Goal: Task Accomplishment & Management: Manage account settings

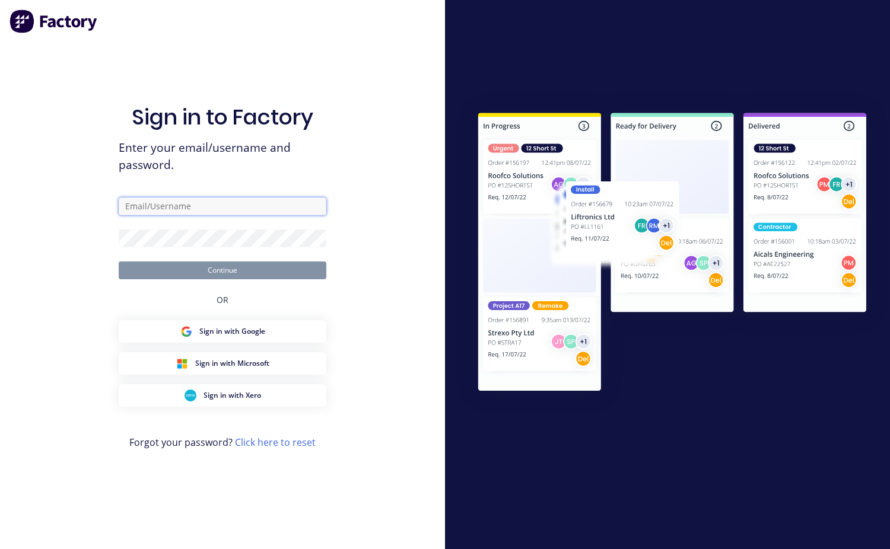
type input "[EMAIL_ADDRESS][DOMAIN_NAME]"
drag, startPoint x: 0, startPoint y: 0, endPoint x: 155, endPoint y: 247, distance: 292.1
click at [155, 247] on form "[EMAIL_ADDRESS][DOMAIN_NAME] Continue" at bounding box center [223, 238] width 208 height 82
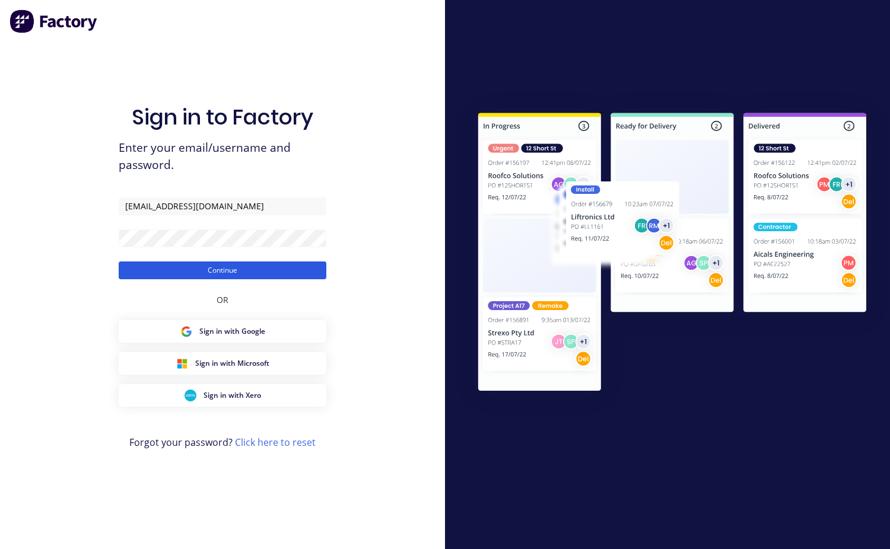
click at [194, 278] on button "Continue" at bounding box center [223, 271] width 208 height 18
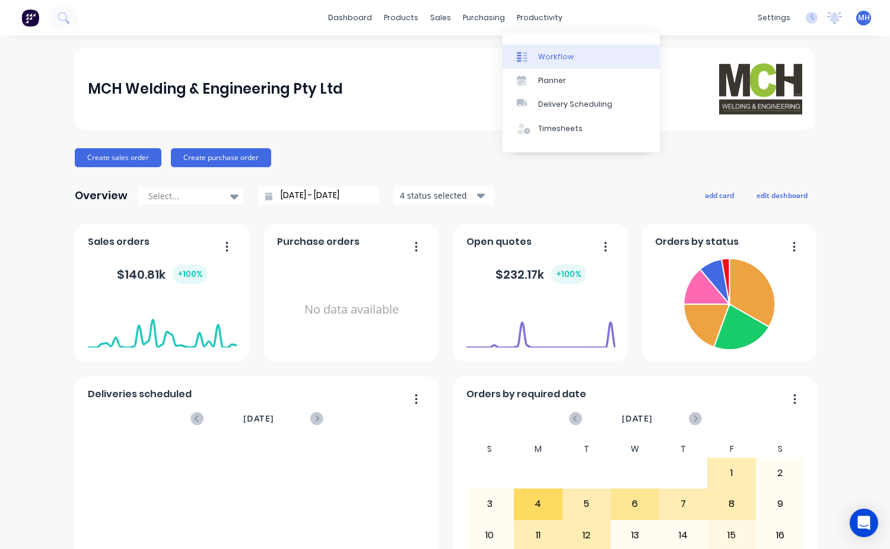
click at [556, 63] on link "Workflow" at bounding box center [580, 56] width 157 height 24
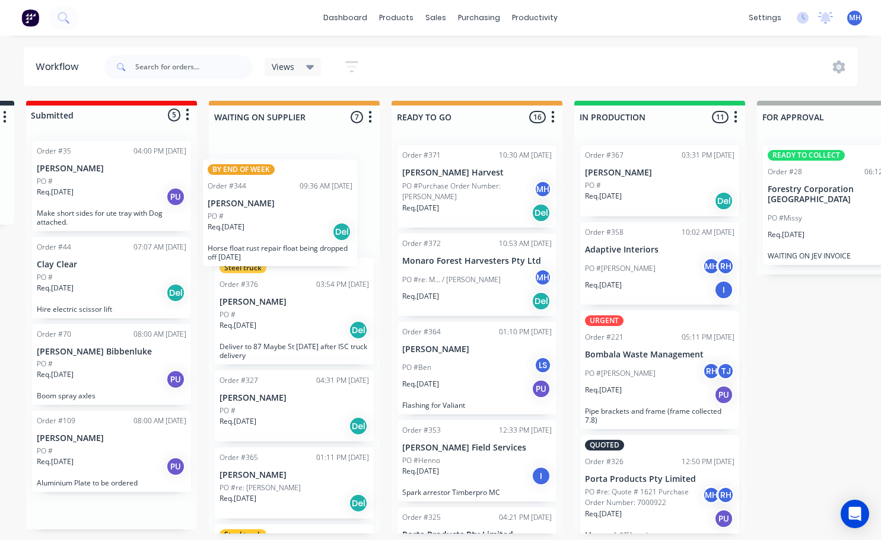
scroll to position [0, 179]
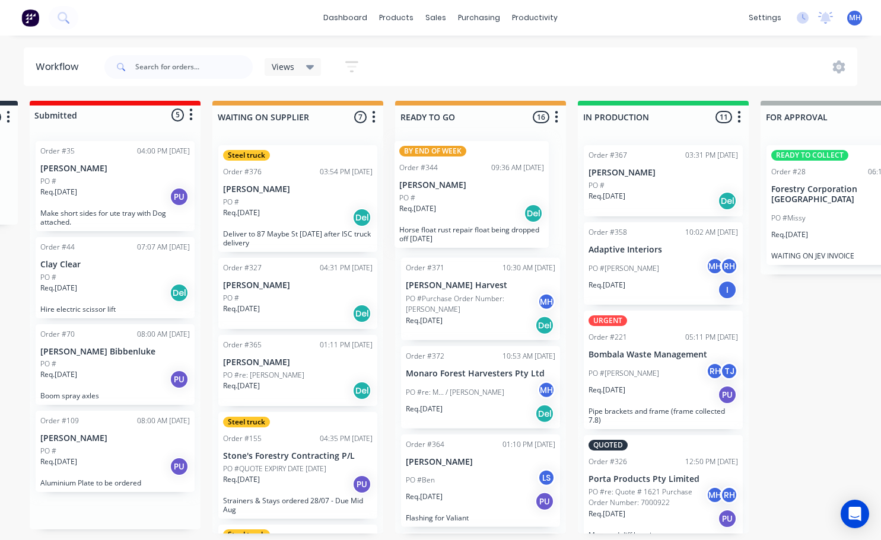
drag, startPoint x: 132, startPoint y: 181, endPoint x: 499, endPoint y: 177, distance: 367.7
click at [499, 177] on div "QUOTES TO DO 0 Status colour #273444 hex #273444 Save Cancel Notifications Emai…" at bounding box center [802, 317] width 1978 height 433
click at [471, 322] on div "Req. [DATE] Del" at bounding box center [480, 326] width 149 height 20
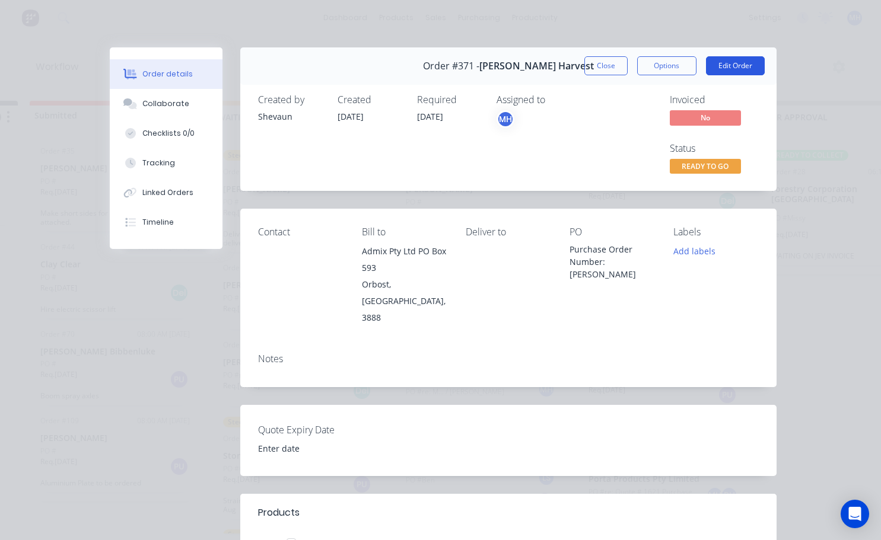
click at [737, 57] on button "Edit Order" at bounding box center [735, 65] width 59 height 19
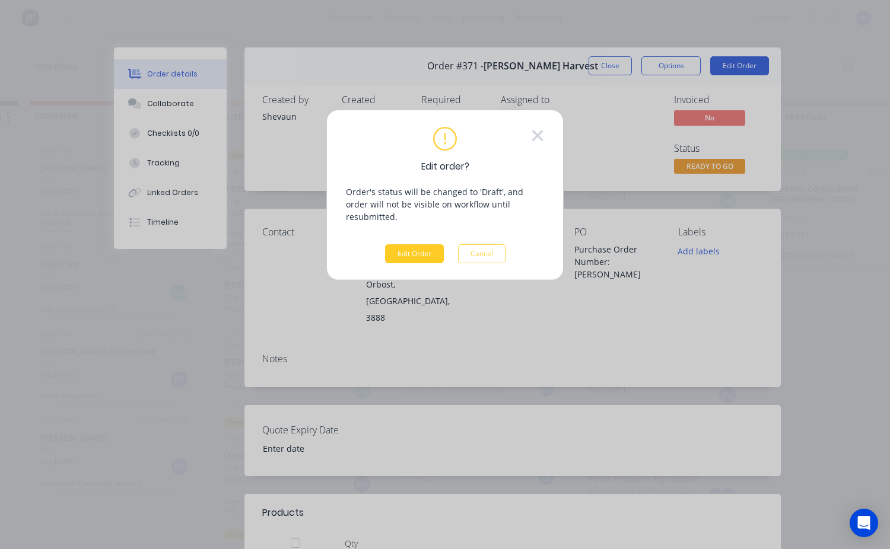
click at [429, 244] on button "Edit Order" at bounding box center [414, 253] width 59 height 19
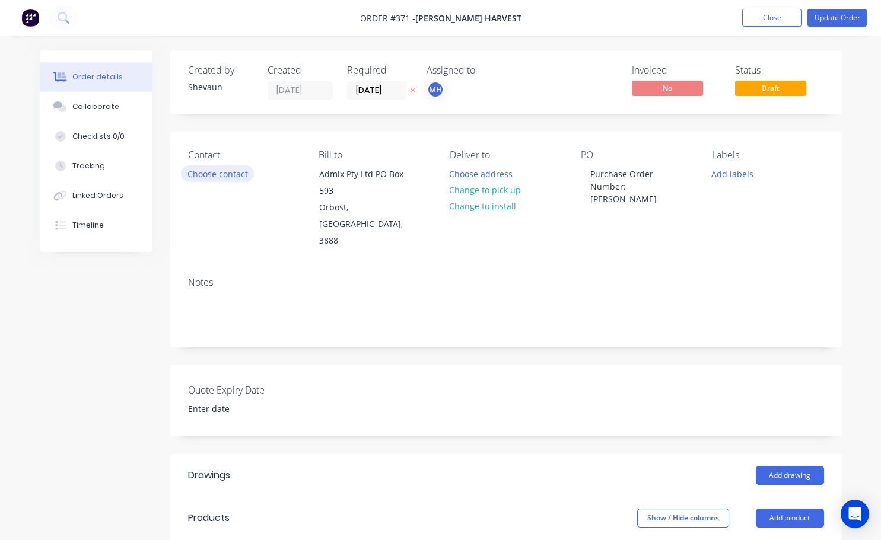
click at [227, 174] on button "Choose contact" at bounding box center [217, 173] width 73 height 16
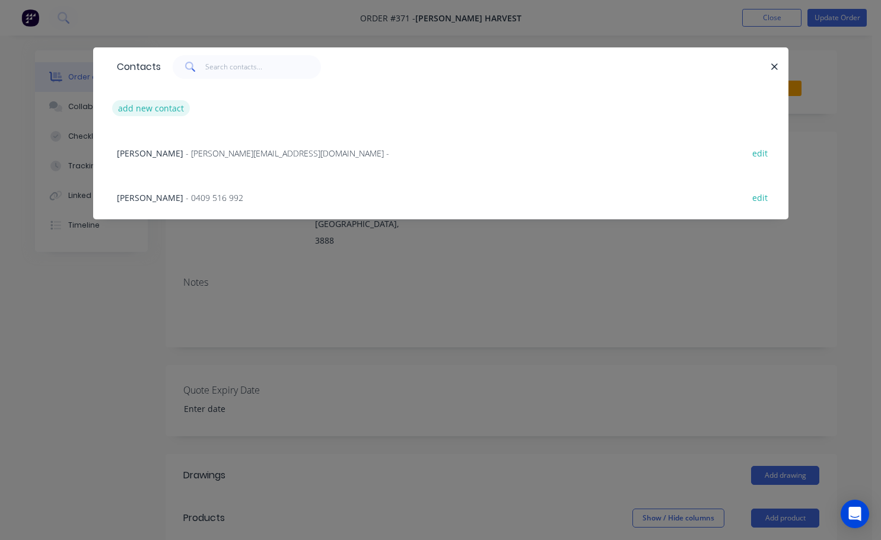
click at [167, 111] on button "add new contact" at bounding box center [151, 108] width 78 height 16
select select "AU"
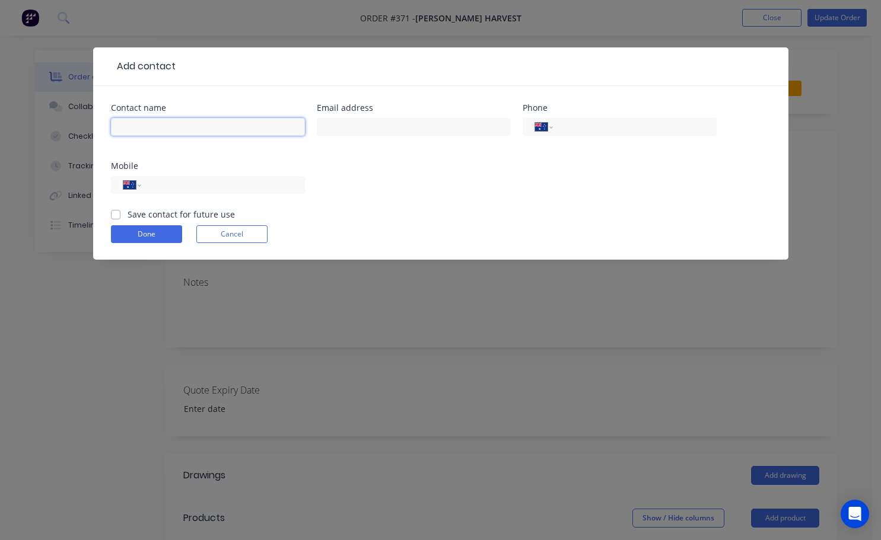
click at [139, 132] on input "text" at bounding box center [208, 127] width 194 height 18
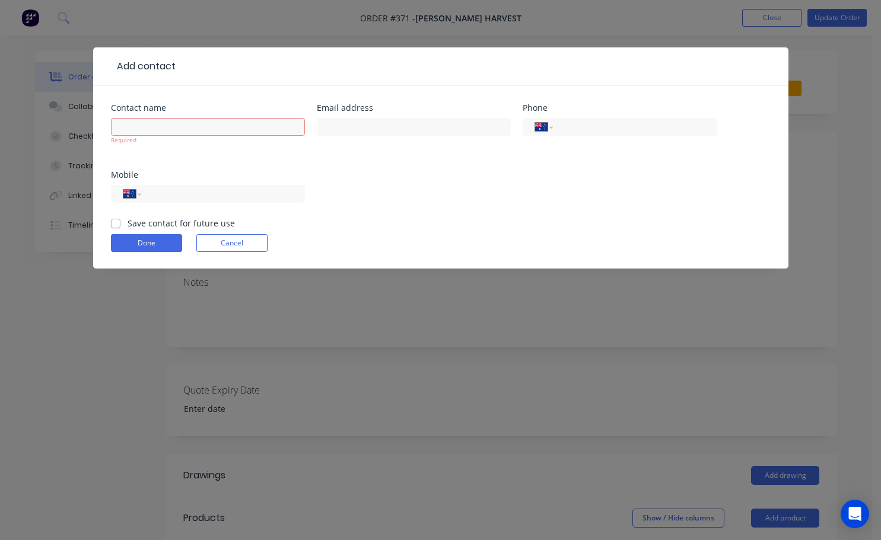
click at [421, 206] on div "Contact name Required Email address Phone International [GEOGRAPHIC_DATA] [GEOG…" at bounding box center [441, 160] width 660 height 113
click at [147, 243] on button "Done" at bounding box center [146, 243] width 71 height 18
click at [222, 248] on button "Cancel" at bounding box center [231, 243] width 71 height 18
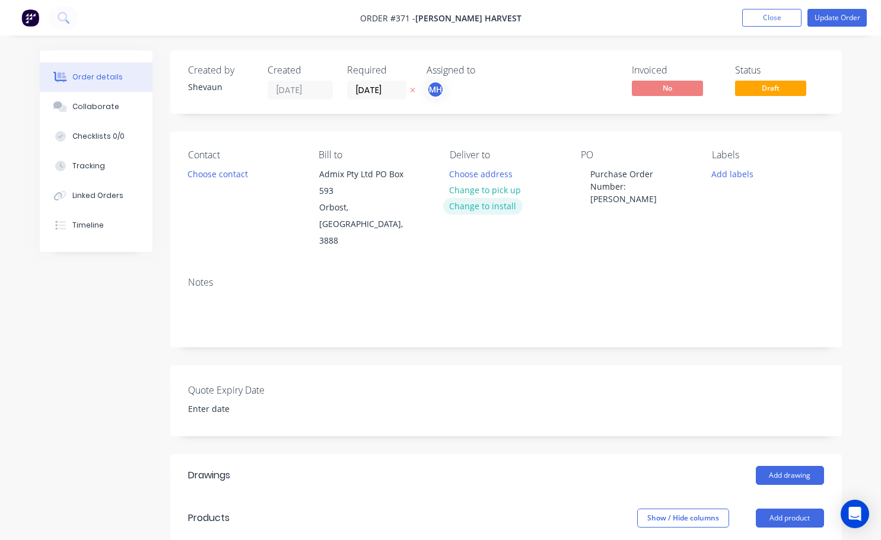
click at [501, 205] on button "Change to install" at bounding box center [482, 206] width 79 height 16
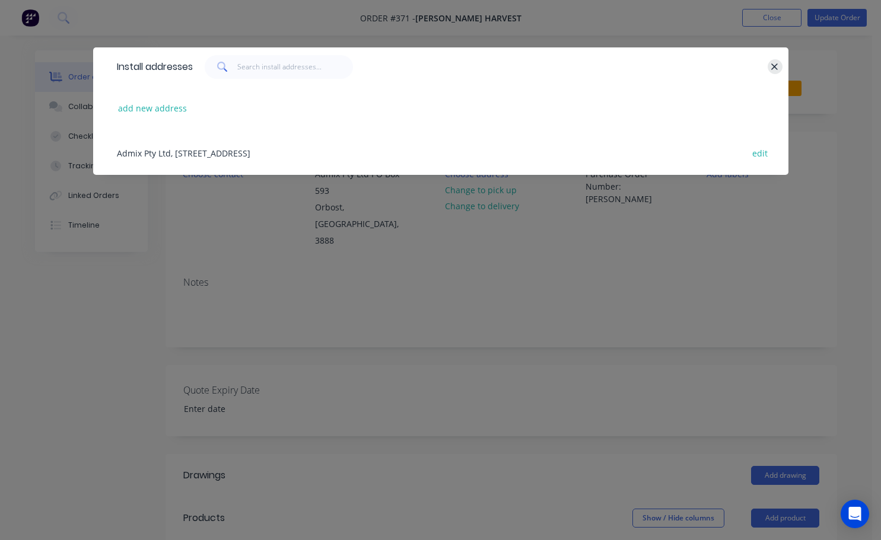
click at [772, 67] on icon "button" at bounding box center [774, 67] width 8 height 11
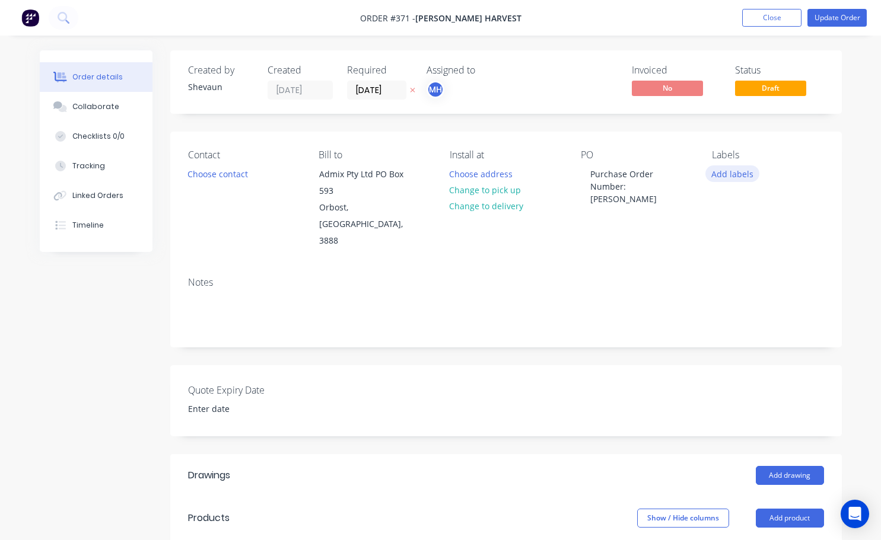
click at [742, 176] on button "Add labels" at bounding box center [732, 173] width 55 height 16
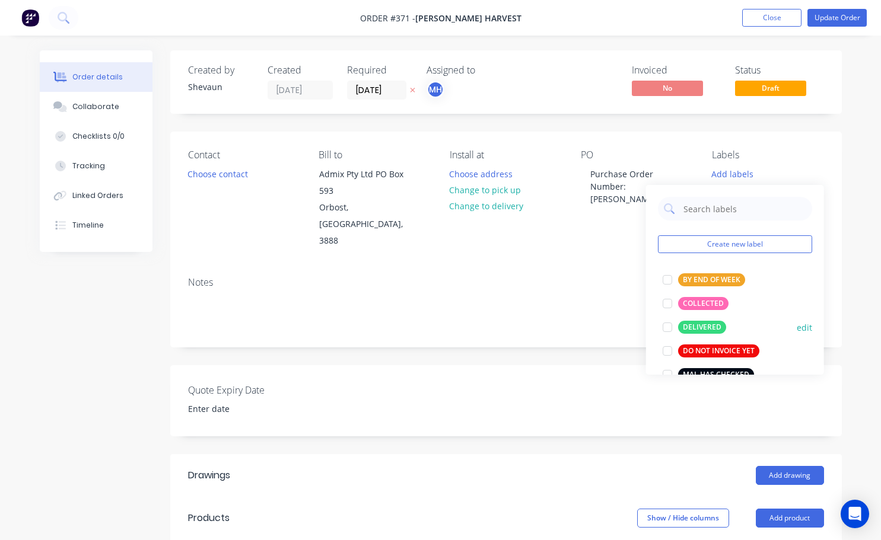
click at [668, 329] on div at bounding box center [667, 328] width 24 height 24
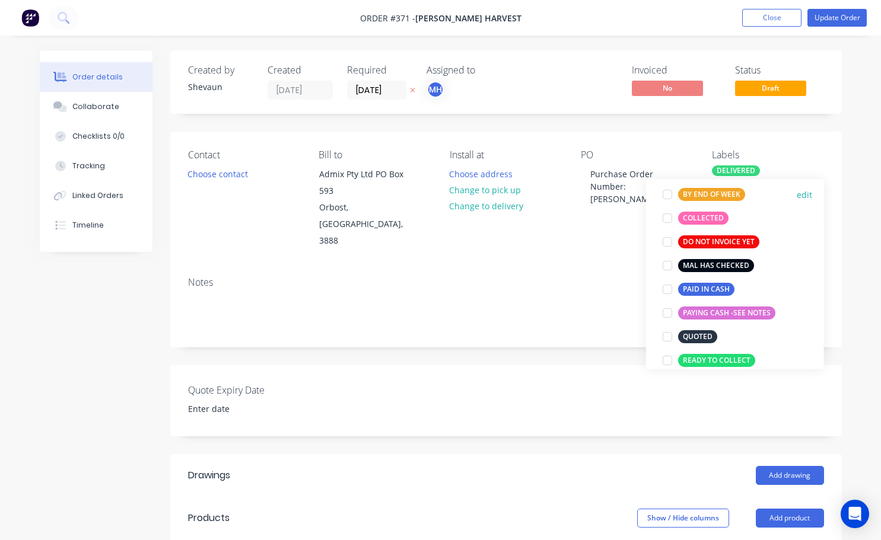
scroll to position [119, 0]
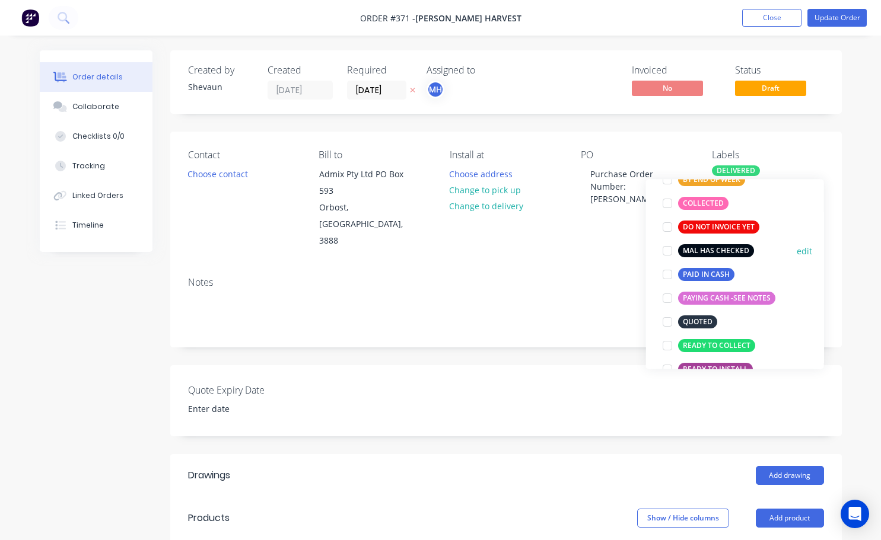
click at [669, 254] on div at bounding box center [667, 251] width 24 height 24
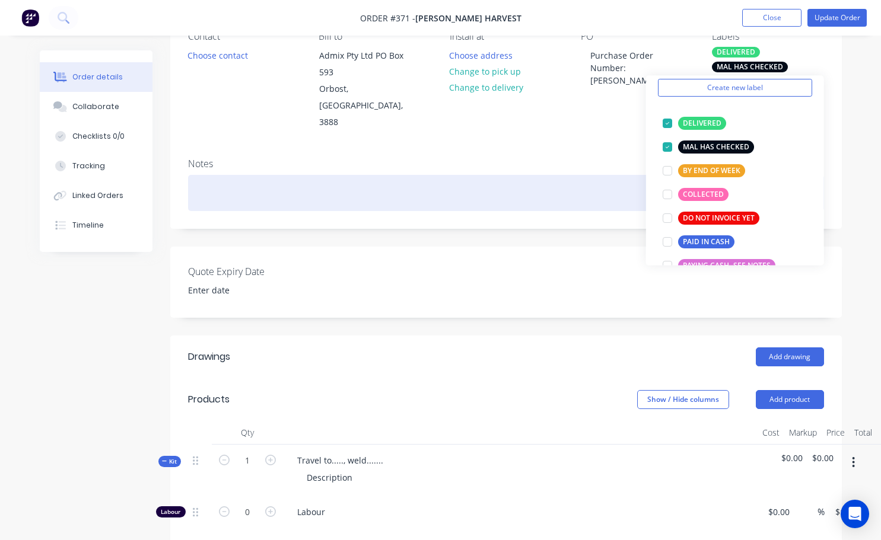
click at [211, 175] on div at bounding box center [506, 193] width 636 height 36
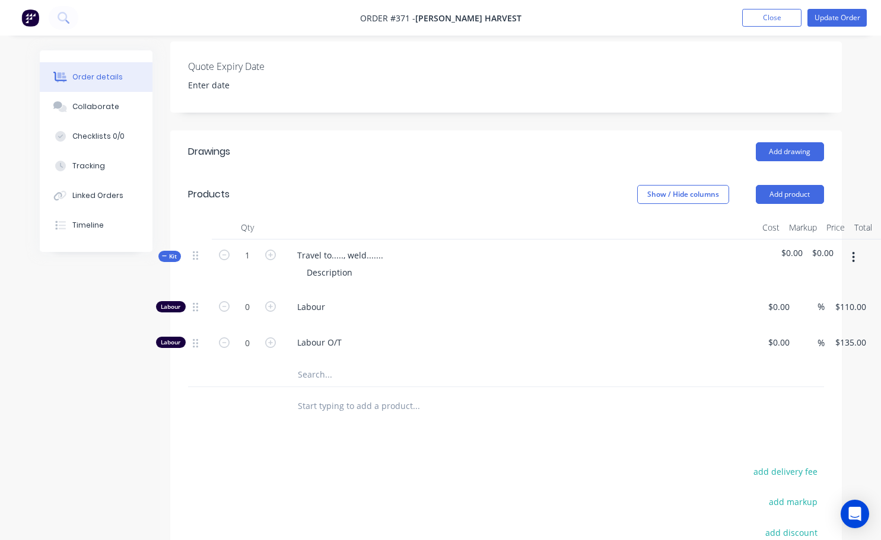
scroll to position [356, 0]
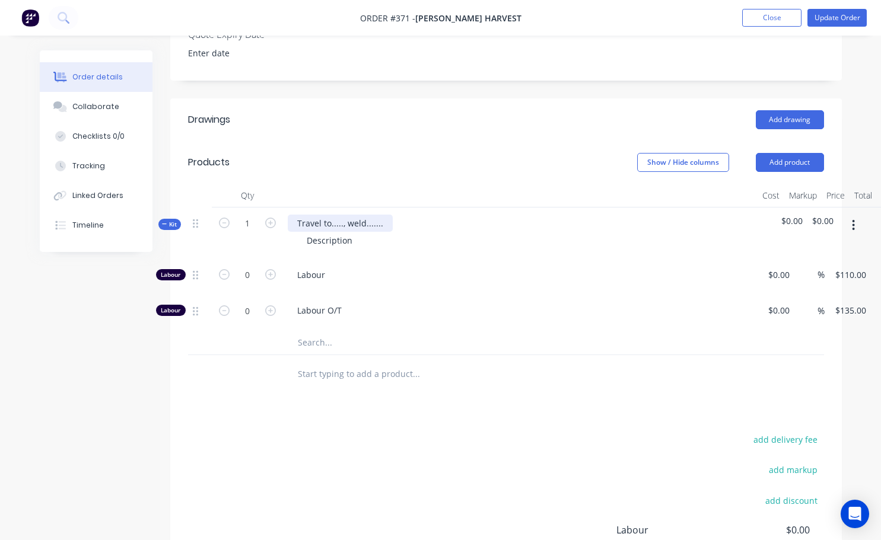
click at [339, 215] on div "Travel to....., weld......." at bounding box center [340, 223] width 105 height 17
click at [334, 215] on div "Travel to., weld......." at bounding box center [335, 223] width 95 height 17
click at [397, 215] on div "Travel to [GEOGRAPHIC_DATA][PERSON_NAME]......." at bounding box center [398, 223] width 221 height 17
click at [355, 232] on div "Description" at bounding box center [329, 240] width 65 height 17
click at [268, 269] on icon "button" at bounding box center [270, 274] width 11 height 11
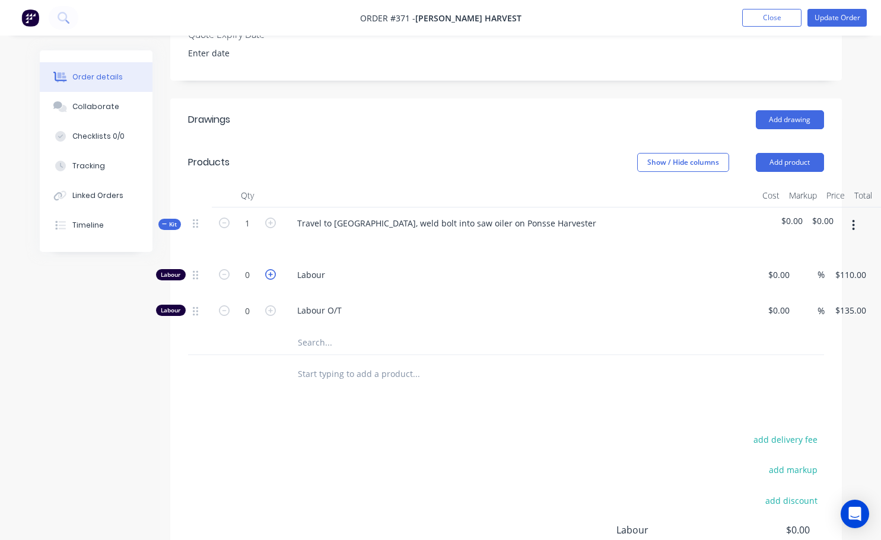
type input "1"
type input "$110.00"
click at [270, 269] on icon "button" at bounding box center [270, 274] width 11 height 11
type input "2"
type input "$220.00"
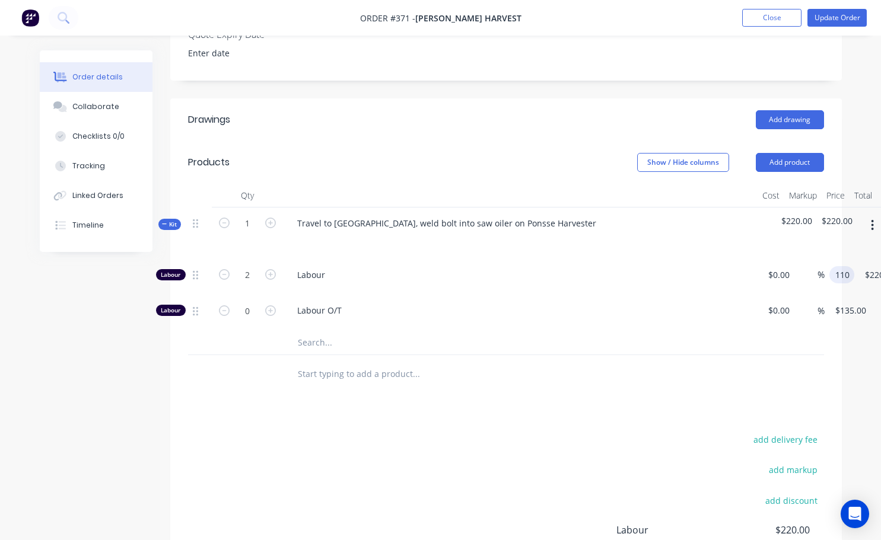
click at [824, 259] on div "Labour 2 Labour $0.00 $0.00 % 110 110 $220.00 $220.00" at bounding box center [506, 277] width 636 height 36
type input "$140.00"
type input "$280.00"
click at [225, 269] on icon "button" at bounding box center [224, 274] width 11 height 11
type input "1"
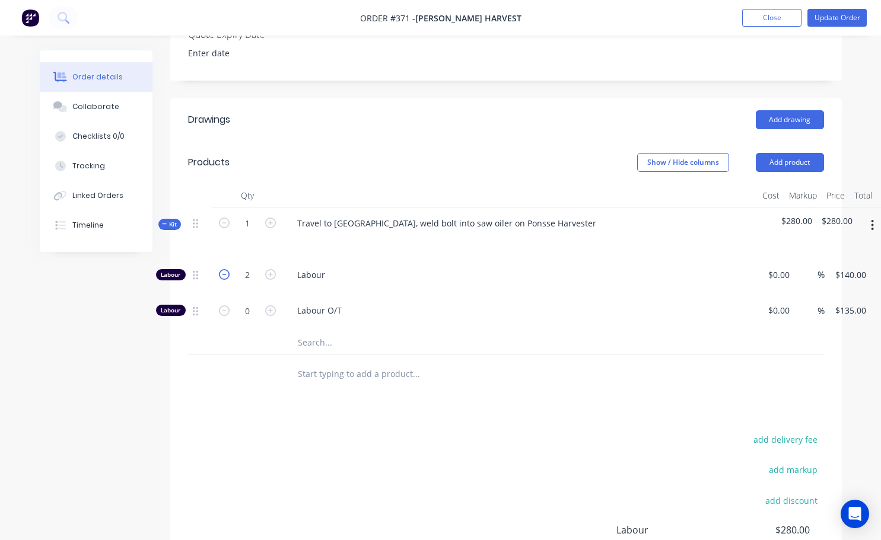
type input "$140.00"
click at [248, 266] on input "1" at bounding box center [247, 275] width 31 height 18
type input "1.75"
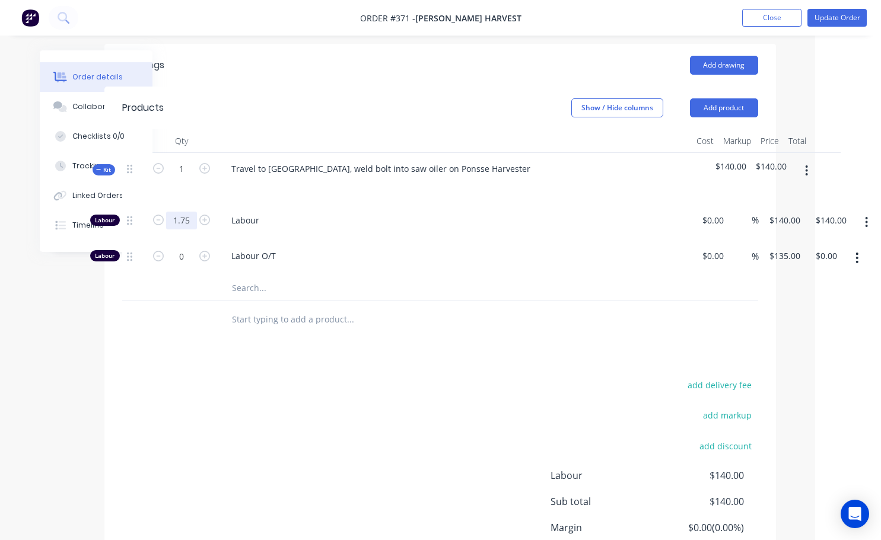
scroll to position [415, 66]
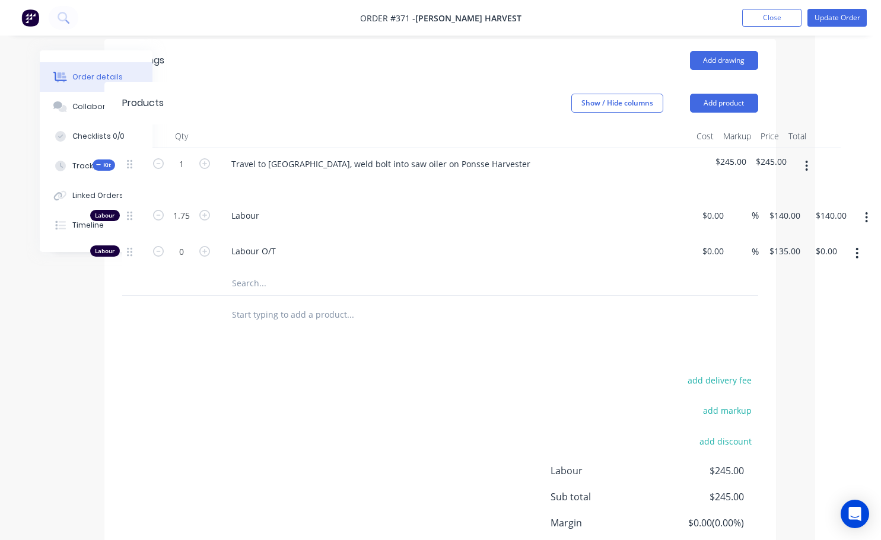
type input "$245.00"
click at [345, 235] on div "Labour O/T" at bounding box center [454, 253] width 474 height 36
click at [805, 160] on icon "button" at bounding box center [806, 166] width 3 height 13
click at [786, 189] on div "Add product to kit" at bounding box center [764, 197] width 91 height 17
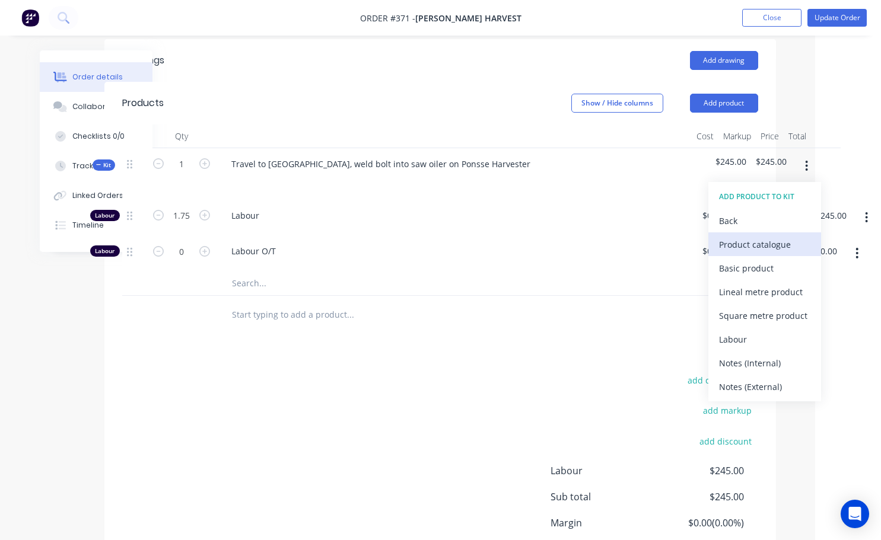
click at [748, 236] on div "Product catalogue" at bounding box center [764, 244] width 91 height 17
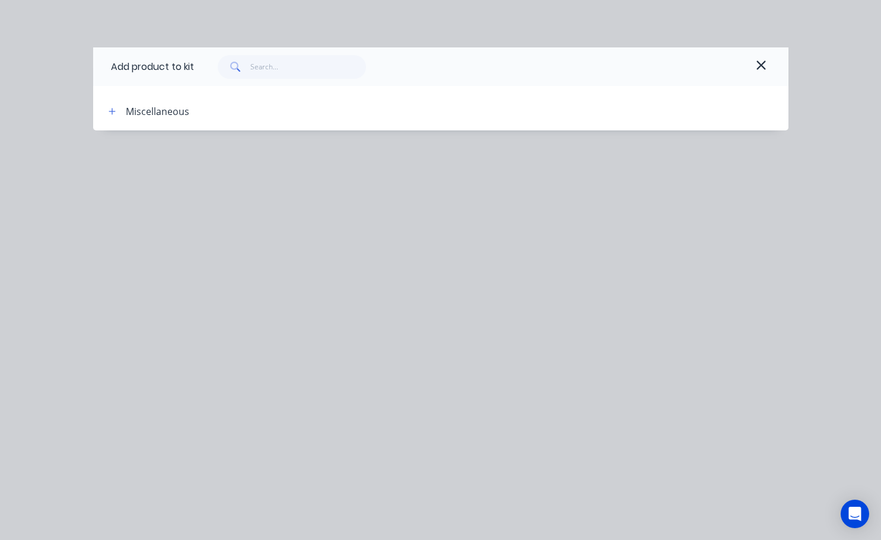
scroll to position [415, 61]
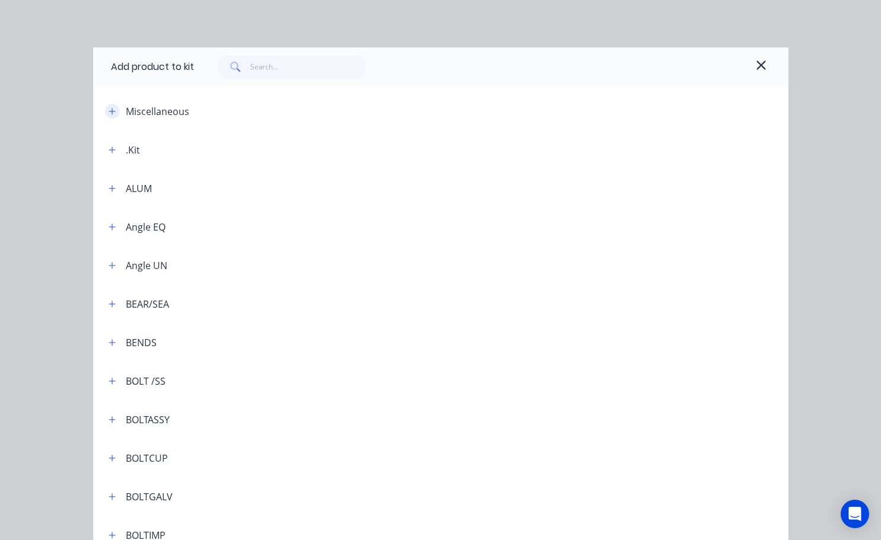
click at [109, 111] on icon "button" at bounding box center [112, 111] width 7 height 7
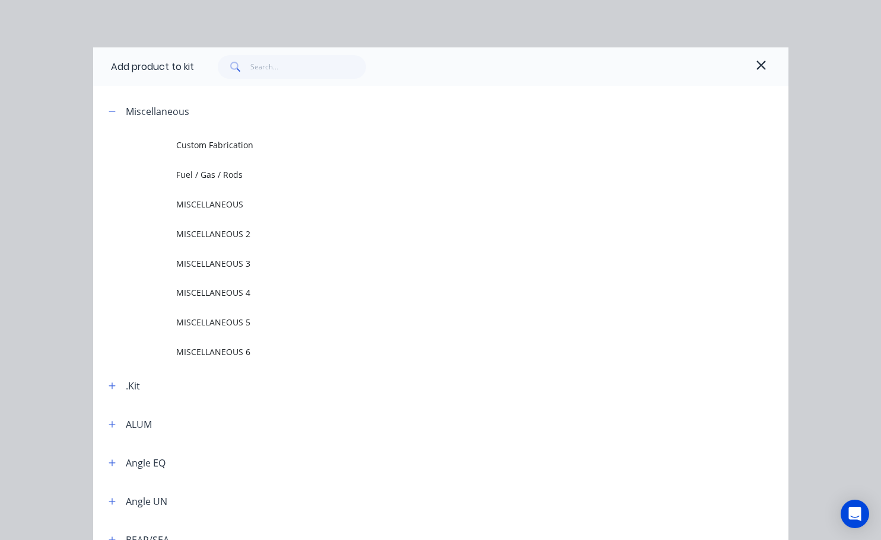
click at [196, 171] on span "Fuel / Gas / Rods" at bounding box center [420, 174] width 489 height 12
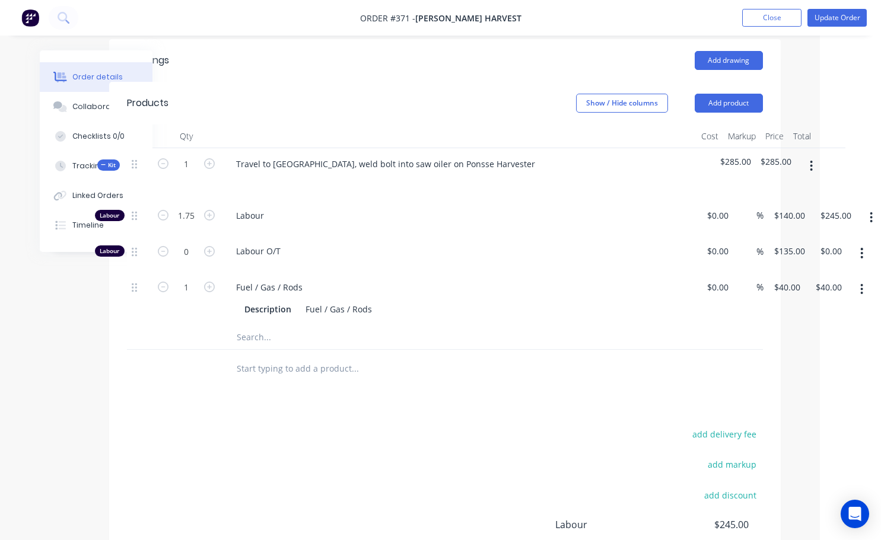
click at [862, 283] on icon "button" at bounding box center [861, 289] width 3 height 13
click at [802, 359] on div "Delete" at bounding box center [819, 367] width 91 height 17
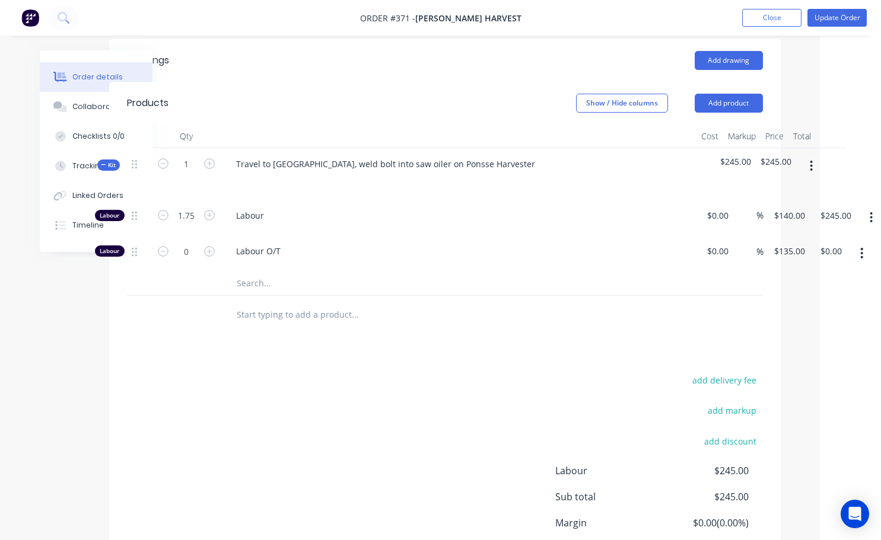
click at [810, 161] on icon "button" at bounding box center [811, 166] width 2 height 11
click at [776, 189] on div "Add product to kit" at bounding box center [769, 197] width 91 height 17
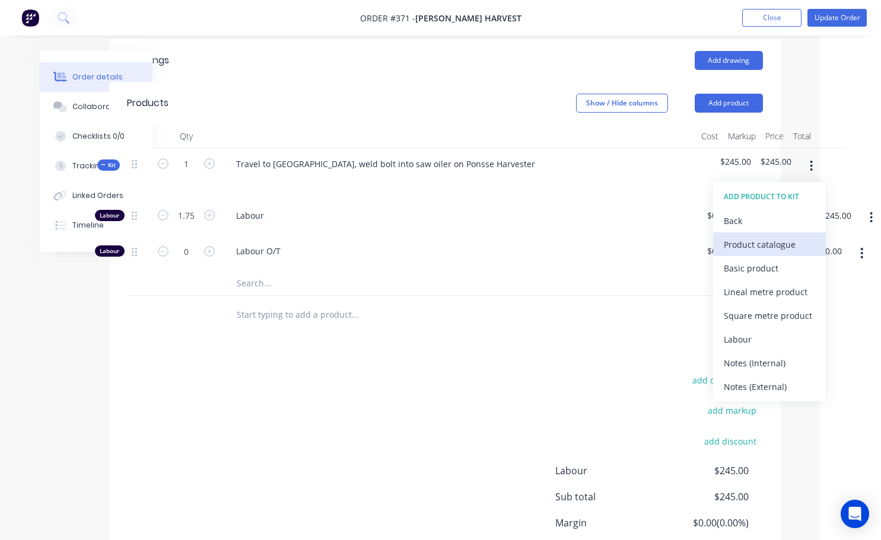
click at [754, 236] on div "Product catalogue" at bounding box center [769, 244] width 91 height 17
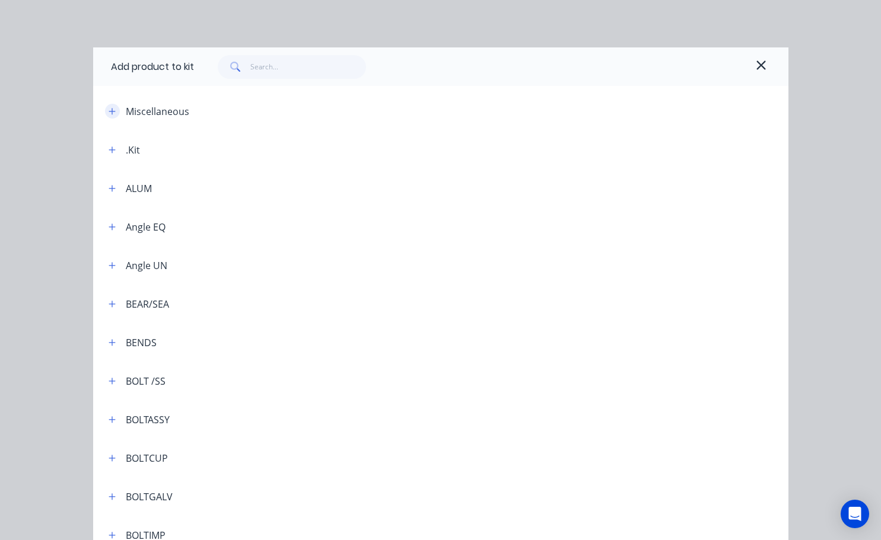
click at [111, 109] on icon "button" at bounding box center [112, 111] width 7 height 8
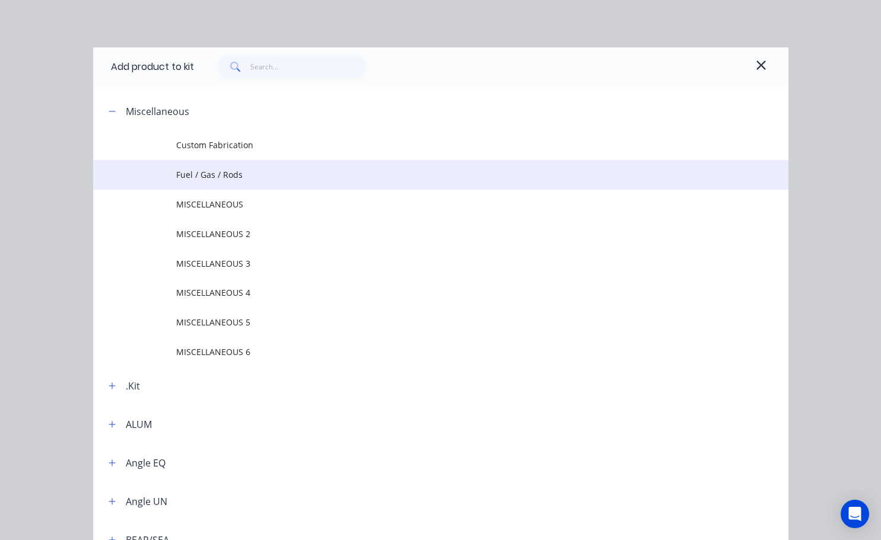
click at [192, 174] on span "Fuel / Gas / Rods" at bounding box center [420, 174] width 489 height 12
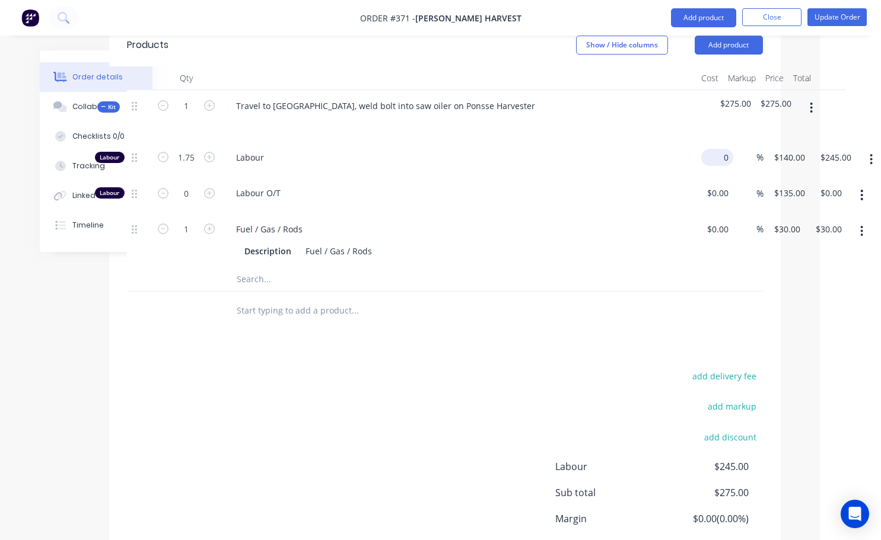
scroll to position [473, 56]
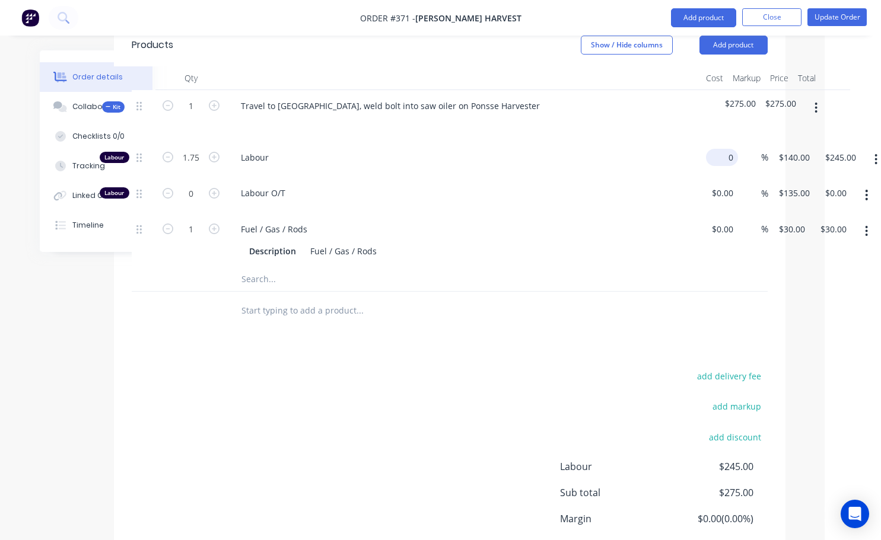
click at [728, 142] on div "Labour 1.75 Labour 0 $0.00 % $140.00 $140.00 $245.00 $245.00" at bounding box center [450, 160] width 636 height 36
type input "$80.00"
type input "$140.00"
click at [629, 316] on div "Drawings Add drawing Products Show / Hide columns Add product Qty Cost Markup P…" at bounding box center [449, 298] width 671 height 634
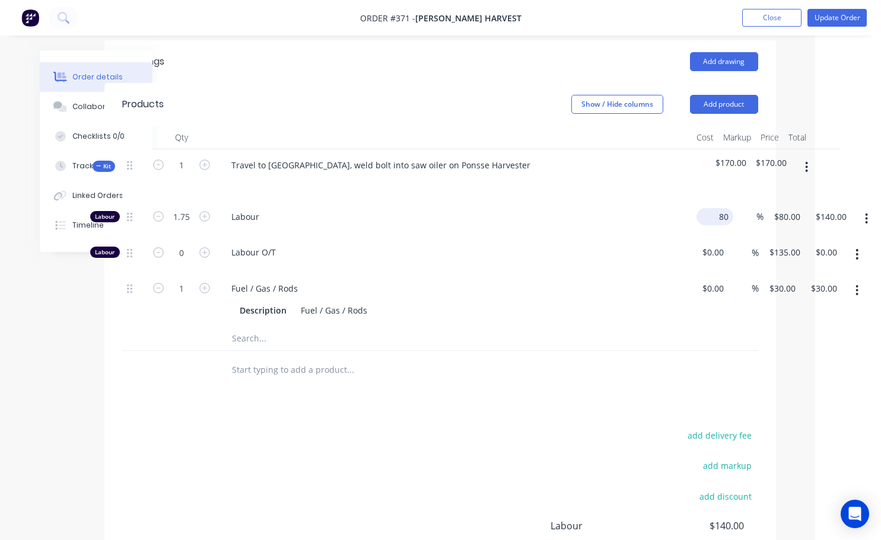
scroll to position [414, 56]
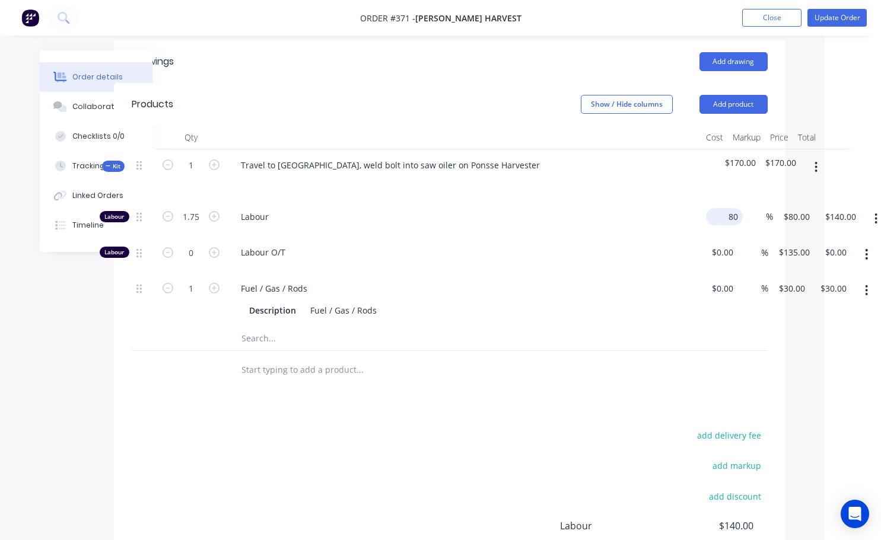
click at [731, 201] on div "Labour 1.75 Labour 80 $80.00 % $80.00 $80.00 $140.00 $140.00" at bounding box center [450, 219] width 636 height 36
click at [744, 201] on div "%" at bounding box center [758, 219] width 30 height 36
type input "80"
click at [741, 201] on div "Labour 1.75 Labour 80 80 % $80.00 $80.00 $140.00 $140.00" at bounding box center [450, 219] width 636 height 36
type input "$0.00"
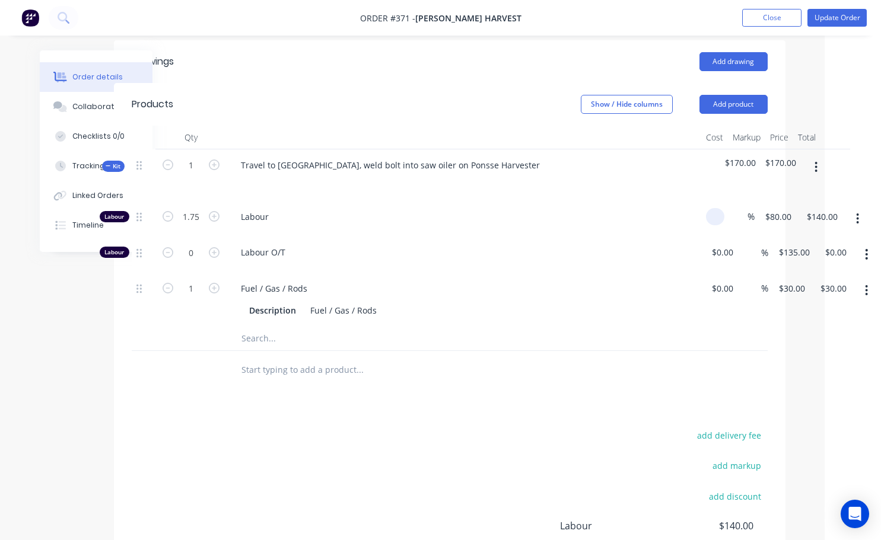
type input "$0.00"
click at [676, 246] on span "Labour O/T" at bounding box center [468, 252] width 455 height 12
type input "0"
click at [782, 208] on input "0" at bounding box center [785, 216] width 14 height 17
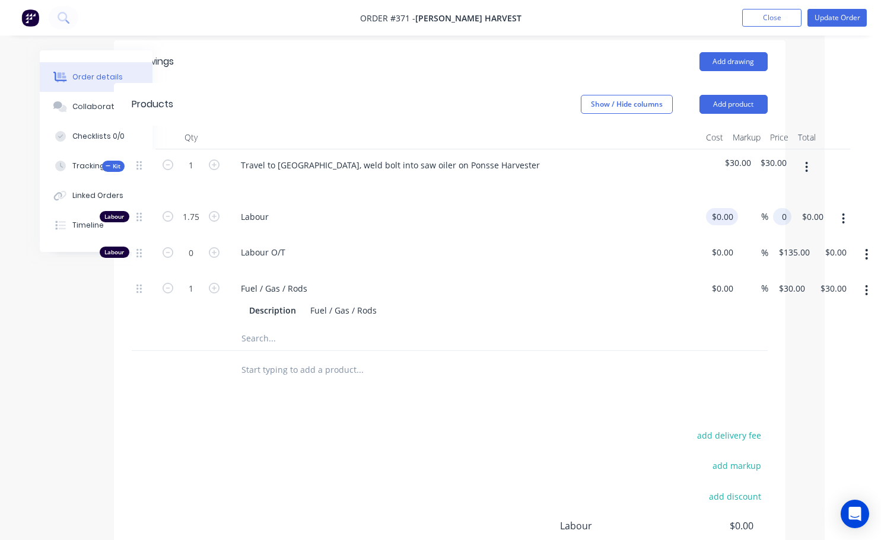
type input "0"
type input "$0.00"
click at [723, 208] on div "0 $0.00" at bounding box center [724, 216] width 27 height 17
type input "$140.00"
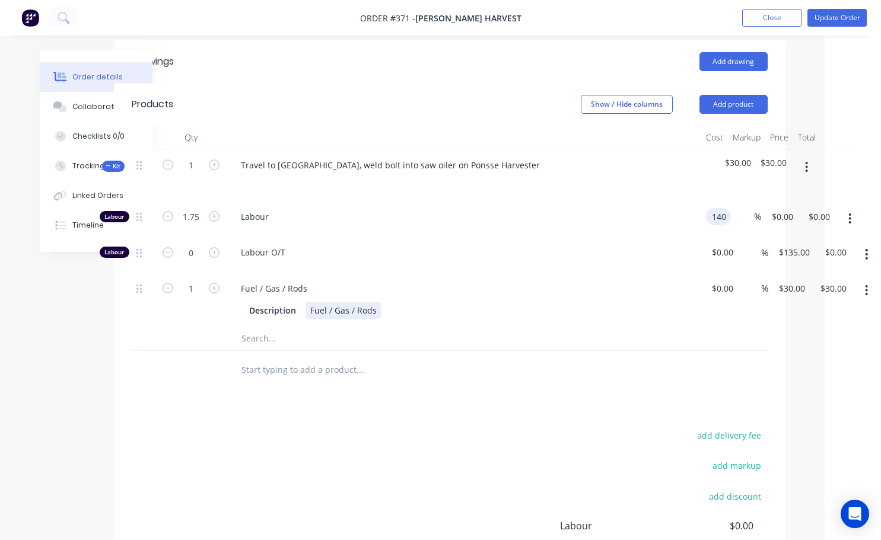
type input "$245.00"
click at [655, 302] on div "Description Fuel / Gas / Rods" at bounding box center [461, 310] width 434 height 17
click at [766, 208] on input at bounding box center [764, 216] width 14 height 17
click at [630, 280] on div "Fuel / Gas / Rods" at bounding box center [463, 288] width 465 height 17
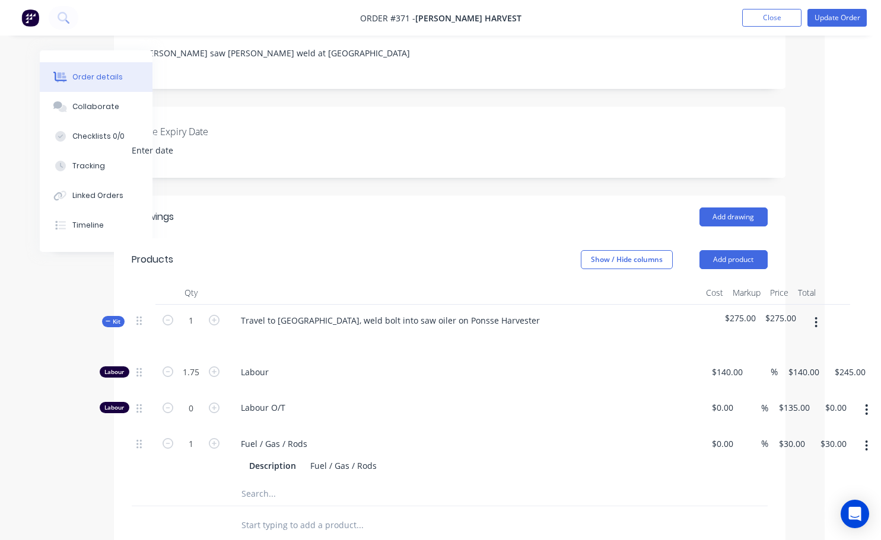
scroll to position [236, 56]
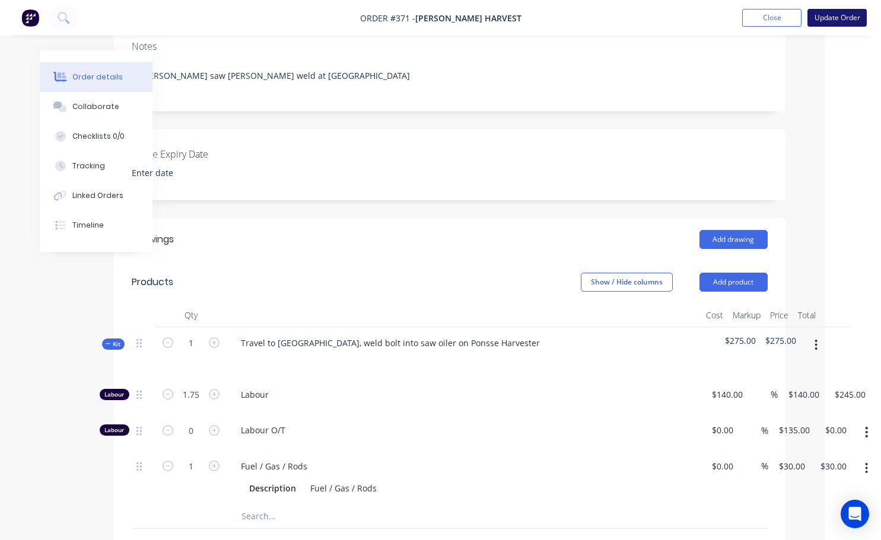
click at [833, 12] on button "Update Order" at bounding box center [836, 18] width 59 height 18
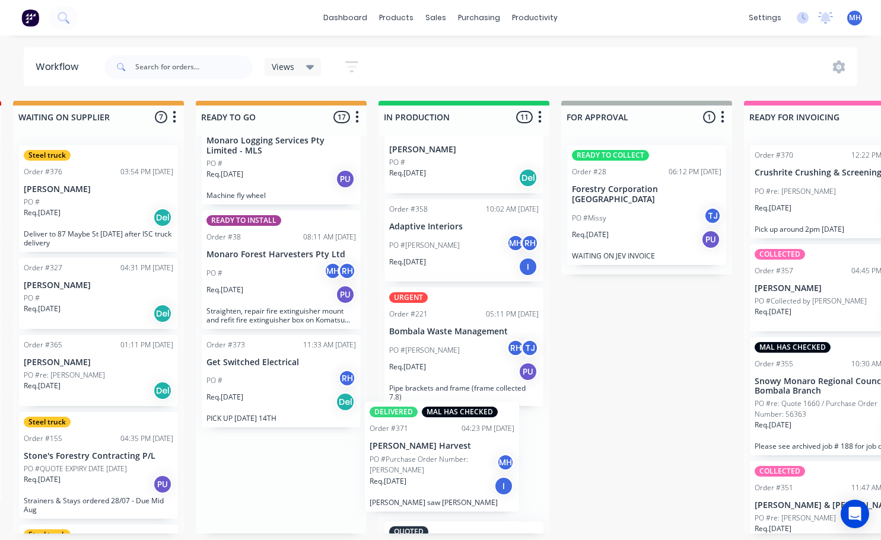
scroll to position [25, 0]
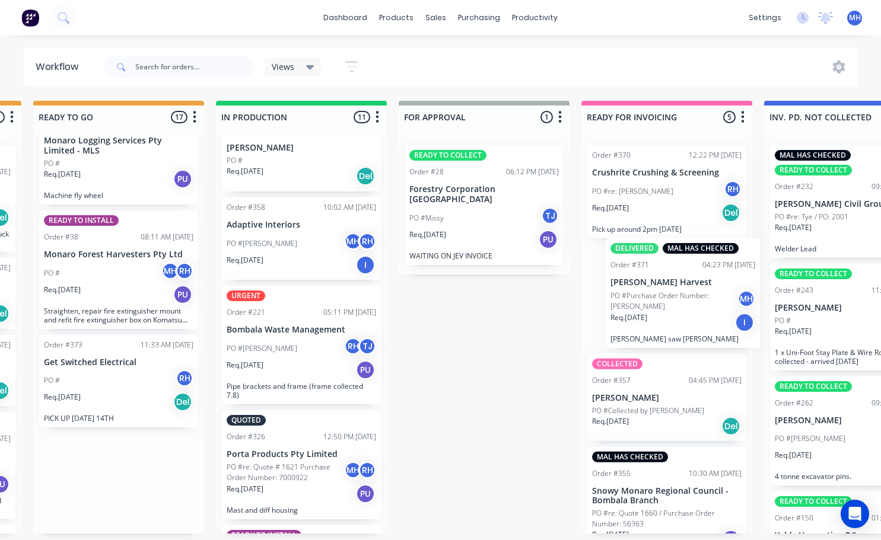
drag, startPoint x: 251, startPoint y: 485, endPoint x: 653, endPoint y: 304, distance: 440.6
click at [656, 304] on div "QUOTES TO DO 0 Status colour #273444 hex #273444 Save Cancel Notifications Emai…" at bounding box center [440, 317] width 1978 height 433
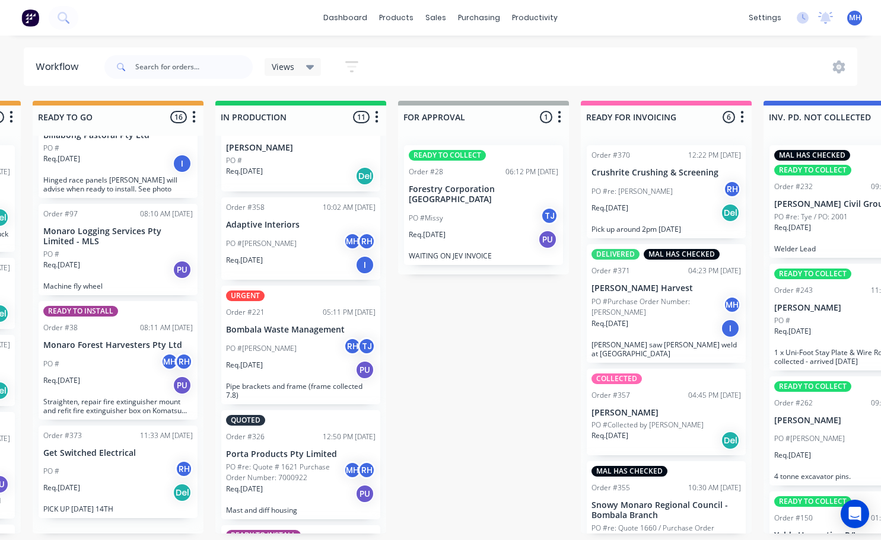
scroll to position [1221, 0]
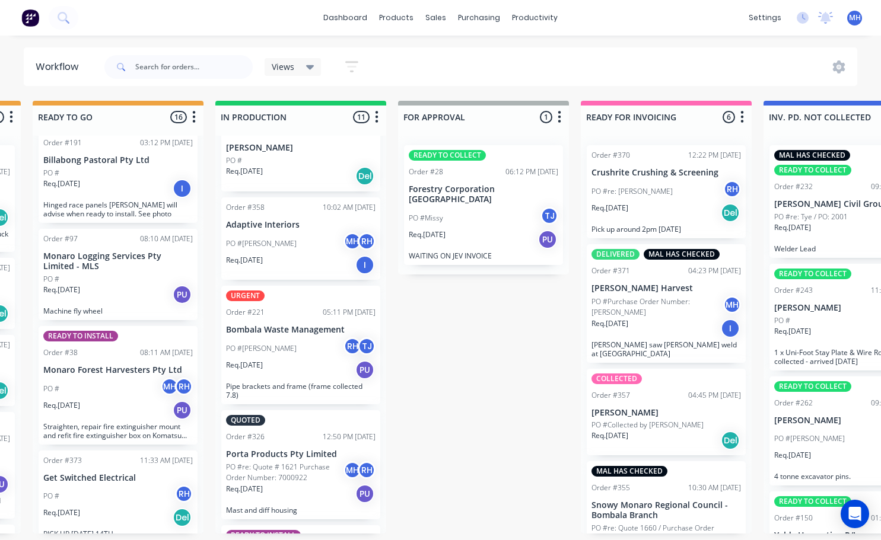
click at [676, 301] on p "PO #Purchase Order Number: [PERSON_NAME]" at bounding box center [657, 307] width 132 height 21
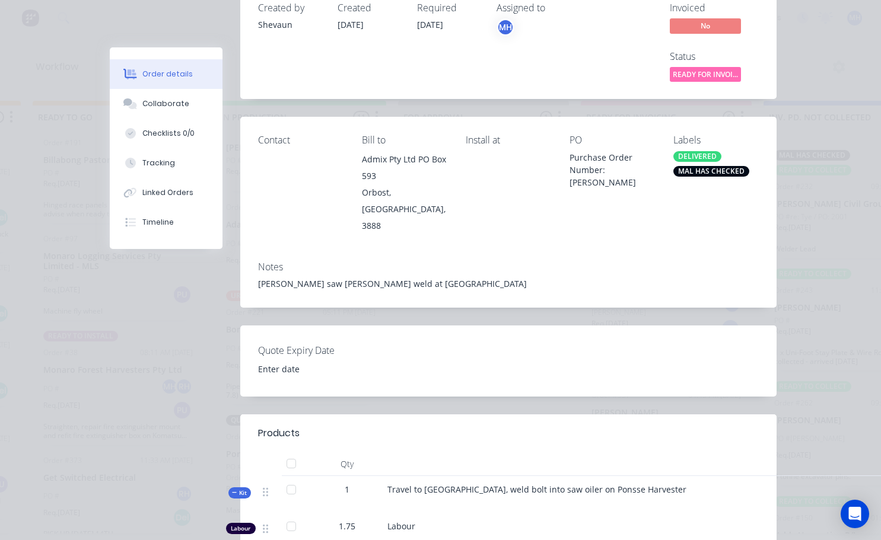
scroll to position [0, 0]
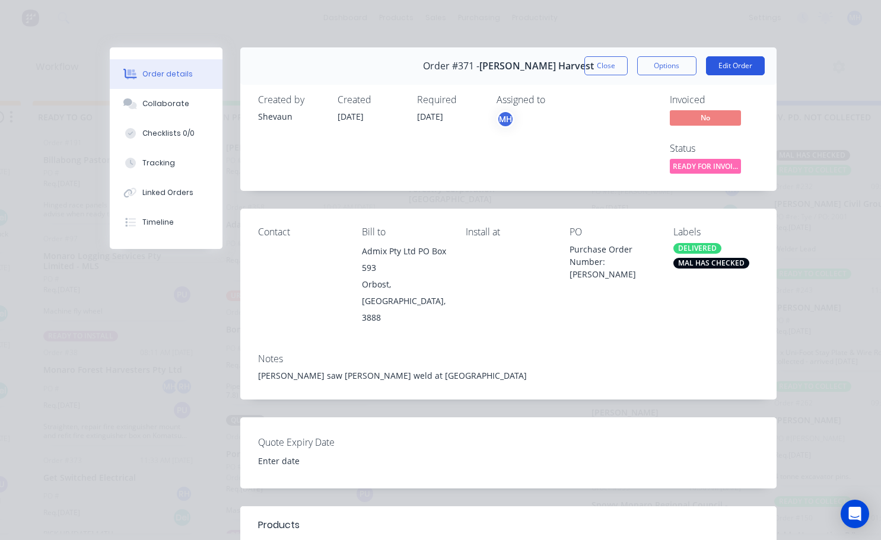
click at [737, 71] on button "Edit Order" at bounding box center [735, 65] width 59 height 19
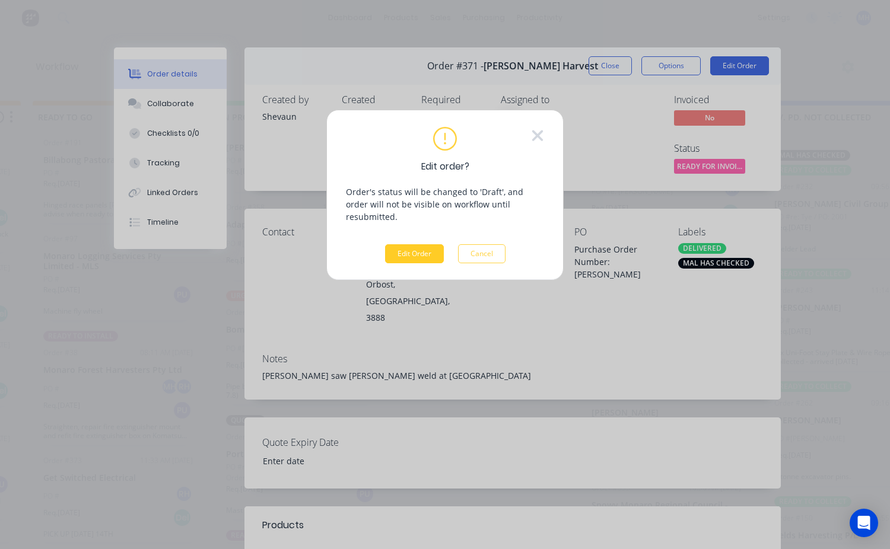
click at [415, 244] on button "Edit Order" at bounding box center [414, 253] width 59 height 19
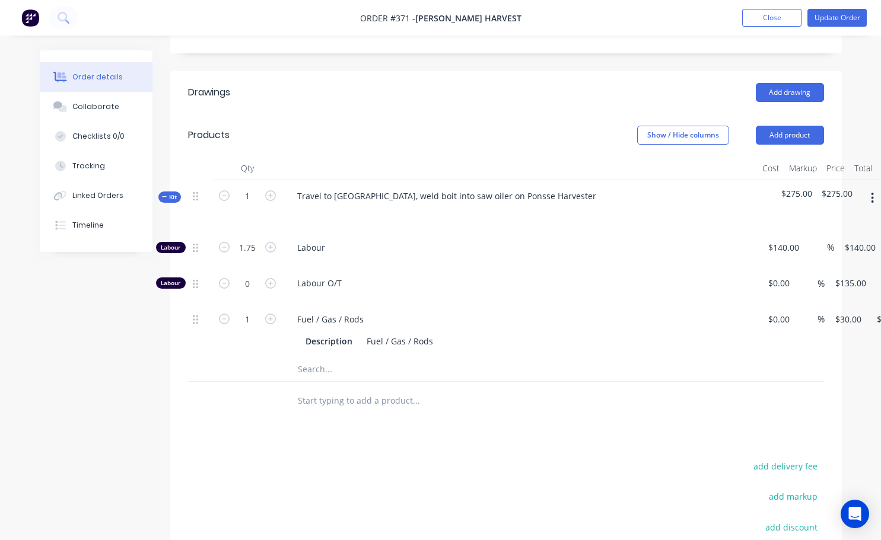
scroll to position [415, 0]
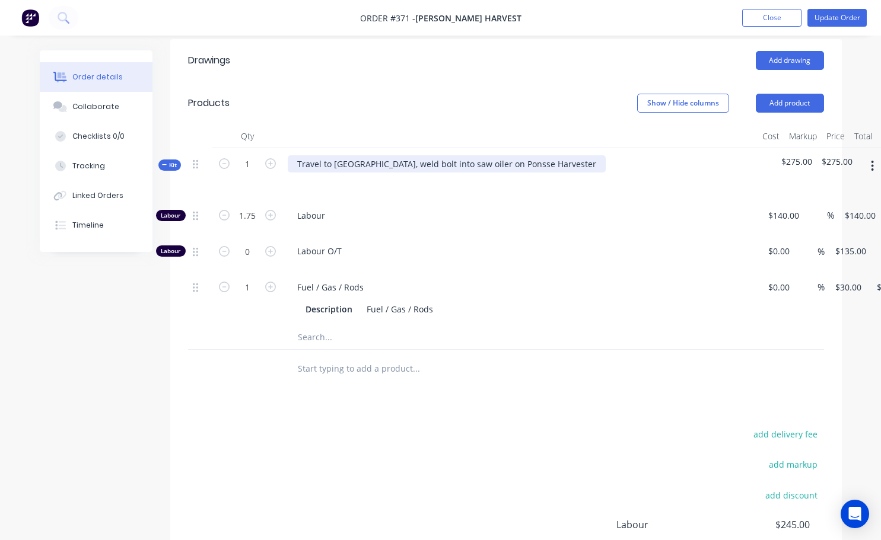
click at [533, 155] on div "Travel to [GEOGRAPHIC_DATA], weld bolt into saw oiler on Ponsse Harvester" at bounding box center [447, 163] width 318 height 17
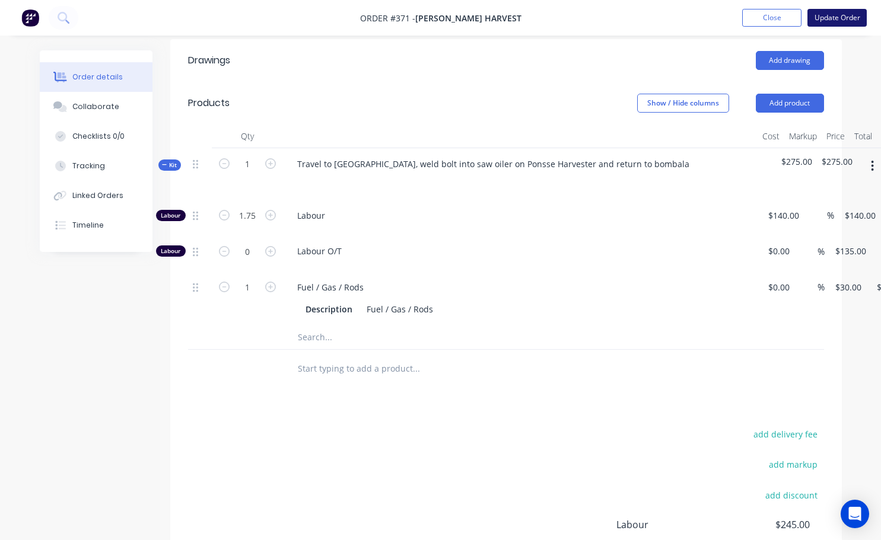
click at [832, 13] on button "Update Order" at bounding box center [836, 18] width 59 height 18
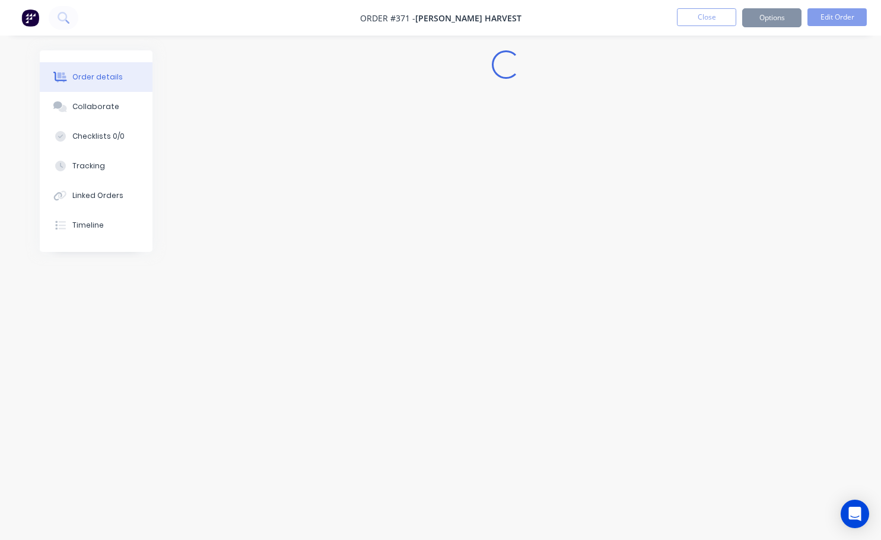
scroll to position [0, 0]
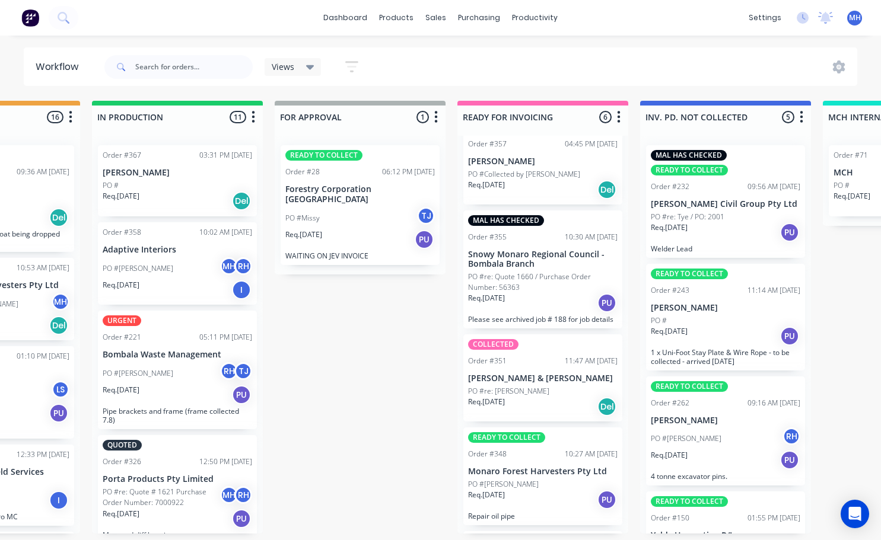
scroll to position [243, 0]
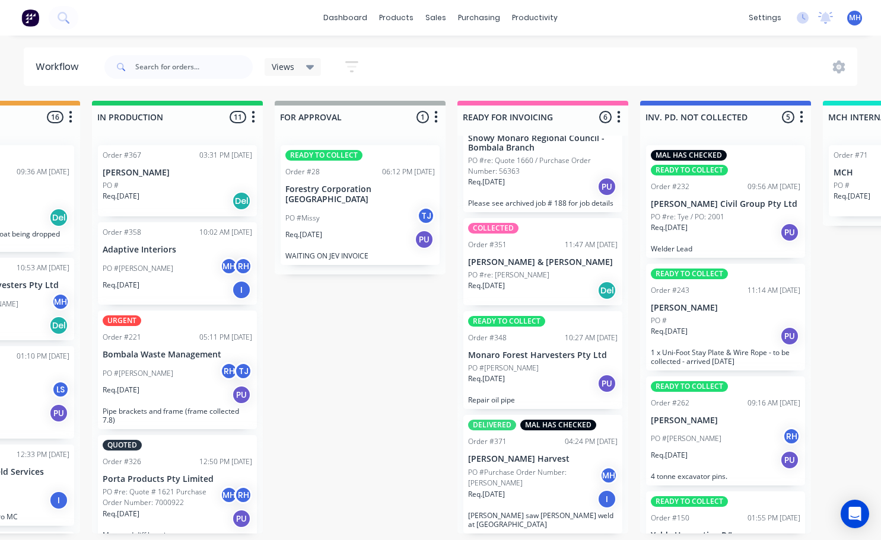
click at [527, 482] on p "PO #Purchase Order Number: [PERSON_NAME]" at bounding box center [534, 477] width 132 height 21
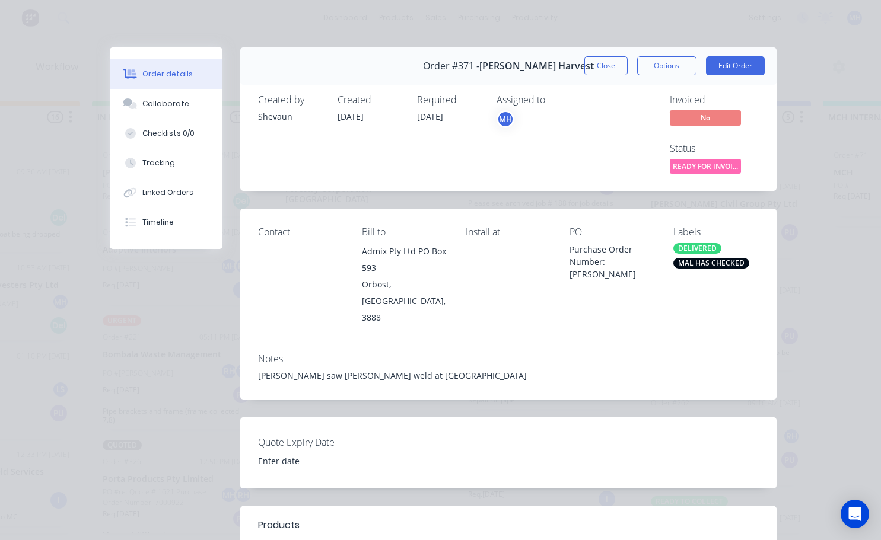
scroll to position [0, 664]
click at [619, 66] on button "Close" at bounding box center [605, 65] width 43 height 19
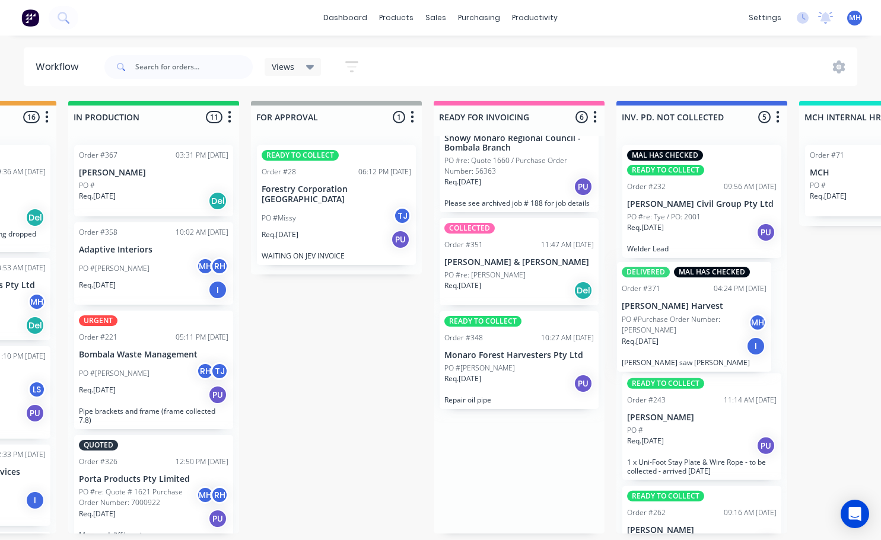
drag, startPoint x: 555, startPoint y: 459, endPoint x: 712, endPoint y: 297, distance: 225.2
click at [712, 297] on div "QUOTES TO DO 0 Status colour #273444 hex #273444 Save Cancel Notifications Emai…" at bounding box center [292, 317] width 1978 height 433
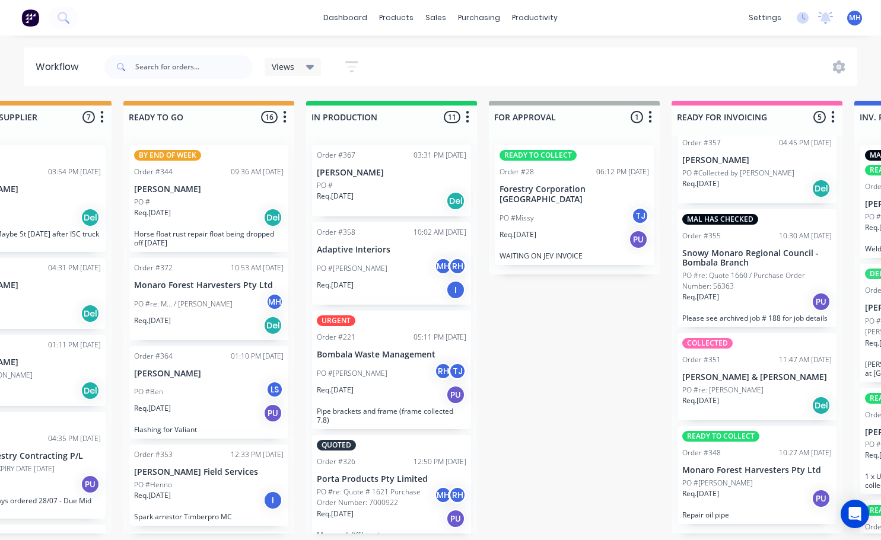
scroll to position [2, 442]
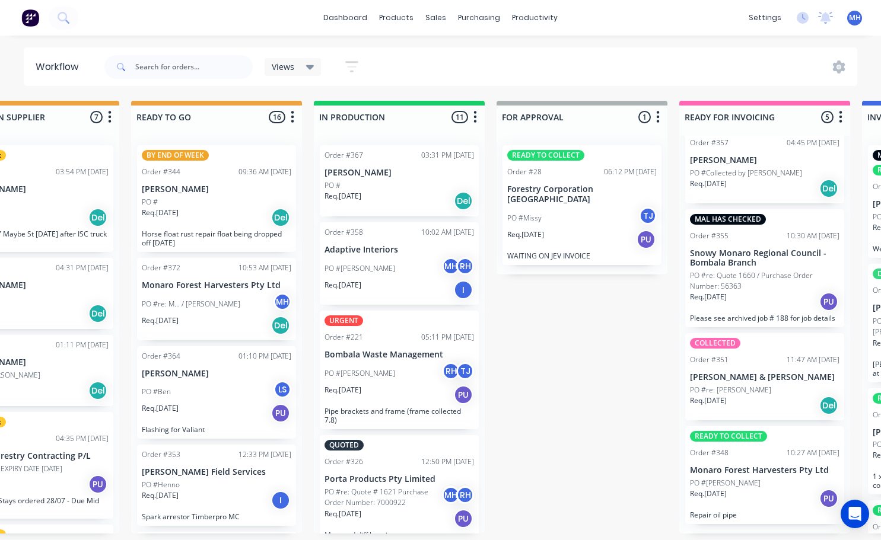
click at [196, 293] on div "PO #re: M... / [PERSON_NAME] MH" at bounding box center [216, 304] width 149 height 23
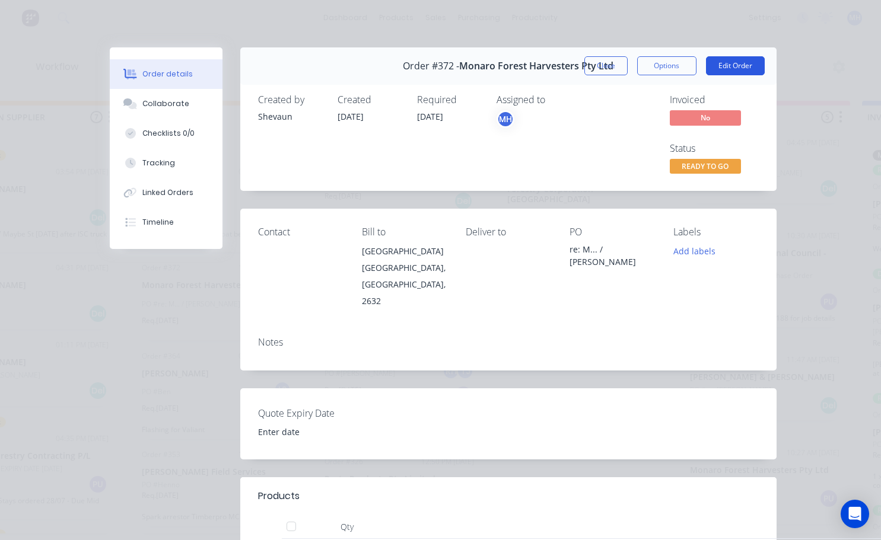
click at [737, 62] on button "Edit Order" at bounding box center [735, 65] width 59 height 19
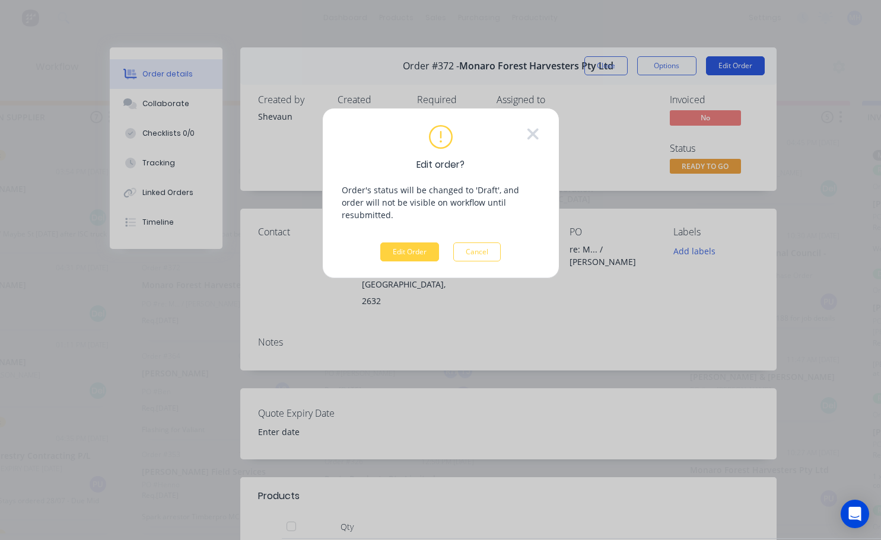
scroll to position [0, 442]
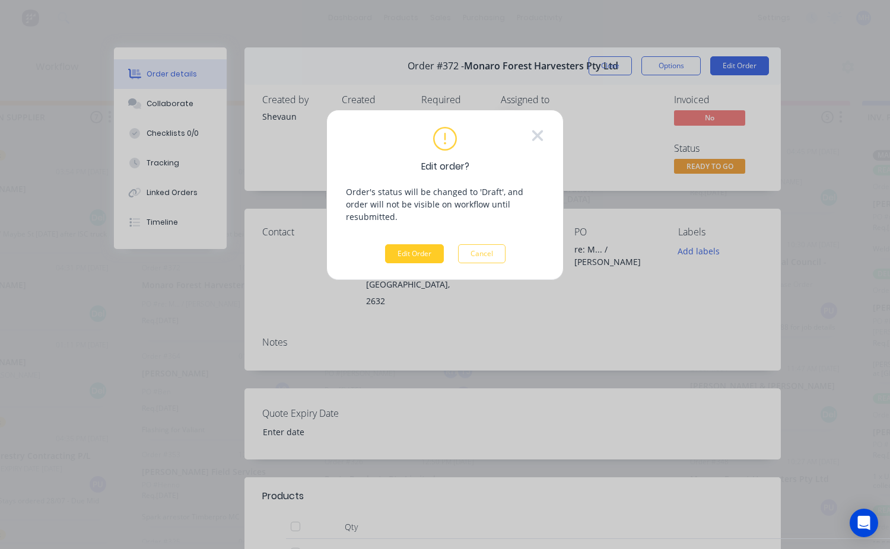
click at [411, 244] on button "Edit Order" at bounding box center [414, 253] width 59 height 19
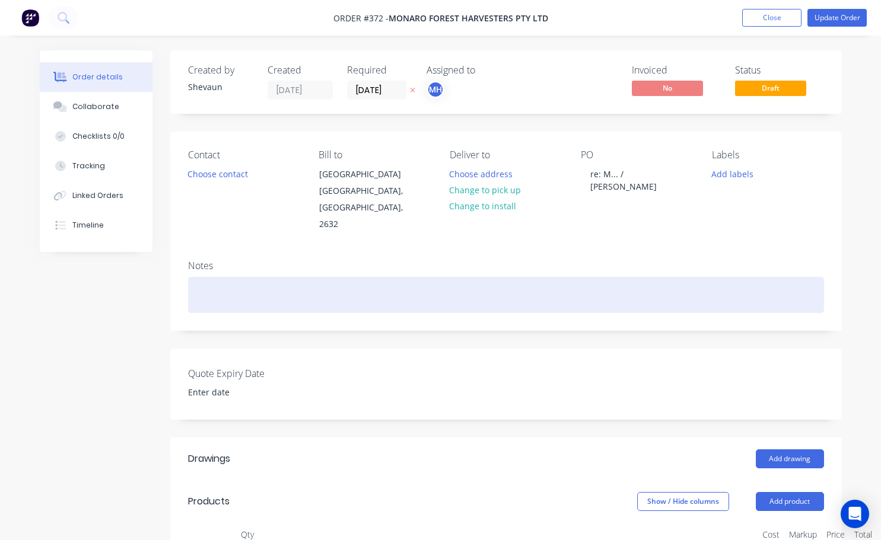
click at [224, 285] on div at bounding box center [506, 295] width 636 height 36
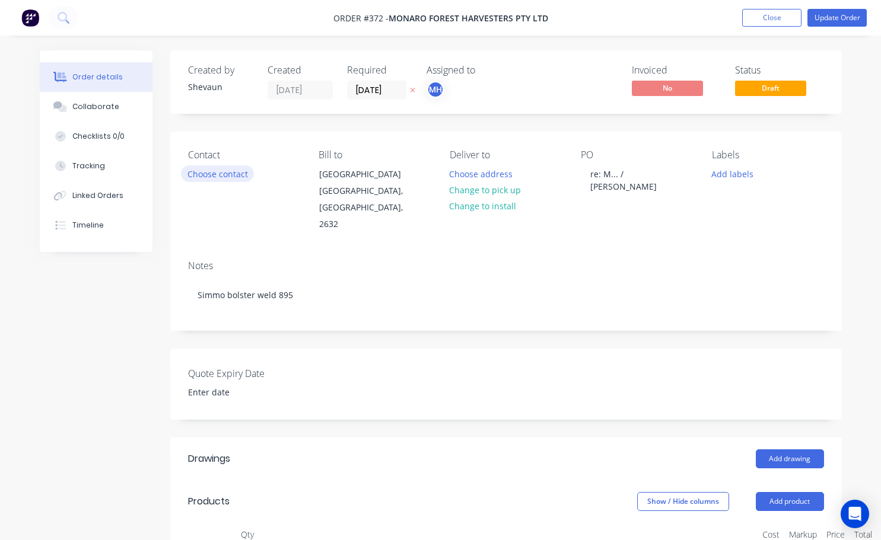
click at [225, 176] on button "Choose contact" at bounding box center [217, 173] width 73 height 16
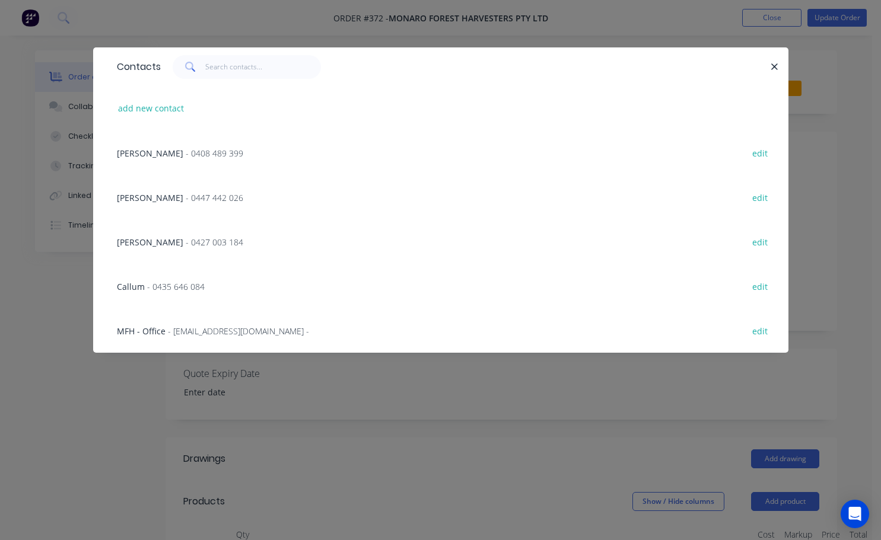
click at [187, 241] on span "- 0427 003 184" at bounding box center [215, 242] width 58 height 11
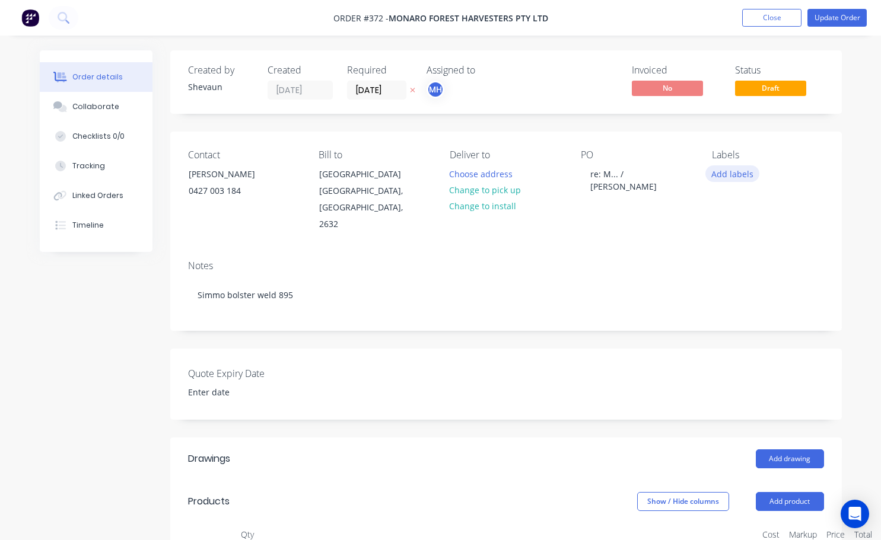
click at [728, 177] on button "Add labels" at bounding box center [732, 173] width 55 height 16
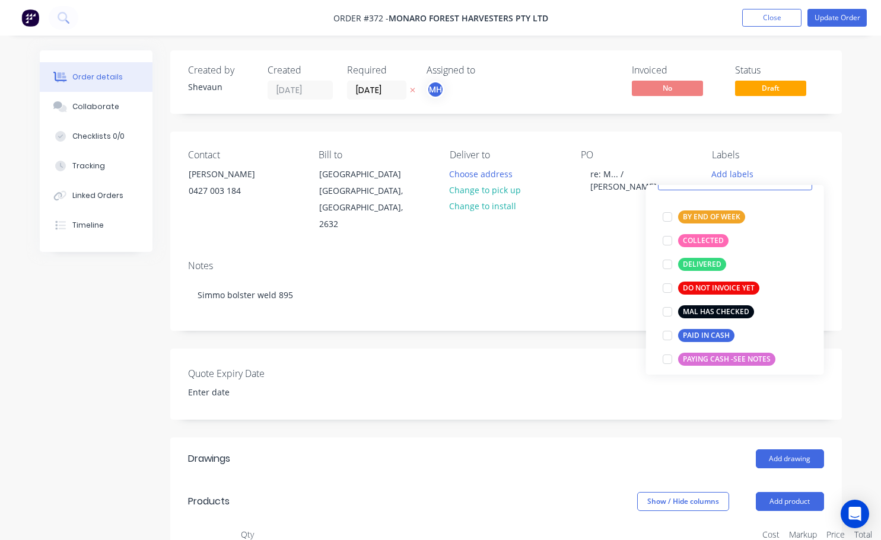
scroll to position [59, 0]
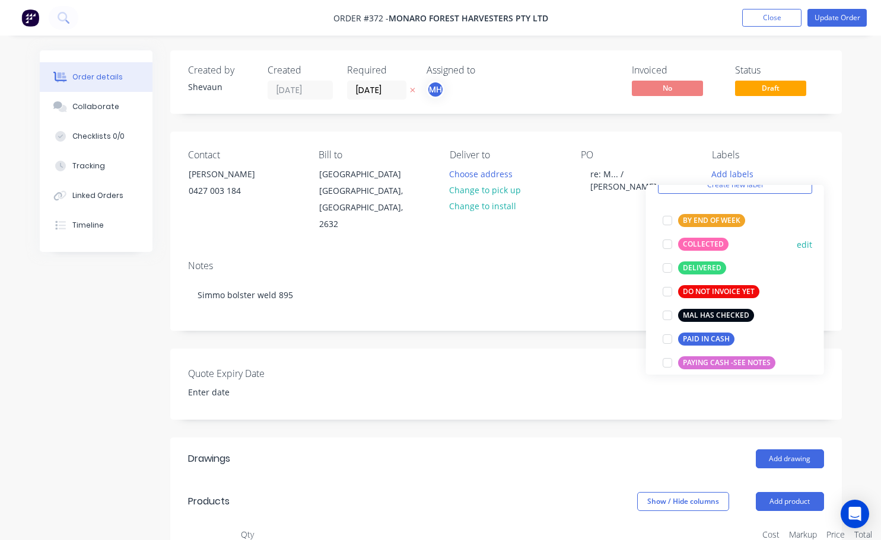
click at [668, 246] on div at bounding box center [667, 244] width 24 height 24
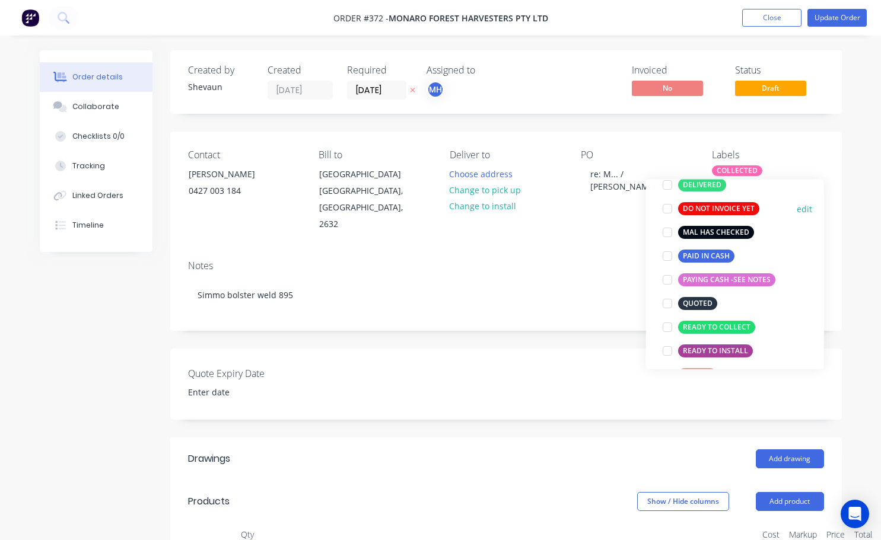
scroll to position [178, 0]
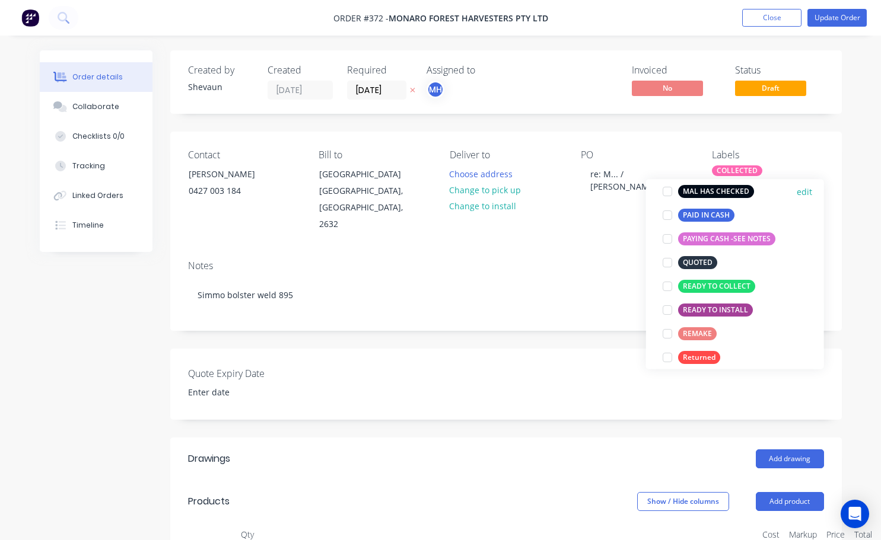
click at [668, 191] on div at bounding box center [667, 192] width 24 height 24
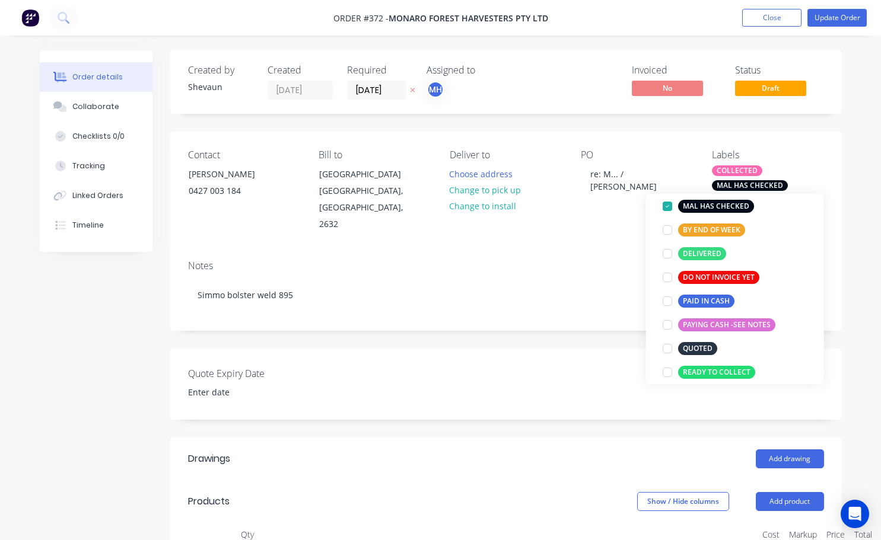
scroll to position [119, 0]
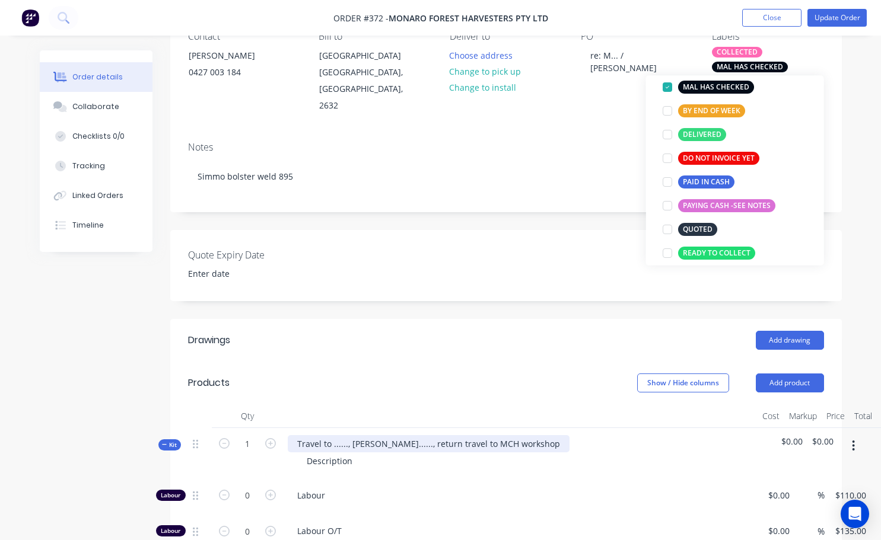
click at [348, 435] on div "Travel to ......, [PERSON_NAME]......, return travel to MCH workshop" at bounding box center [429, 443] width 282 height 17
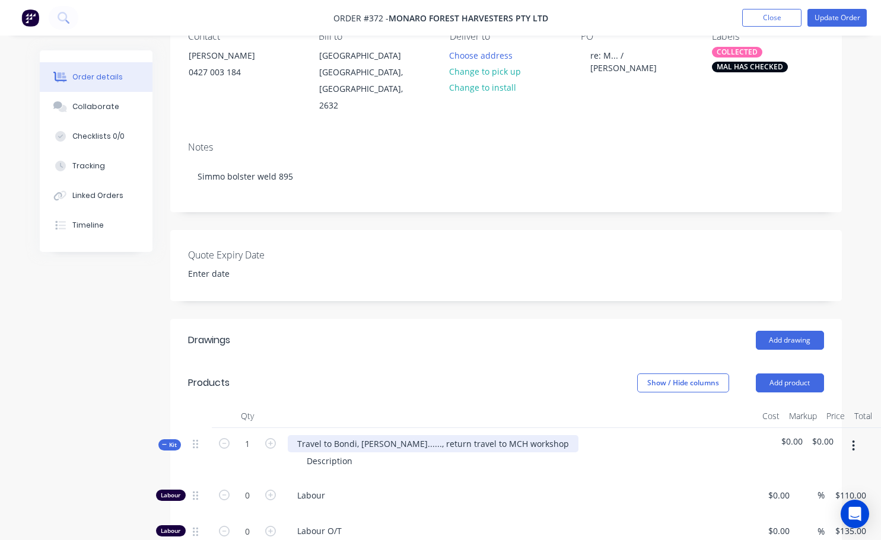
click at [422, 435] on div "Travel to Bondi, [PERSON_NAME]......, return travel to MCH workshop" at bounding box center [433, 443] width 291 height 17
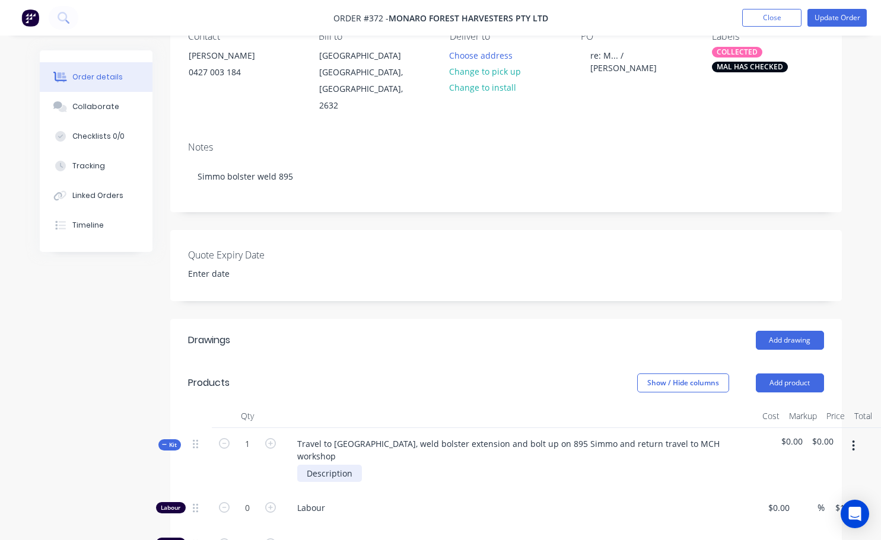
click at [356, 465] on div "Description" at bounding box center [329, 473] width 65 height 17
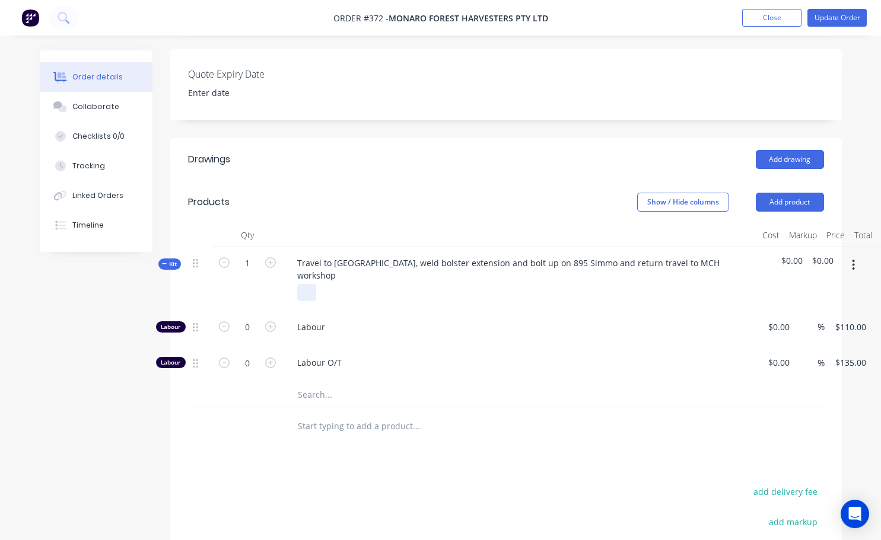
scroll to position [297, 0]
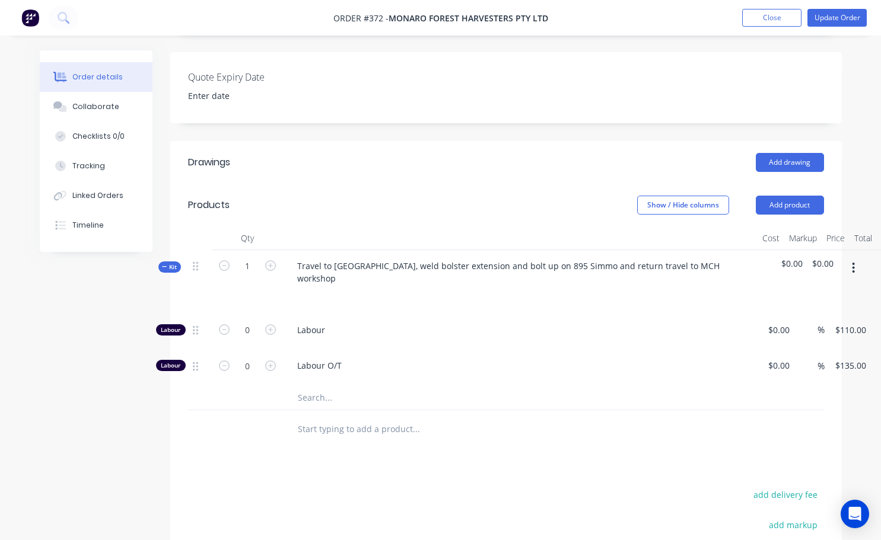
click at [852, 262] on icon "button" at bounding box center [853, 268] width 3 height 13
click at [814, 314] on div "Add sub kit to kit" at bounding box center [811, 322] width 91 height 17
click at [849, 417] on button "button" at bounding box center [853, 427] width 28 height 21
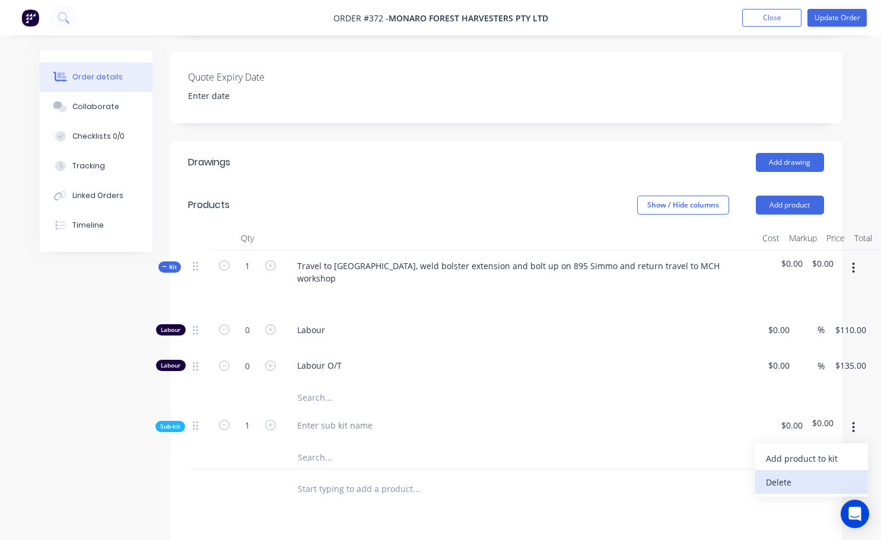
click at [805, 474] on div "Delete" at bounding box center [811, 482] width 91 height 17
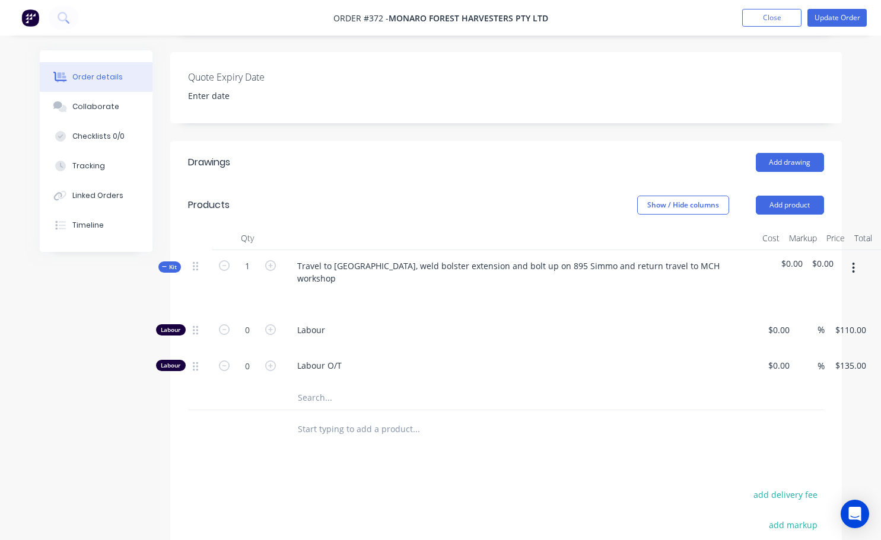
click at [852, 262] on icon "button" at bounding box center [853, 268] width 3 height 13
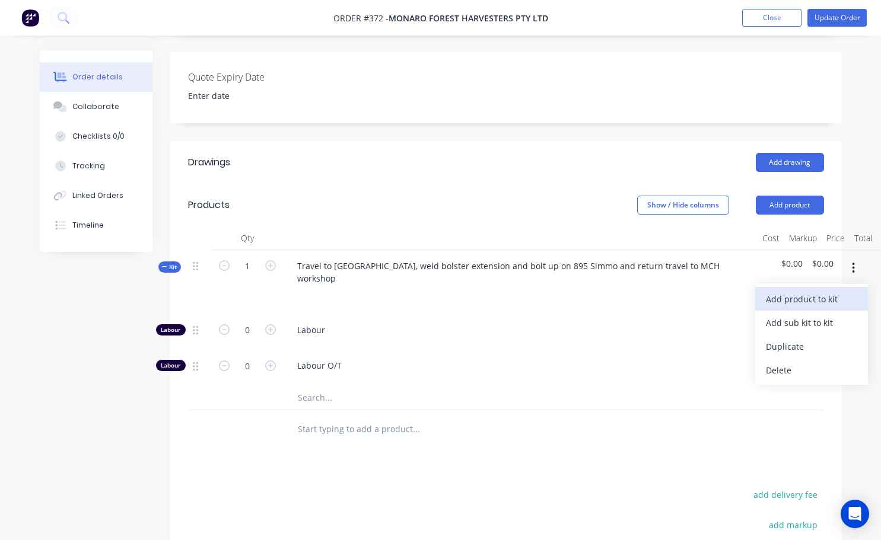
click at [812, 291] on div "Add product to kit" at bounding box center [811, 299] width 91 height 17
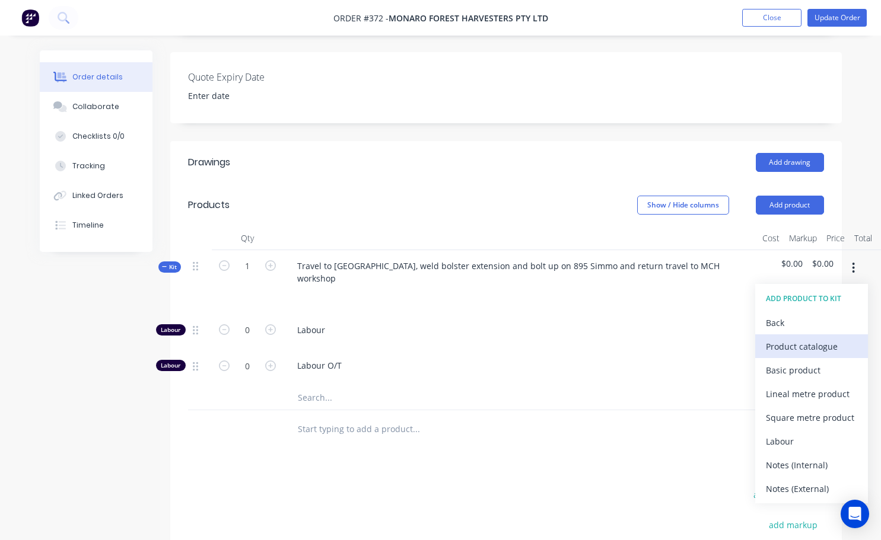
click at [798, 338] on div "Product catalogue" at bounding box center [811, 346] width 91 height 17
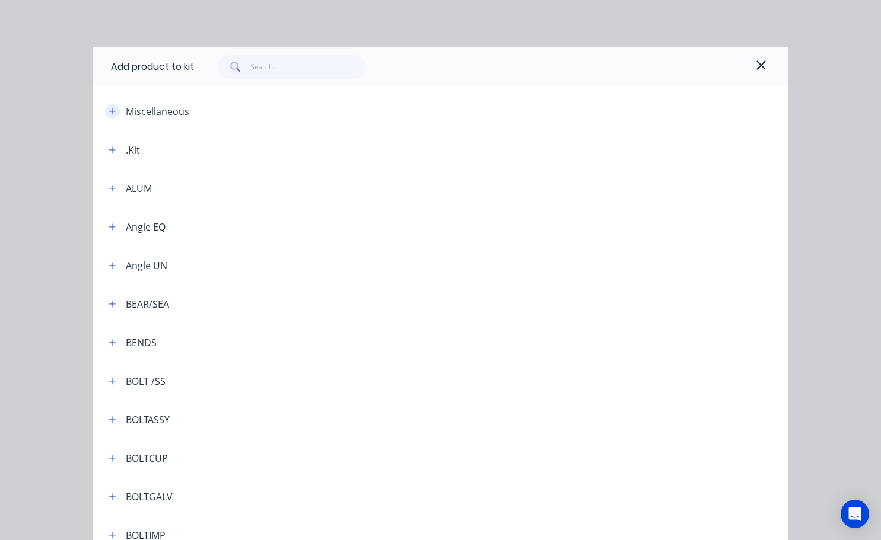
click at [109, 113] on icon "button" at bounding box center [112, 111] width 7 height 8
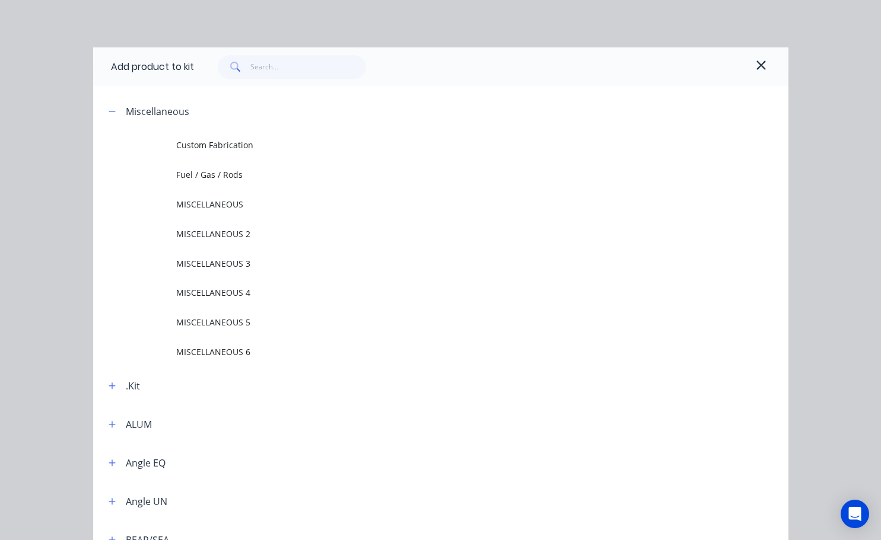
click at [190, 173] on span "Fuel / Gas / Rods" at bounding box center [420, 174] width 489 height 12
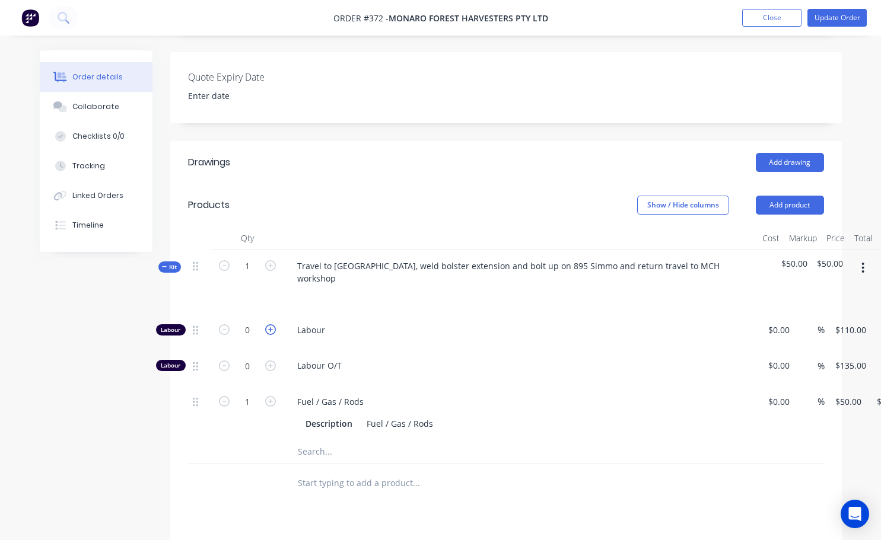
click at [272, 324] on icon "button" at bounding box center [270, 329] width 11 height 11
type input "1"
type input "$110.00"
click at [270, 324] on icon "button" at bounding box center [270, 329] width 11 height 11
type input "2"
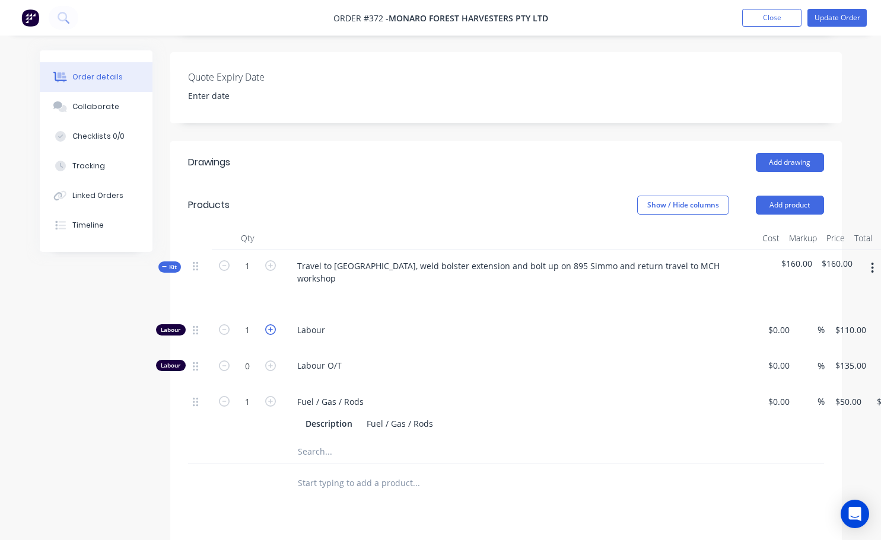
type input "$220.00"
click at [270, 324] on icon "button" at bounding box center [270, 329] width 11 height 11
type input "3"
type input "$330.00"
click at [273, 324] on icon "button" at bounding box center [270, 329] width 11 height 11
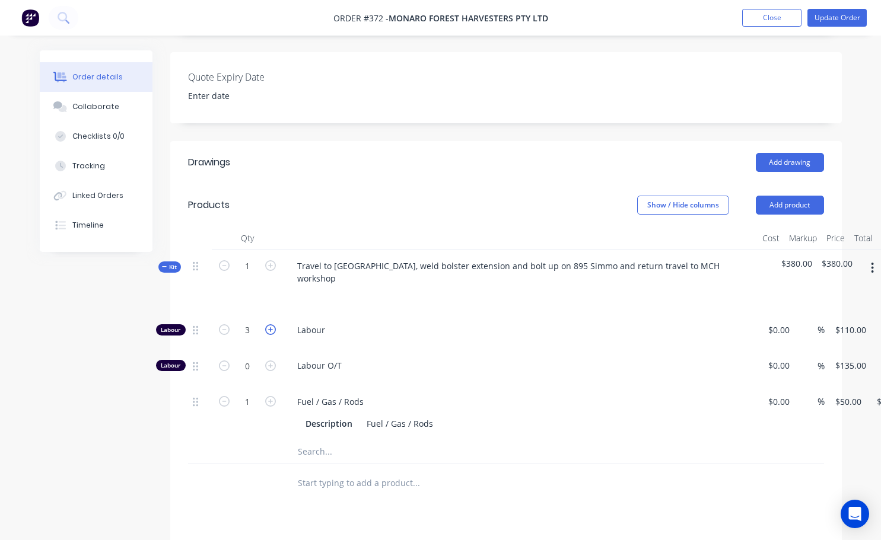
type input "4"
type input "$440.00"
click at [824, 314] on div "Labour 4 Labour $0.00 $0.00 % 110 $110.00 $440.00 $440.00" at bounding box center [506, 332] width 636 height 36
type input "$140.00"
type input "$560.00"
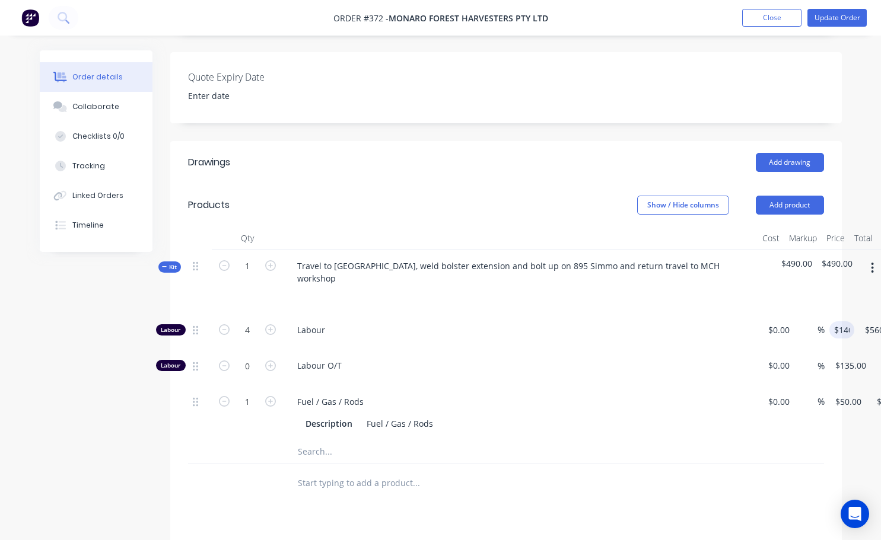
click at [716, 495] on div "Drawings Add drawing Products Show / Hide columns Add product Qty Cost Markup P…" at bounding box center [505, 464] width 671 height 646
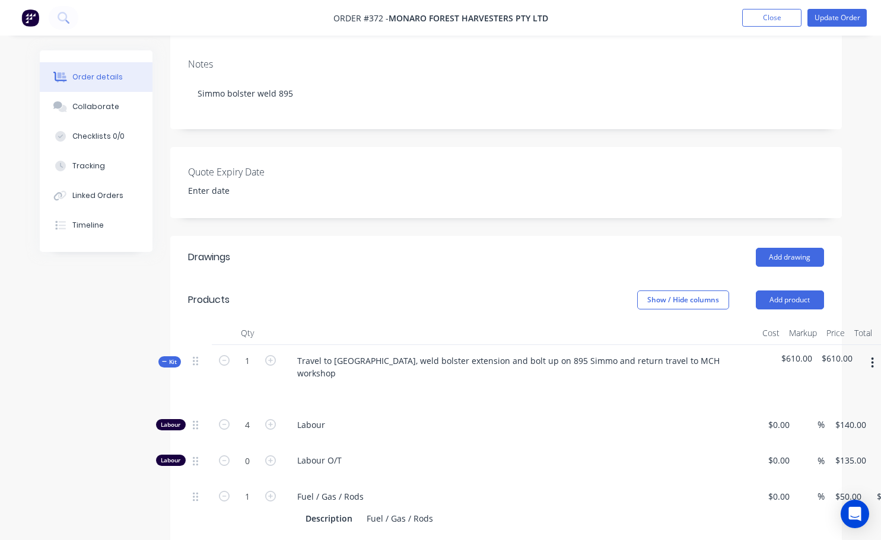
scroll to position [177, 0]
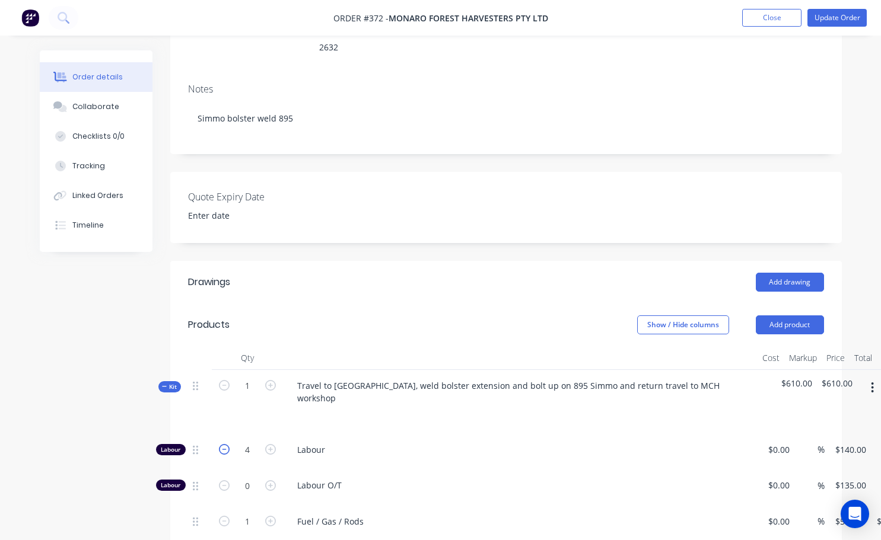
click at [225, 444] on icon "button" at bounding box center [224, 449] width 11 height 11
type input "3"
type input "$420.00"
click at [249, 441] on input "3" at bounding box center [247, 450] width 31 height 18
click at [255, 441] on input "3" at bounding box center [247, 450] width 31 height 18
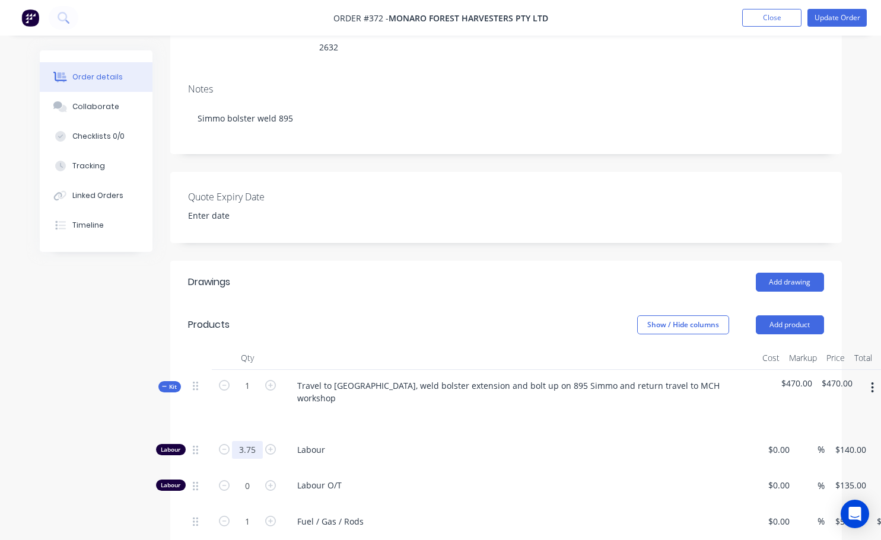
type input "3.75"
type input "$525.00"
click at [498, 513] on div "Fuel / Gas / Rods" at bounding box center [520, 521] width 465 height 17
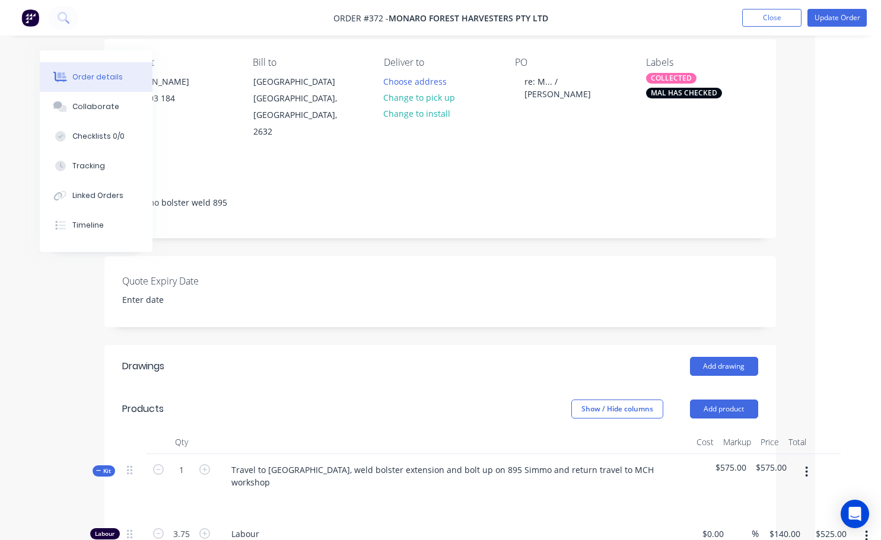
scroll to position [0, 66]
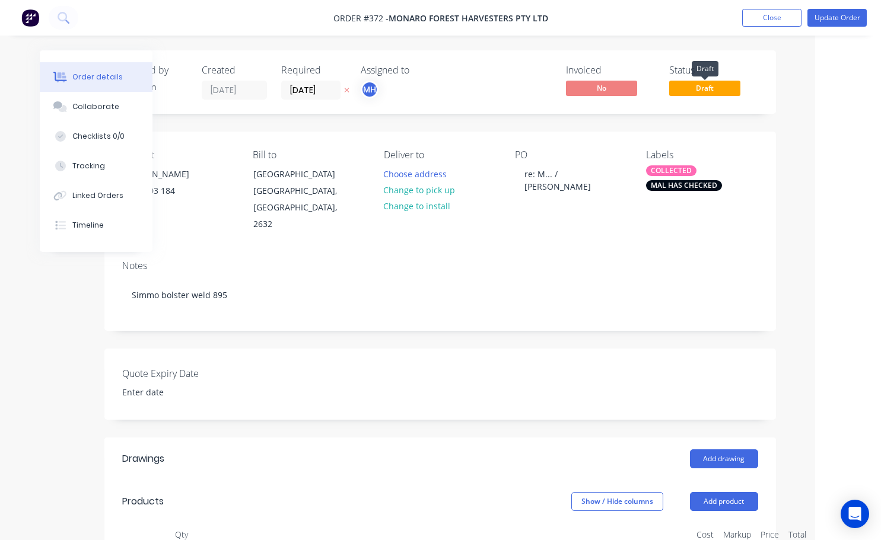
click at [724, 90] on span "Draft" at bounding box center [704, 88] width 71 height 15
click at [692, 91] on span "Draft" at bounding box center [704, 88] width 71 height 15
click at [832, 20] on button "Update Order" at bounding box center [836, 18] width 59 height 18
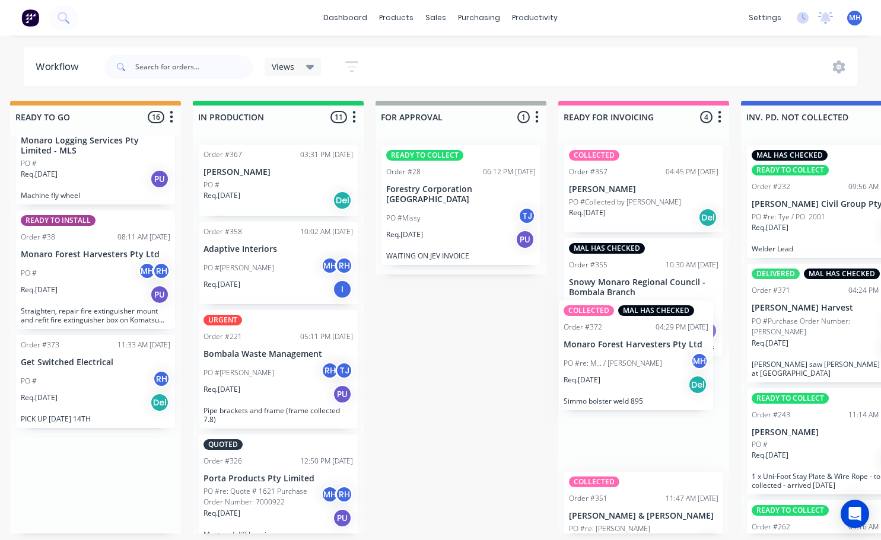
scroll to position [2, 564]
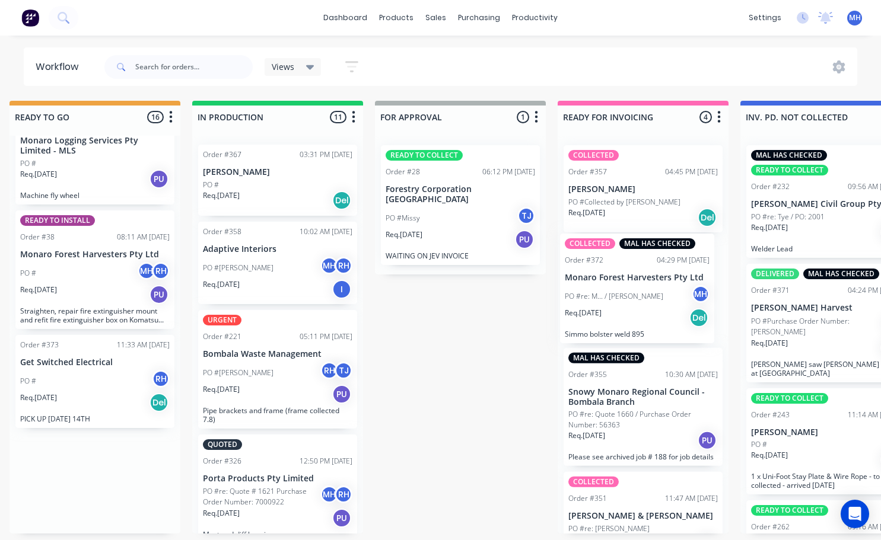
drag, startPoint x: 192, startPoint y: 478, endPoint x: 639, endPoint y: 289, distance: 486.1
click at [639, 289] on div "QUOTES TO DO 0 Status colour #273444 hex #273444 Save Cancel Notifications Emai…" at bounding box center [416, 317] width 1978 height 433
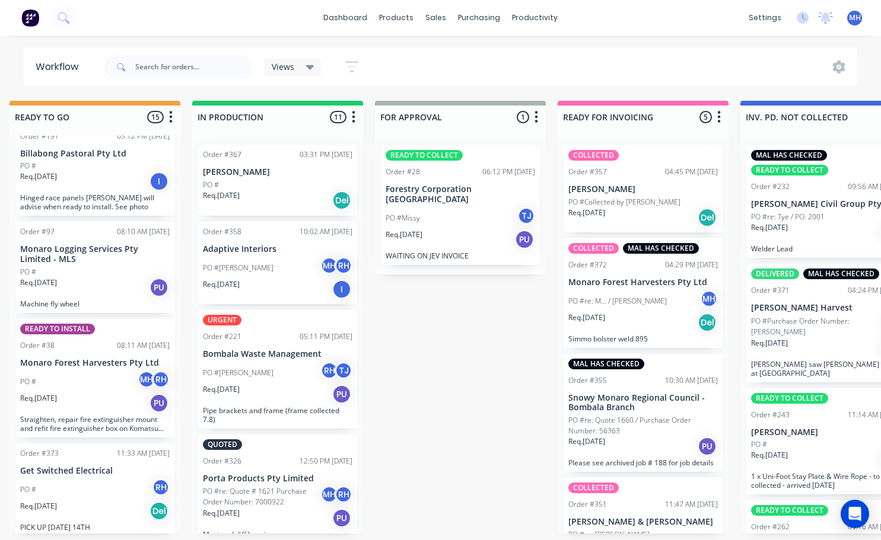
scroll to position [1133, 0]
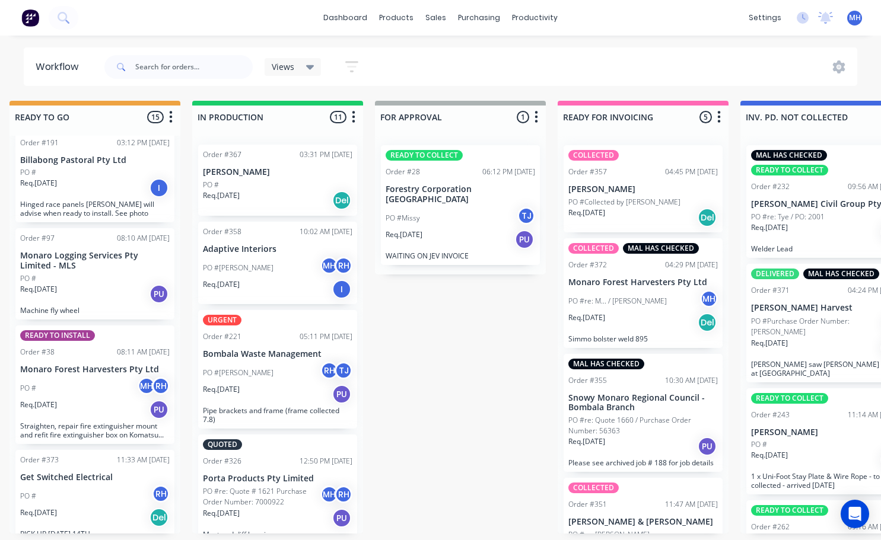
click at [617, 422] on p "PO #re: Quote 1660 / Purchase Order Number: 56363" at bounding box center [642, 425] width 149 height 21
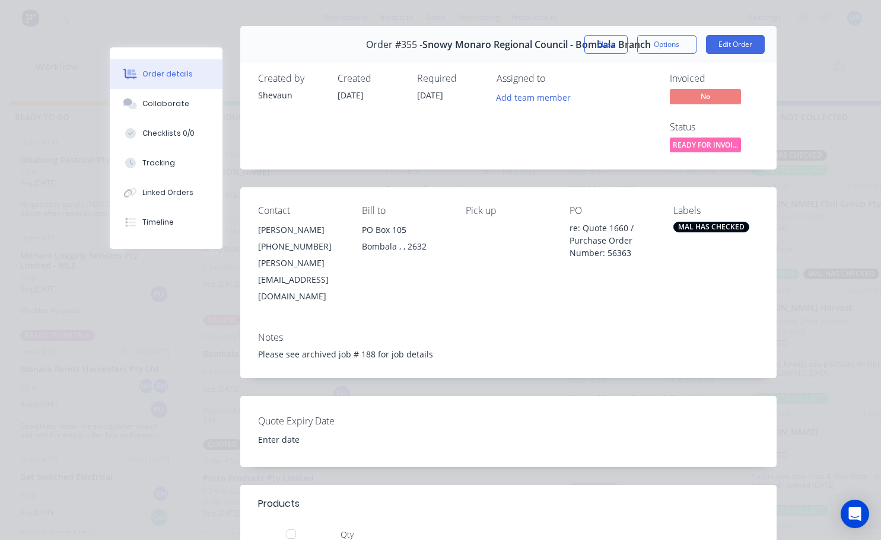
scroll to position [0, 0]
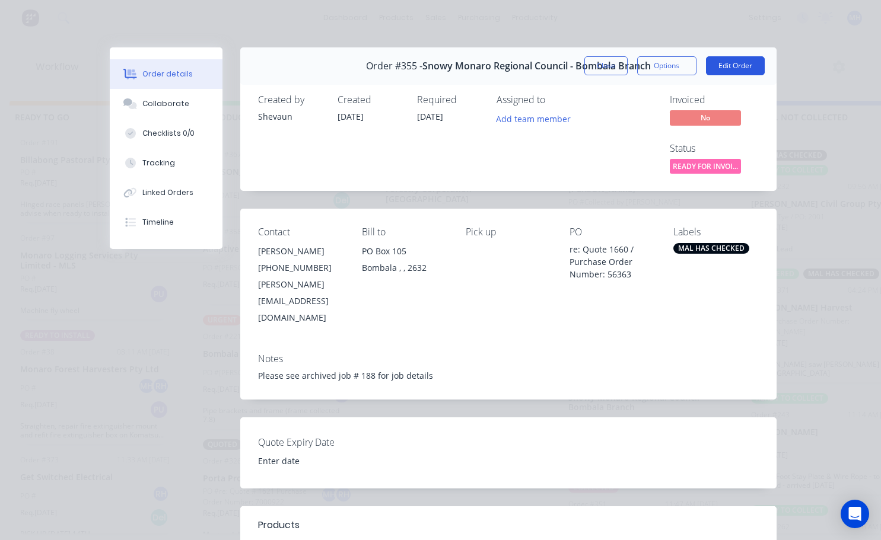
click at [737, 62] on button "Edit Order" at bounding box center [735, 65] width 59 height 19
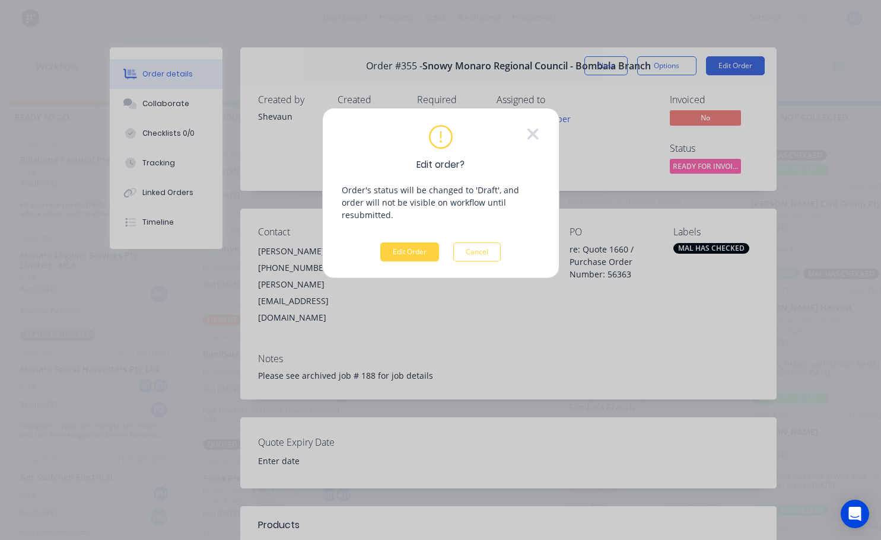
scroll to position [0, 564]
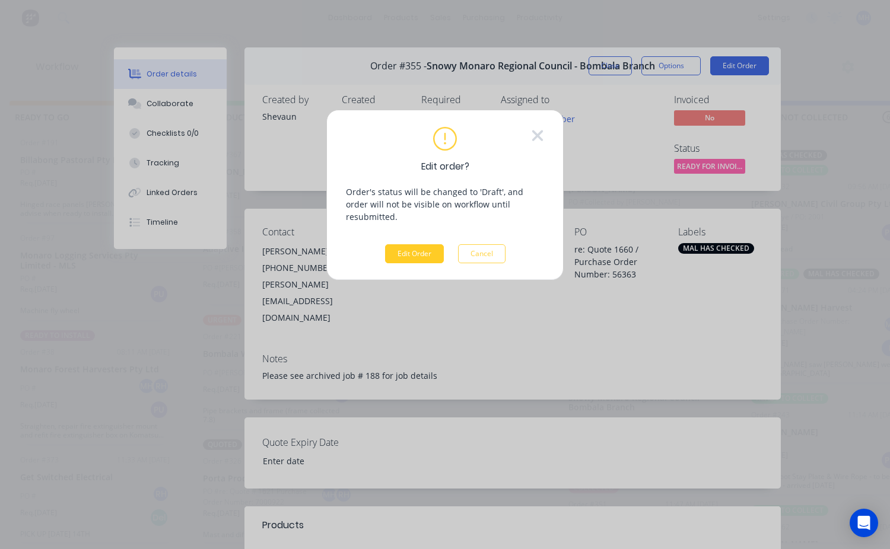
click at [422, 244] on button "Edit Order" at bounding box center [414, 253] width 59 height 19
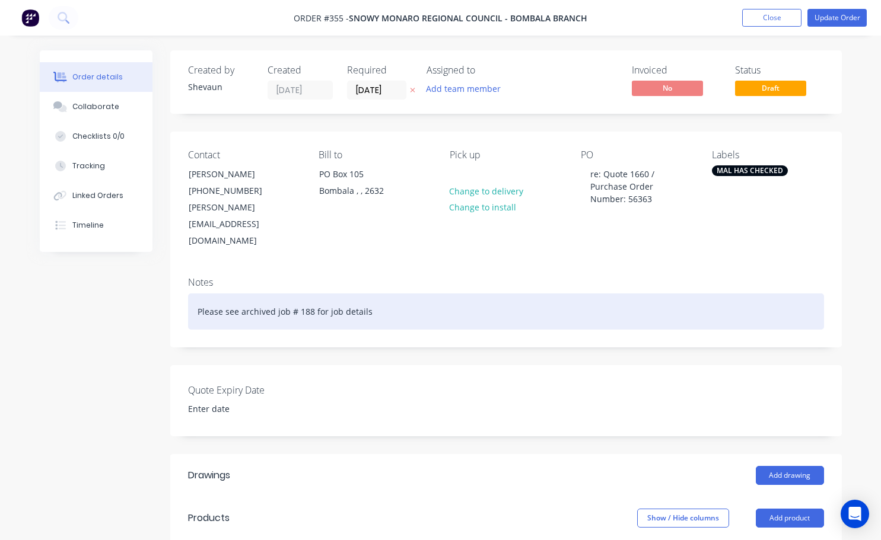
click at [199, 294] on div "Please see archived job # 188 for job details" at bounding box center [506, 312] width 636 height 36
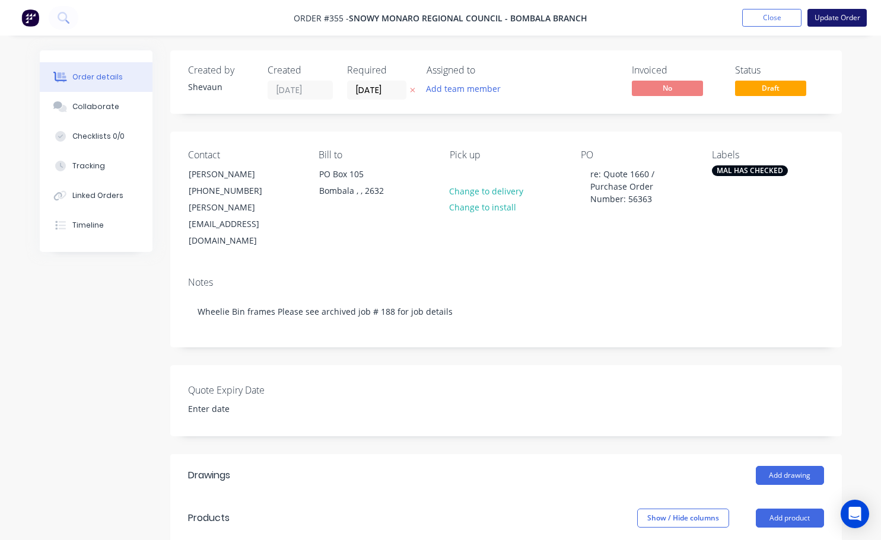
click at [834, 19] on button "Update Order" at bounding box center [836, 18] width 59 height 18
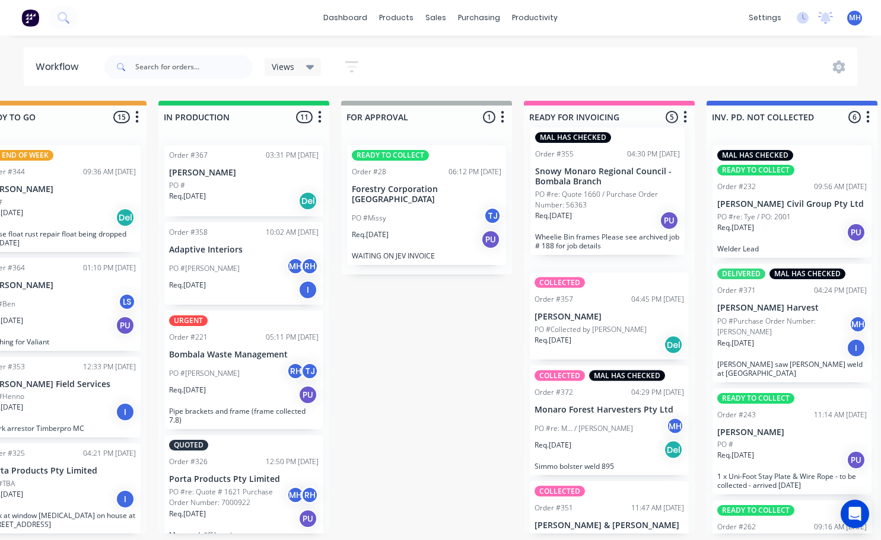
drag, startPoint x: 613, startPoint y: 472, endPoint x: 614, endPoint y: 190, distance: 281.1
click at [614, 190] on div "COLLECTED Order #357 04:45 PM [DATE] [PERSON_NAME] PO #Collected by [PERSON_NAM…" at bounding box center [609, 335] width 171 height 398
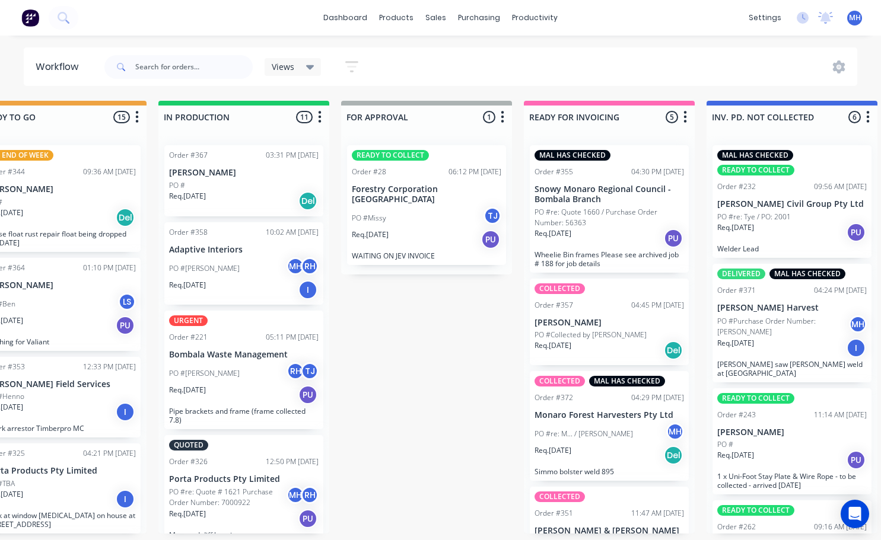
scroll to position [0, 598]
click at [758, 311] on p "[PERSON_NAME] Harvest" at bounding box center [791, 308] width 149 height 10
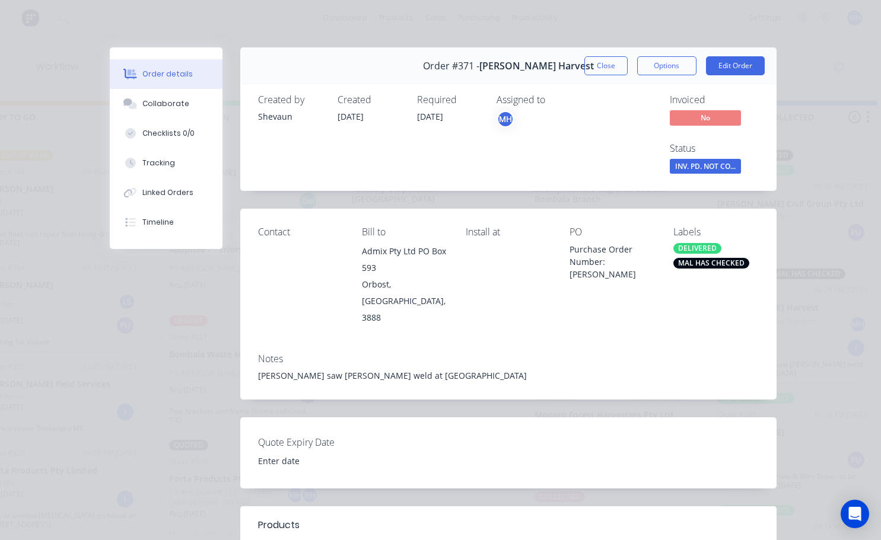
click at [705, 244] on div "DELIVERED" at bounding box center [697, 248] width 48 height 11
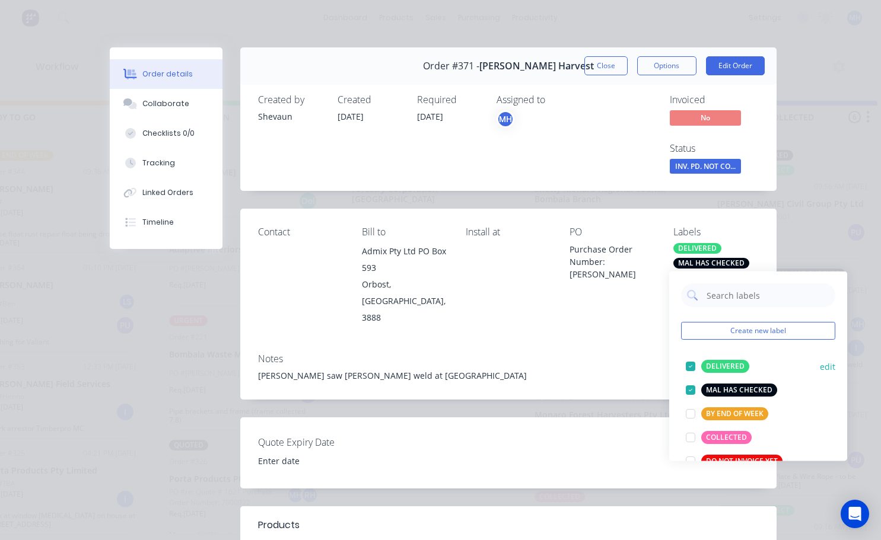
click at [689, 362] on div at bounding box center [690, 367] width 24 height 24
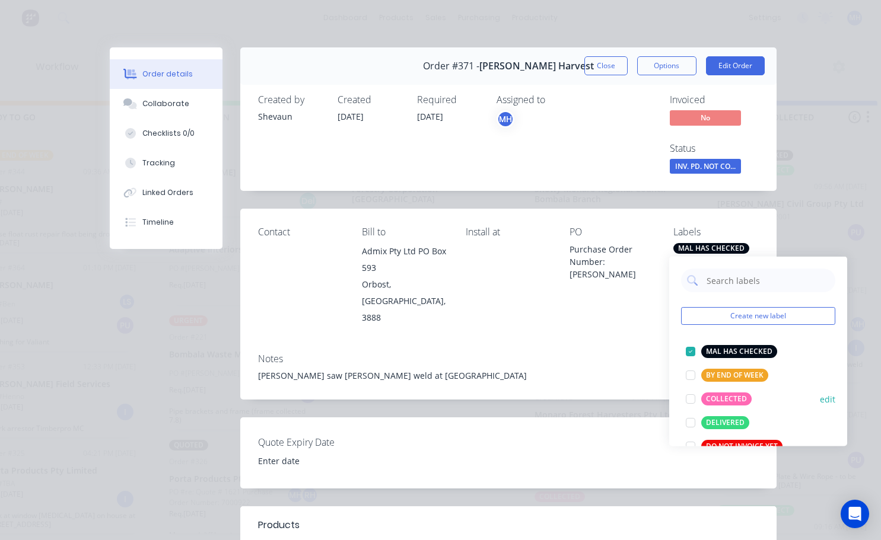
click at [692, 403] on div at bounding box center [690, 399] width 24 height 24
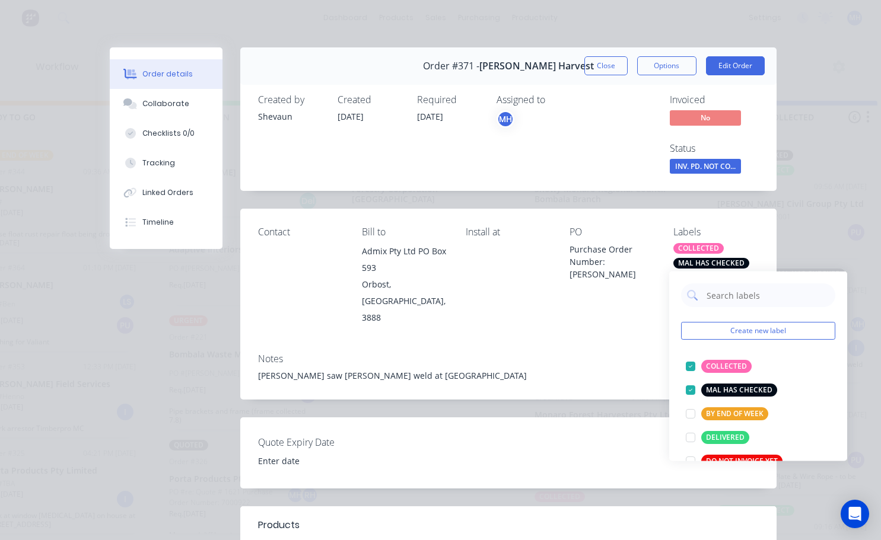
click at [597, 72] on button "Close" at bounding box center [605, 65] width 43 height 19
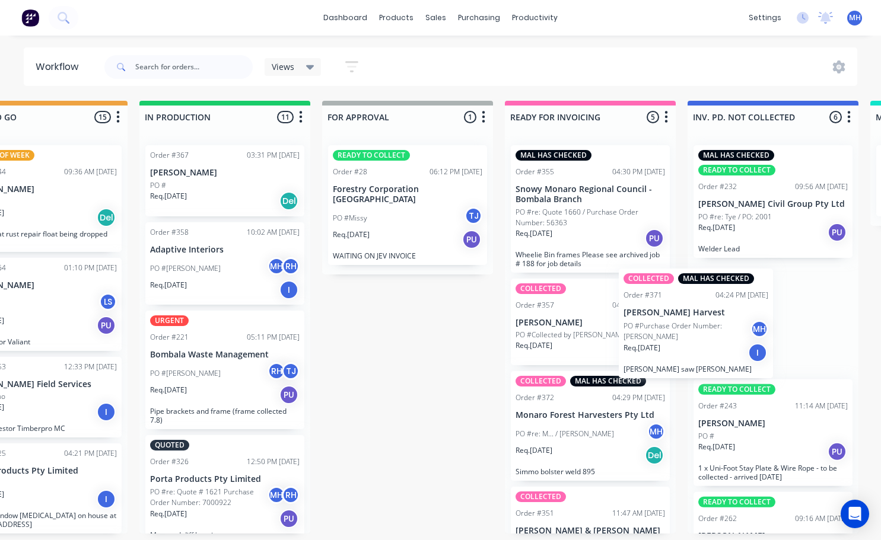
scroll to position [0, 622]
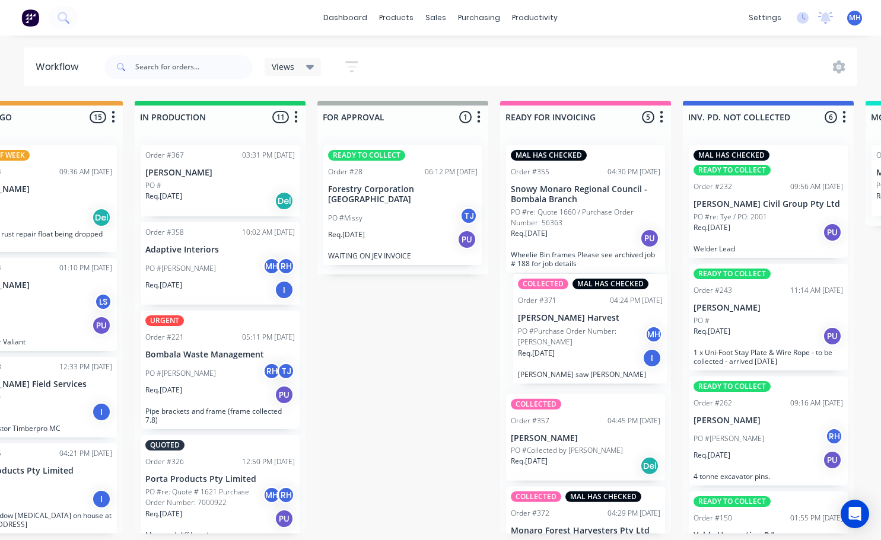
drag, startPoint x: 772, startPoint y: 311, endPoint x: 566, endPoint y: 324, distance: 206.8
click at [566, 324] on div "QUOTES TO DO 0 Status colour #273444 hex #273444 Save Cancel Notifications Emai…" at bounding box center [359, 317] width 1978 height 433
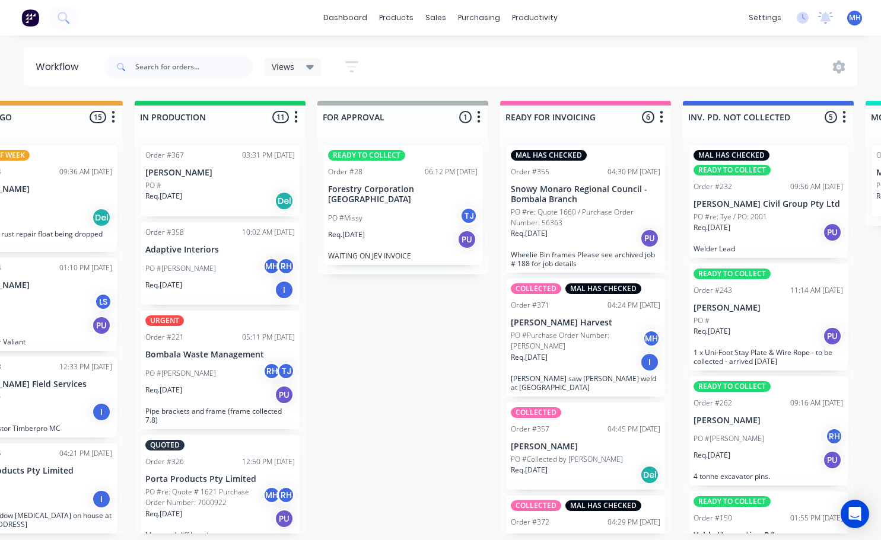
click at [538, 161] on div "MAL HAS CHECKED Order #355 04:30 PM [DATE] Snowy Monaro Regional Council - Bomb…" at bounding box center [585, 209] width 159 height 128
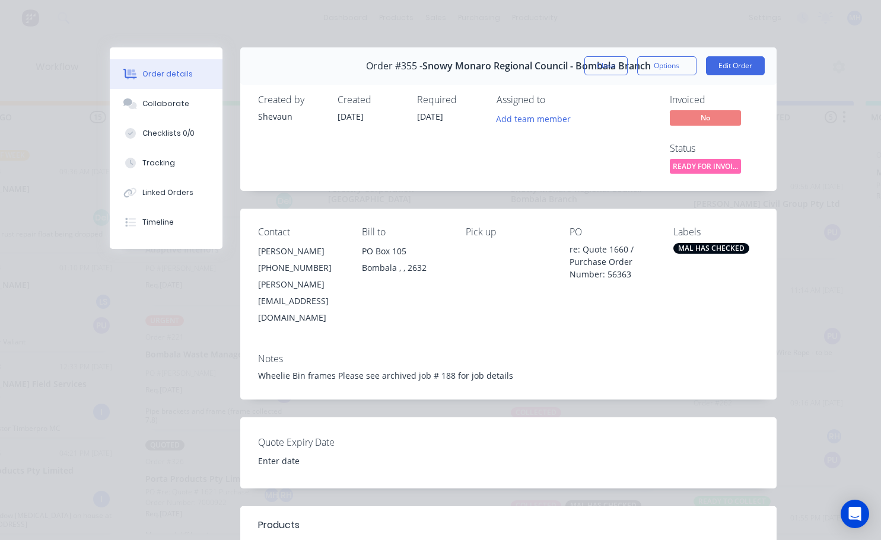
click at [720, 249] on div "MAL HAS CHECKED" at bounding box center [711, 248] width 76 height 11
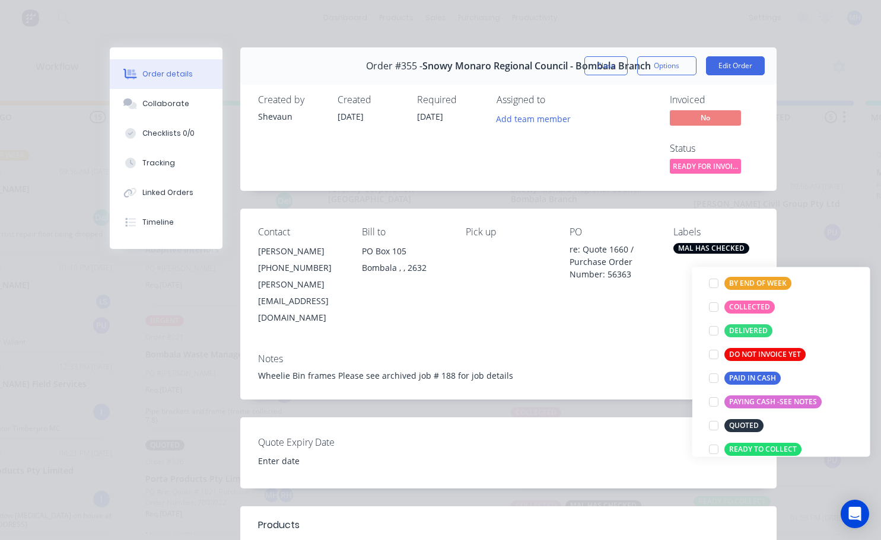
scroll to position [178, 0]
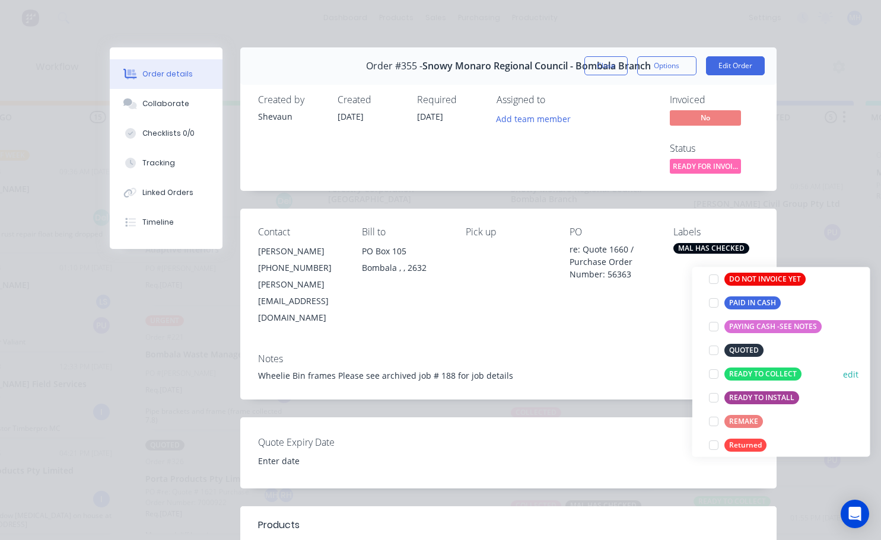
click at [713, 374] on div at bounding box center [714, 374] width 24 height 24
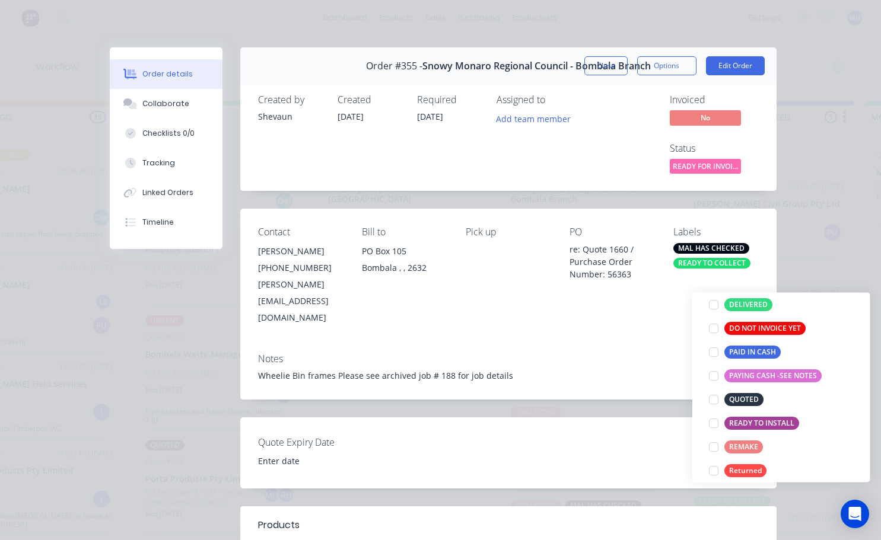
scroll to position [12, 0]
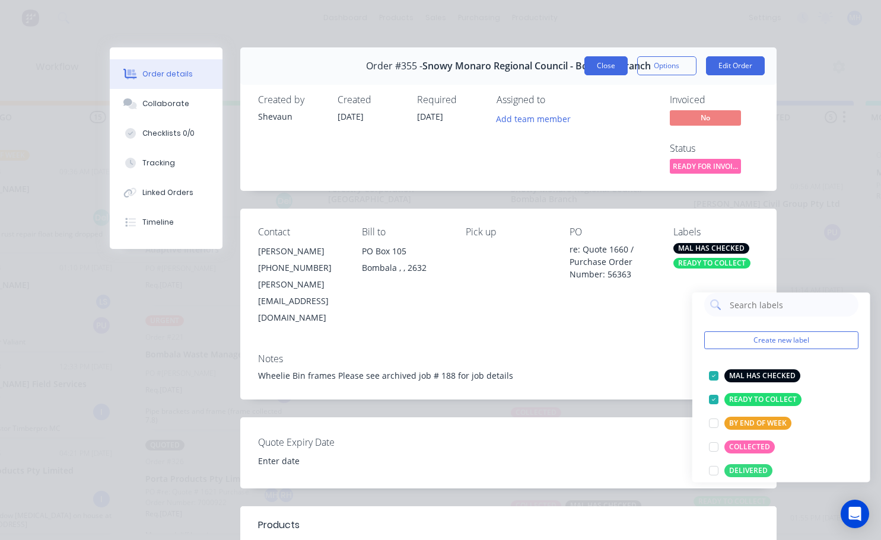
click at [593, 68] on button "Close" at bounding box center [605, 65] width 43 height 19
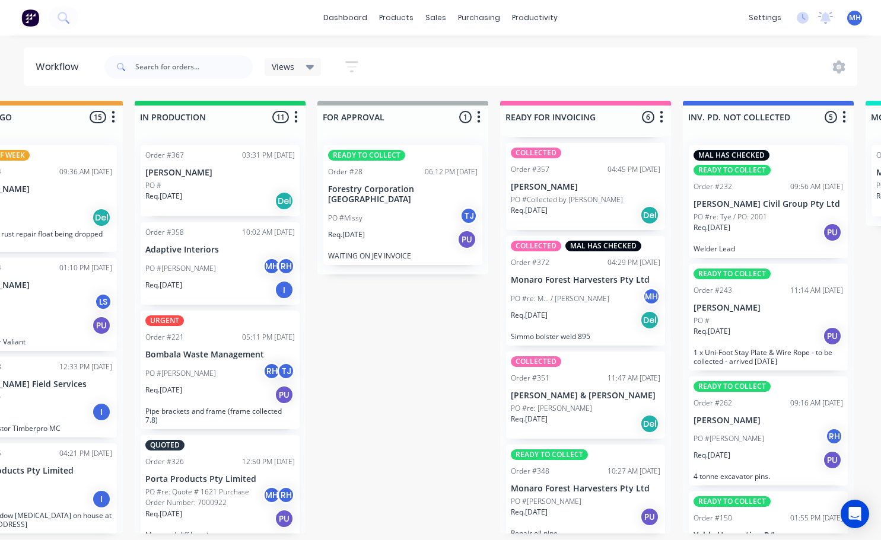
scroll to position [2, 622]
click at [569, 470] on div "READY TO COLLECT Order #348 10:27 AM [DATE] Monaro Forest Harvesters Pty Ltd PO…" at bounding box center [585, 494] width 159 height 98
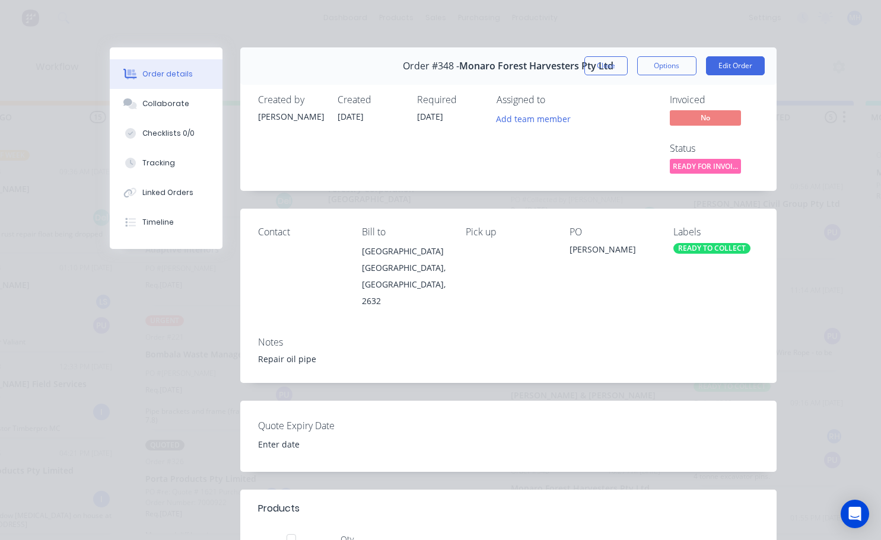
scroll to position [0, 622]
click at [693, 251] on div "READY TO COLLECT" at bounding box center [711, 248] width 77 height 11
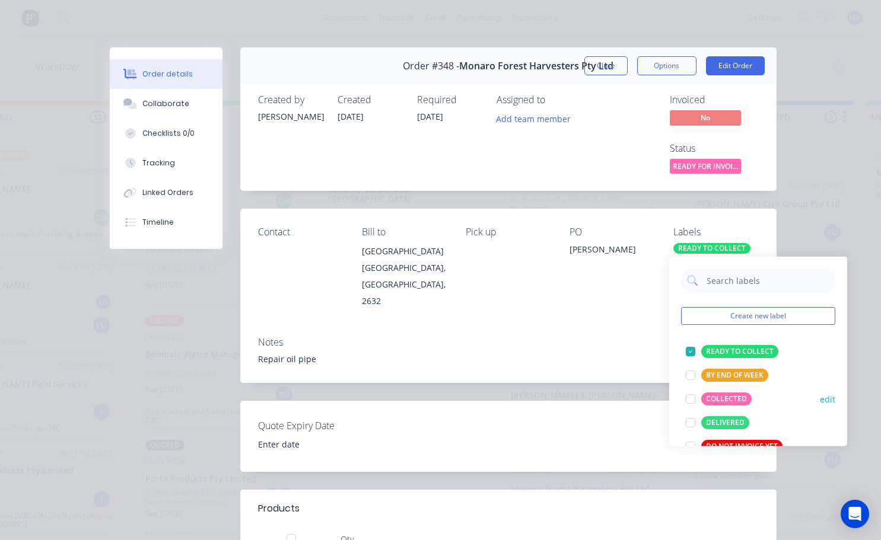
click at [693, 399] on div at bounding box center [690, 399] width 24 height 24
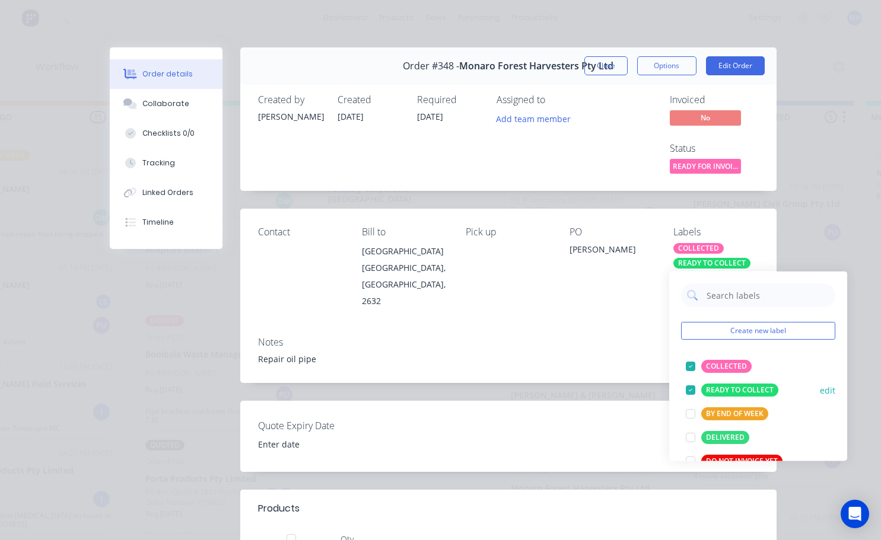
click at [690, 391] on div at bounding box center [690, 390] width 24 height 24
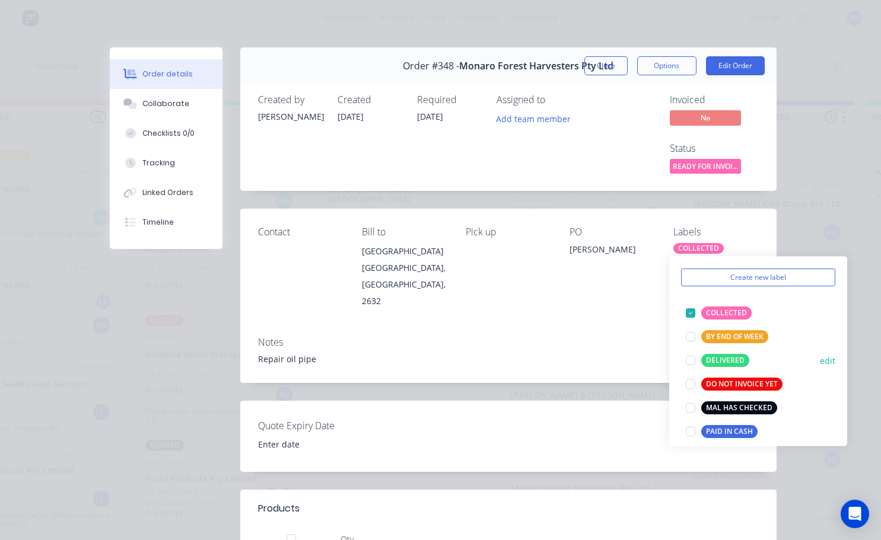
scroll to position [59, 0]
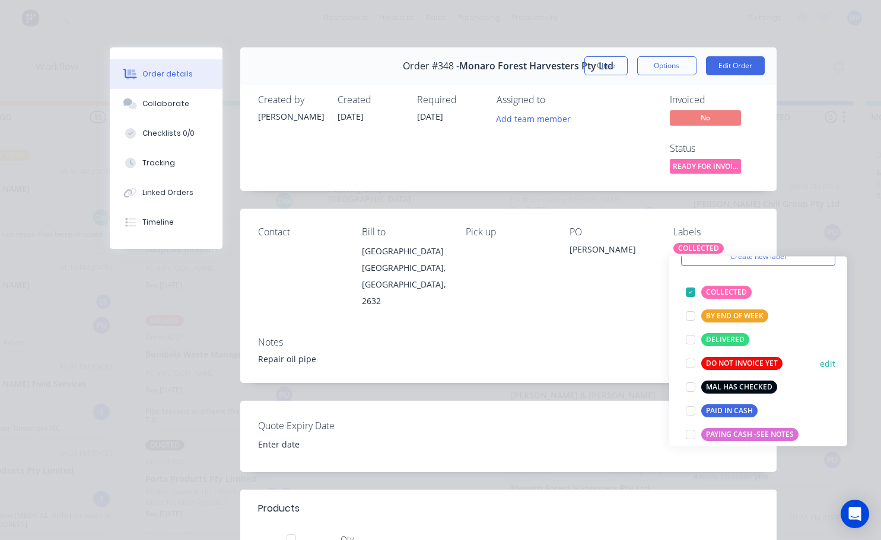
click at [692, 387] on div at bounding box center [690, 387] width 24 height 24
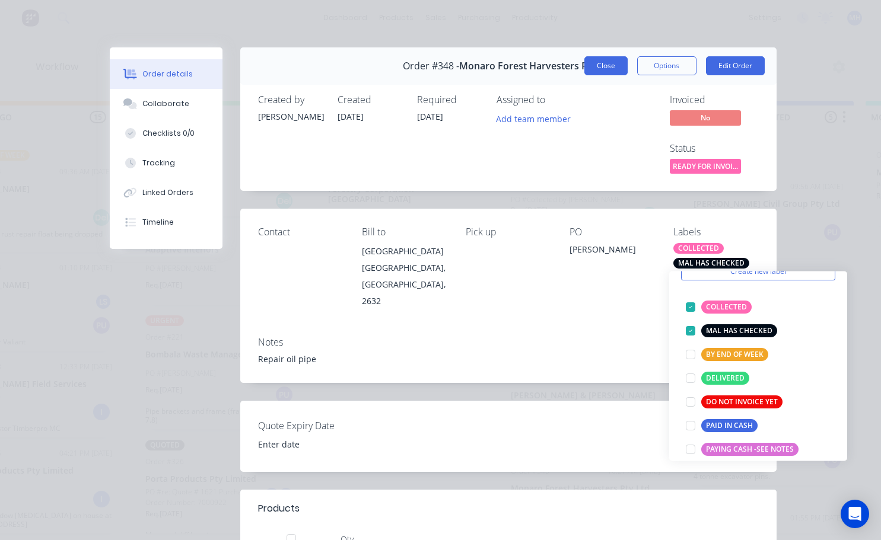
click at [610, 66] on button "Close" at bounding box center [605, 65] width 43 height 19
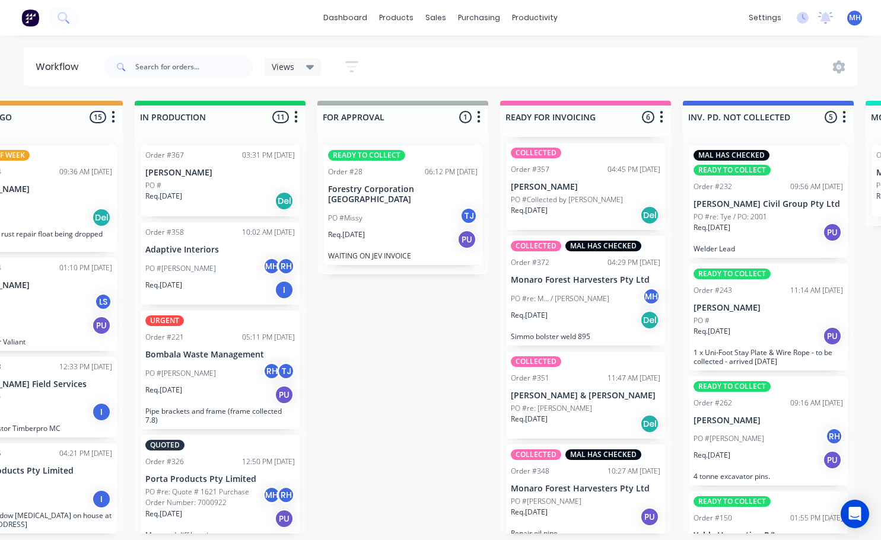
scroll to position [2, 622]
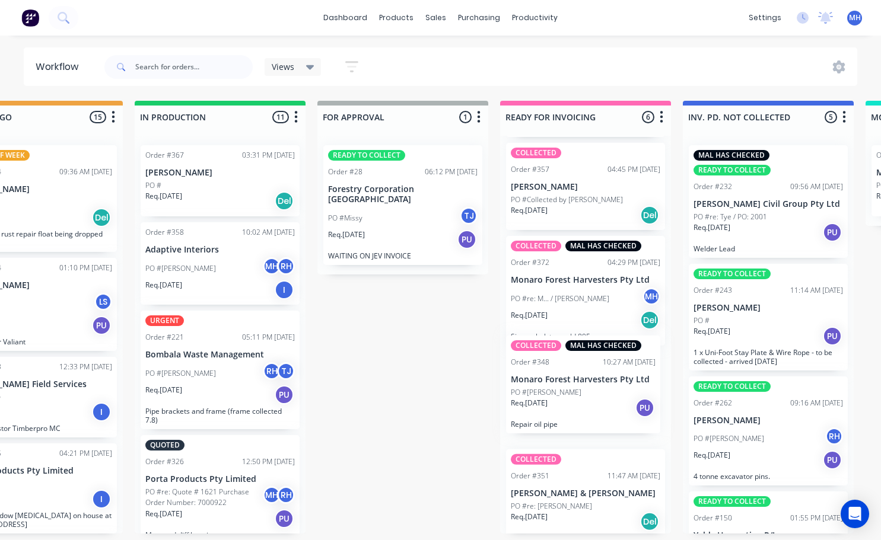
drag, startPoint x: 566, startPoint y: 496, endPoint x: 573, endPoint y: 390, distance: 106.4
click at [573, 390] on div "MAL HAS CHECKED READY TO COLLECT Order #355 04:30 PM [DATE] Snowy Monaro Region…" at bounding box center [585, 335] width 171 height 398
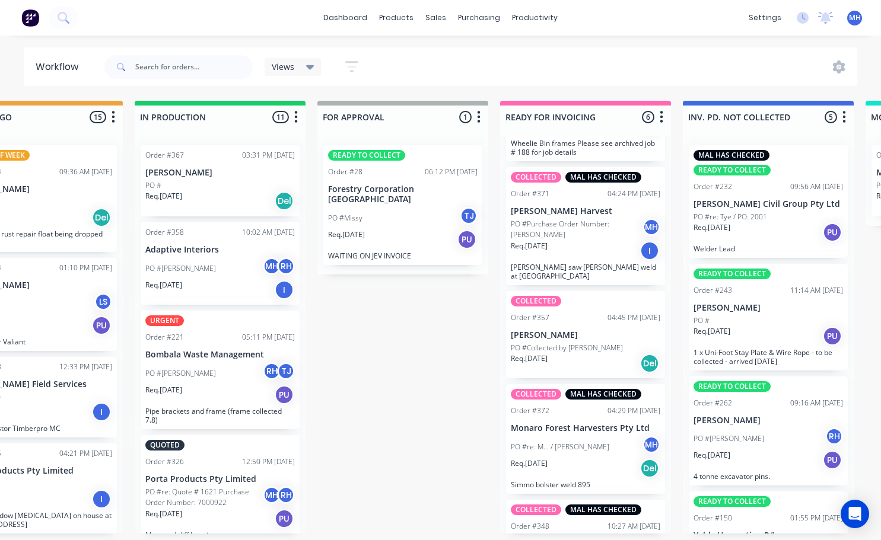
scroll to position [237, 0]
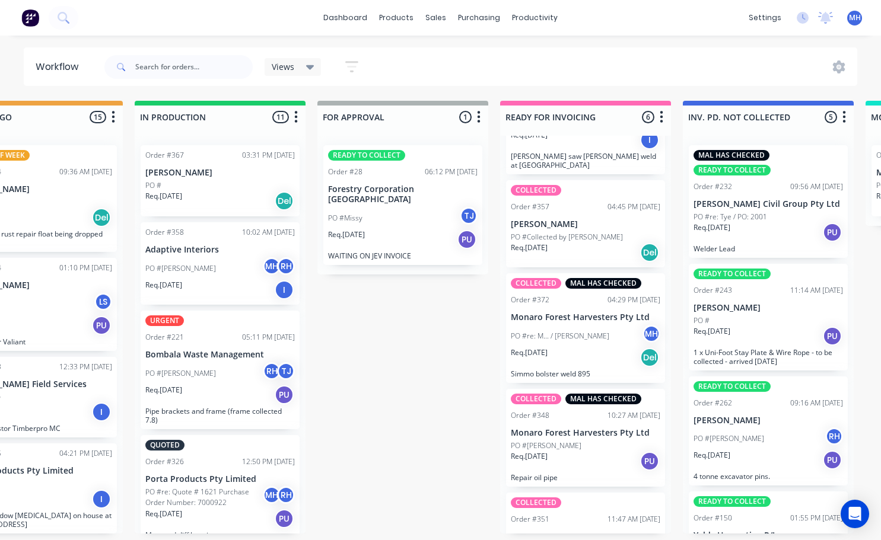
click at [571, 243] on div "Req. [DATE] Del" at bounding box center [585, 253] width 149 height 20
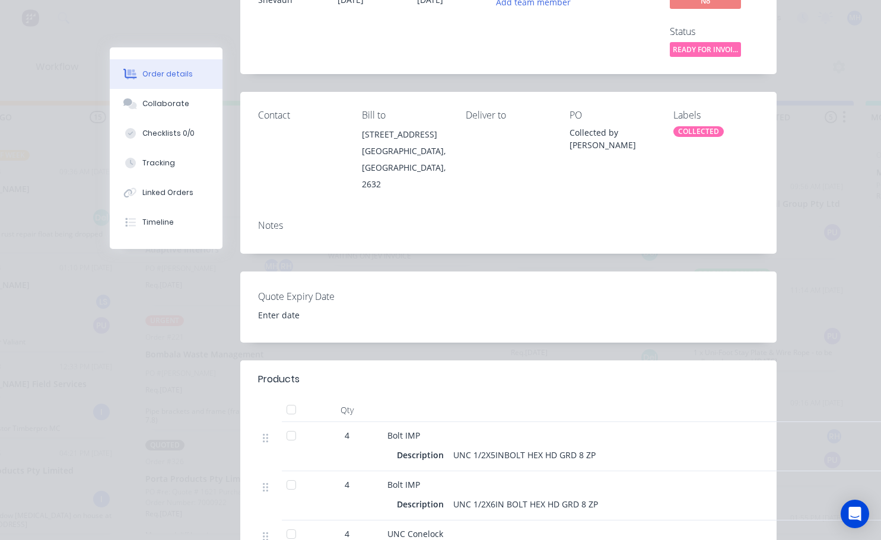
scroll to position [0, 0]
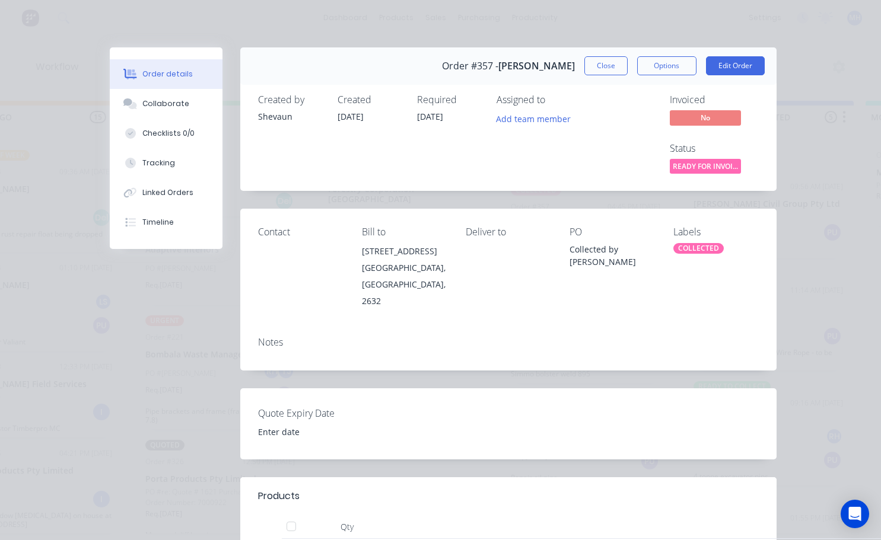
click at [282, 335] on div "Notes" at bounding box center [508, 348] width 536 height 43
click at [718, 68] on button "Edit Order" at bounding box center [735, 65] width 59 height 19
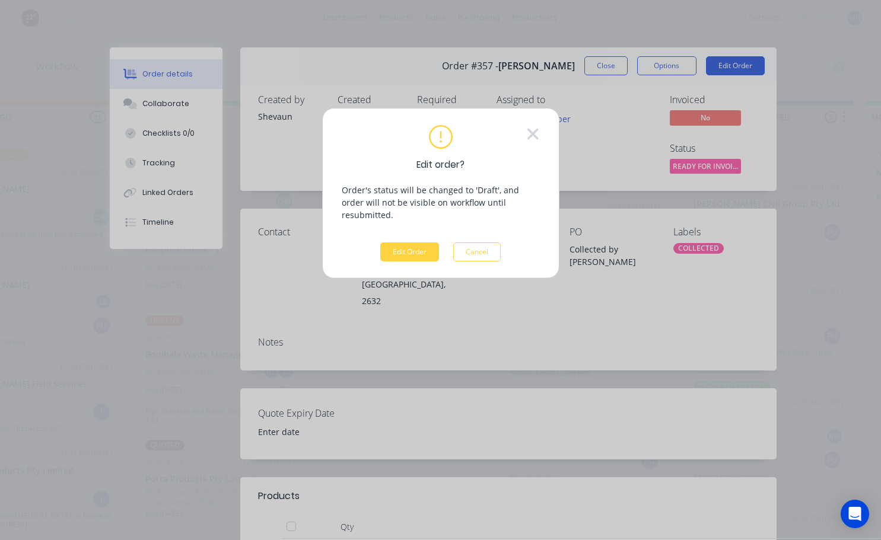
scroll to position [0, 622]
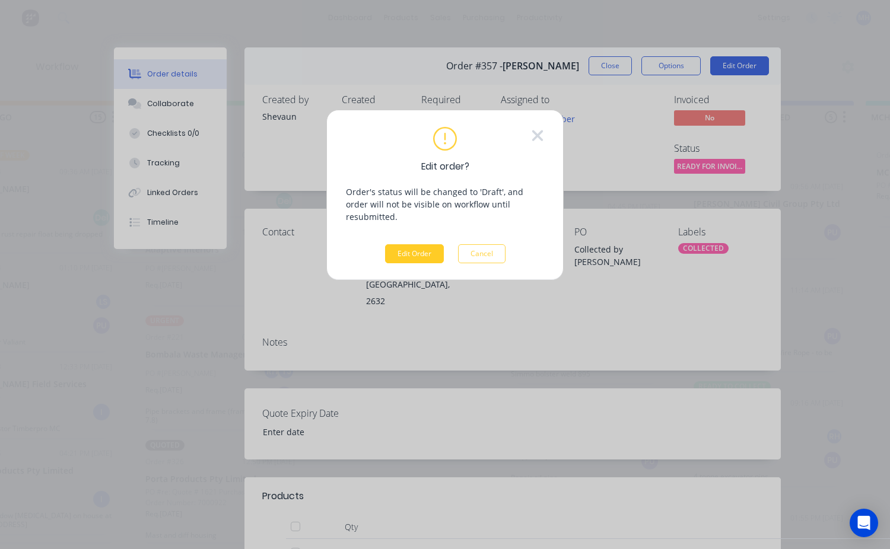
click at [410, 244] on button "Edit Order" at bounding box center [414, 253] width 59 height 19
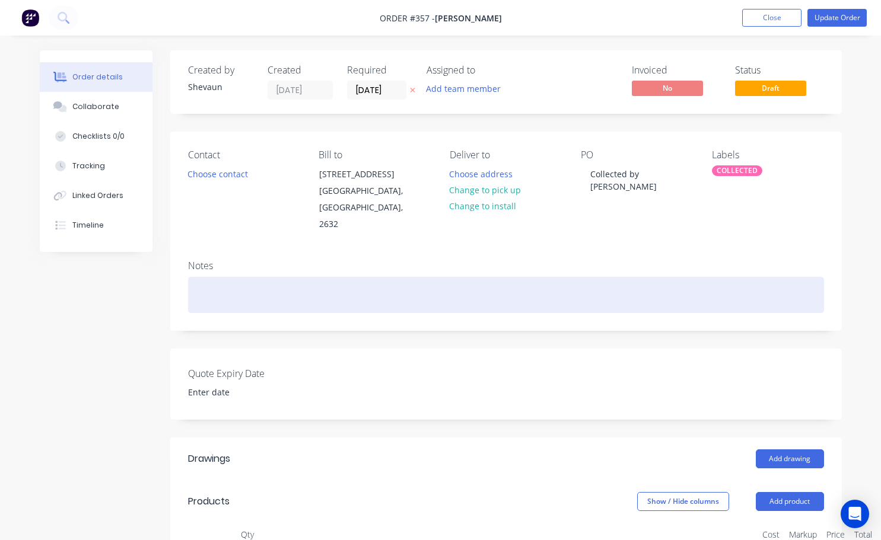
click at [214, 277] on div at bounding box center [506, 295] width 636 height 36
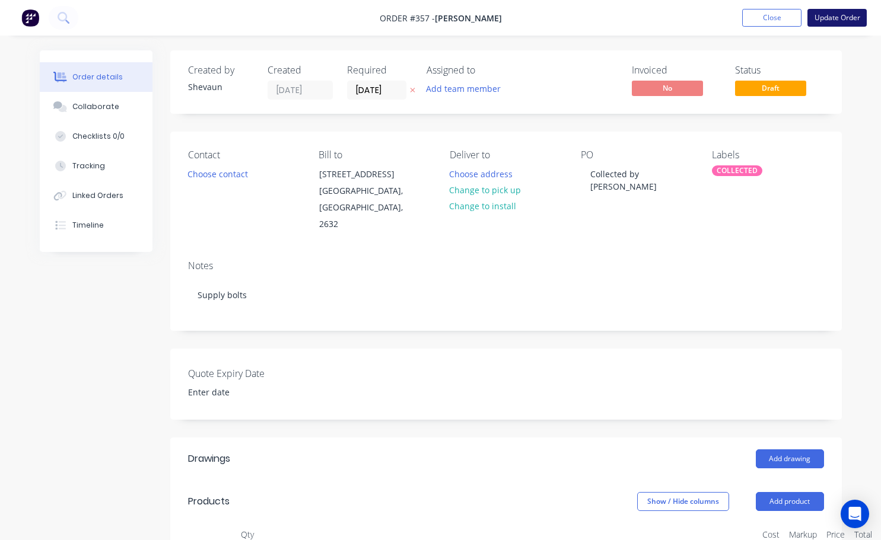
click at [843, 17] on button "Update Order" at bounding box center [836, 18] width 59 height 18
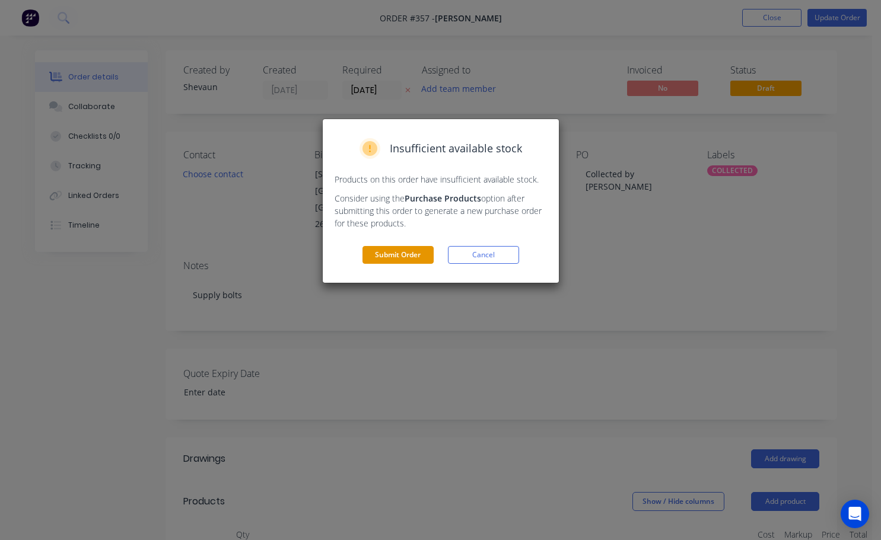
click at [407, 253] on button "Submit Order" at bounding box center [397, 255] width 71 height 18
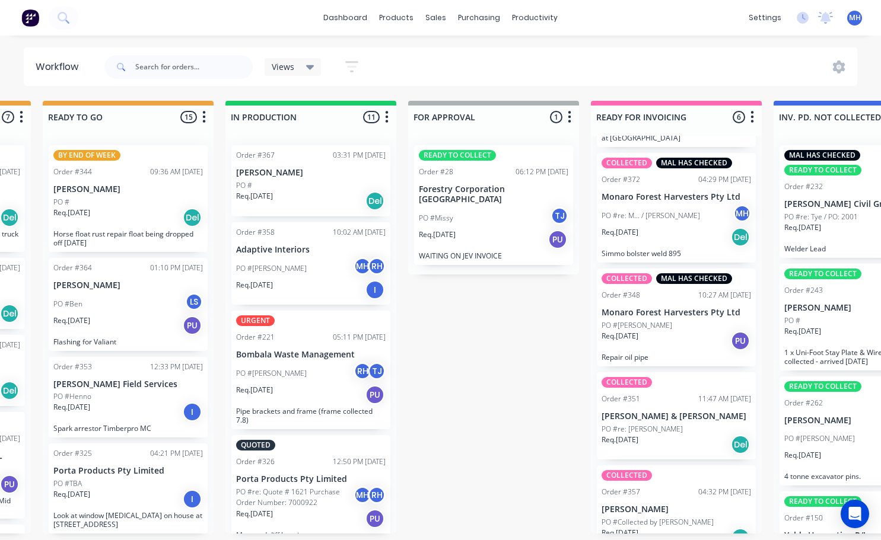
scroll to position [285, 0]
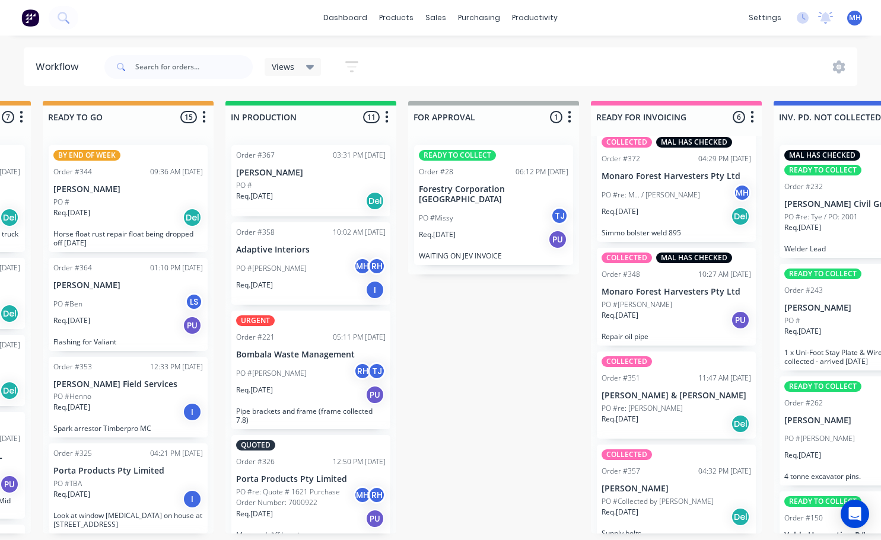
click at [680, 450] on div "COLLECTED" at bounding box center [675, 455] width 149 height 11
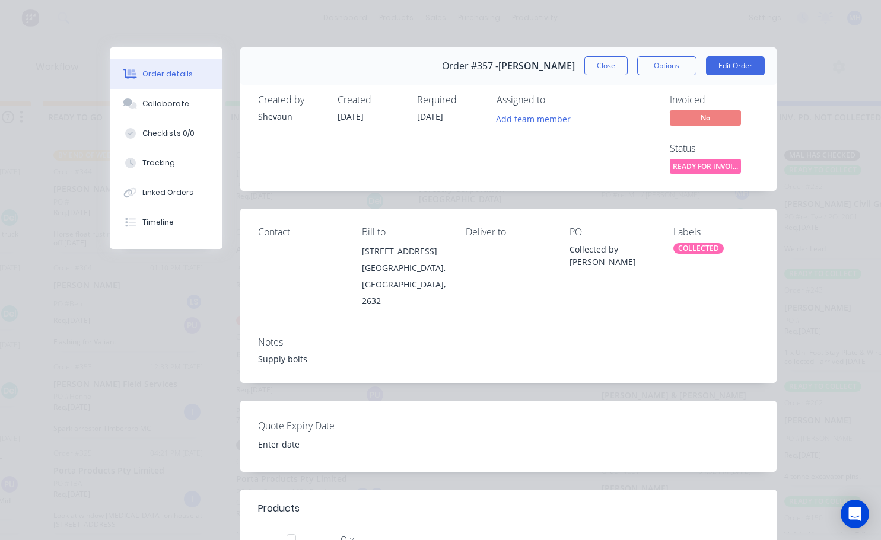
click at [703, 248] on div "COLLECTED" at bounding box center [698, 248] width 50 height 11
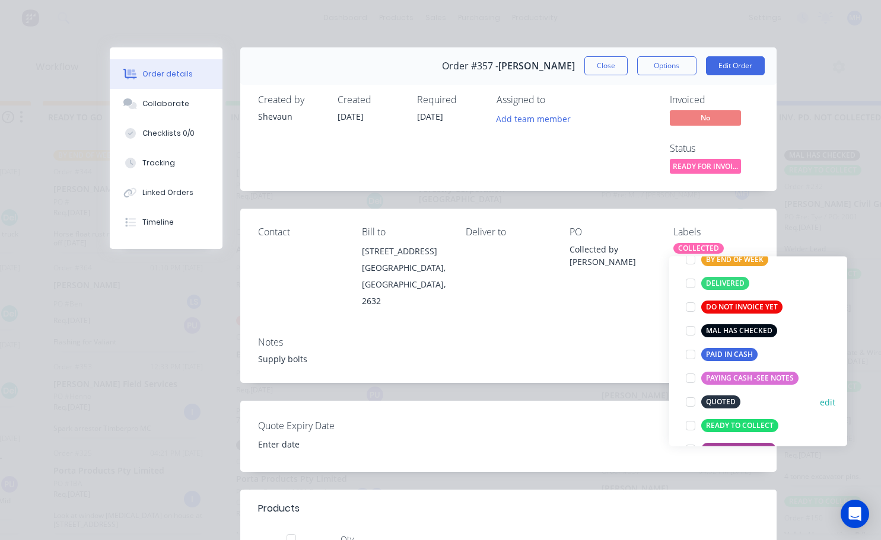
scroll to position [119, 0]
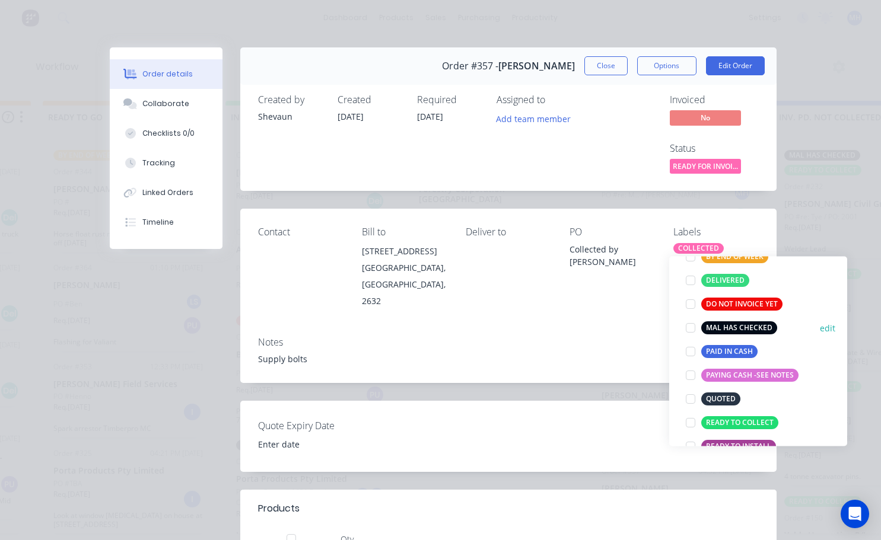
click at [692, 326] on div at bounding box center [690, 328] width 24 height 24
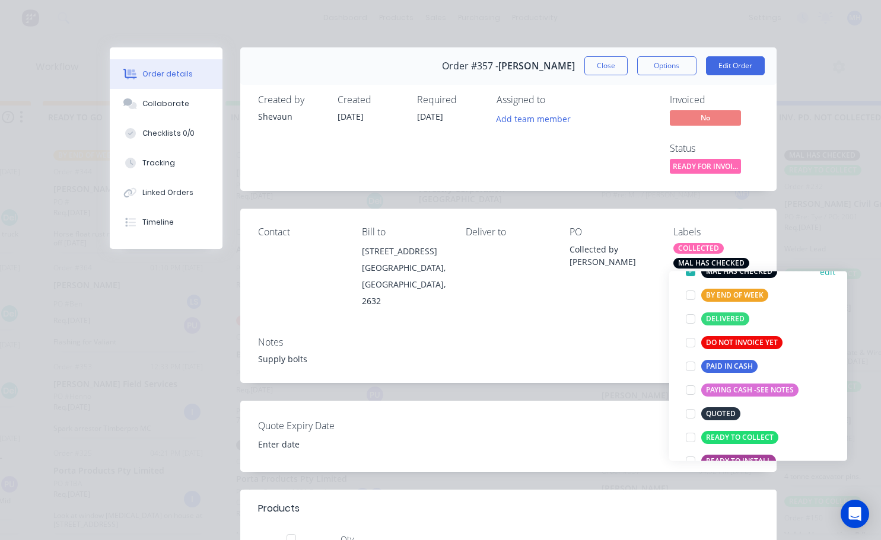
scroll to position [47, 0]
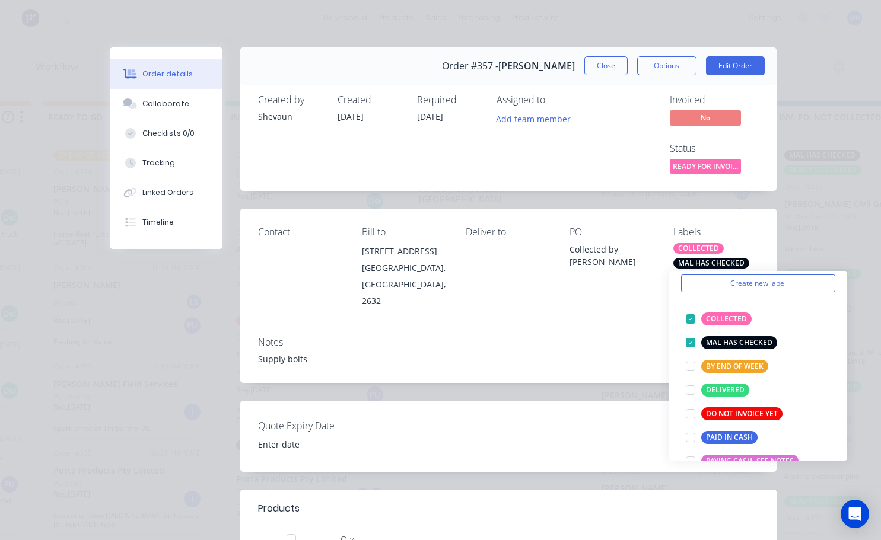
click at [617, 337] on div "Notes" at bounding box center [508, 342] width 501 height 11
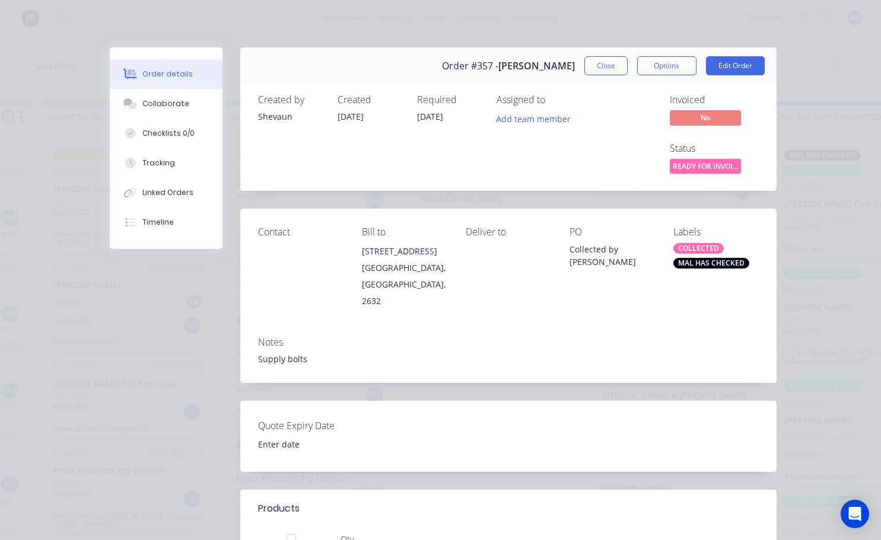
click at [614, 68] on button "Close" at bounding box center [605, 65] width 43 height 19
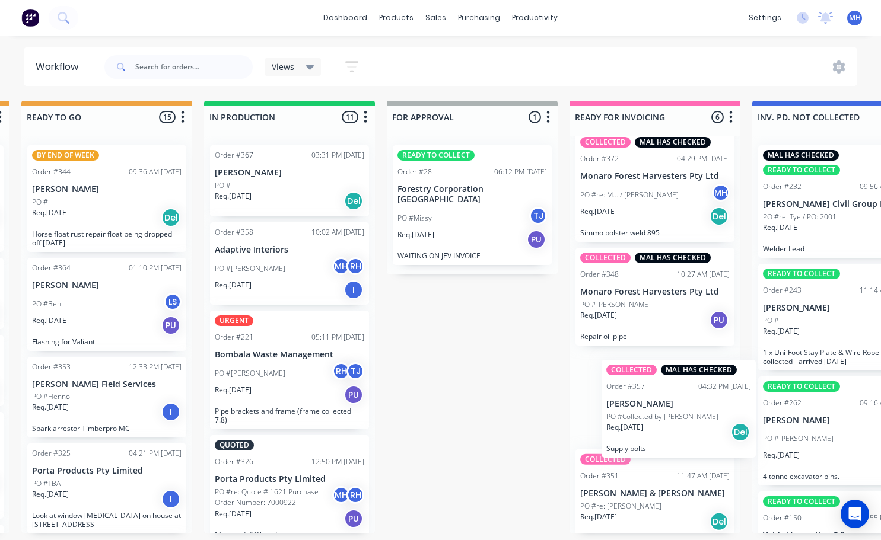
scroll to position [2, 555]
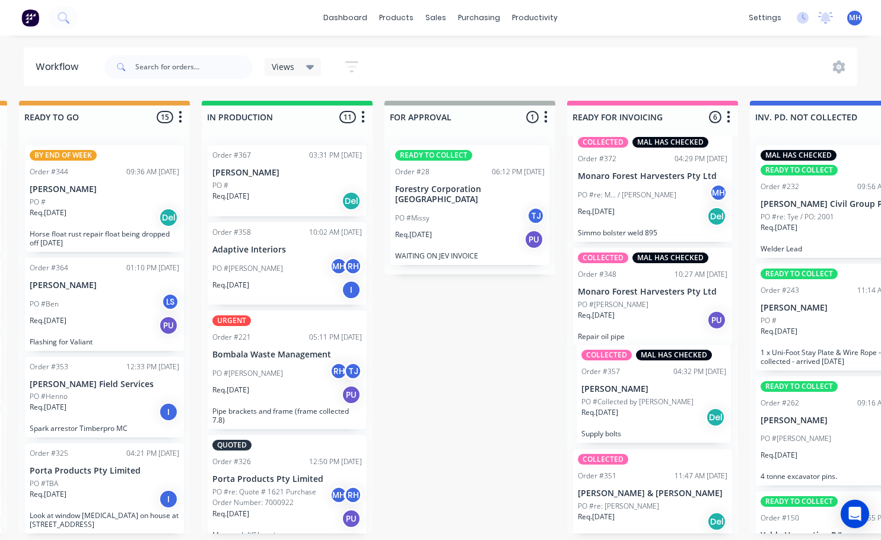
drag, startPoint x: 673, startPoint y: 451, endPoint x: 637, endPoint y: 355, distance: 103.2
click at [637, 355] on div "MAL HAS CHECKED READY TO COLLECT Order #355 04:30 PM [DATE] Snowy Monaro Region…" at bounding box center [652, 335] width 171 height 398
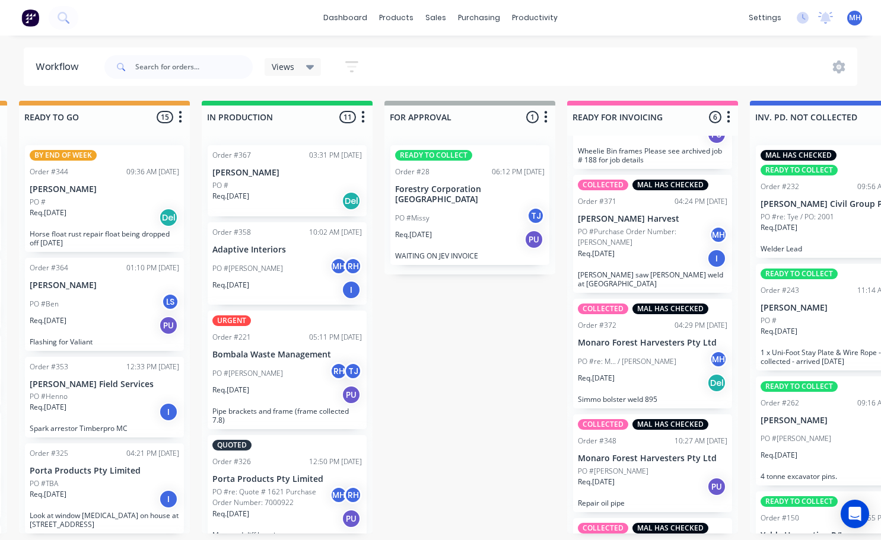
scroll to position [285, 0]
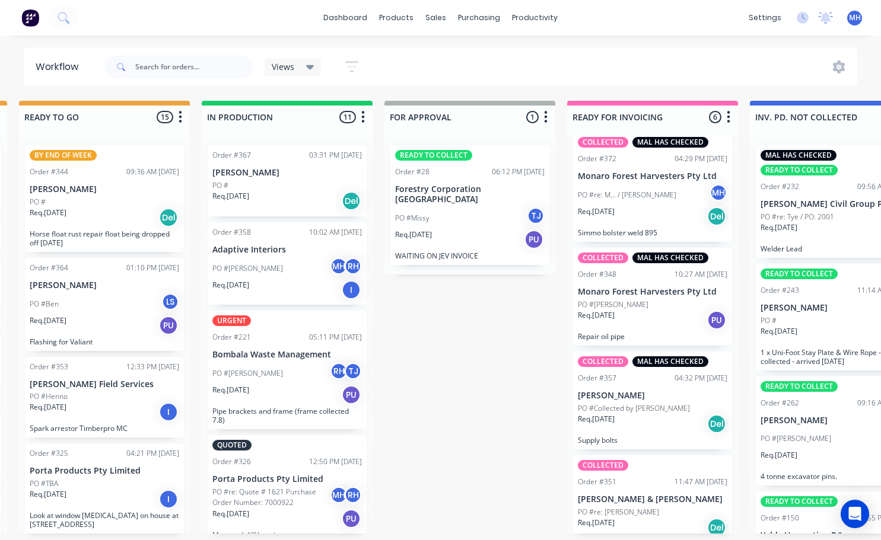
click at [267, 188] on div "PO #" at bounding box center [286, 185] width 149 height 11
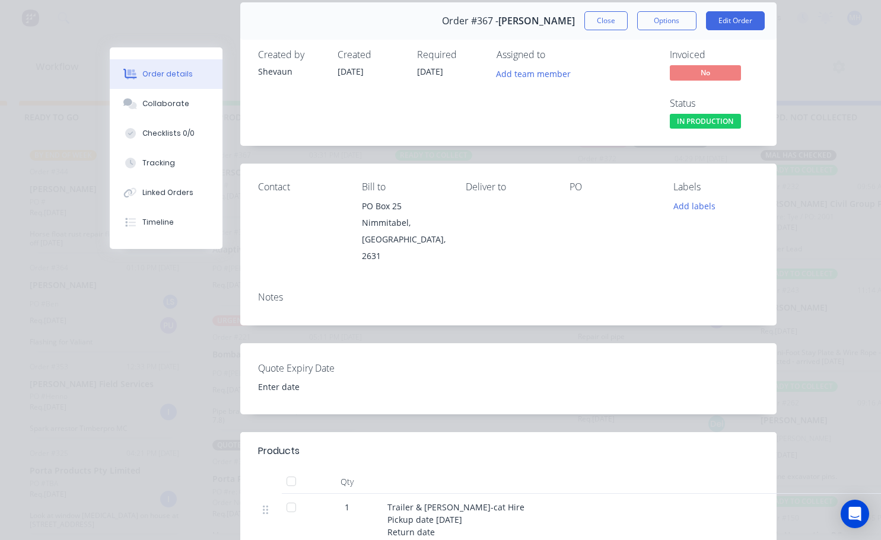
scroll to position [0, 0]
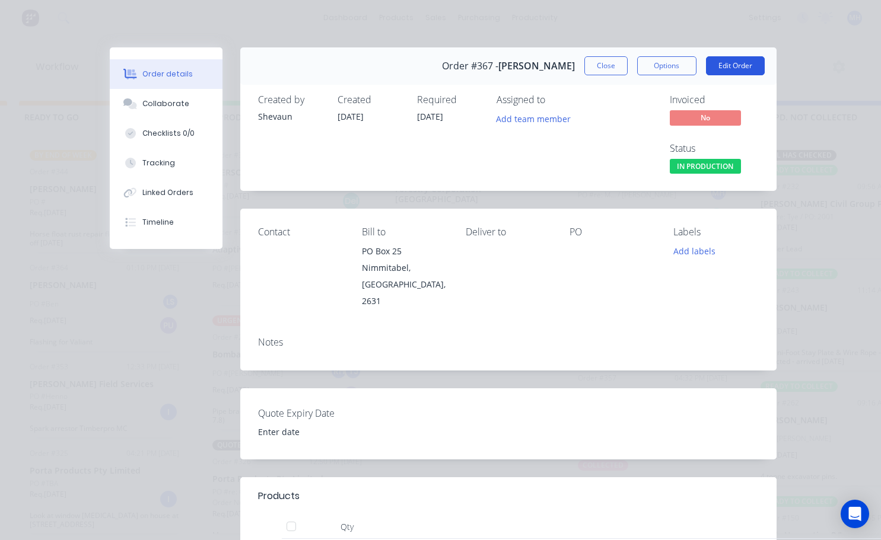
click at [717, 69] on button "Edit Order" at bounding box center [735, 65] width 59 height 19
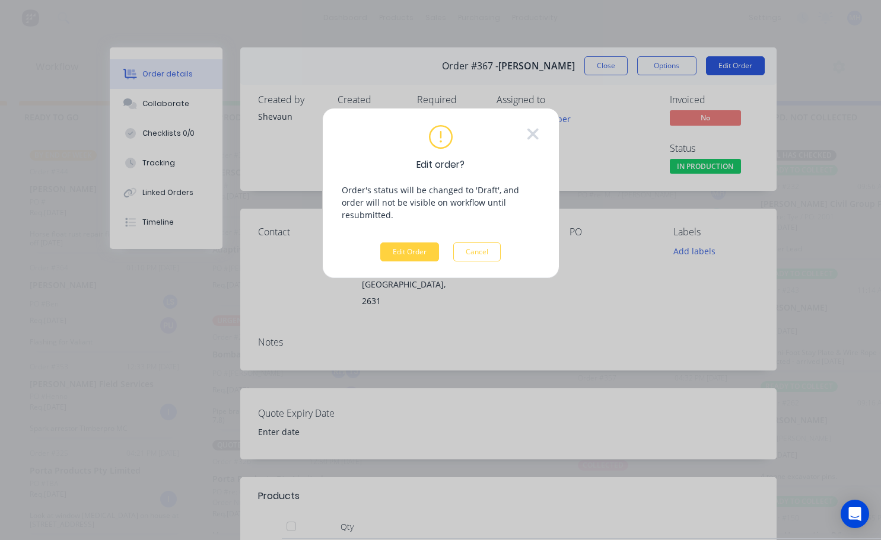
scroll to position [0, 555]
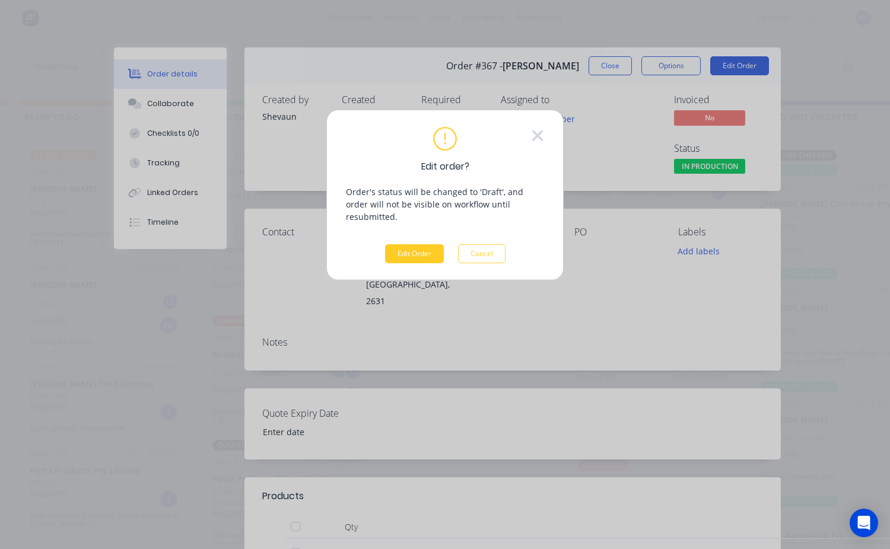
click at [421, 246] on button "Edit Order" at bounding box center [414, 253] width 59 height 19
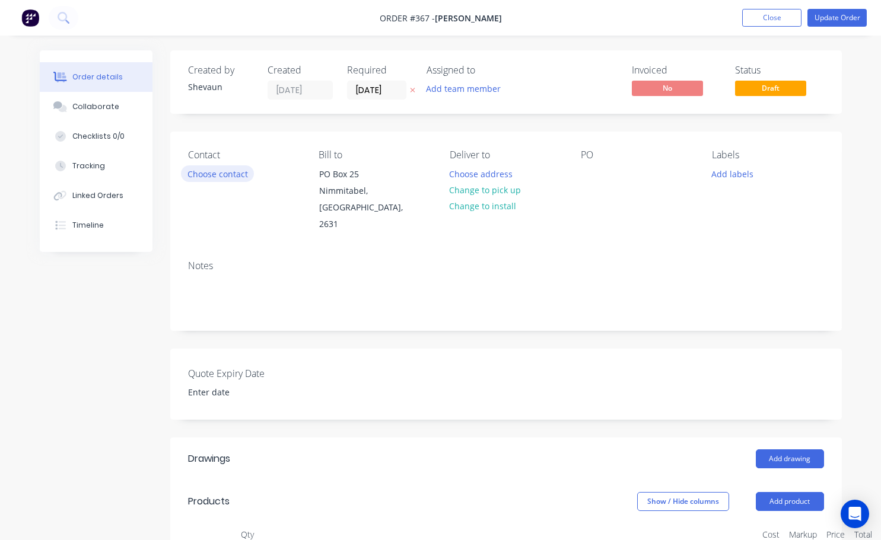
click at [203, 171] on button "Choose contact" at bounding box center [217, 173] width 73 height 16
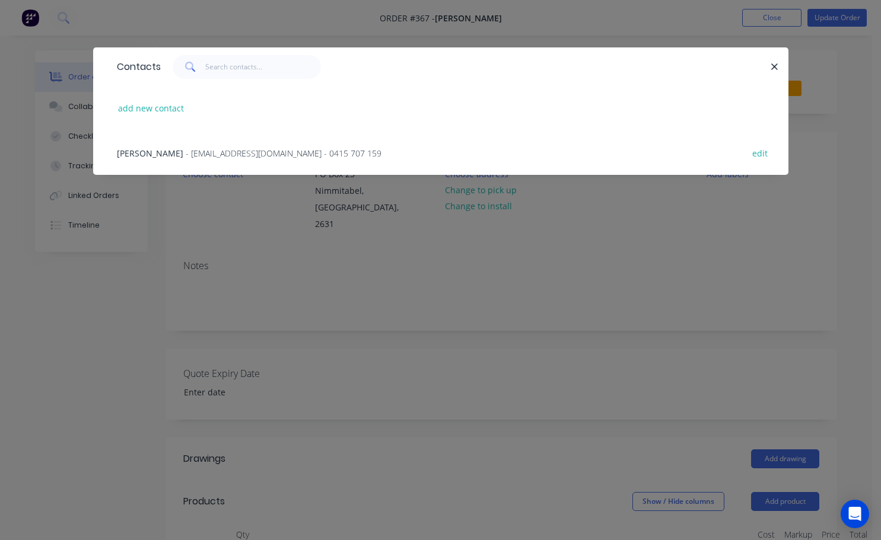
click at [186, 152] on span "- [EMAIL_ADDRESS][DOMAIN_NAME] - 0415 707 159" at bounding box center [284, 153] width 196 height 11
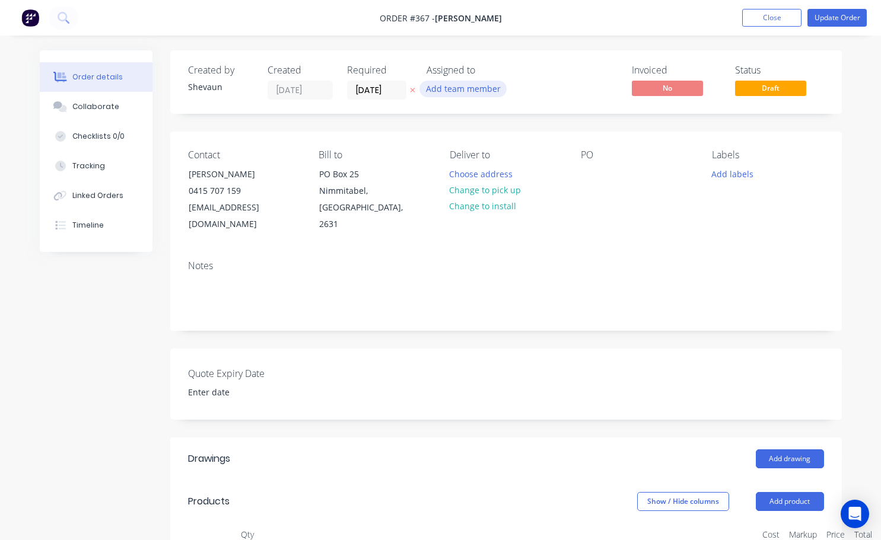
click at [468, 92] on button "Add team member" at bounding box center [462, 89] width 87 height 16
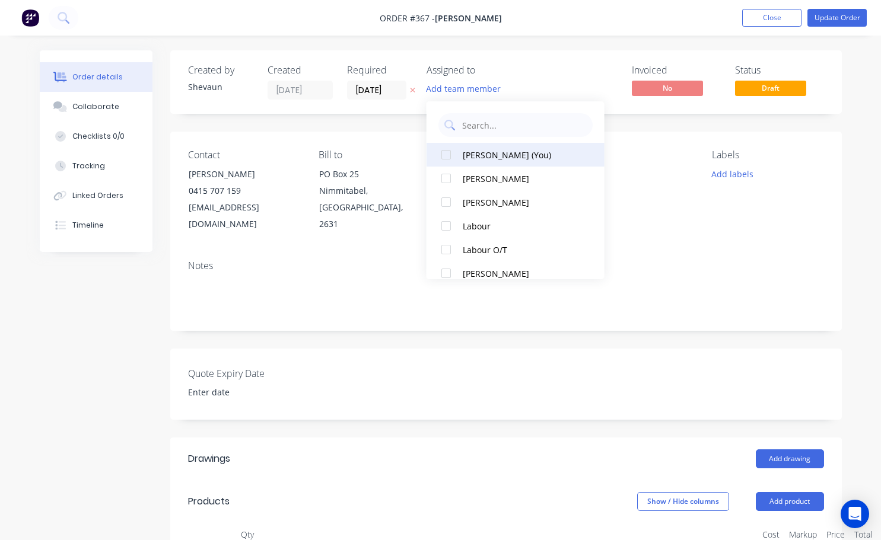
click at [439, 153] on div at bounding box center [446, 155] width 24 height 24
click at [758, 228] on div "Contact [PERSON_NAME] [PHONE_NUMBER] [EMAIL_ADDRESS][DOMAIN_NAME] Bill to PO [G…" at bounding box center [505, 191] width 671 height 119
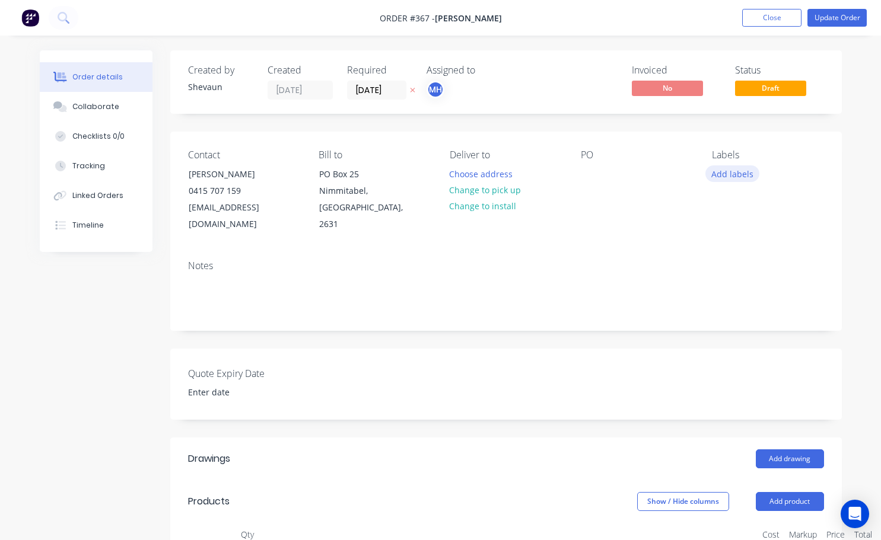
click at [744, 178] on button "Add labels" at bounding box center [732, 173] width 55 height 16
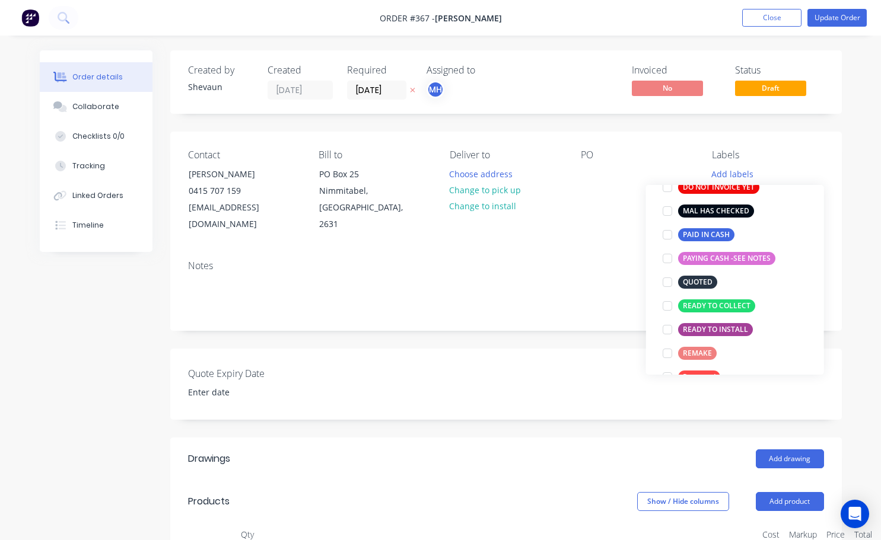
scroll to position [178, 0]
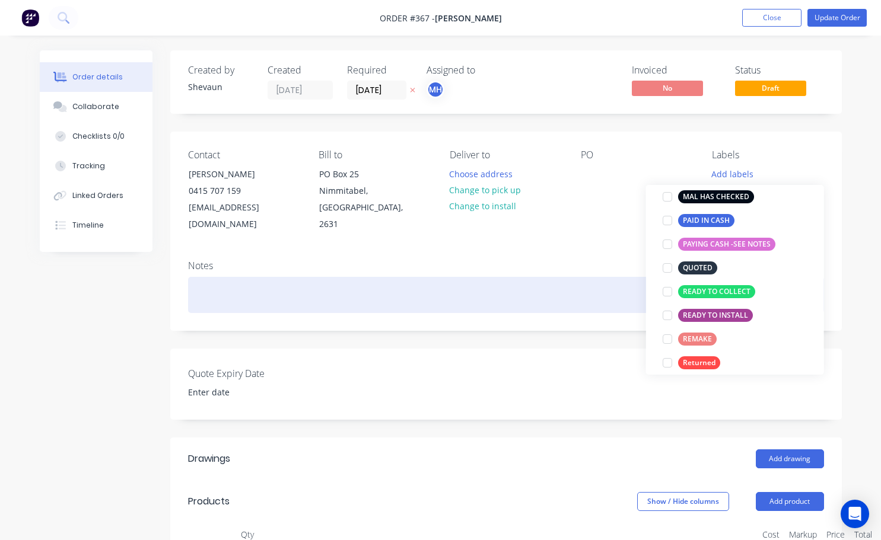
click at [602, 277] on div at bounding box center [506, 295] width 636 height 36
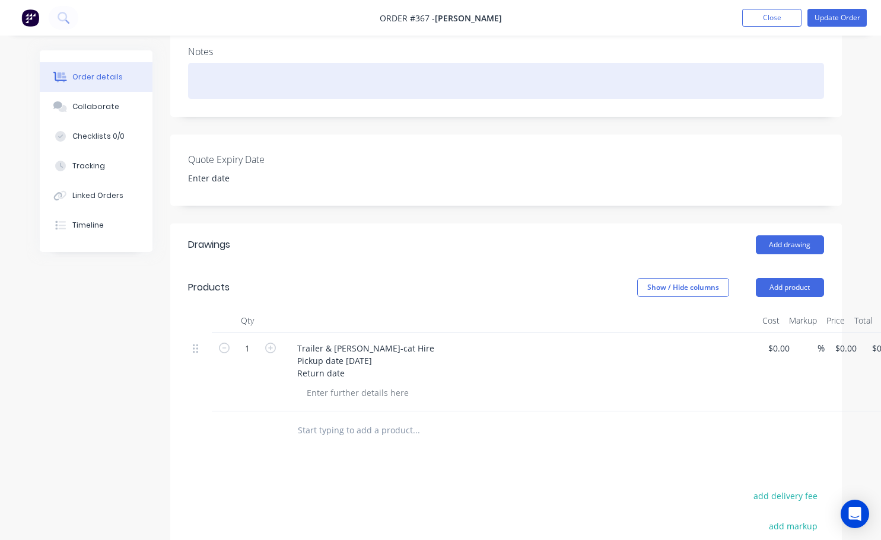
scroll to position [237, 0]
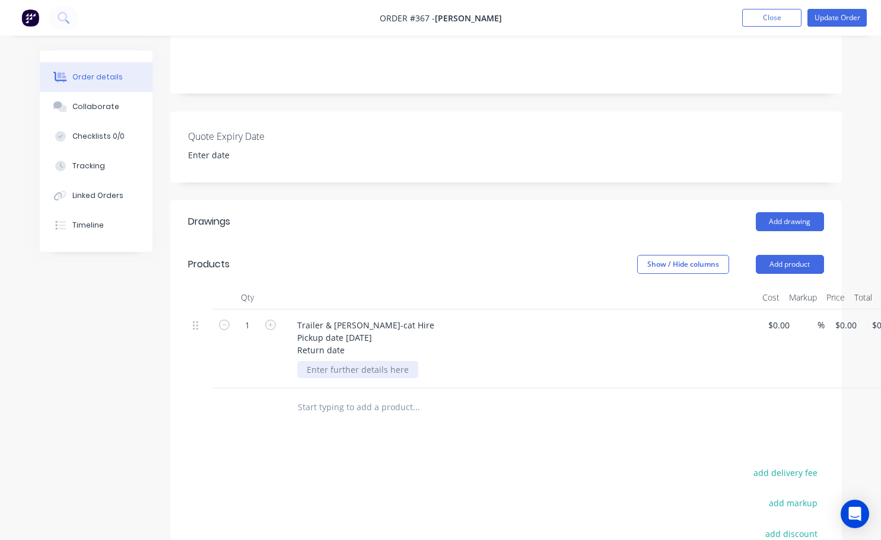
click at [407, 361] on div at bounding box center [357, 369] width 121 height 17
click at [450, 323] on div "Trailer & [PERSON_NAME]-cat Hire Pickup date [DATE] Return date" at bounding box center [520, 338] width 465 height 42
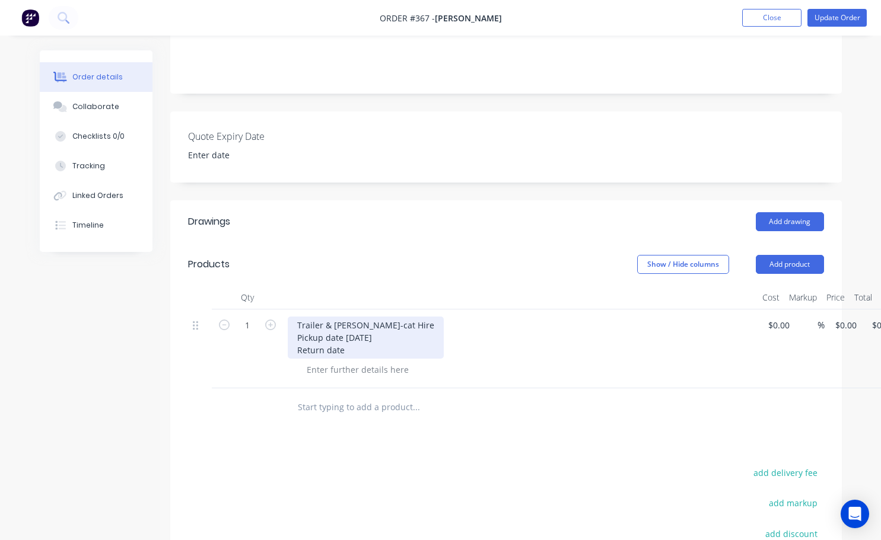
click at [332, 317] on div "Trailer & [PERSON_NAME]-cat Hire Pickup date [DATE] Return date" at bounding box center [366, 338] width 156 height 42
click at [329, 317] on div "[PERSON_NAME]-cat Hire Pickup date [DATE] Return date" at bounding box center [347, 338] width 119 height 42
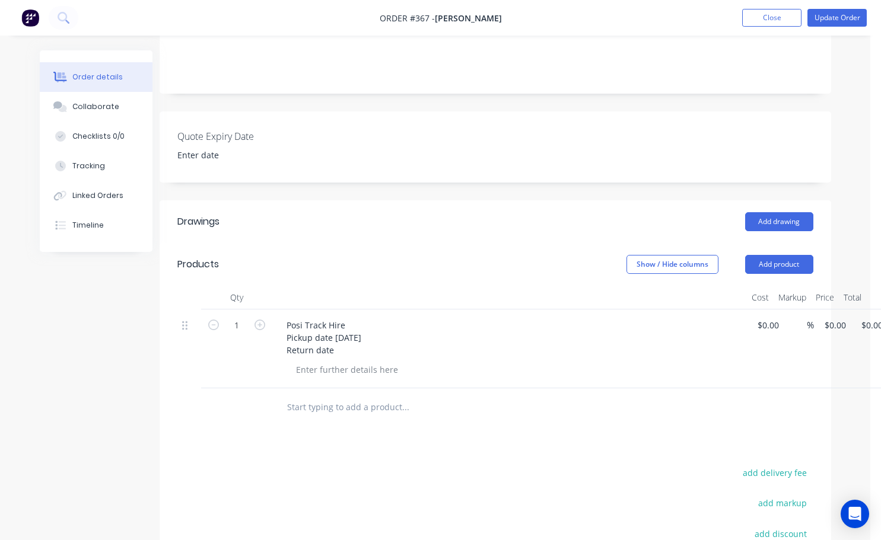
scroll to position [237, 47]
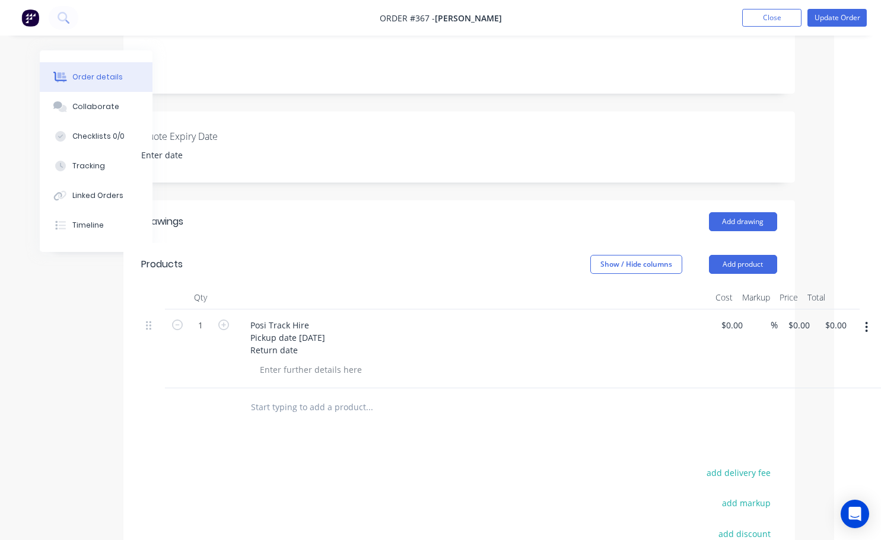
click at [868, 317] on button "button" at bounding box center [866, 327] width 28 height 21
click at [575, 364] on div "Posi Track Hire Pickup date [DATE] Return date" at bounding box center [473, 349] width 474 height 79
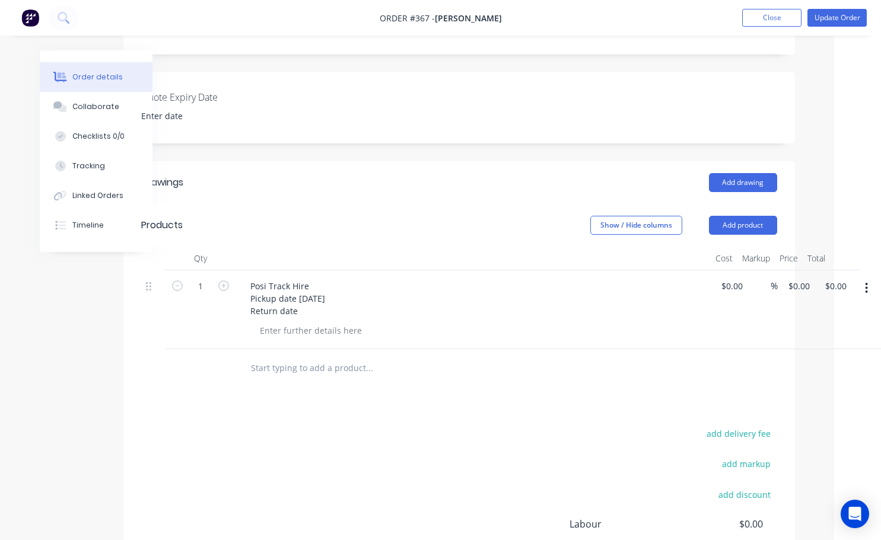
scroll to position [297, 47]
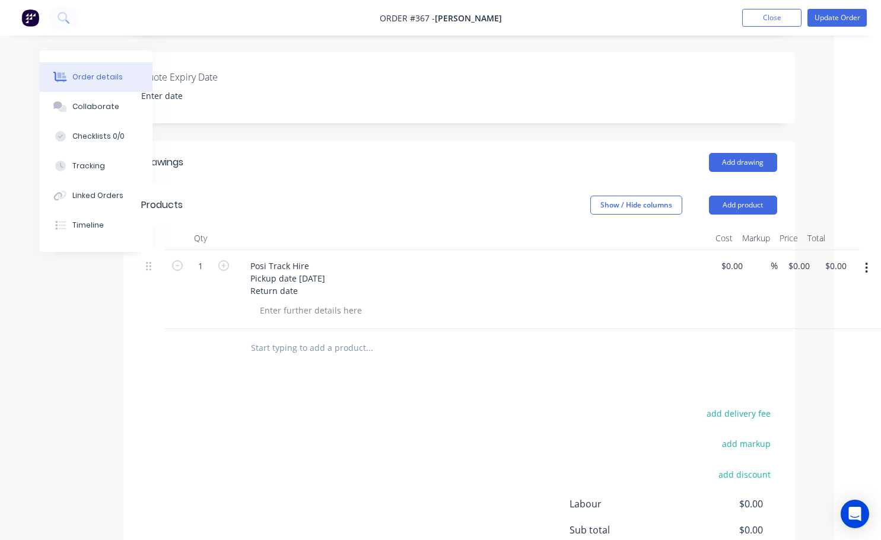
click at [865, 262] on icon "button" at bounding box center [866, 268] width 3 height 13
click at [546, 407] on div "add delivery fee add markup add discount Labour $0.00 Sub total $0.00 Margin $0…" at bounding box center [459, 520] width 636 height 229
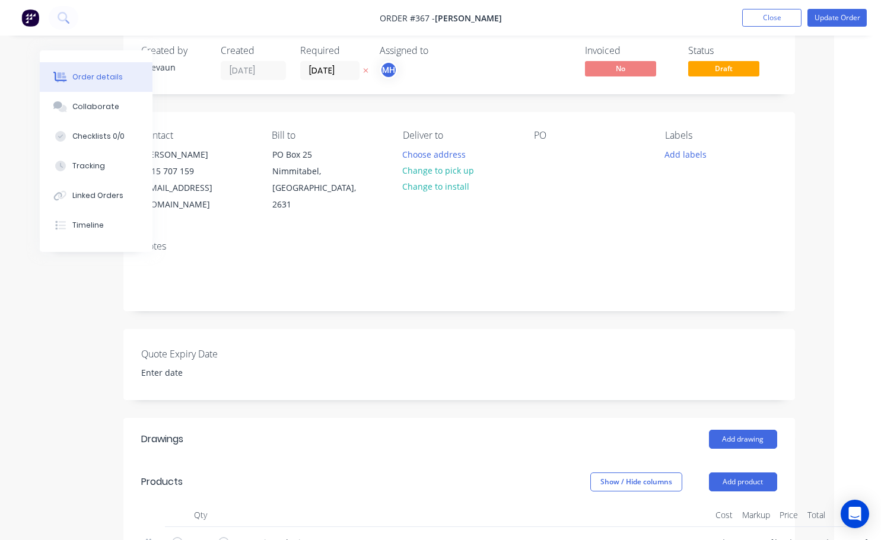
scroll to position [0, 47]
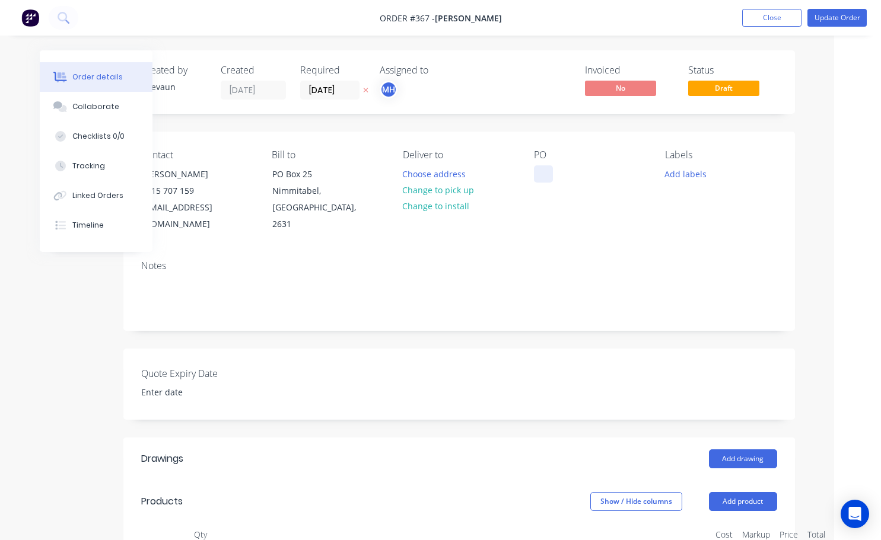
click at [534, 172] on div at bounding box center [543, 173] width 19 height 17
click at [647, 251] on div "Notes" at bounding box center [458, 290] width 671 height 79
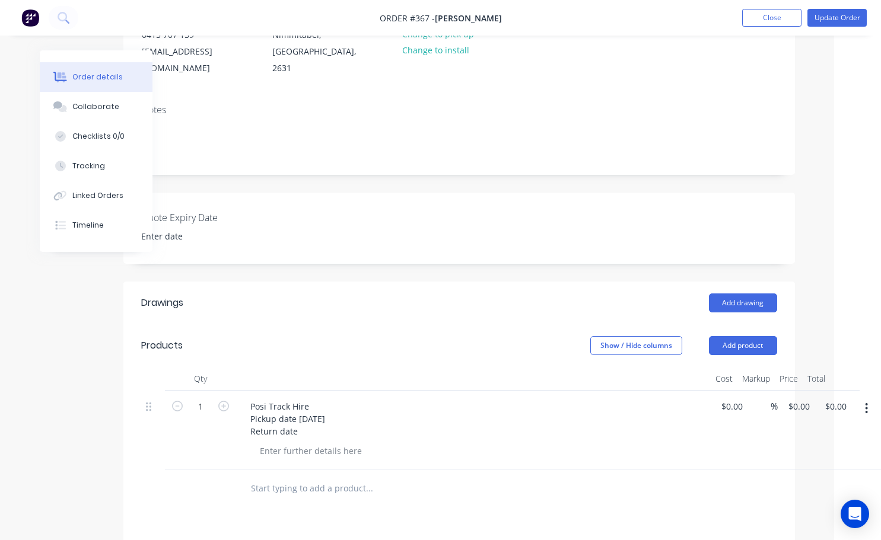
scroll to position [178, 47]
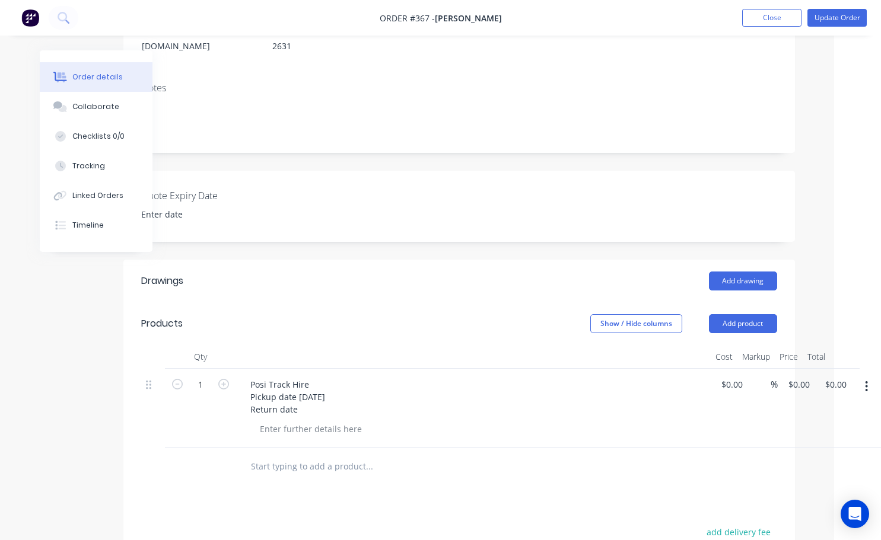
click at [871, 376] on button "button" at bounding box center [866, 386] width 28 height 21
click at [382, 400] on div "Posi Track Hire Pickup date [DATE] Return date" at bounding box center [473, 397] width 465 height 42
click at [867, 381] on icon "button" at bounding box center [866, 386] width 2 height 11
click at [621, 393] on div "Posi Track Hire Pickup date [DATE] Return date" at bounding box center [473, 397] width 465 height 42
click at [225, 377] on button "button" at bounding box center [223, 383] width 15 height 12
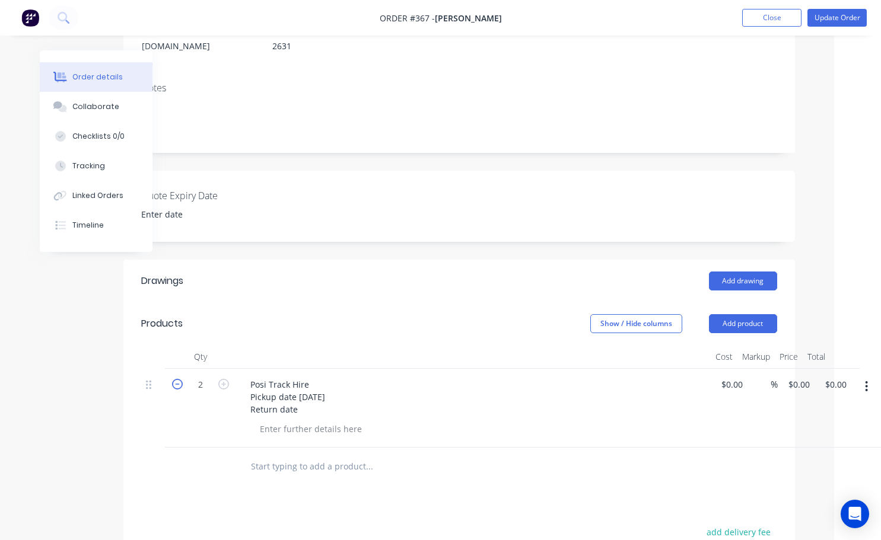
click at [177, 379] on icon "button" at bounding box center [177, 384] width 11 height 11
type input "0"
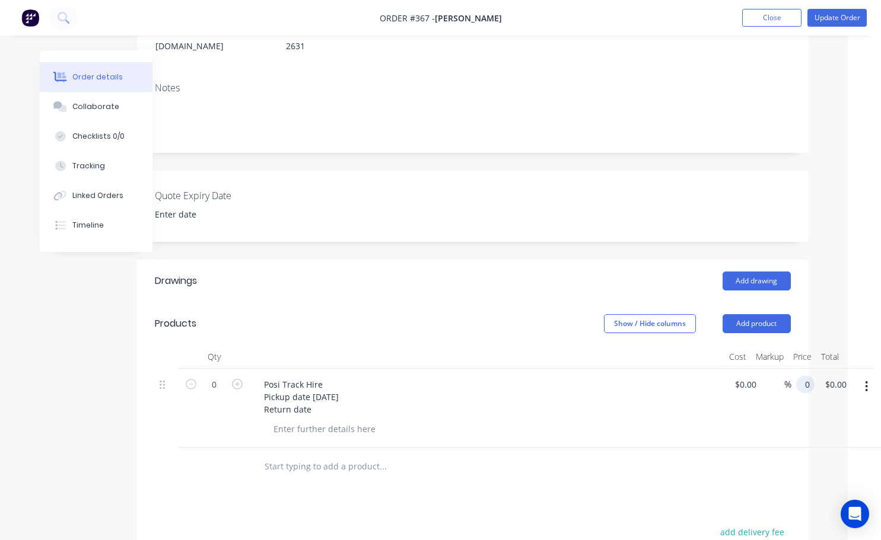
click at [791, 369] on div "0 0" at bounding box center [802, 408] width 23 height 79
type input "$0.00"
click at [747, 400] on div "$0.00 $0.00" at bounding box center [742, 408] width 37 height 79
click at [831, 17] on button "Update Order" at bounding box center [836, 18] width 59 height 18
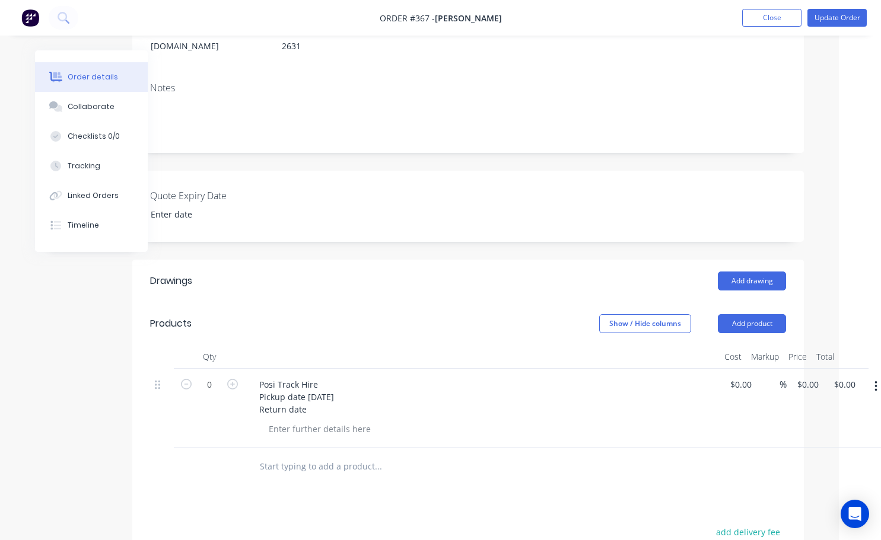
scroll to position [0, 0]
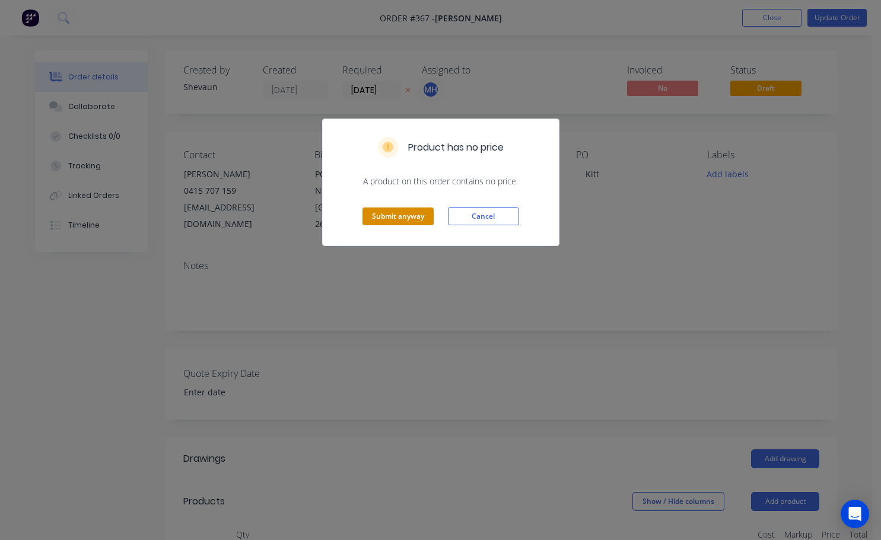
click at [409, 222] on button "Submit anyway" at bounding box center [397, 217] width 71 height 18
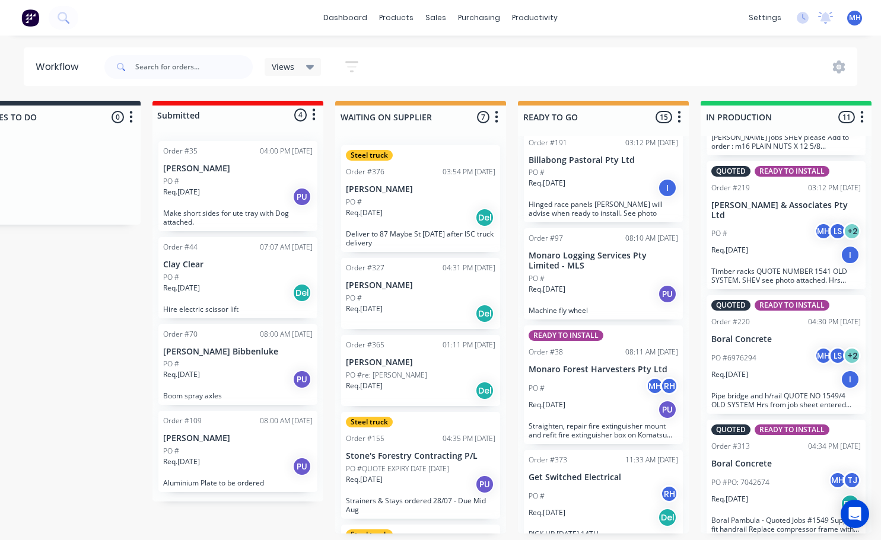
scroll to position [858, 0]
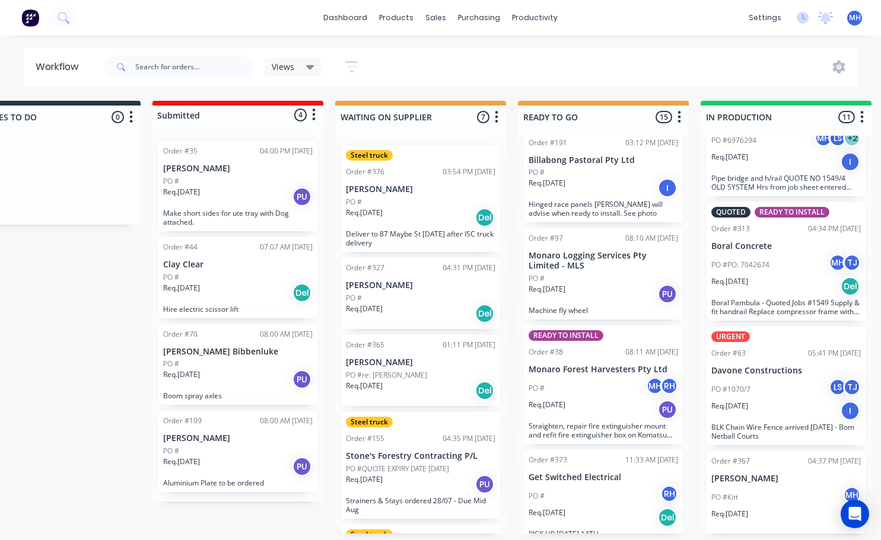
click at [753, 487] on div "PO #[PERSON_NAME]" at bounding box center [785, 497] width 149 height 23
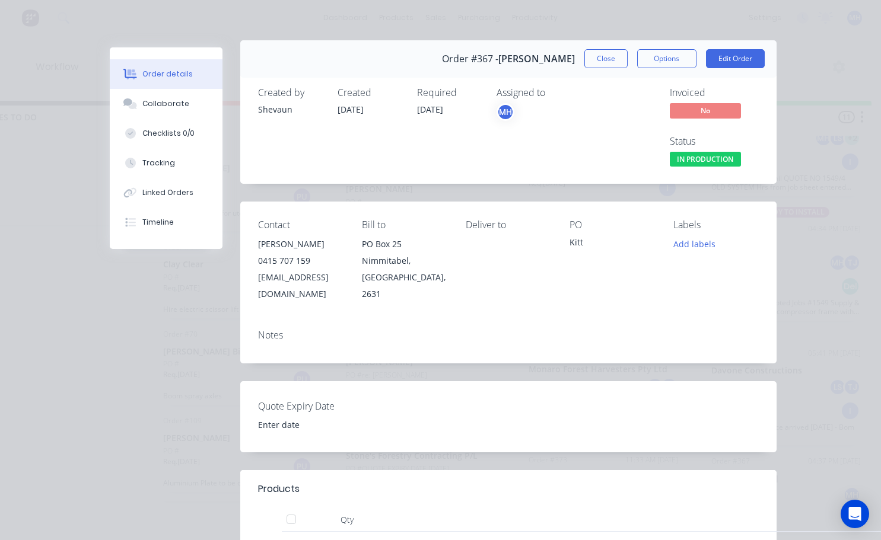
scroll to position [0, 0]
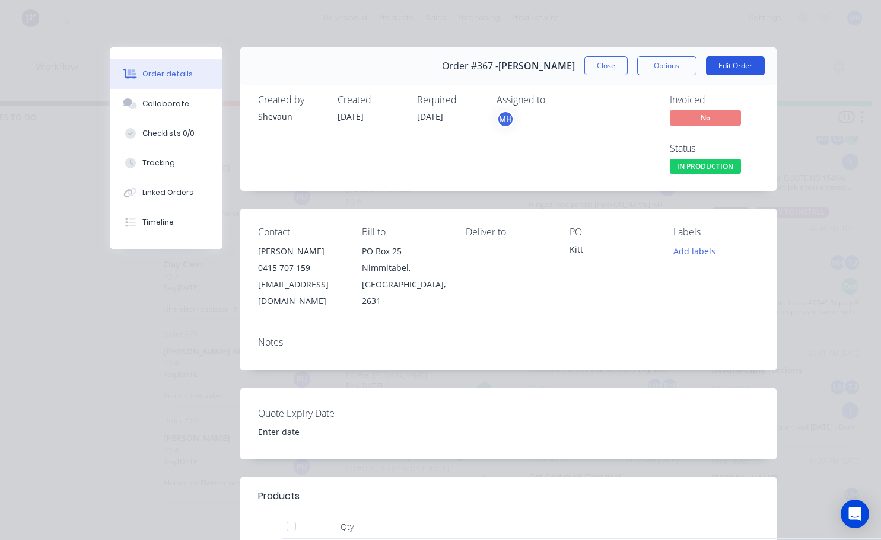
click at [730, 66] on button "Edit Order" at bounding box center [735, 65] width 59 height 19
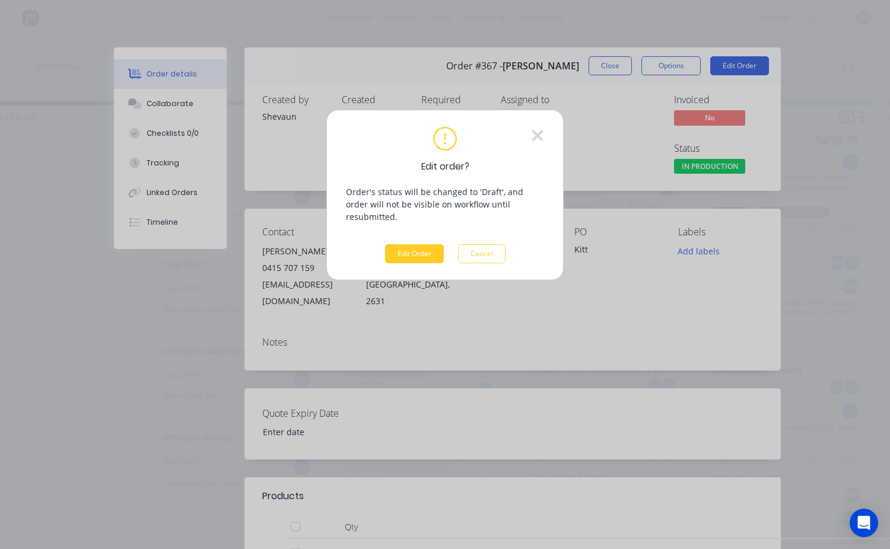
click at [417, 244] on button "Edit Order" at bounding box center [414, 253] width 59 height 19
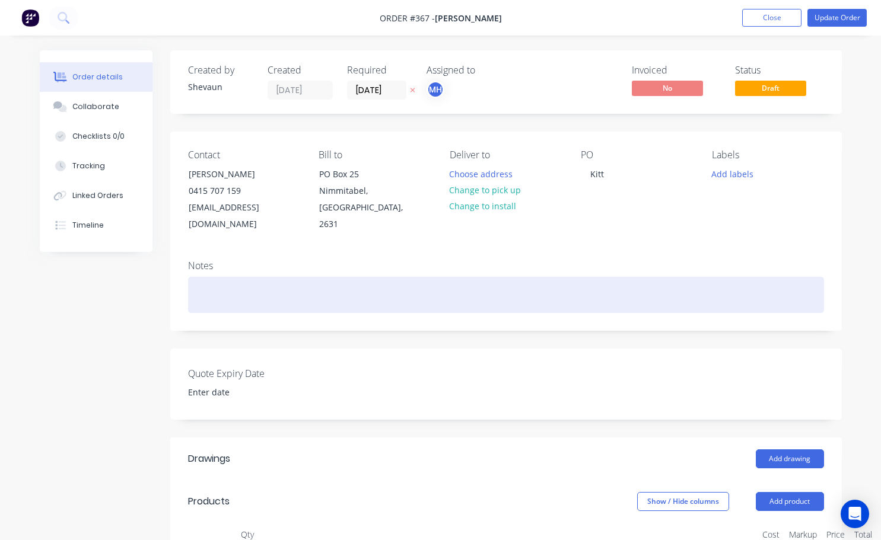
click at [218, 282] on div at bounding box center [506, 295] width 636 height 36
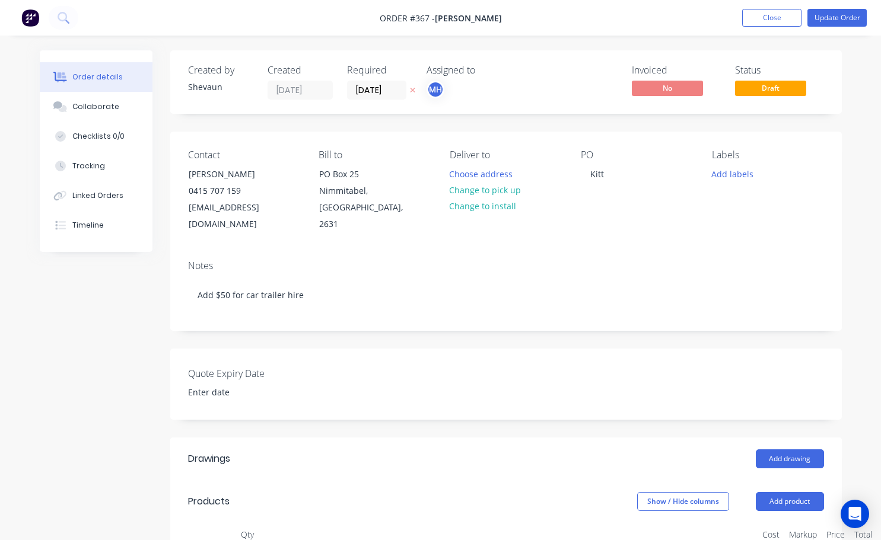
drag, startPoint x: 218, startPoint y: 282, endPoint x: 456, endPoint y: 453, distance: 292.9
click at [456, 453] on header "Drawings Add drawing" at bounding box center [505, 459] width 671 height 43
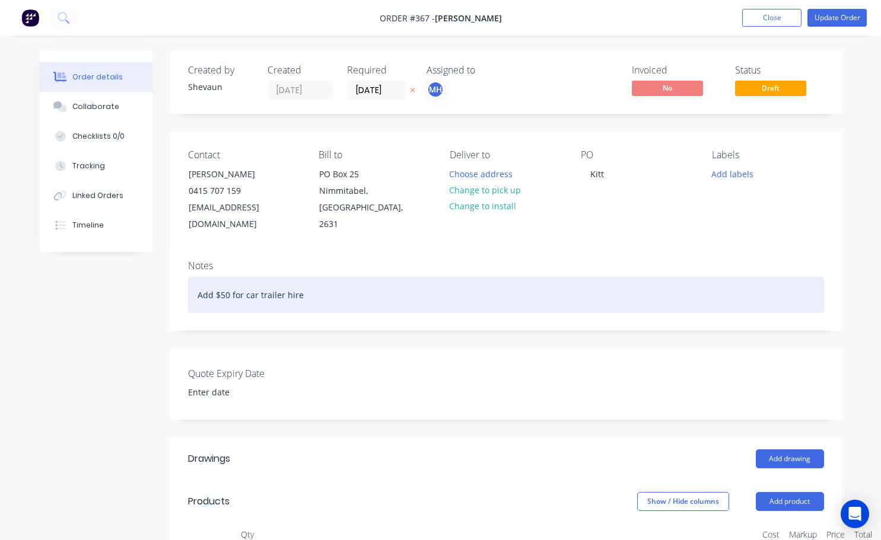
click at [193, 281] on div "Add $50 for car trailer hire" at bounding box center [506, 295] width 636 height 36
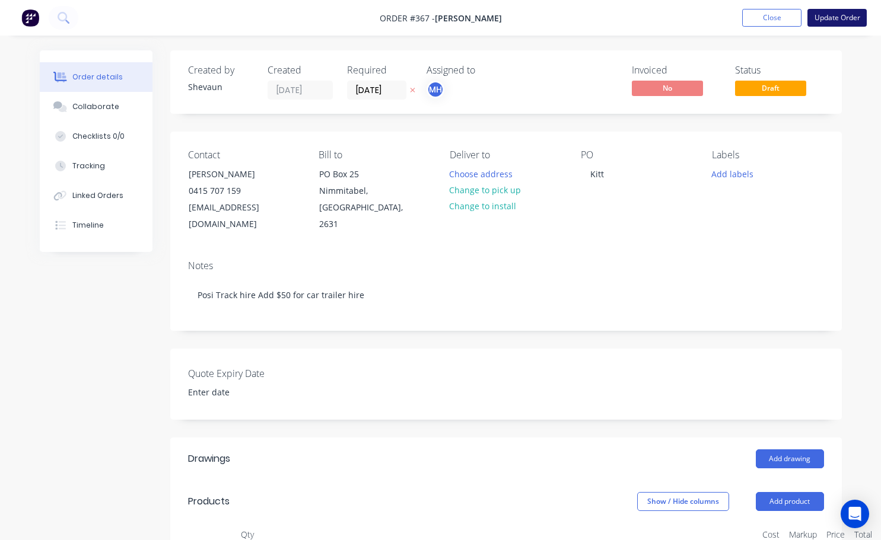
click at [824, 18] on button "Update Order" at bounding box center [836, 18] width 59 height 18
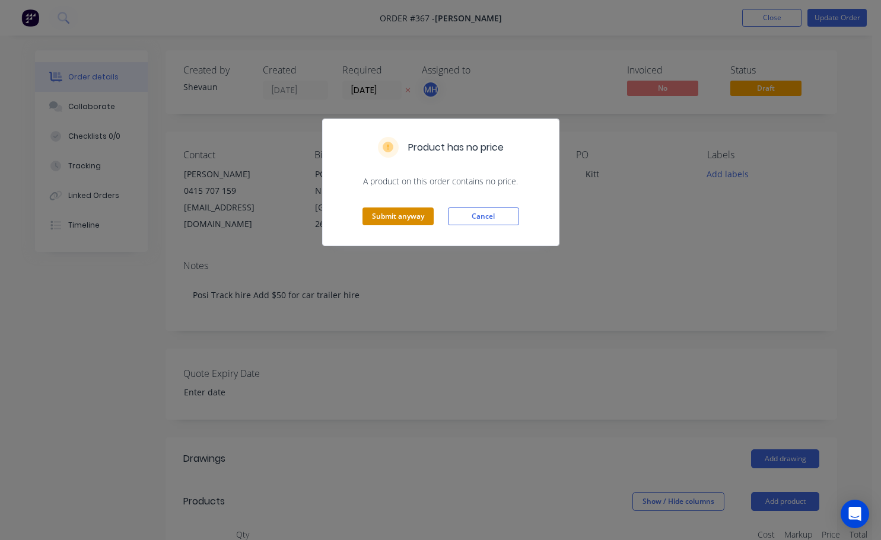
click at [408, 216] on button "Submit anyway" at bounding box center [397, 217] width 71 height 18
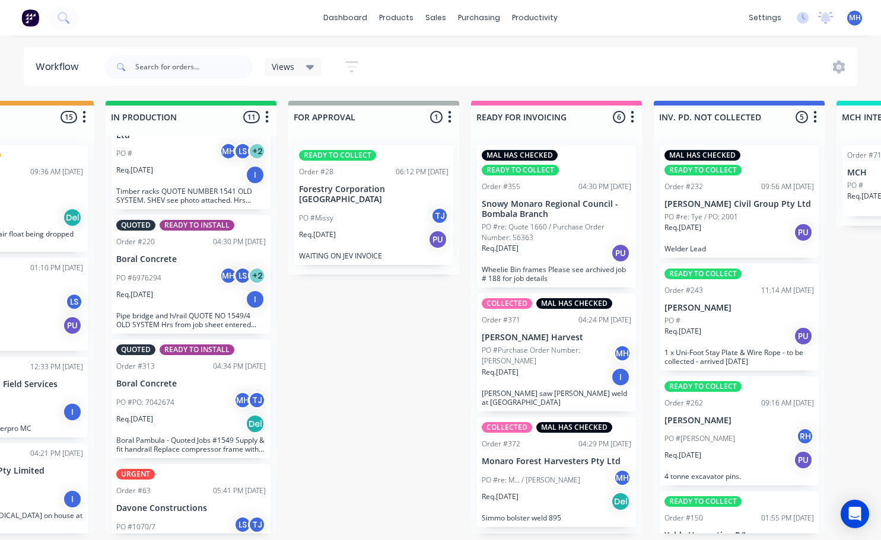
scroll to position [869, 0]
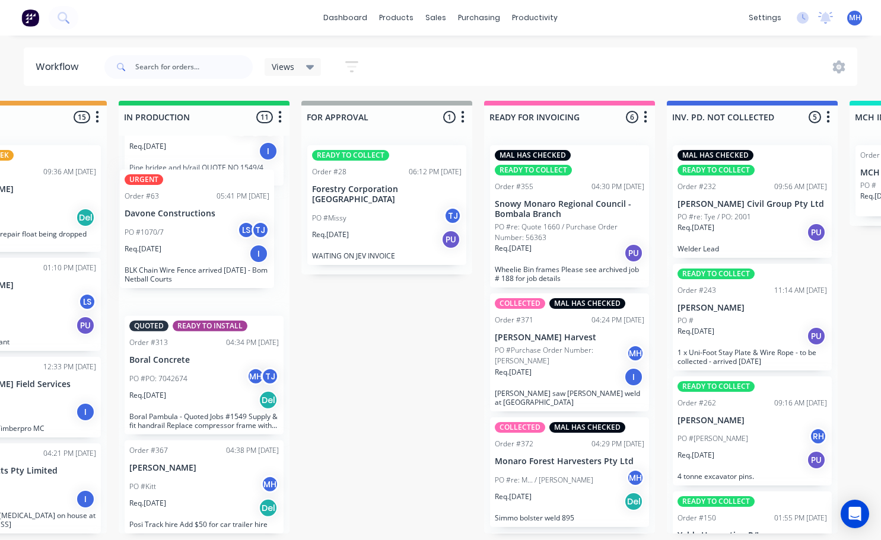
drag, startPoint x: 195, startPoint y: 391, endPoint x: 194, endPoint y: 208, distance: 182.7
click at [189, 216] on div "Order #358 10:02 AM [DATE] Adaptive Interiors PO #[PERSON_NAME] RH Req. [DATE] …" at bounding box center [204, 335] width 171 height 398
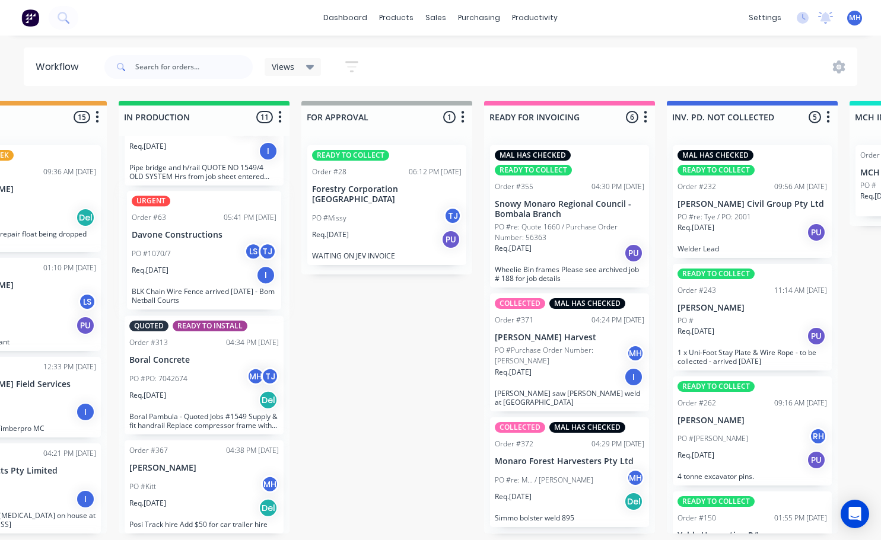
scroll to position [0, 635]
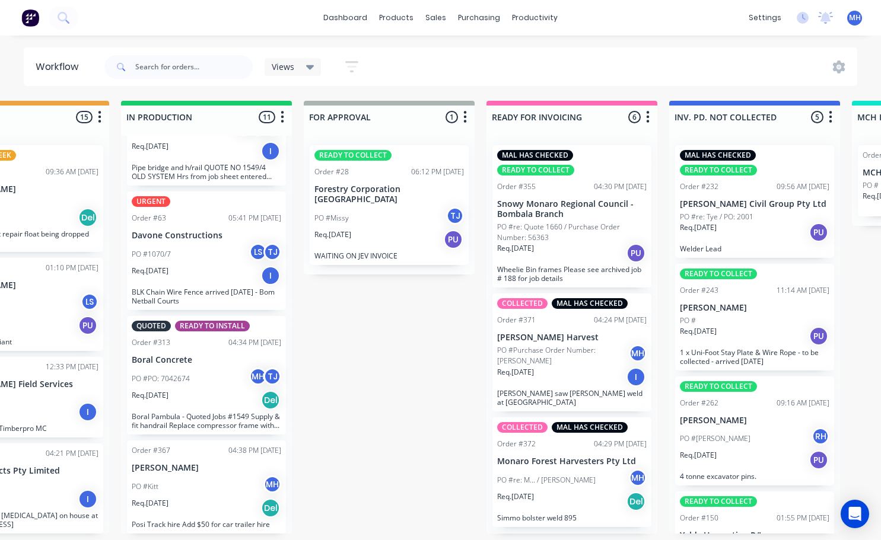
drag, startPoint x: 202, startPoint y: 197, endPoint x: 216, endPoint y: 207, distance: 17.1
click at [216, 207] on div "Order #358 10:02 AM [DATE] Adaptive Interiors PO #[PERSON_NAME] RH Req. [DATE] …" at bounding box center [206, 335] width 171 height 398
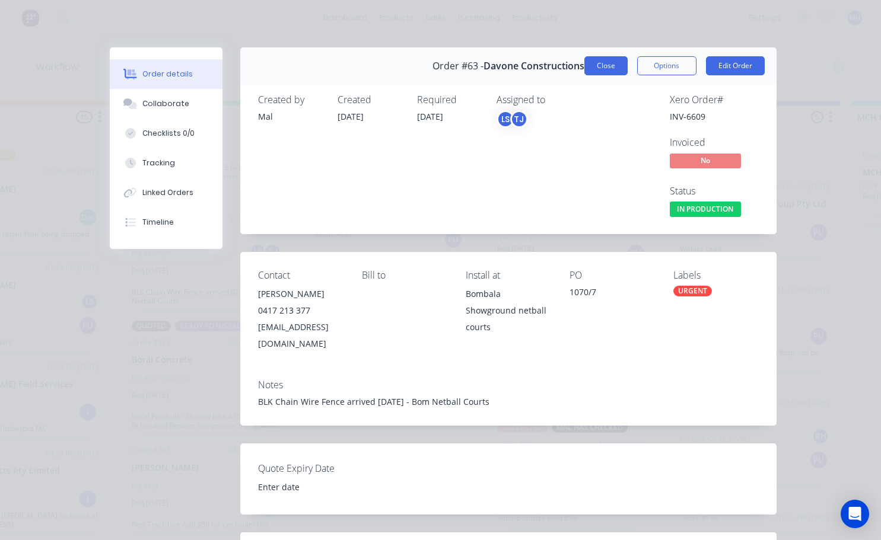
click at [607, 66] on button "Close" at bounding box center [605, 65] width 43 height 19
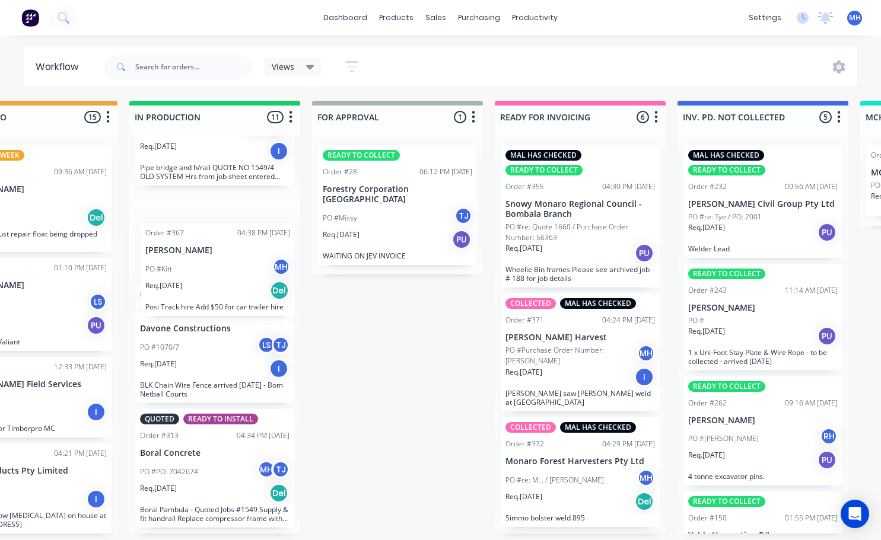
scroll to position [2, 622]
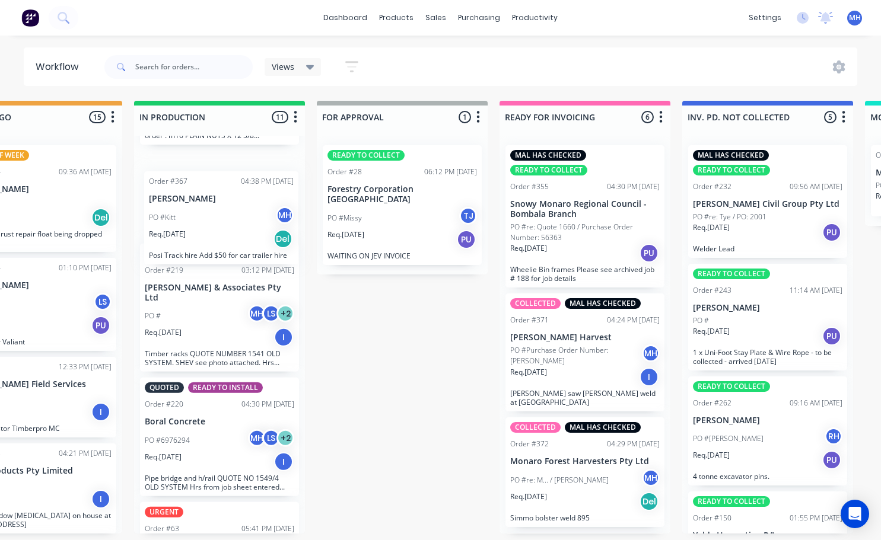
drag, startPoint x: 189, startPoint y: 476, endPoint x: 205, endPoint y: 209, distance: 267.4
click at [205, 209] on div "Order #358 10:02 AM [DATE] Adaptive Interiors PO #[PERSON_NAME] RH Req. [DATE] …" at bounding box center [219, 335] width 171 height 398
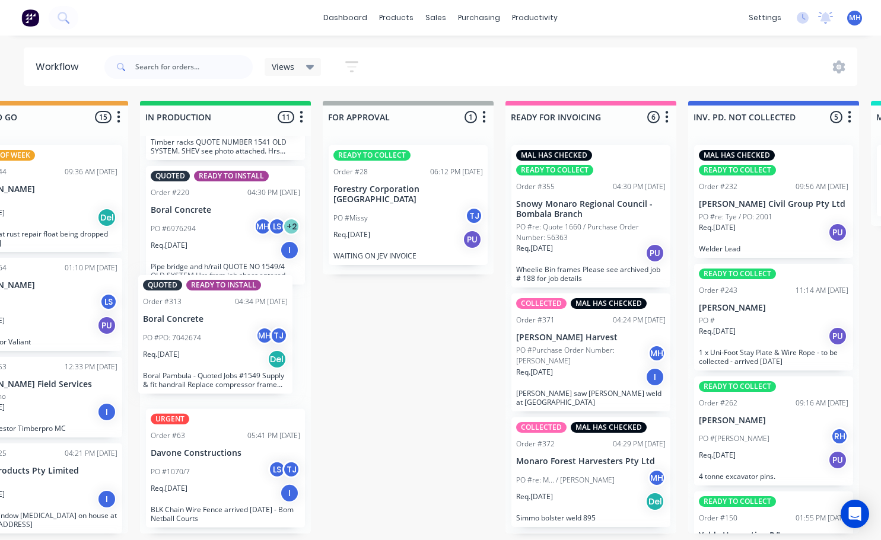
scroll to position [2, 611]
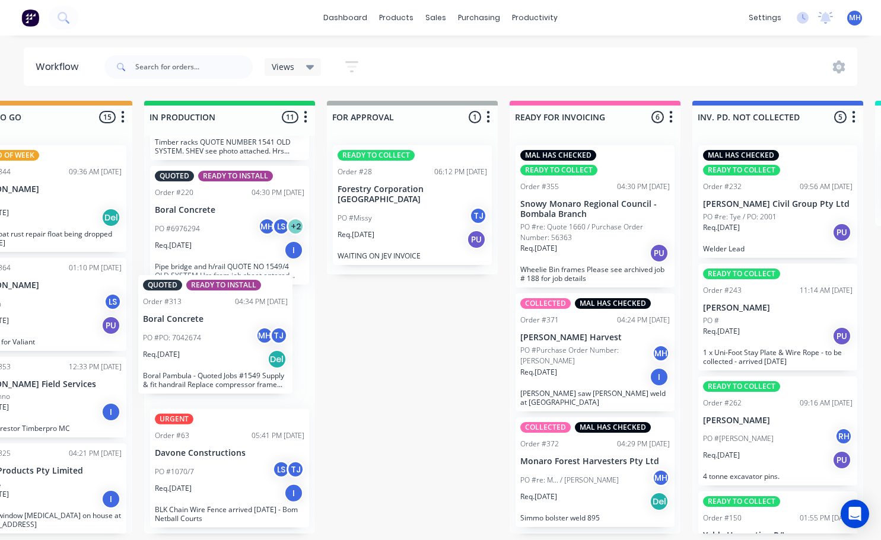
drag, startPoint x: 181, startPoint y: 450, endPoint x: 183, endPoint y: 308, distance: 141.2
click at [183, 308] on div "Order #358 10:02 AM [DATE] Adaptive Interiors PO #[PERSON_NAME] RH Req. [DATE] …" at bounding box center [229, 335] width 171 height 398
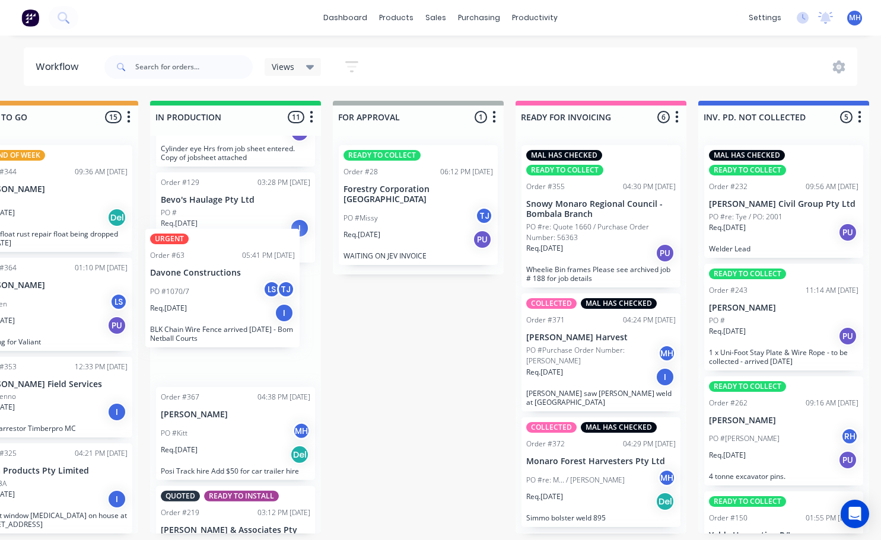
scroll to position [2, 599]
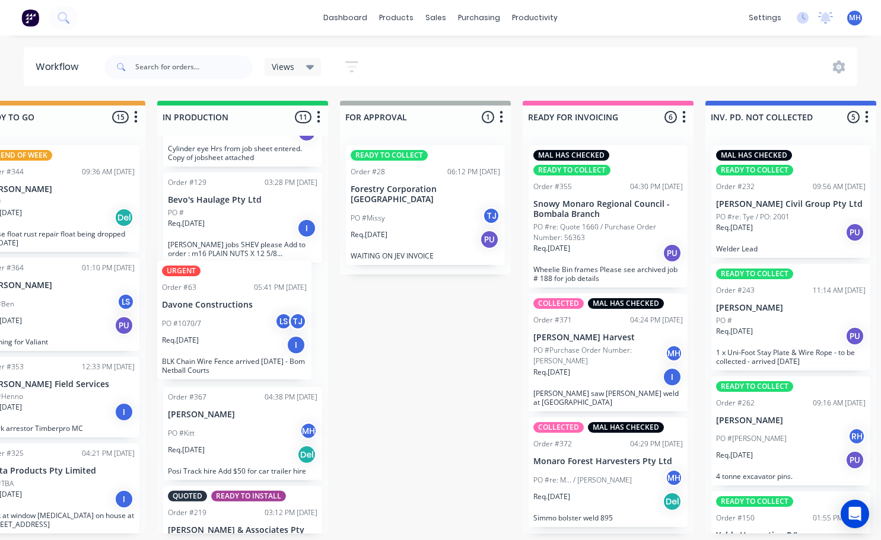
drag, startPoint x: 206, startPoint y: 533, endPoint x: 217, endPoint y: 263, distance: 270.1
click at [217, 263] on div "Order #358 10:02 AM [DATE] Adaptive Interiors PO #[PERSON_NAME] RH Req. [DATE] …" at bounding box center [242, 335] width 171 height 398
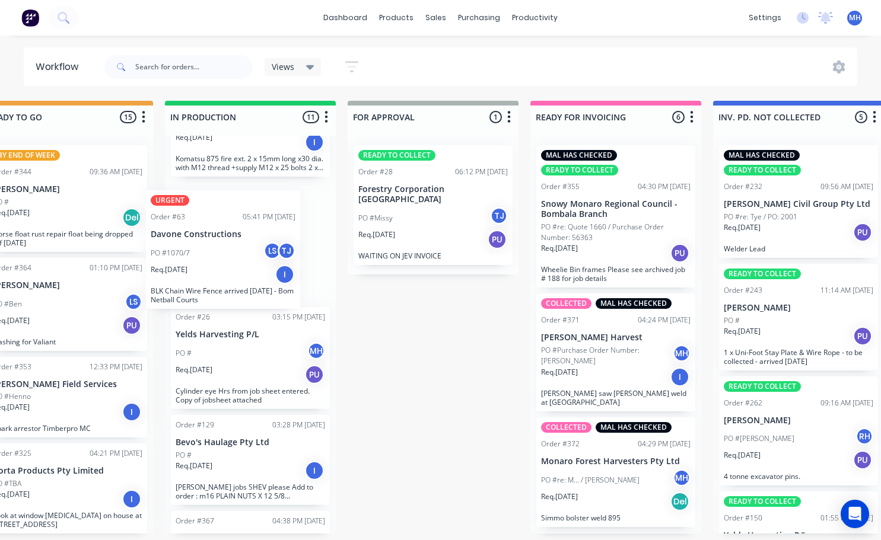
scroll to position [2, 589]
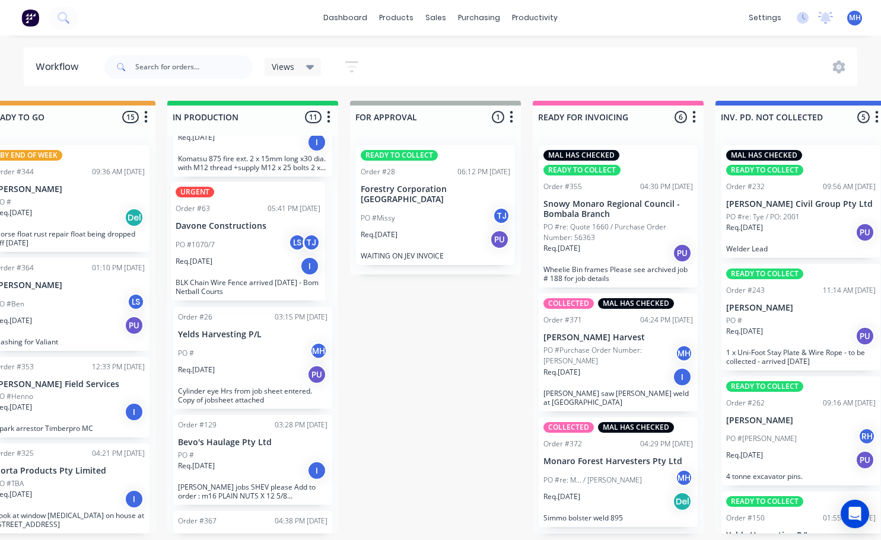
drag, startPoint x: 238, startPoint y: 446, endPoint x: 246, endPoint y: 240, distance: 206.6
click at [246, 240] on div "Order #358 10:02 AM [DATE] Adaptive Interiors PO #[PERSON_NAME] RH Req. [DATE] …" at bounding box center [252, 335] width 171 height 398
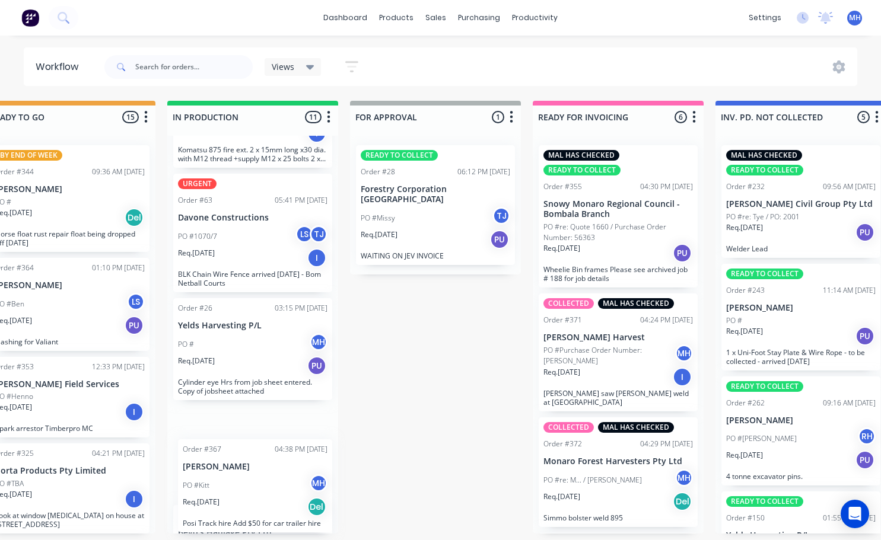
scroll to position [425, 0]
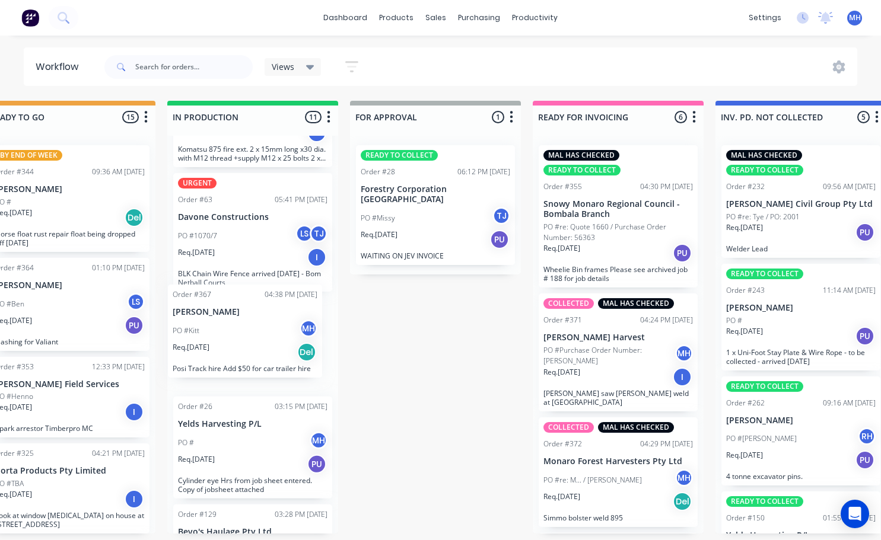
drag, startPoint x: 240, startPoint y: 525, endPoint x: 237, endPoint y: 298, distance: 227.2
click at [237, 298] on div "Order #358 10:02 AM [DATE] Adaptive Interiors PO #[PERSON_NAME] RH Req. [DATE] …" at bounding box center [252, 335] width 171 height 398
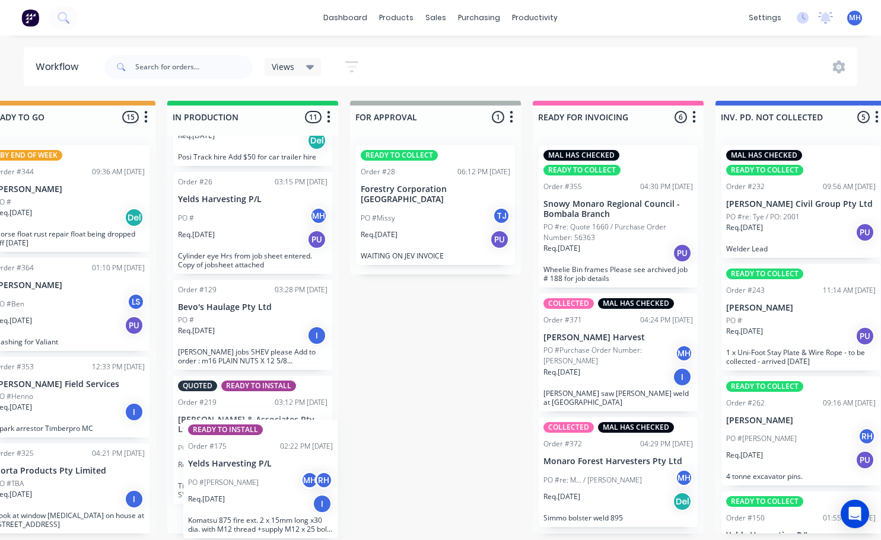
scroll to position [575, 0]
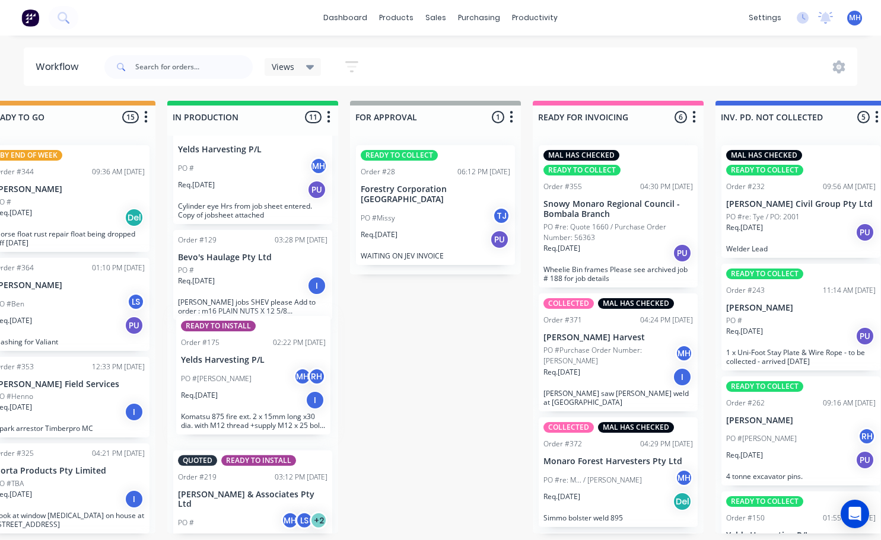
drag, startPoint x: 227, startPoint y: 301, endPoint x: 228, endPoint y: 400, distance: 98.5
click at [228, 400] on div "Order #358 10:02 AM [DATE] Adaptive Interiors PO #[PERSON_NAME] RH Req. [DATE] …" at bounding box center [252, 335] width 171 height 398
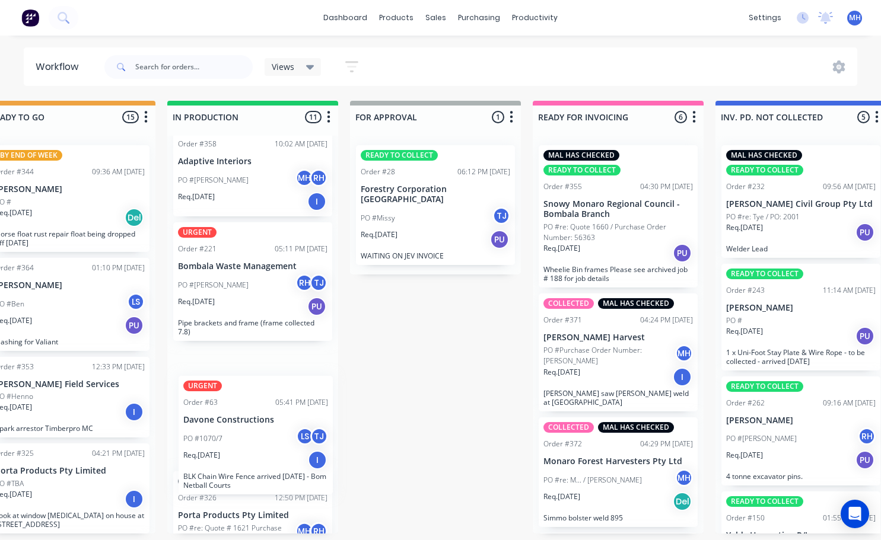
scroll to position [12, 0]
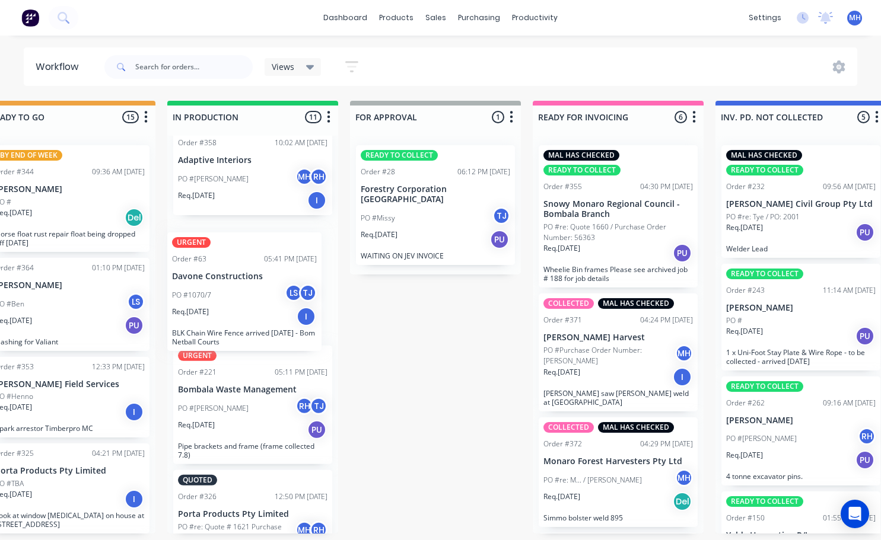
drag, startPoint x: 234, startPoint y: 520, endPoint x: 231, endPoint y: 276, distance: 243.8
click at [231, 278] on div "Order #358 10:02 AM [DATE] Adaptive Interiors PO #[PERSON_NAME] RH Req. [DATE] …" at bounding box center [252, 335] width 171 height 398
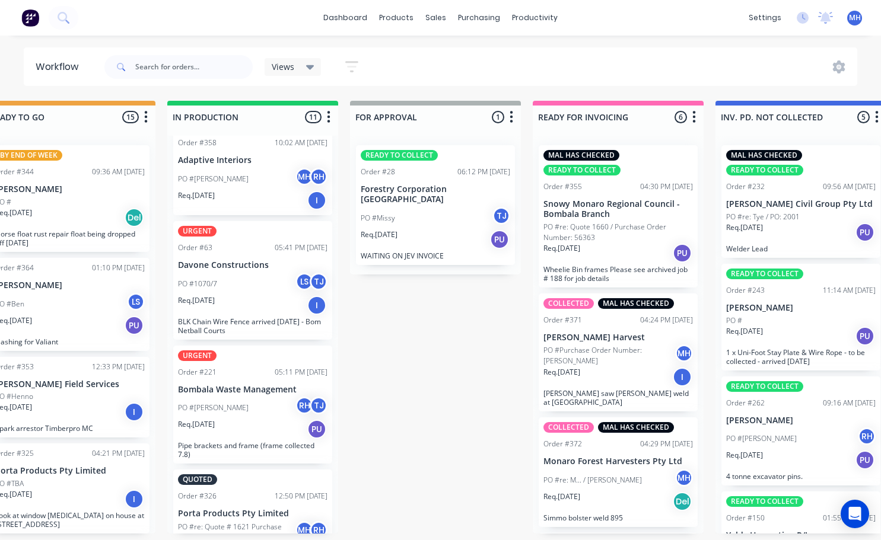
click at [250, 183] on div "PO #[PERSON_NAME] RH" at bounding box center [252, 179] width 149 height 23
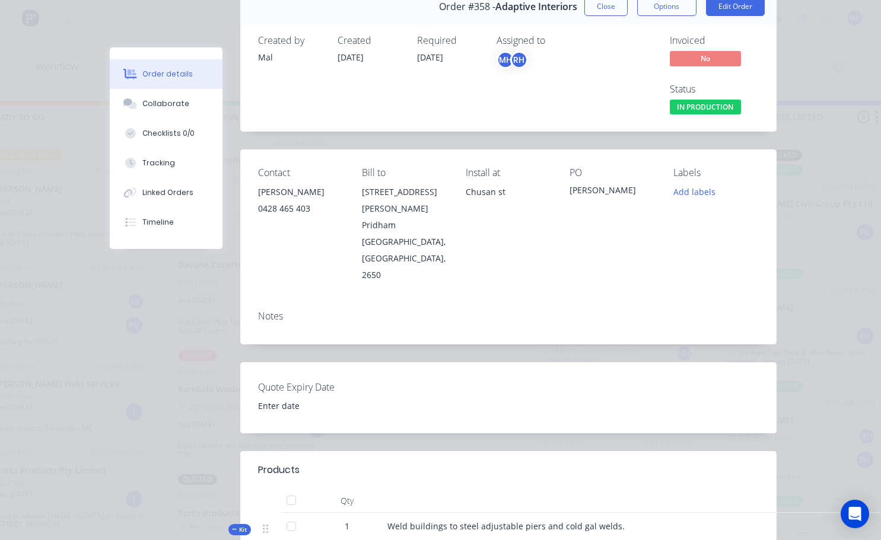
scroll to position [0, 0]
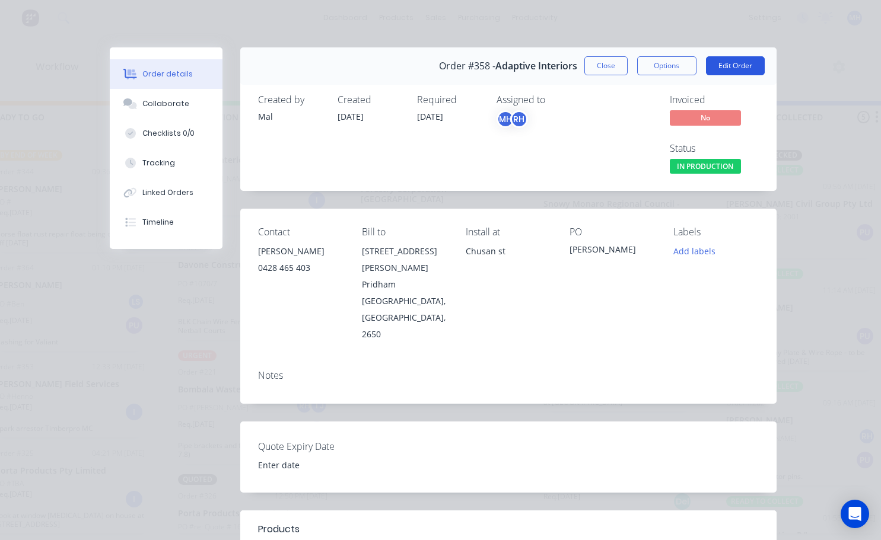
click at [727, 56] on button "Edit Order" at bounding box center [735, 65] width 59 height 19
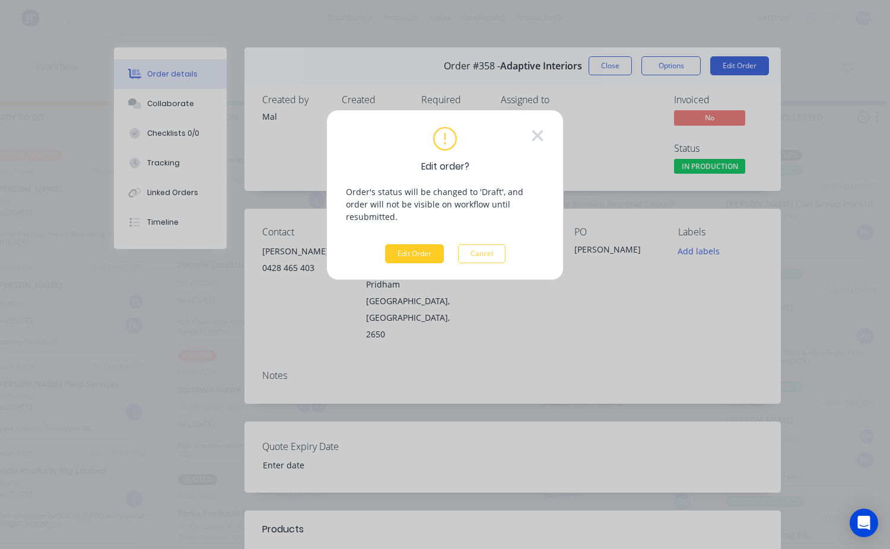
click at [419, 244] on button "Edit Order" at bounding box center [414, 253] width 59 height 19
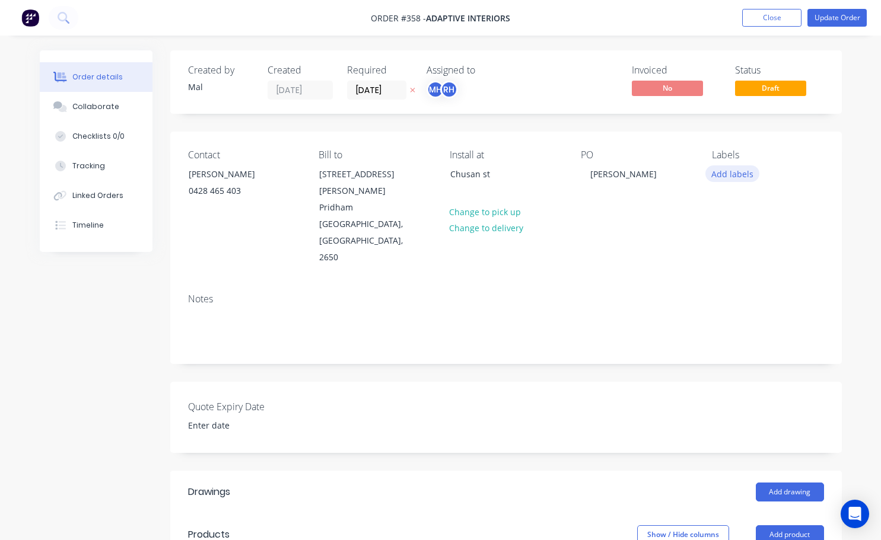
click at [734, 178] on button "Add labels" at bounding box center [732, 173] width 55 height 16
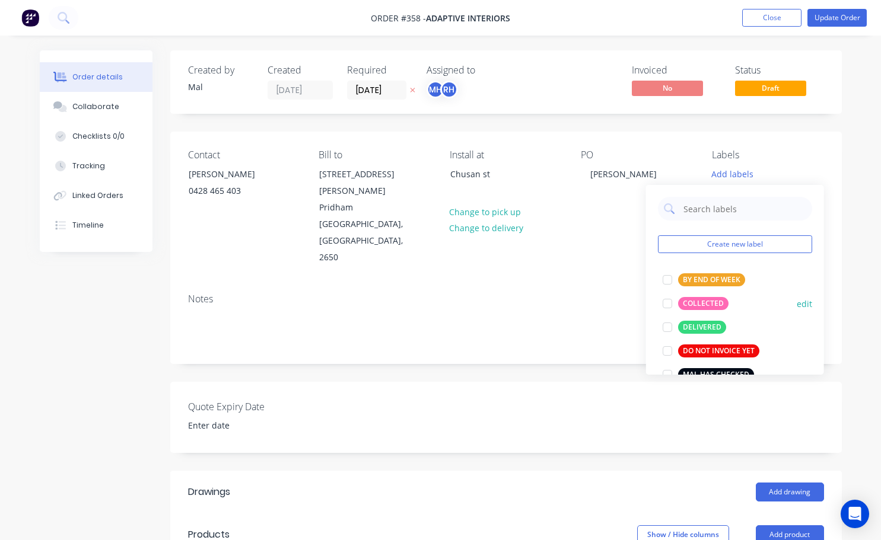
click at [668, 302] on div at bounding box center [667, 304] width 24 height 24
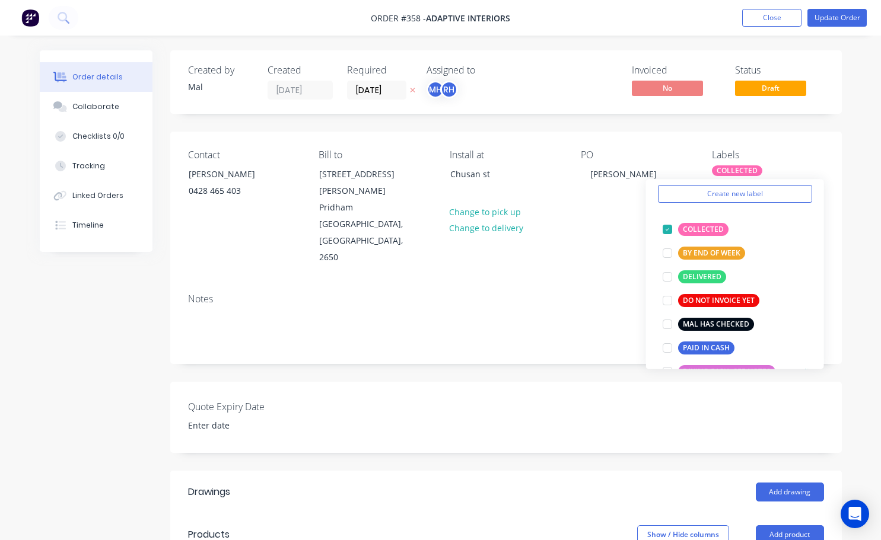
scroll to position [59, 0]
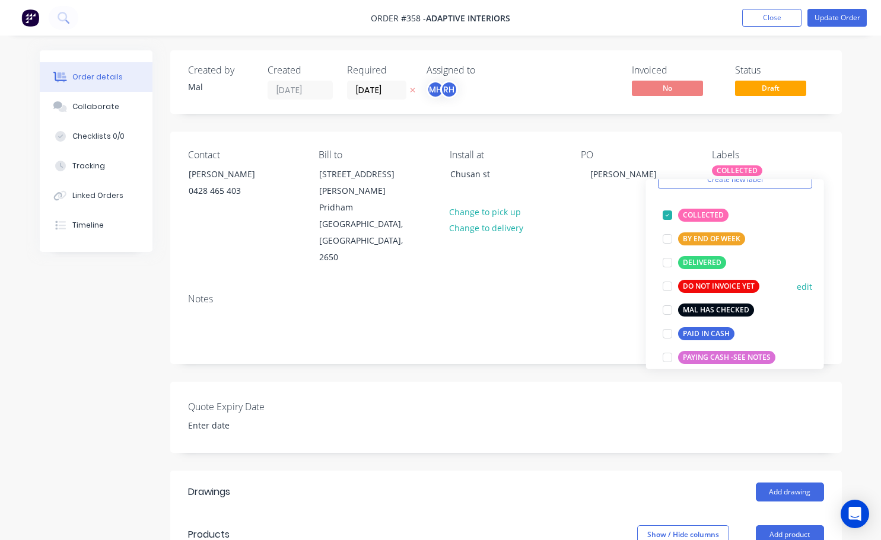
click at [665, 308] on div at bounding box center [667, 310] width 24 height 24
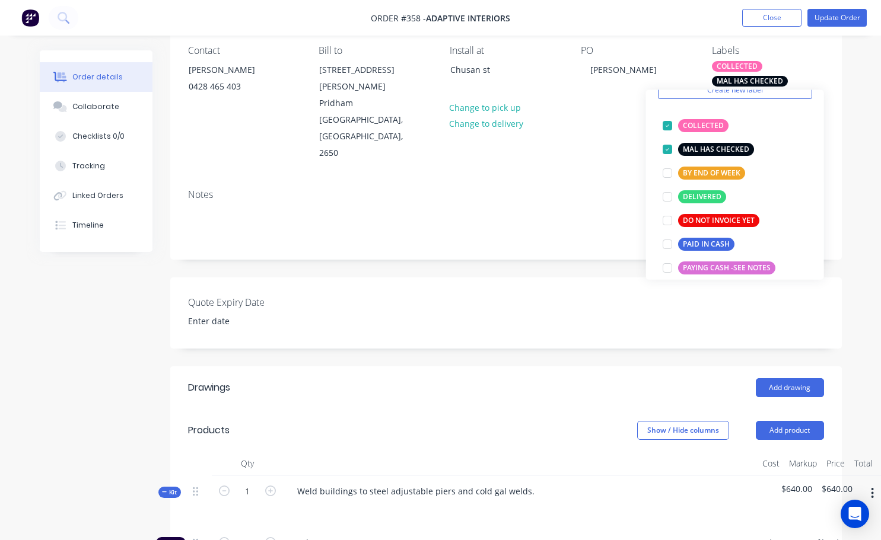
scroll to position [119, 0]
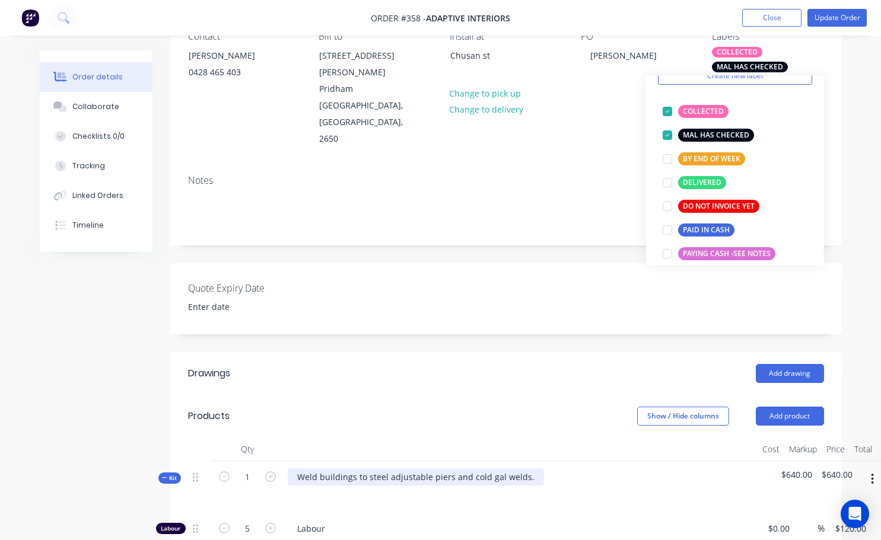
click at [319, 469] on div "Weld buildings to steel adjustable piers and cold gal welds." at bounding box center [416, 477] width 256 height 17
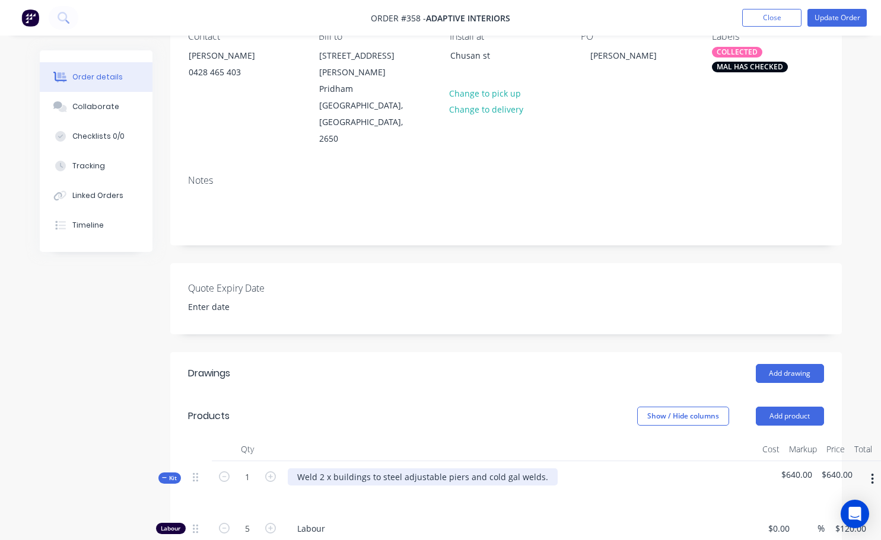
click at [541, 469] on div "Weld 2 x buildings to steel adjustable piers and cold gal welds." at bounding box center [423, 477] width 270 height 17
click at [547, 469] on div "Weld 2 x buildings to steel adjustable piers and cold gal welds. (bombala Teach…" at bounding box center [486, 477] width 396 height 17
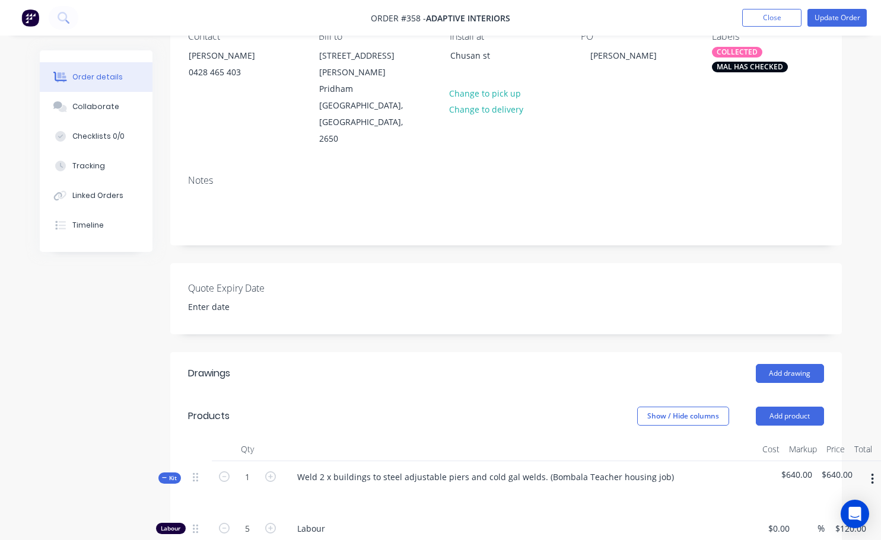
click at [538, 513] on div "Labour" at bounding box center [520, 531] width 474 height 36
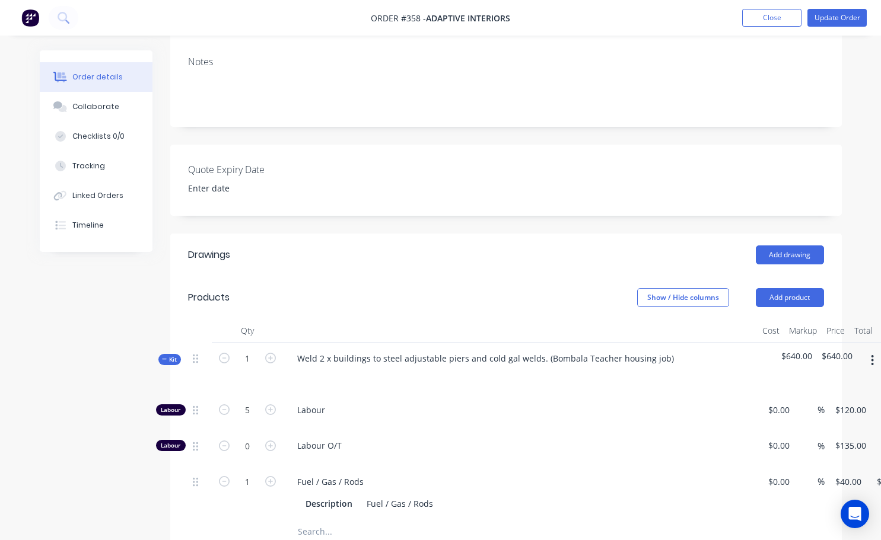
scroll to position [297, 0]
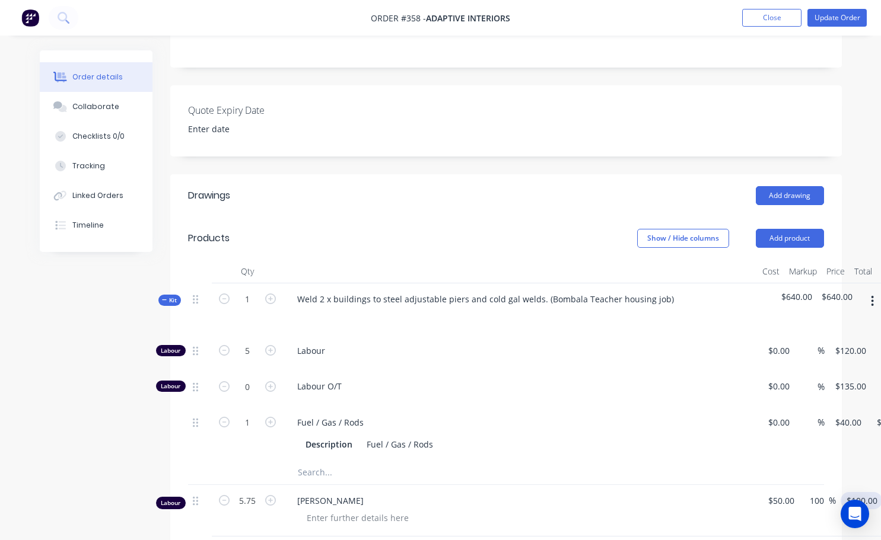
type input "100"
click at [859, 492] on input "100" at bounding box center [863, 500] width 37 height 17
type input "120"
type input "140"
type input "$120.00"
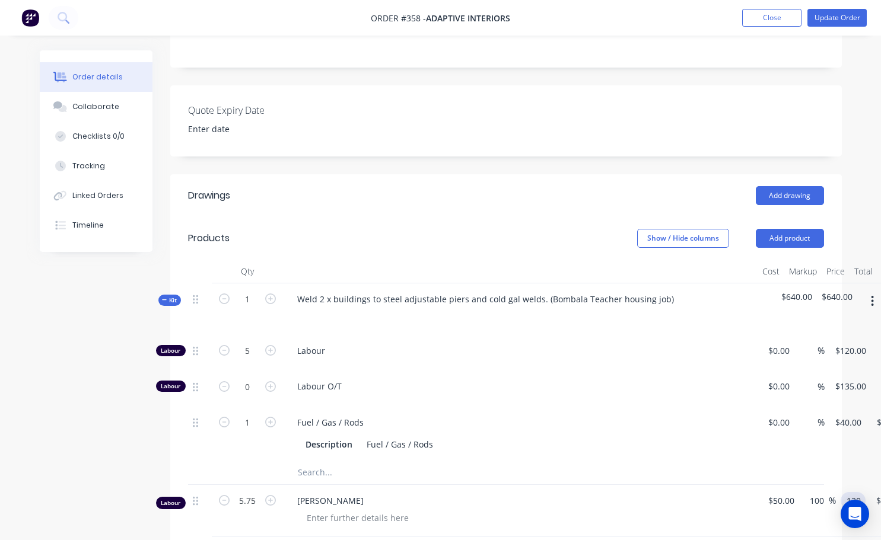
type input "$690.00"
click at [690, 461] on div at bounding box center [496, 473] width 427 height 24
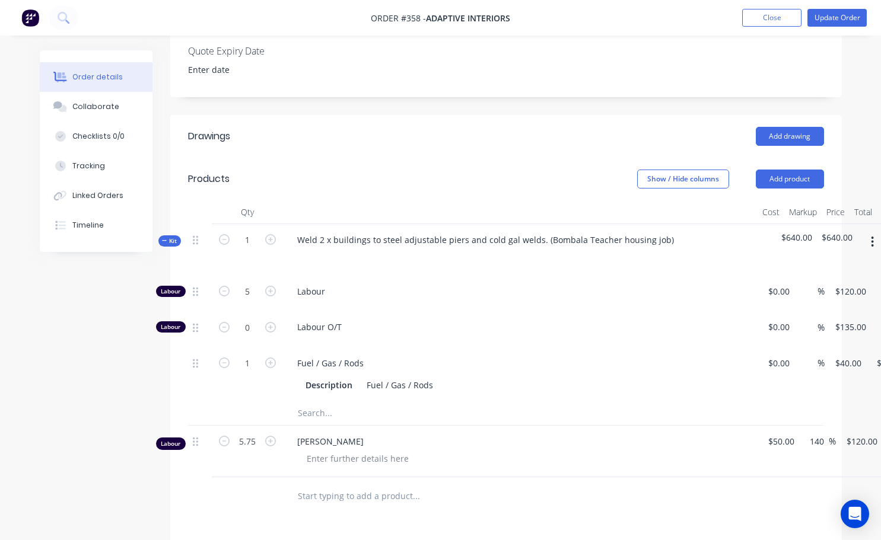
scroll to position [356, 77]
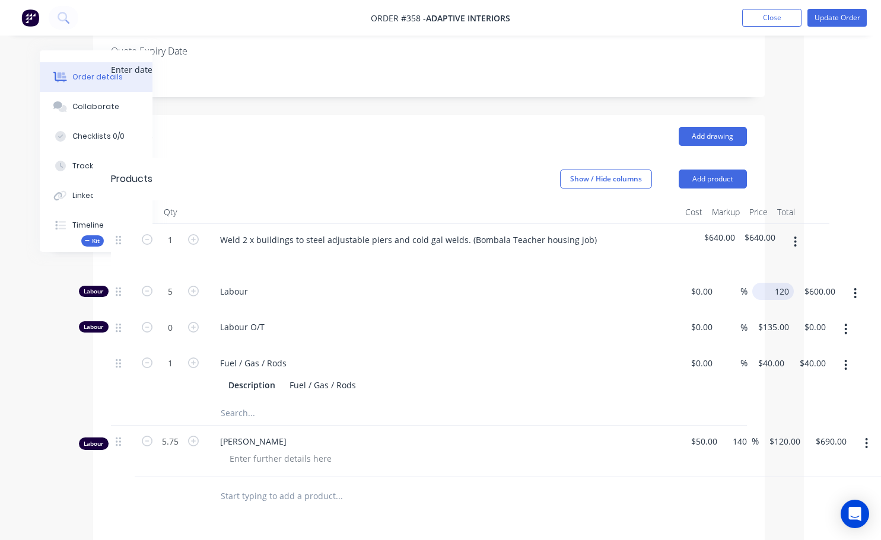
click at [747, 276] on div "Labour 5 Labour $0.00 $0.00 % 120 $120.00 $600.00 $600.00" at bounding box center [429, 294] width 636 height 36
type input "$120.00"
click at [708, 311] on div "$0.00 $0.00" at bounding box center [698, 329] width 37 height 36
click at [146, 286] on icon "button" at bounding box center [147, 291] width 11 height 11
type input "4"
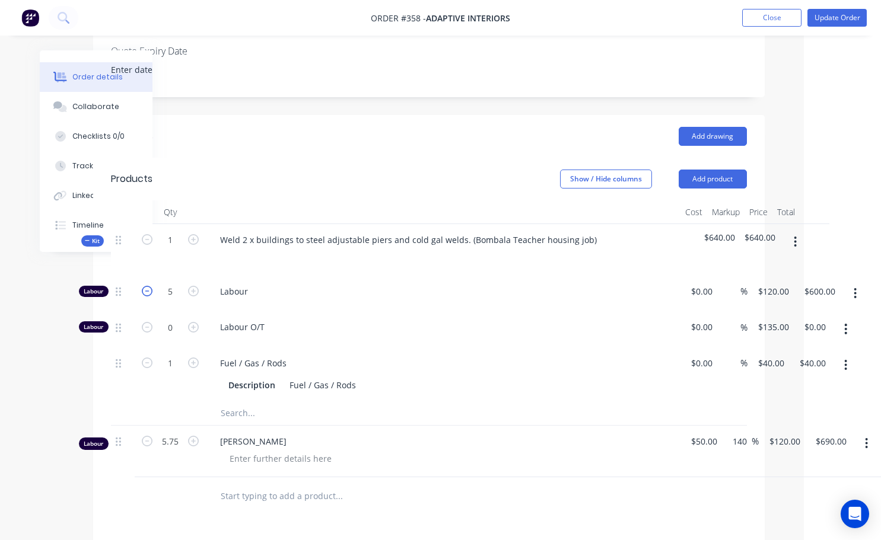
type input "$480.00"
click at [148, 286] on icon "button" at bounding box center [147, 291] width 11 height 11
type input "3"
type input "$360.00"
click at [148, 286] on icon "button" at bounding box center [147, 291] width 11 height 11
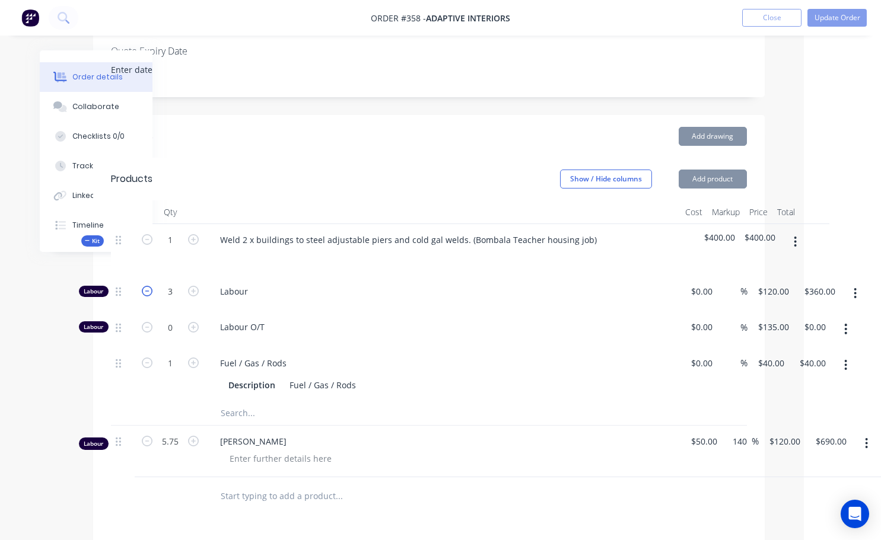
type input "2"
type input "$240.00"
click at [168, 283] on input "2" at bounding box center [170, 292] width 31 height 18
type input "2.5"
type input "$300.00"
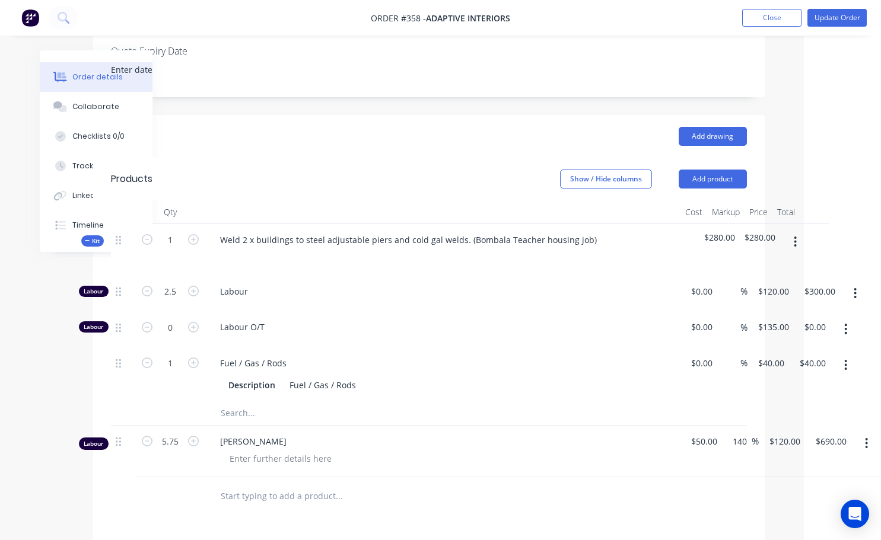
click at [455, 472] on div "Drawings Add drawing Products Show / Hide columns Add product Qty Cost Markup P…" at bounding box center [428, 458] width 671 height 686
click at [856, 288] on icon "button" at bounding box center [855, 293] width 2 height 11
click at [480, 321] on span "Labour O/T" at bounding box center [447, 327] width 455 height 12
click at [795, 235] on icon "button" at bounding box center [795, 241] width 3 height 13
click at [596, 321] on span "Labour O/T" at bounding box center [447, 327] width 455 height 12
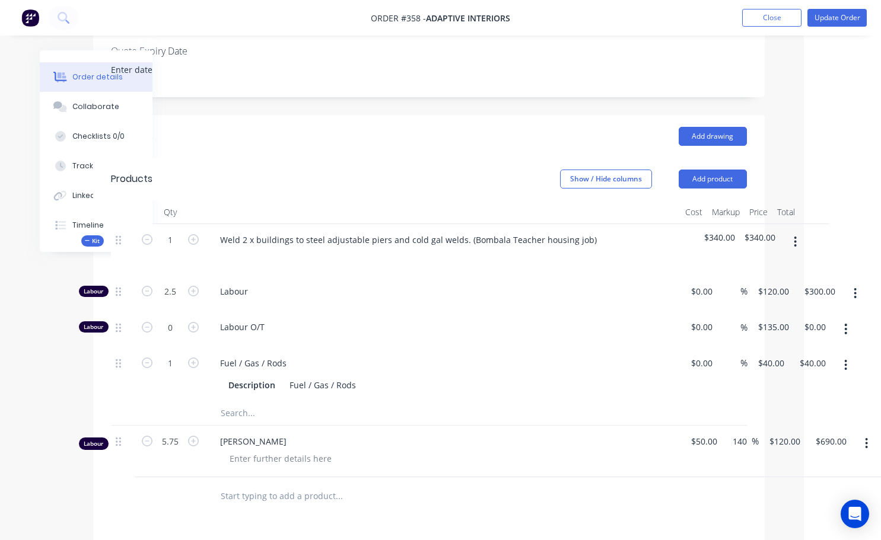
click at [853, 283] on button "button" at bounding box center [855, 293] width 28 height 21
click at [805, 316] on div "Duplicate" at bounding box center [812, 324] width 91 height 17
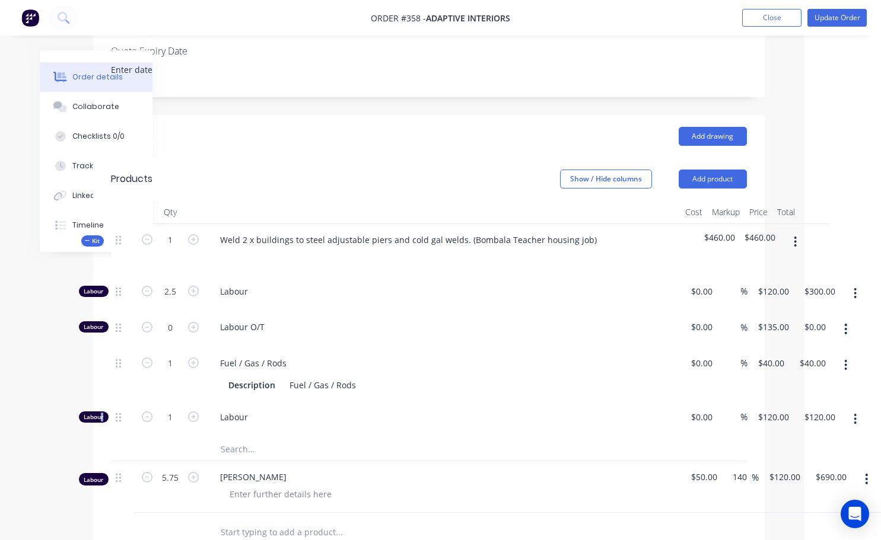
drag, startPoint x: 101, startPoint y: 369, endPoint x: 122, endPoint y: 374, distance: 22.0
click at [122, 402] on div "Labour 1 Labour $0.00 $0.00 % $120.00 $120.00 $120.00 $120.00" at bounding box center [429, 420] width 636 height 36
drag, startPoint x: 218, startPoint y: 367, endPoint x: 234, endPoint y: 375, distance: 17.2
click at [234, 402] on div "Labour" at bounding box center [443, 420] width 474 height 36
click at [237, 411] on span "Labour" at bounding box center [447, 417] width 455 height 12
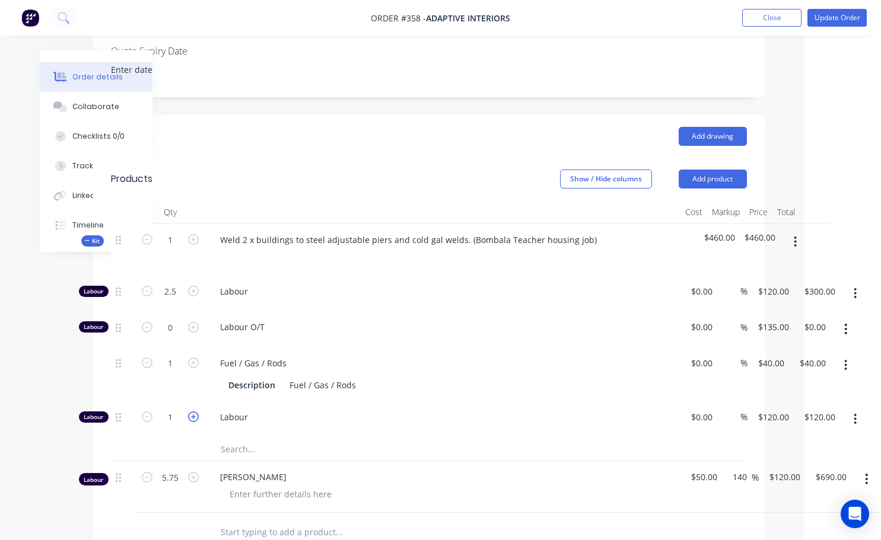
click at [193, 412] on icon "button" at bounding box center [193, 417] width 11 height 11
type input "2"
type input "$240.00"
click at [193, 412] on icon "button" at bounding box center [193, 417] width 11 height 11
type input "3"
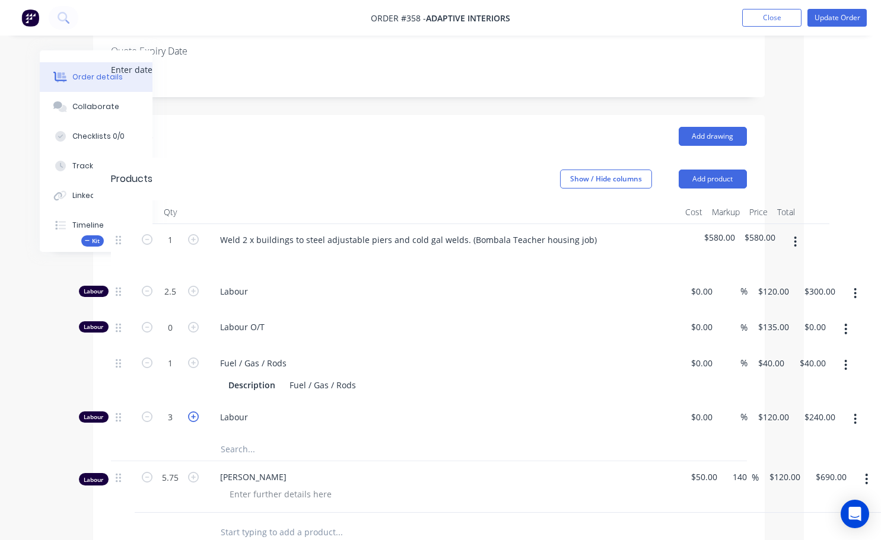
type input "$360.00"
click at [146, 412] on icon "button" at bounding box center [147, 417] width 11 height 11
type input "2"
type input "$240.00"
click at [175, 301] on input "2" at bounding box center [170, 292] width 31 height 18
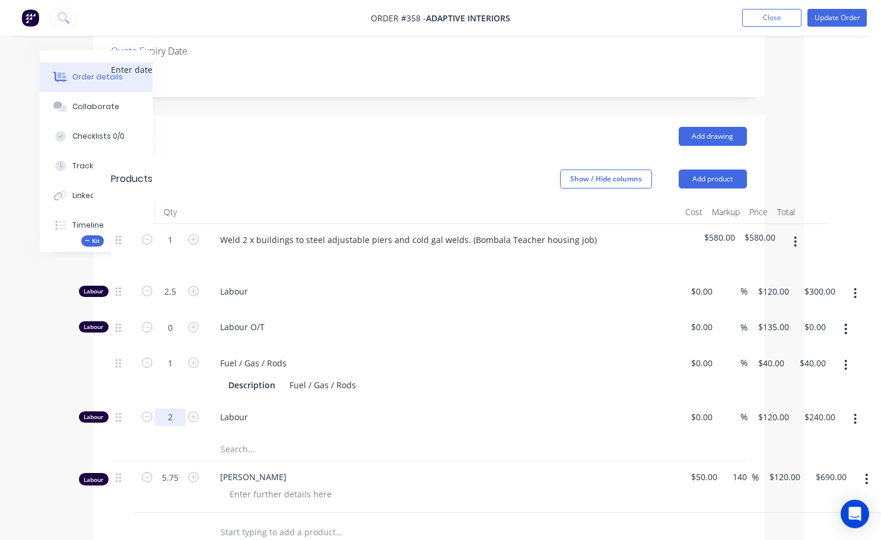
type input "2.5"
type input "120"
type input "$300.00"
drag, startPoint x: 771, startPoint y: 371, endPoint x: 776, endPoint y: 381, distance: 10.6
click at [772, 409] on input "120" at bounding box center [767, 417] width 20 height 17
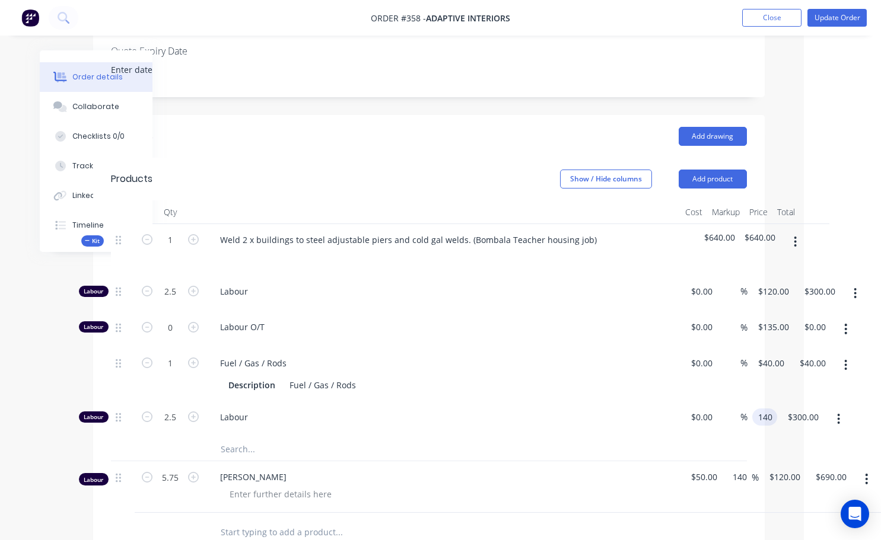
type input "$140.00"
type input "$350.00"
click at [483, 437] on div at bounding box center [389, 449] width 356 height 24
click at [488, 520] on div "Drawings Add drawing Products Show / Hide columns Add product Qty Cost Markup P…" at bounding box center [428, 476] width 671 height 722
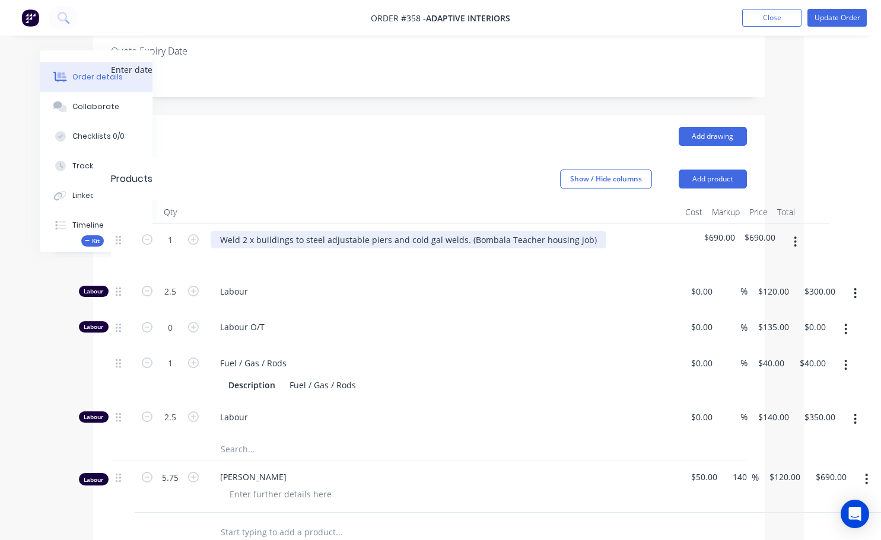
click at [220, 231] on div "Weld 2 x buildings to steel adjustable piers and cold gal welds. (Bombala Teach…" at bounding box center [409, 239] width 396 height 17
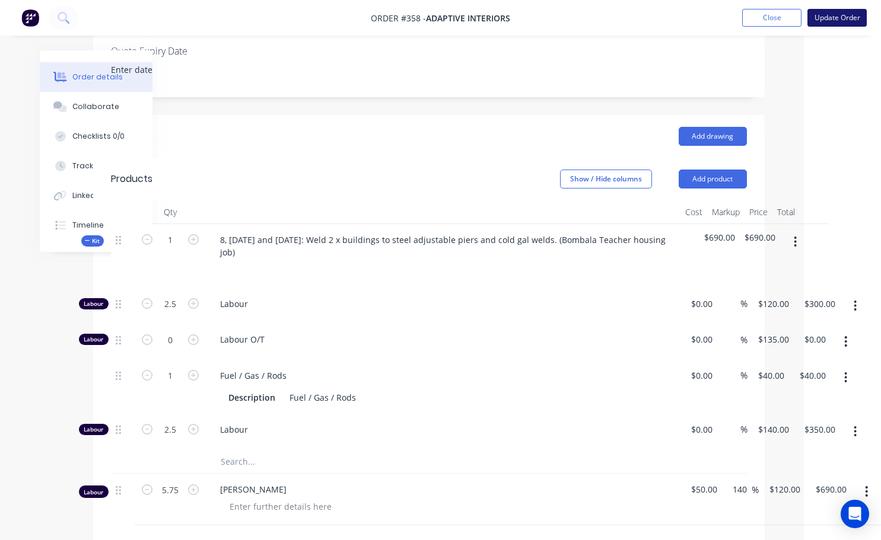
click at [827, 19] on button "Update Order" at bounding box center [836, 18] width 59 height 18
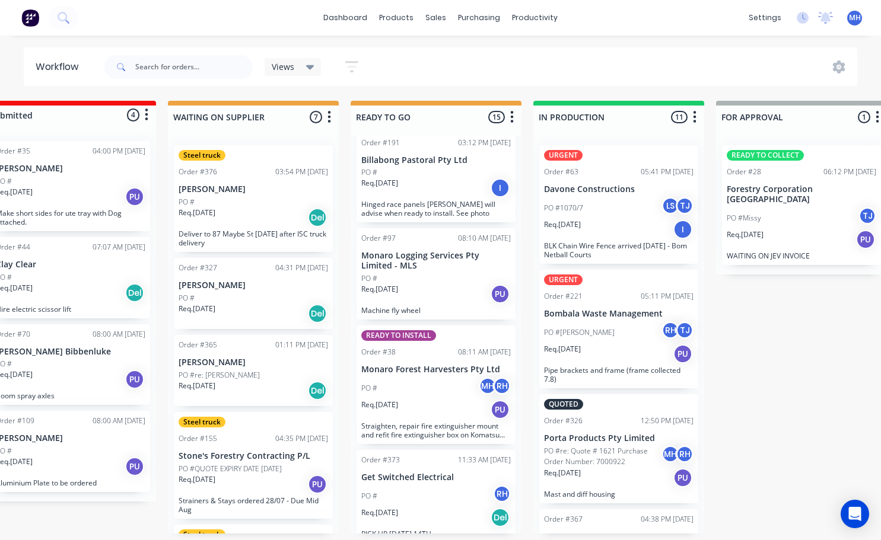
scroll to position [2, 223]
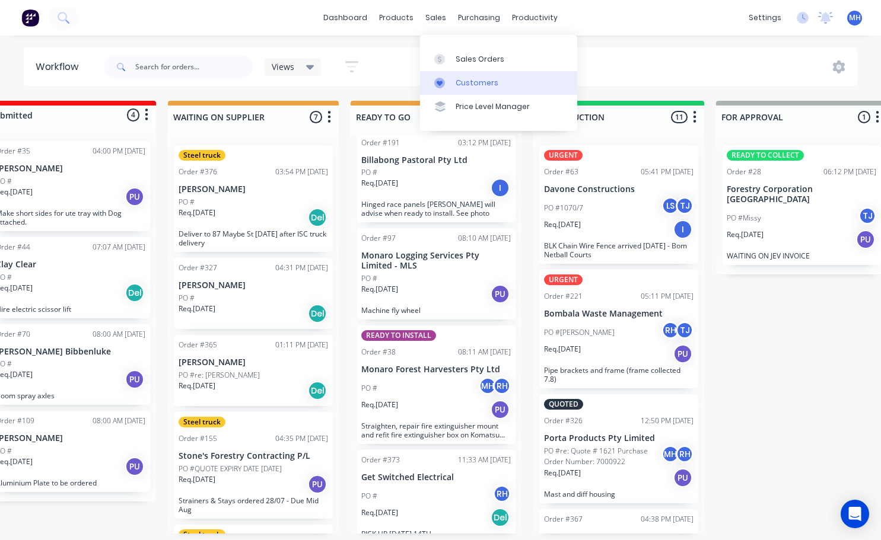
click at [476, 84] on div "Customers" at bounding box center [476, 83] width 43 height 11
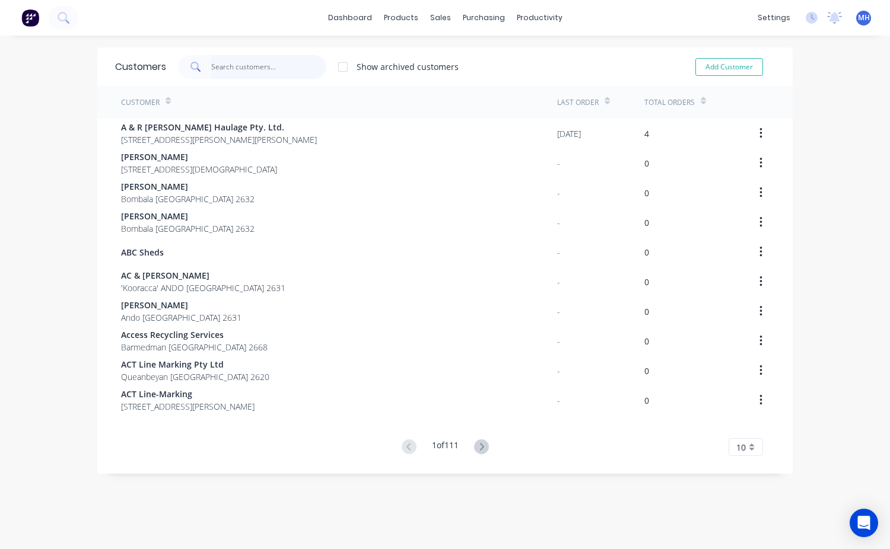
click at [216, 71] on input "text" at bounding box center [269, 67] width 116 height 24
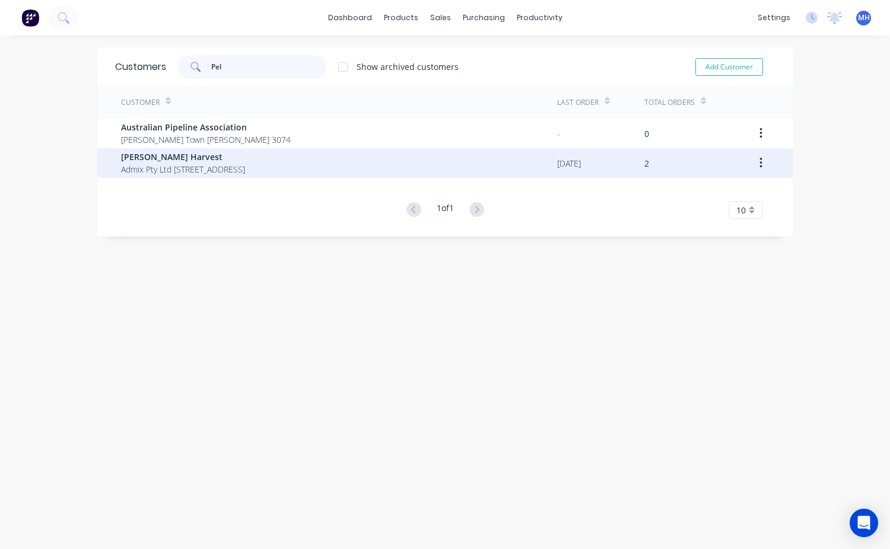
type input "Pel"
click at [157, 168] on span "Admix Pty Ltd [STREET_ADDRESS]" at bounding box center [183, 169] width 124 height 12
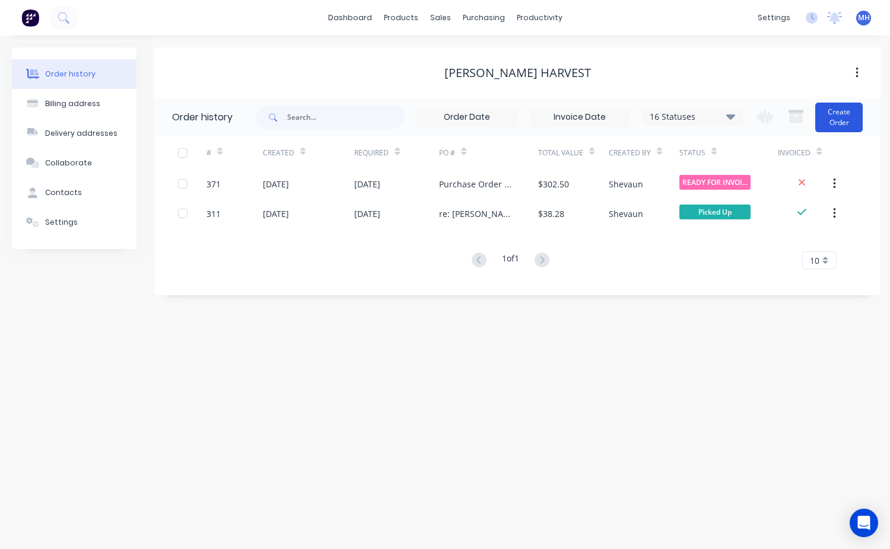
click at [843, 117] on button "Create Order" at bounding box center [838, 118] width 47 height 30
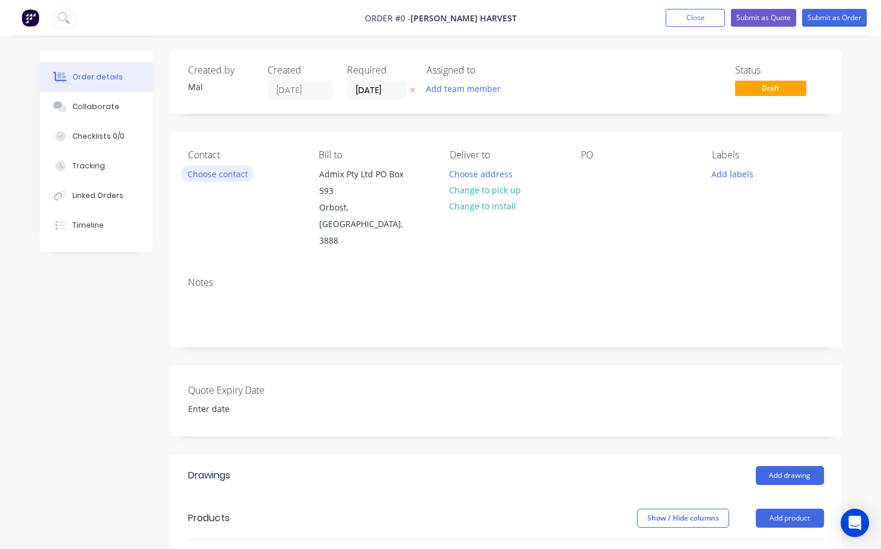
click at [205, 173] on button "Choose contact" at bounding box center [217, 173] width 73 height 16
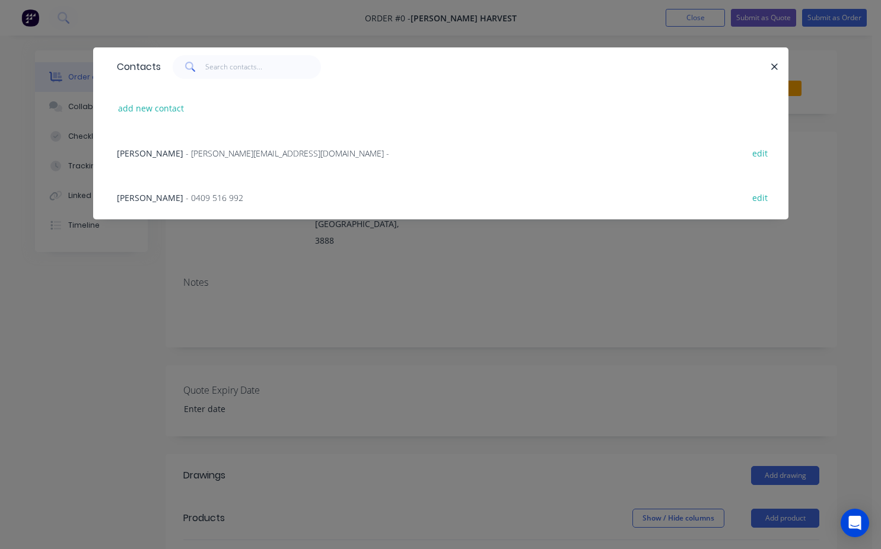
click at [158, 199] on span "[PERSON_NAME]" at bounding box center [150, 197] width 66 height 11
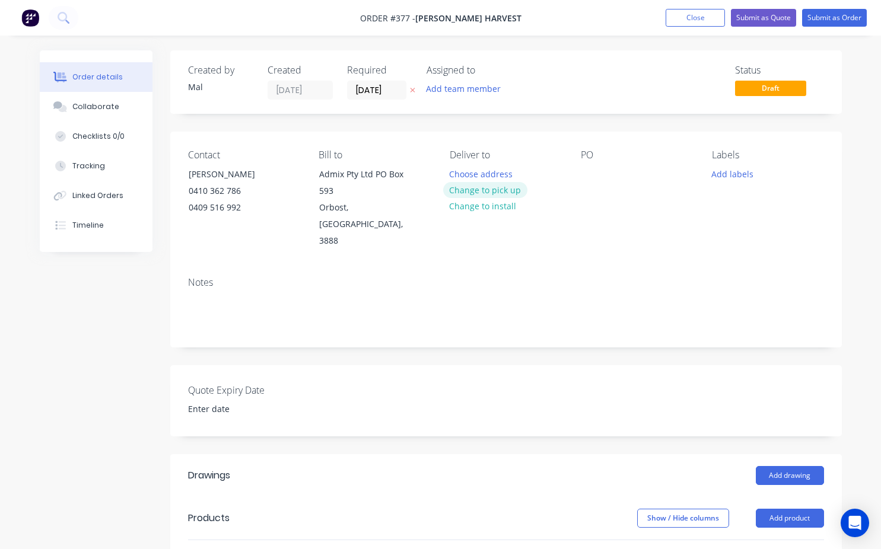
click at [487, 186] on button "Change to pick up" at bounding box center [485, 190] width 84 height 16
click at [594, 172] on div at bounding box center [590, 173] width 19 height 17
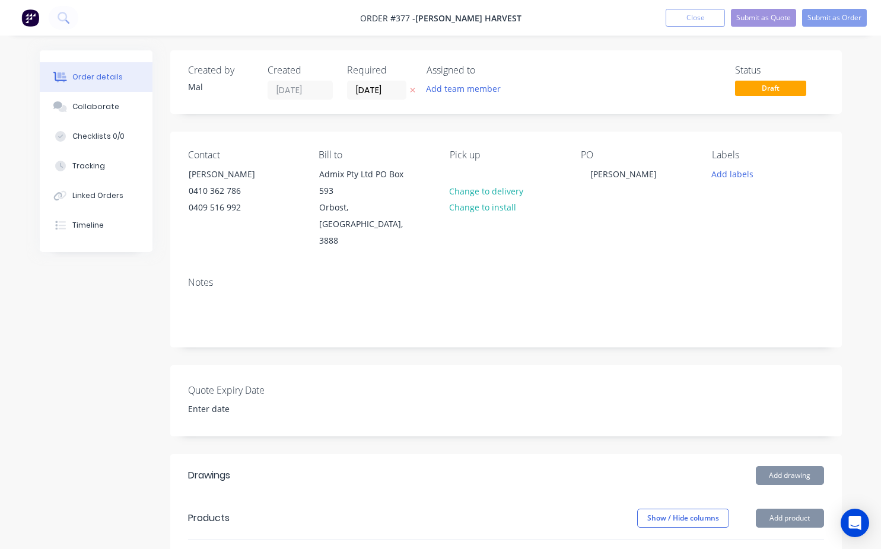
click at [547, 277] on div "Notes" at bounding box center [506, 282] width 636 height 11
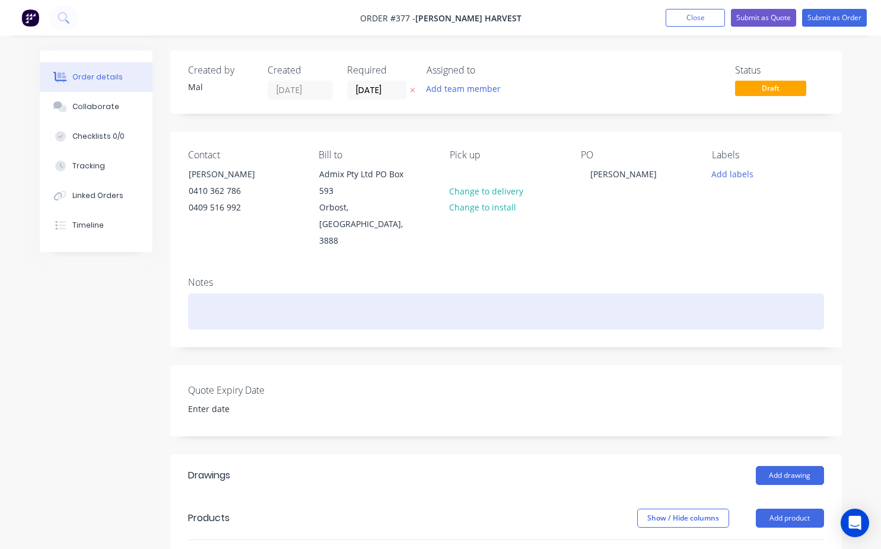
click at [192, 294] on div at bounding box center [506, 312] width 636 height 36
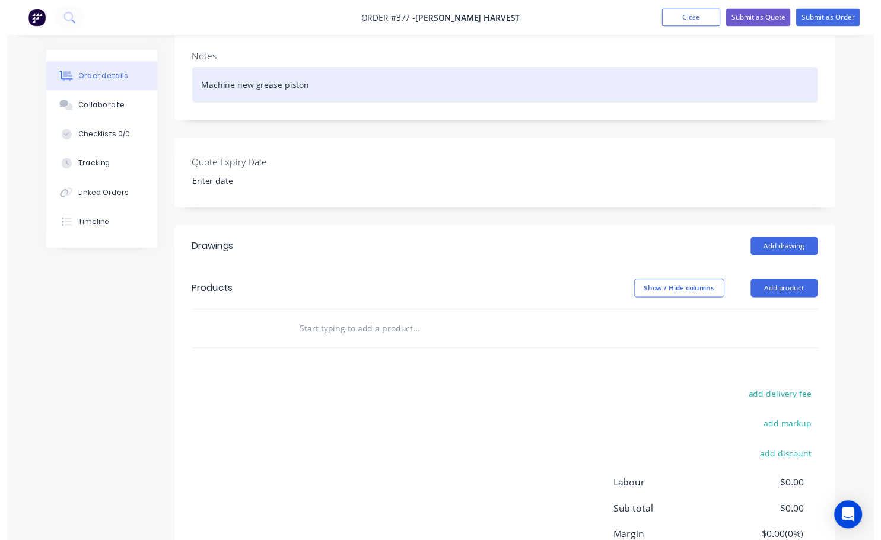
scroll to position [237, 0]
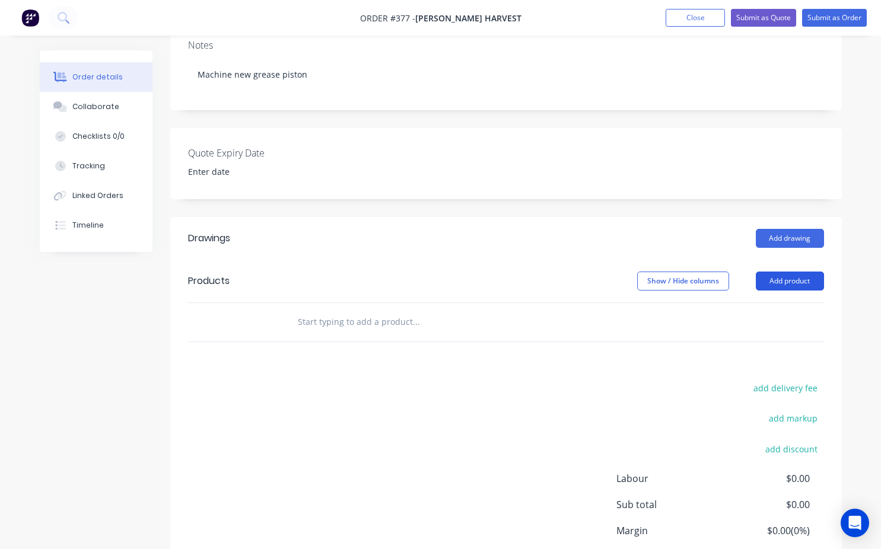
click at [778, 272] on button "Add product" at bounding box center [790, 281] width 68 height 19
click at [292, 310] on div at bounding box center [466, 322] width 356 height 24
click at [297, 310] on input "text" at bounding box center [415, 322] width 237 height 24
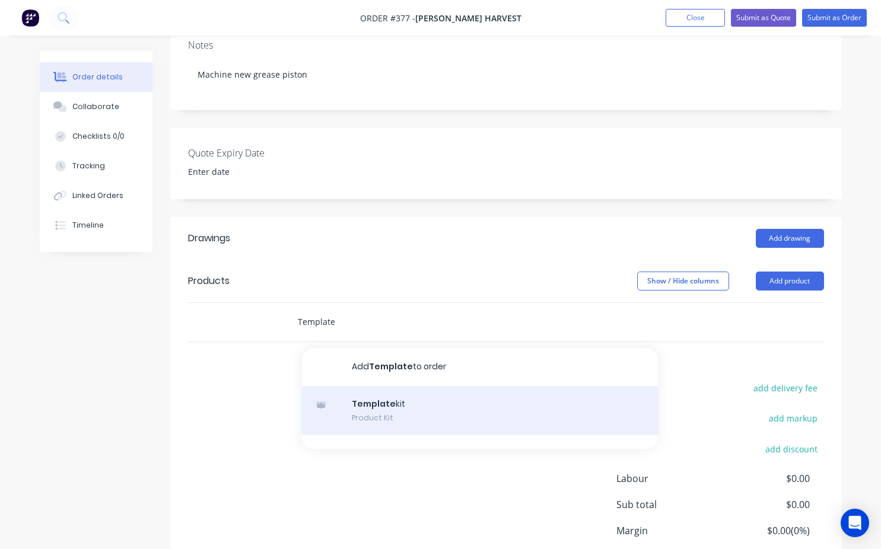
type input "Template"
click at [384, 386] on div "Template kit Product Kit" at bounding box center [480, 411] width 356 height 50
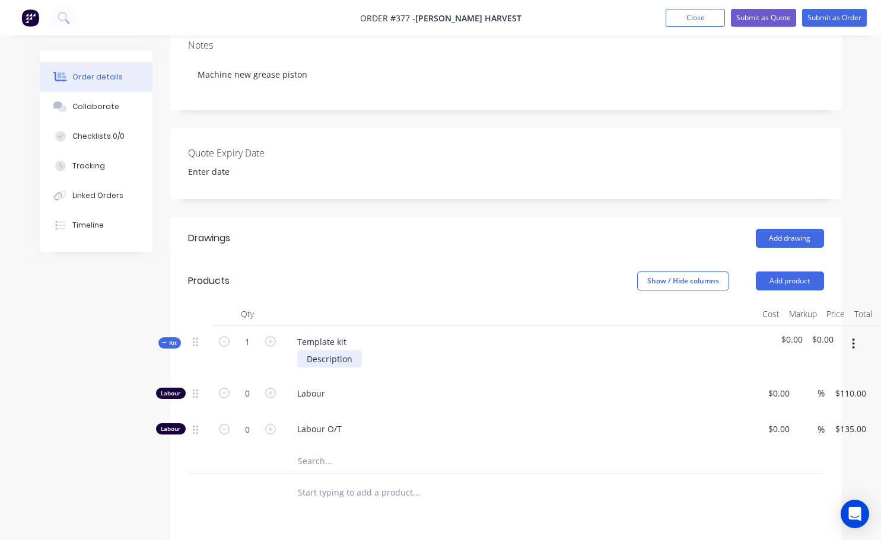
click at [357, 351] on div "Description" at bounding box center [329, 359] width 65 height 17
click at [352, 333] on div "Template kit" at bounding box center [322, 341] width 68 height 17
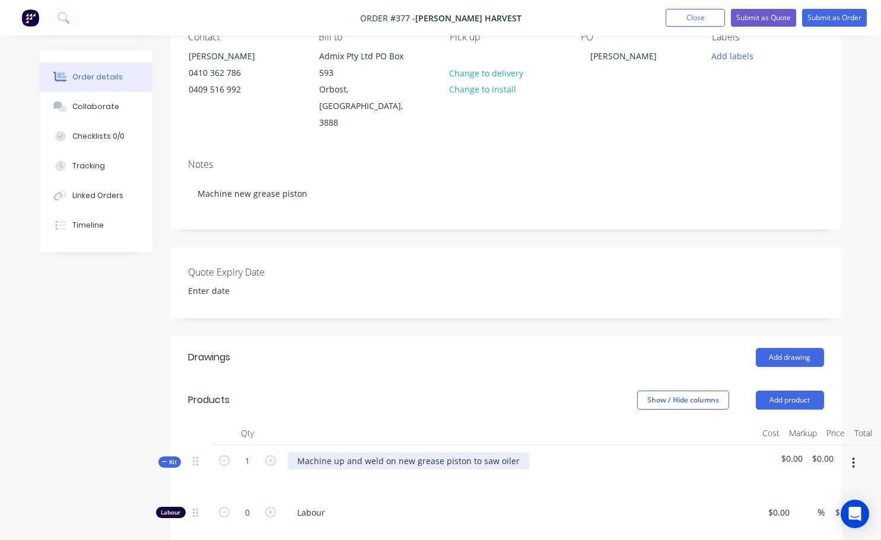
scroll to position [59, 0]
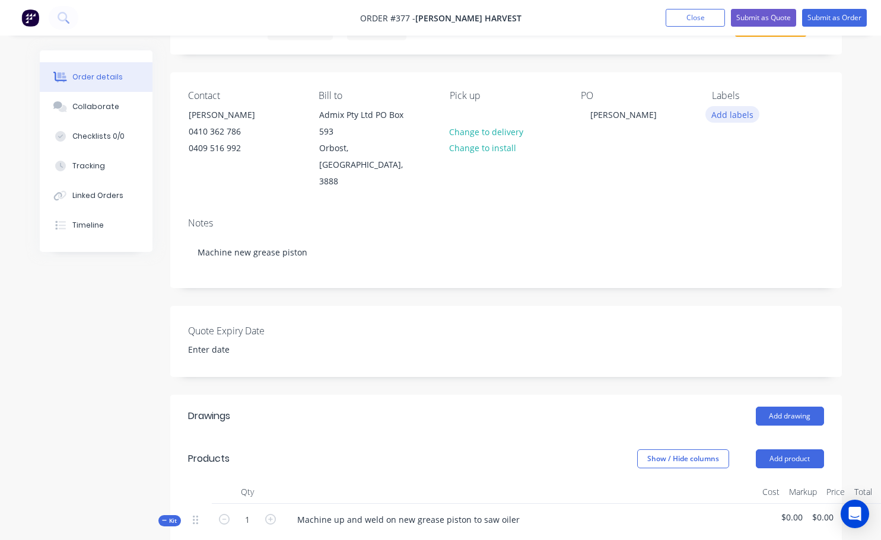
click at [728, 114] on button "Add labels" at bounding box center [732, 114] width 55 height 16
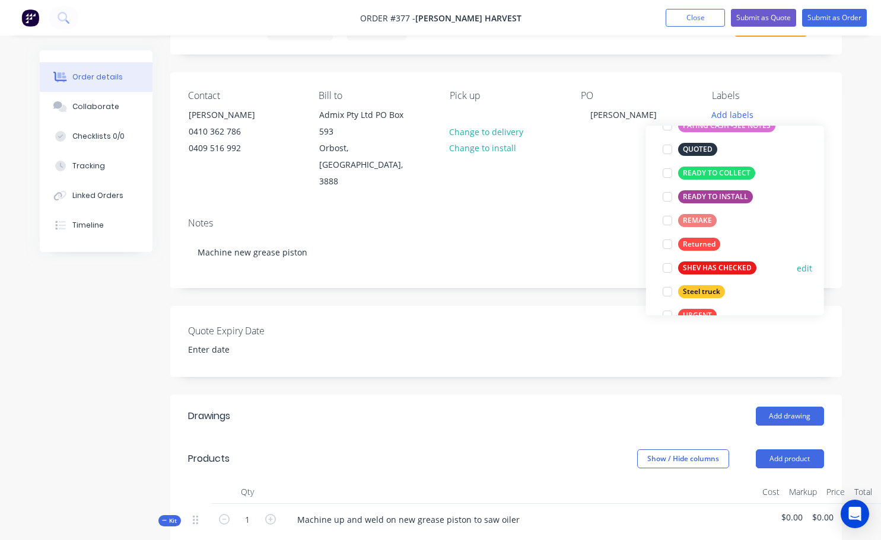
scroll to position [261, 0]
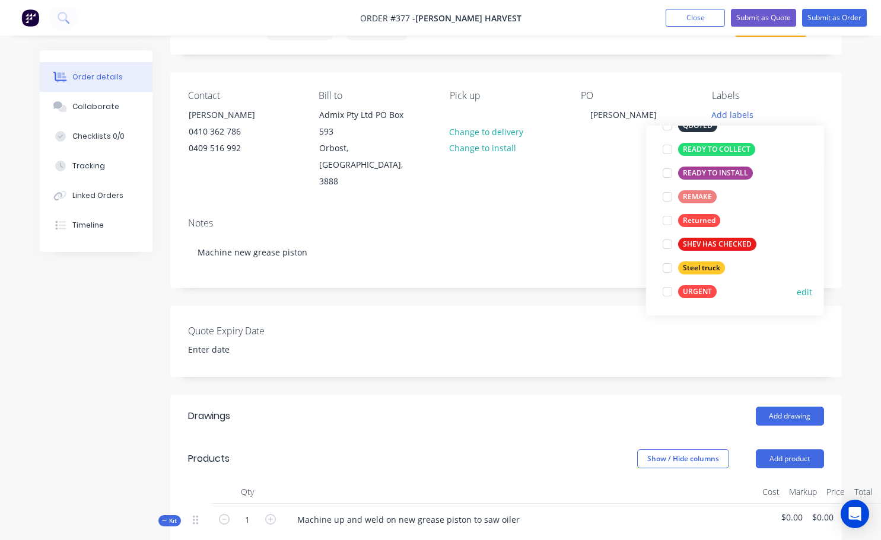
click at [667, 292] on div at bounding box center [667, 292] width 24 height 24
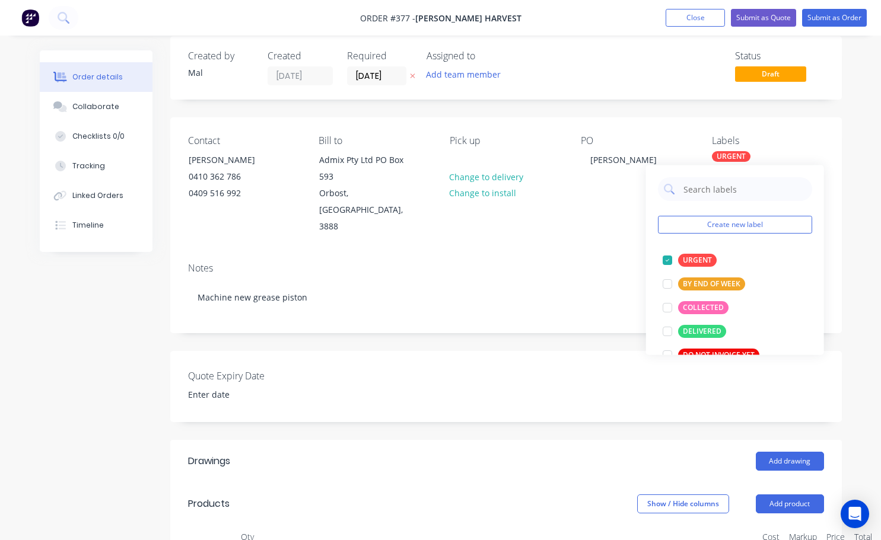
scroll to position [0, 0]
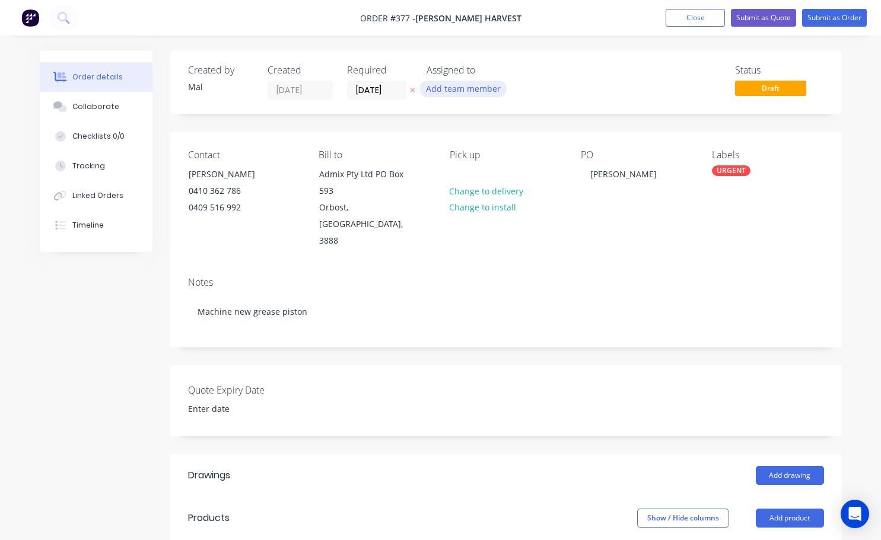
click at [478, 91] on button "Add team member" at bounding box center [462, 89] width 87 height 16
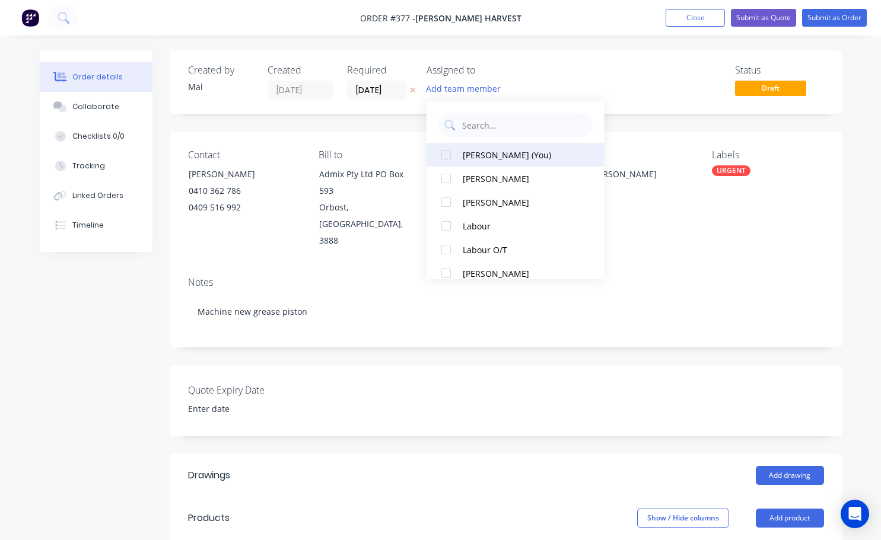
click at [450, 154] on div at bounding box center [446, 155] width 24 height 24
click at [833, 21] on button "Submit as Order" at bounding box center [834, 18] width 65 height 18
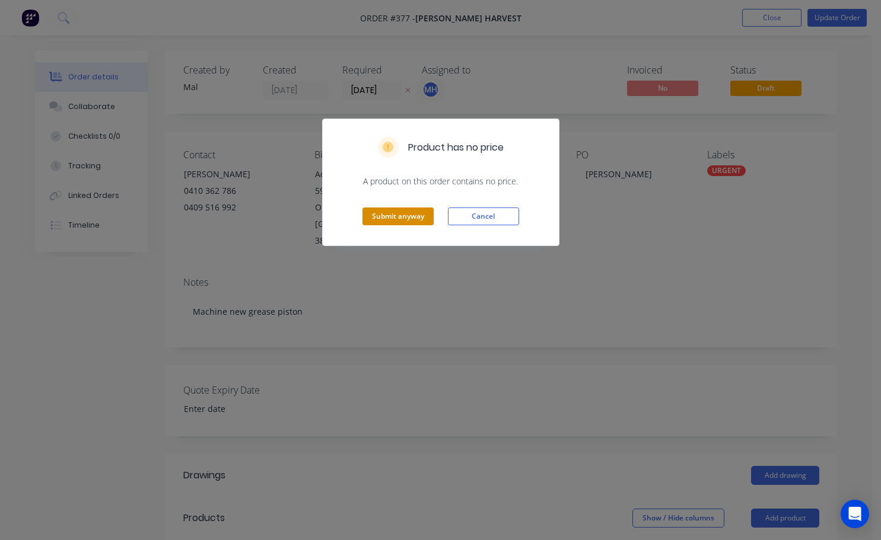
click at [421, 219] on button "Submit anyway" at bounding box center [397, 217] width 71 height 18
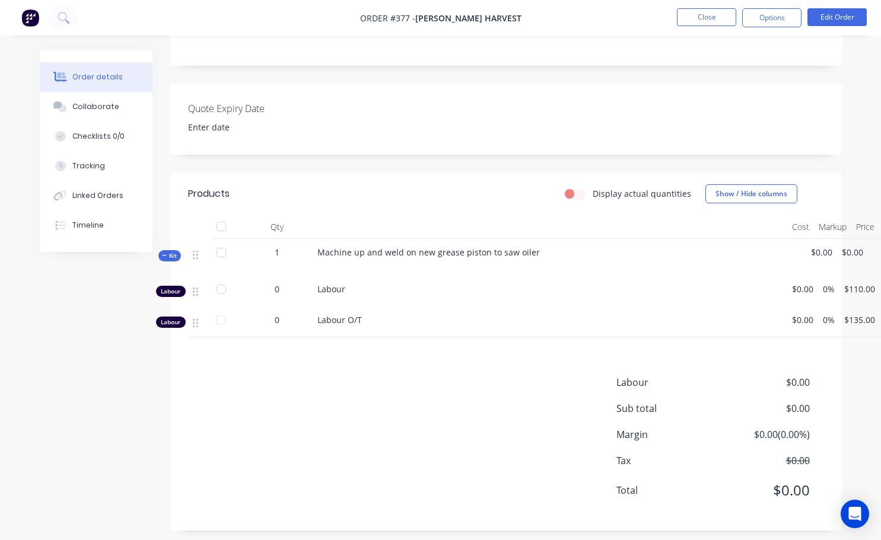
scroll to position [254, 0]
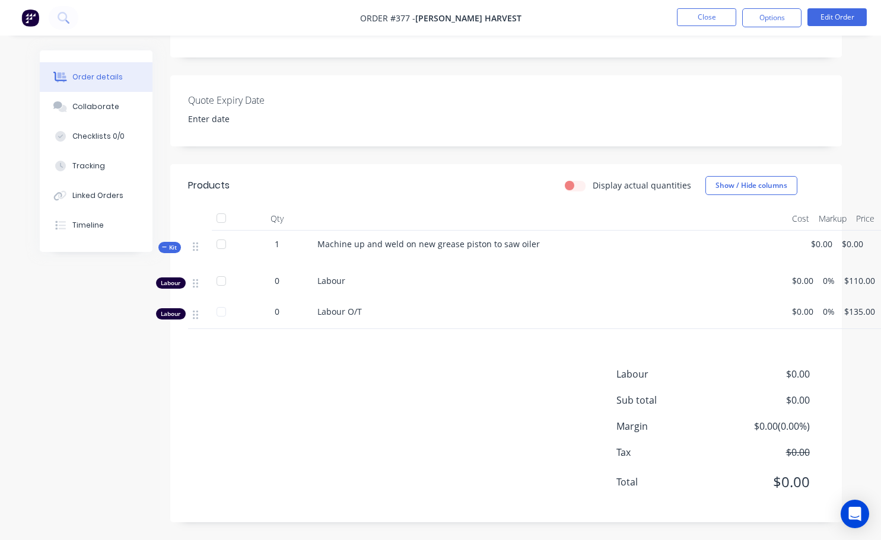
click at [862, 281] on span "$110.00" at bounding box center [859, 281] width 31 height 12
click at [716, 14] on button "Close" at bounding box center [706, 17] width 59 height 18
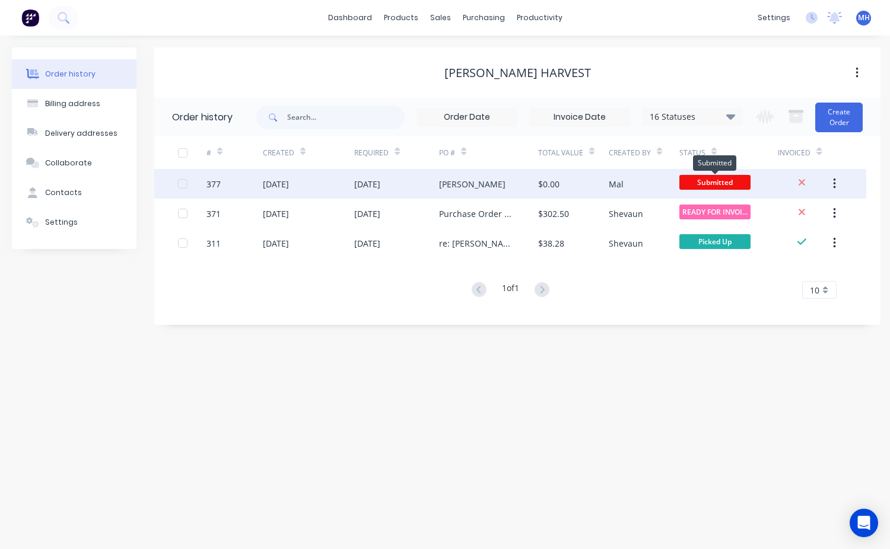
click at [704, 182] on span "Submitted" at bounding box center [714, 182] width 71 height 15
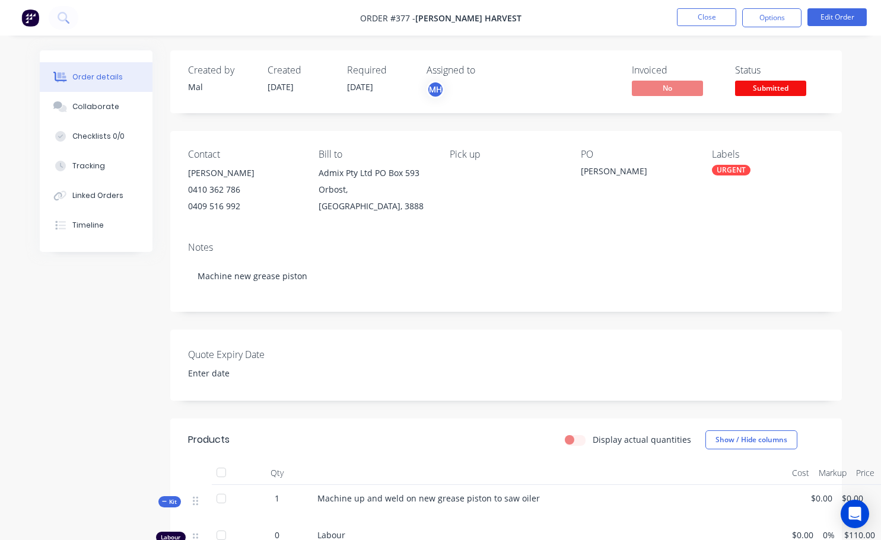
click at [755, 86] on span "Submitted" at bounding box center [770, 88] width 71 height 15
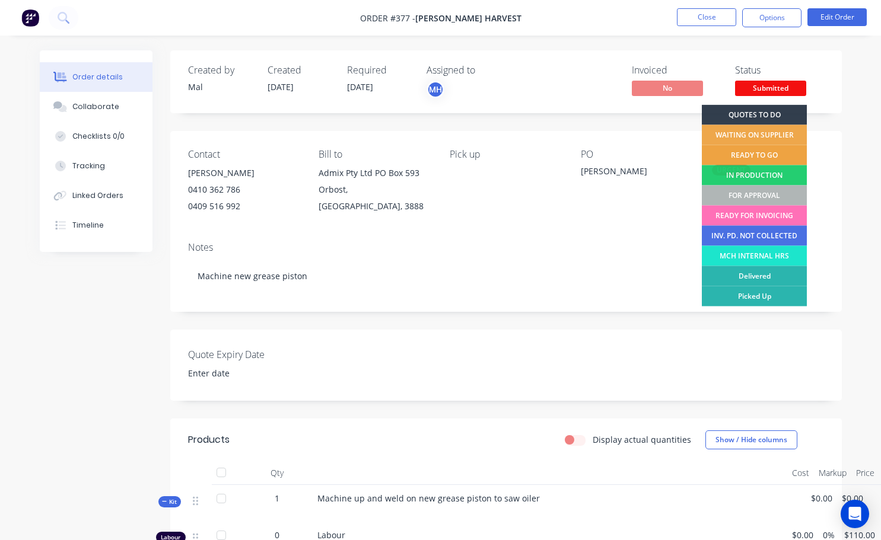
click at [753, 158] on div "READY TO GO" at bounding box center [754, 155] width 105 height 20
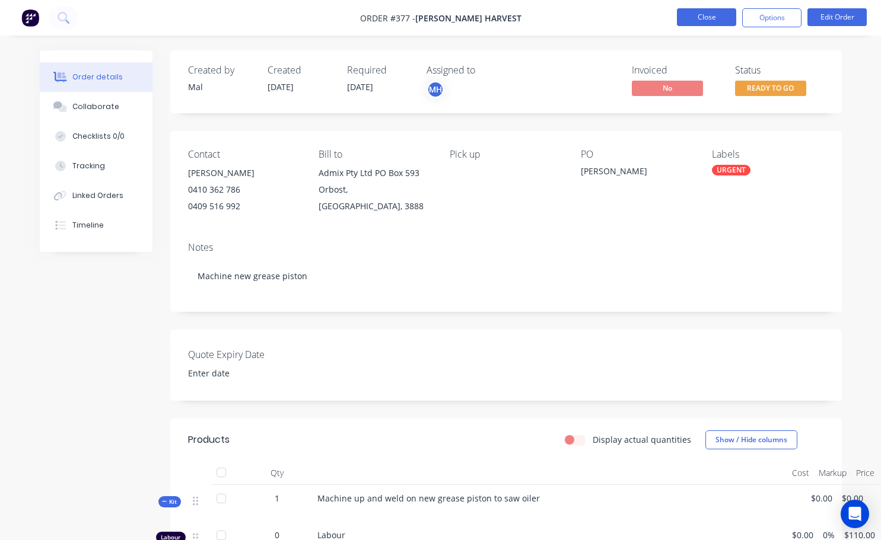
click at [687, 16] on button "Close" at bounding box center [706, 17] width 59 height 18
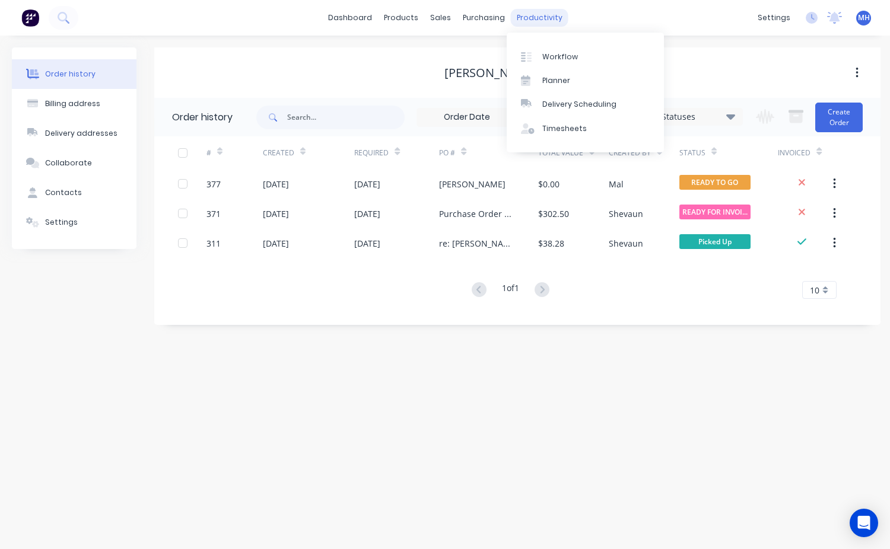
click at [542, 23] on div "productivity" at bounding box center [540, 18] width 58 height 18
click at [556, 50] on link "Workflow" at bounding box center [584, 56] width 157 height 24
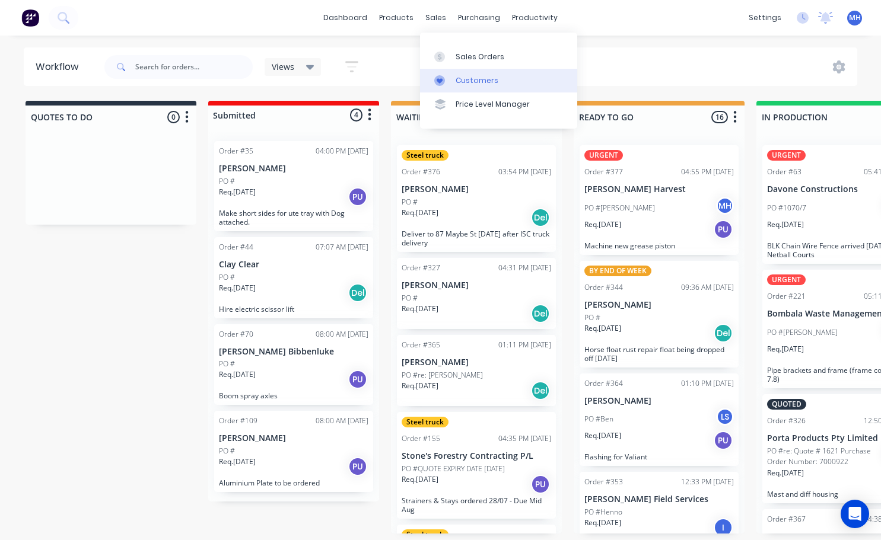
click at [488, 82] on div "Customers" at bounding box center [476, 80] width 43 height 11
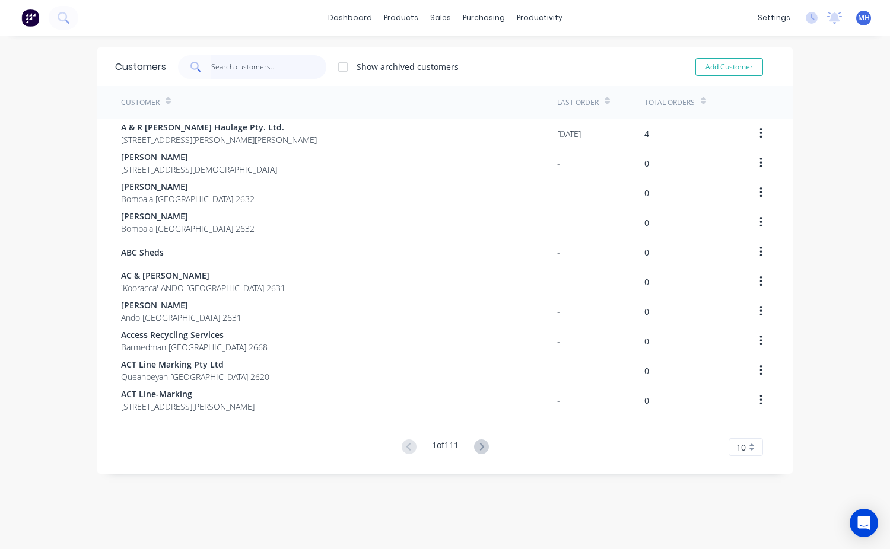
click at [228, 66] on input "text" at bounding box center [269, 67] width 116 height 24
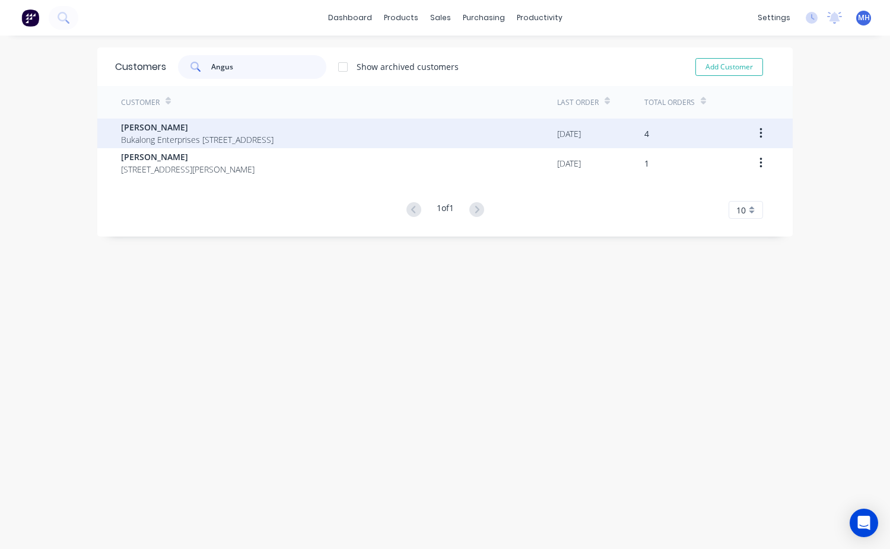
type input "Angus"
click at [164, 125] on span "[PERSON_NAME]" at bounding box center [197, 127] width 152 height 12
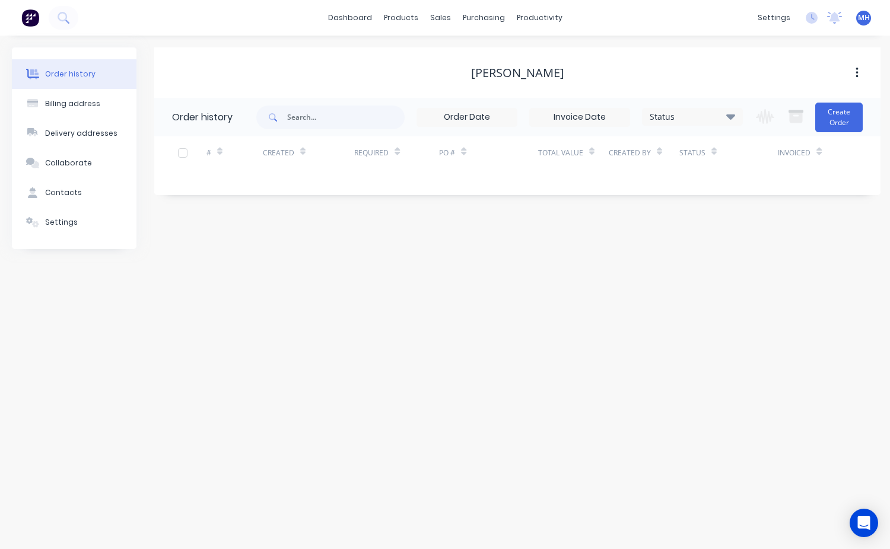
click at [165, 125] on div "Order history" at bounding box center [205, 117] width 102 height 39
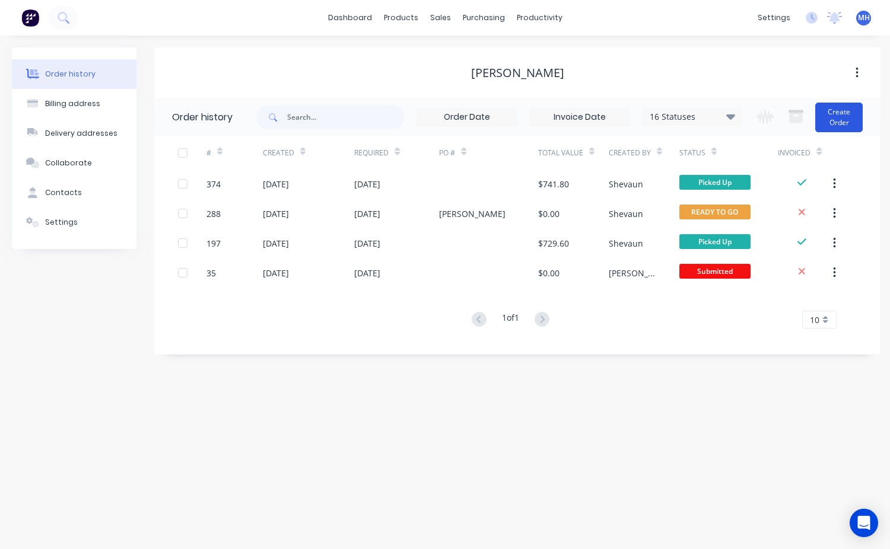
click at [849, 122] on button "Create Order" at bounding box center [838, 118] width 47 height 30
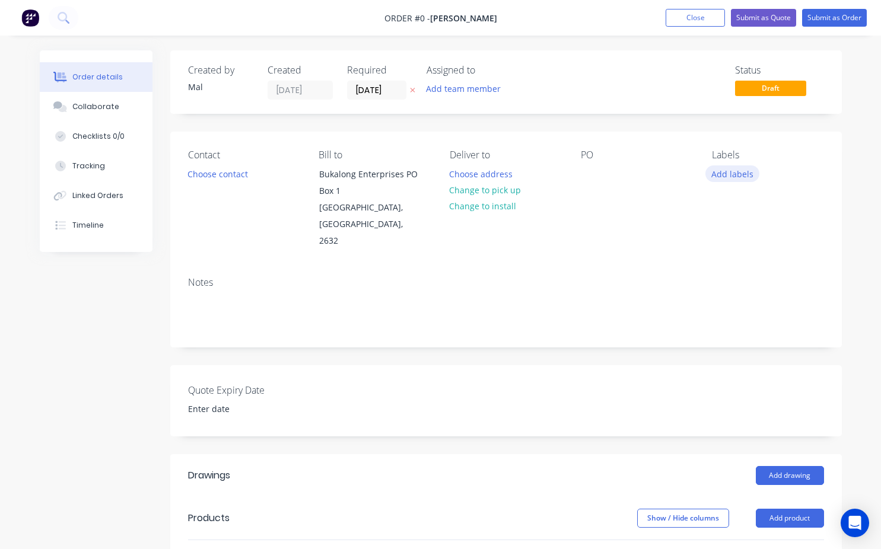
click at [728, 175] on button "Add labels" at bounding box center [732, 173] width 55 height 16
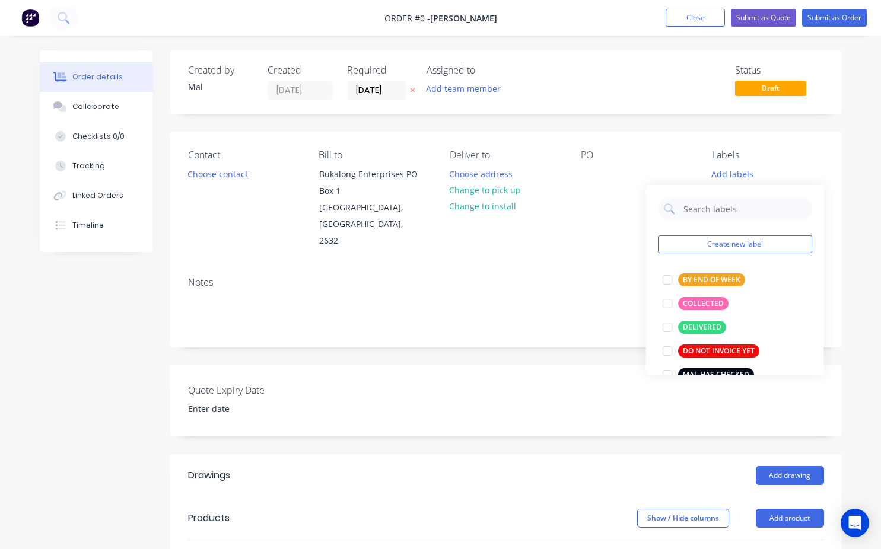
click at [568, 240] on div "Order details Collaborate Checklists 0/0 Tracking Linked Orders Timeline Order …" at bounding box center [441, 466] width 826 height 832
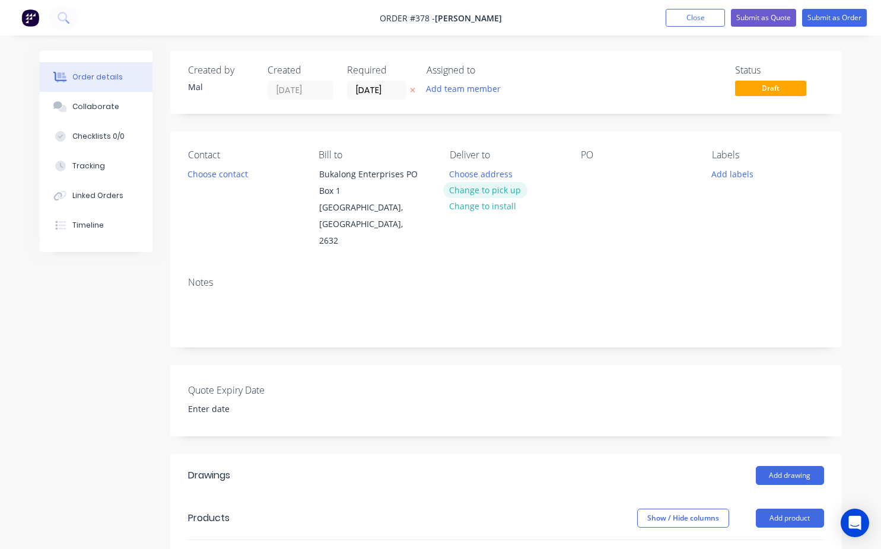
click at [493, 192] on button "Change to pick up" at bounding box center [485, 190] width 84 height 16
click at [591, 175] on div at bounding box center [590, 173] width 19 height 17
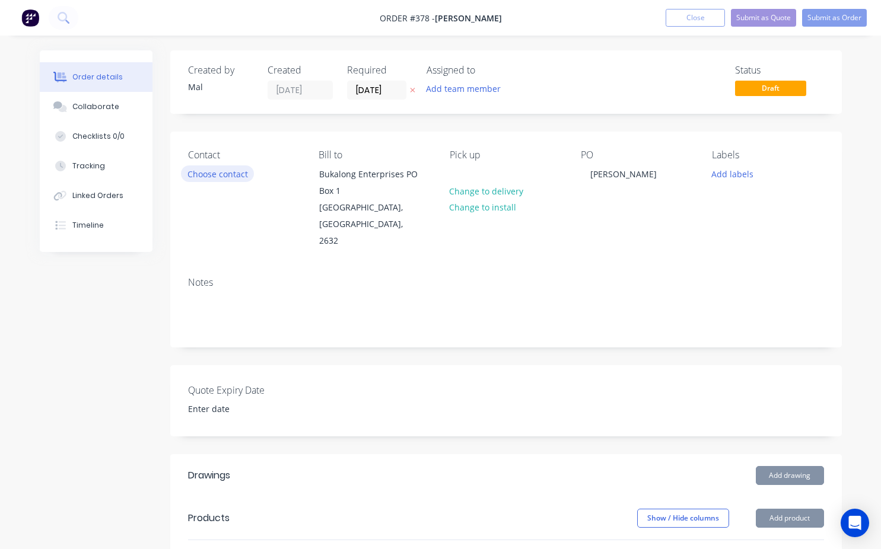
click at [202, 176] on button "Choose contact" at bounding box center [217, 173] width 73 height 16
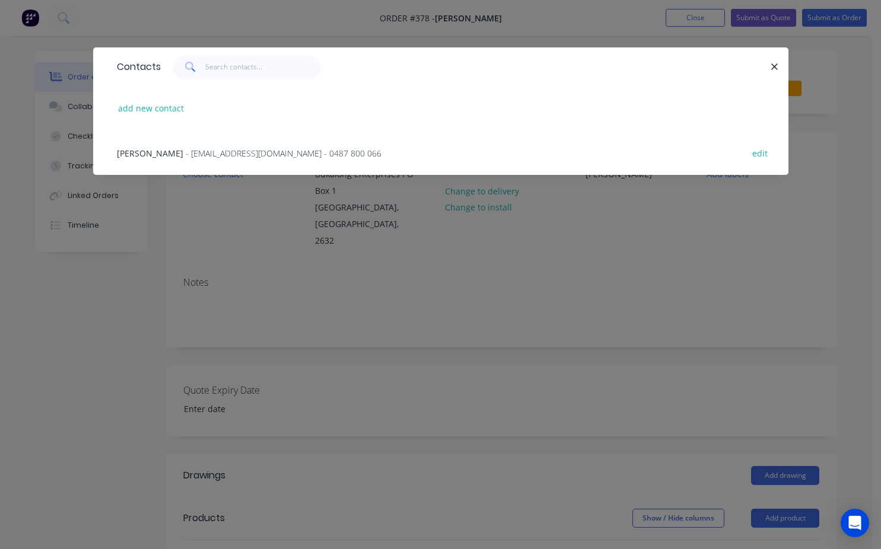
drag, startPoint x: 150, startPoint y: 132, endPoint x: 154, endPoint y: 141, distance: 10.1
click at [150, 133] on div "[PERSON_NAME] - [EMAIL_ADDRESS][DOMAIN_NAME] - 0487 800 066 edit" at bounding box center [441, 152] width 660 height 44
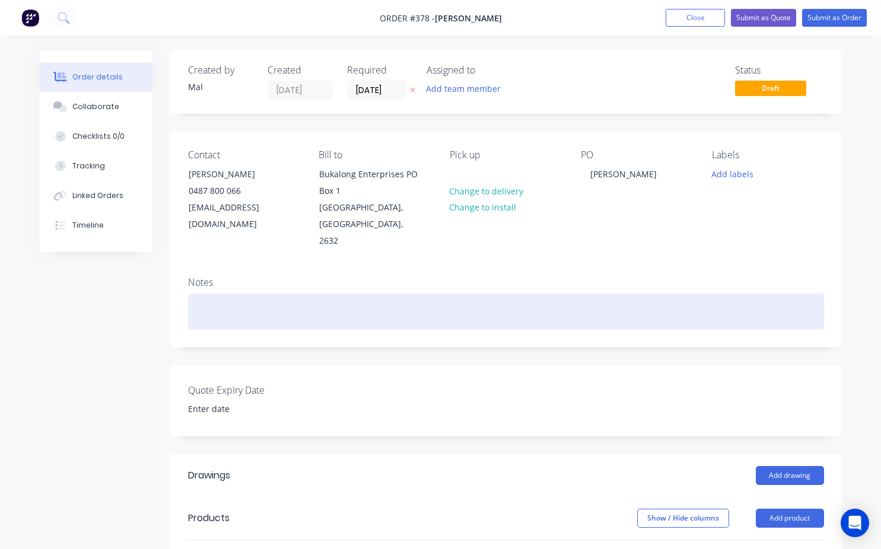
click at [233, 294] on div at bounding box center [506, 312] width 636 height 36
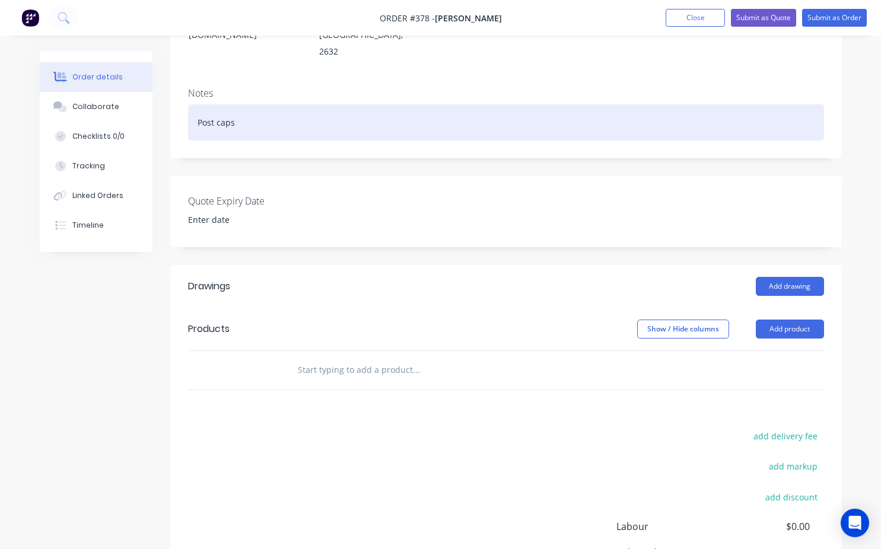
scroll to position [237, 0]
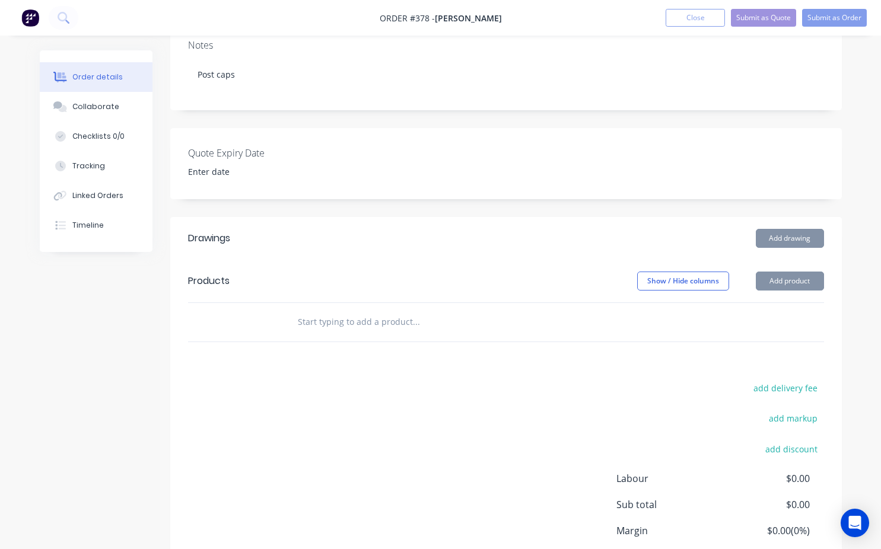
click at [304, 310] on input "text" at bounding box center [415, 322] width 237 height 24
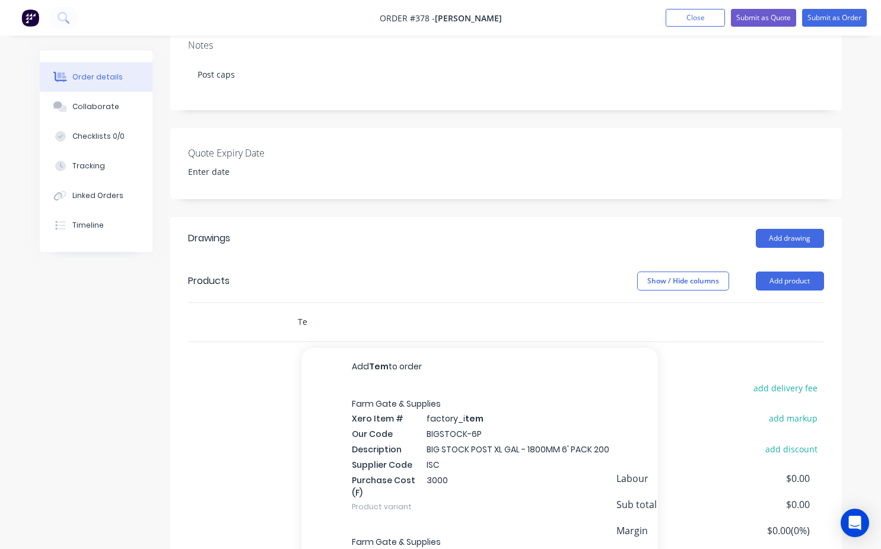
type input "T"
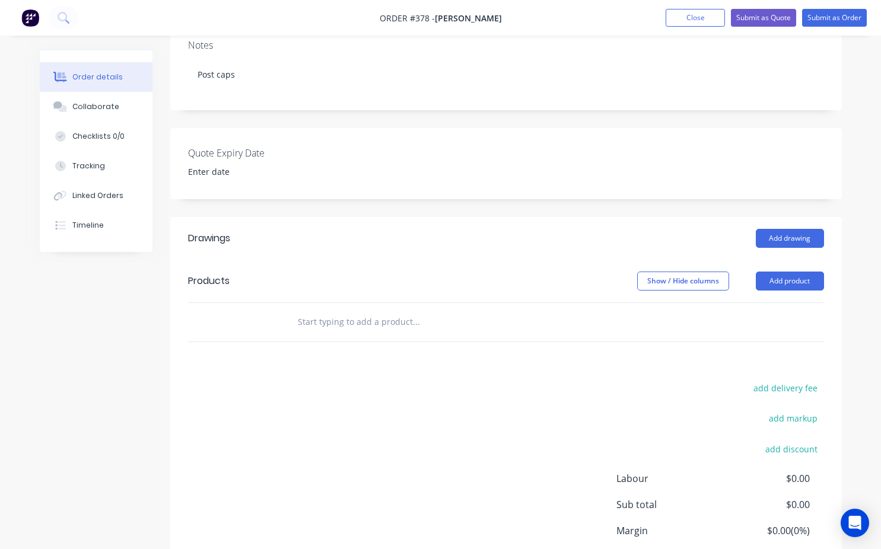
click at [828, 260] on header "Products Show / Hide columns Add product" at bounding box center [505, 281] width 671 height 43
click at [811, 272] on button "Add product" at bounding box center [790, 281] width 68 height 19
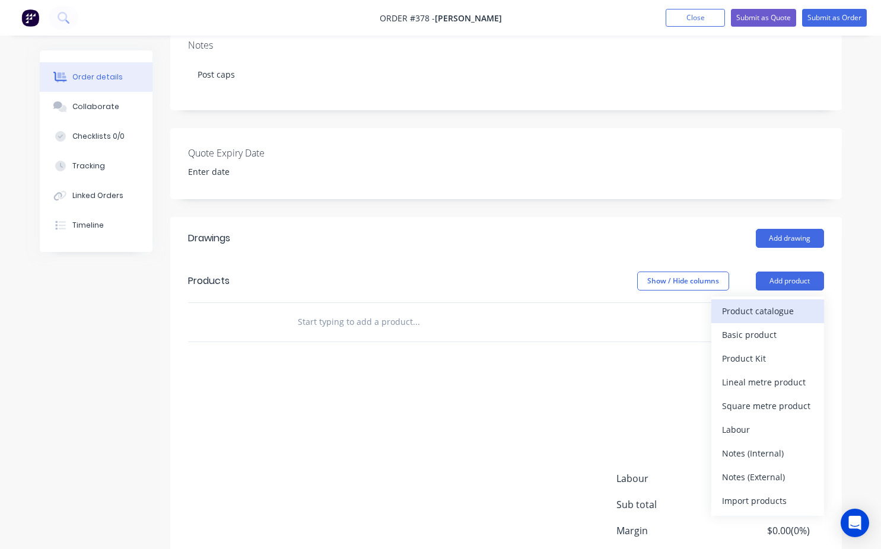
click at [783, 302] on div "Product catalogue" at bounding box center [767, 310] width 91 height 17
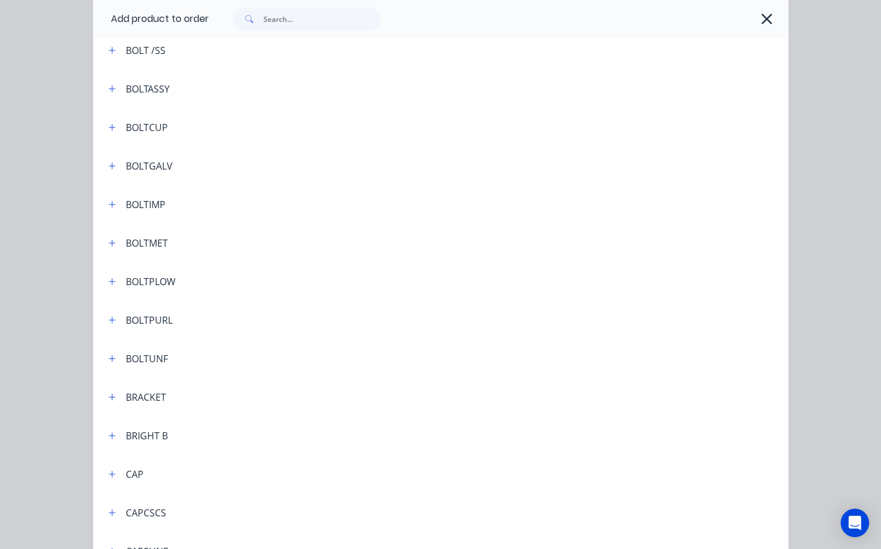
scroll to position [415, 0]
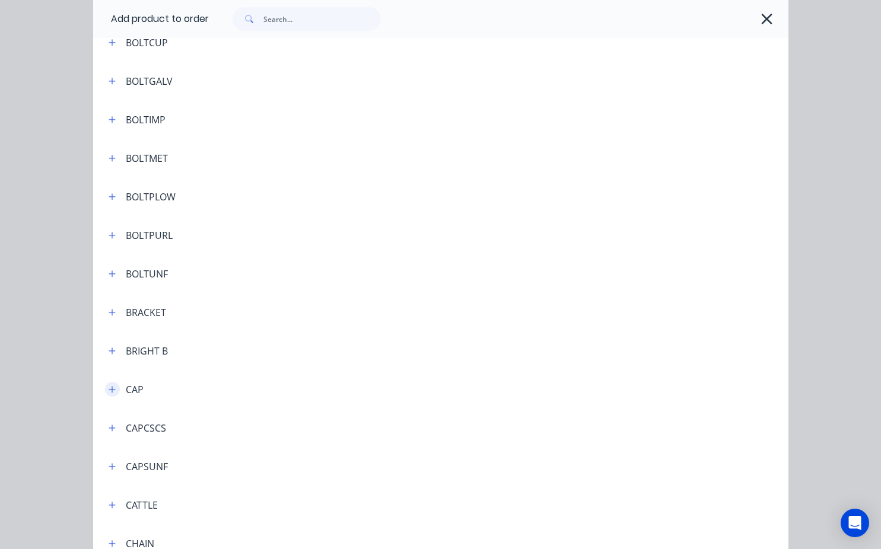
click at [109, 391] on icon "button" at bounding box center [112, 389] width 7 height 7
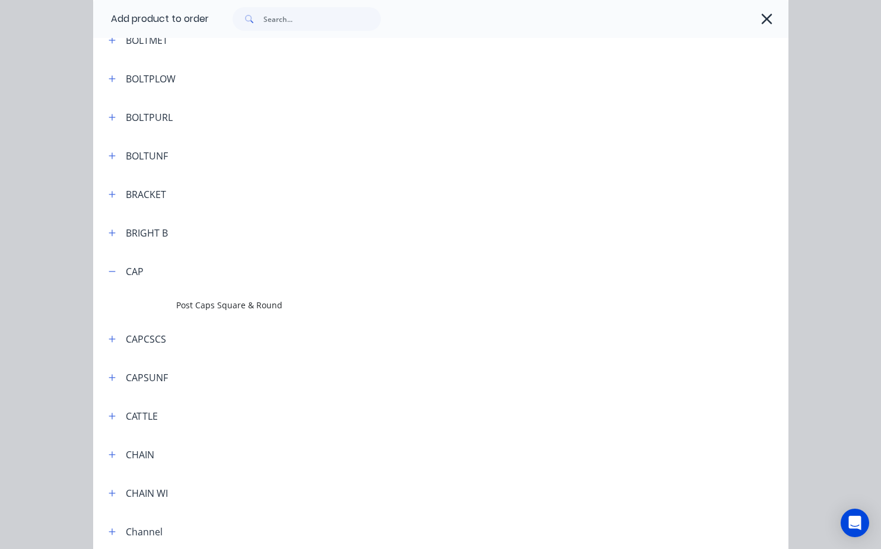
scroll to position [534, 0]
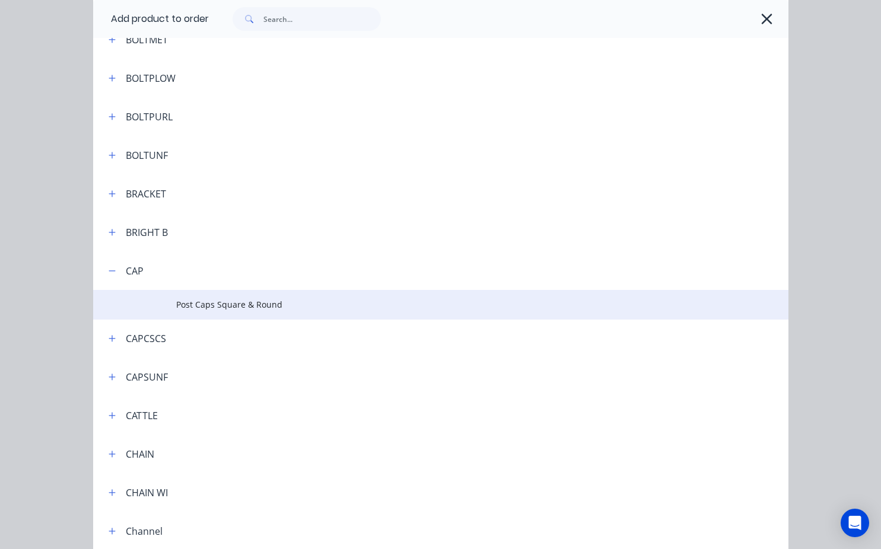
click at [215, 312] on td "Post Caps Square & Round" at bounding box center [481, 305] width 611 height 30
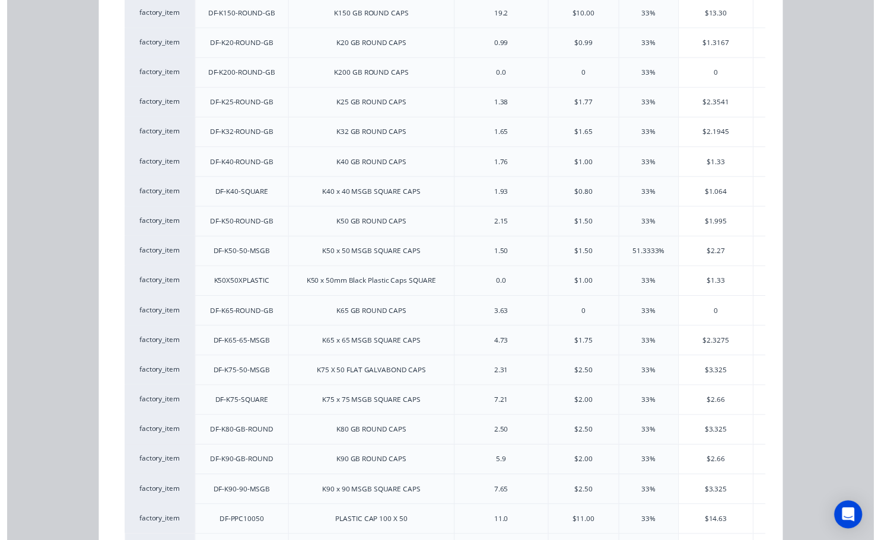
scroll to position [340, 0]
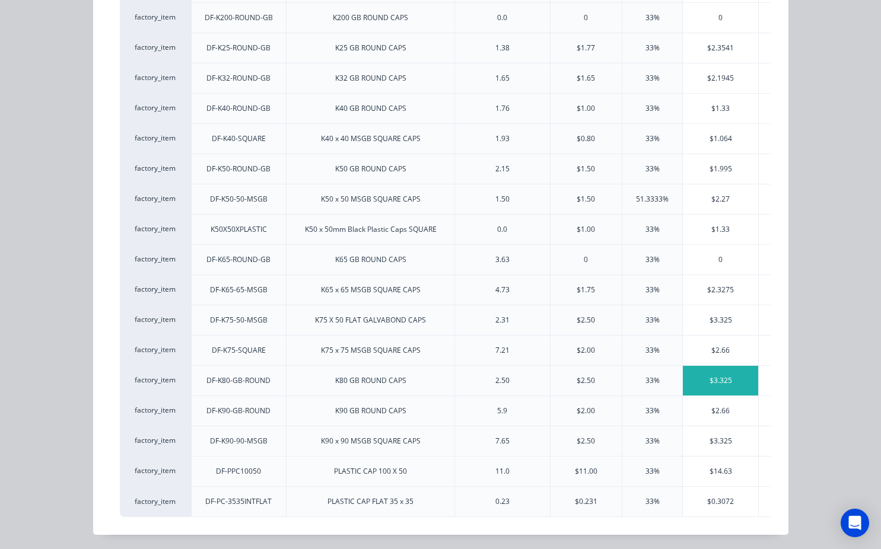
click at [708, 368] on div "$3.325" at bounding box center [720, 381] width 75 height 30
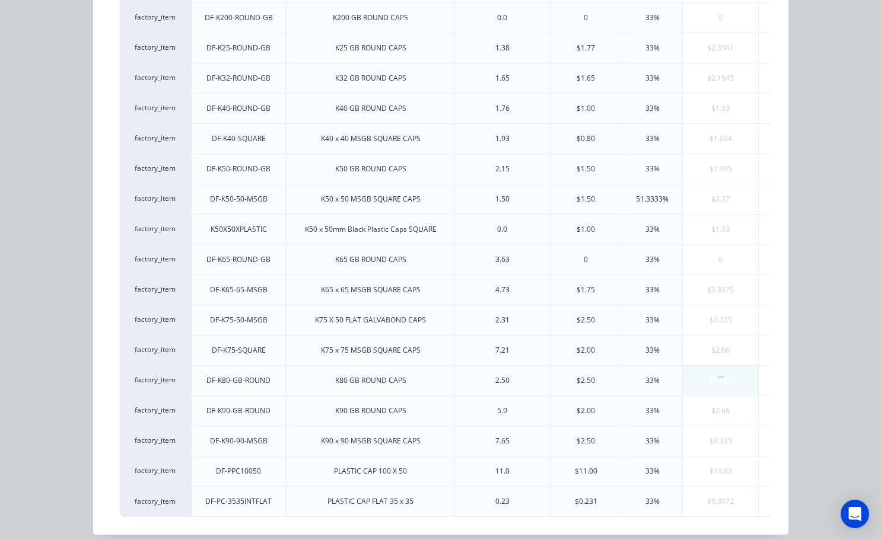
scroll to position [0, 0]
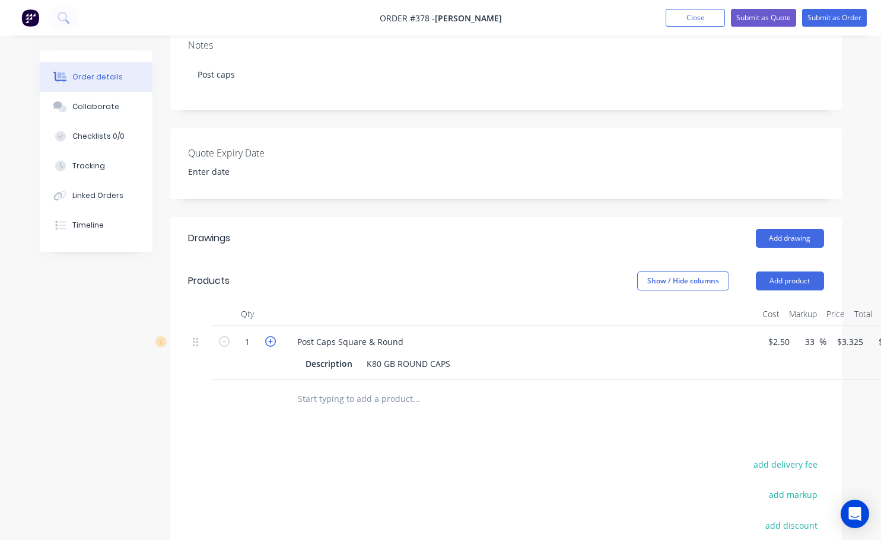
click at [269, 336] on icon "button" at bounding box center [270, 341] width 11 height 11
type input "2"
type input "$6.65"
click at [269, 336] on icon "button" at bounding box center [270, 341] width 11 height 11
type input "3"
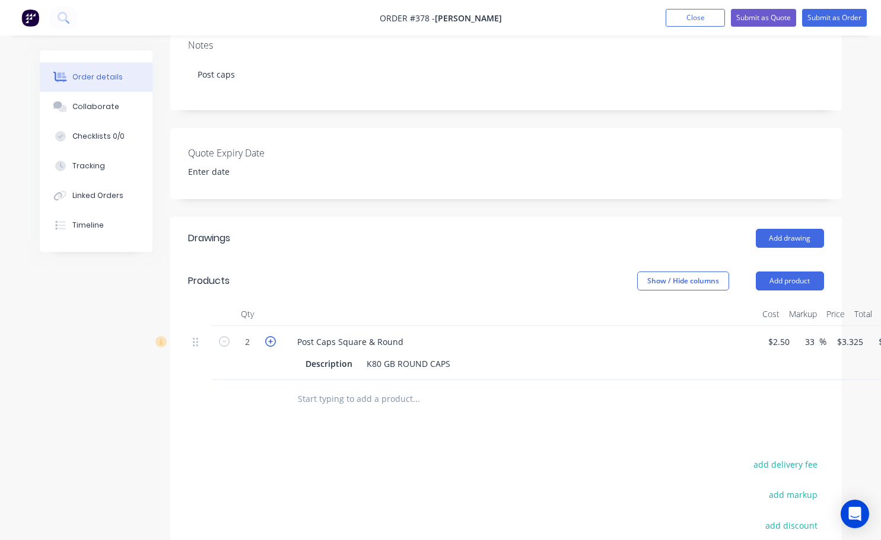
type input "$9.98"
click at [269, 336] on icon "button" at bounding box center [270, 341] width 11 height 11
type input "4"
type input "$13.30"
click at [269, 336] on icon "button" at bounding box center [270, 341] width 11 height 11
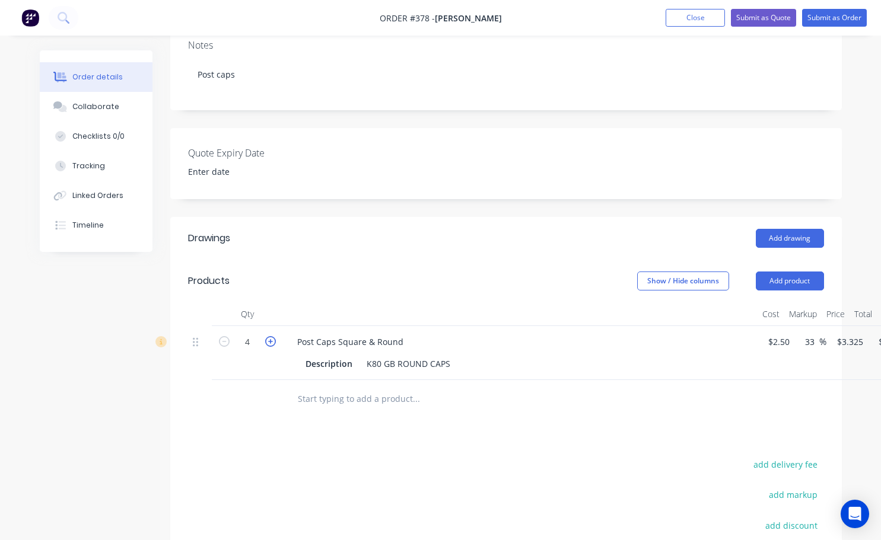
type input "5"
type input "$16.63"
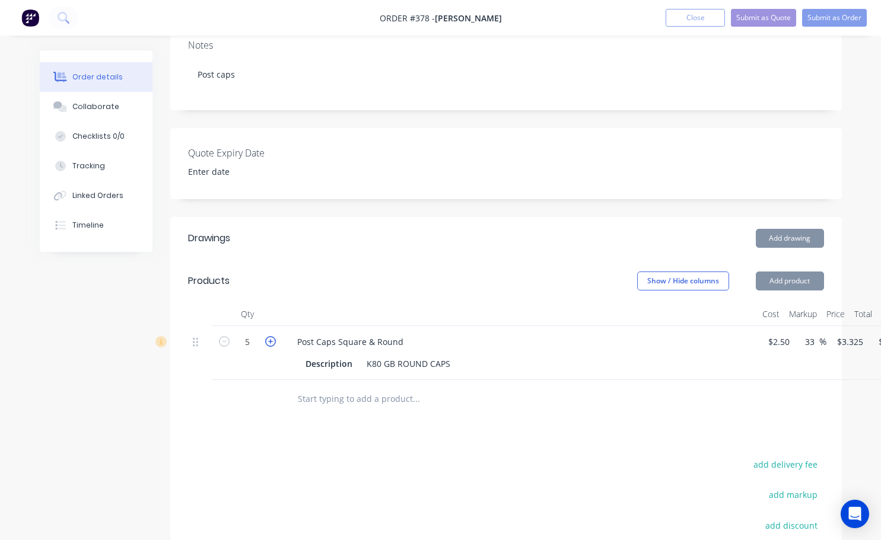
click at [270, 336] on icon "button" at bounding box center [270, 341] width 11 height 11
type input "6"
type input "$19.95"
click at [270, 336] on icon "button" at bounding box center [270, 341] width 11 height 11
type input "7"
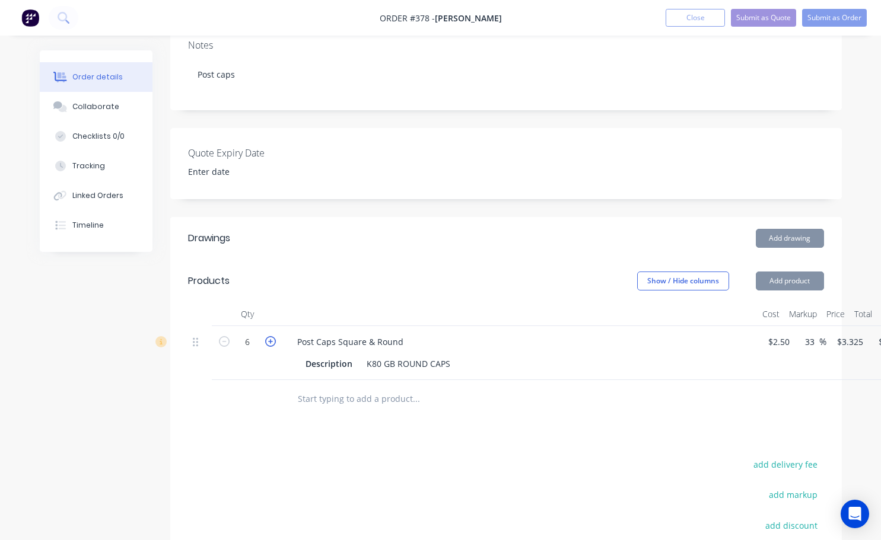
type input "$23.28"
click at [270, 336] on icon "button" at bounding box center [270, 341] width 11 height 11
type input "8"
type input "$26.60"
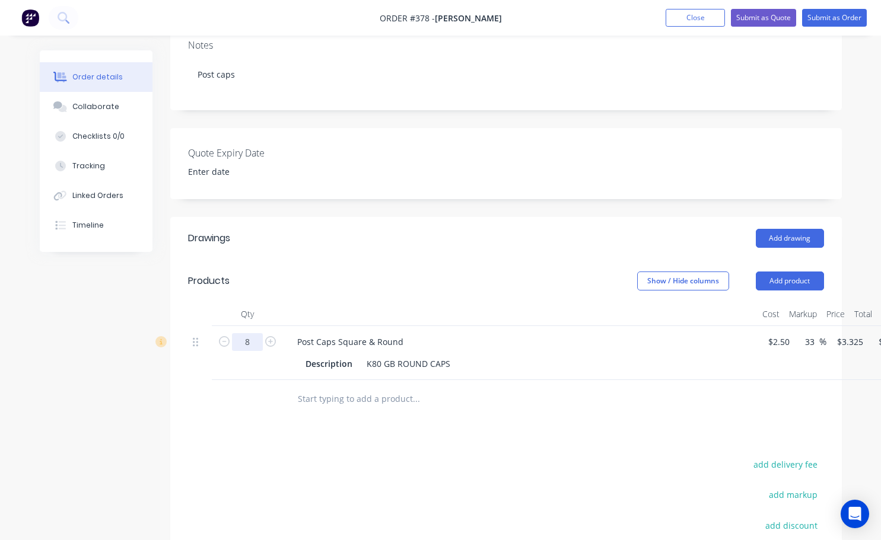
click at [250, 333] on input "8" at bounding box center [247, 342] width 31 height 18
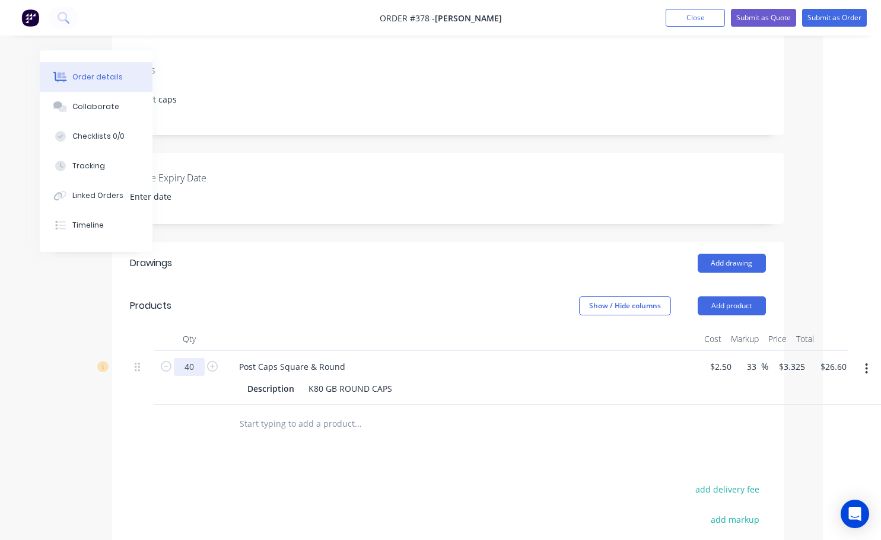
scroll to position [178, 58]
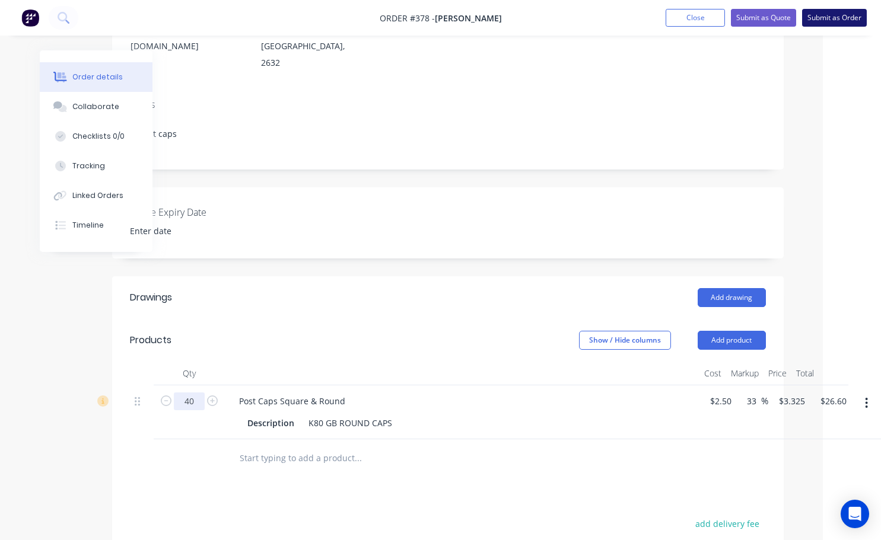
type input "40"
type input "$133.00"
click at [827, 22] on button "Submit as Order" at bounding box center [834, 18] width 65 height 18
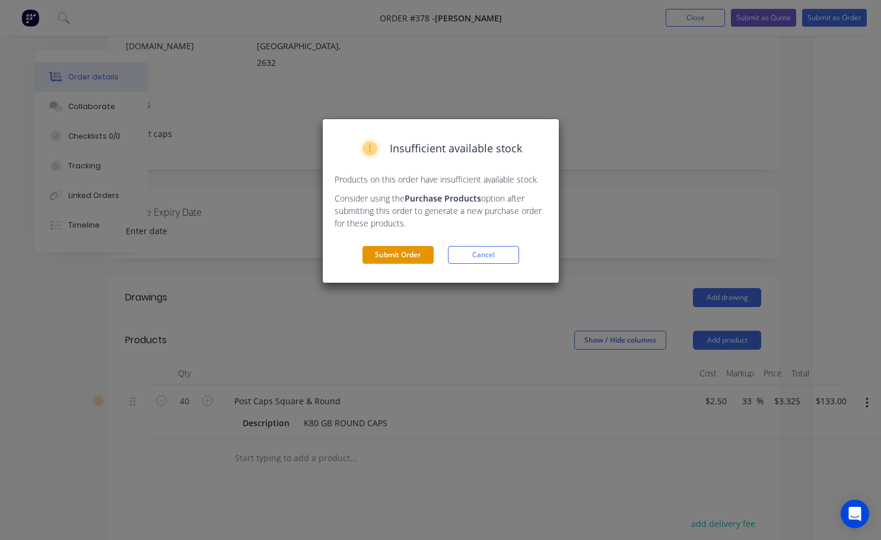
click at [401, 259] on button "Submit Order" at bounding box center [397, 255] width 71 height 18
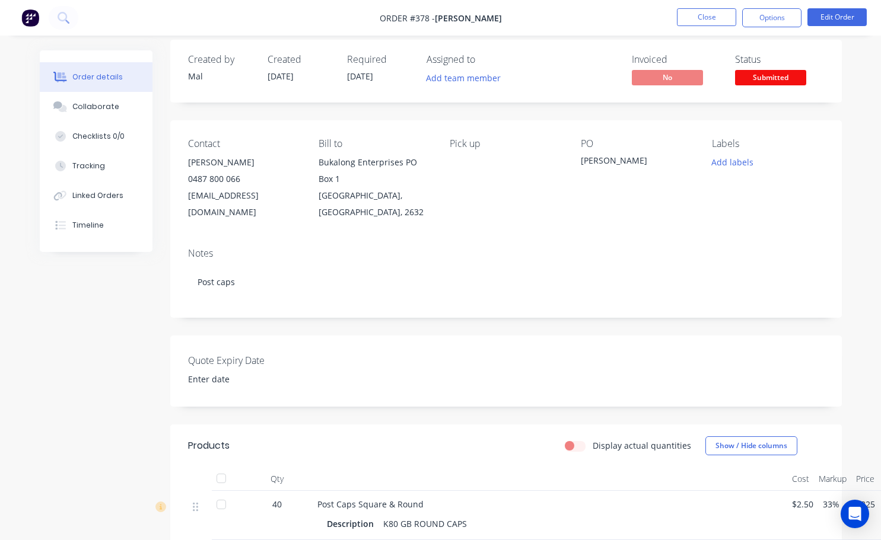
scroll to position [0, 0]
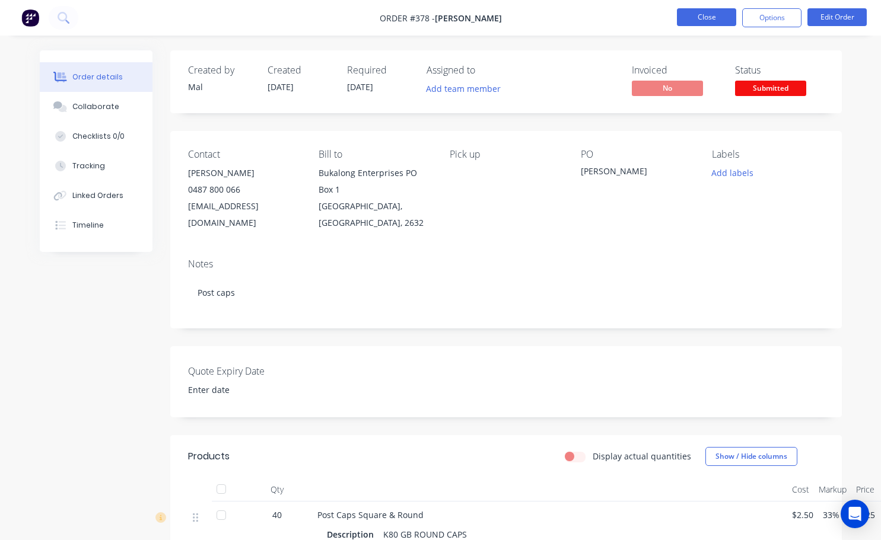
click at [720, 19] on button "Close" at bounding box center [706, 17] width 59 height 18
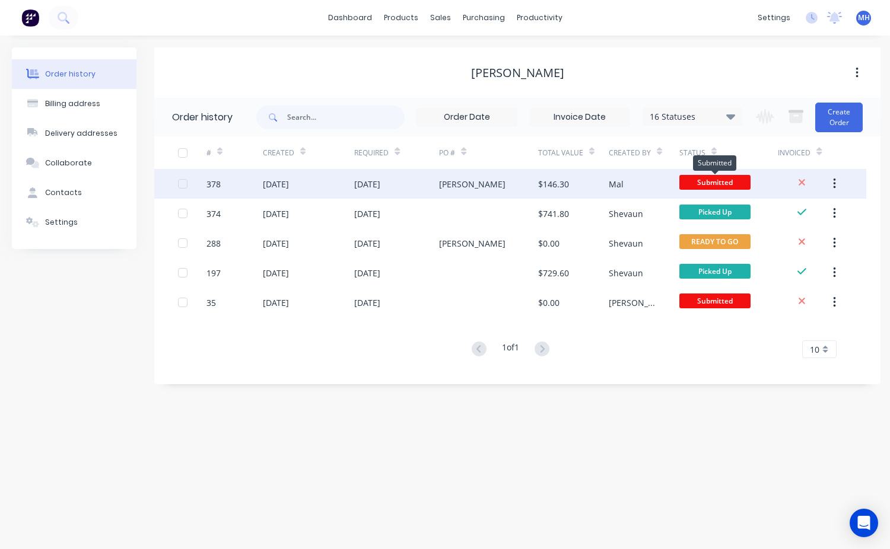
click at [708, 181] on span "Submitted" at bounding box center [714, 182] width 71 height 15
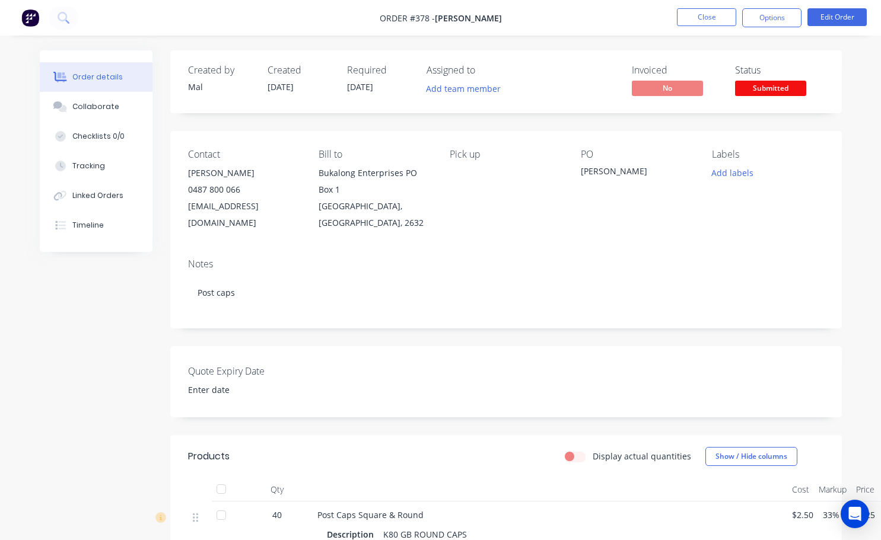
click at [751, 93] on span "Submitted" at bounding box center [770, 88] width 71 height 15
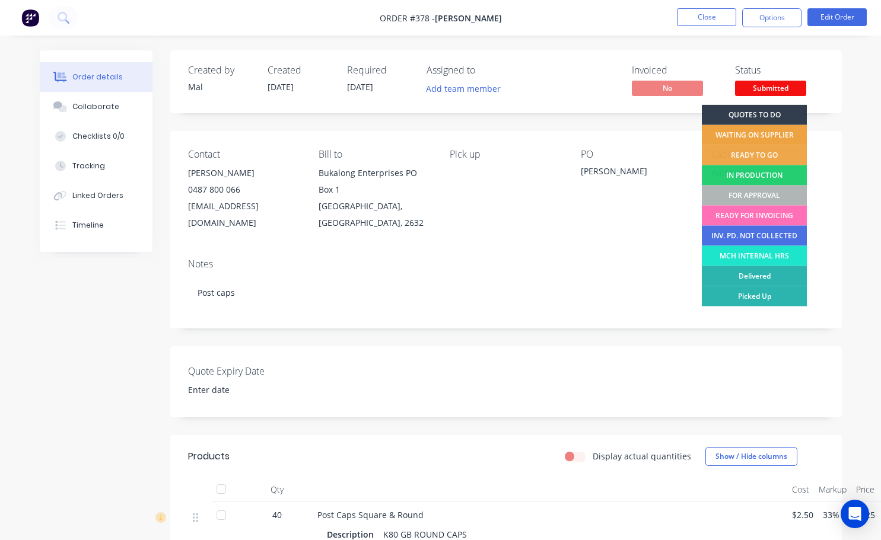
click at [753, 137] on div "WAITING ON SUPPLIER" at bounding box center [754, 135] width 105 height 20
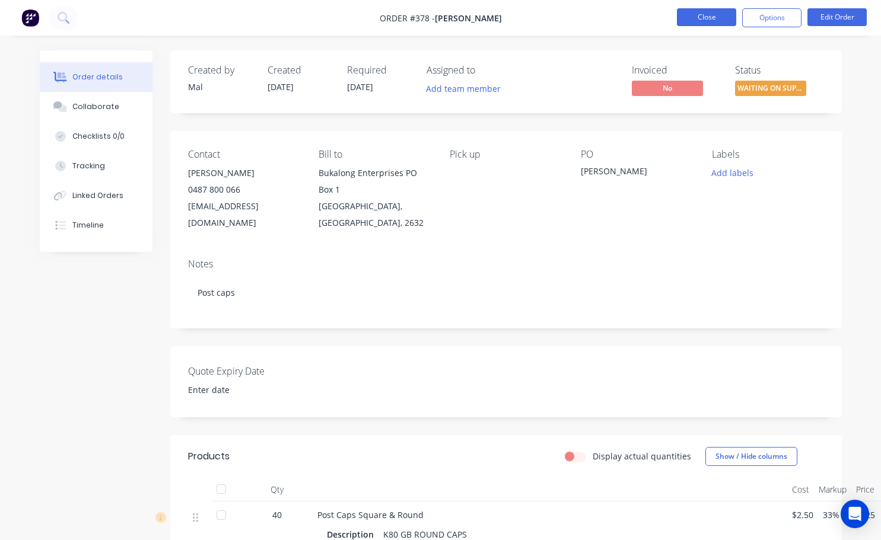
click at [700, 22] on button "Close" at bounding box center [706, 17] width 59 height 18
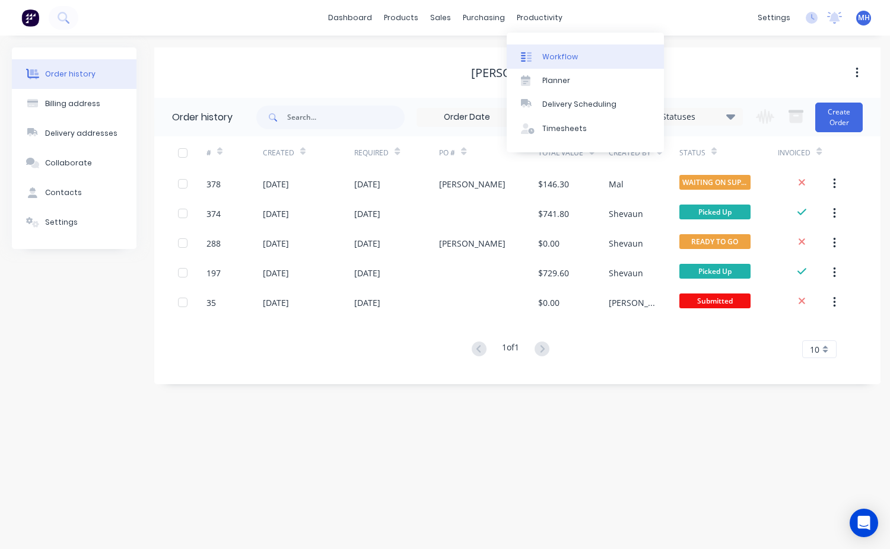
click at [565, 63] on link "Workflow" at bounding box center [584, 56] width 157 height 24
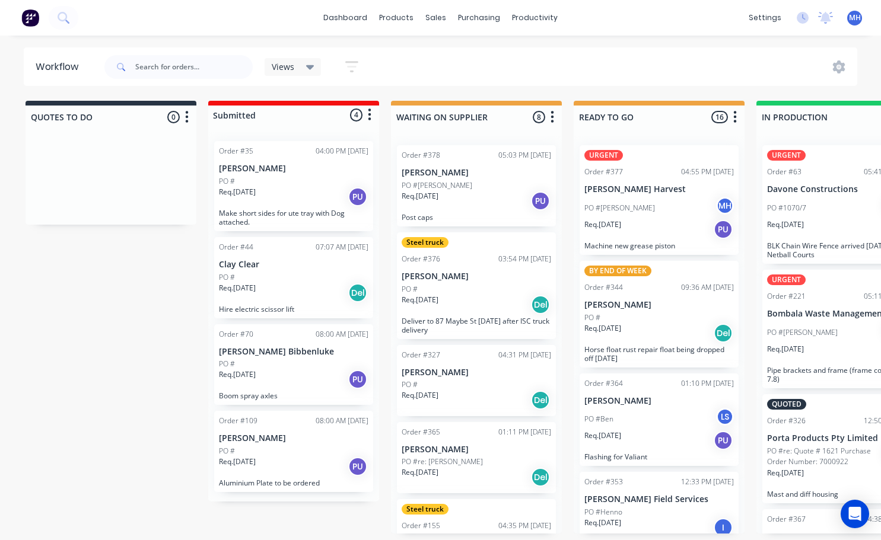
click at [456, 192] on div "Req. [DATE] PU" at bounding box center [476, 201] width 149 height 20
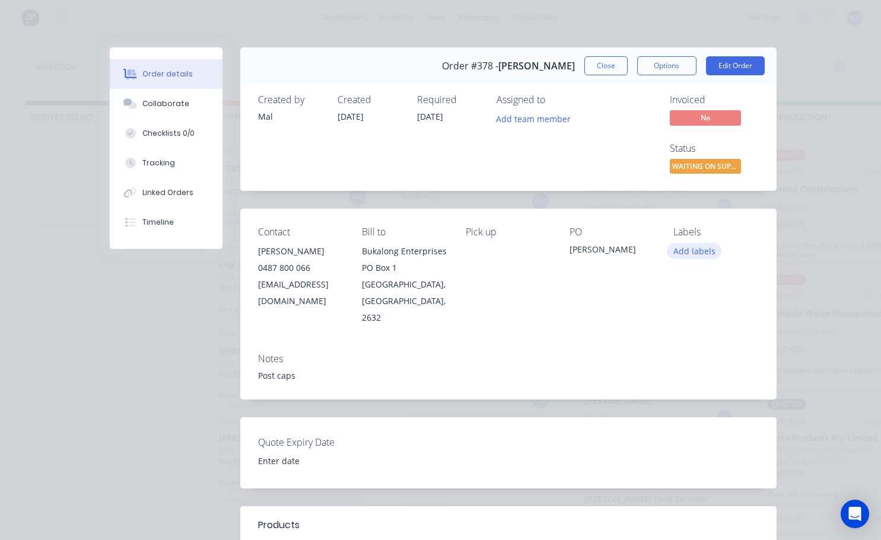
click at [698, 249] on button "Add labels" at bounding box center [694, 251] width 55 height 16
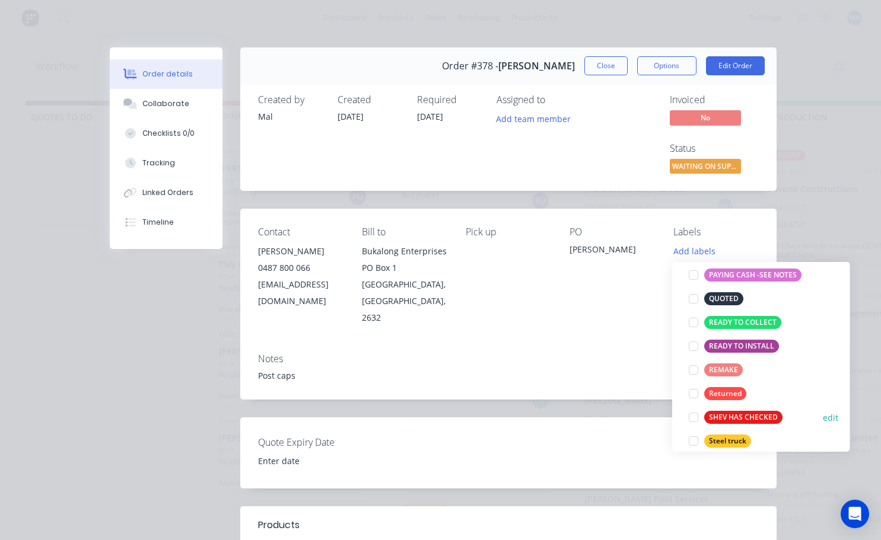
scroll to position [261, 0]
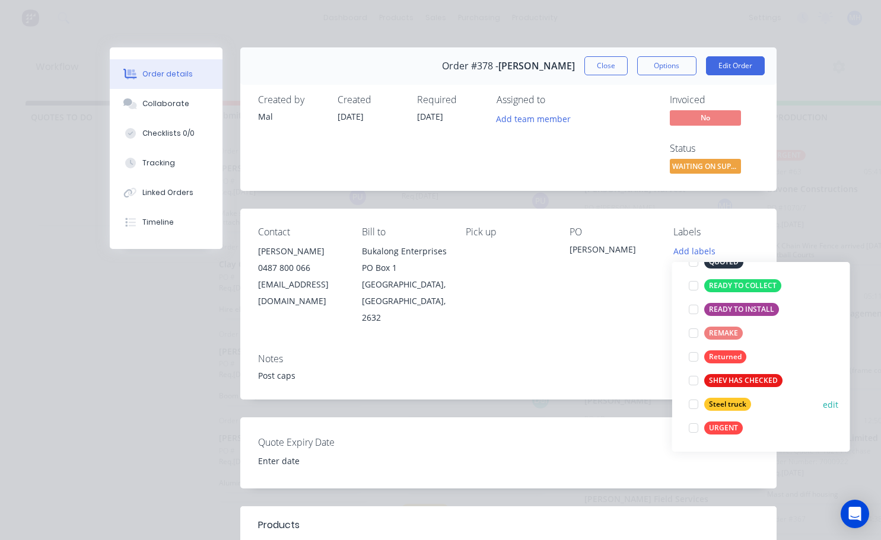
click at [696, 405] on div at bounding box center [693, 405] width 24 height 24
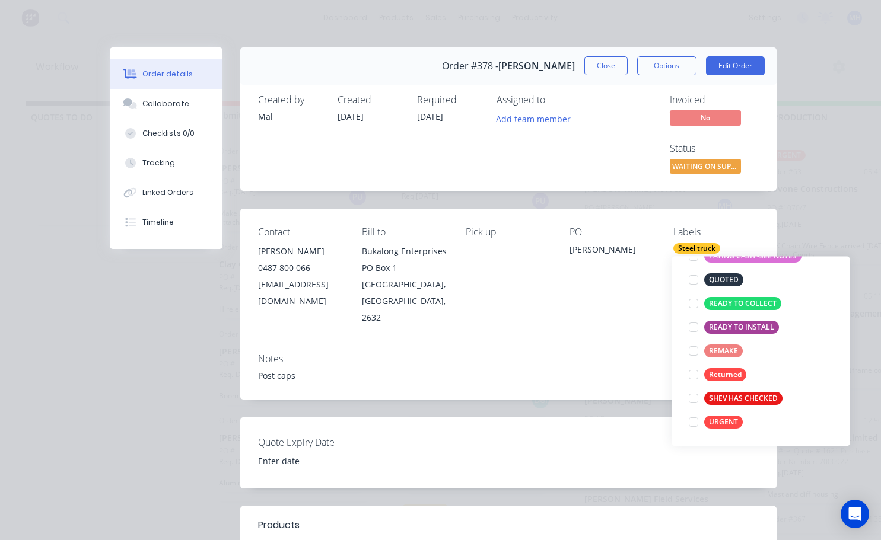
scroll to position [0, 0]
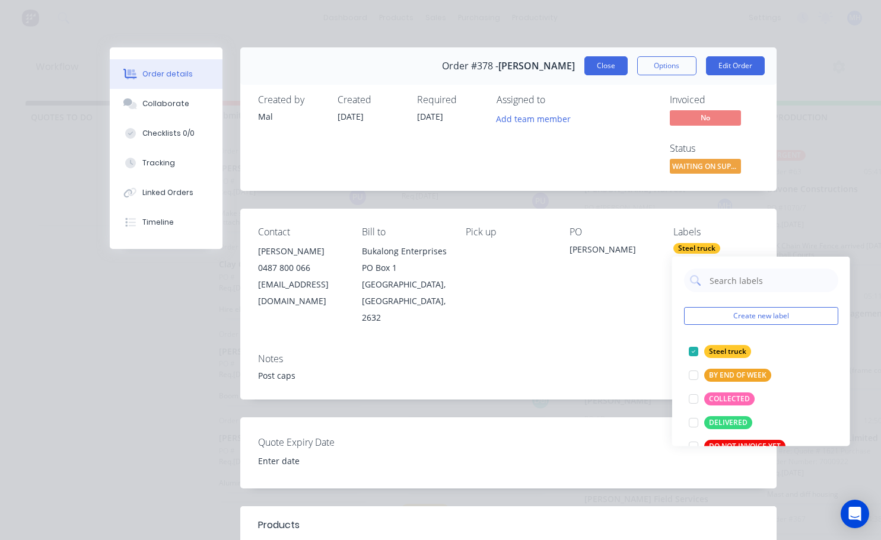
click at [594, 65] on button "Close" at bounding box center [605, 65] width 43 height 19
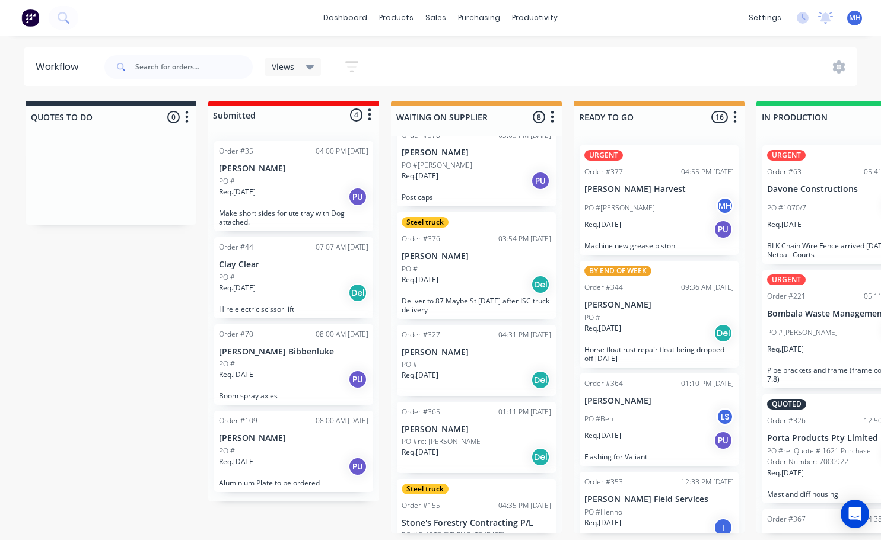
scroll to position [59, 0]
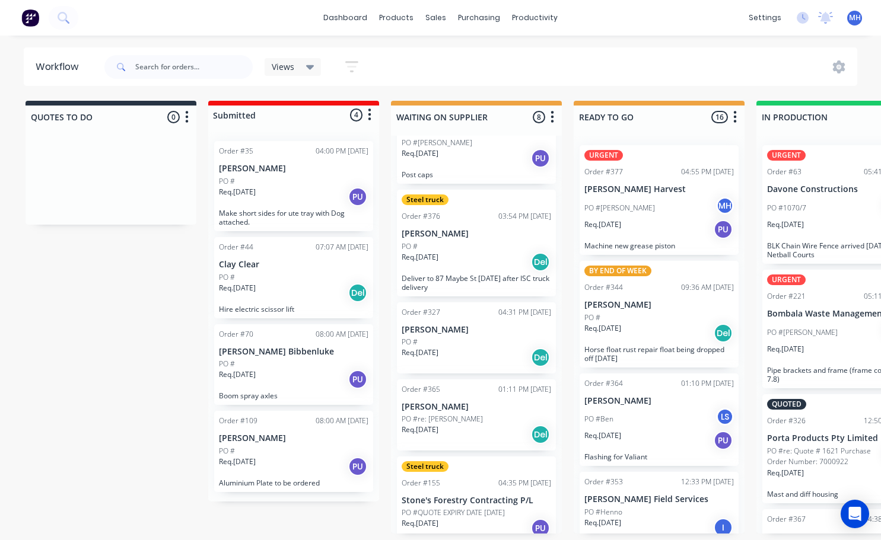
click at [457, 348] on div "Req. [DATE] Del" at bounding box center [476, 358] width 149 height 20
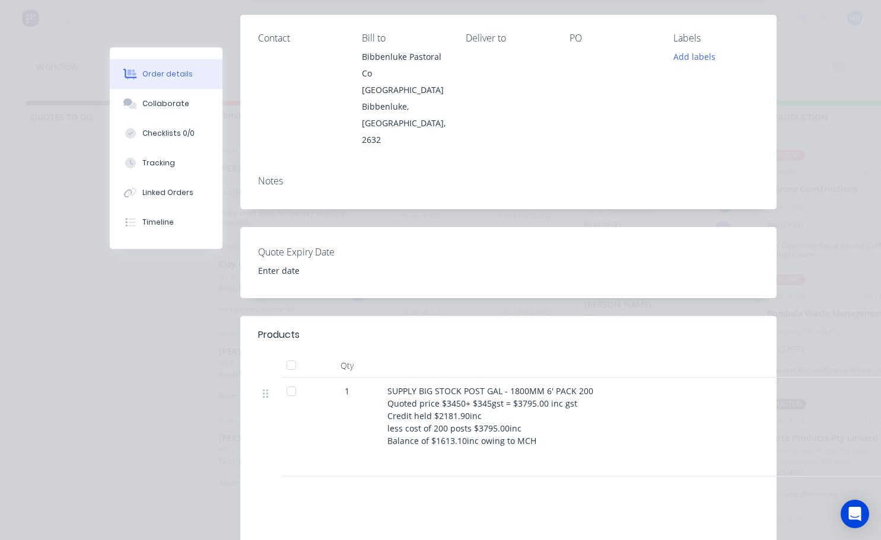
scroll to position [0, 0]
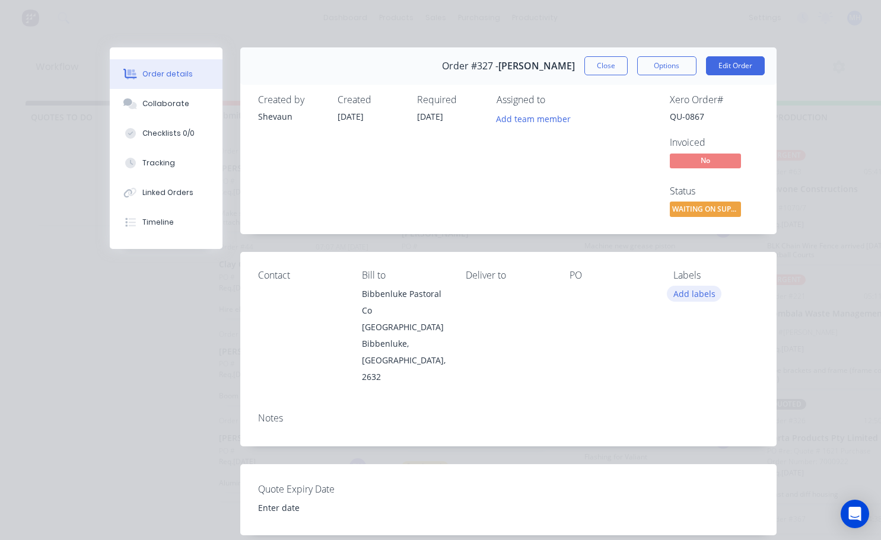
click at [703, 293] on button "Add labels" at bounding box center [694, 294] width 55 height 16
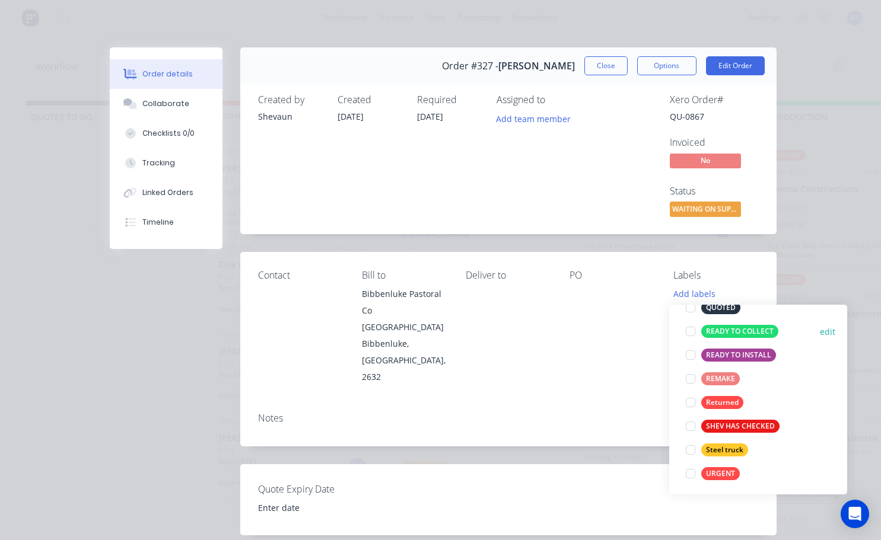
scroll to position [261, 0]
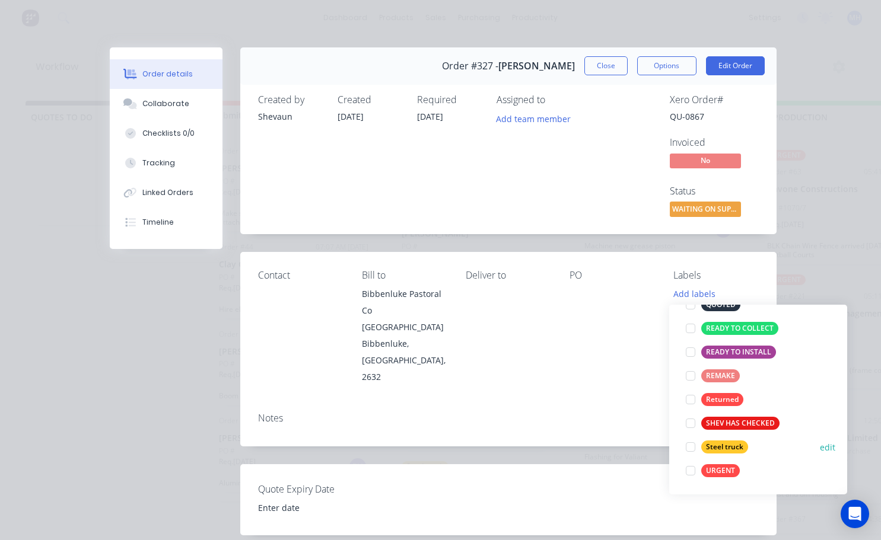
click at [692, 445] on div at bounding box center [690, 447] width 24 height 24
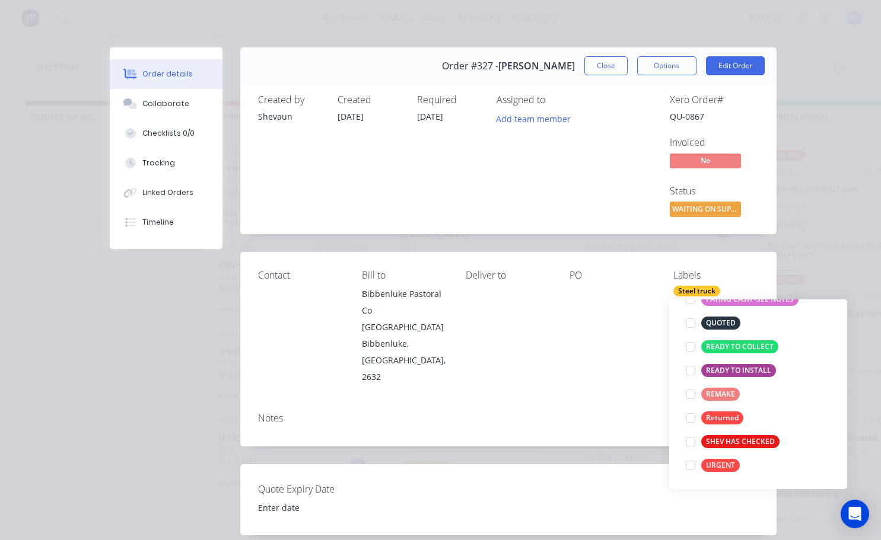
scroll to position [0, 0]
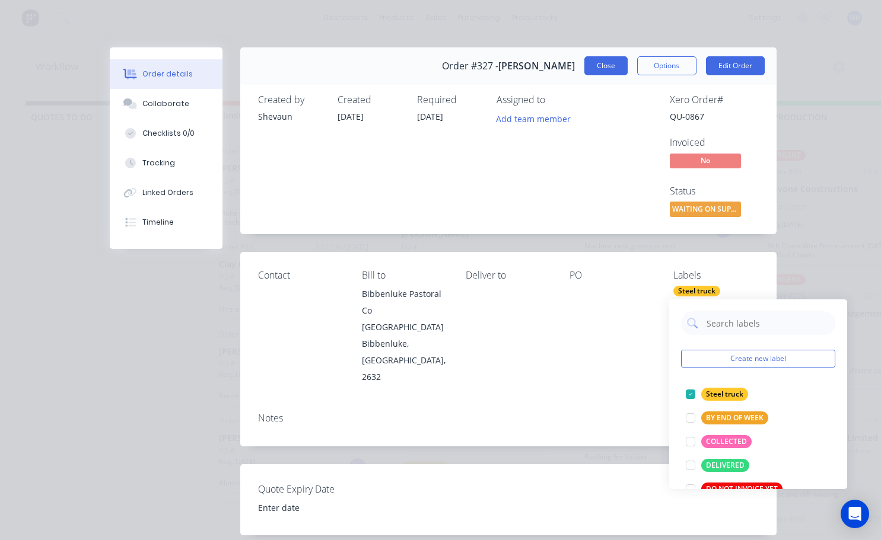
click at [604, 68] on button "Close" at bounding box center [605, 65] width 43 height 19
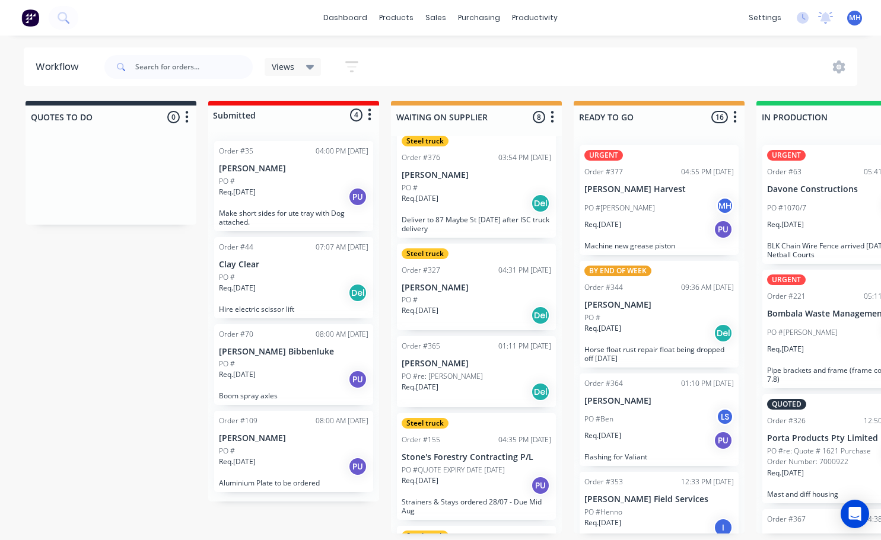
scroll to position [178, 0]
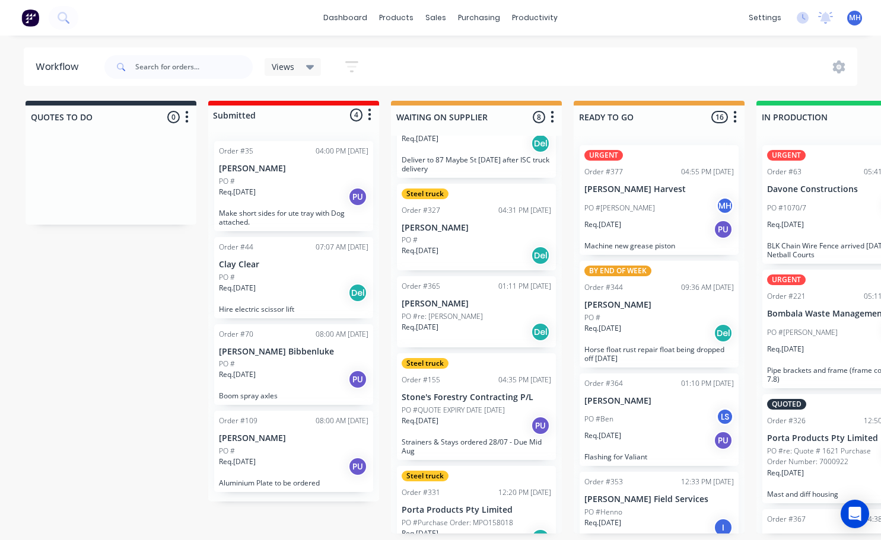
click at [449, 332] on div "Req. [DATE] Del" at bounding box center [476, 332] width 149 height 20
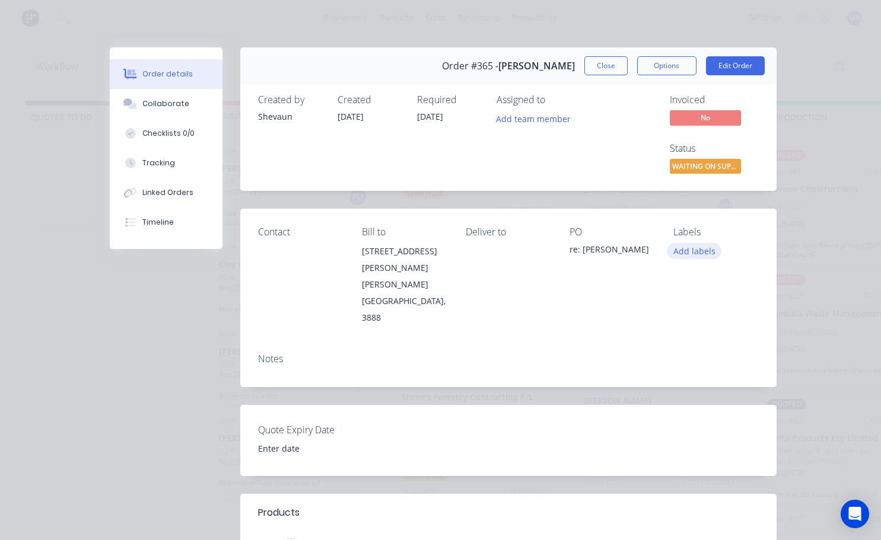
click at [686, 256] on button "Add labels" at bounding box center [694, 251] width 55 height 16
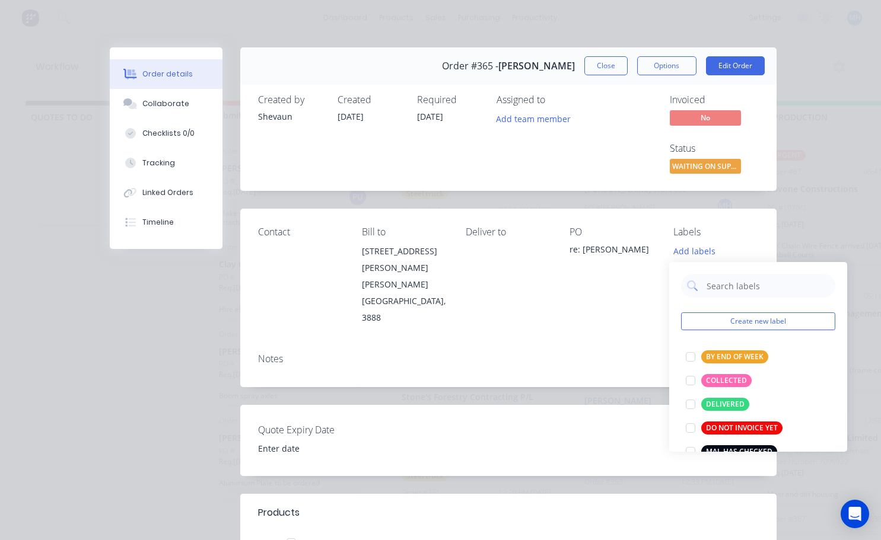
click at [730, 311] on div "Create new label BY END OF WEEK edit COLLECTED edit DELIVERED edit DO NOT INVOI…" at bounding box center [758, 357] width 178 height 190
click at [727, 331] on div "Create new label BY END OF WEEK edit COLLECTED edit DELIVERED edit DO NOT INVOI…" at bounding box center [758, 357] width 178 height 190
click at [732, 321] on button "Create new label" at bounding box center [758, 322] width 154 height 18
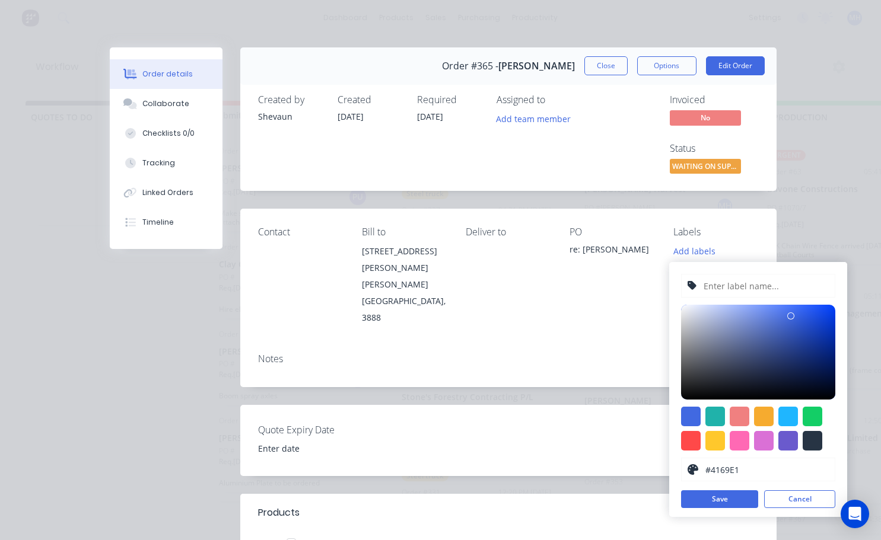
click at [711, 292] on input "text" at bounding box center [765, 286] width 126 height 23
type input "ACE Bairnsdale"
click at [695, 443] on div at bounding box center [691, 441] width 20 height 20
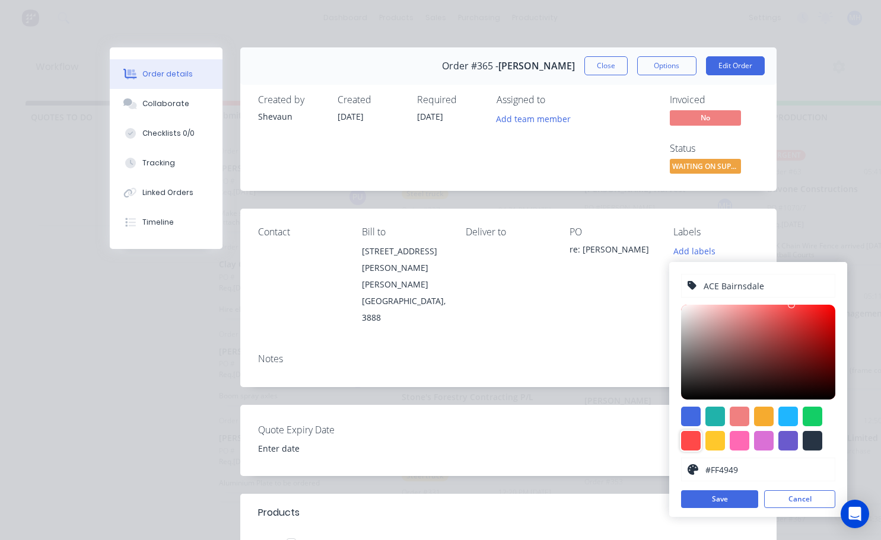
type input "#DA2828"
click at [807, 318] on div at bounding box center [758, 352] width 154 height 95
click at [722, 501] on button "Save" at bounding box center [719, 499] width 77 height 18
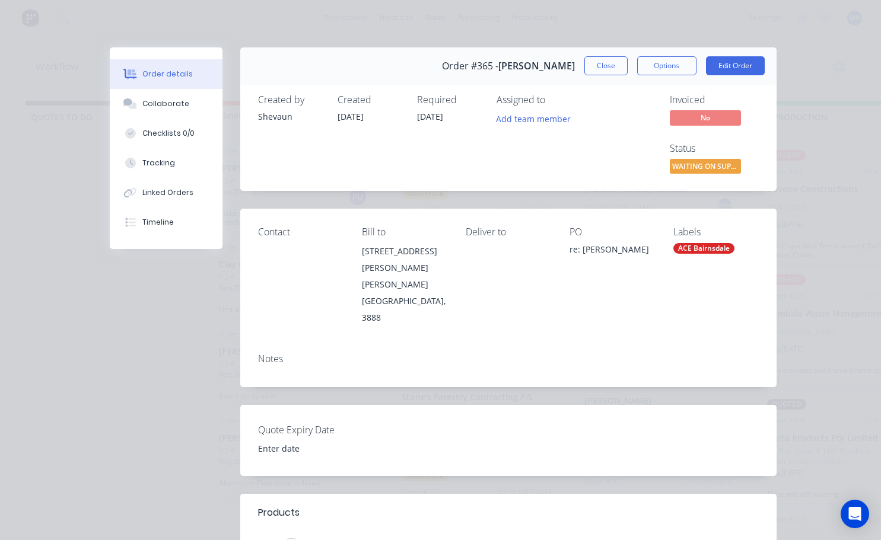
click at [624, 303] on div "Contact Bill to [STREET_ADDRESS][PERSON_NAME][PERSON_NAME] Deliver to PO re: [P…" at bounding box center [508, 276] width 536 height 135
click at [601, 79] on div "Order #365 - [PERSON_NAME] Close Options Edit Order" at bounding box center [508, 65] width 536 height 37
click at [599, 68] on button "Close" at bounding box center [605, 65] width 43 height 19
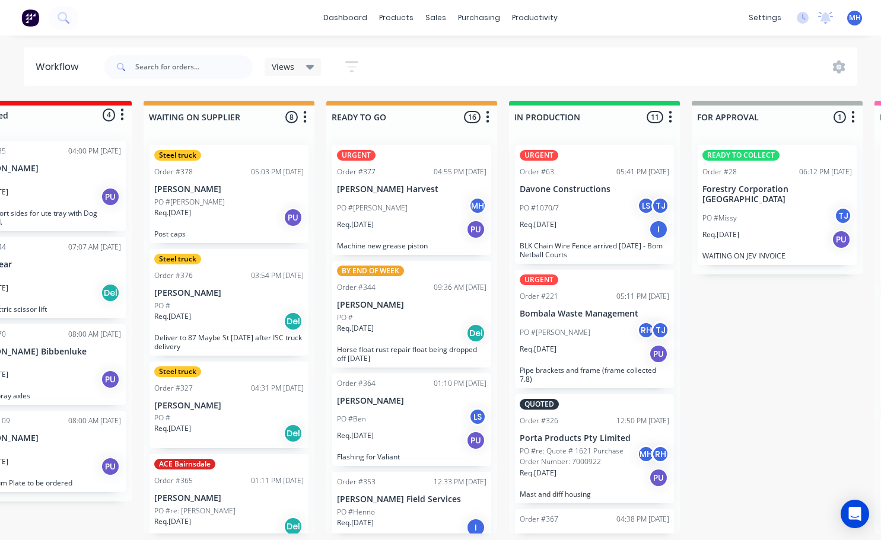
scroll to position [0, 286]
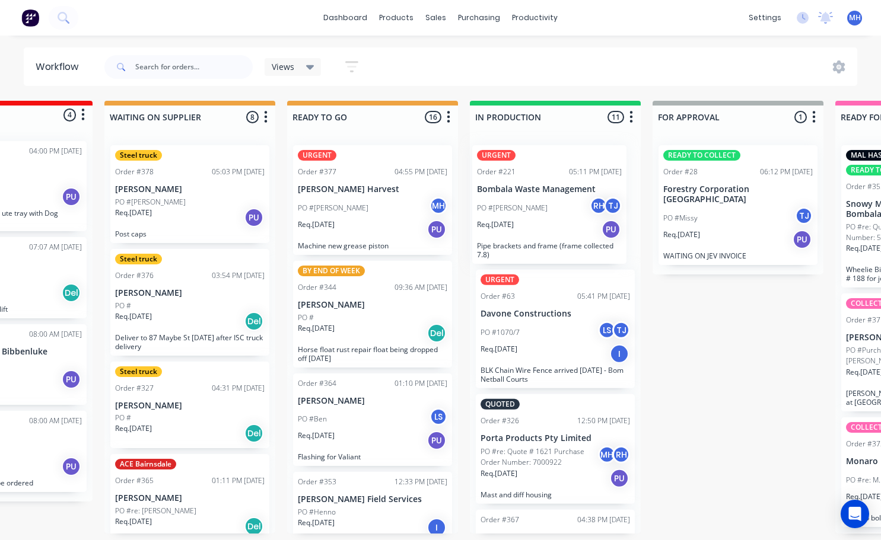
drag, startPoint x: 537, startPoint y: 353, endPoint x: 533, endPoint y: 218, distance: 134.7
click at [533, 218] on div "URGENT Order #63 05:41 PM [DATE] Davone Constructions PO #1070/7 LS TJ Req. [DA…" at bounding box center [555, 335] width 171 height 398
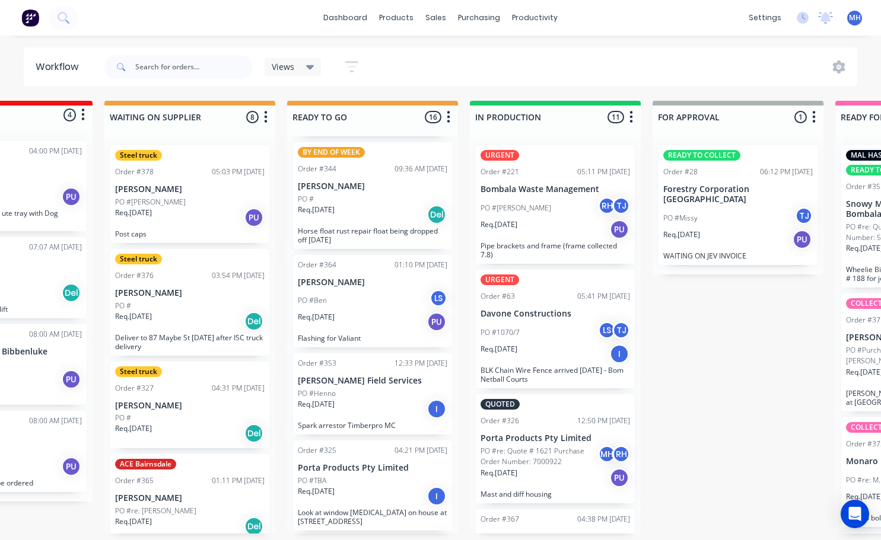
scroll to position [0, 0]
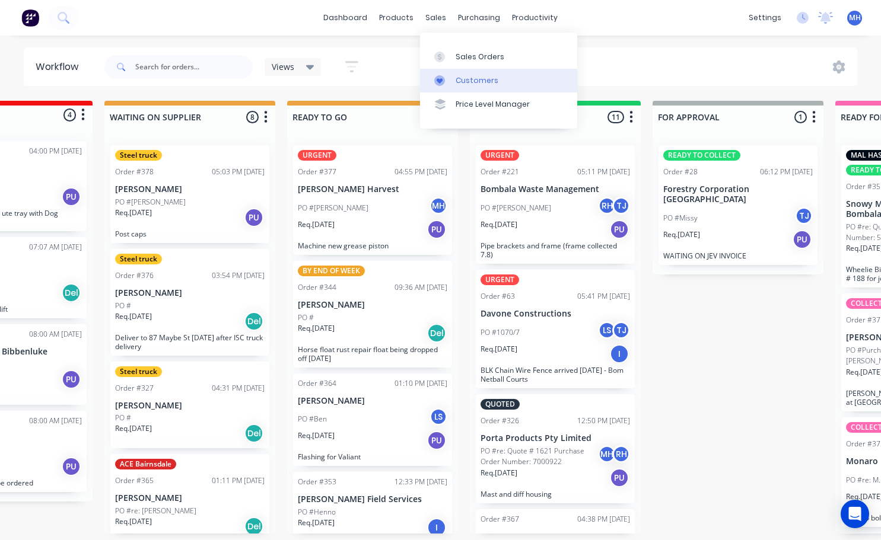
click at [485, 79] on div "Customers" at bounding box center [476, 80] width 43 height 11
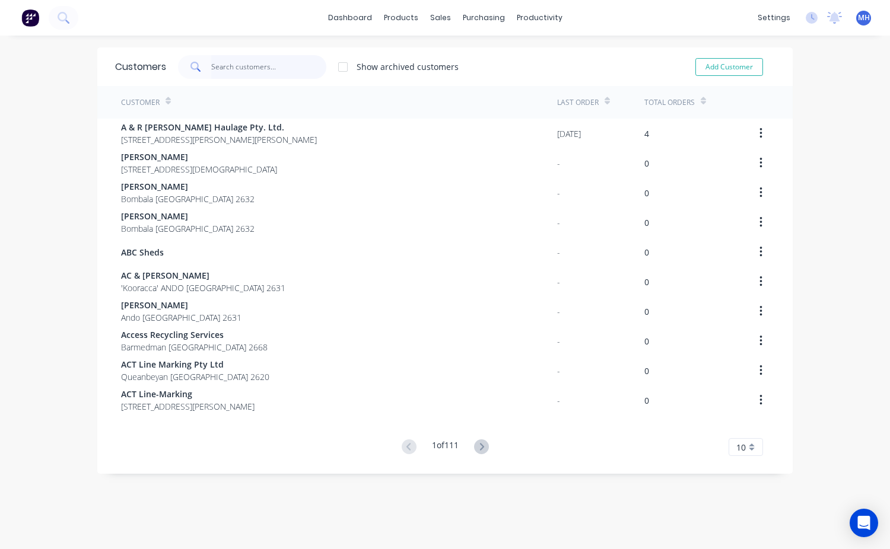
drag, startPoint x: 250, startPoint y: 65, endPoint x: 247, endPoint y: 78, distance: 13.5
click at [250, 65] on input "text" at bounding box center [269, 67] width 116 height 24
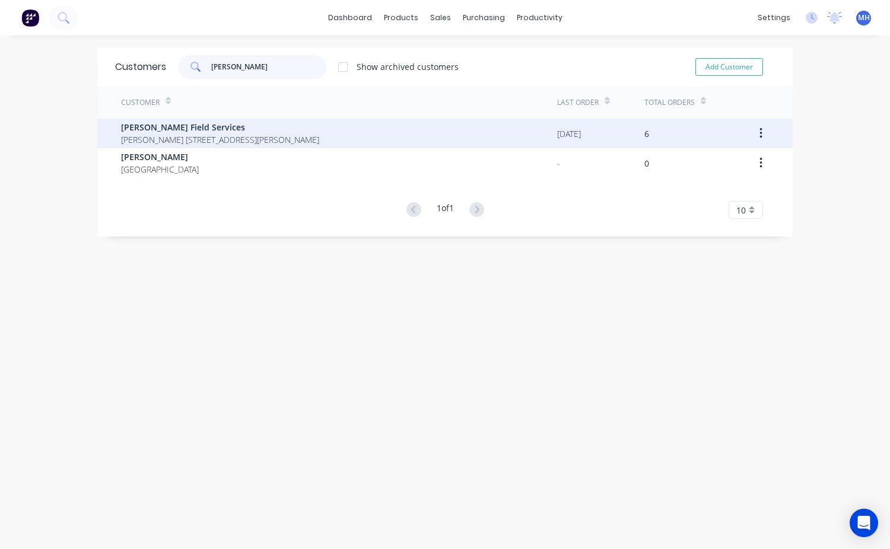
type input "[PERSON_NAME]"
click at [192, 133] on span "[PERSON_NAME] Field Services" at bounding box center [220, 127] width 198 height 12
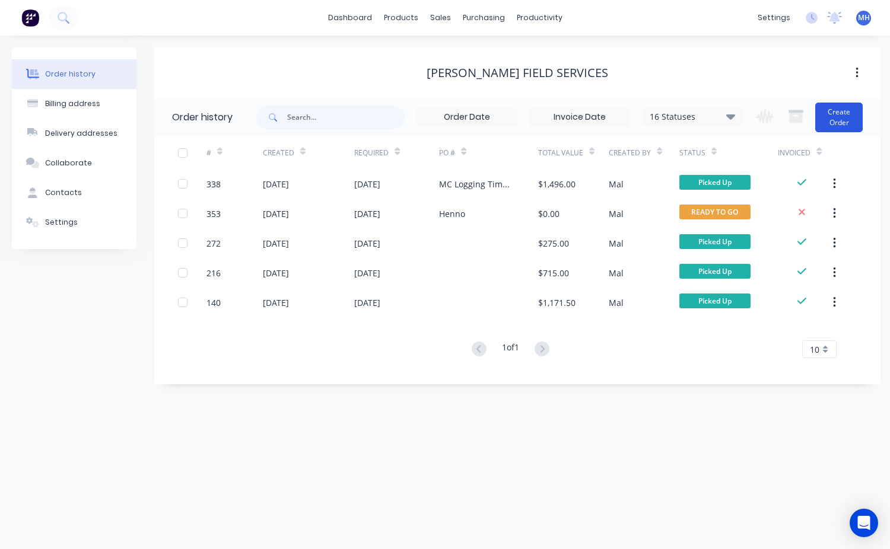
click at [849, 116] on button "Create Order" at bounding box center [838, 118] width 47 height 30
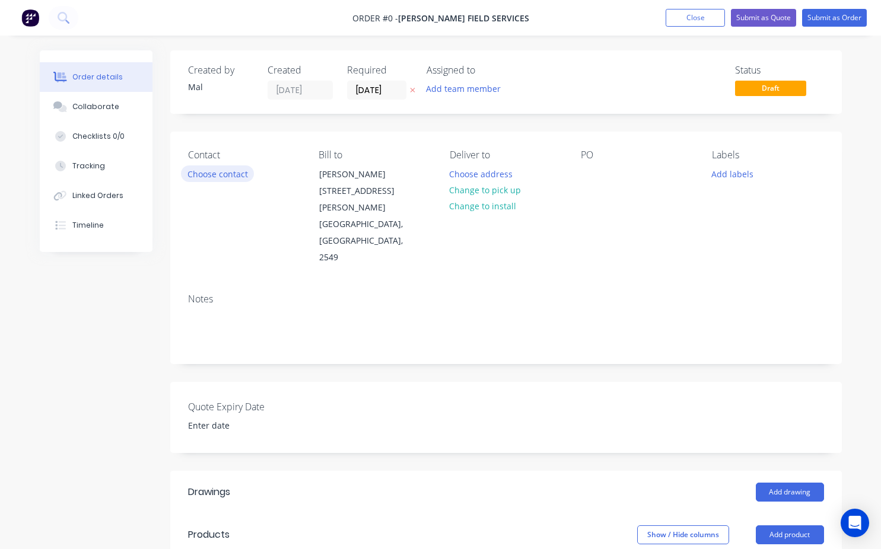
click at [216, 174] on button "Choose contact" at bounding box center [217, 173] width 73 height 16
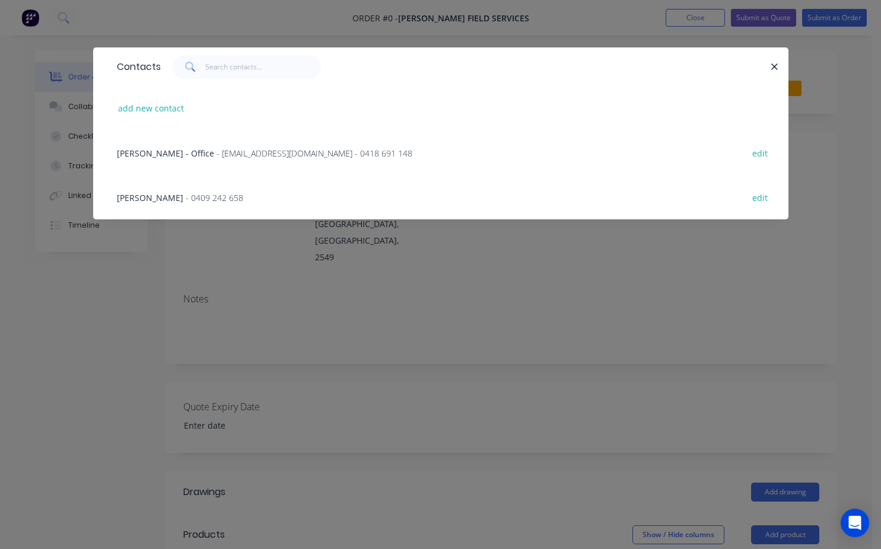
click at [186, 201] on span "- 0409 242 658" at bounding box center [215, 197] width 58 height 11
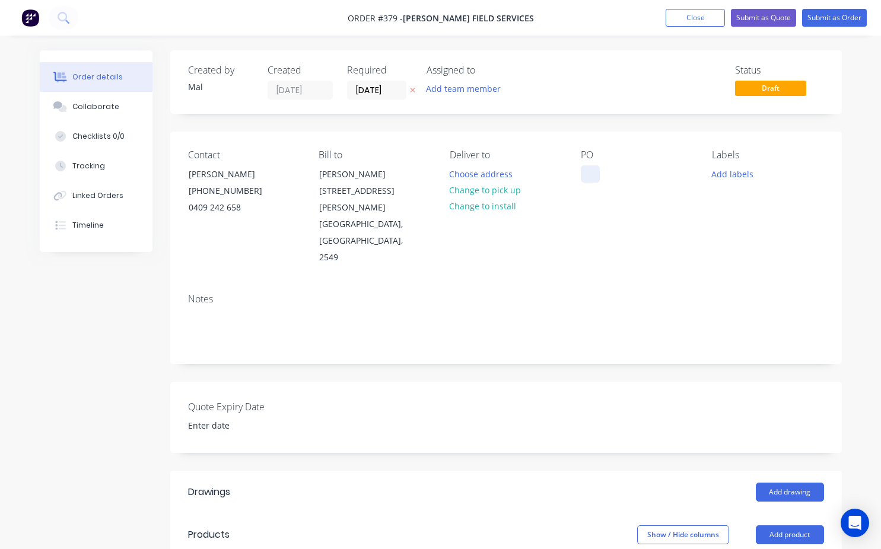
click at [585, 167] on div at bounding box center [590, 173] width 19 height 17
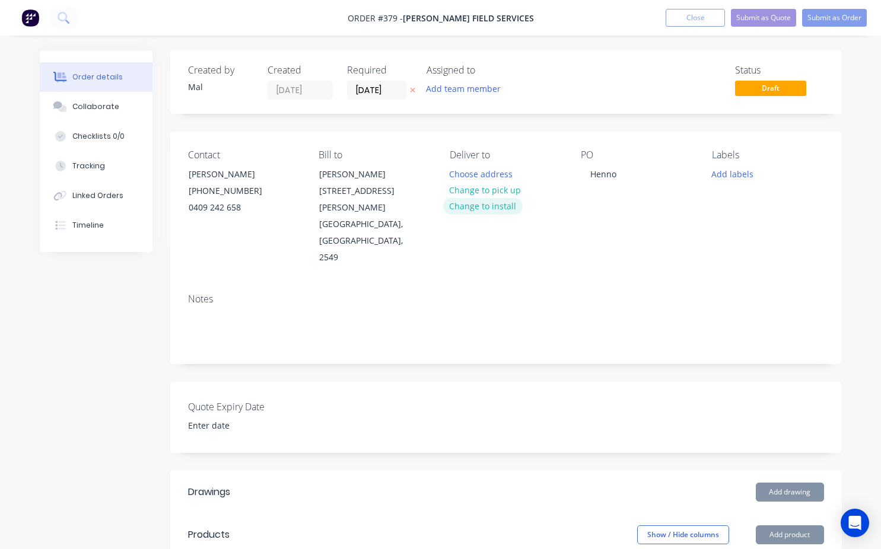
click at [498, 209] on button "Change to install" at bounding box center [482, 206] width 79 height 16
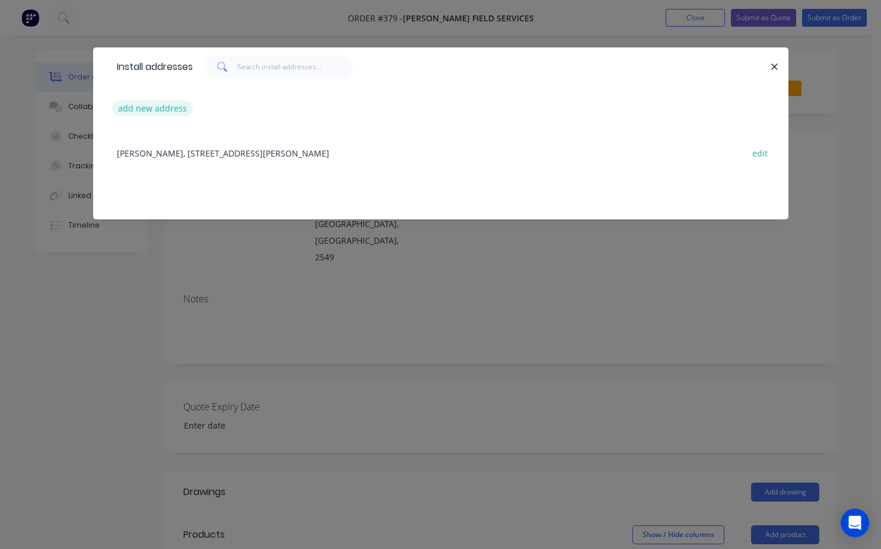
click at [143, 109] on button "add new address" at bounding box center [152, 108] width 81 height 16
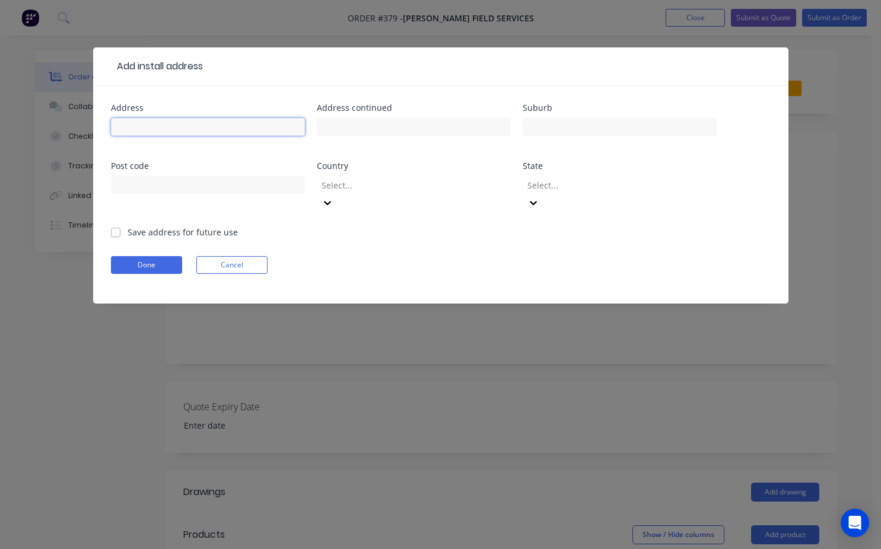
click at [142, 127] on input "text" at bounding box center [208, 127] width 194 height 18
type input "Miralai Rd"
click at [128, 226] on label "Save address for future use" at bounding box center [183, 232] width 110 height 12
click at [114, 226] on input "Save address for future use" at bounding box center [115, 231] width 9 height 11
checkbox input "true"
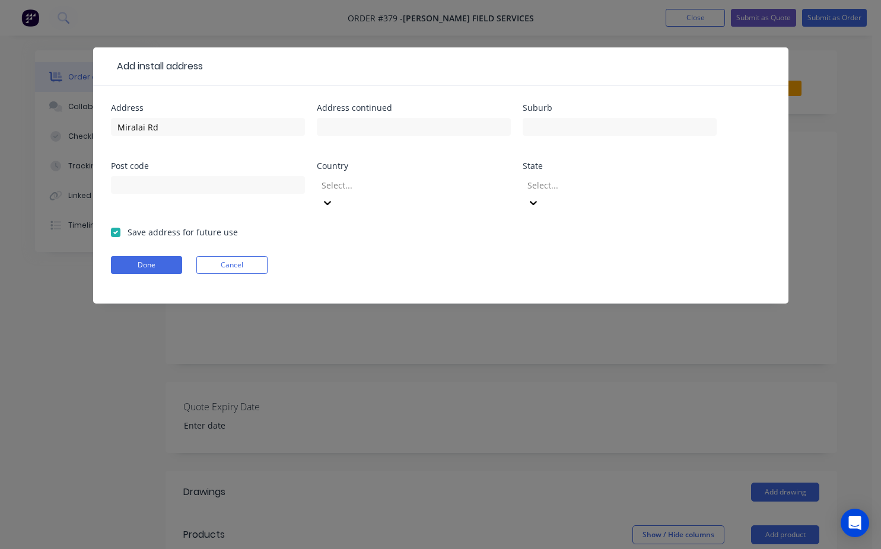
click at [144, 261] on form "Address [GEOGRAPHIC_DATA] Address continued Suburb Post code Country Select... …" at bounding box center [441, 204] width 660 height 200
click at [146, 256] on button "Done" at bounding box center [146, 265] width 71 height 18
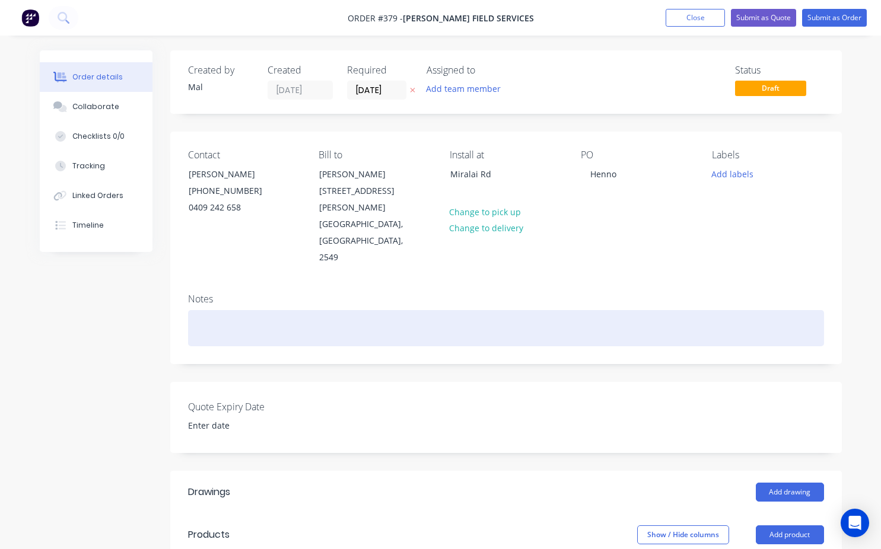
click at [216, 310] on div at bounding box center [506, 328] width 636 height 36
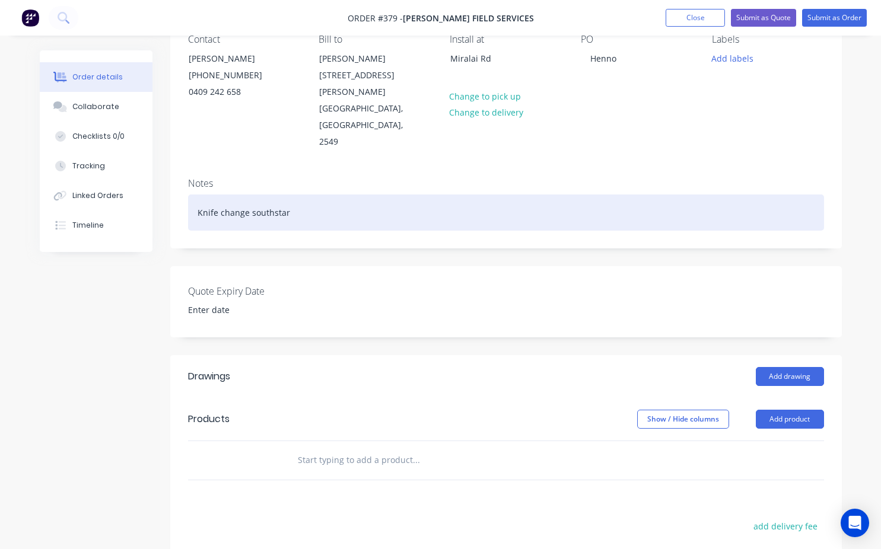
scroll to position [119, 0]
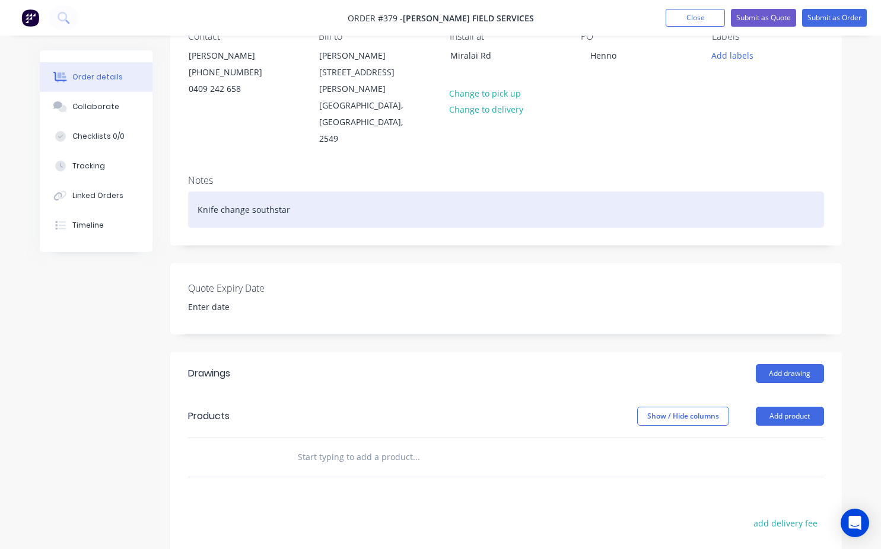
click at [254, 192] on div "Knife change southstar" at bounding box center [506, 210] width 636 height 36
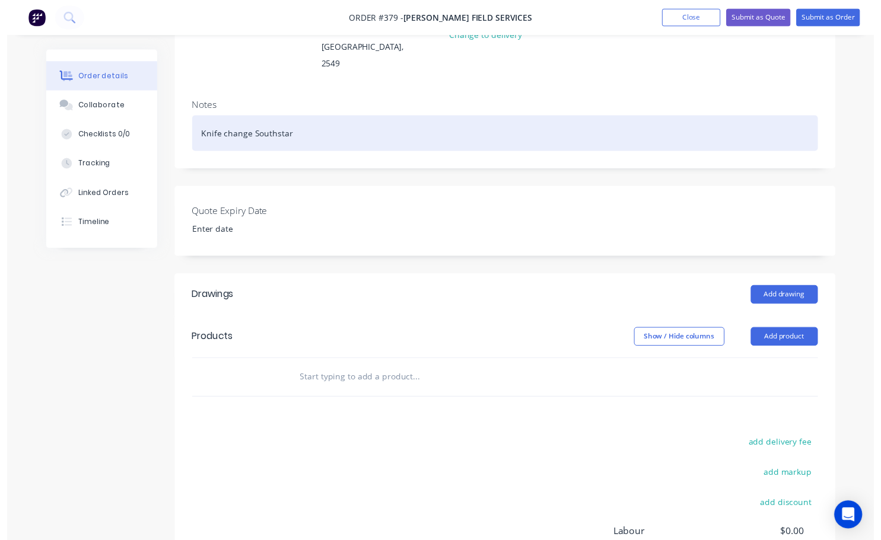
scroll to position [237, 0]
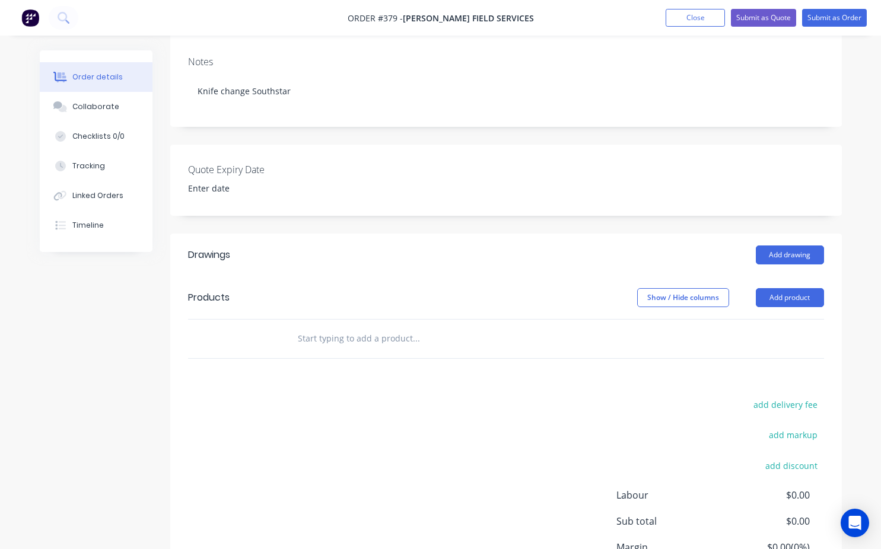
click at [301, 327] on input "text" at bounding box center [415, 339] width 237 height 24
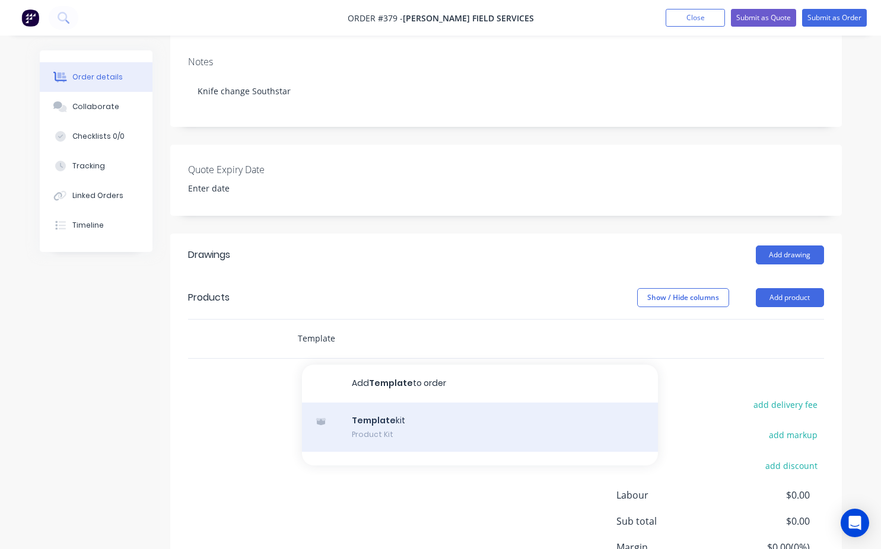
type input "Template"
click at [370, 412] on div "Template kit Product Kit" at bounding box center [480, 428] width 356 height 50
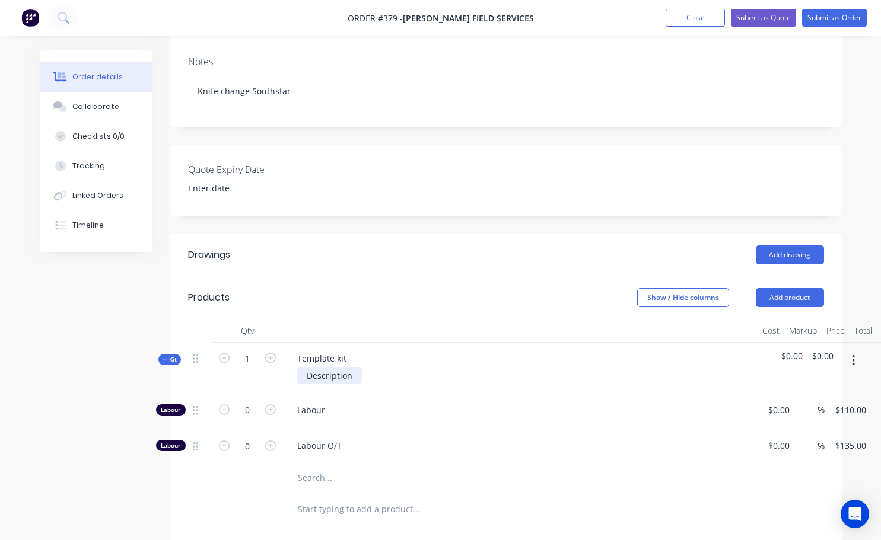
click at [352, 367] on div "Description" at bounding box center [329, 375] width 65 height 17
click at [335, 350] on div "Template kit" at bounding box center [322, 358] width 68 height 17
click at [344, 350] on div "Template kit" at bounding box center [322, 358] width 68 height 17
drag, startPoint x: 667, startPoint y: 500, endPoint x: 483, endPoint y: 361, distance: 230.4
click at [483, 394] on div "Labour" at bounding box center [520, 412] width 474 height 36
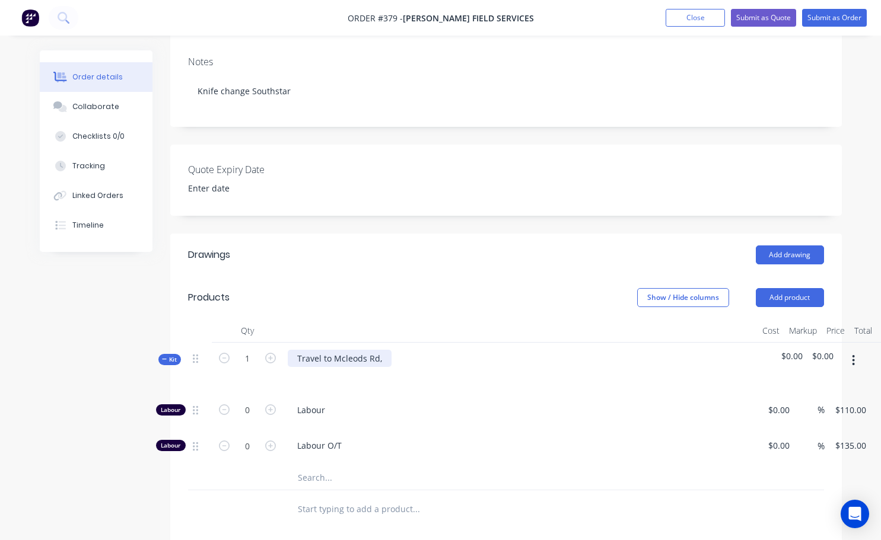
click at [383, 350] on div "Travel to Mcleods Rd," at bounding box center [340, 358] width 104 height 17
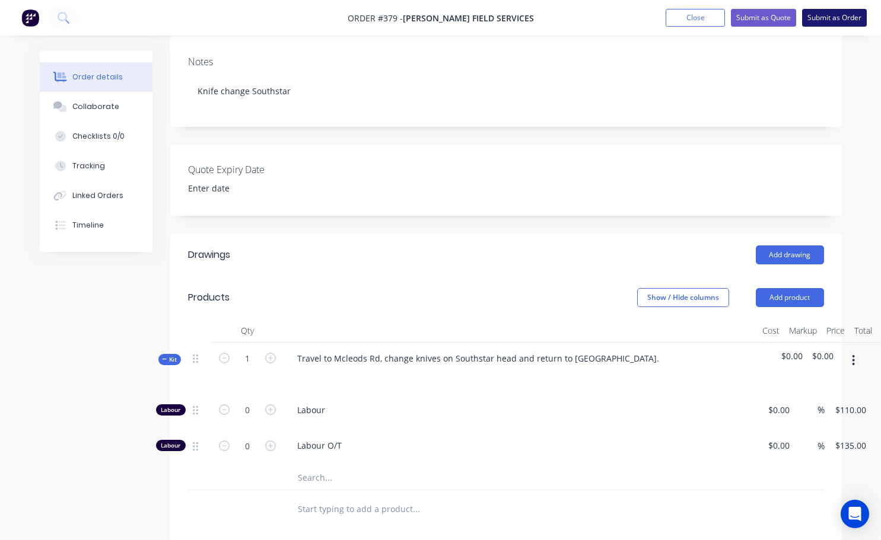
click at [840, 18] on button "Submit as Order" at bounding box center [834, 18] width 65 height 18
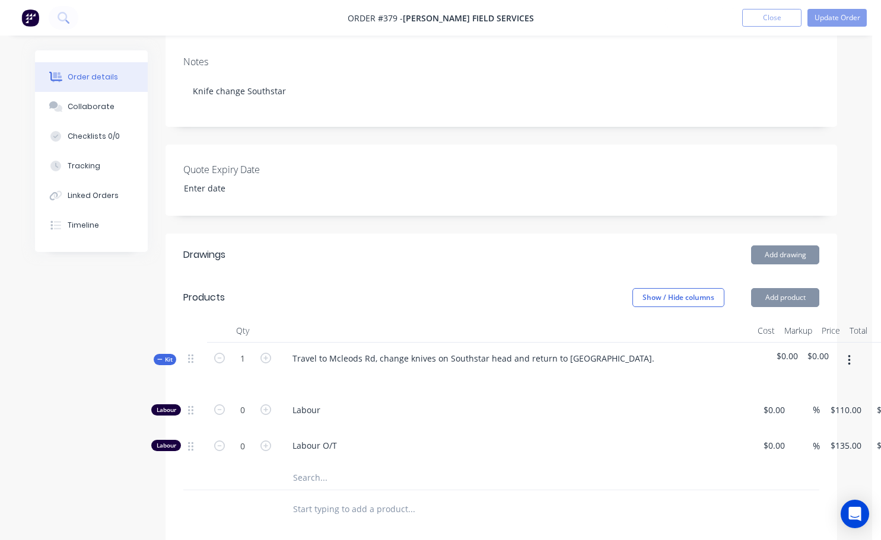
scroll to position [0, 0]
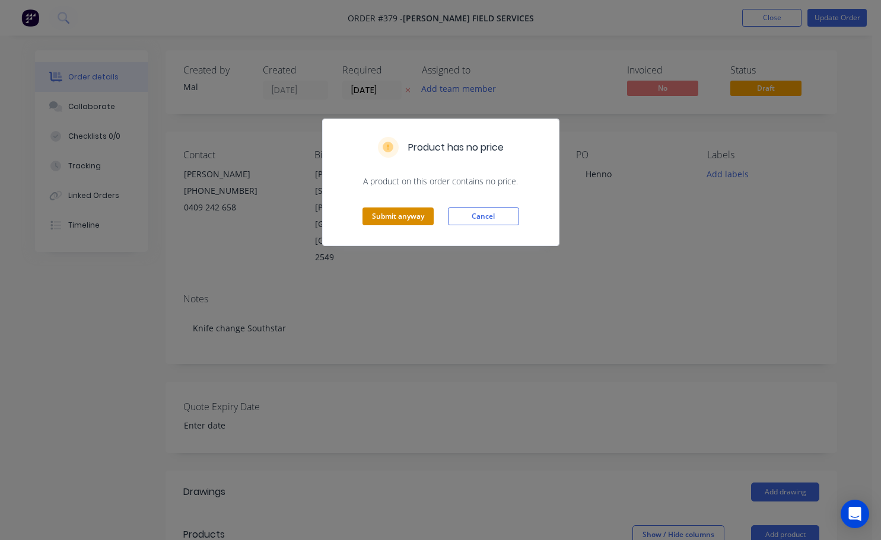
click at [404, 221] on button "Submit anyway" at bounding box center [397, 217] width 71 height 18
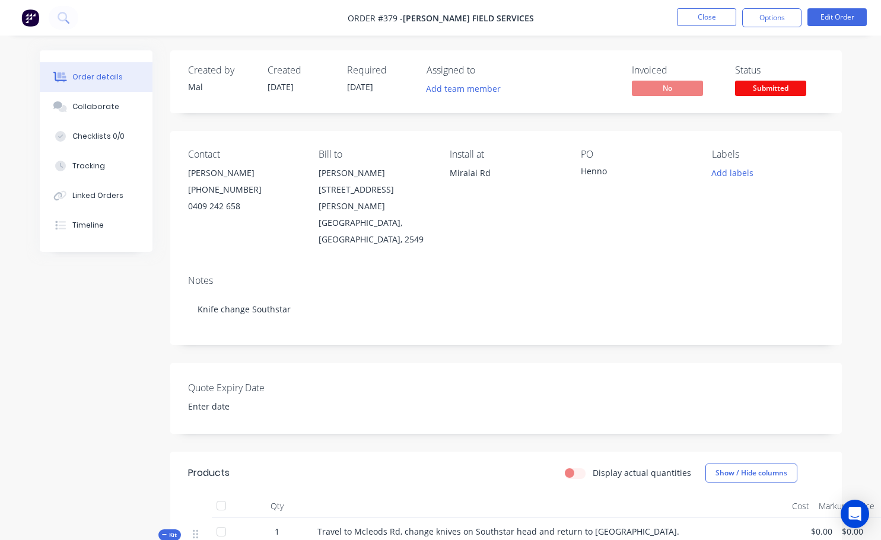
click at [779, 91] on span "Submitted" at bounding box center [770, 88] width 71 height 15
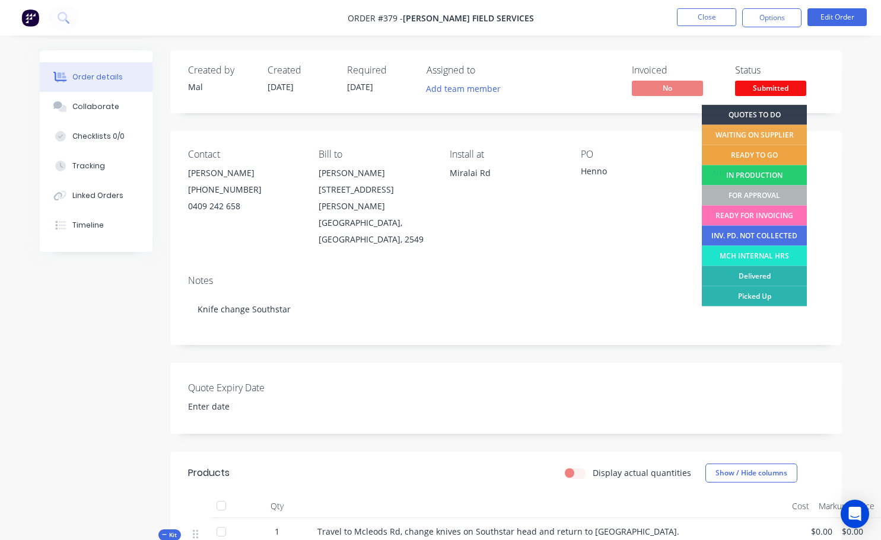
click at [769, 152] on div "READY TO GO" at bounding box center [754, 155] width 105 height 20
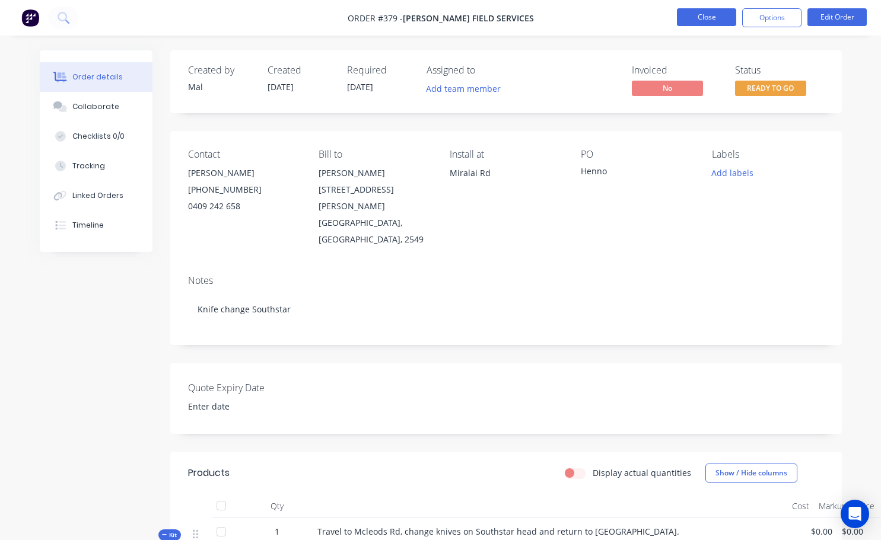
click at [712, 17] on button "Close" at bounding box center [706, 17] width 59 height 18
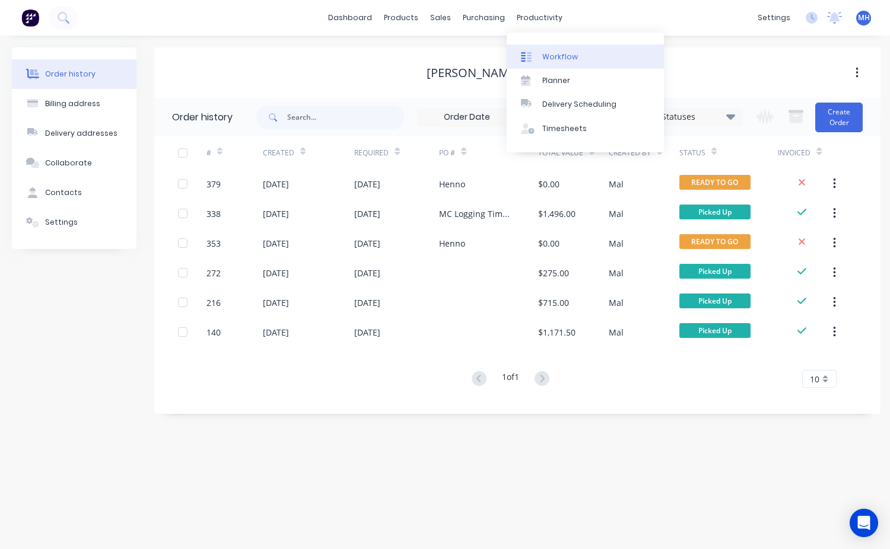
click at [563, 62] on div "Workflow" at bounding box center [560, 57] width 36 height 11
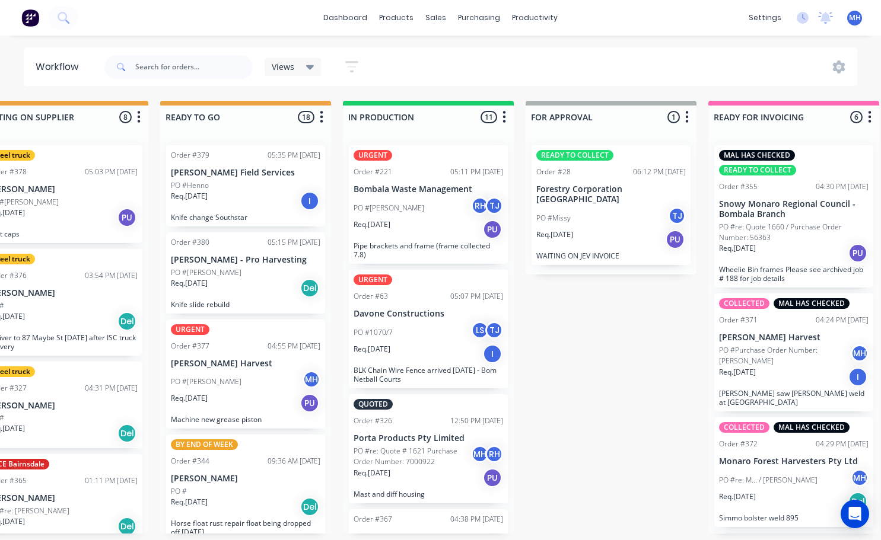
scroll to position [0, 324]
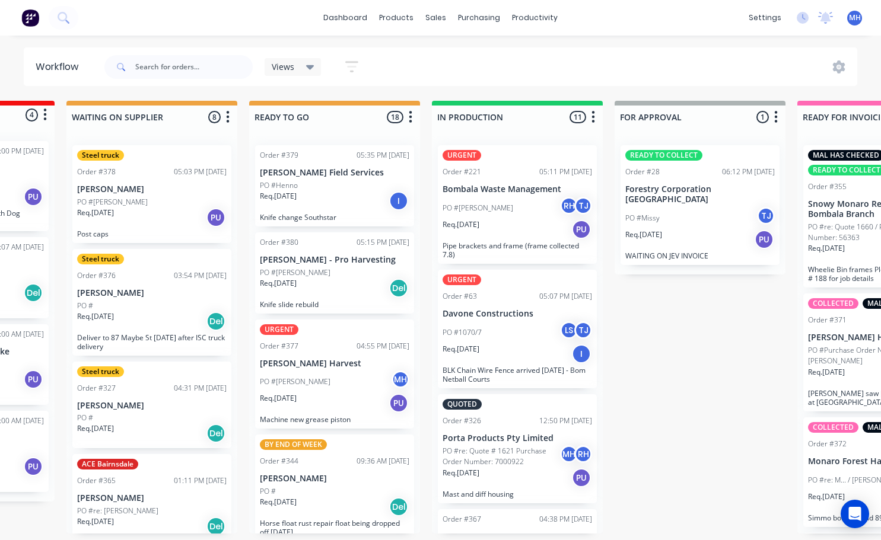
click at [336, 174] on p "[PERSON_NAME] Field Services" at bounding box center [334, 173] width 149 height 10
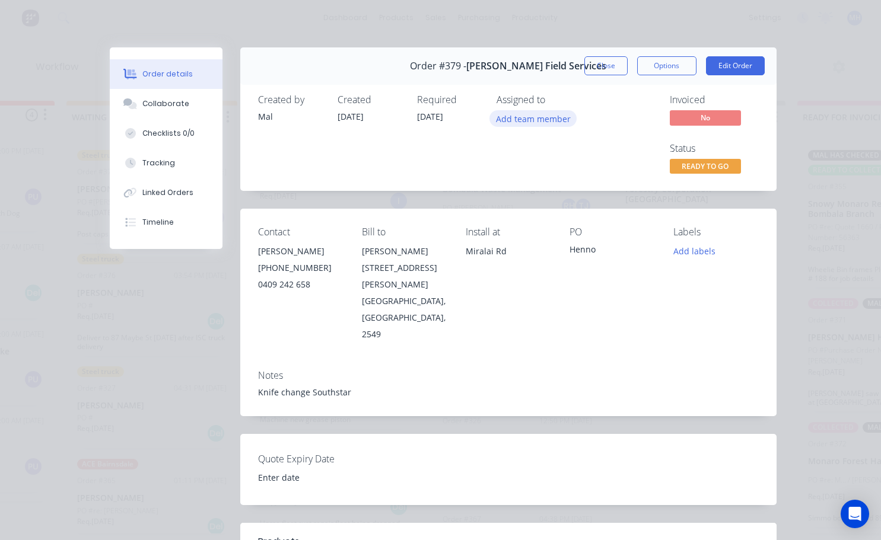
click at [542, 120] on button "Add team member" at bounding box center [532, 118] width 87 height 16
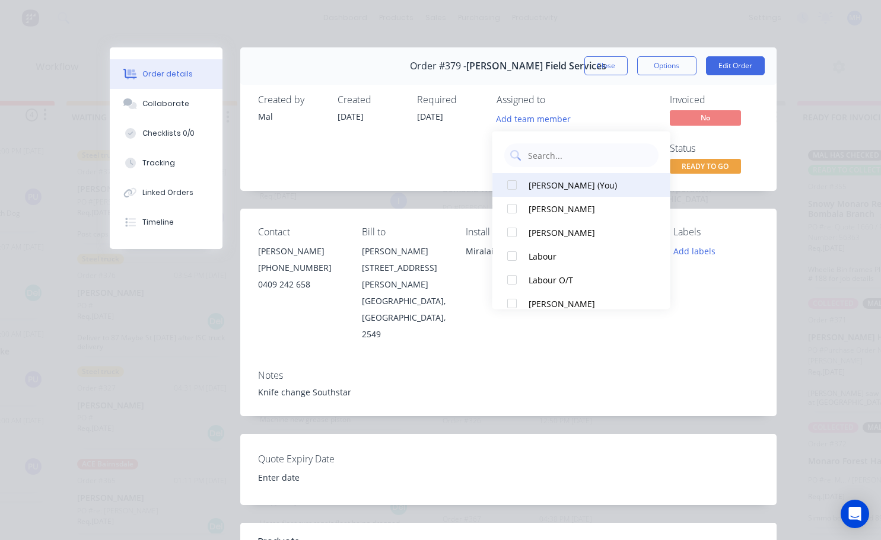
click at [508, 183] on div at bounding box center [512, 185] width 24 height 24
click at [516, 187] on div at bounding box center [512, 185] width 24 height 24
drag, startPoint x: 748, startPoint y: 304, endPoint x: 743, endPoint y: 303, distance: 6.0
click at [747, 305] on div "Labels Add labels" at bounding box center [715, 285] width 85 height 116
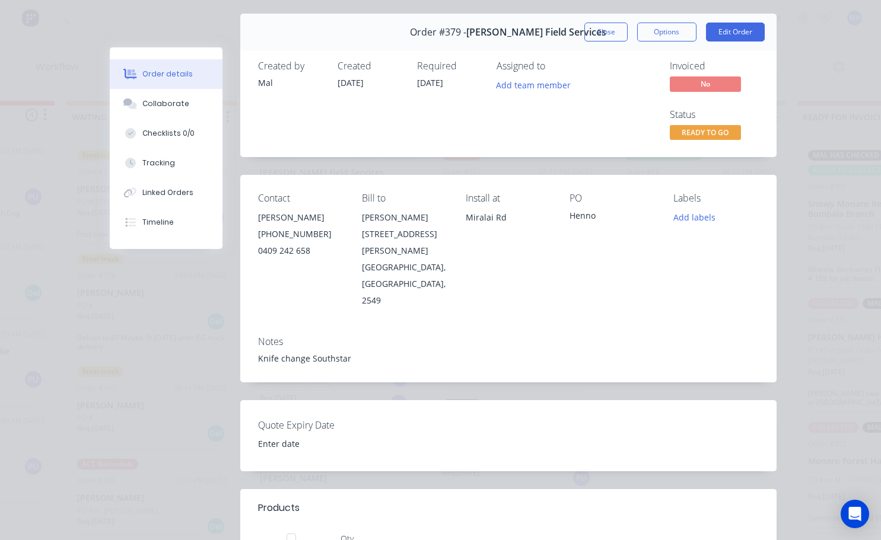
scroll to position [0, 0]
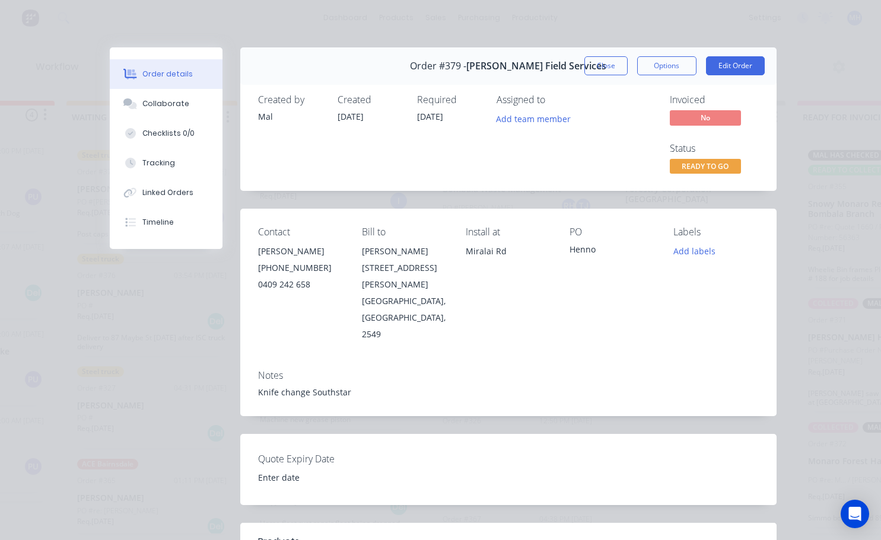
click at [618, 75] on div "Order #379 - [PERSON_NAME] Field Services Close Options Edit Order" at bounding box center [508, 65] width 536 height 37
click at [611, 69] on button "Close" at bounding box center [605, 65] width 43 height 19
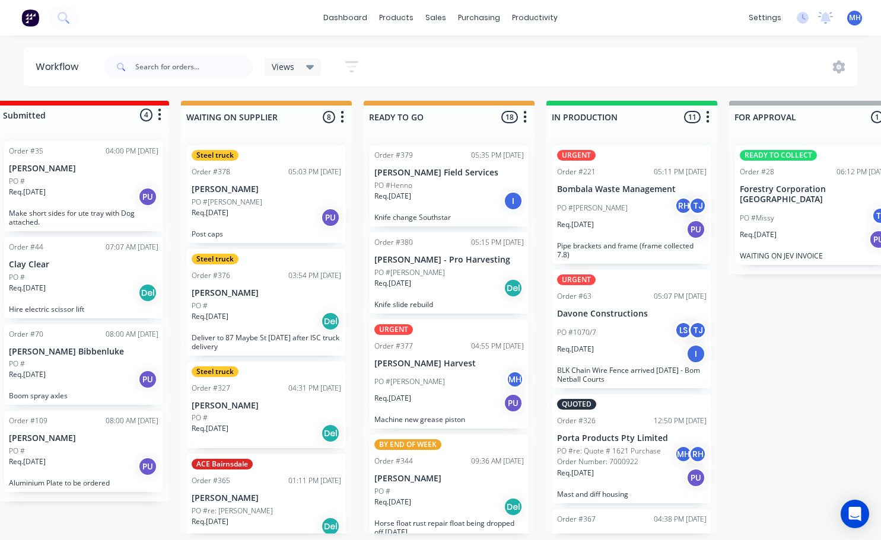
scroll to position [0, 205]
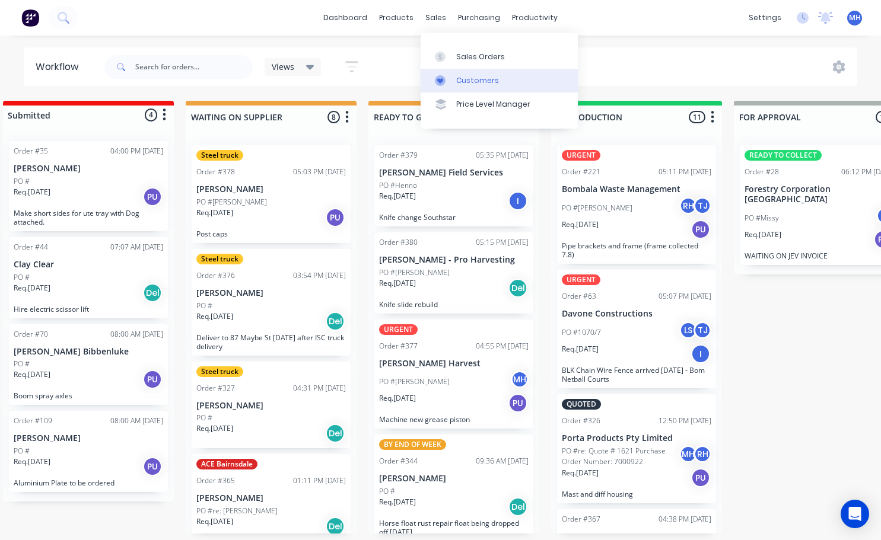
click at [452, 81] on link "Customers" at bounding box center [499, 81] width 157 height 24
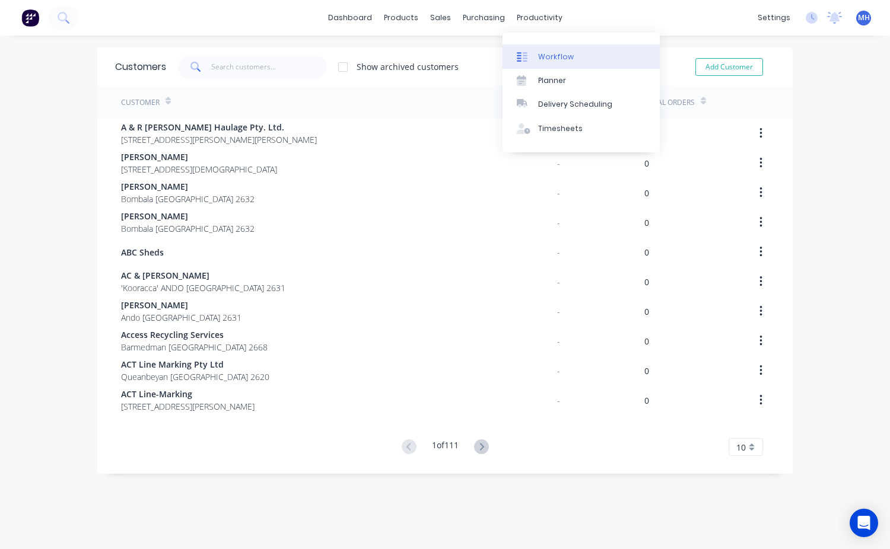
click at [551, 56] on div "Workflow" at bounding box center [556, 57] width 36 height 11
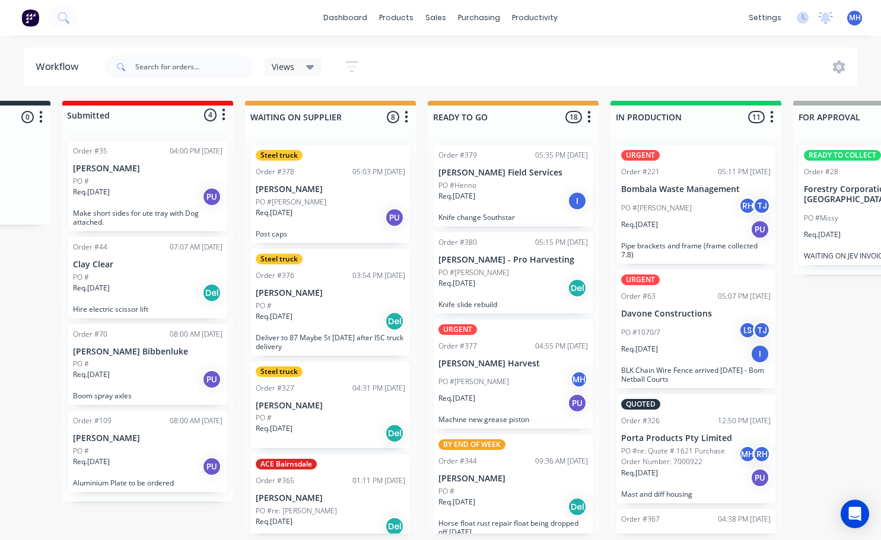
scroll to position [0, 150]
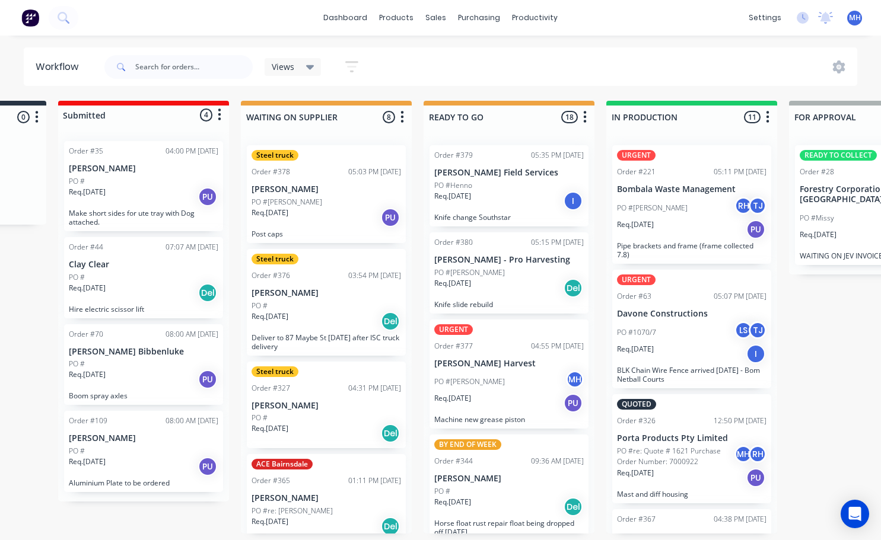
click at [498, 291] on div "Req. [DATE] Del" at bounding box center [508, 288] width 149 height 20
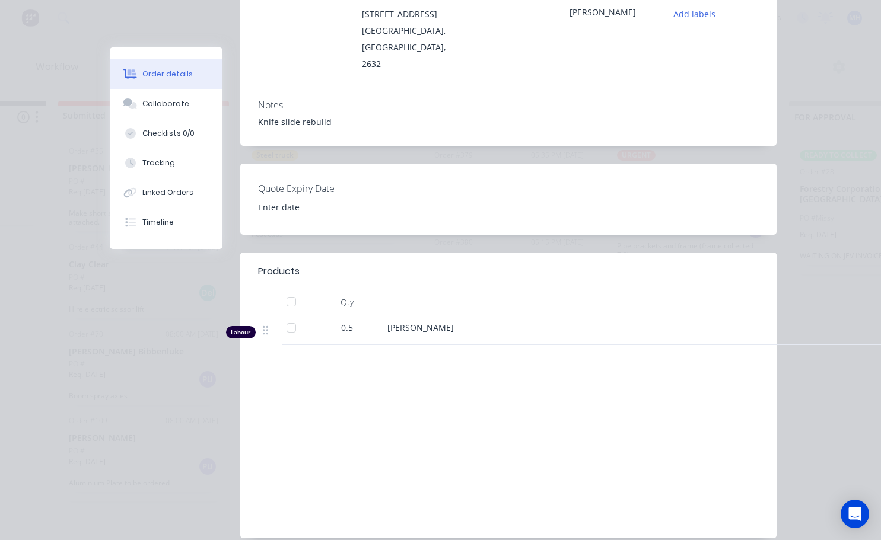
scroll to position [0, 0]
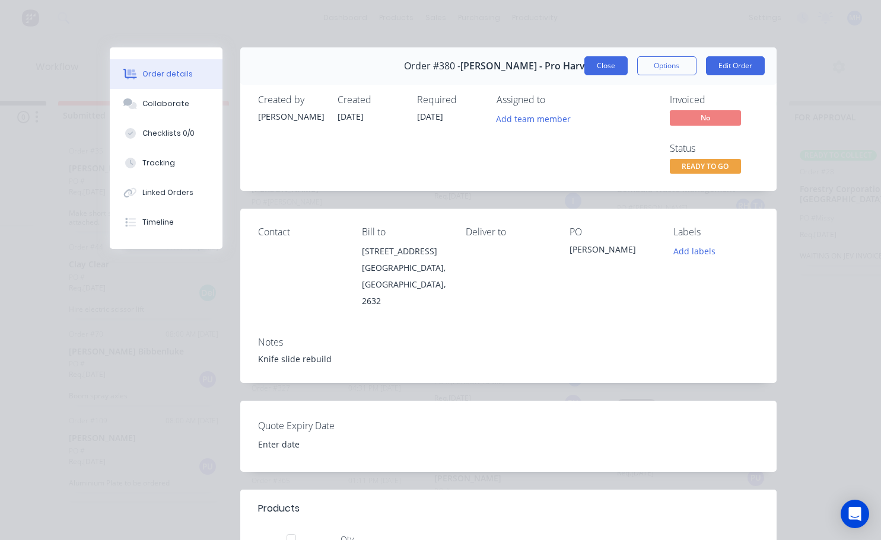
click at [610, 62] on button "Close" at bounding box center [605, 65] width 43 height 19
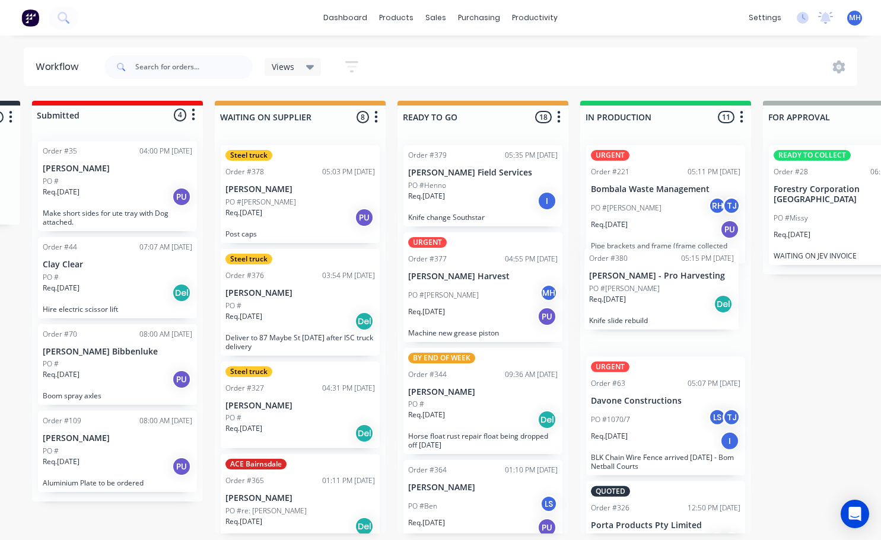
scroll to position [0, 179]
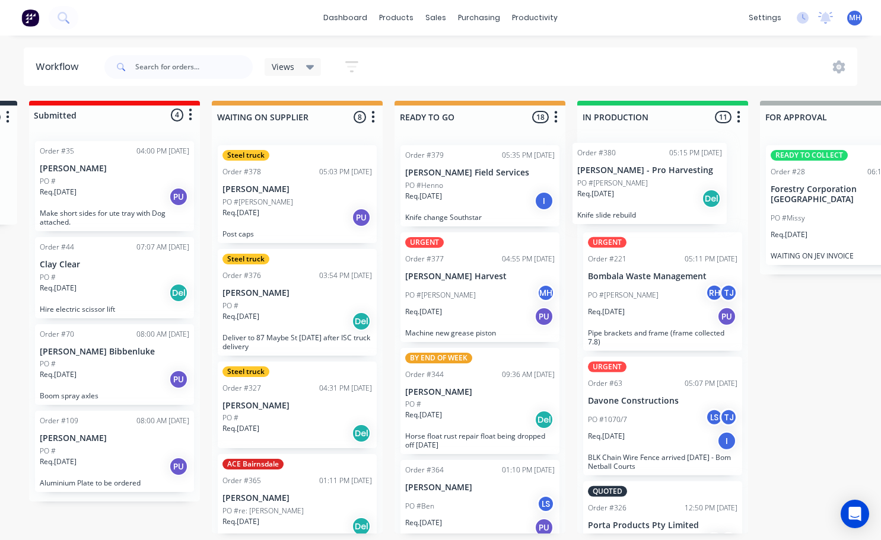
drag, startPoint x: 501, startPoint y: 291, endPoint x: 651, endPoint y: 200, distance: 174.8
click at [651, 200] on div "QUOTES TO DO 0 Status colour #273444 hex #273444 Save Cancel Notifications Emai…" at bounding box center [801, 317] width 1978 height 433
click at [439, 196] on p "Req. [DATE]" at bounding box center [423, 196] width 37 height 11
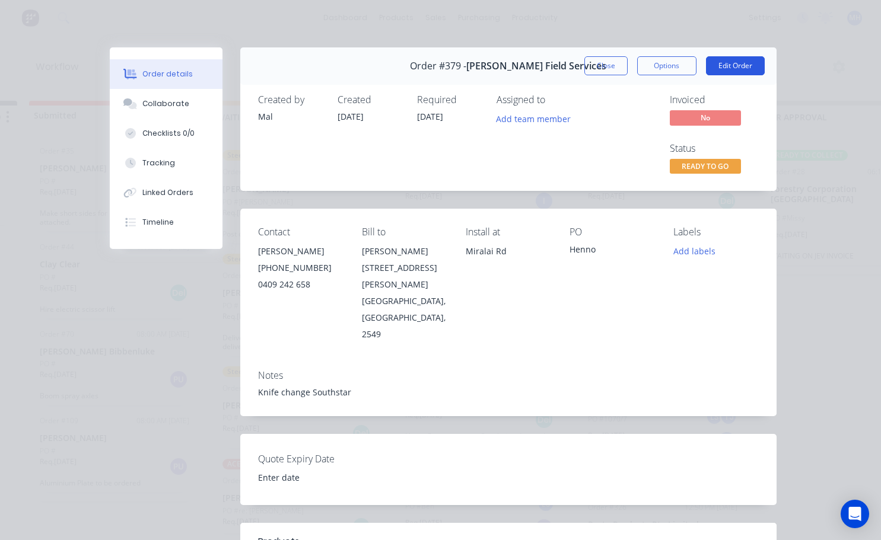
click at [722, 71] on button "Edit Order" at bounding box center [735, 65] width 59 height 19
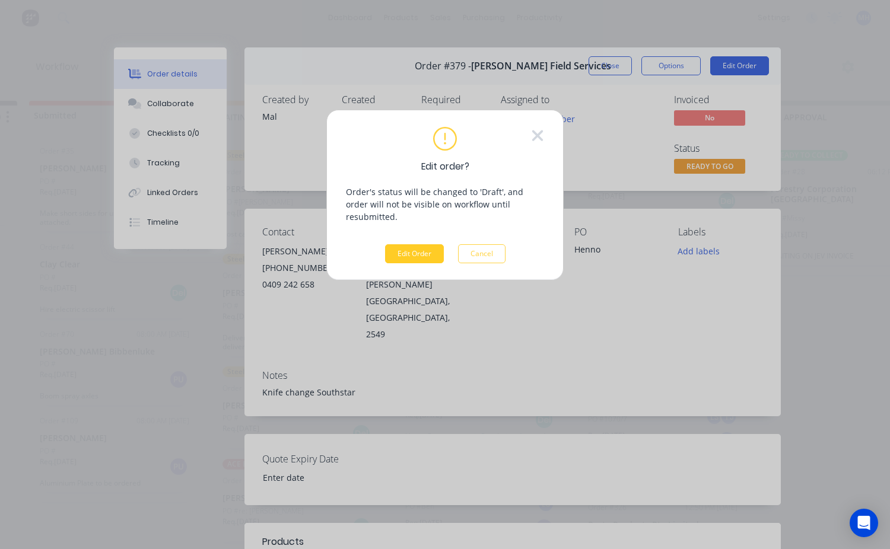
click at [412, 244] on button "Edit Order" at bounding box center [414, 253] width 59 height 19
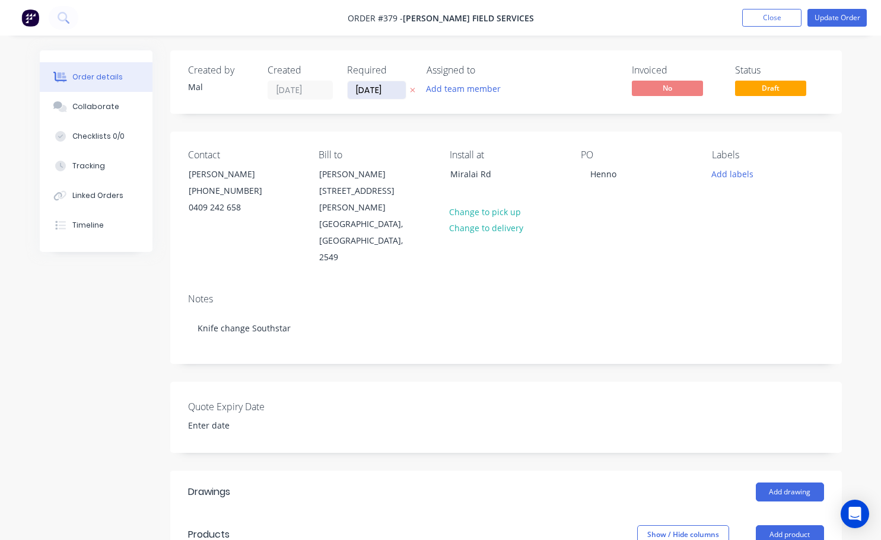
click at [362, 88] on input "[DATE]" at bounding box center [377, 90] width 58 height 18
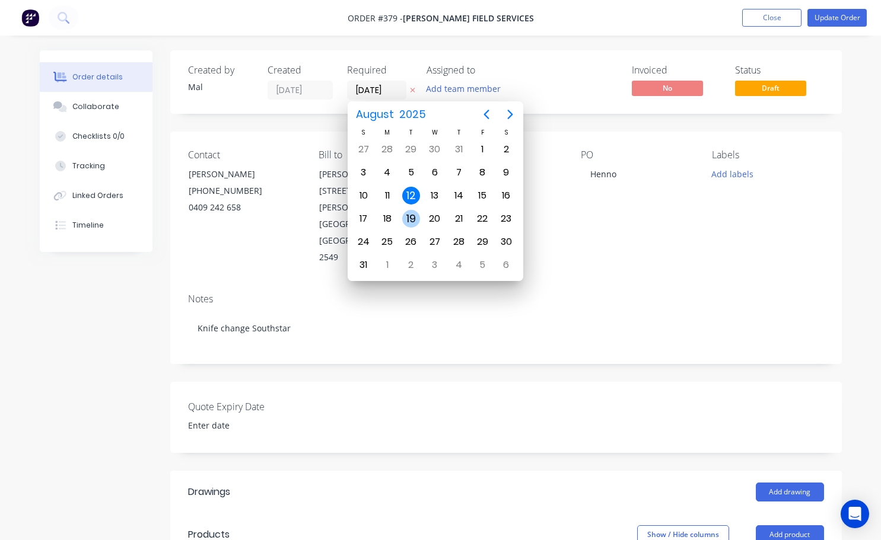
click at [410, 221] on div "19" at bounding box center [411, 219] width 18 height 18
type input "[DATE]"
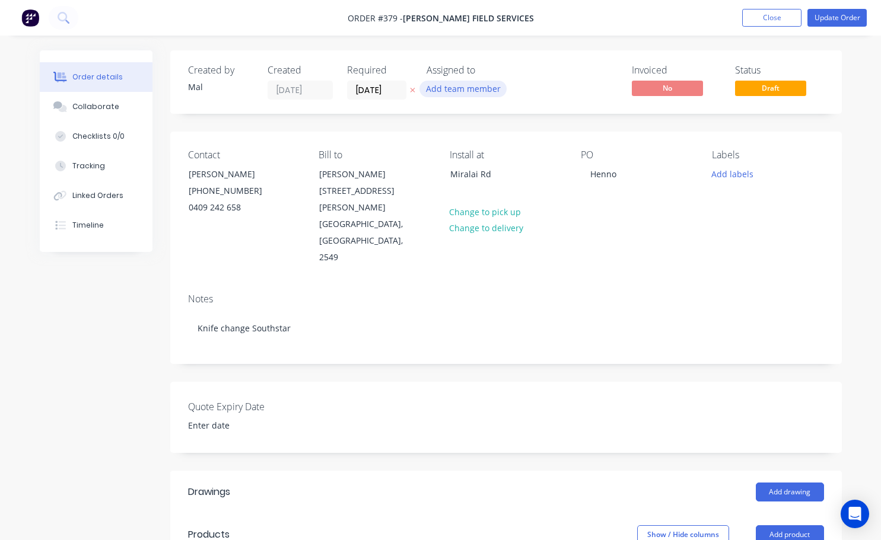
click at [482, 89] on button "Add team member" at bounding box center [462, 89] width 87 height 16
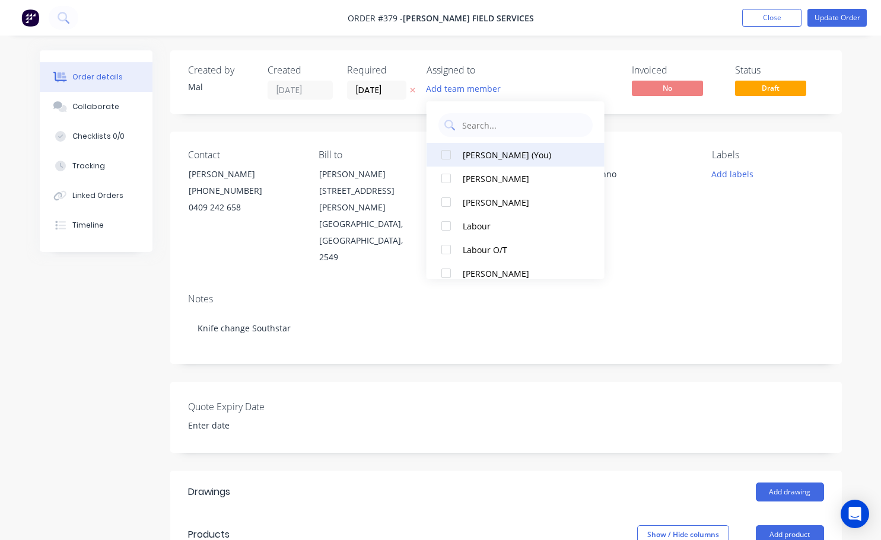
click at [443, 157] on div at bounding box center [446, 155] width 24 height 24
click at [775, 20] on button "Close" at bounding box center [771, 18] width 59 height 18
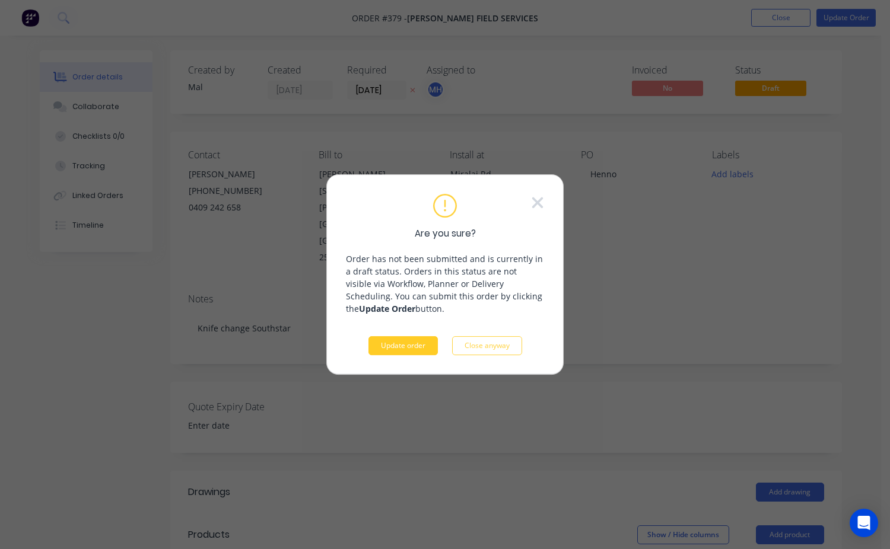
click at [402, 346] on button "Update order" at bounding box center [402, 345] width 69 height 19
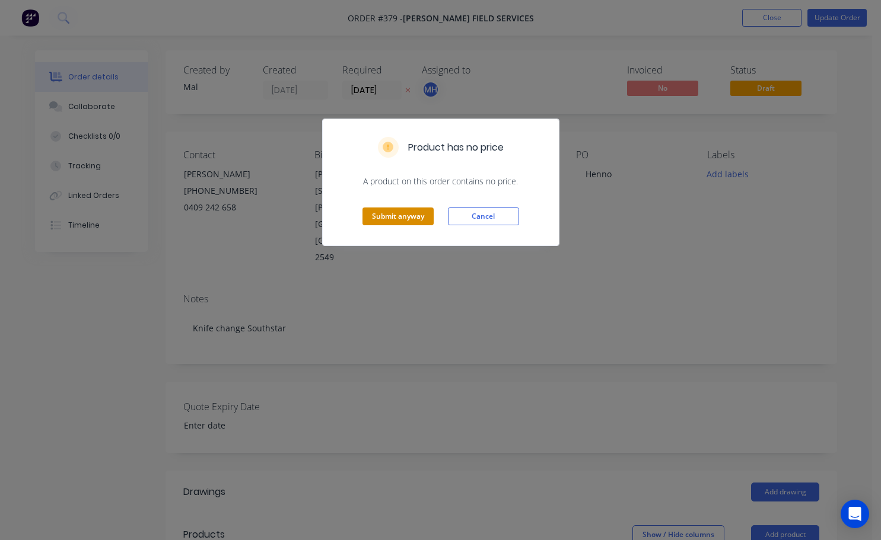
click at [410, 224] on button "Submit anyway" at bounding box center [397, 217] width 71 height 18
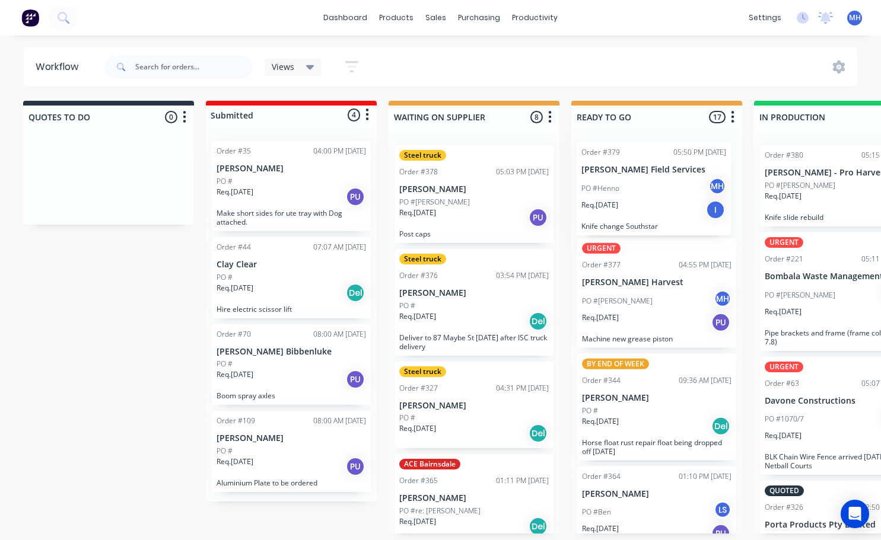
drag, startPoint x: 623, startPoint y: 490, endPoint x: 620, endPoint y: 192, distance: 298.9
click at [620, 192] on div "URGENT Order #377 04:55 PM [DATE] [PERSON_NAME] Harvest PO #[PERSON_NAME] Req. …" at bounding box center [656, 335] width 171 height 398
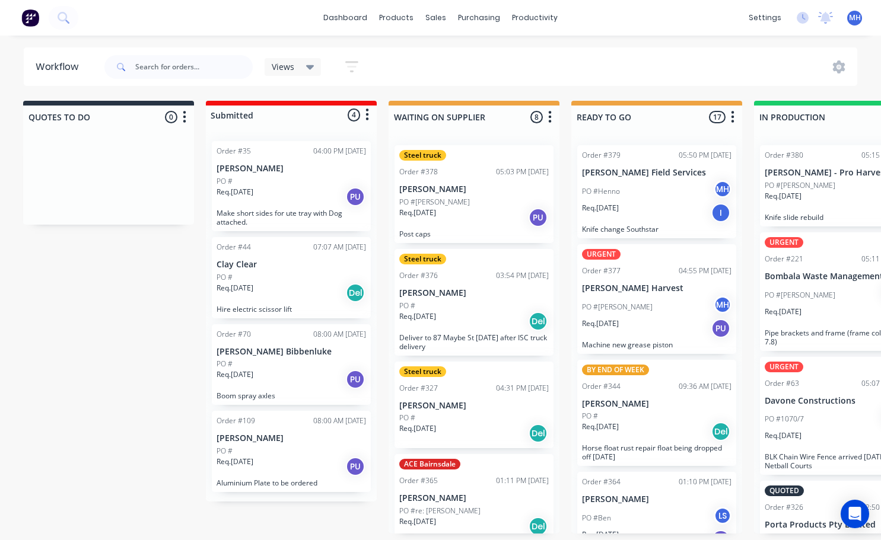
click at [651, 206] on div "Req. [DATE] I" at bounding box center [656, 213] width 149 height 20
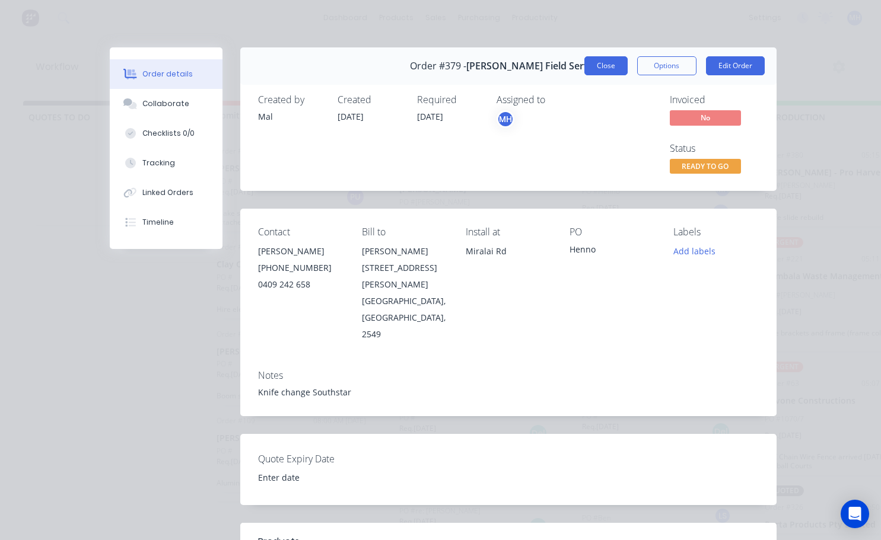
click at [596, 70] on button "Close" at bounding box center [605, 65] width 43 height 19
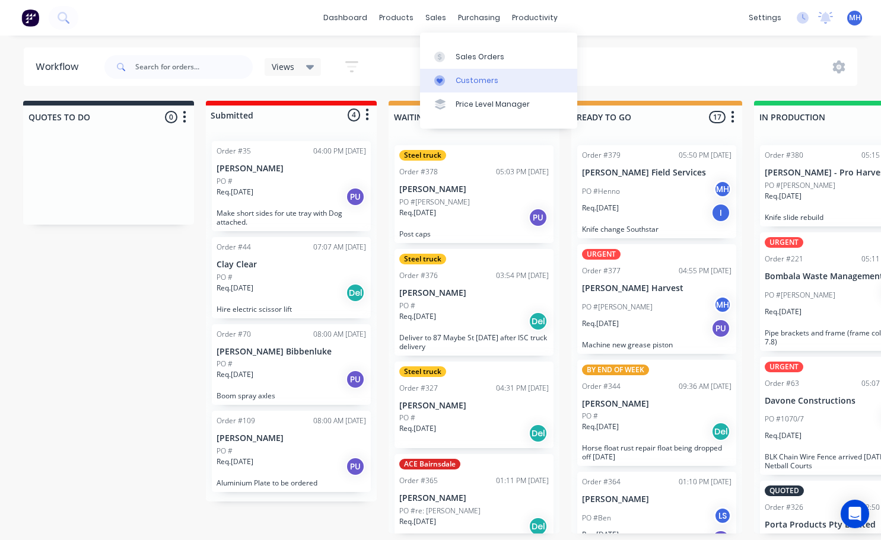
click at [483, 82] on div "Customers" at bounding box center [476, 80] width 43 height 11
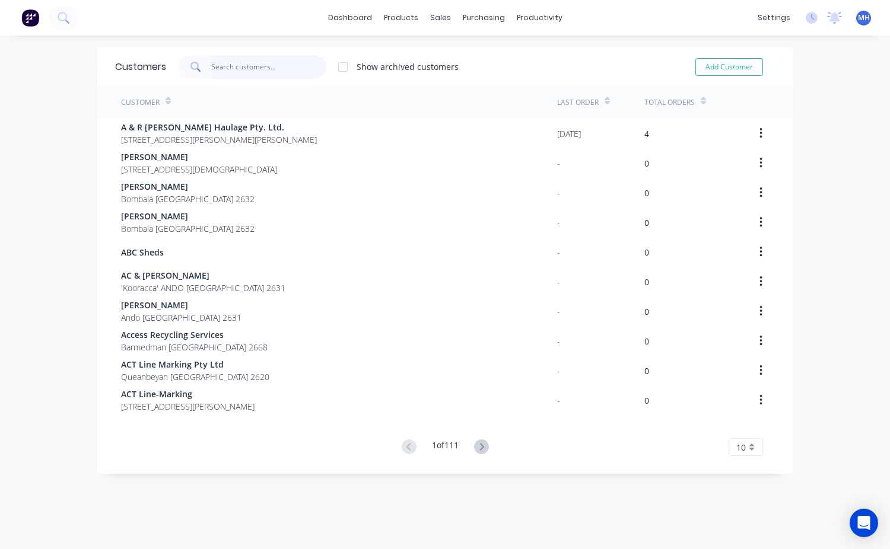
click at [211, 62] on input "text" at bounding box center [269, 67] width 116 height 24
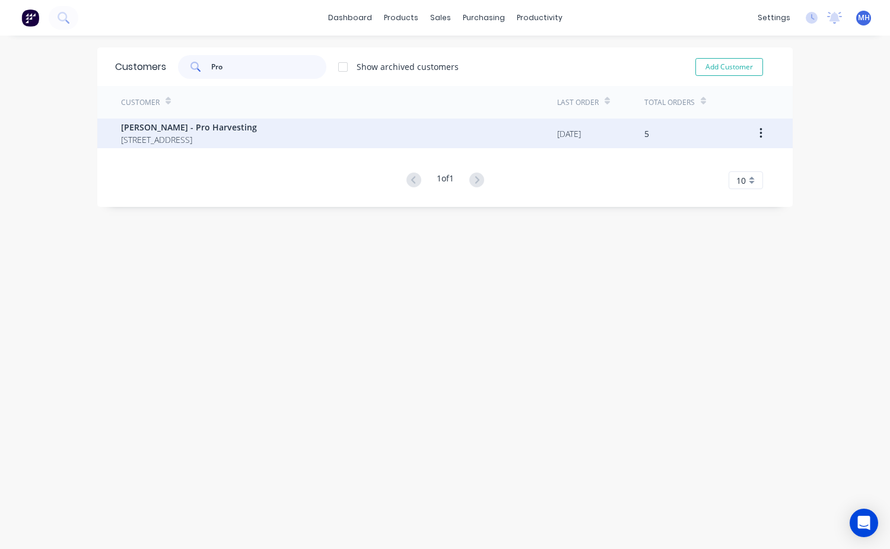
type input "Pro"
click at [203, 135] on span "[STREET_ADDRESS]" at bounding box center [189, 139] width 136 height 12
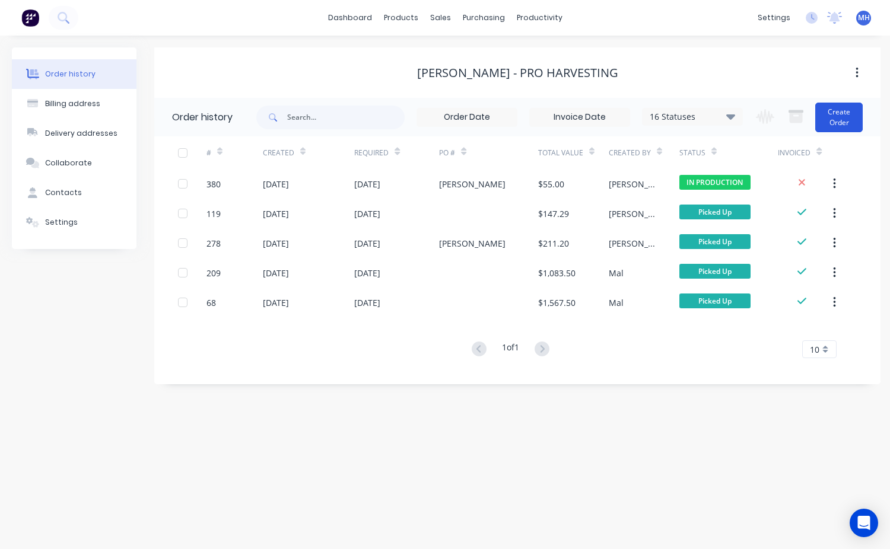
click at [850, 125] on button "Create Order" at bounding box center [838, 118] width 47 height 30
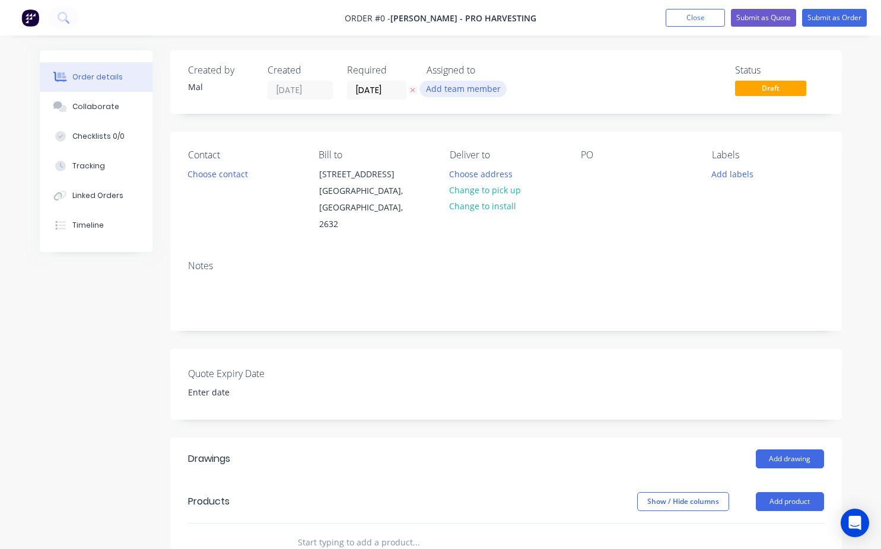
click at [454, 91] on button "Add team member" at bounding box center [462, 89] width 87 height 16
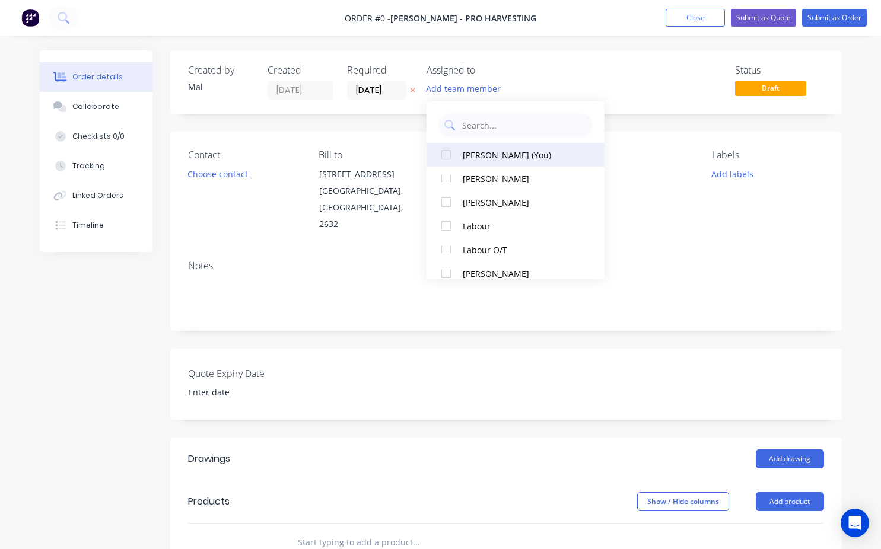
click at [447, 157] on div at bounding box center [446, 155] width 24 height 24
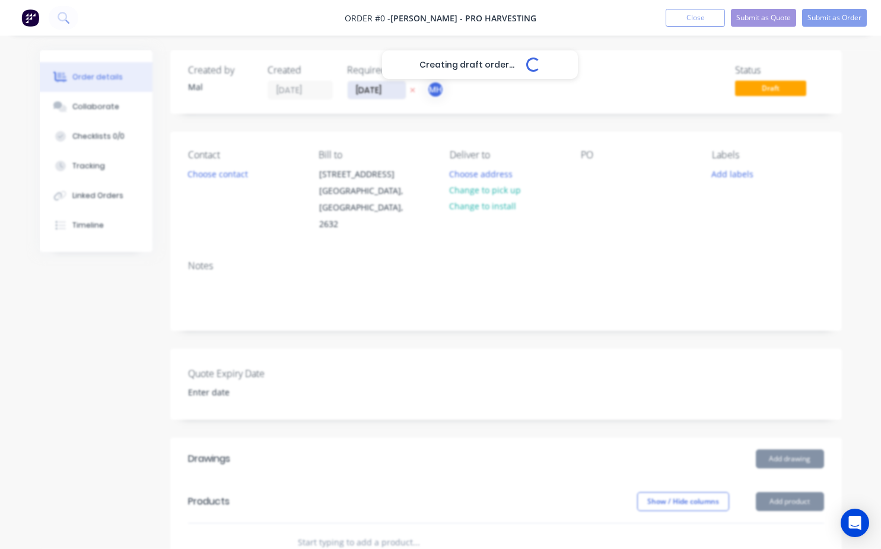
click at [362, 90] on div "Creating draft order... Loading... Order details Collaborate Checklists 0/0 Tra…" at bounding box center [441, 457] width 826 height 815
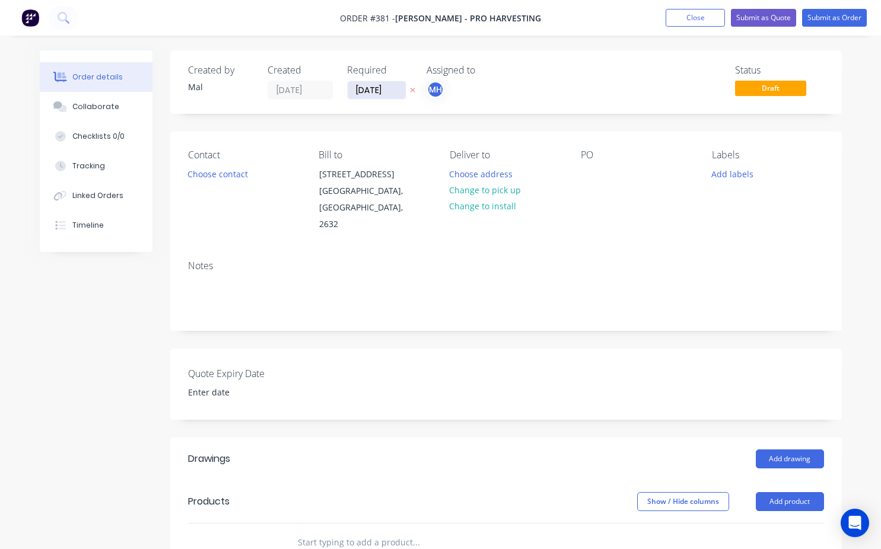
click at [358, 94] on input "[DATE]" at bounding box center [377, 90] width 58 height 18
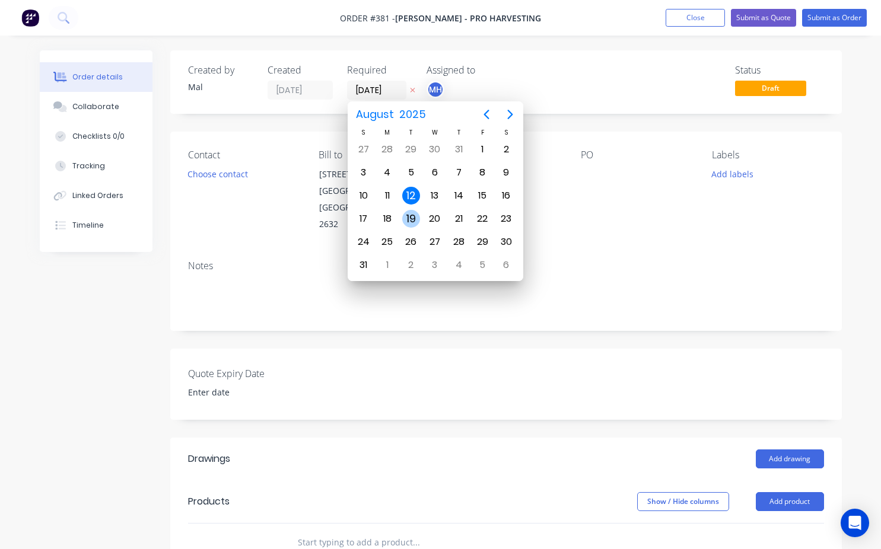
click at [410, 222] on div "19" at bounding box center [411, 219] width 18 height 18
type input "[DATE]"
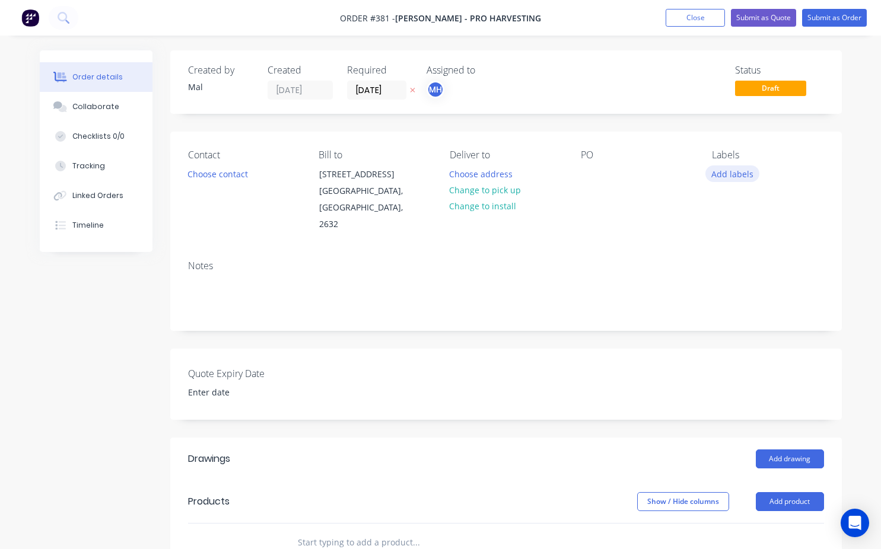
click at [722, 175] on button "Add labels" at bounding box center [732, 173] width 55 height 16
click at [598, 234] on div "Contact Choose contact Bill to [STREET_ADDRESS] Deliver to Choose address Chang…" at bounding box center [505, 191] width 671 height 119
drag, startPoint x: 587, startPoint y: 167, endPoint x: 585, endPoint y: 189, distance: 22.0
click at [587, 170] on div at bounding box center [590, 173] width 19 height 17
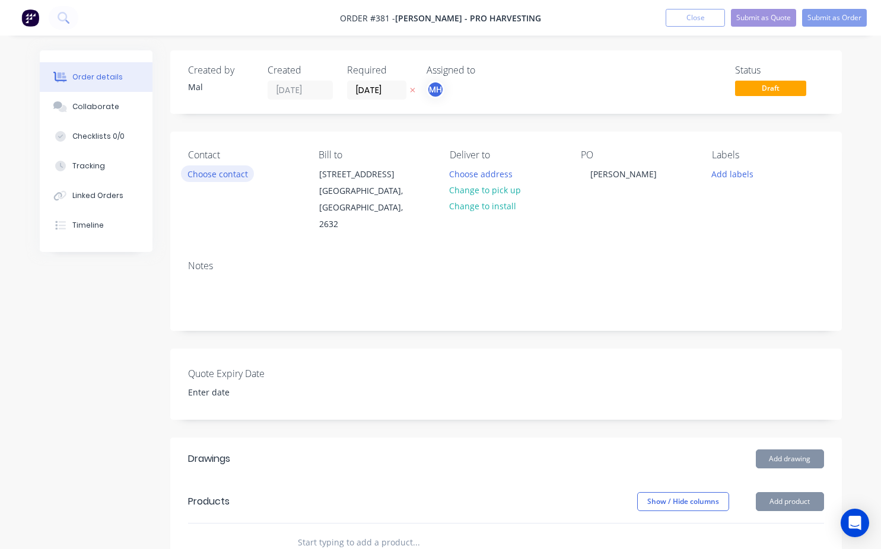
click at [229, 177] on button "Choose contact" at bounding box center [217, 173] width 73 height 16
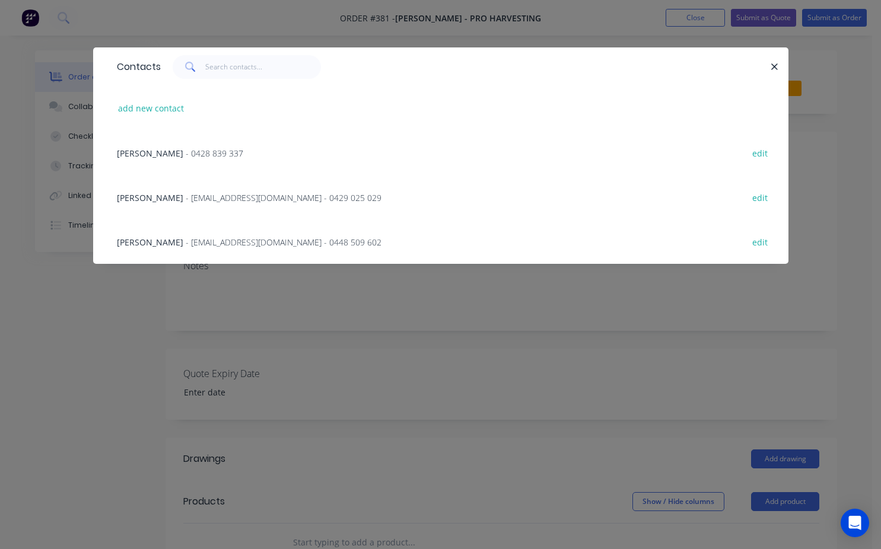
click at [161, 245] on span "[PERSON_NAME]" at bounding box center [150, 242] width 66 height 11
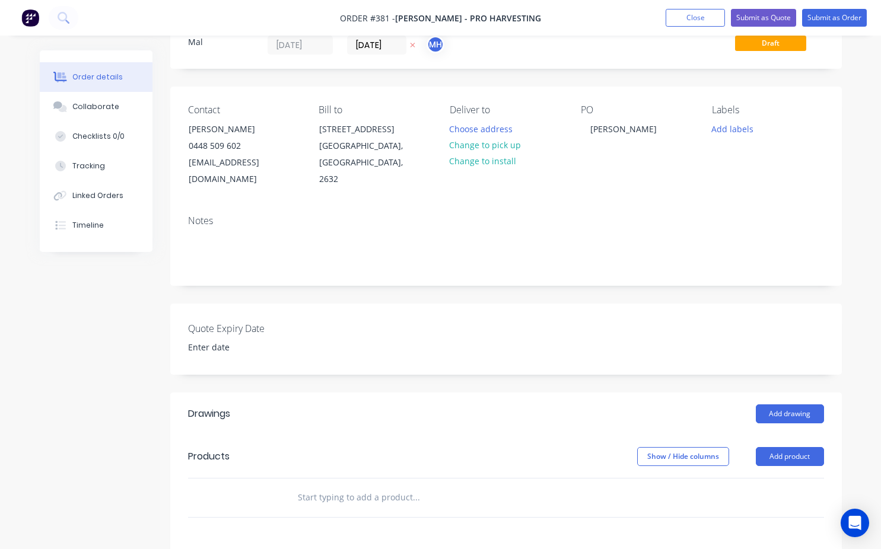
scroll to position [59, 0]
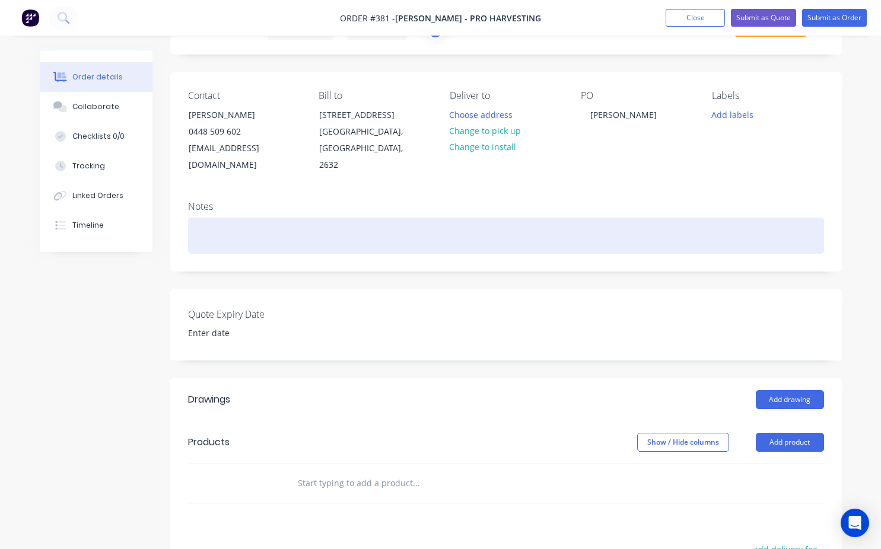
click at [203, 227] on div at bounding box center [506, 236] width 636 height 36
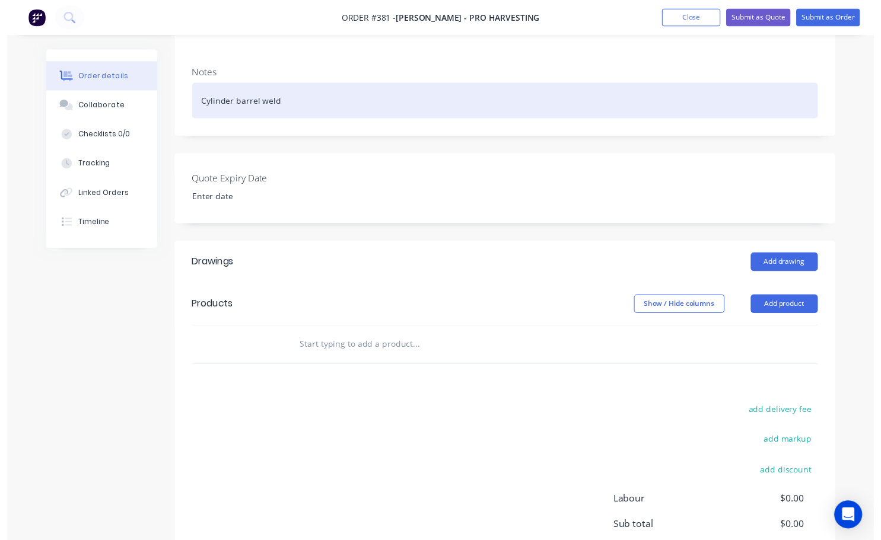
scroll to position [237, 0]
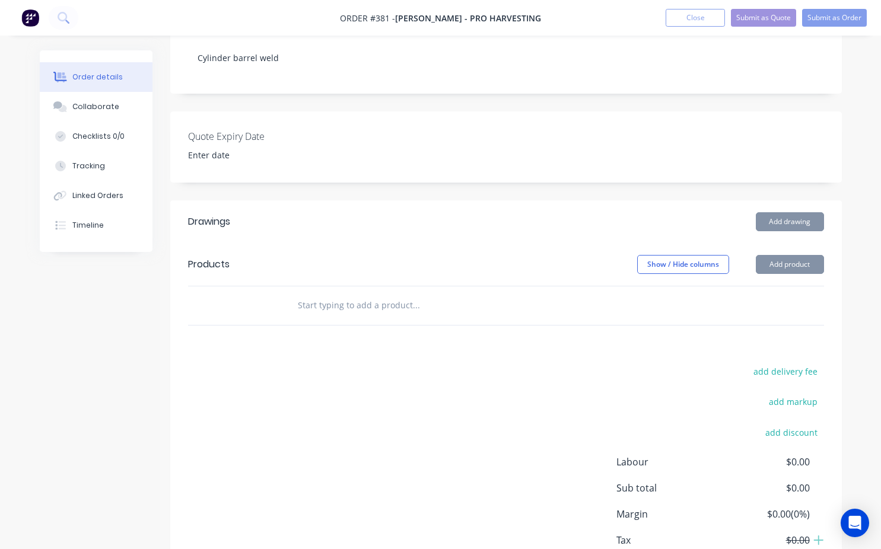
click at [302, 295] on input "text" at bounding box center [415, 306] width 237 height 24
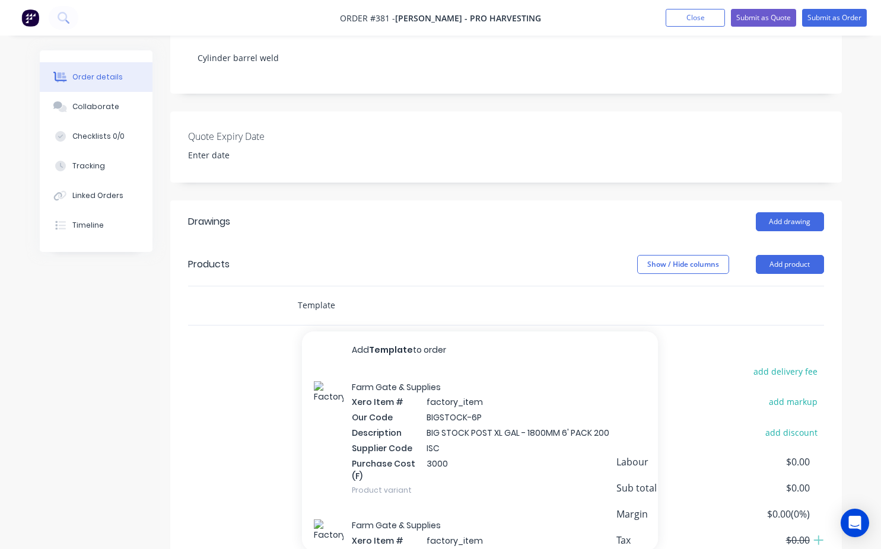
type input "Template"
click at [369, 379] on div "Farm Gate & Supplies Xero Item # factory_item Our Code BIGSTOCK-6P Description …" at bounding box center [480, 438] width 356 height 139
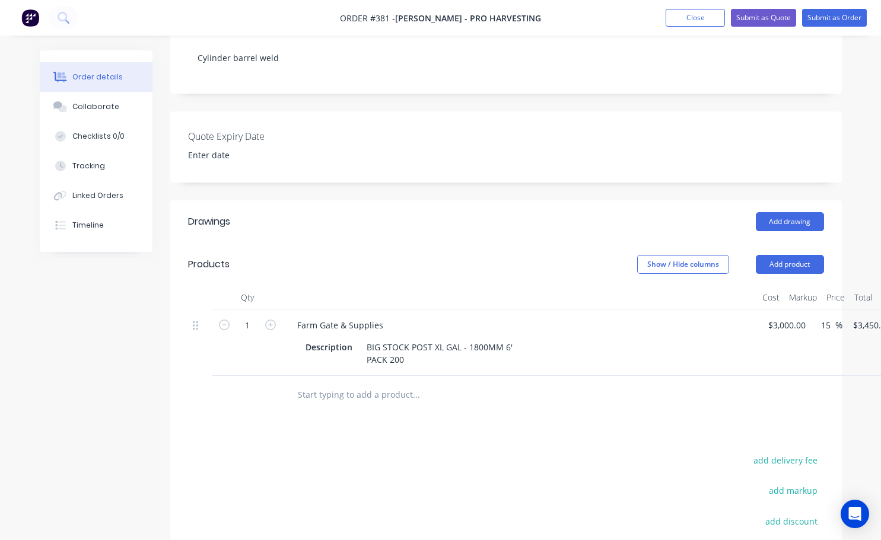
scroll to position [237, 97]
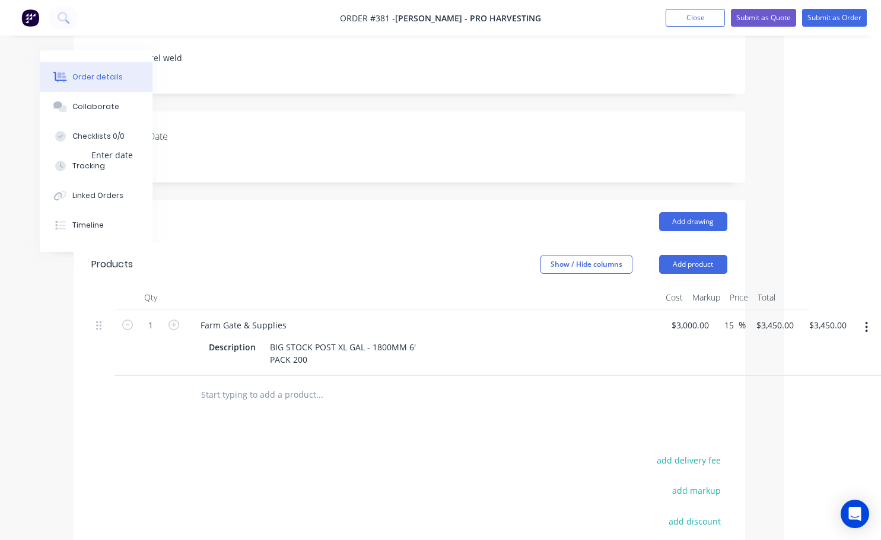
click at [867, 321] on icon "button" at bounding box center [866, 327] width 3 height 13
click at [801, 421] on div "Delete" at bounding box center [824, 429] width 91 height 17
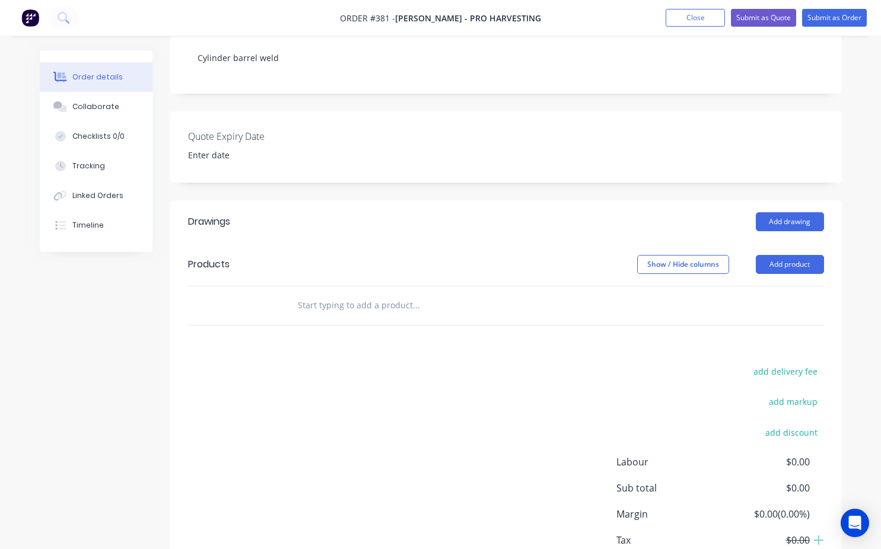
click at [290, 294] on div at bounding box center [466, 306] width 356 height 24
click at [301, 294] on div at bounding box center [466, 306] width 356 height 24
click at [355, 294] on input "text" at bounding box center [415, 306] width 237 height 24
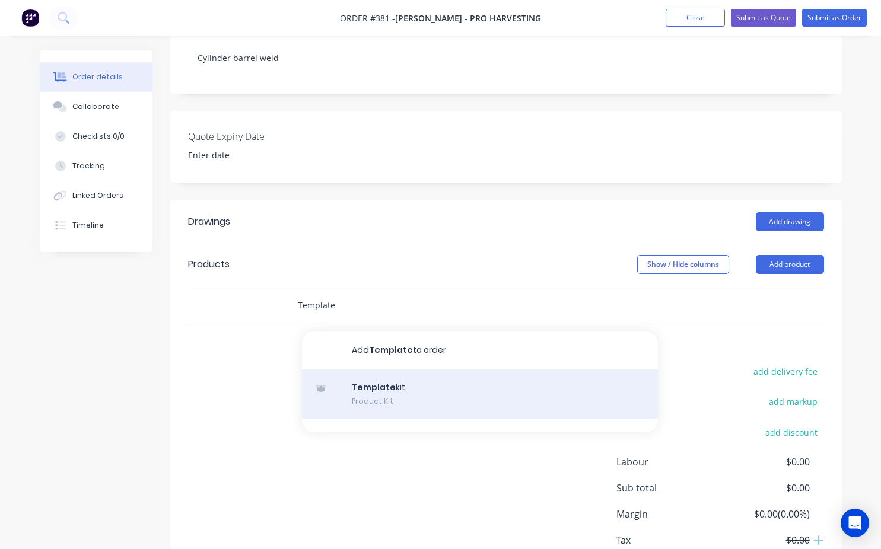
type input "Template"
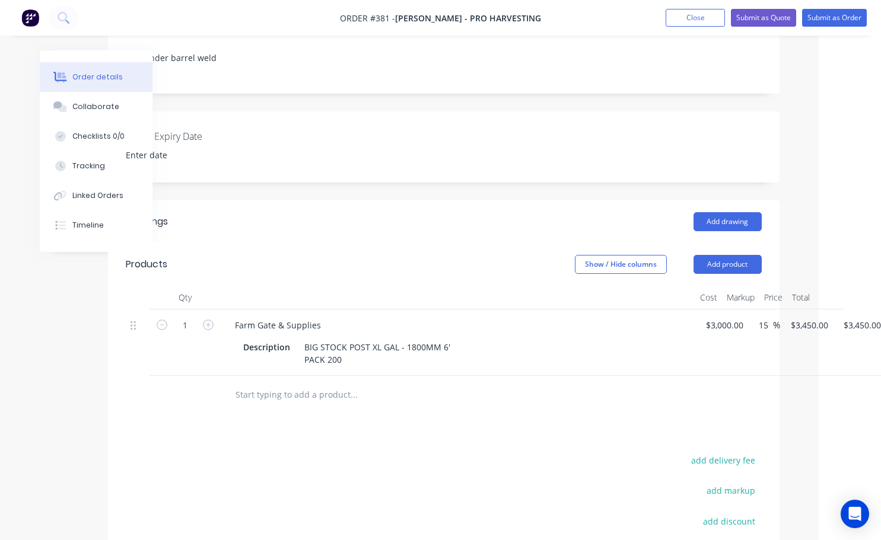
scroll to position [237, 97]
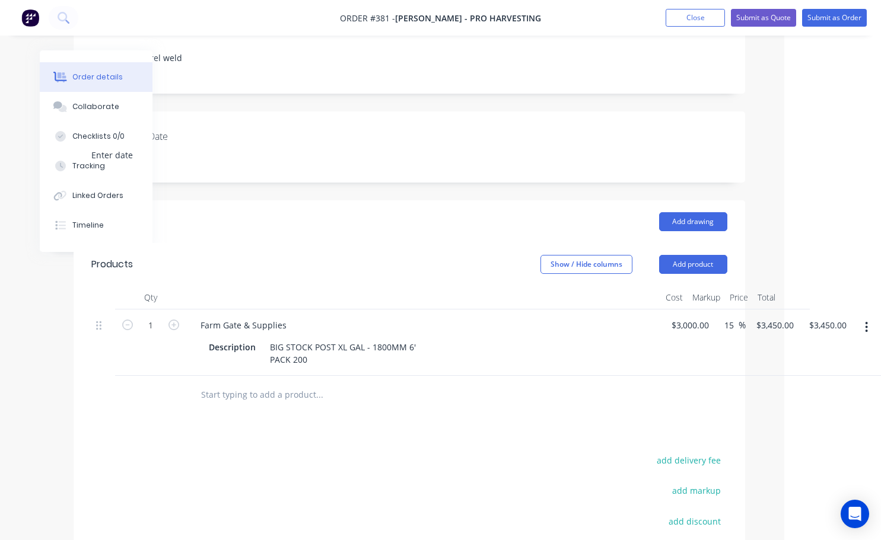
click at [865, 321] on icon "button" at bounding box center [866, 327] width 3 height 13
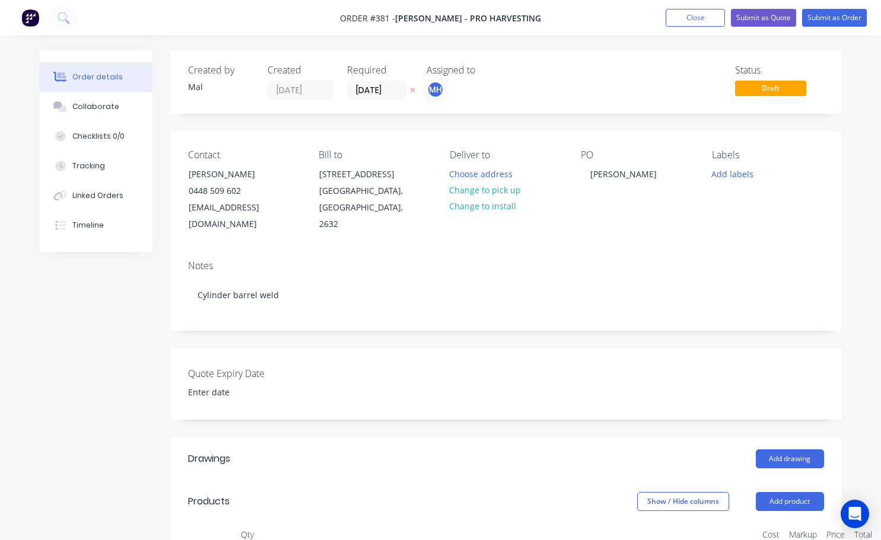
scroll to position [237, 97]
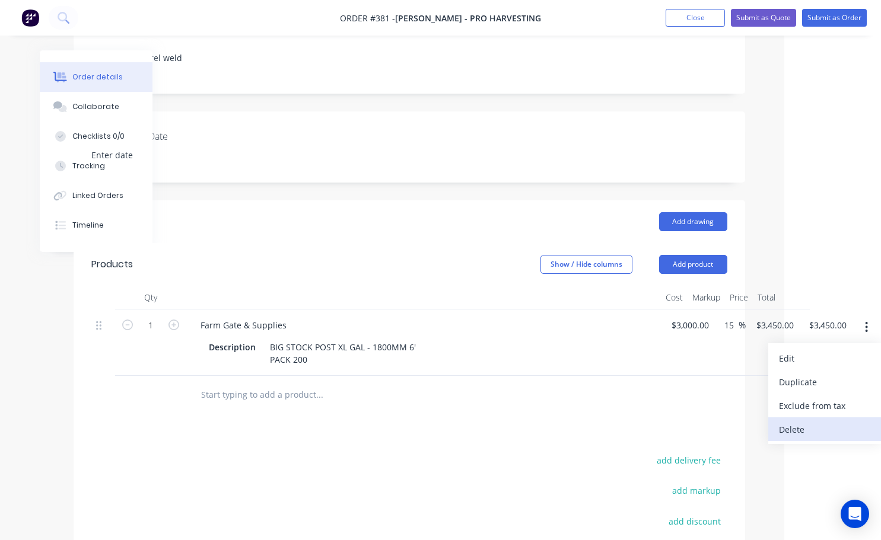
click at [791, 421] on div "Delete" at bounding box center [824, 429] width 91 height 17
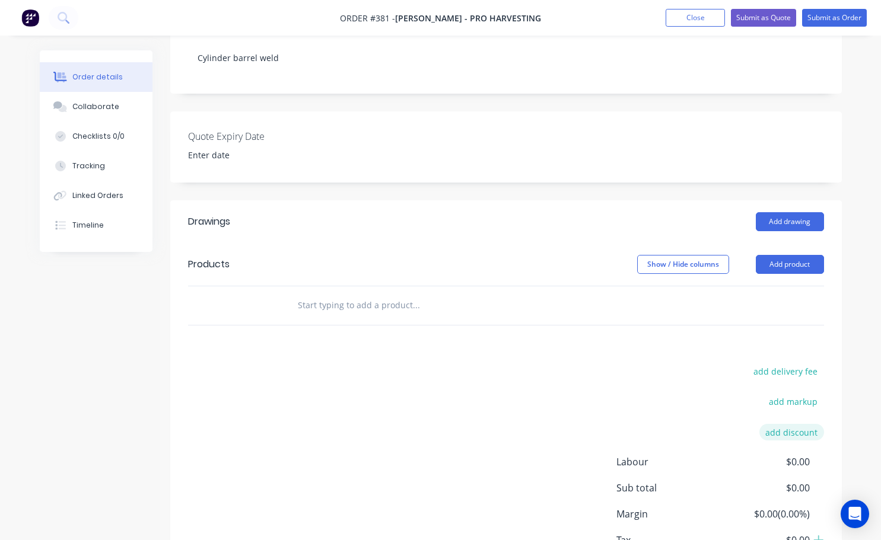
scroll to position [237, 0]
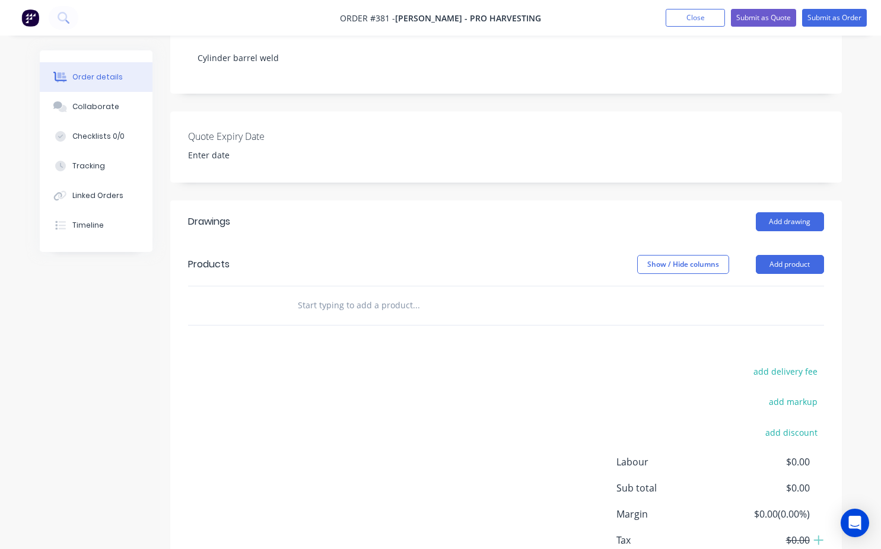
click at [301, 294] on input "text" at bounding box center [415, 306] width 237 height 24
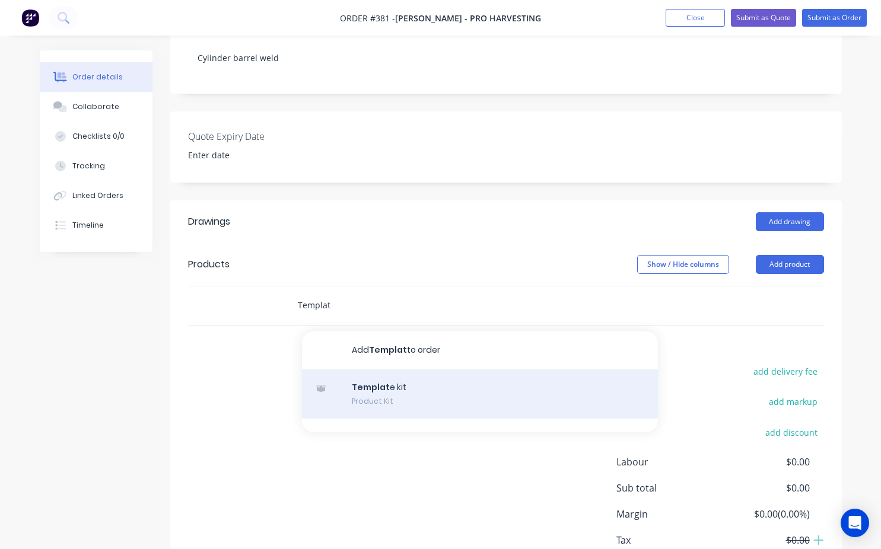
type input "Templat"
click at [409, 375] on div "Templat e kit Product Kit" at bounding box center [480, 394] width 356 height 50
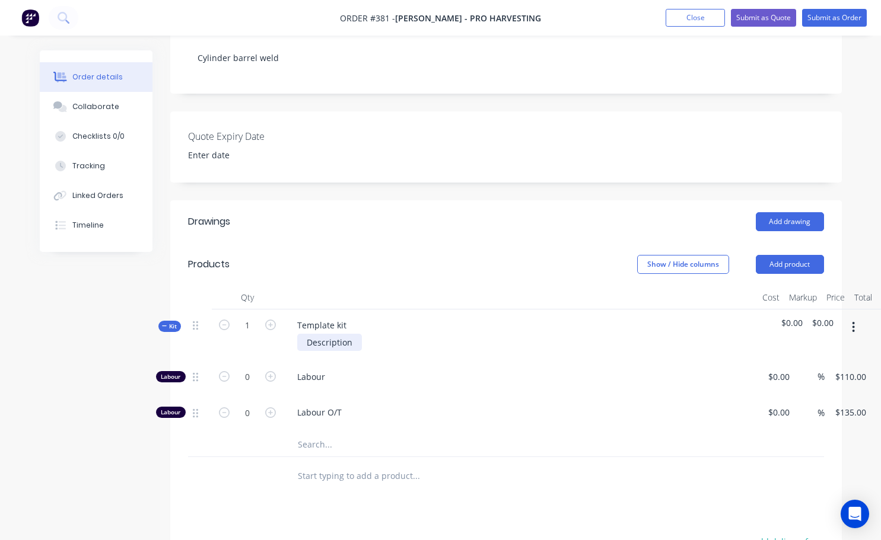
click at [360, 334] on div "Description" at bounding box center [329, 342] width 65 height 17
click at [343, 317] on div "Template kit" at bounding box center [322, 325] width 68 height 17
click at [851, 15] on button "Submit as Order" at bounding box center [834, 18] width 65 height 18
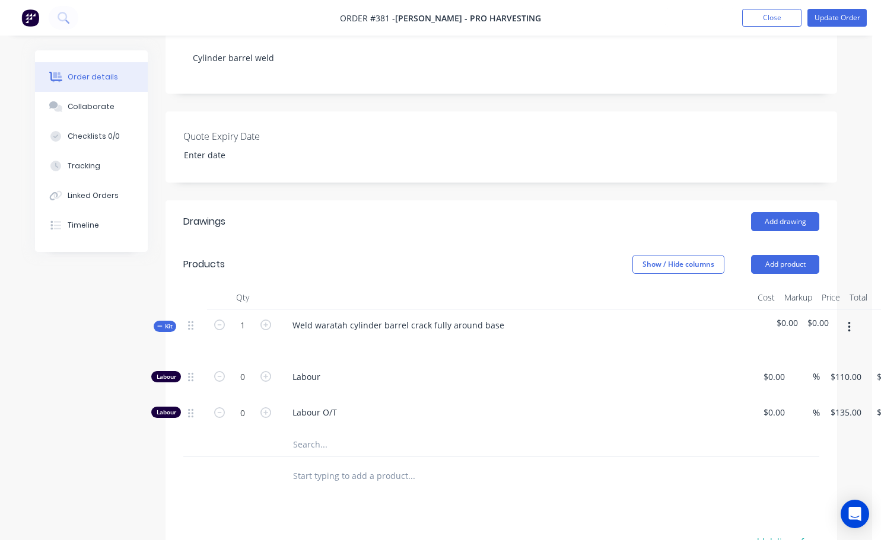
scroll to position [0, 0]
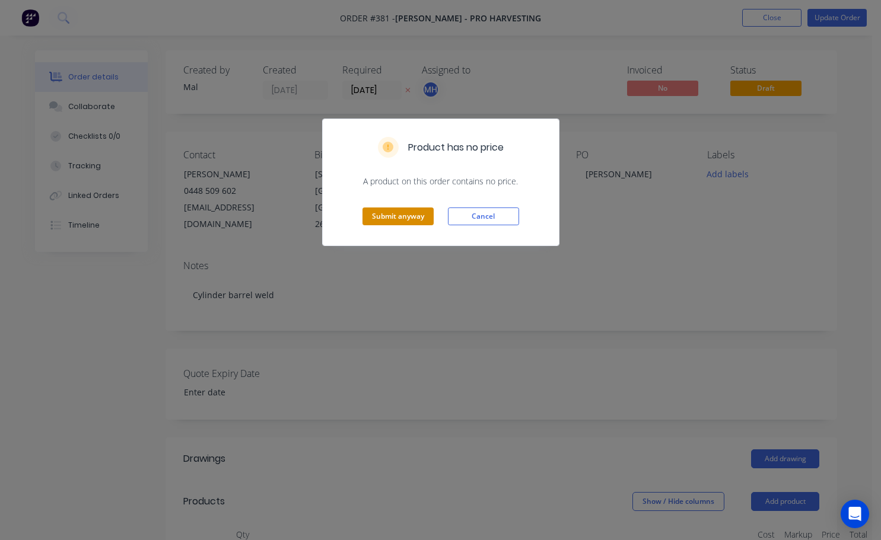
click at [384, 217] on button "Submit anyway" at bounding box center [397, 217] width 71 height 18
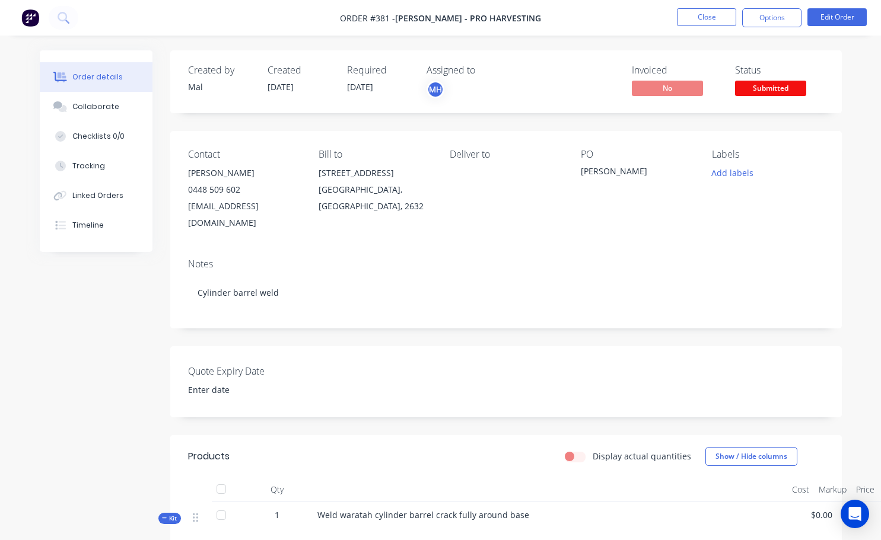
click at [775, 88] on span "Submitted" at bounding box center [770, 88] width 71 height 15
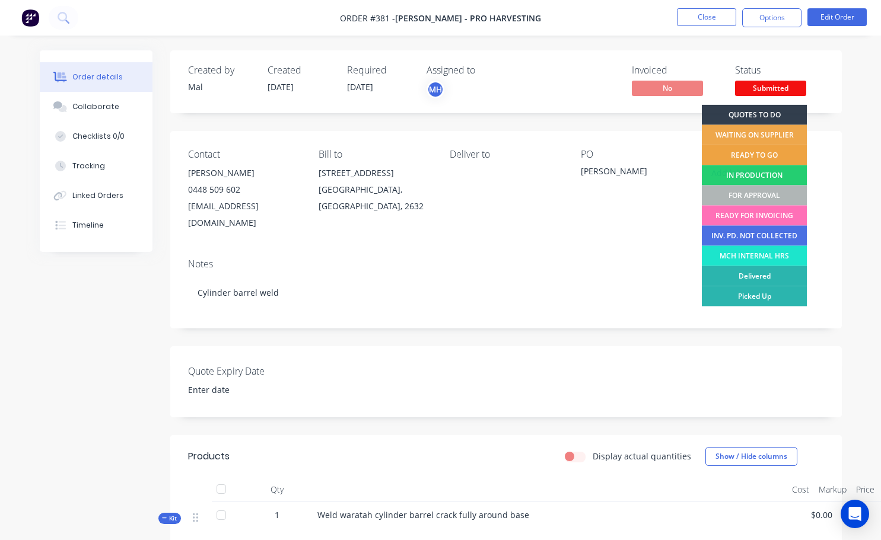
click at [766, 154] on div "READY TO GO" at bounding box center [754, 155] width 105 height 20
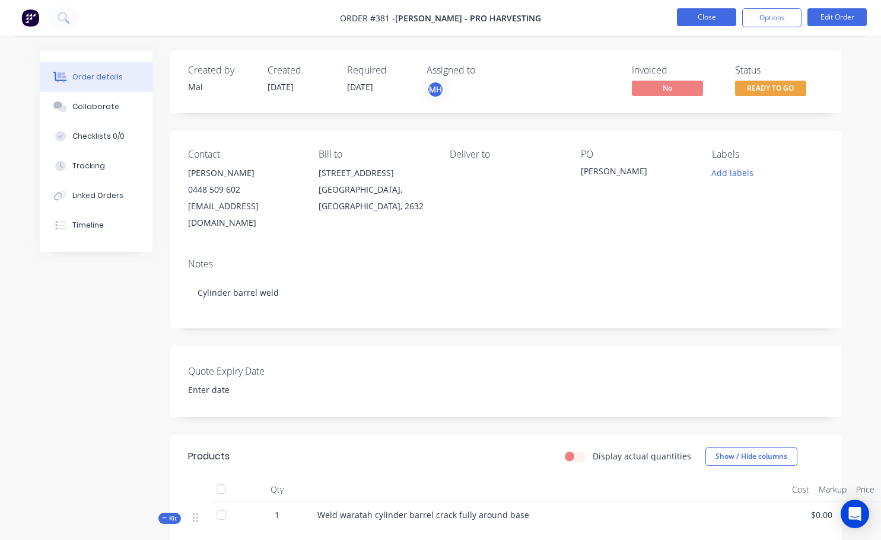
click at [713, 23] on button "Close" at bounding box center [706, 17] width 59 height 18
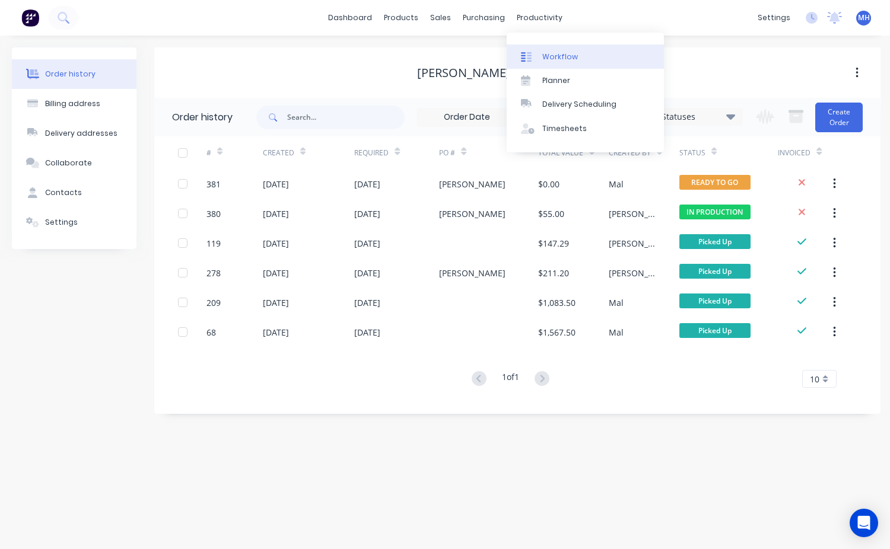
click at [549, 55] on div "Workflow" at bounding box center [560, 57] width 36 height 11
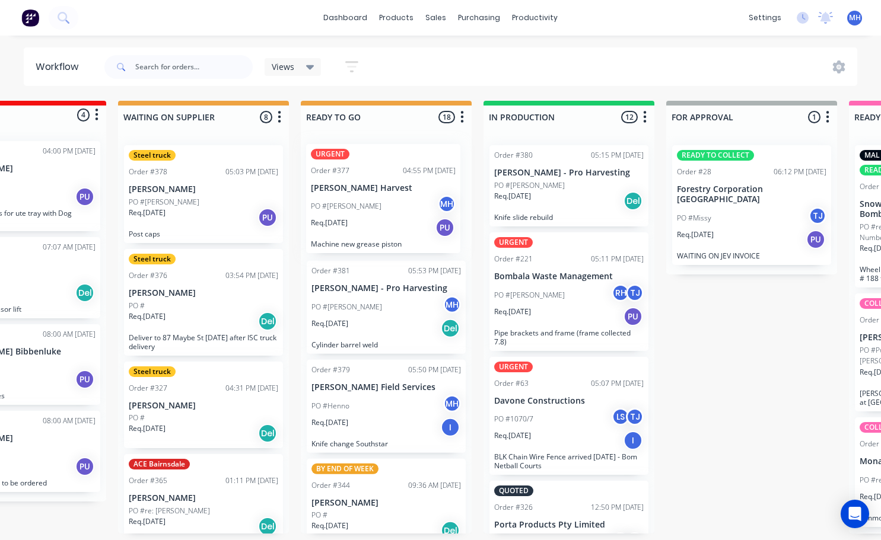
drag, startPoint x: 388, startPoint y: 316, endPoint x: 387, endPoint y: 229, distance: 86.6
click at [387, 229] on div "Order #381 05:53 PM 12/08/25 Owen Henderson - Pro Harvesting PO #Owen MH Req. 1…" at bounding box center [386, 335] width 171 height 398
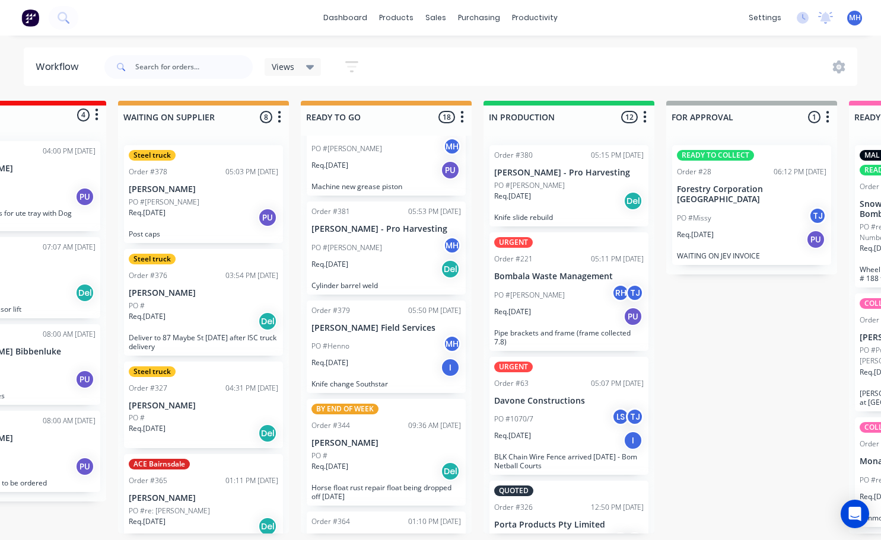
scroll to position [2, 273]
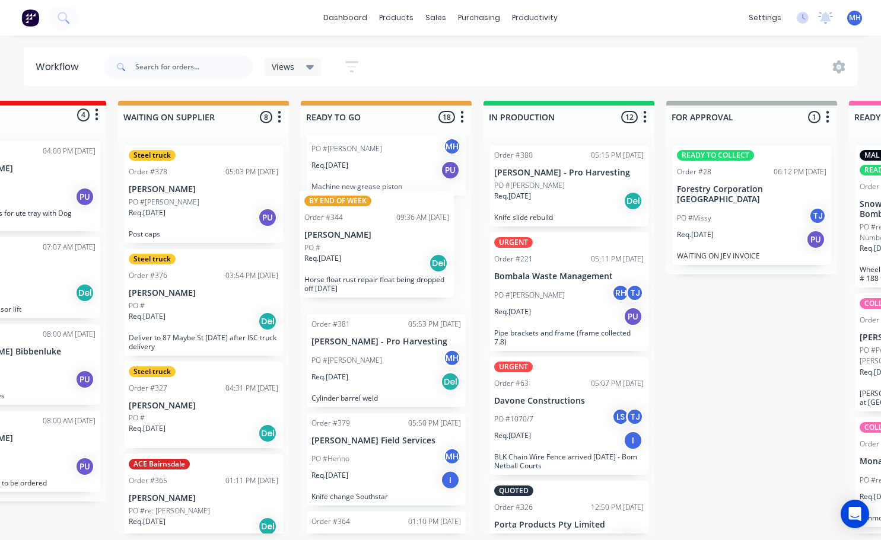
drag, startPoint x: 370, startPoint y: 443, endPoint x: 365, endPoint y: 230, distance: 213.6
click at [365, 230] on div "URGENT Order #377 04:55 PM 12/08/25 Pelz Harvest PO #Terry MH Req. 12/08/25 PU …" at bounding box center [386, 335] width 171 height 398
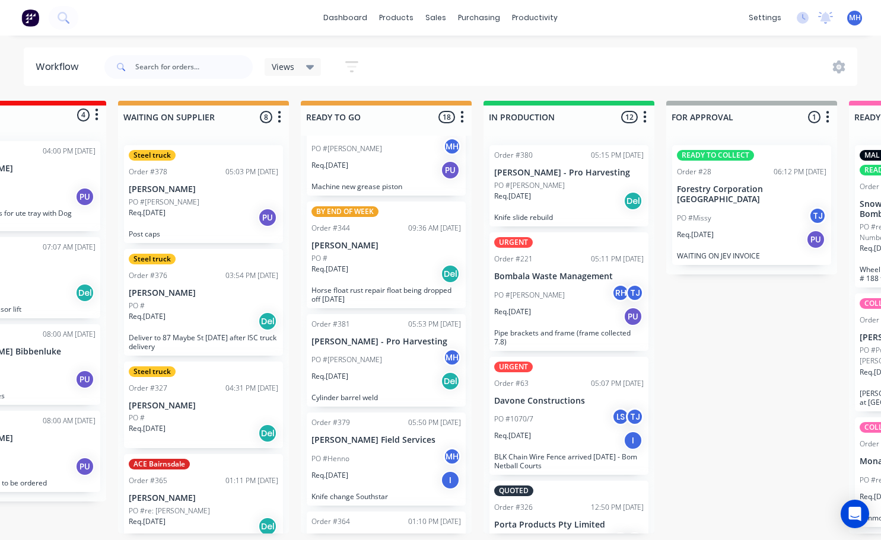
click at [405, 218] on div "BY END OF WEEK Order #344 09:36 AM 08/08/25 Kerryn Nicholson PO # Req. 07/08/25…" at bounding box center [386, 255] width 159 height 107
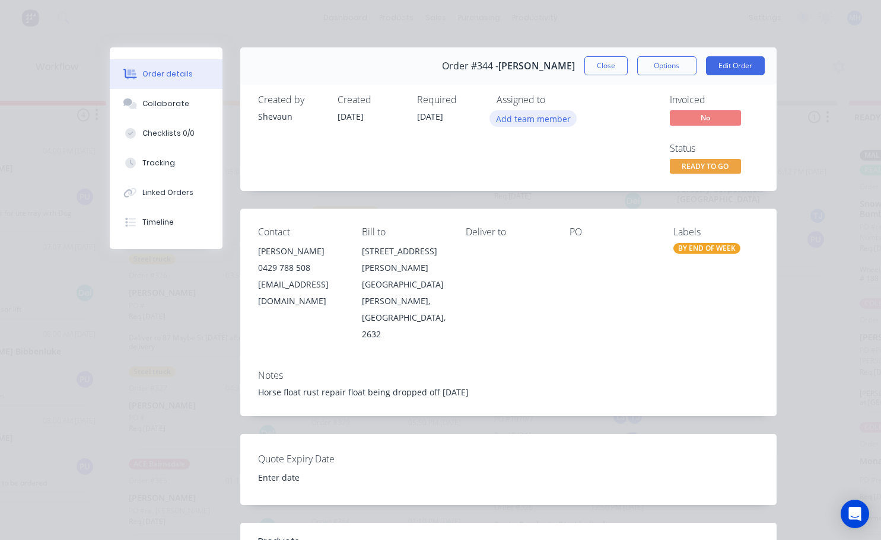
click at [504, 120] on button "Add team member" at bounding box center [532, 118] width 87 height 16
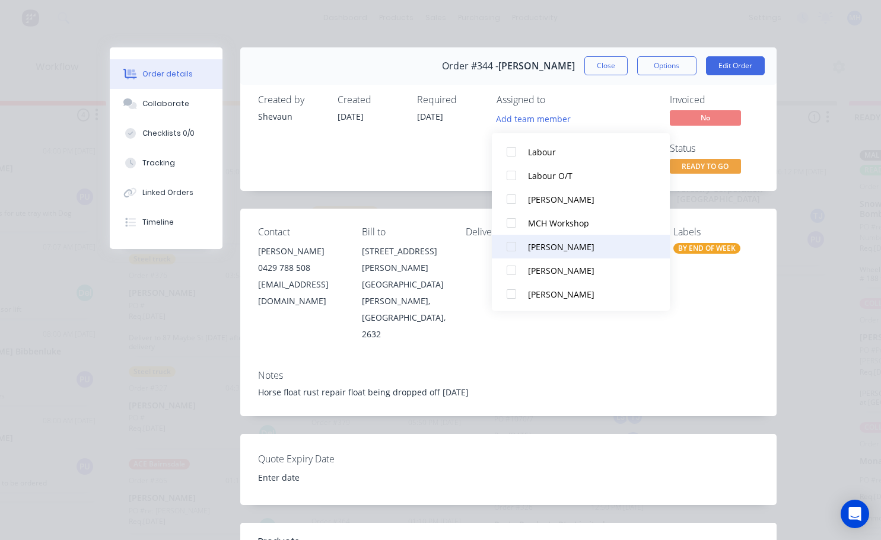
scroll to position [107, 0]
click at [512, 292] on div at bounding box center [511, 294] width 24 height 24
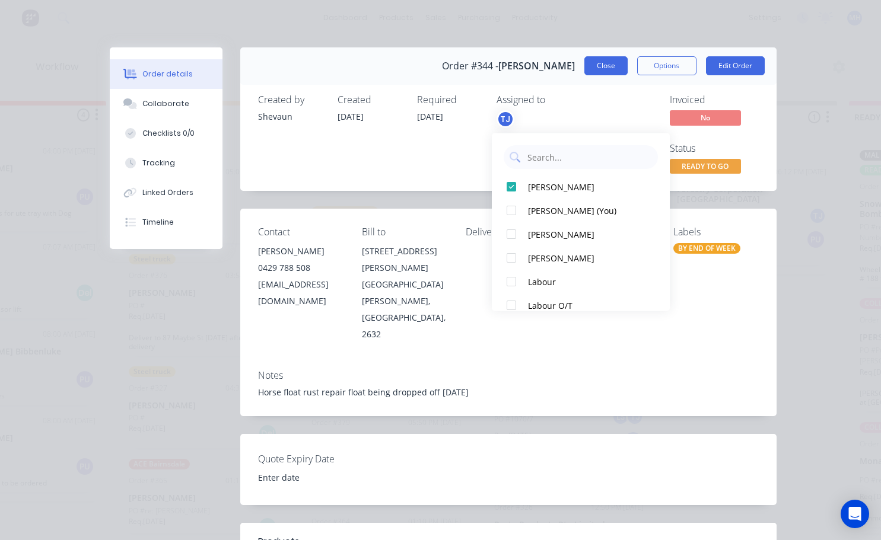
click at [605, 70] on button "Close" at bounding box center [605, 65] width 43 height 19
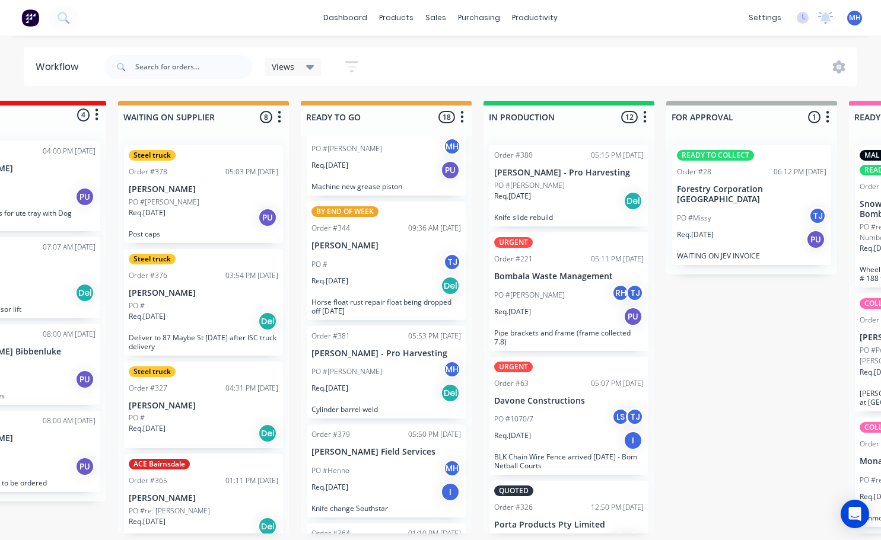
scroll to position [2, 273]
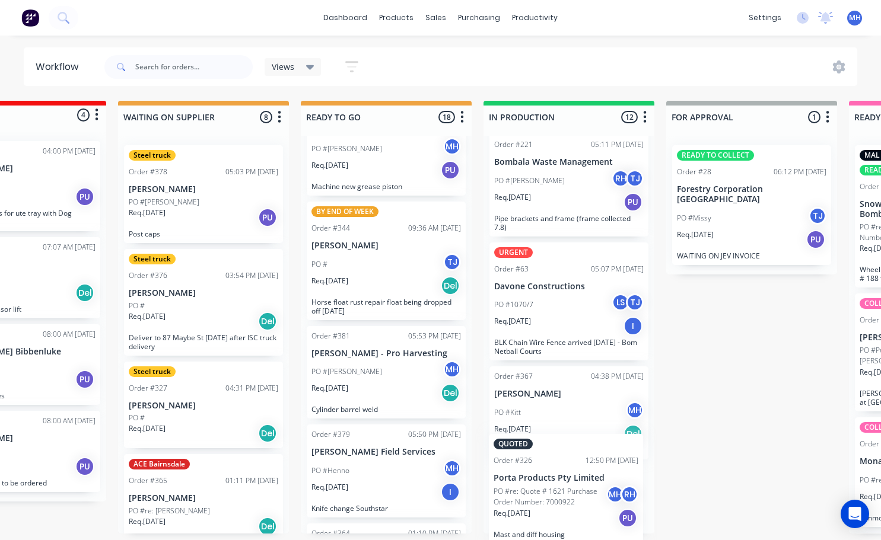
drag, startPoint x: 537, startPoint y: 509, endPoint x: 537, endPoint y: 461, distance: 48.0
click at [537, 461] on div "Order #380 05:15 PM 12/08/25 Owen Henderson - Pro Harvesting PO #Owen Req. 12/0…" at bounding box center [568, 335] width 171 height 398
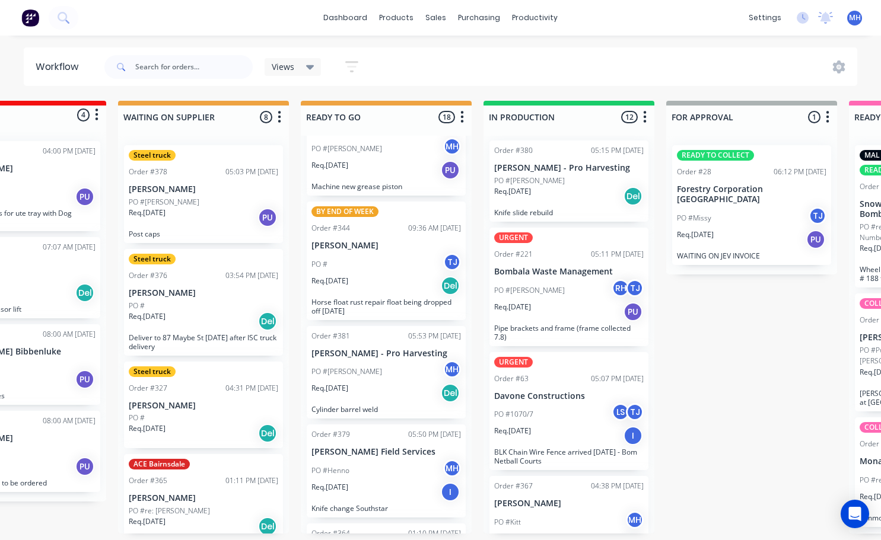
scroll to position [0, 0]
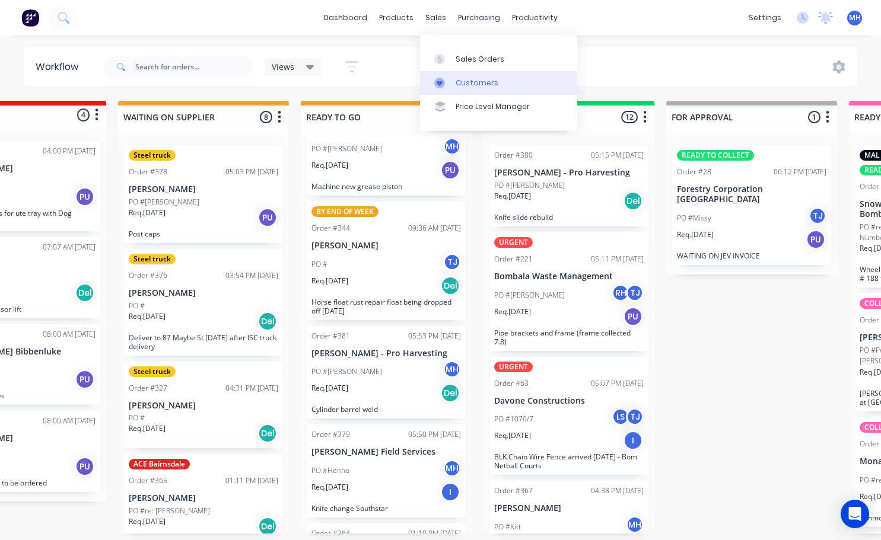
click at [460, 78] on div "Customers" at bounding box center [476, 83] width 43 height 11
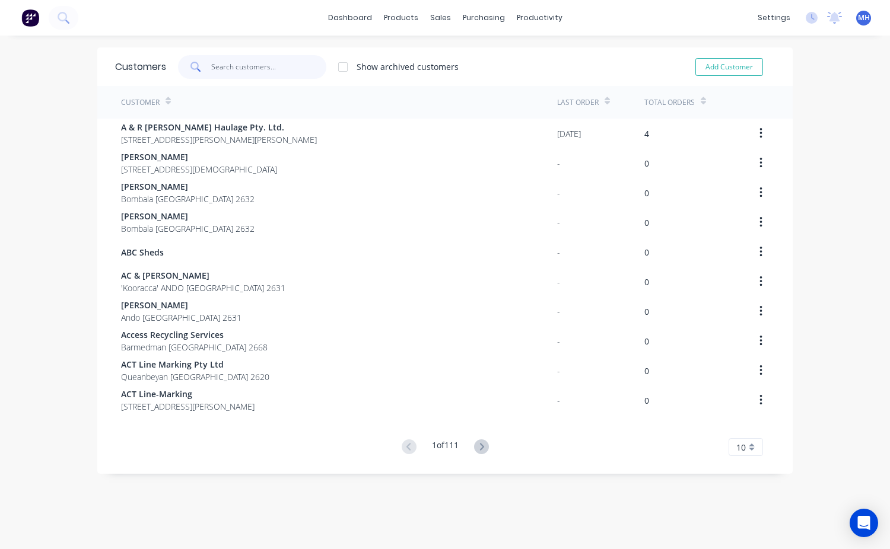
click at [215, 65] on input "text" at bounding box center [269, 67] width 116 height 24
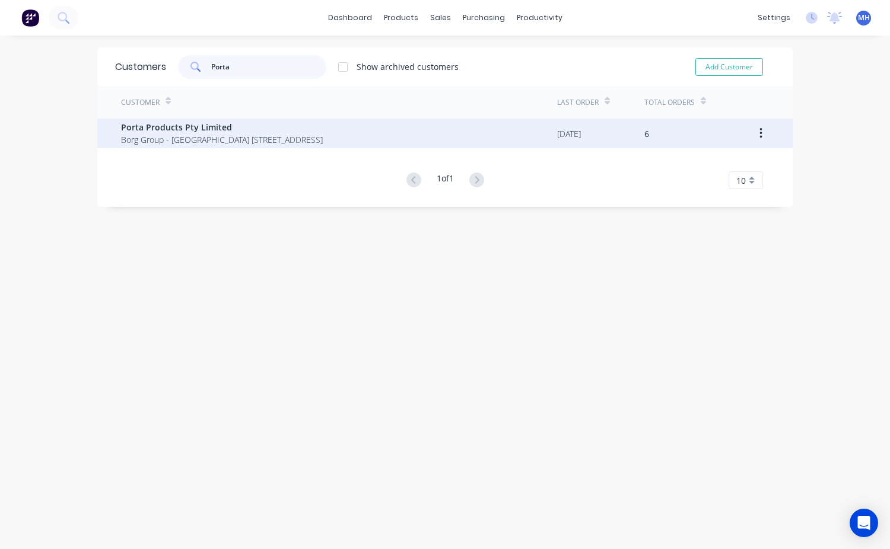
type input "Porta"
click at [179, 146] on div "Porta Products Pty Limited Borg Group - Bombala Site 2 Wella Way Somersby New S…" at bounding box center [339, 134] width 436 height 30
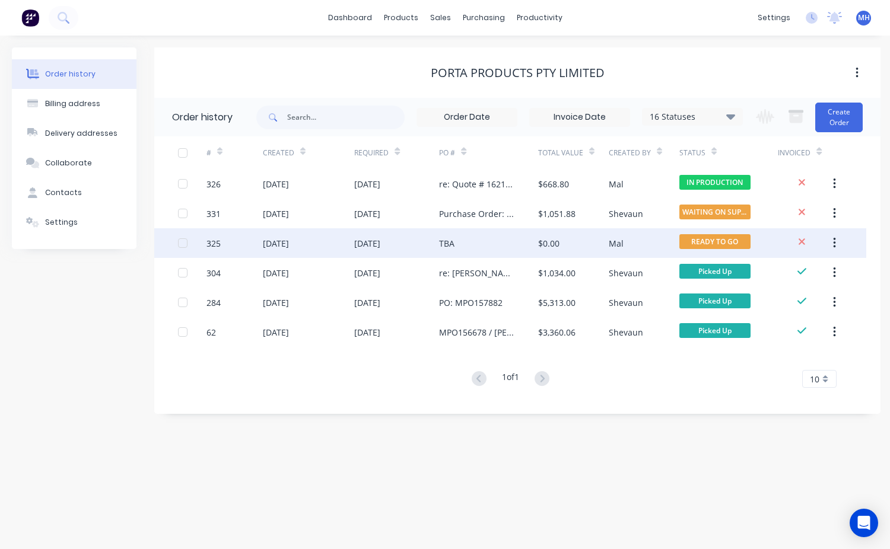
click at [563, 241] on div "$0.00" at bounding box center [573, 243] width 71 height 30
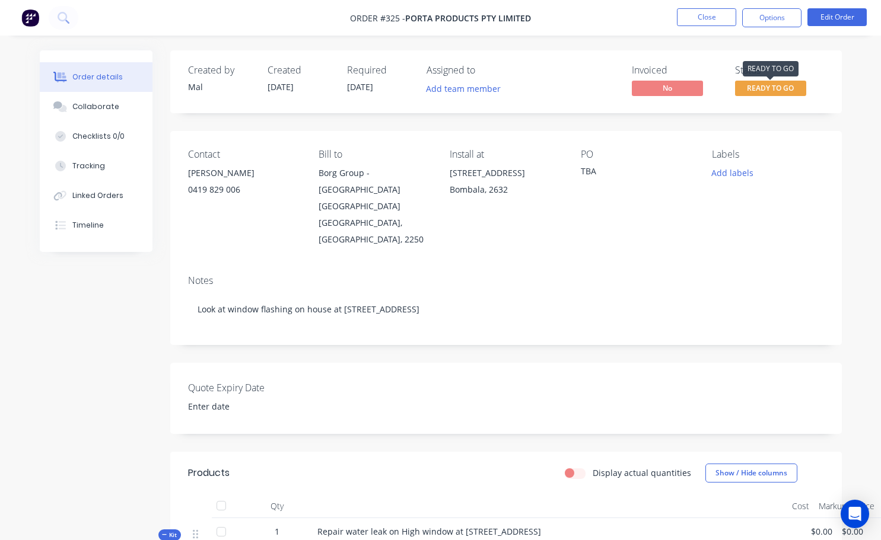
click at [763, 85] on span "READY TO GO" at bounding box center [770, 88] width 71 height 15
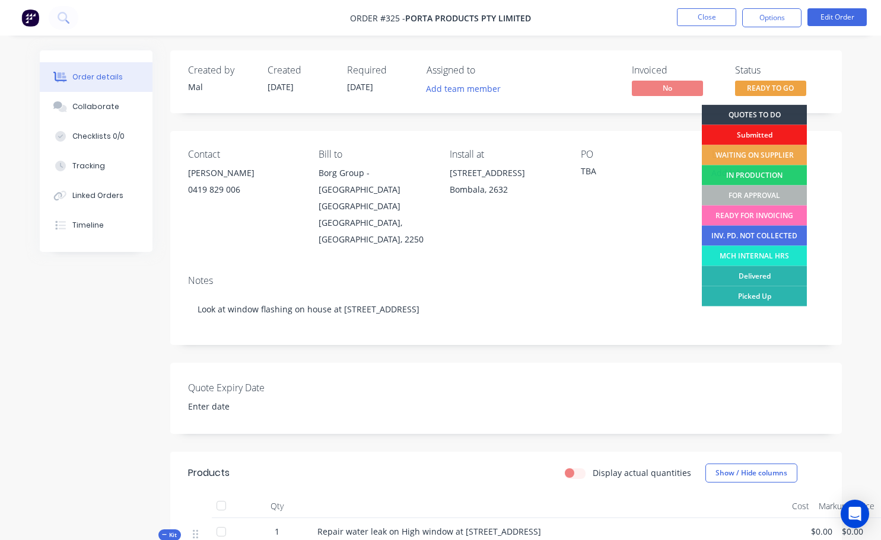
click at [649, 247] on div "Contact Jen Rea 0419 829 006 Bill to Borg Group - Bombala Site 2 Wella Way Some…" at bounding box center [505, 198] width 671 height 135
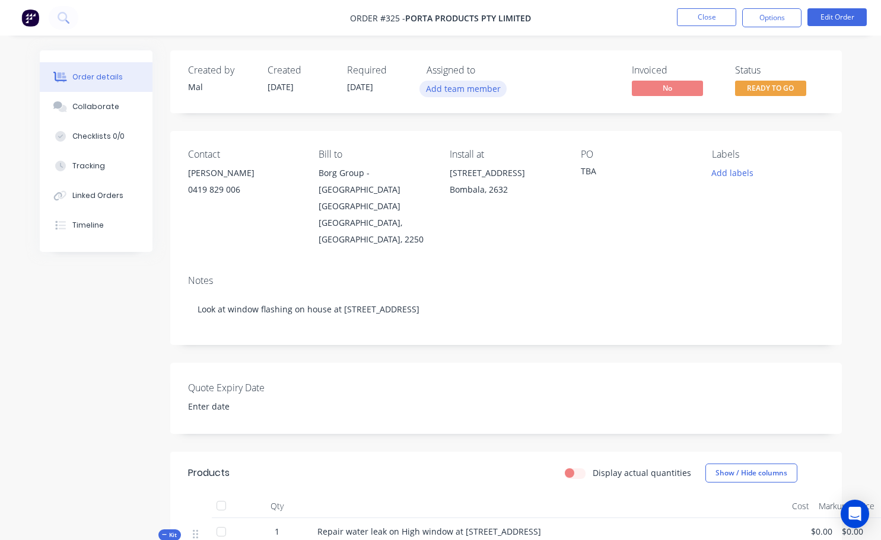
drag, startPoint x: 498, startPoint y: 94, endPoint x: 490, endPoint y: 94, distance: 7.1
click at [492, 94] on button "Add team member" at bounding box center [462, 89] width 87 height 16
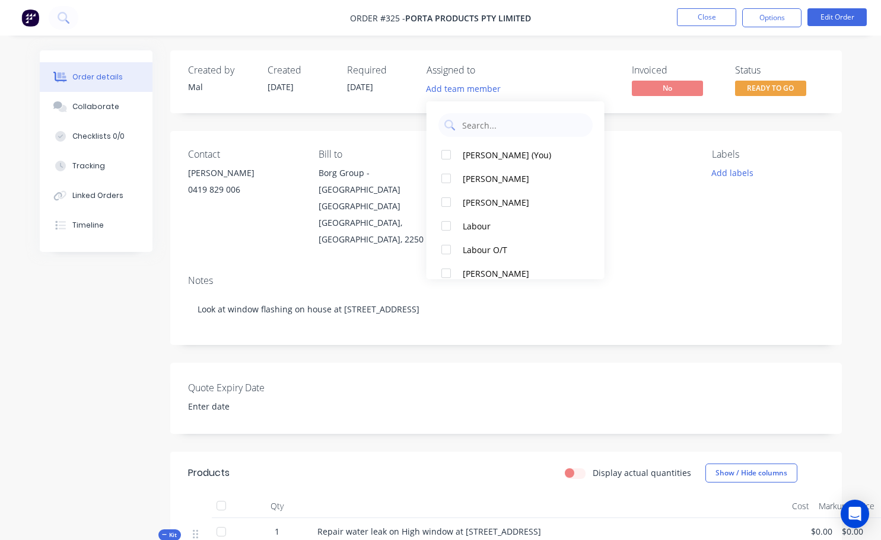
scroll to position [107, 0]
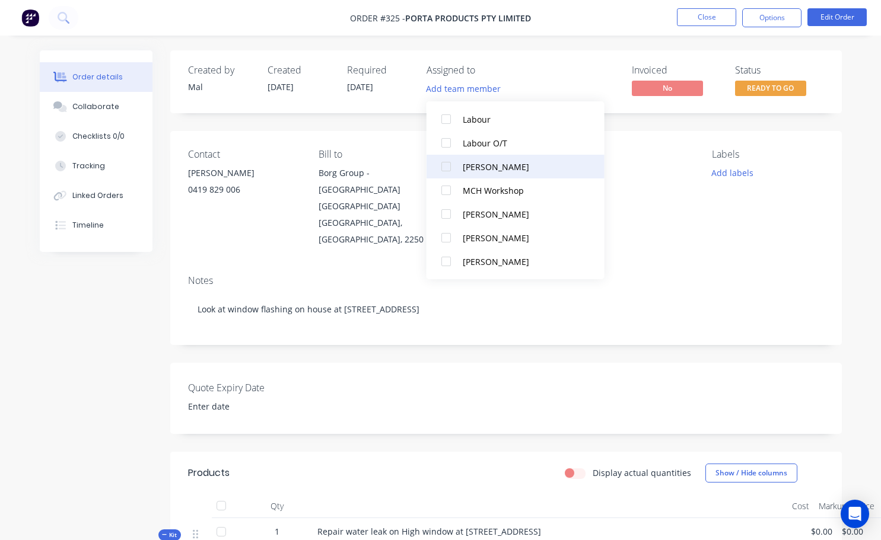
click at [449, 169] on div at bounding box center [446, 167] width 24 height 24
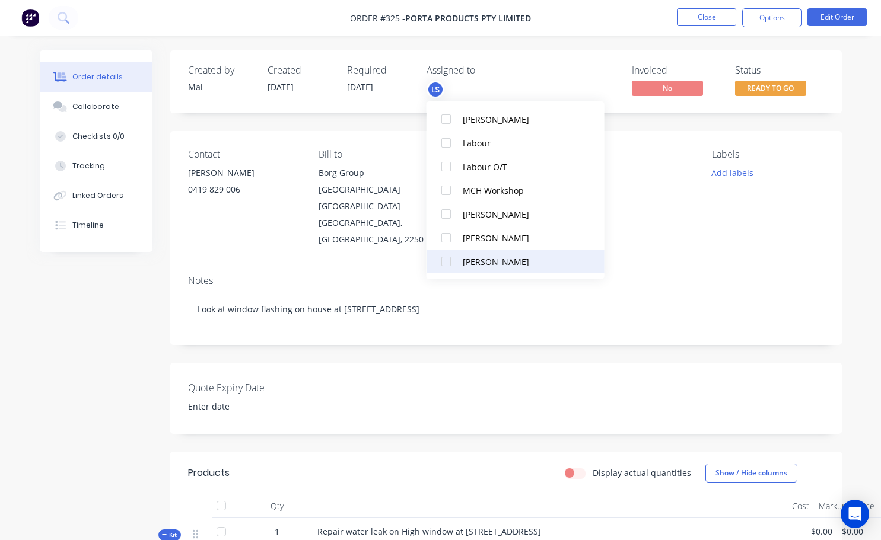
click at [450, 263] on div at bounding box center [446, 262] width 24 height 24
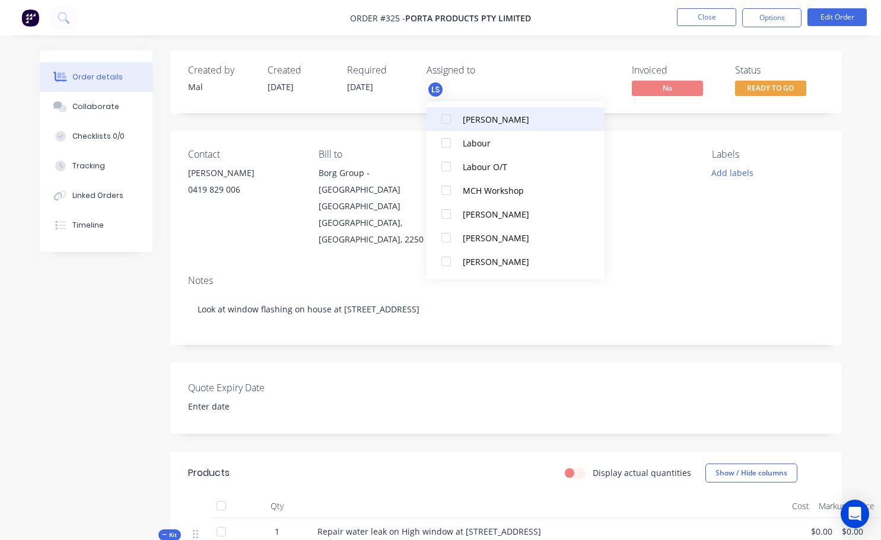
scroll to position [0, 0]
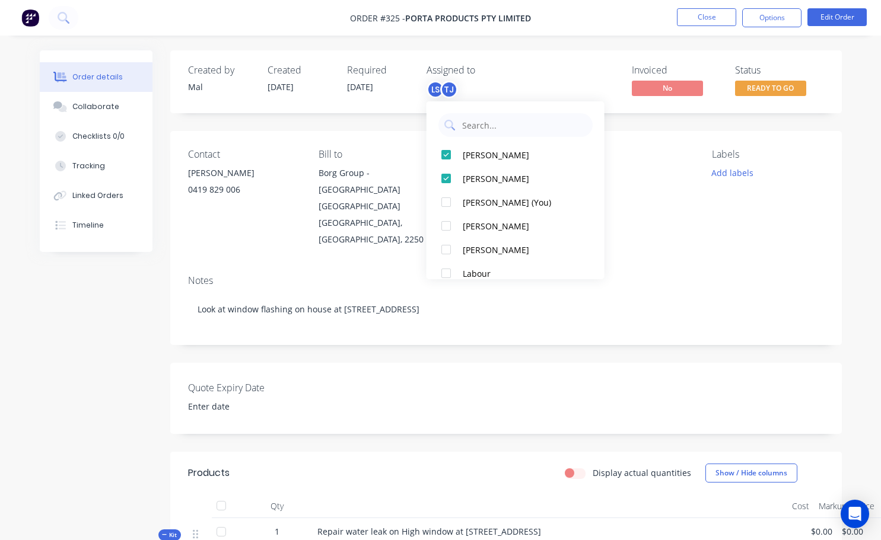
click at [678, 237] on div "Contact Jen Rea 0419 829 006 Bill to Borg Group - Bombala Site 2 Wella Way Some…" at bounding box center [505, 198] width 671 height 135
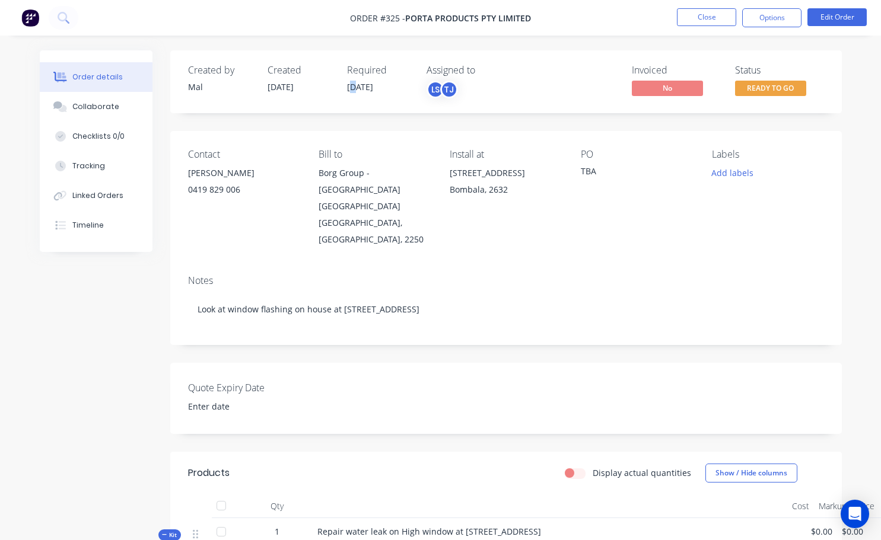
click at [353, 86] on span "[DATE]" at bounding box center [360, 86] width 26 height 11
click at [351, 90] on span "[DATE]" at bounding box center [360, 86] width 26 height 11
drag, startPoint x: 351, startPoint y: 87, endPoint x: 355, endPoint y: 94, distance: 9.1
click at [351, 87] on span "[DATE]" at bounding box center [360, 86] width 26 height 11
click at [355, 87] on span "[DATE]" at bounding box center [360, 86] width 26 height 11
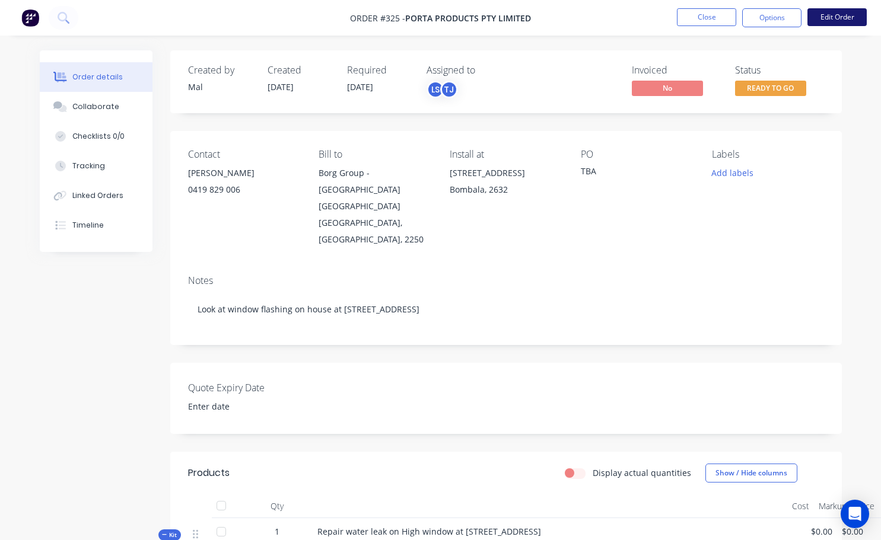
click at [842, 16] on button "Edit Order" at bounding box center [836, 17] width 59 height 18
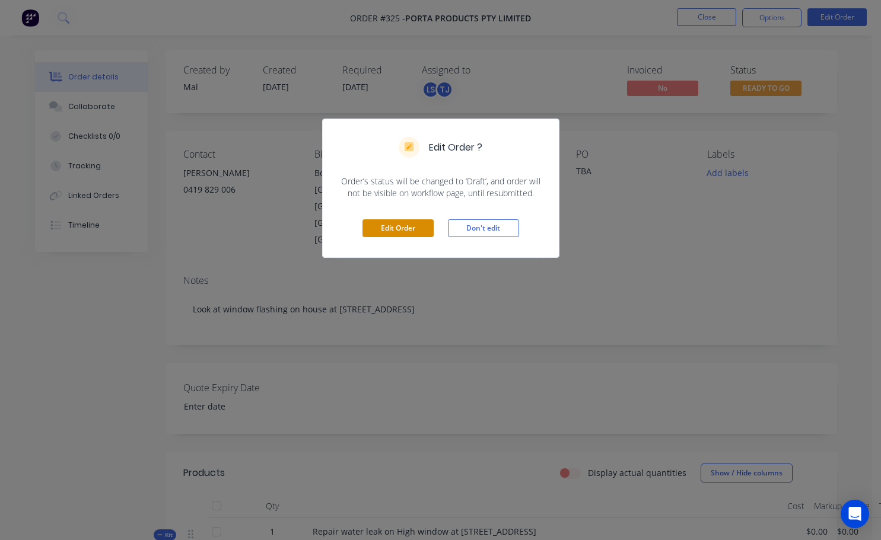
click at [396, 227] on button "Edit Order" at bounding box center [397, 228] width 71 height 18
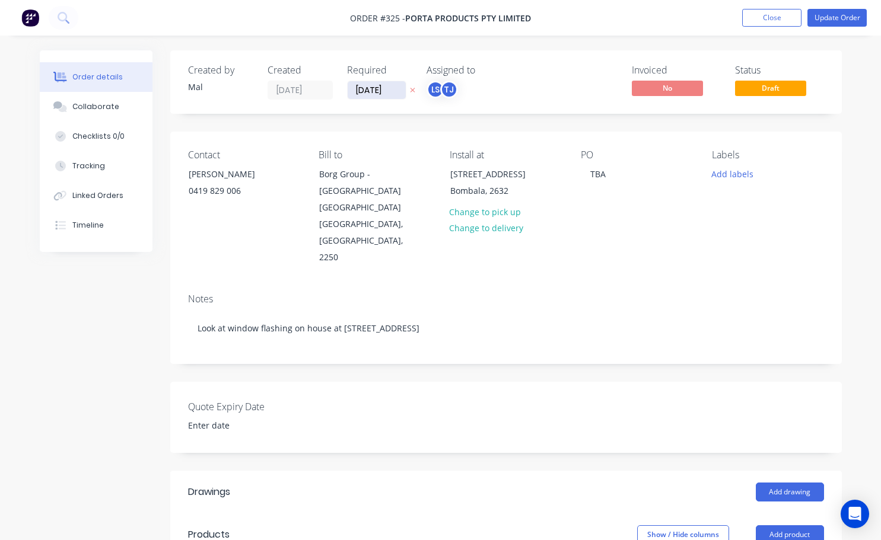
click at [364, 90] on input "[DATE]" at bounding box center [377, 90] width 58 height 18
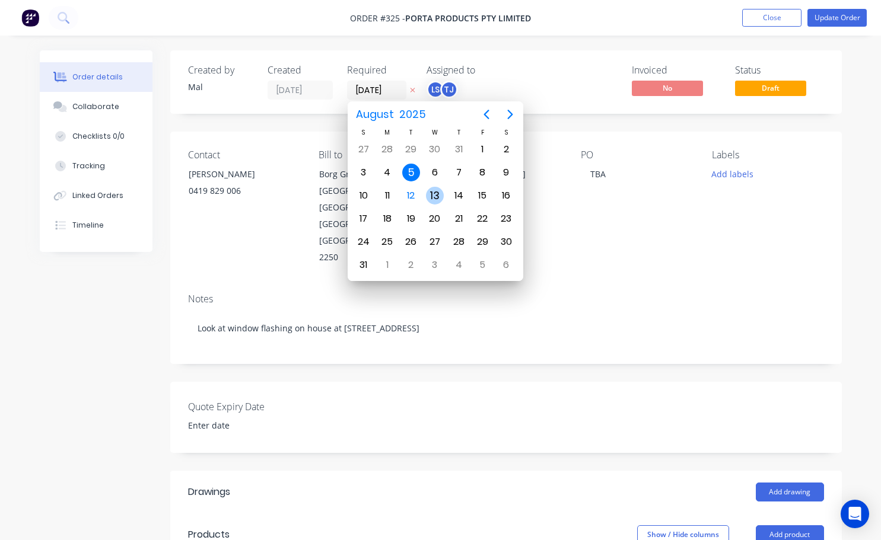
click at [436, 194] on div "13" at bounding box center [435, 196] width 18 height 18
type input "13/08/25"
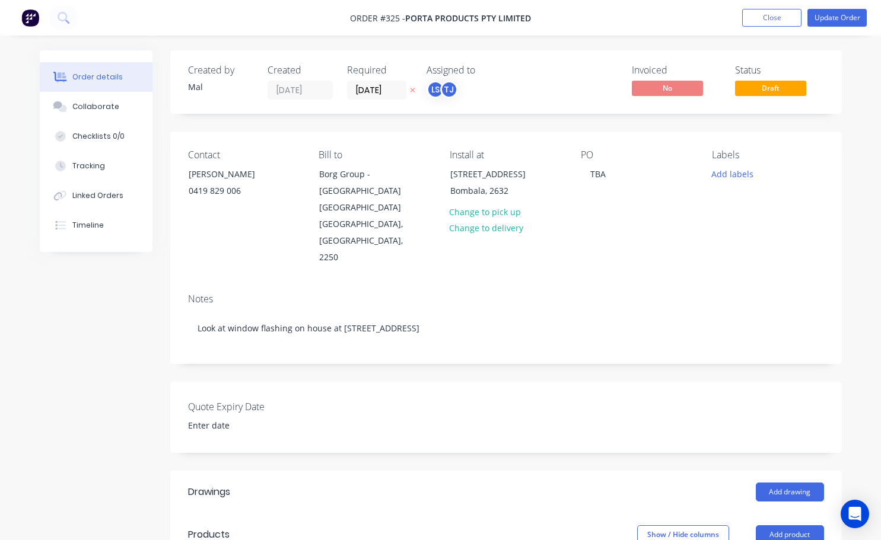
click at [571, 294] on div "Notes" at bounding box center [506, 299] width 636 height 11
click at [824, 20] on button "Update Order" at bounding box center [836, 18] width 59 height 18
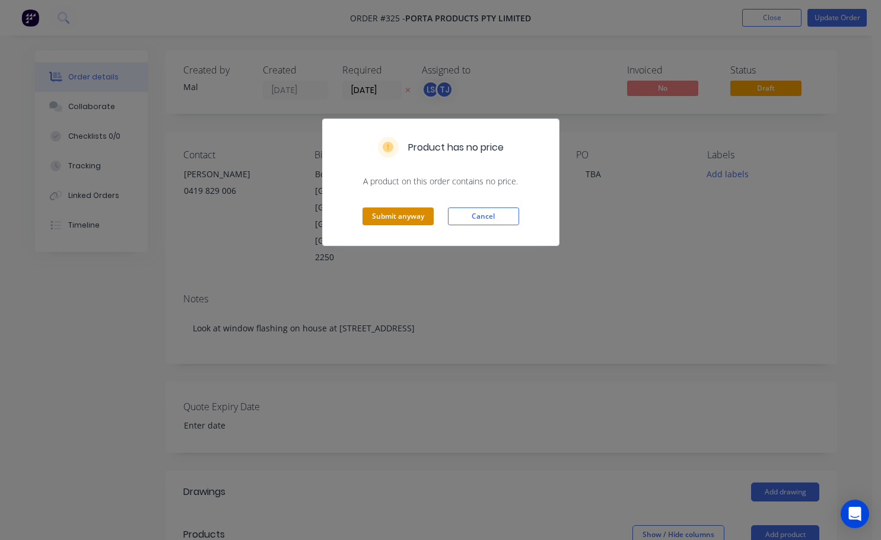
click at [418, 210] on button "Submit anyway" at bounding box center [397, 217] width 71 height 18
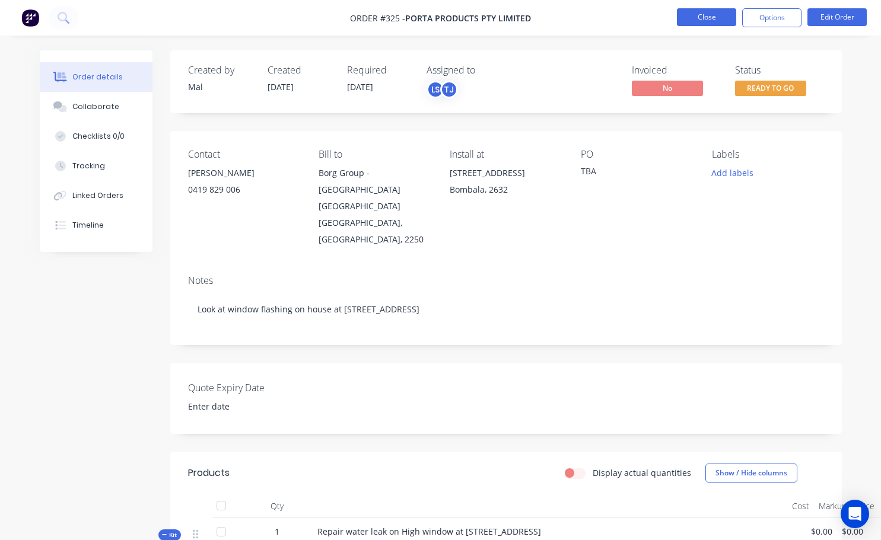
click at [718, 18] on button "Close" at bounding box center [706, 17] width 59 height 18
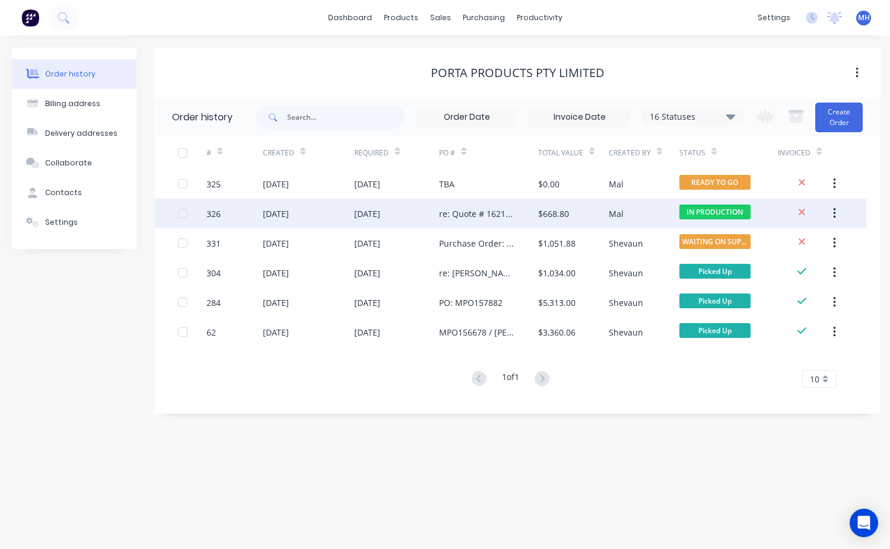
click at [643, 220] on div "Mal" at bounding box center [644, 214] width 71 height 30
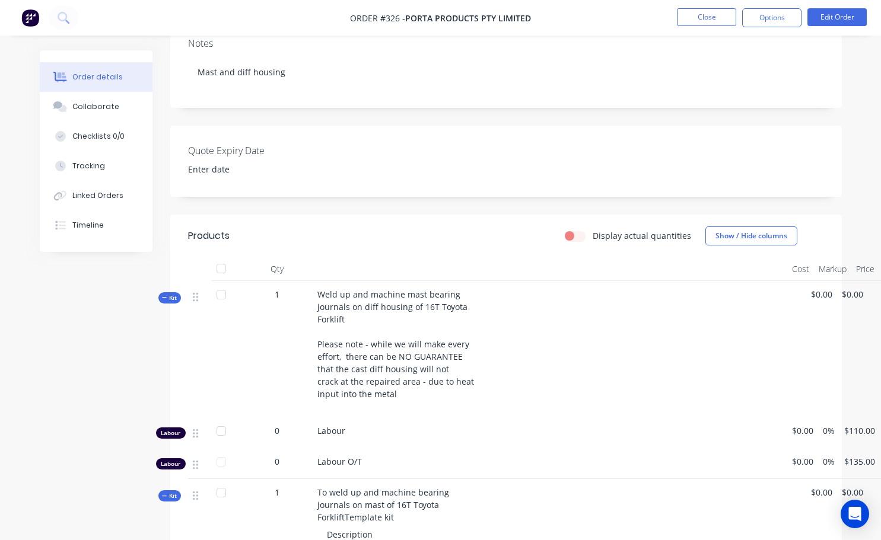
scroll to position [297, 0]
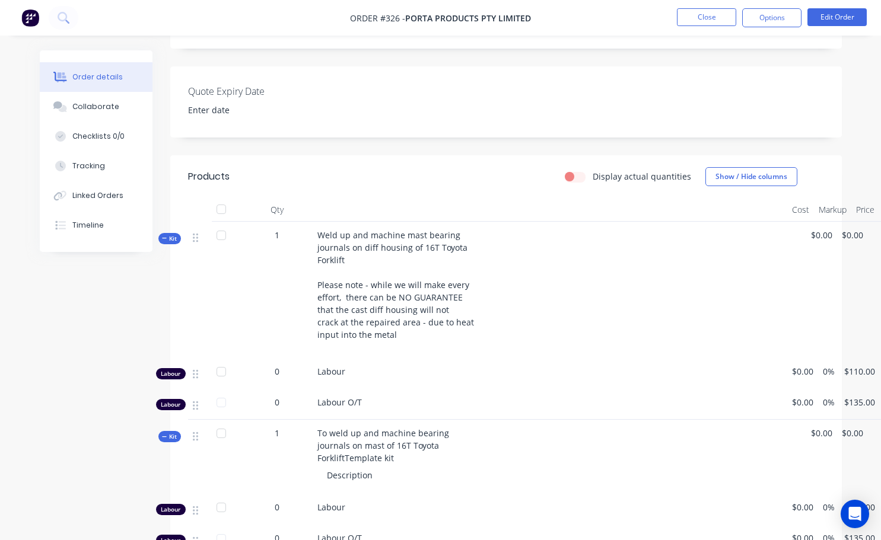
click at [371, 319] on span "Weld up and machine mast bearing journals on diff housing of 16T Toyota Forklif…" at bounding box center [395, 285] width 157 height 111
click at [831, 18] on button "Edit Order" at bounding box center [836, 17] width 59 height 18
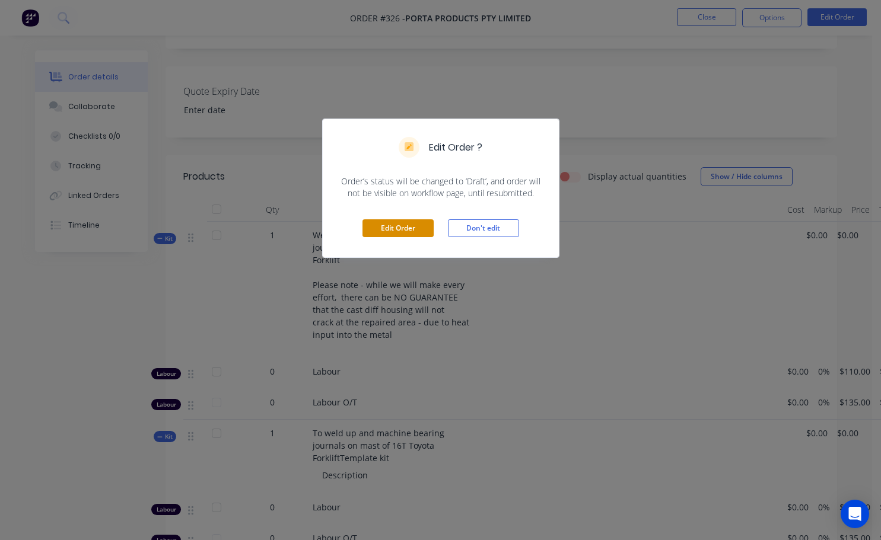
click at [419, 230] on button "Edit Order" at bounding box center [397, 228] width 71 height 18
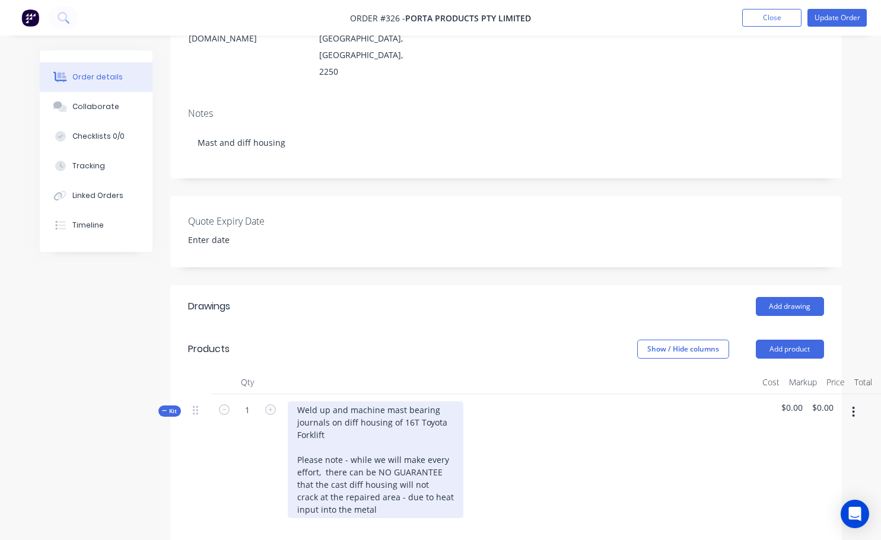
scroll to position [237, 0]
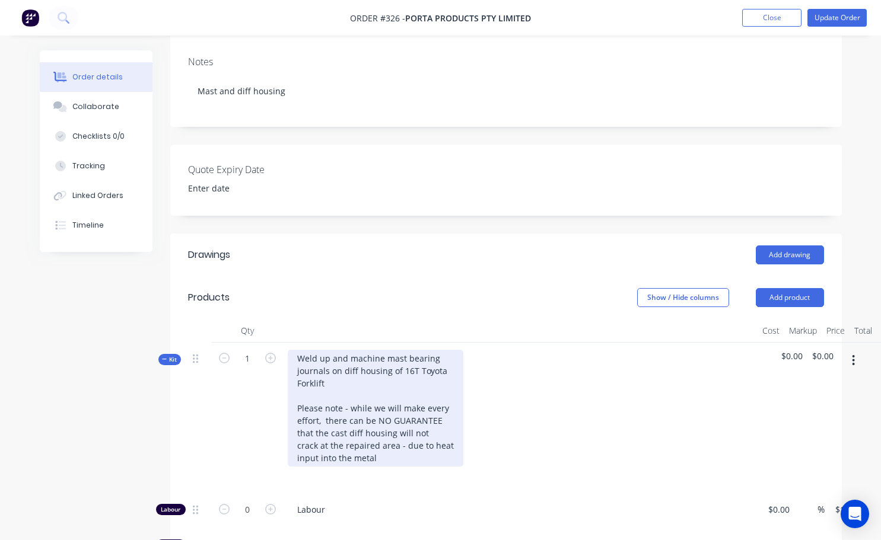
click at [352, 423] on div "Weld up and machine mast bearing journals on diff housing of 16T Toyota Forklif…" at bounding box center [376, 408] width 176 height 117
click at [391, 429] on div "Weld up and machine mast bearing journals on diff housing of 16T Toyota Forklif…" at bounding box center [376, 408] width 176 height 117
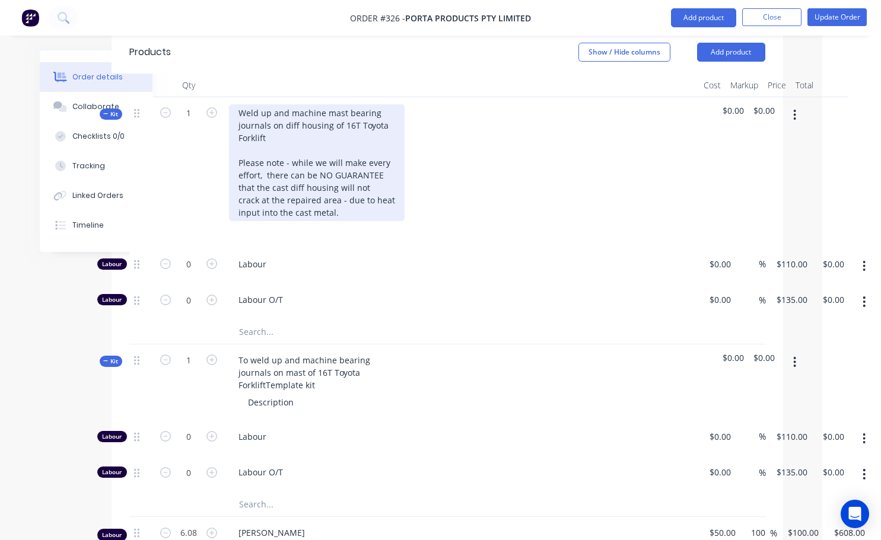
scroll to position [474, 59]
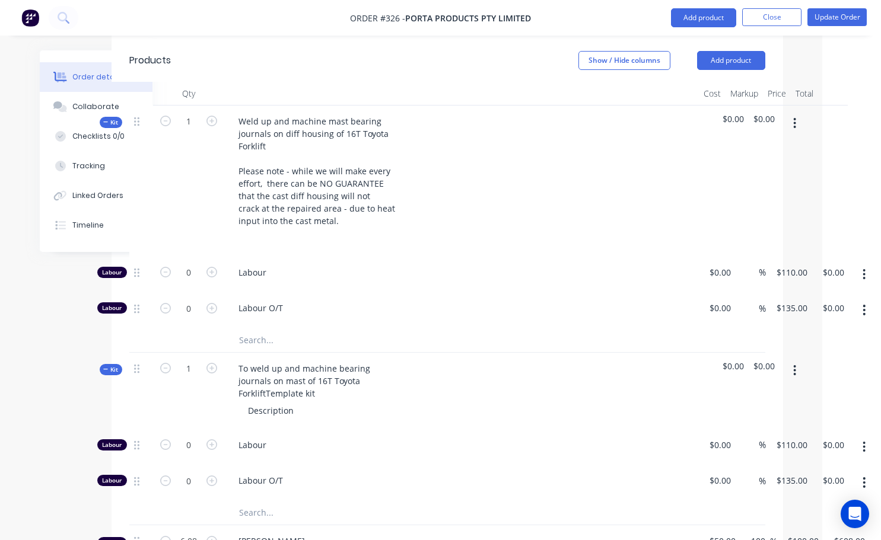
click at [795, 365] on icon "button" at bounding box center [795, 370] width 2 height 11
click at [738, 464] on div "Delete" at bounding box center [752, 472] width 91 height 17
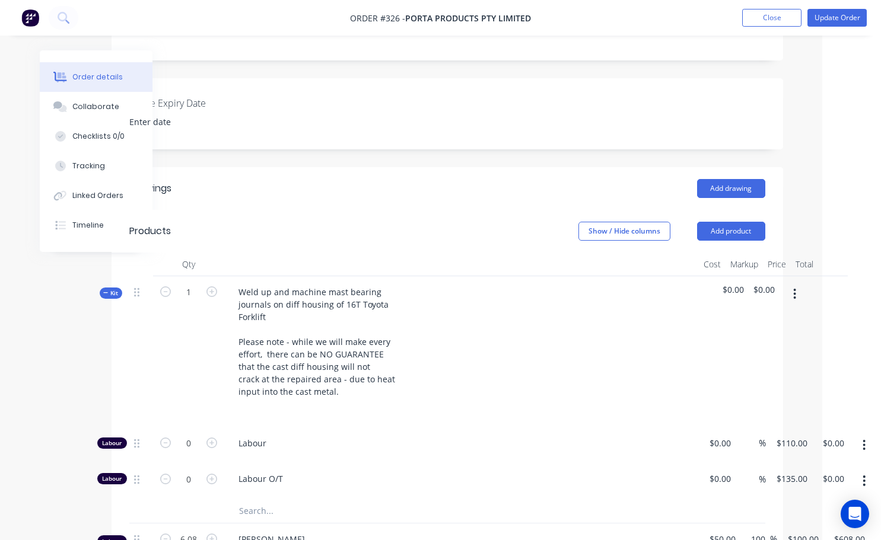
scroll to position [297, 59]
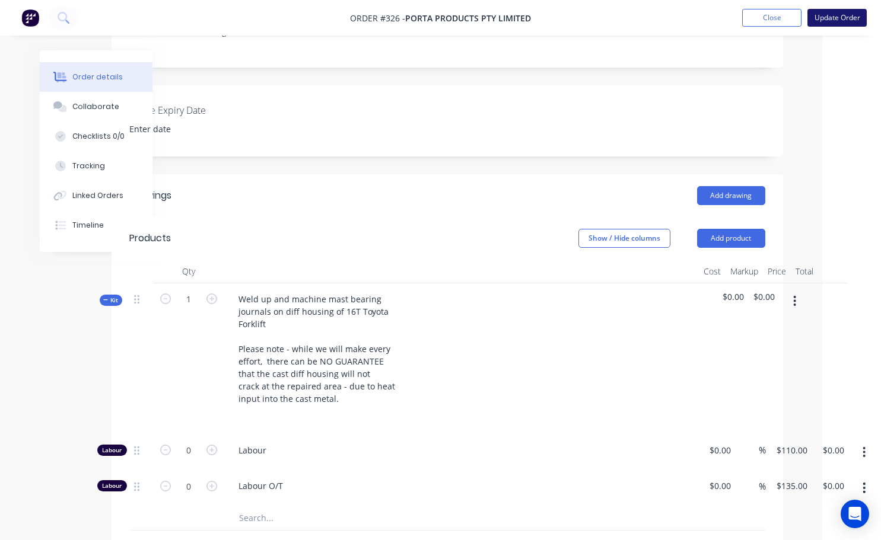
click at [836, 23] on button "Update Order" at bounding box center [836, 18] width 59 height 18
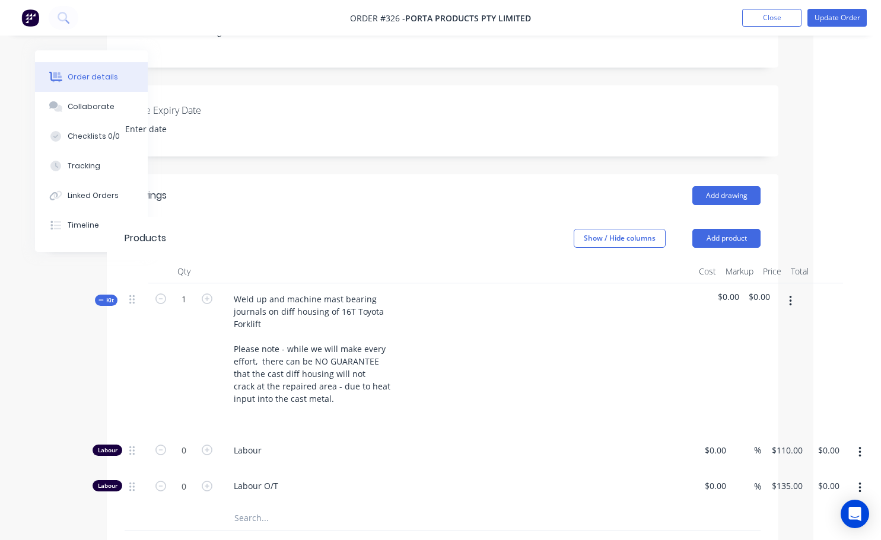
scroll to position [0, 0]
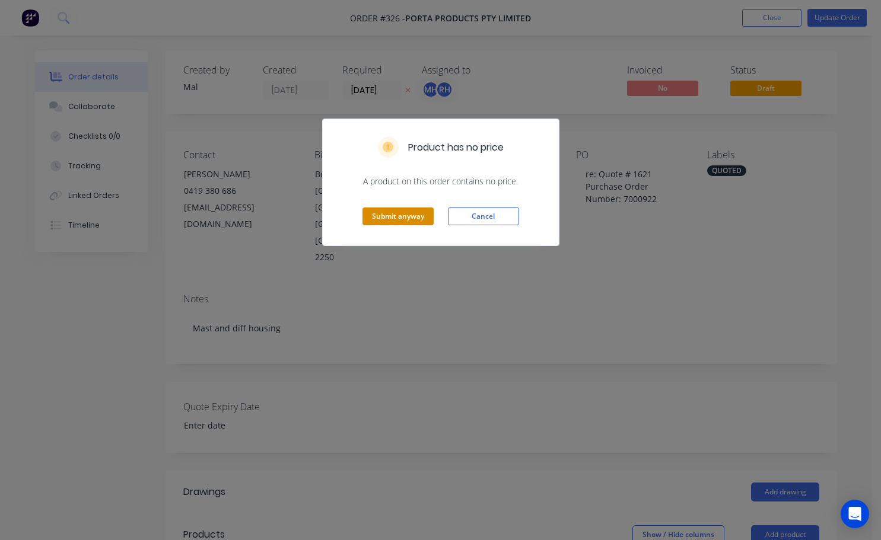
click at [407, 218] on button "Submit anyway" at bounding box center [397, 217] width 71 height 18
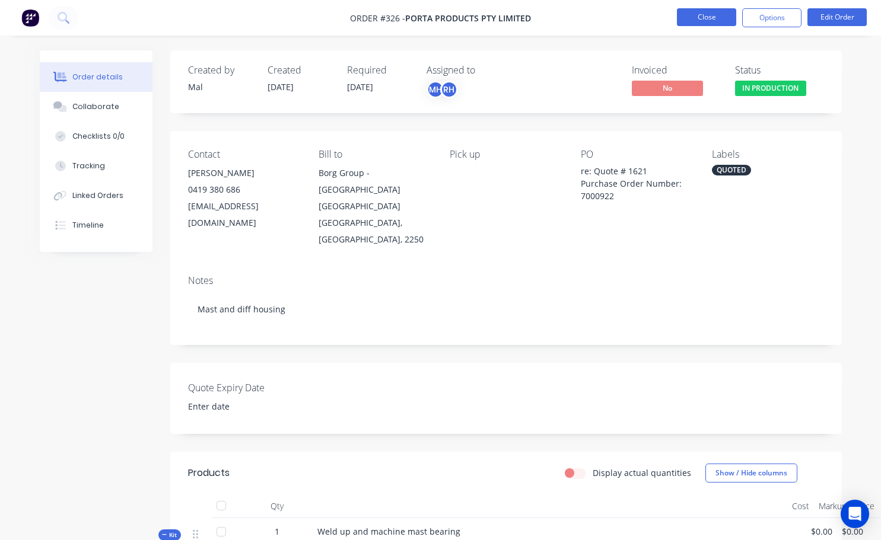
click at [705, 22] on button "Close" at bounding box center [706, 17] width 59 height 18
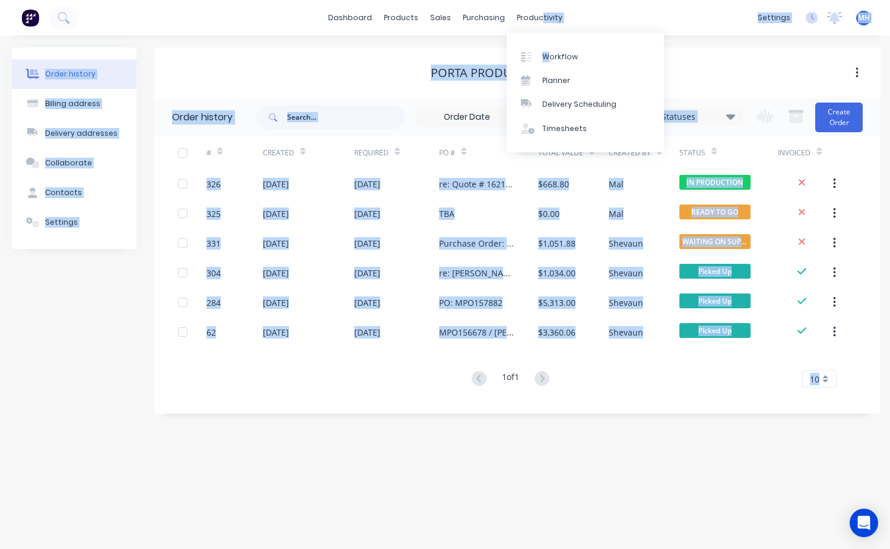
drag, startPoint x: 537, startPoint y: 22, endPoint x: 548, endPoint y: 34, distance: 16.8
click at [548, 34] on body "dashboard products sales purchasing productivity dashboard products Product Cat…" at bounding box center [445, 274] width 890 height 549
click at [559, 55] on div "Workflow" at bounding box center [560, 57] width 36 height 11
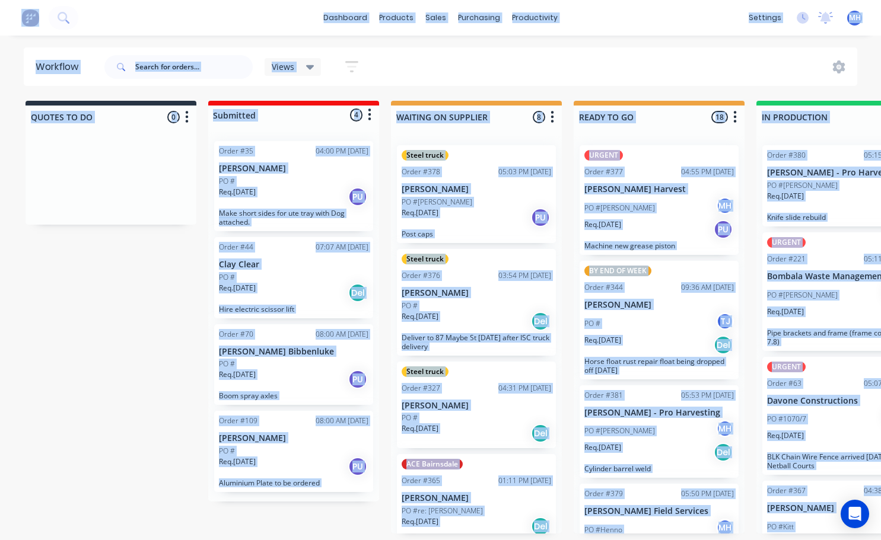
drag, startPoint x: 530, startPoint y: 223, endPoint x: 538, endPoint y: 232, distance: 12.2
click at [538, 232] on p "Post caps" at bounding box center [476, 234] width 149 height 9
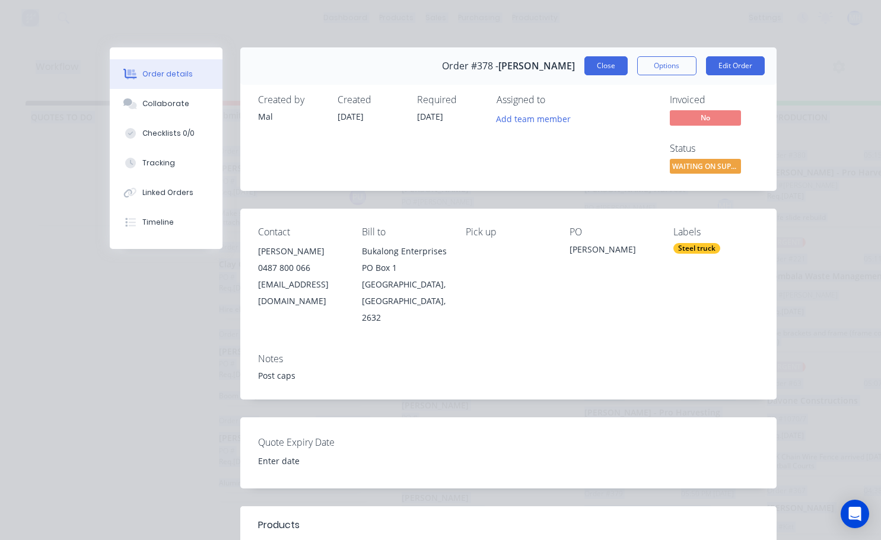
click at [606, 68] on button "Close" at bounding box center [605, 65] width 43 height 19
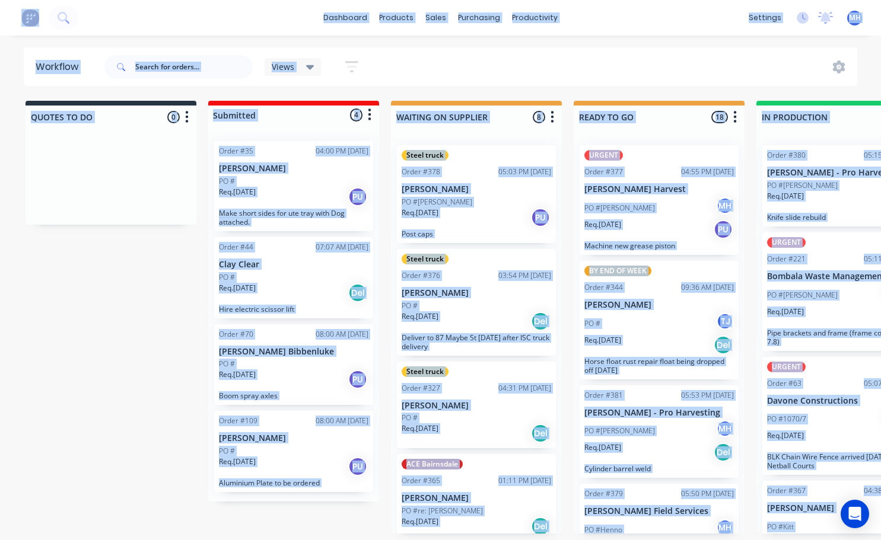
click at [605, 66] on div "Views Save new view None (Default) edit Active jobs edit Ready for PU and Del e…" at bounding box center [480, 67] width 756 height 36
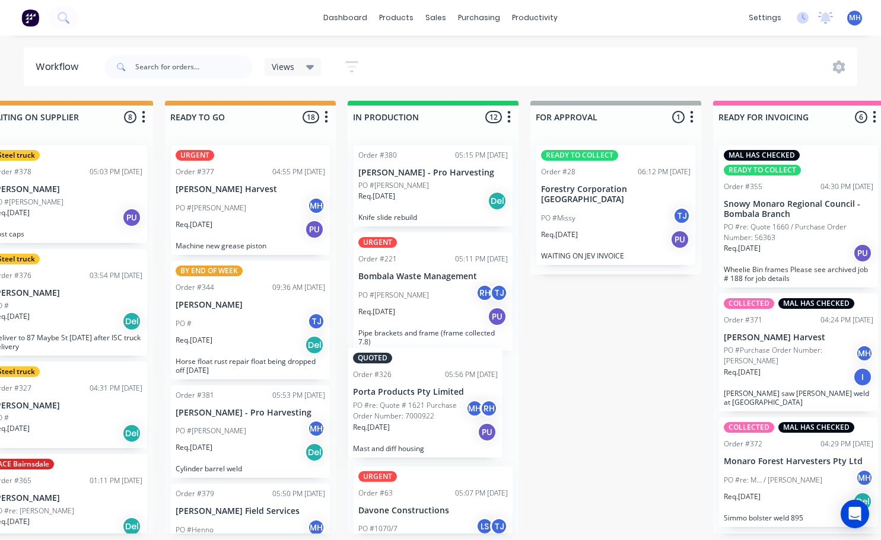
scroll to position [2, 409]
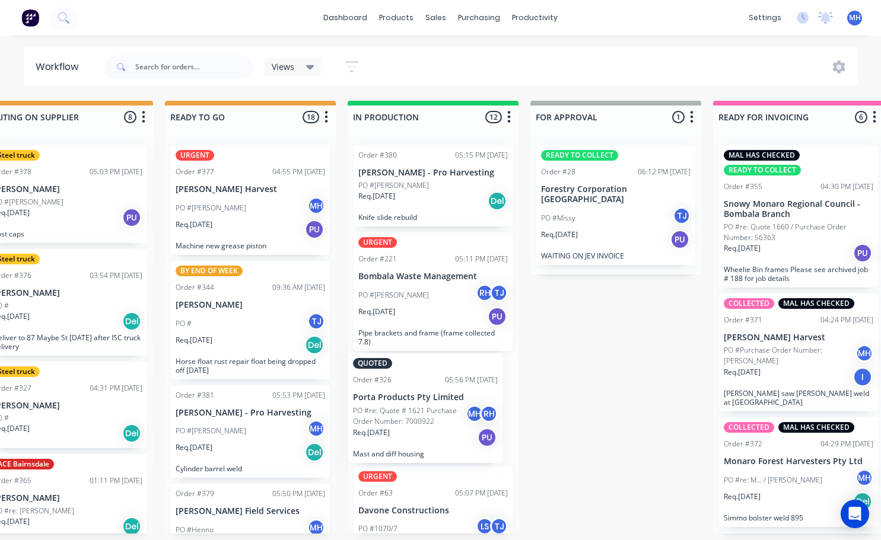
drag, startPoint x: 446, startPoint y: 505, endPoint x: 441, endPoint y: 429, distance: 76.1
click at [441, 430] on div "Order #380 05:15 PM 12/08/25 Owen Henderson - Pro Harvesting PO #Owen Req. 12/0…" at bounding box center [433, 335] width 171 height 398
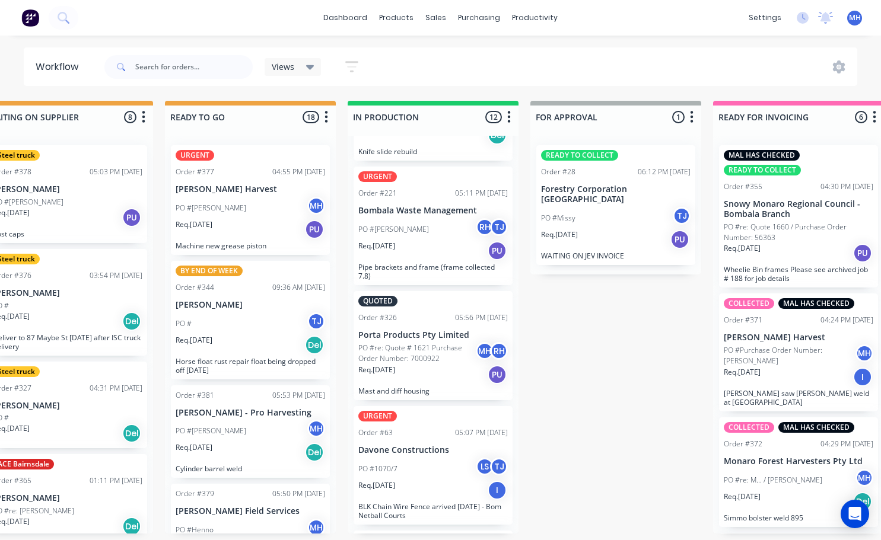
scroll to position [0, 0]
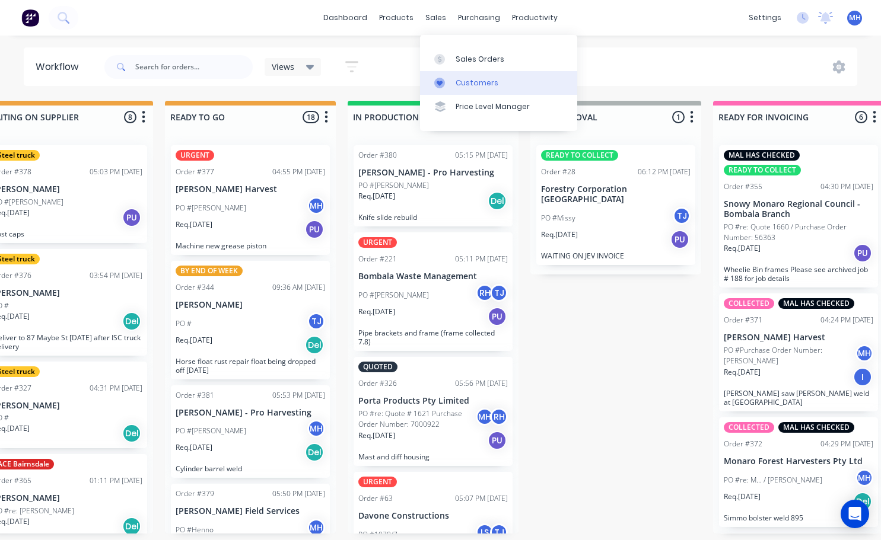
click at [473, 84] on div "Customers" at bounding box center [476, 83] width 43 height 11
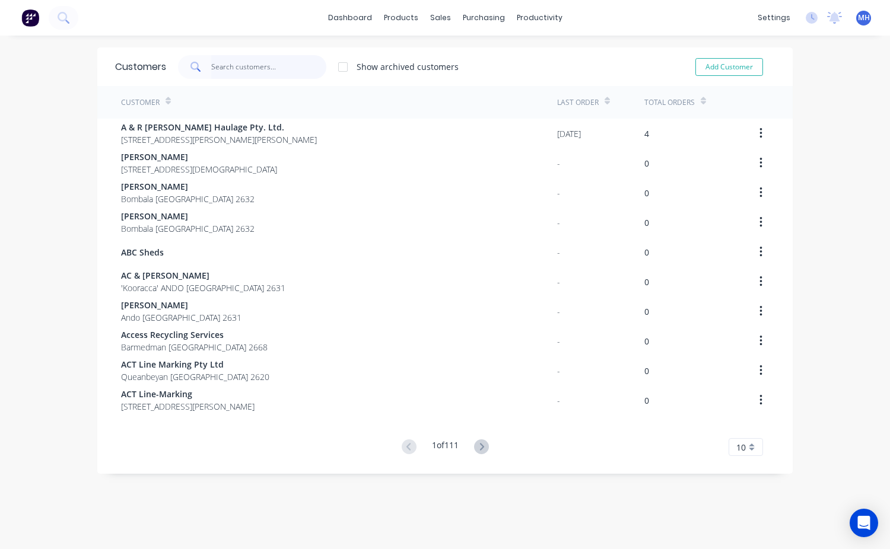
click at [223, 60] on input "text" at bounding box center [269, 67] width 116 height 24
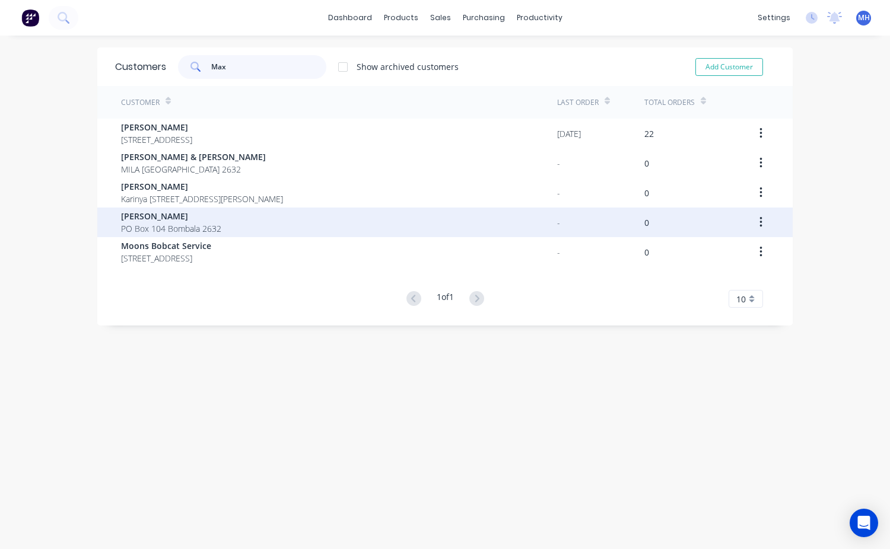
type input "Max"
click at [132, 224] on span "PO Box 104 Bombala 2632" at bounding box center [171, 228] width 100 height 12
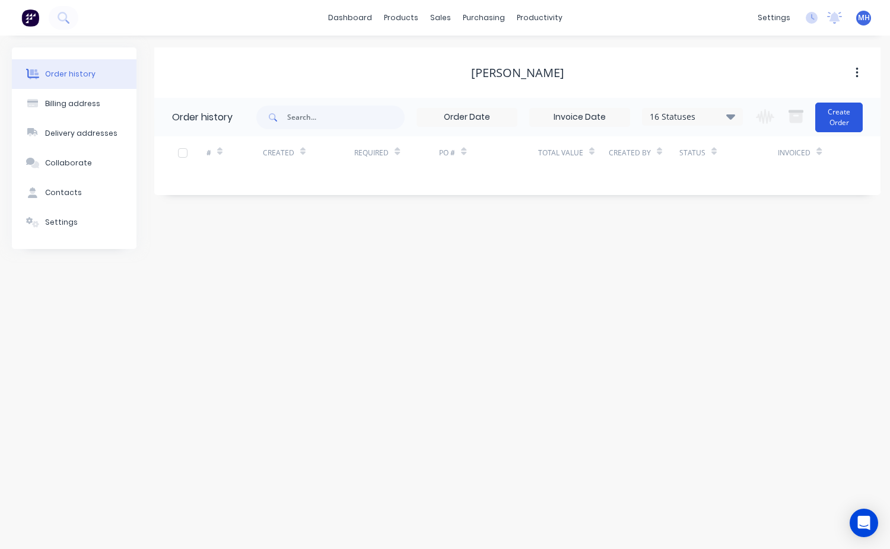
click at [845, 114] on button "Create Order" at bounding box center [838, 118] width 47 height 30
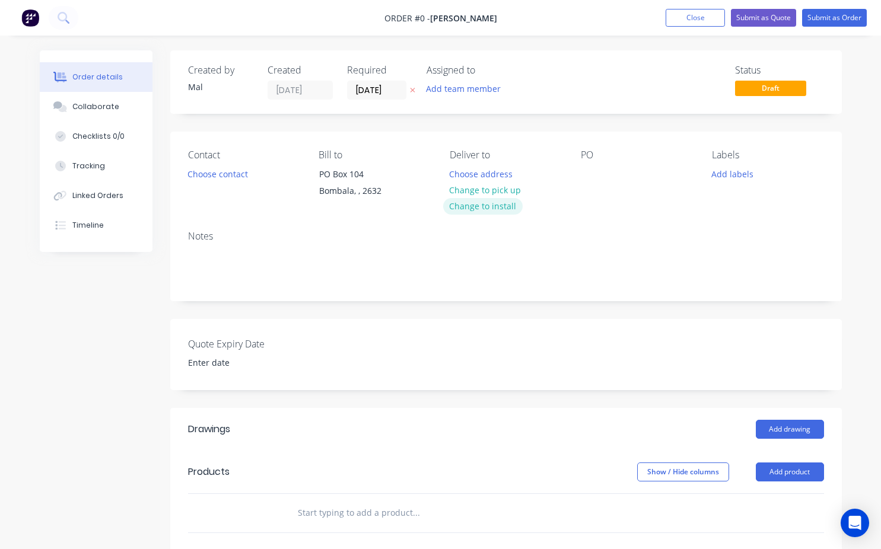
click at [498, 208] on button "Change to install" at bounding box center [482, 206] width 79 height 16
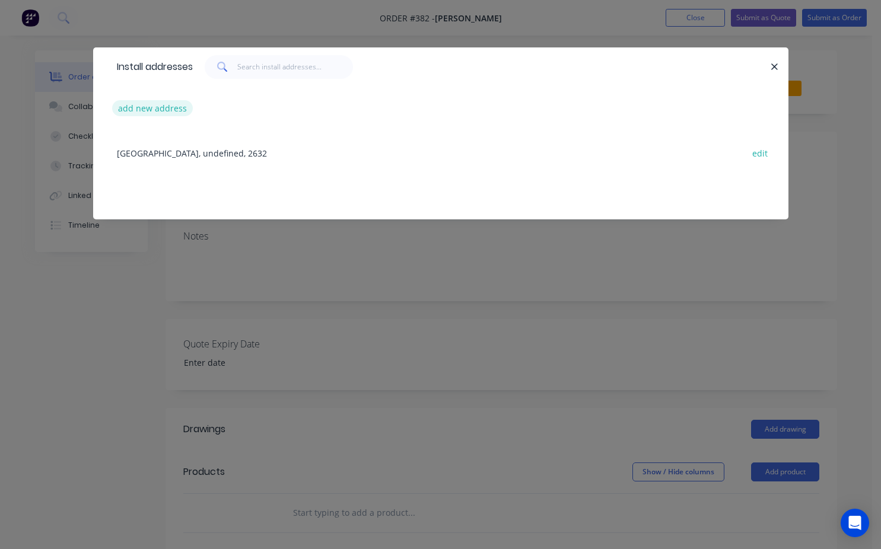
click at [133, 112] on button "add new address" at bounding box center [152, 108] width 81 height 16
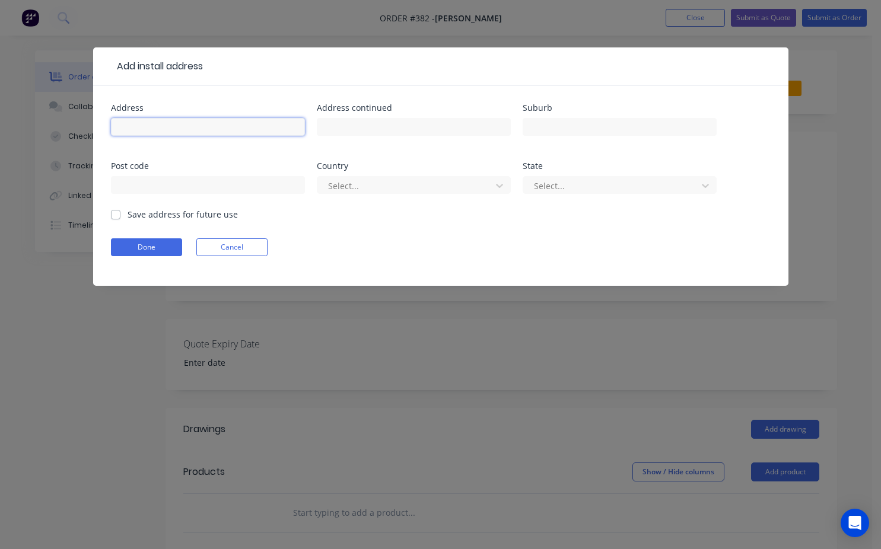
click at [139, 125] on input "text" at bounding box center [208, 127] width 194 height 18
type input "Joseph St"
click at [140, 189] on input "text" at bounding box center [208, 185] width 194 height 18
type input "2632"
click at [540, 131] on input "text" at bounding box center [620, 127] width 194 height 18
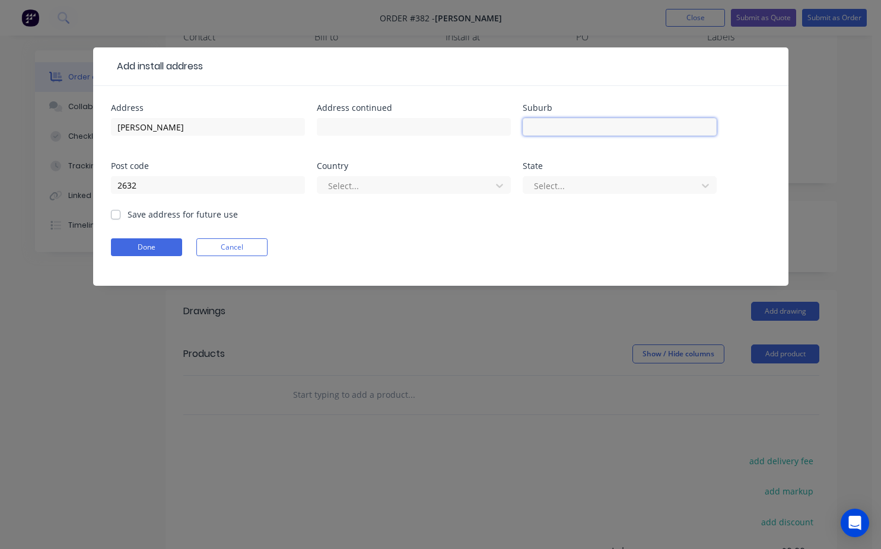
scroll to position [119, 0]
click at [580, 129] on input "text" at bounding box center [620, 127] width 194 height 18
type input "Bombala"
click at [158, 241] on button "Done" at bounding box center [146, 247] width 71 height 18
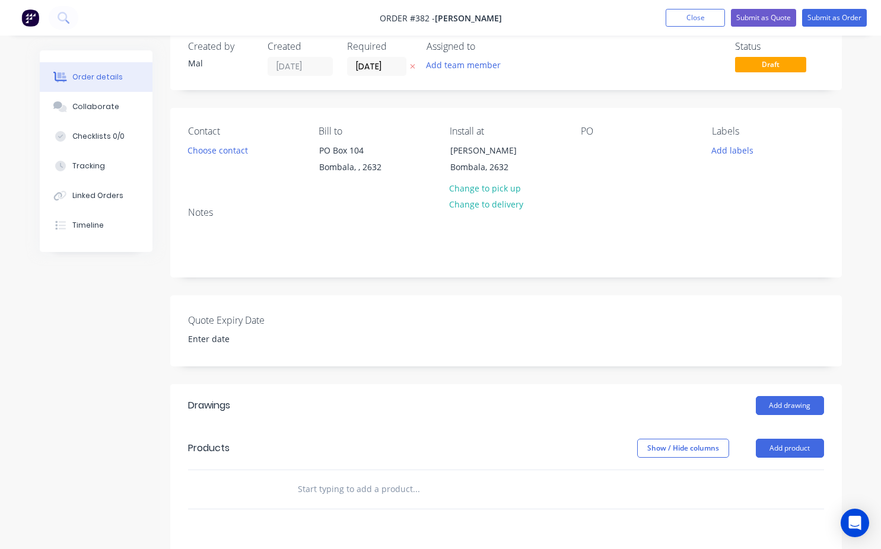
scroll to position [0, 0]
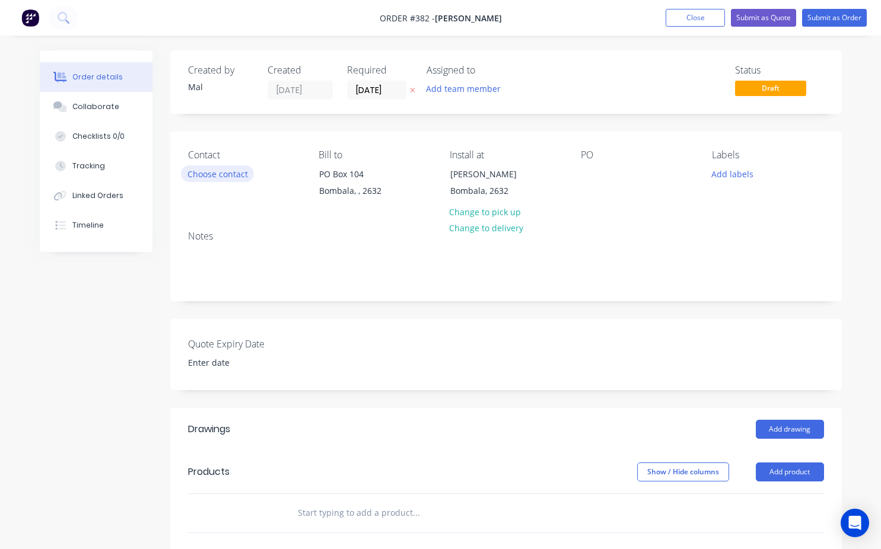
click at [233, 177] on button "Choose contact" at bounding box center [217, 173] width 73 height 16
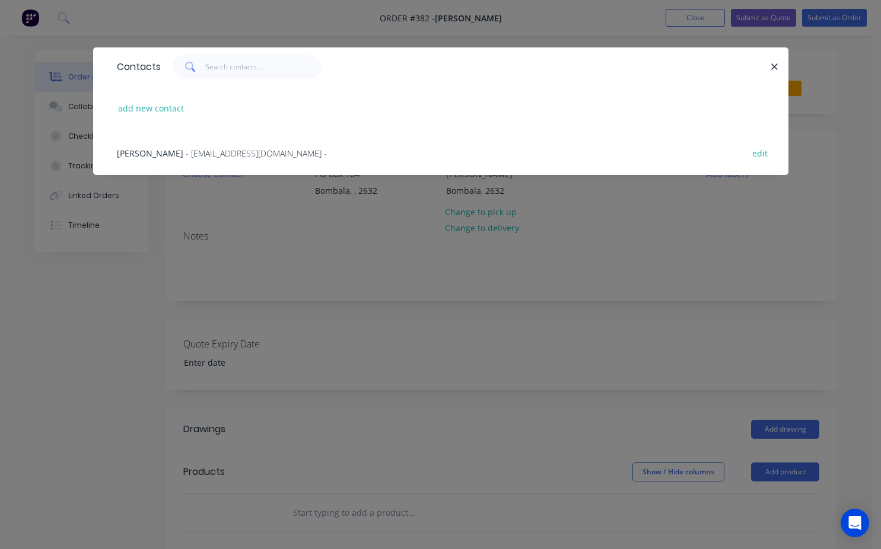
click at [186, 155] on span "- silverbrumby37@gmail.com -" at bounding box center [256, 153] width 141 height 11
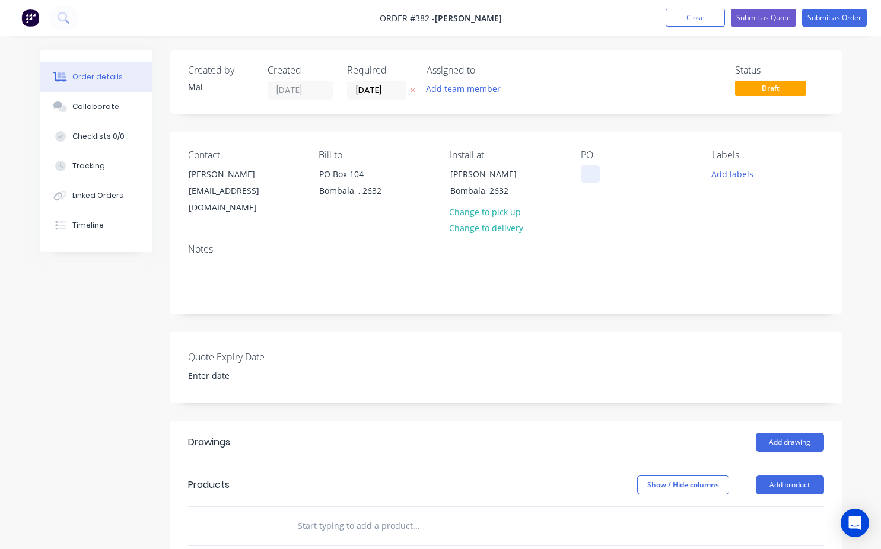
click at [590, 169] on div at bounding box center [590, 173] width 19 height 17
click at [665, 244] on div "Notes" at bounding box center [506, 249] width 636 height 11
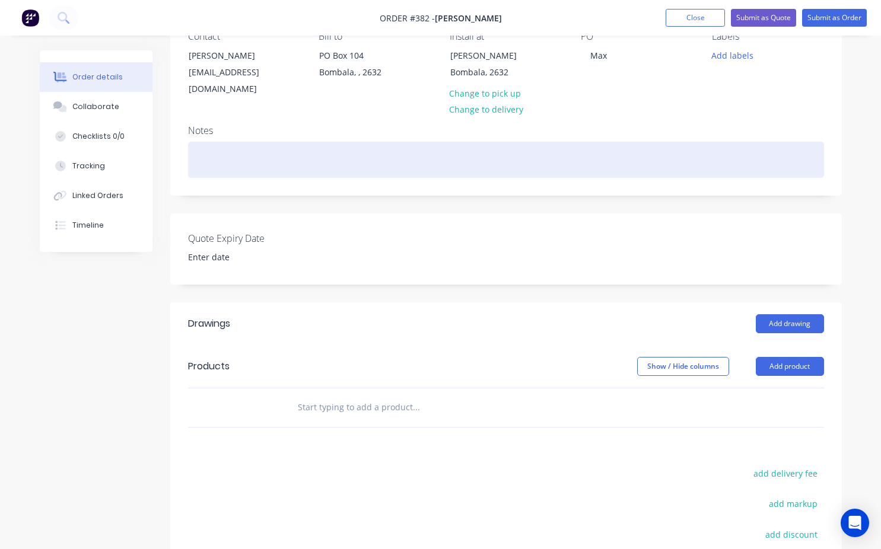
click at [200, 154] on div at bounding box center [506, 160] width 636 height 36
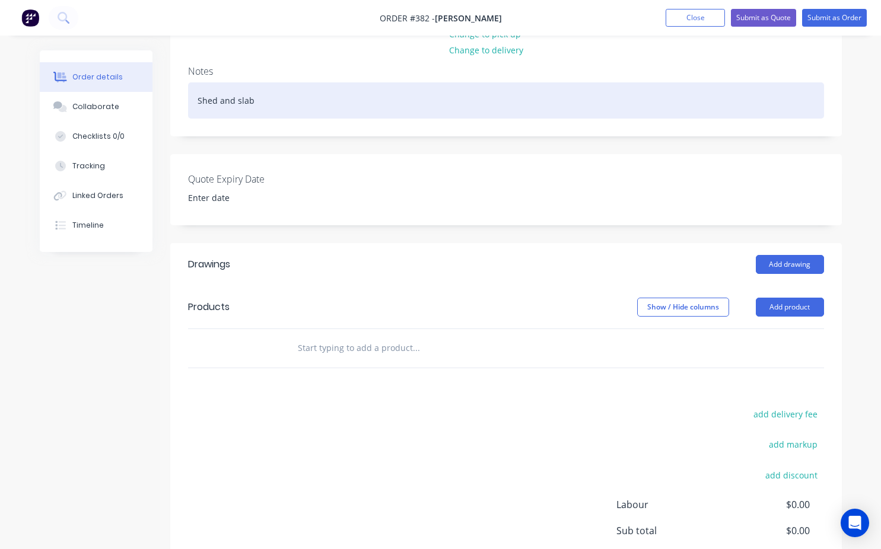
scroll to position [0, 0]
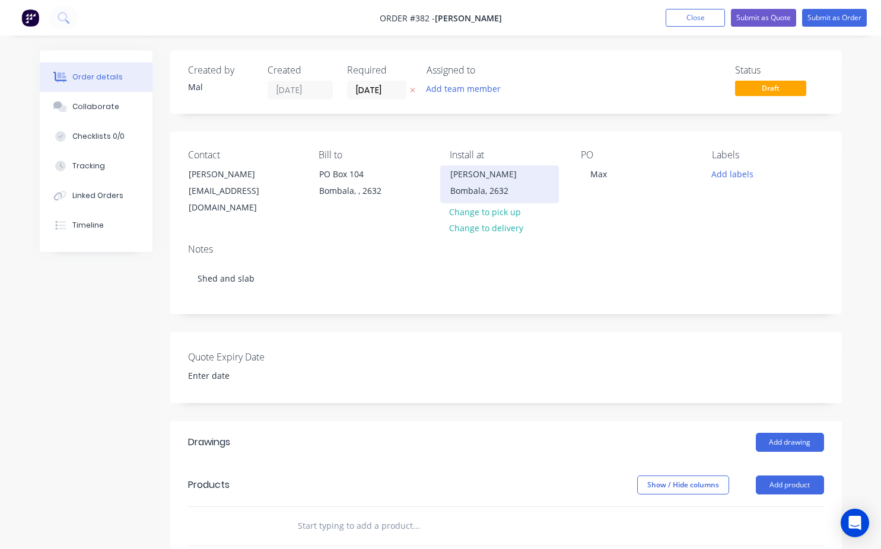
click at [450, 174] on div "Joseph St" at bounding box center [499, 174] width 98 height 17
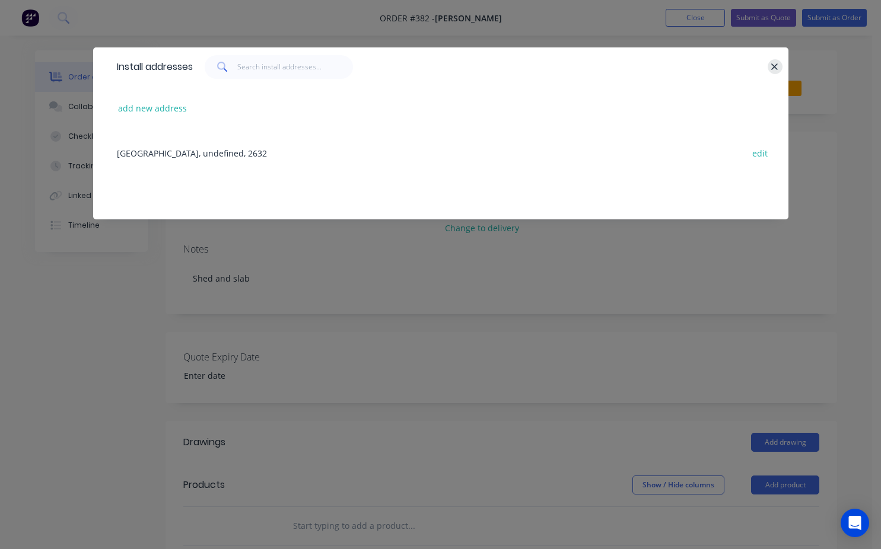
click at [778, 68] on icon "button" at bounding box center [774, 67] width 8 height 11
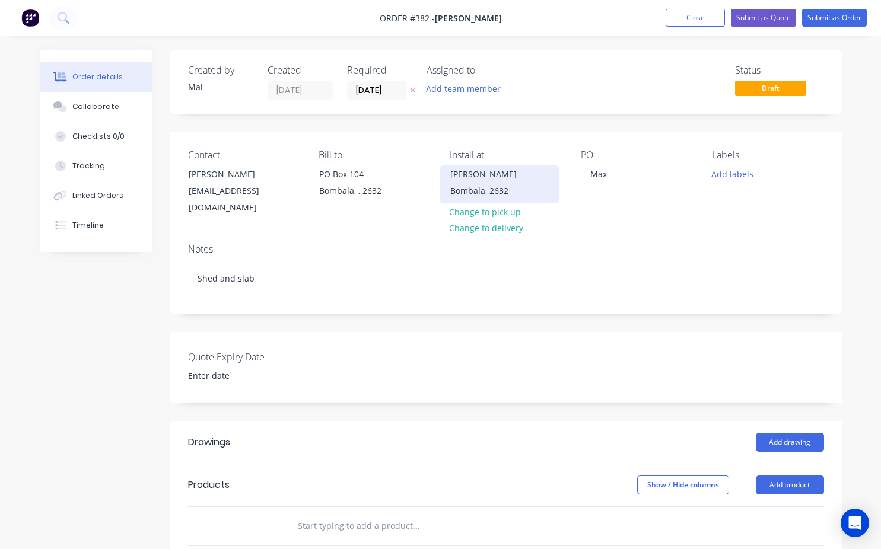
click at [463, 181] on div "Joseph St" at bounding box center [499, 174] width 98 height 17
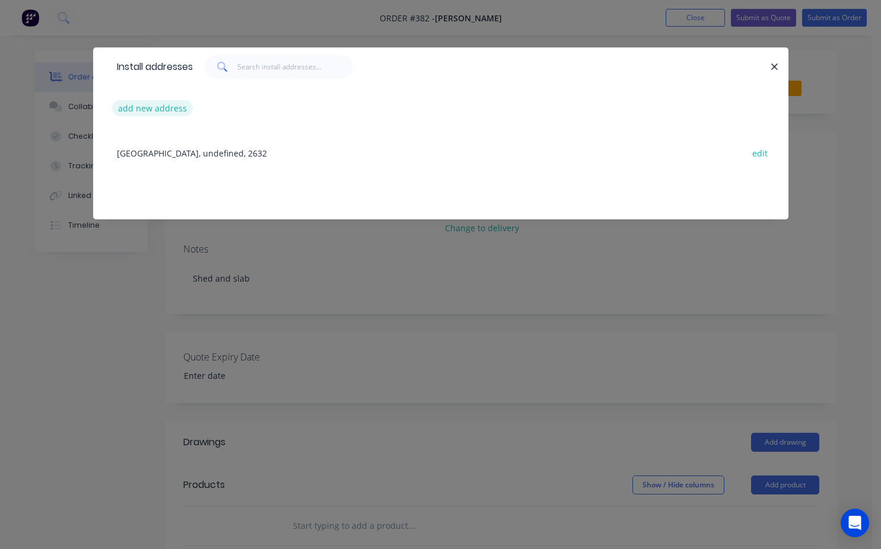
click at [136, 109] on button "add new address" at bounding box center [152, 108] width 81 height 16
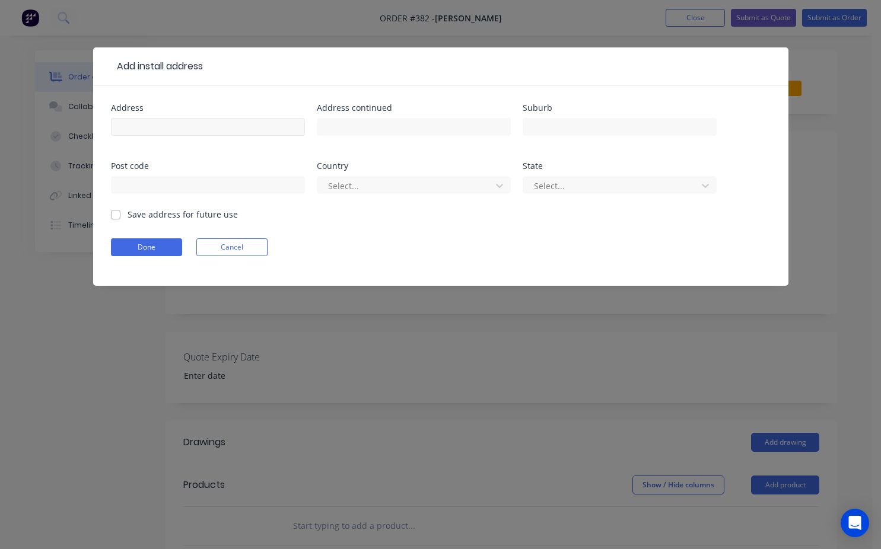
click at [129, 119] on div at bounding box center [208, 132] width 194 height 35
click at [131, 129] on input "text" at bounding box center [208, 127] width 194 height 18
type input "Candlebark"
click at [335, 133] on input "text" at bounding box center [414, 127] width 194 height 18
type input "Joseph st"
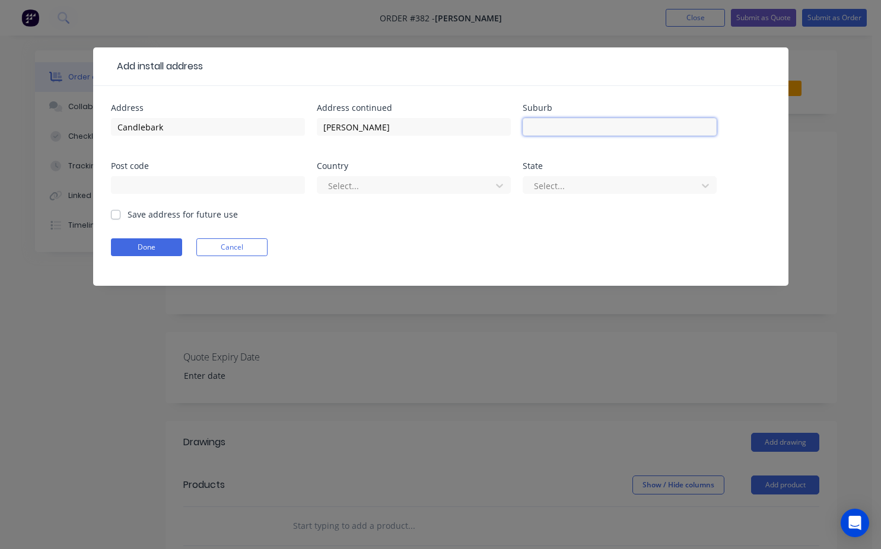
click at [548, 130] on input "text" at bounding box center [620, 127] width 194 height 18
type input "Bombala"
click at [150, 192] on input "text" at bounding box center [208, 185] width 194 height 18
type input "2632"
click at [139, 246] on button "Done" at bounding box center [146, 247] width 71 height 18
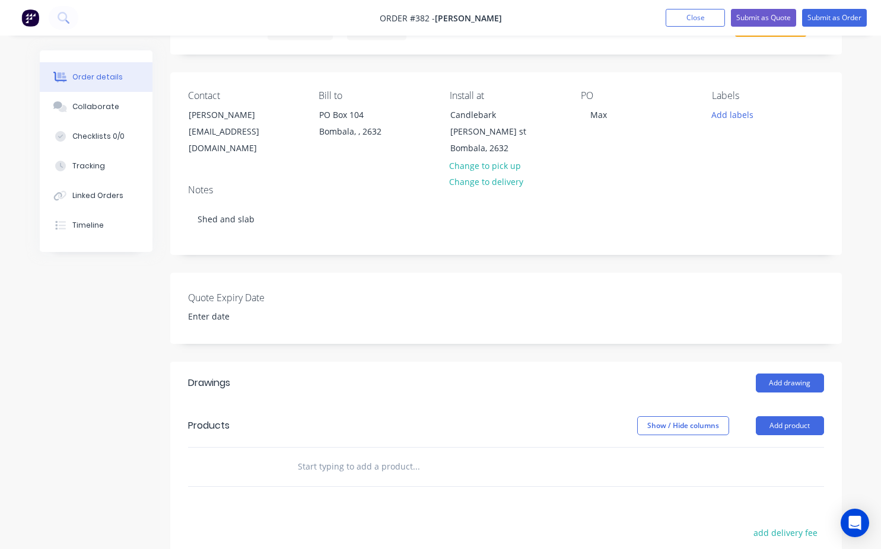
scroll to position [237, 0]
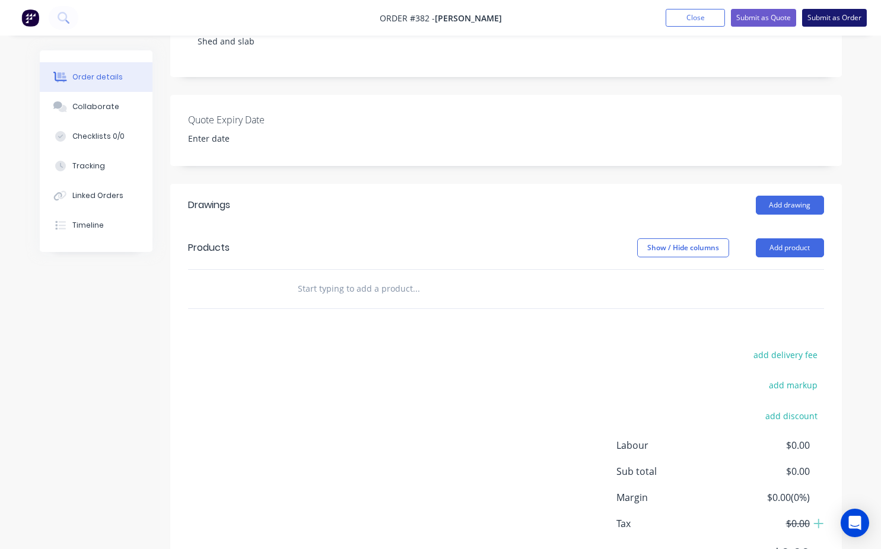
click at [834, 17] on button "Submit as Order" at bounding box center [834, 18] width 65 height 18
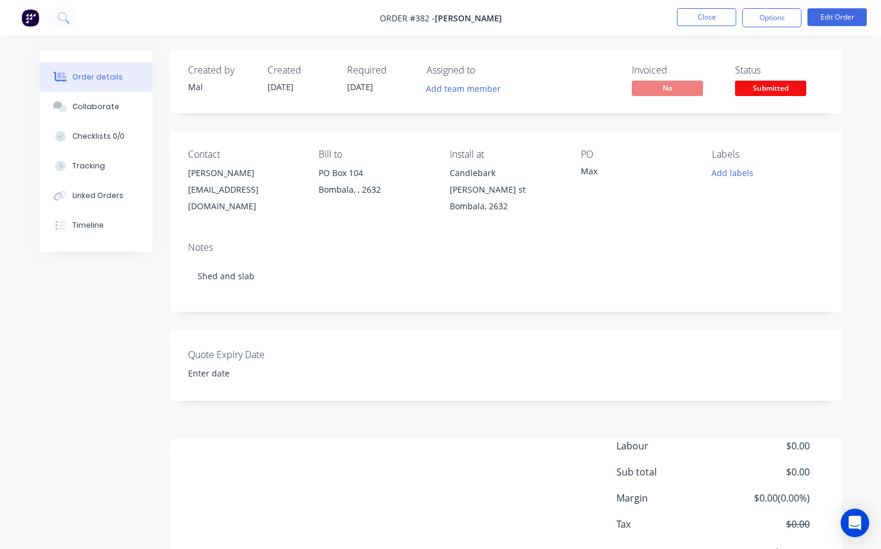
click at [455, 17] on span "Max Stewart" at bounding box center [468, 17] width 67 height 11
click at [464, 91] on button "Add team member" at bounding box center [462, 89] width 87 height 16
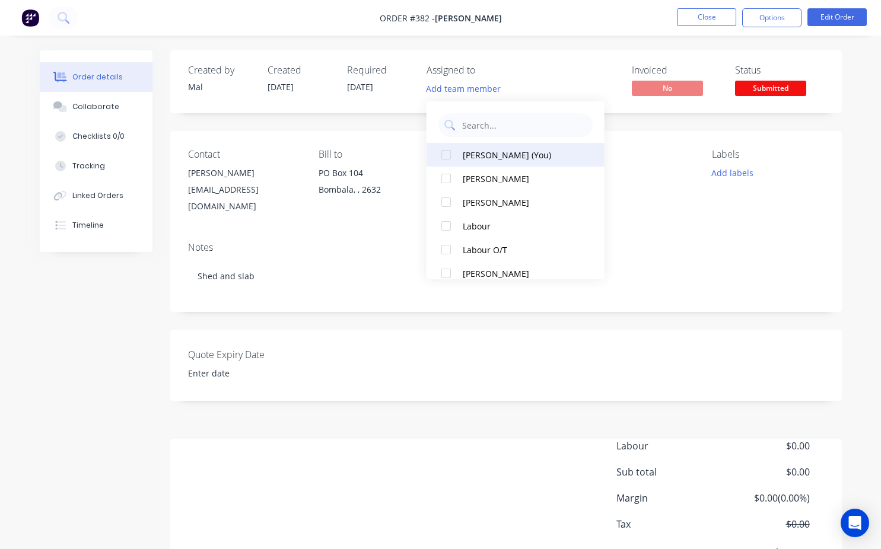
click at [447, 155] on div at bounding box center [446, 155] width 24 height 24
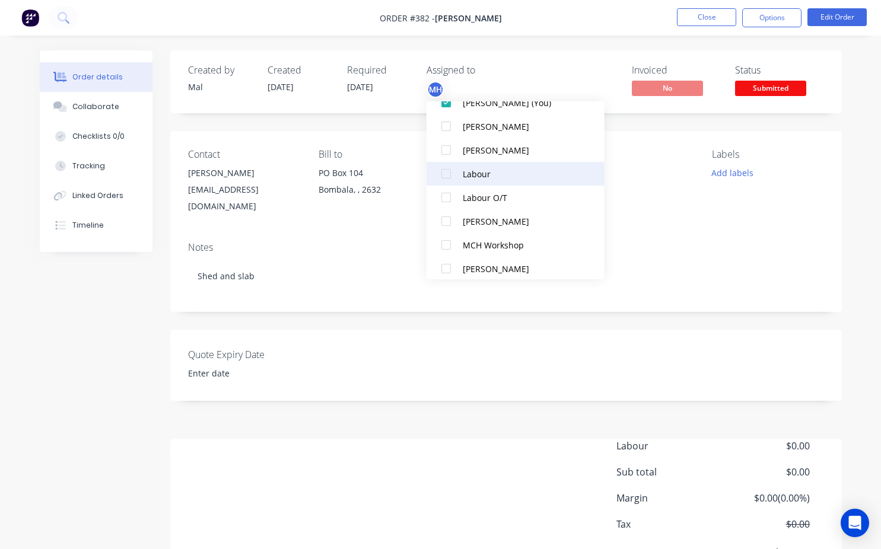
scroll to position [107, 0]
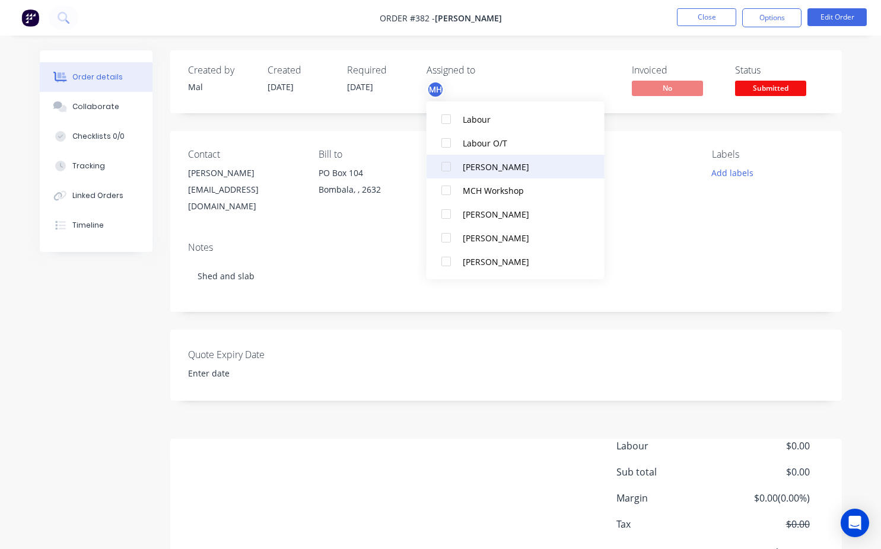
click at [444, 169] on div at bounding box center [446, 167] width 24 height 24
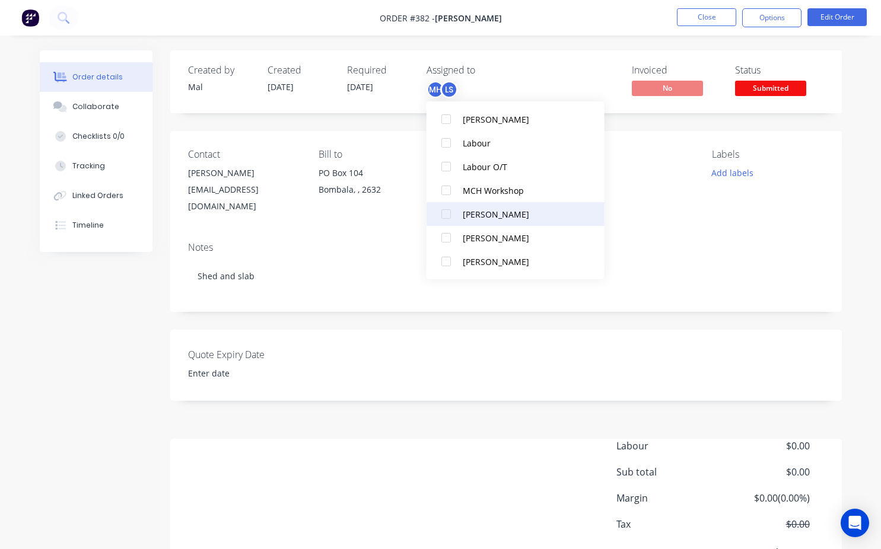
click at [444, 214] on div at bounding box center [446, 214] width 24 height 24
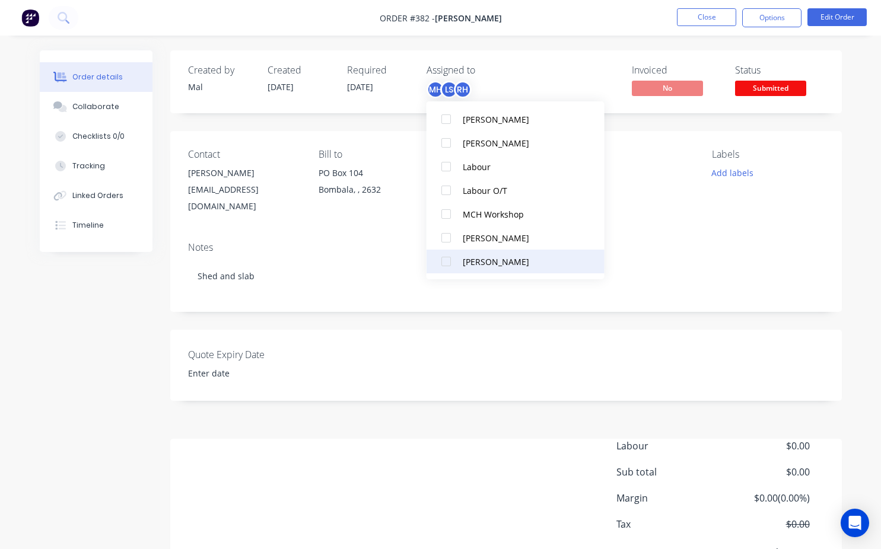
click at [448, 257] on div at bounding box center [446, 262] width 24 height 24
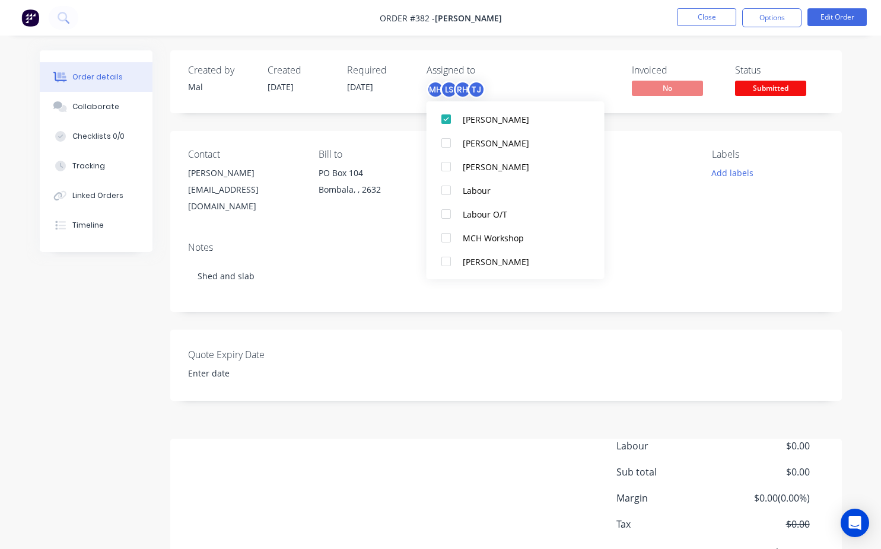
click at [681, 202] on div "PO Max" at bounding box center [637, 182] width 112 height 66
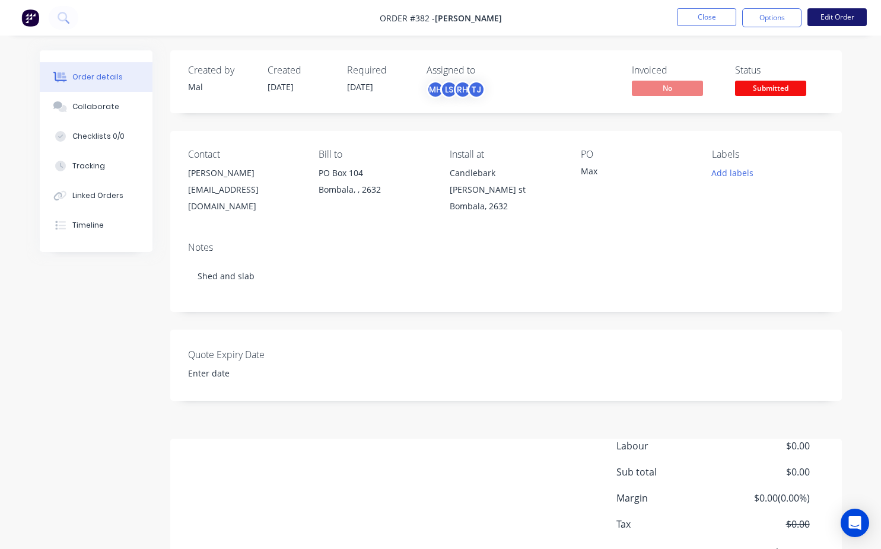
click at [836, 15] on button "Edit Order" at bounding box center [836, 17] width 59 height 18
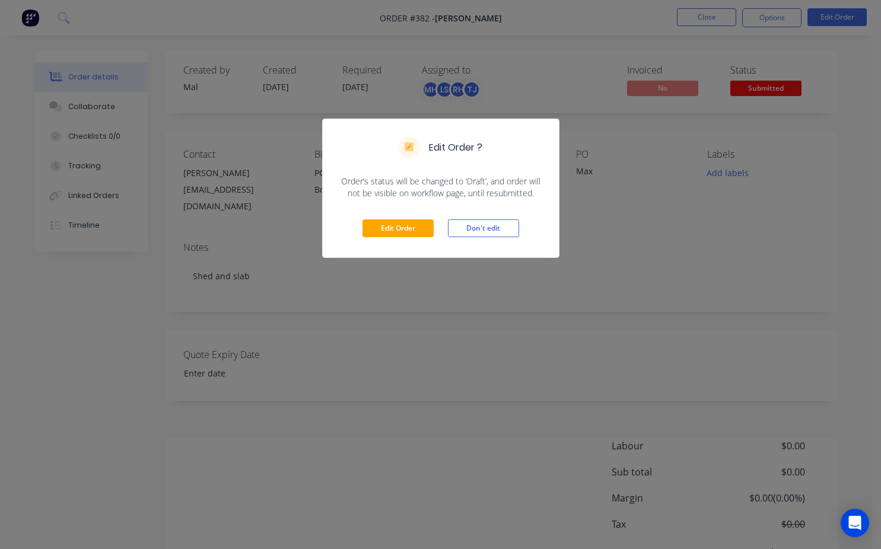
click at [603, 52] on div "Edit Order ? Order’s status will be changed to ‘Draft’, and order will not be v…" at bounding box center [440, 274] width 881 height 549
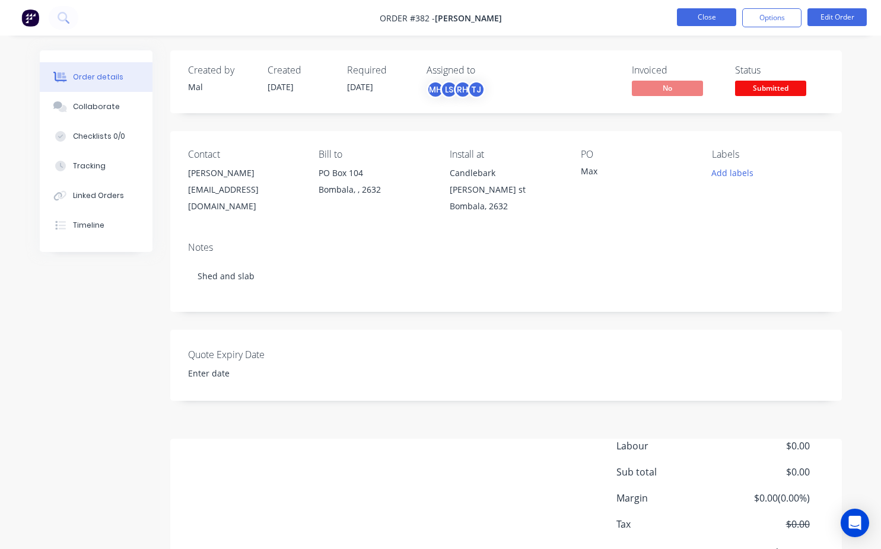
click at [713, 24] on button "Close" at bounding box center [706, 17] width 59 height 18
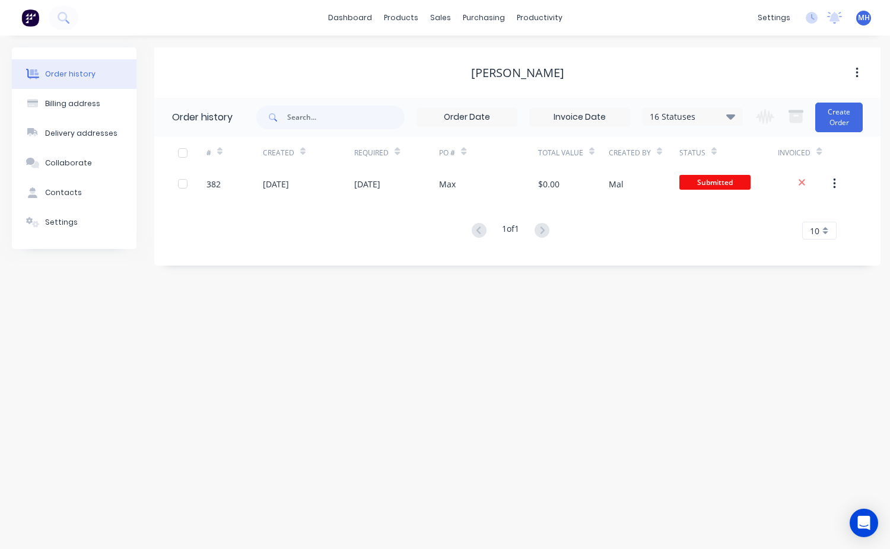
click at [734, 117] on icon at bounding box center [730, 116] width 9 height 5
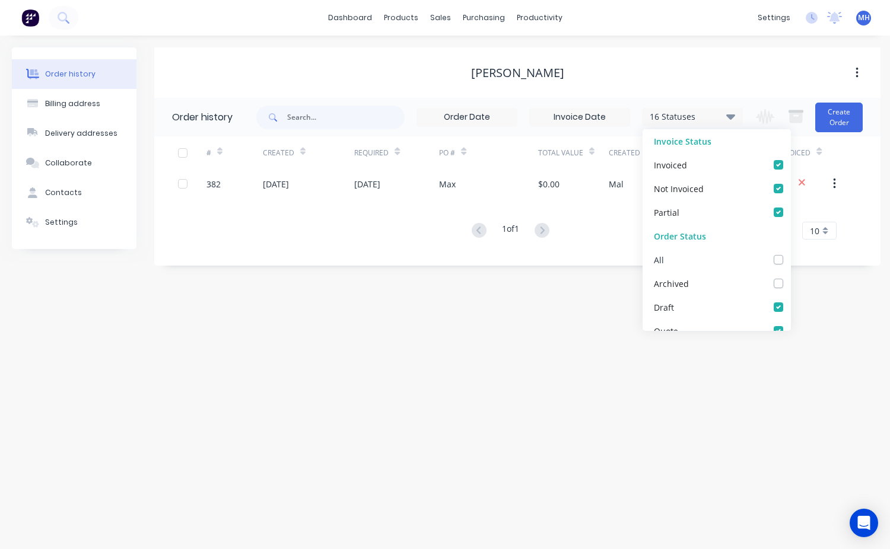
click at [790, 253] on label at bounding box center [790, 253] width 0 height 0
click at [790, 259] on input "checkbox" at bounding box center [794, 258] width 9 height 11
checkbox input "true"
click at [589, 337] on div "Order history Billing address Delivery addresses Collaborate Contacts Settings …" at bounding box center [445, 293] width 890 height 514
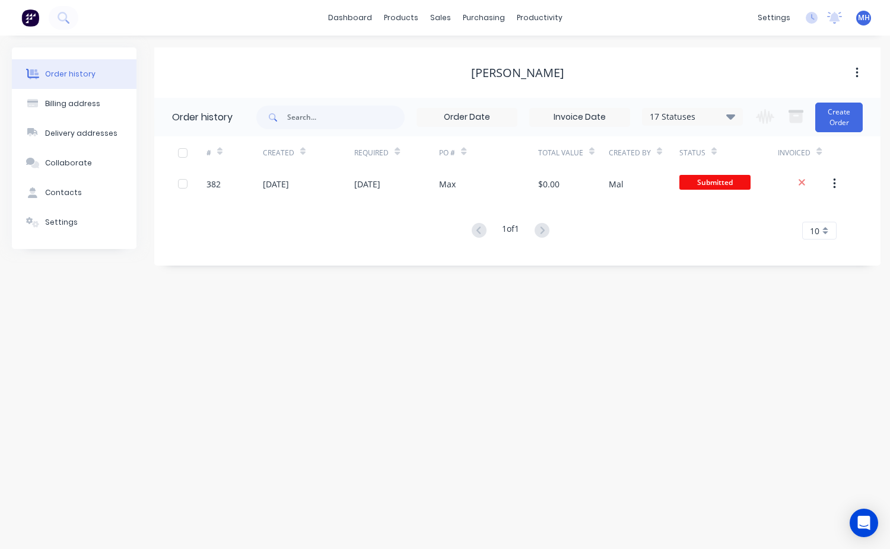
click at [731, 117] on icon at bounding box center [730, 116] width 9 height 5
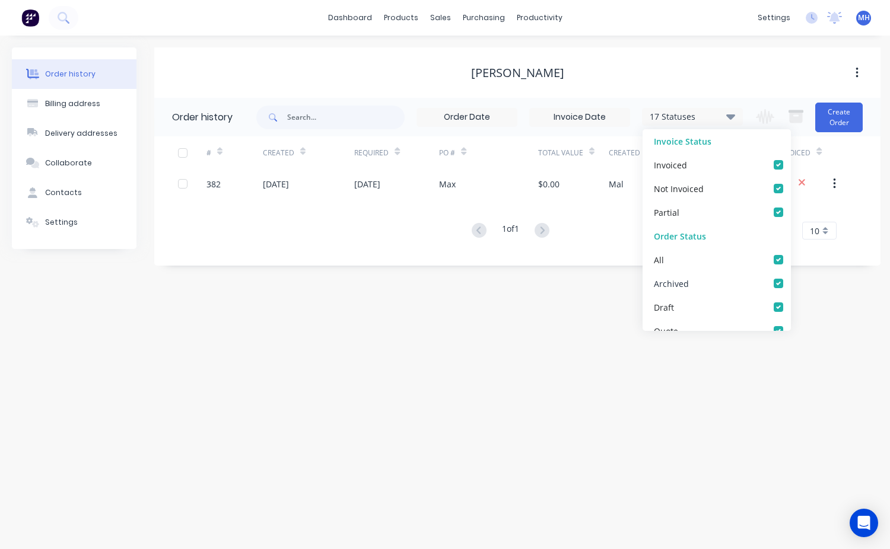
click at [790, 277] on label at bounding box center [790, 277] width 0 height 0
click at [790, 280] on input "checkbox" at bounding box center [794, 282] width 9 height 11
checkbox input "false"
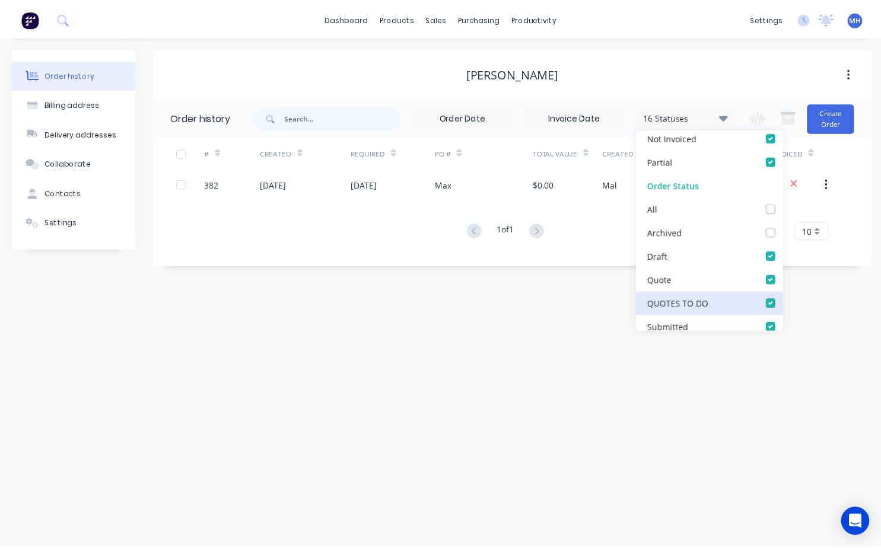
scroll to position [119, 0]
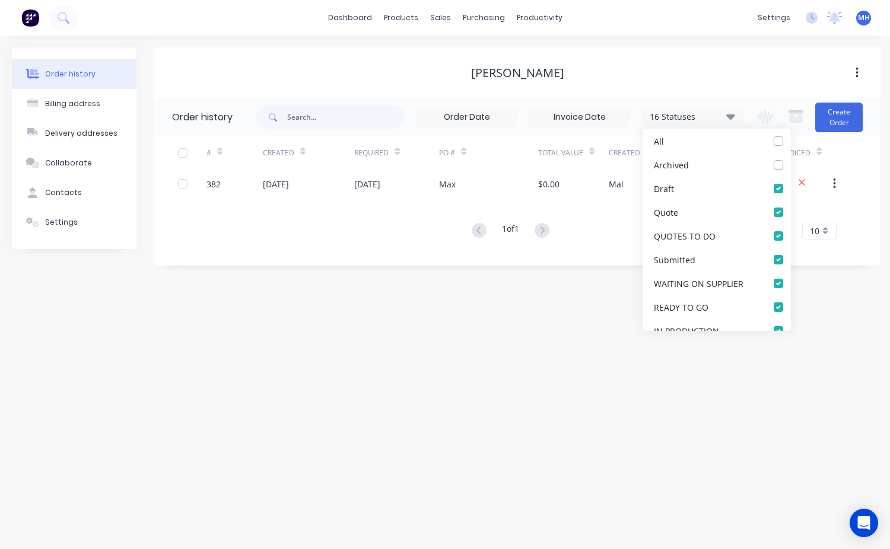
click at [725, 80] on div "Max Stewart" at bounding box center [517, 72] width 726 height 21
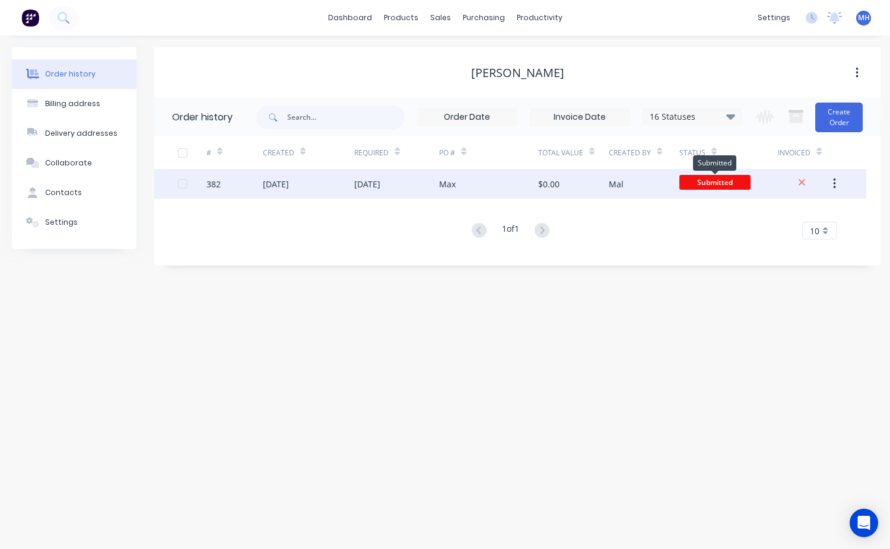
click at [726, 183] on span "Submitted" at bounding box center [714, 182] width 71 height 15
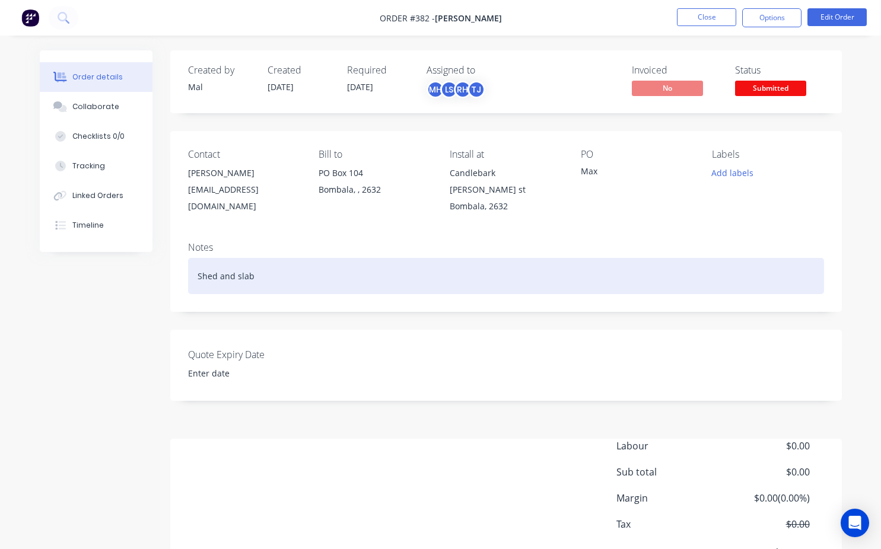
click at [201, 276] on div "Shed and slab" at bounding box center [506, 276] width 636 height 36
click at [256, 265] on div "Shed and slab" at bounding box center [506, 276] width 636 height 36
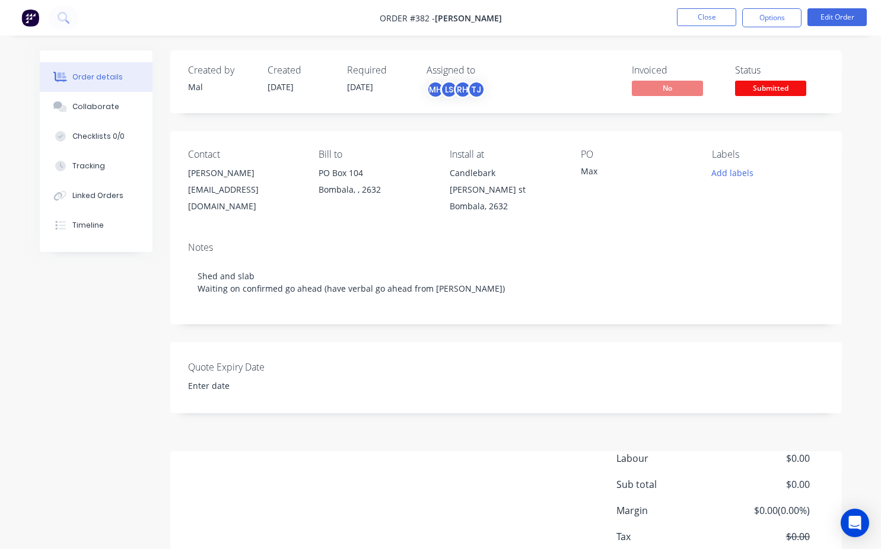
click at [648, 219] on div "Contact Max Stewart silverbrumby37@gmail.com Bill to PO Box 104 Bombala, , 2632…" at bounding box center [505, 181] width 671 height 101
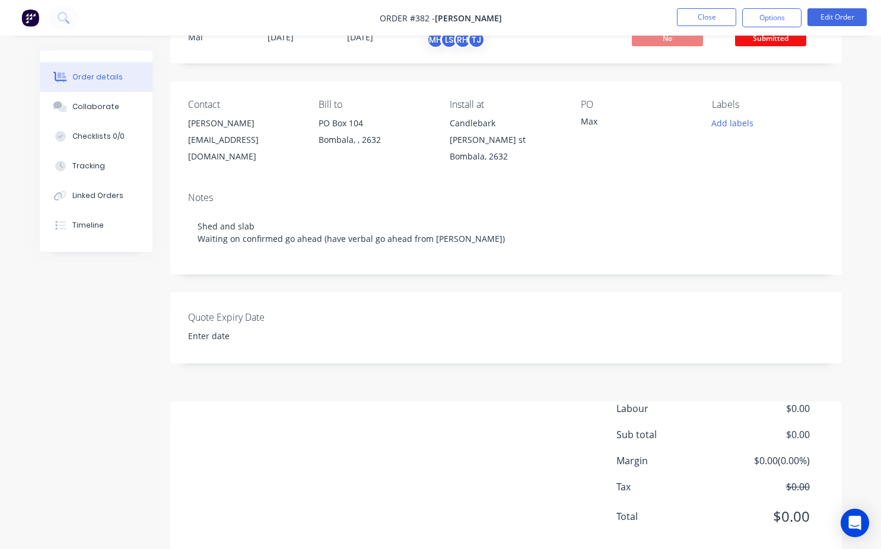
scroll to position [63, 0]
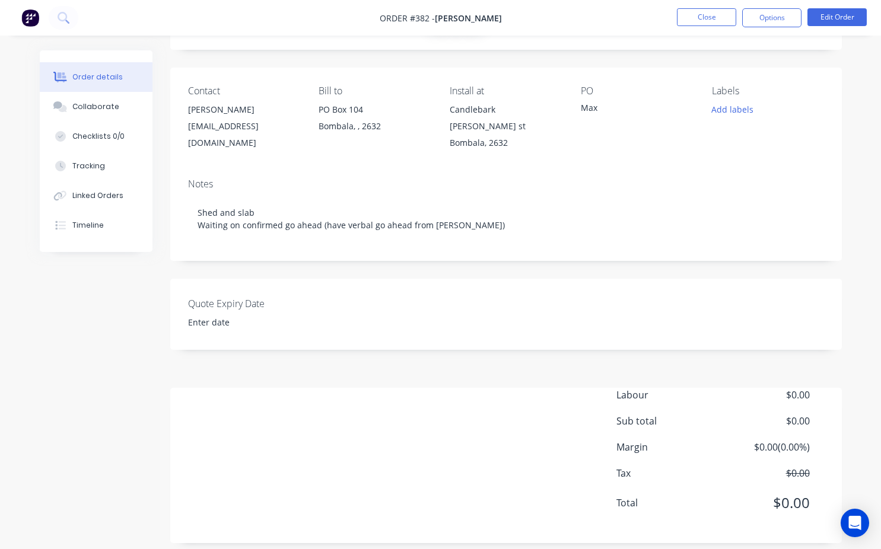
click at [706, 395] on div "Labour $0.00 Sub total $0.00 Margin $0.00 ( 0.00 %) Tax $0.00 Total $0.00" at bounding box center [720, 457] width 208 height 138
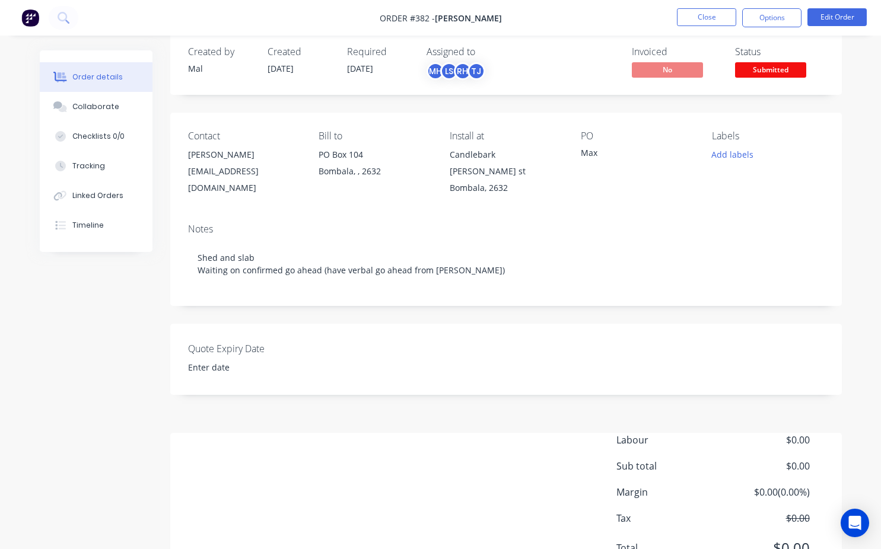
scroll to position [4, 0]
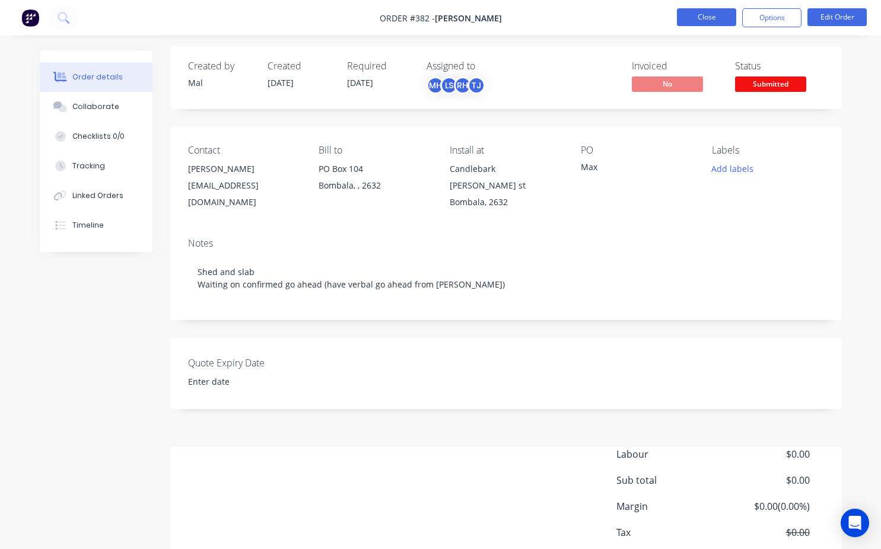
click at [702, 23] on button "Close" at bounding box center [706, 17] width 59 height 18
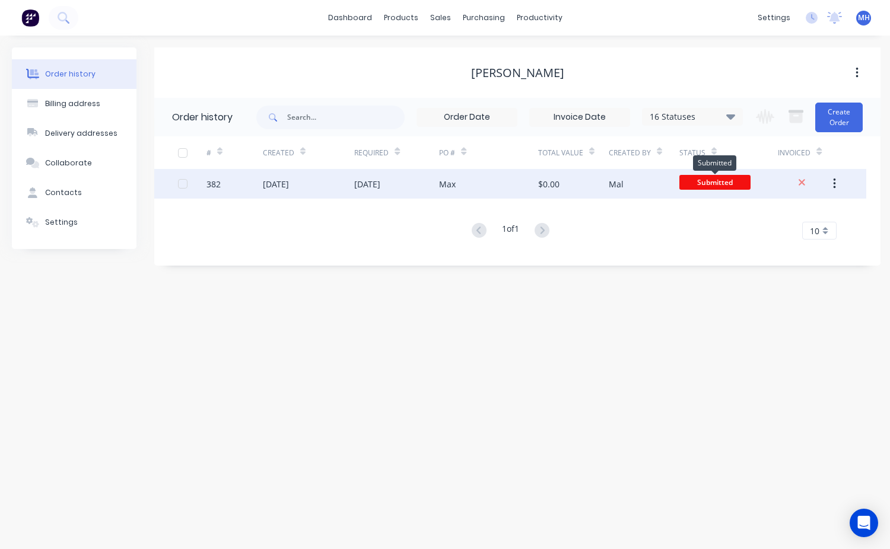
click at [703, 182] on span "Submitted" at bounding box center [714, 182] width 71 height 15
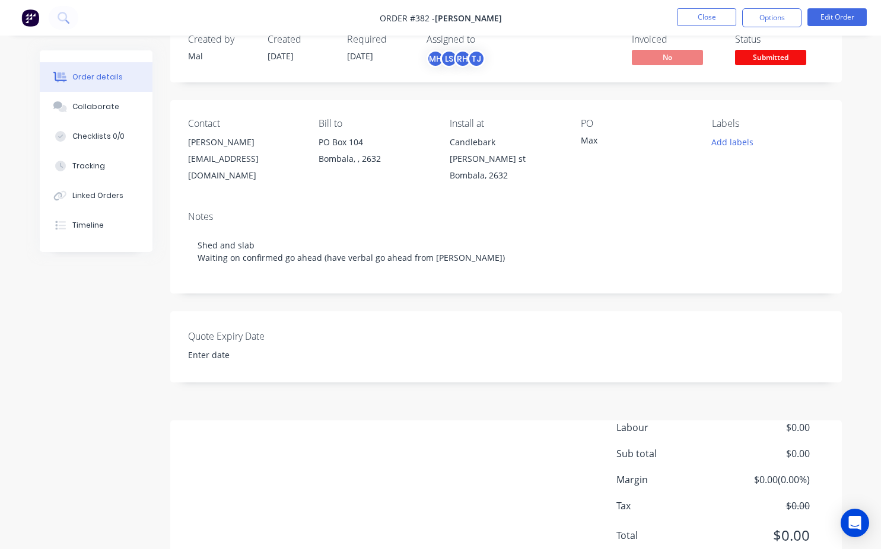
scroll to position [63, 0]
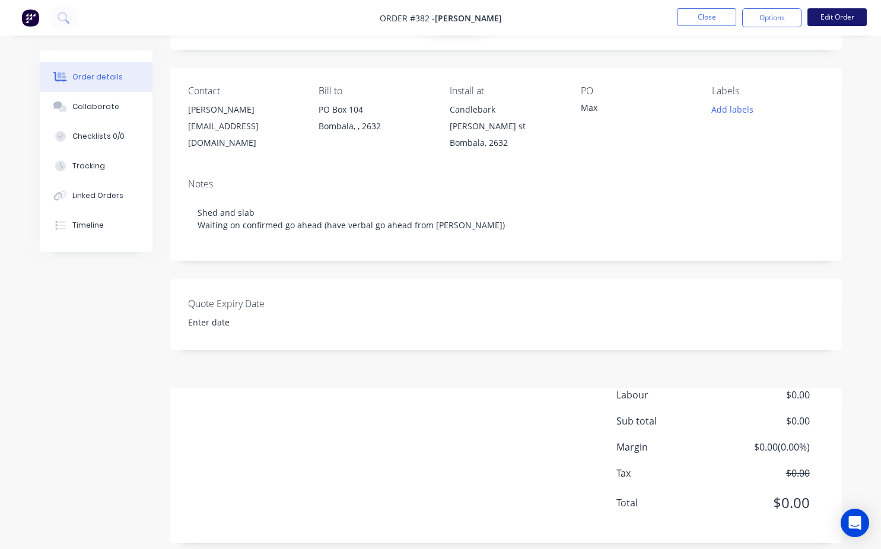
click at [826, 18] on button "Edit Order" at bounding box center [836, 17] width 59 height 18
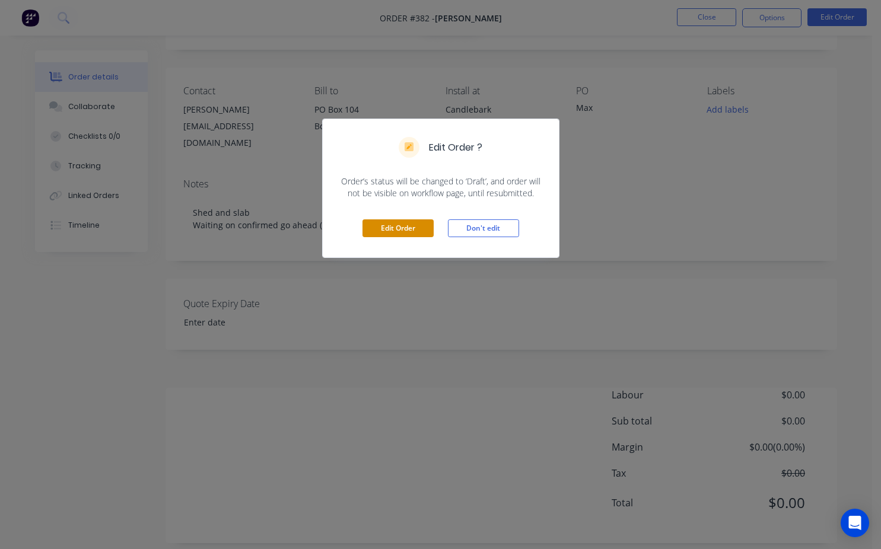
click at [406, 232] on button "Edit Order" at bounding box center [397, 228] width 71 height 18
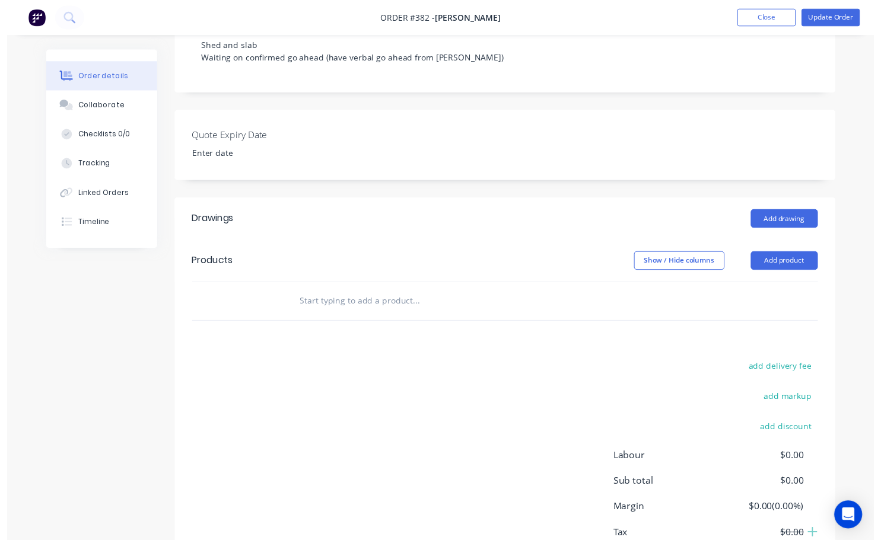
scroll to position [237, 0]
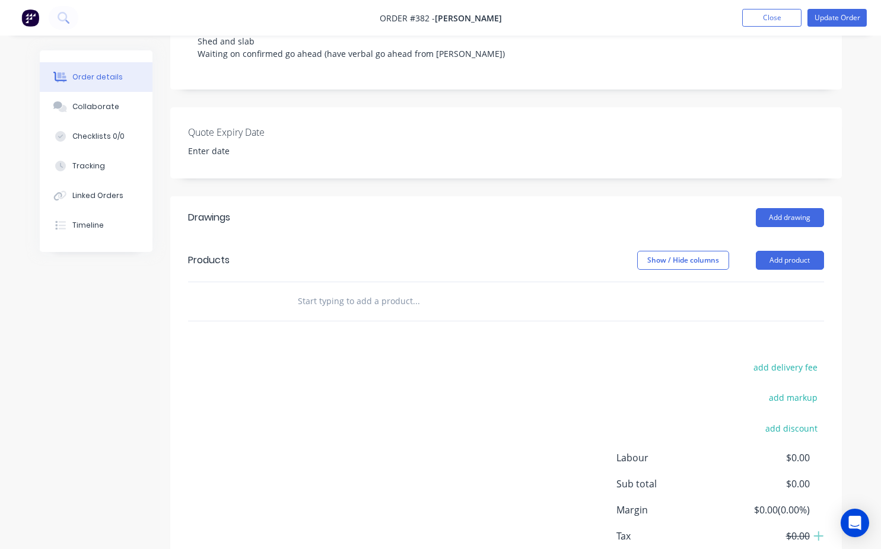
click at [304, 289] on input "text" at bounding box center [415, 301] width 237 height 24
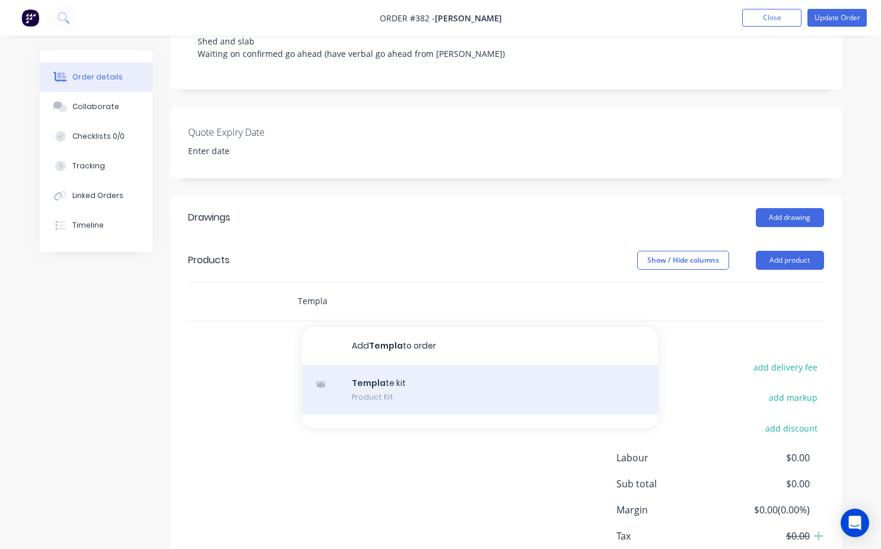
type input "Templa"
click at [375, 381] on div "Templa te kit Product Kit" at bounding box center [480, 390] width 356 height 50
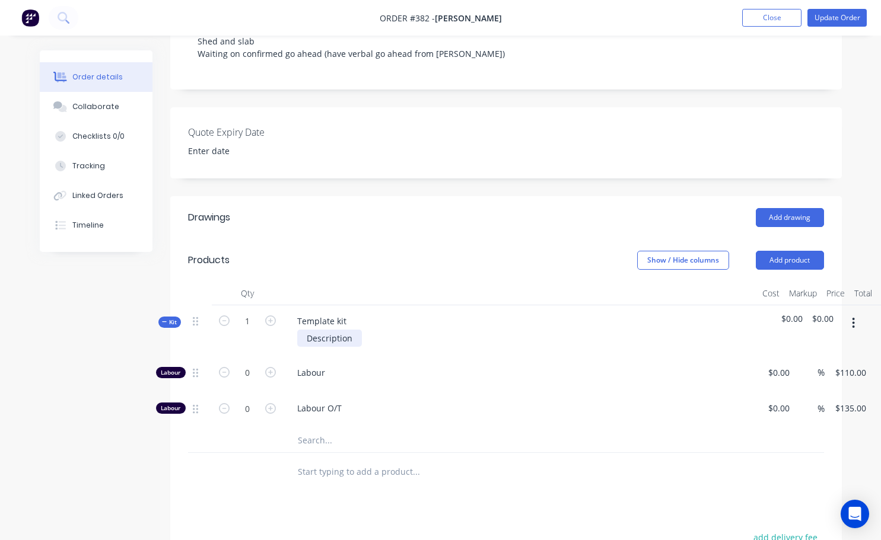
click at [356, 332] on div "Description" at bounding box center [329, 338] width 65 height 17
click at [346, 313] on div "Template kit" at bounding box center [322, 321] width 68 height 17
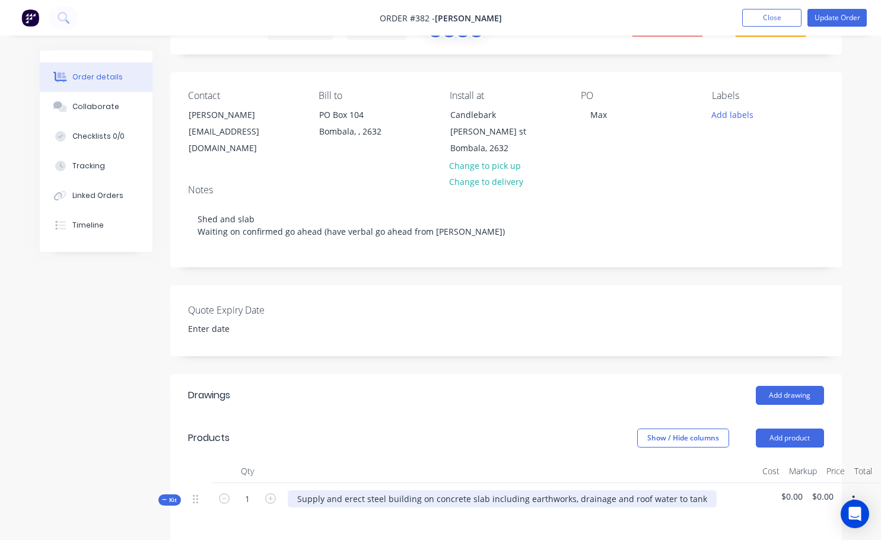
scroll to position [0, 0]
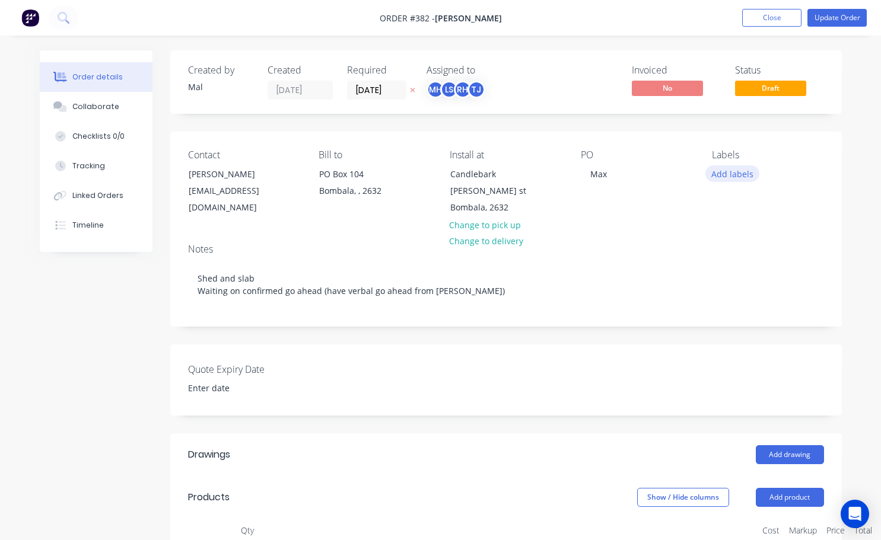
click at [747, 170] on button "Add labels" at bounding box center [732, 173] width 55 height 16
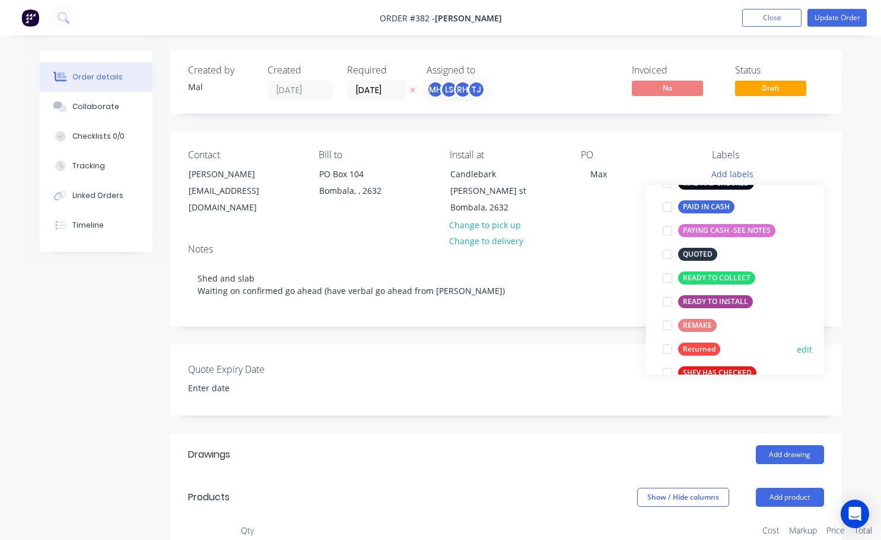
scroll to position [166, 0]
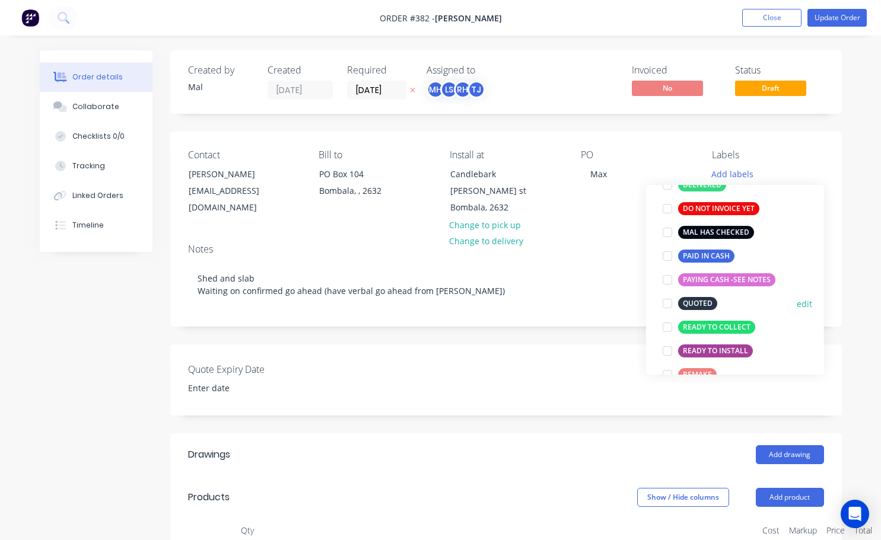
click at [667, 303] on div at bounding box center [667, 304] width 24 height 24
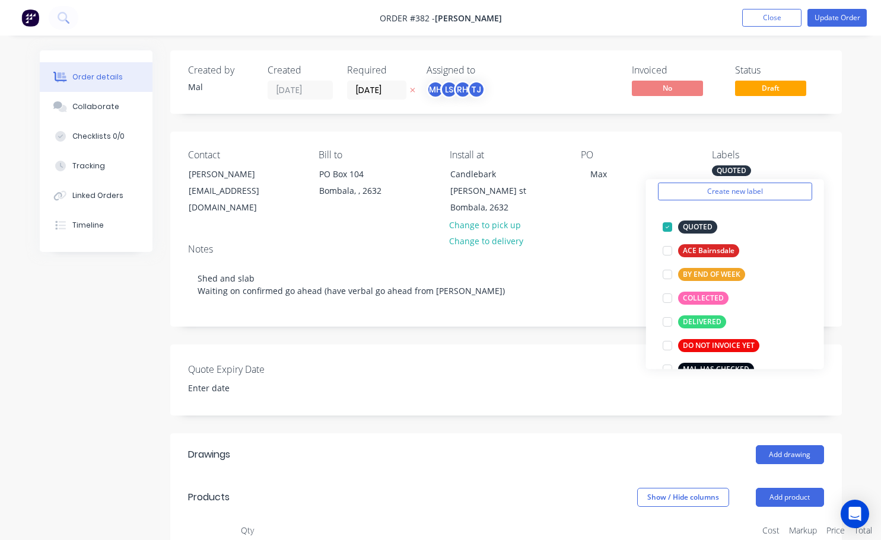
scroll to position [0, 0]
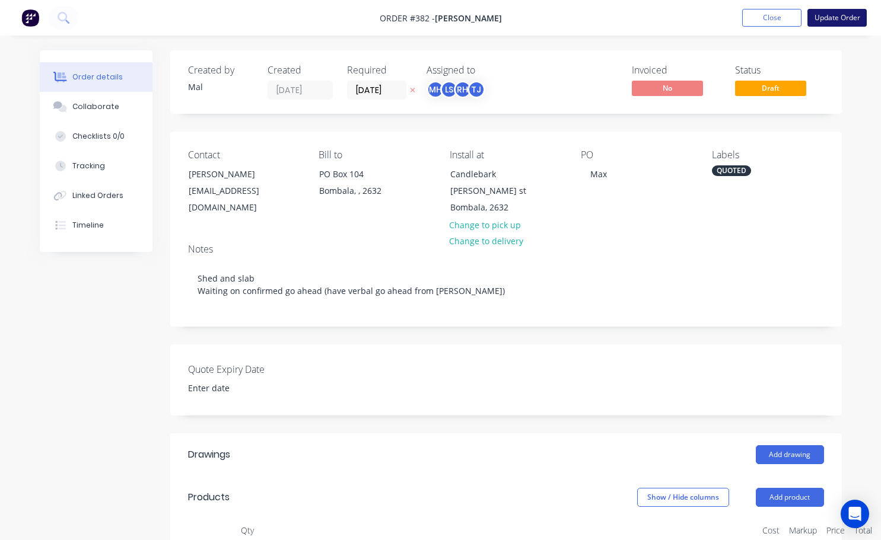
click at [846, 22] on button "Update Order" at bounding box center [836, 18] width 59 height 18
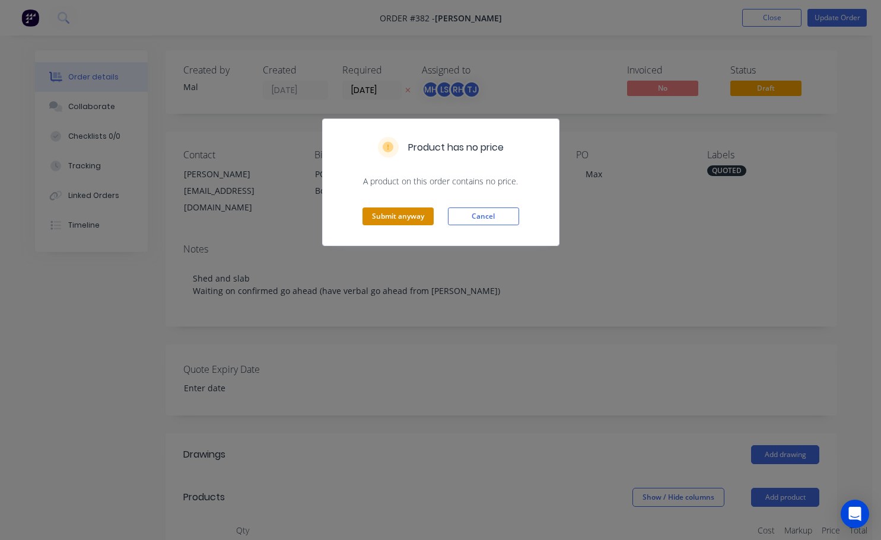
click at [399, 214] on button "Submit anyway" at bounding box center [397, 217] width 71 height 18
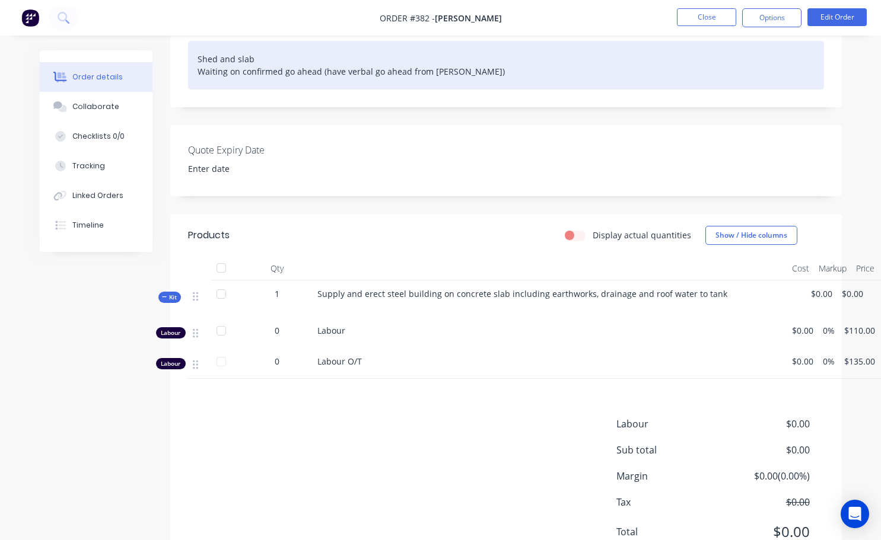
scroll to position [237, 0]
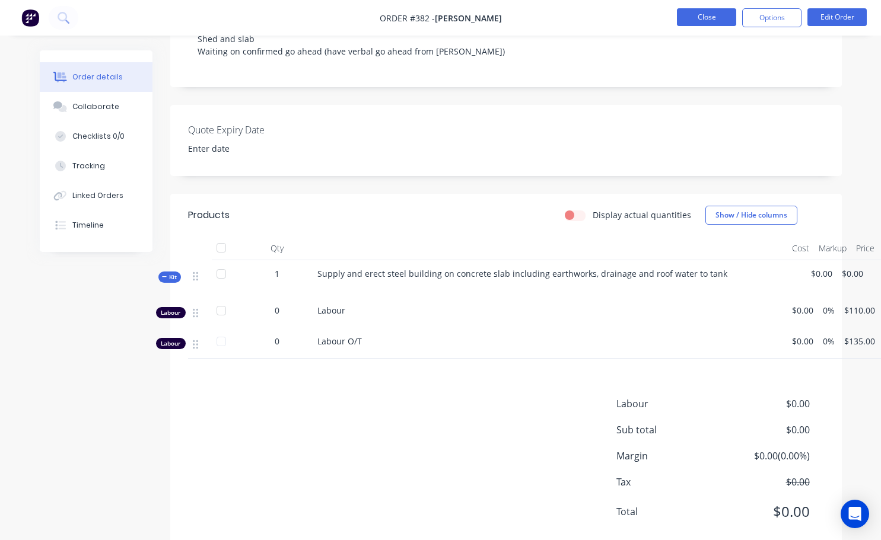
click at [712, 12] on button "Close" at bounding box center [706, 17] width 59 height 18
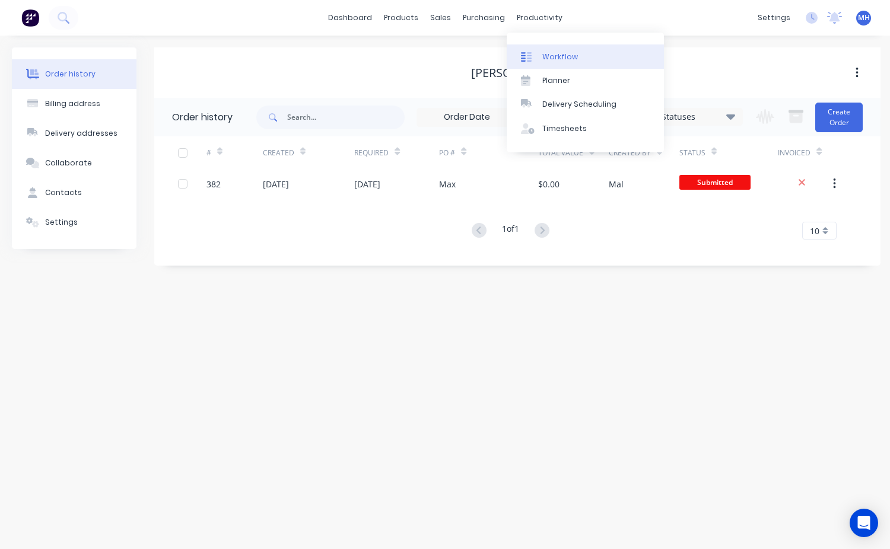
click at [556, 55] on div "Workflow" at bounding box center [560, 57] width 36 height 11
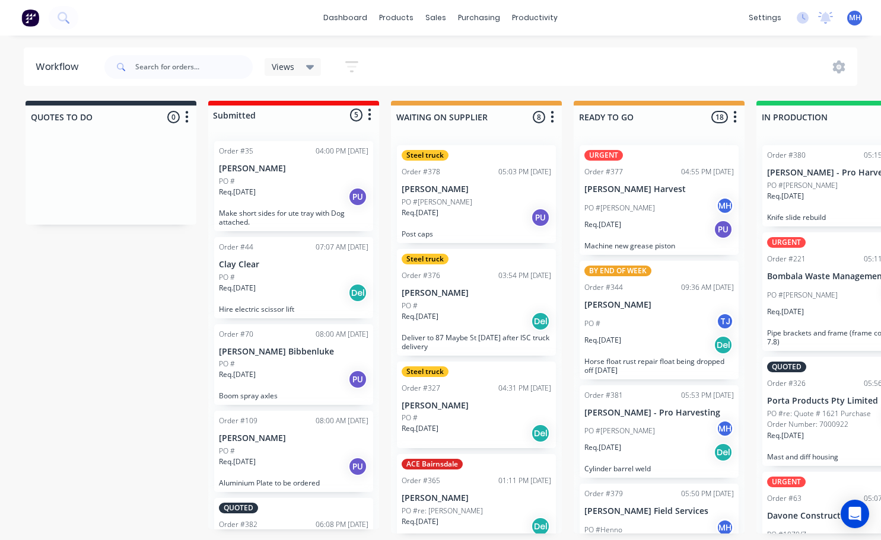
scroll to position [88, 0]
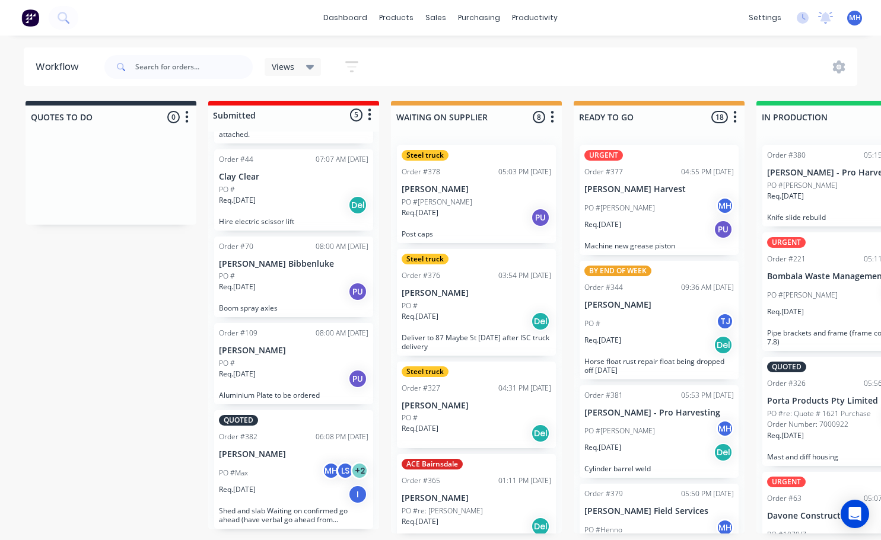
click at [286, 469] on div "PO #Max MH LS + 2" at bounding box center [293, 473] width 149 height 23
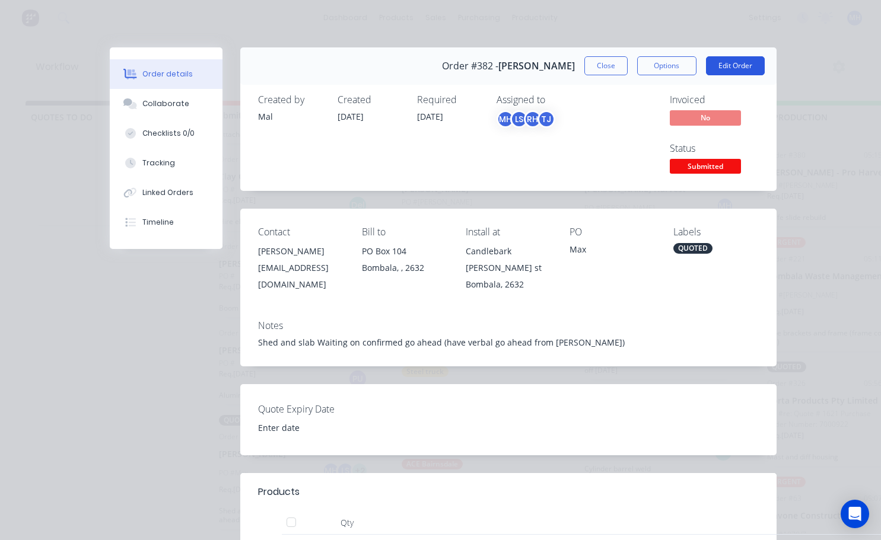
click at [725, 65] on button "Edit Order" at bounding box center [735, 65] width 59 height 19
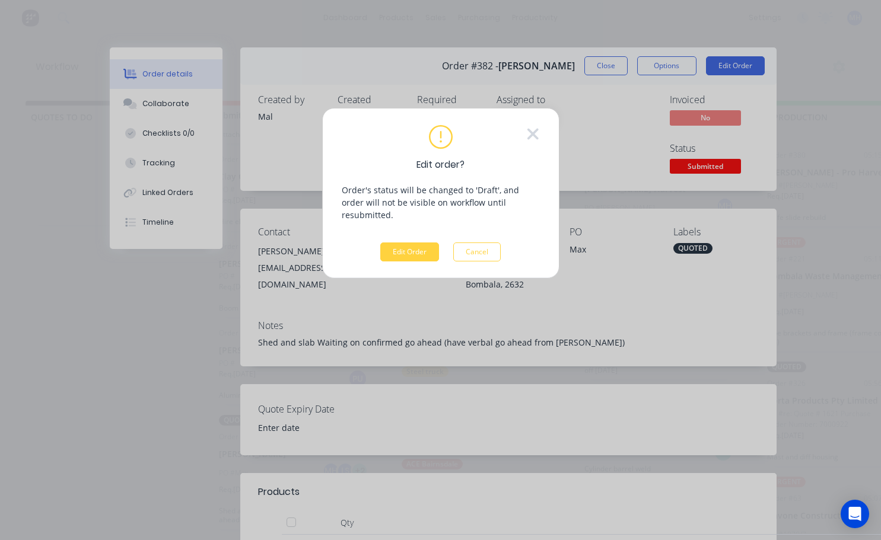
scroll to position [0, 0]
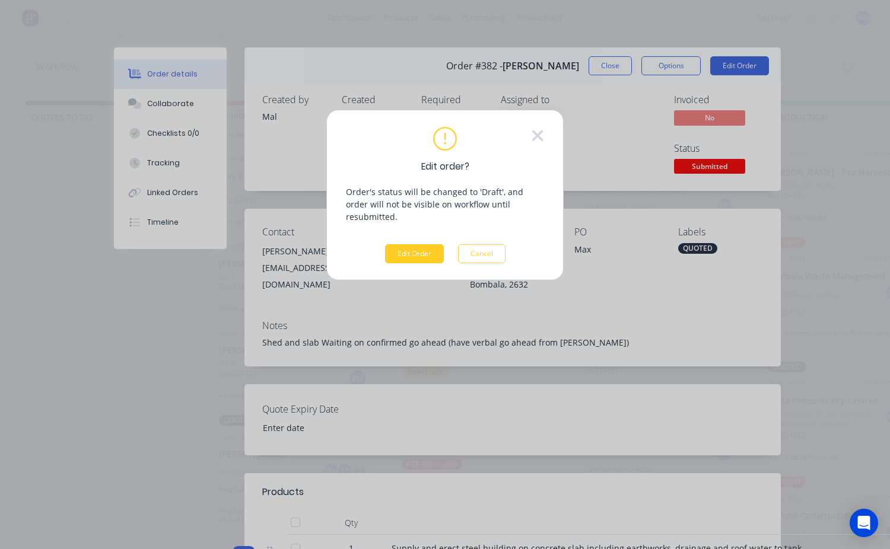
click at [411, 246] on button "Edit Order" at bounding box center [414, 253] width 59 height 19
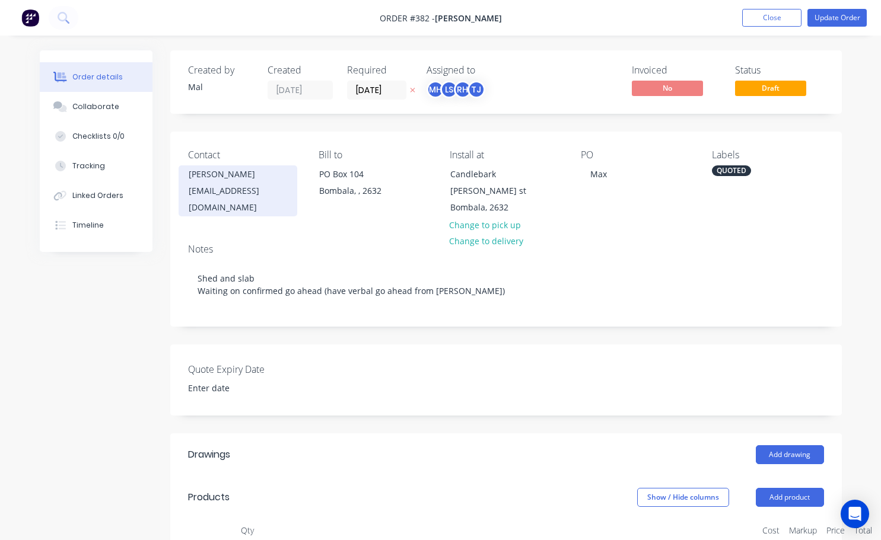
click at [244, 189] on div "silverbrumby37@gmail.com" at bounding box center [238, 199] width 98 height 33
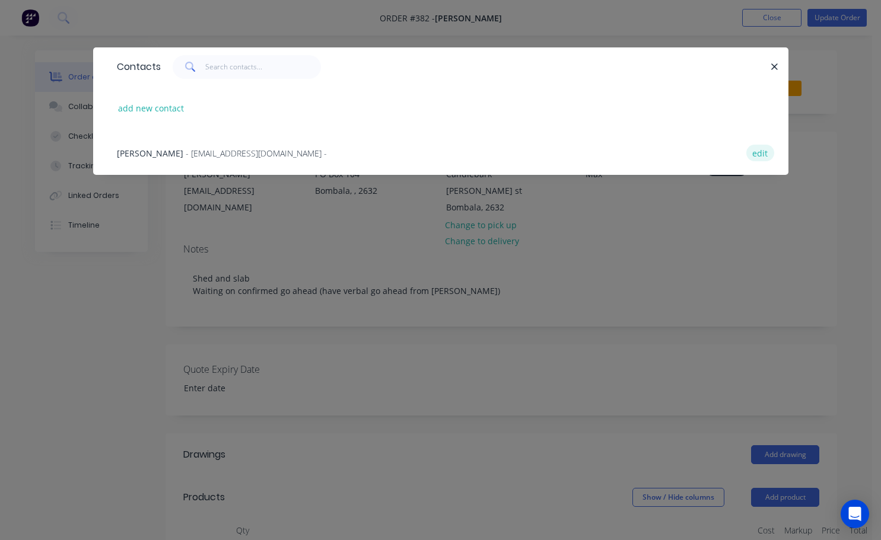
click at [754, 154] on button "edit" at bounding box center [760, 153] width 28 height 16
select select "AU"
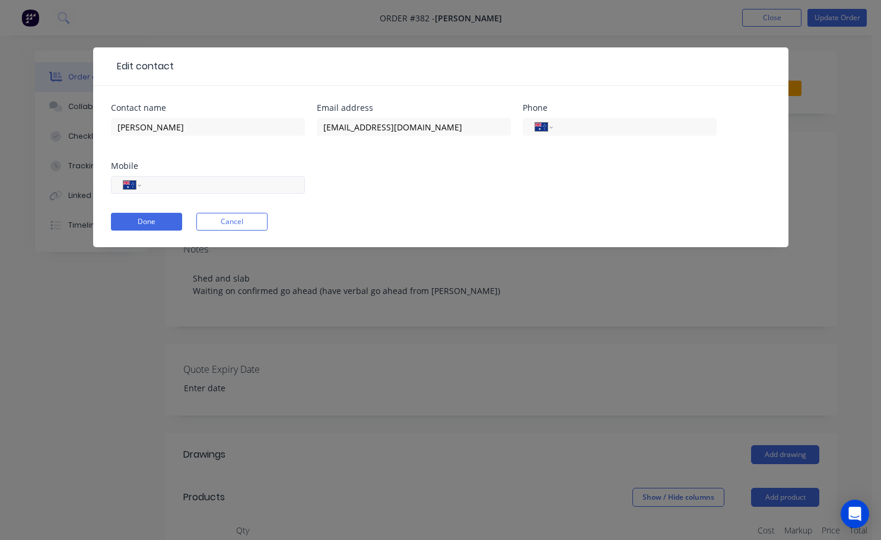
click at [174, 184] on input "tel" at bounding box center [220, 186] width 142 height 14
type input "0427 584 342"
click at [173, 224] on button "Done" at bounding box center [146, 222] width 71 height 18
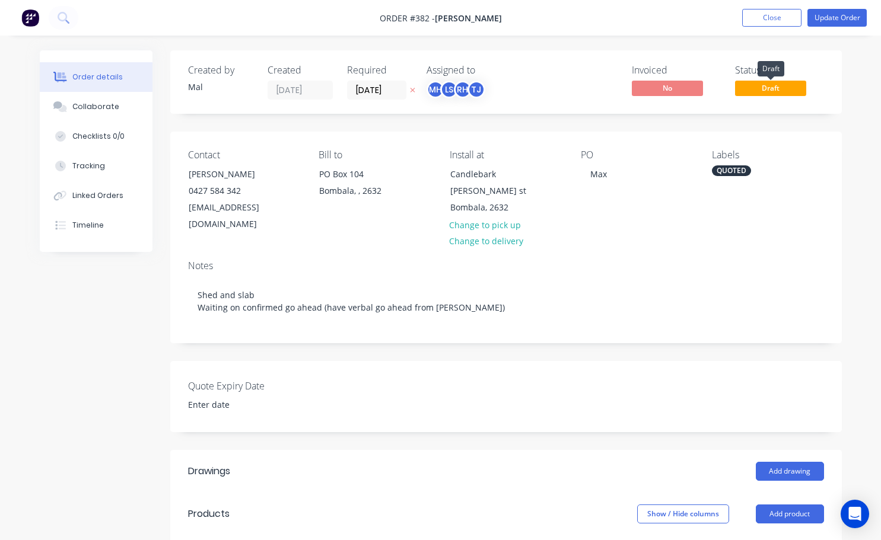
click at [791, 86] on span "Draft" at bounding box center [770, 88] width 71 height 15
click at [840, 23] on button "Update Order" at bounding box center [836, 18] width 59 height 18
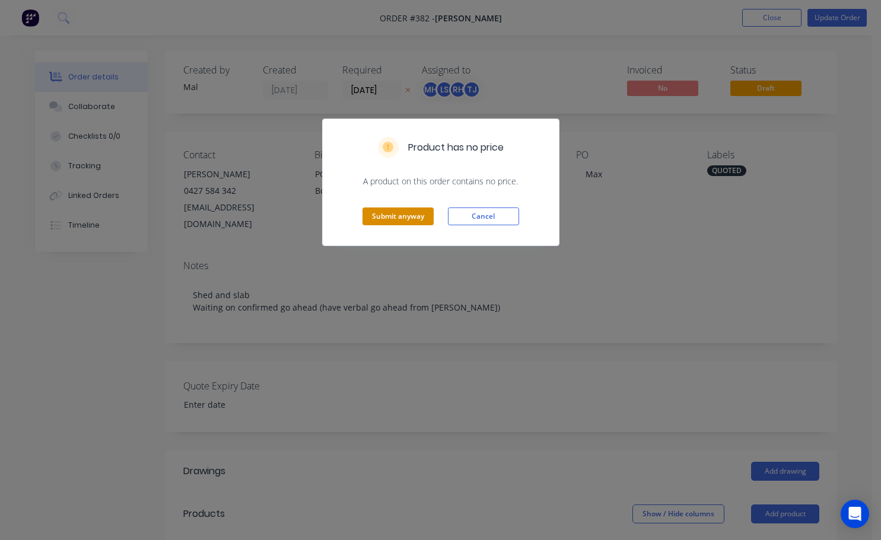
click at [414, 221] on button "Submit anyway" at bounding box center [397, 217] width 71 height 18
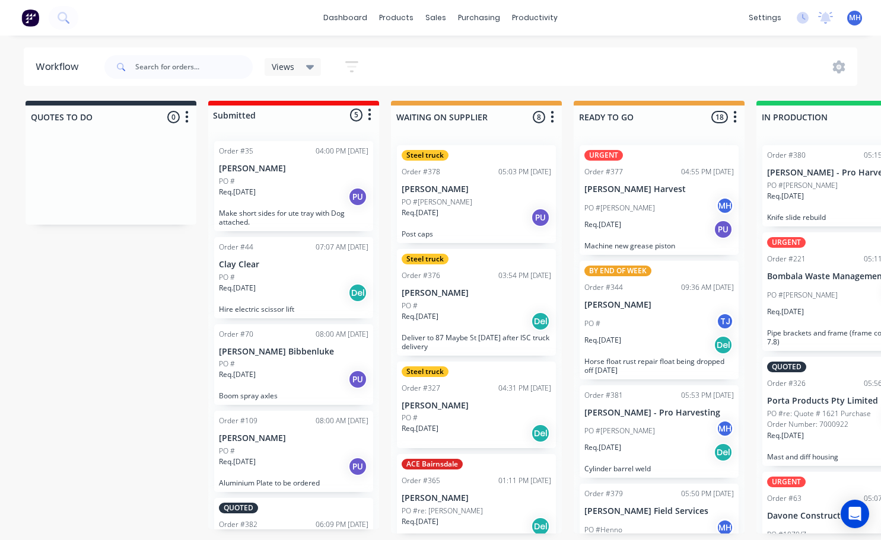
scroll to position [88, 0]
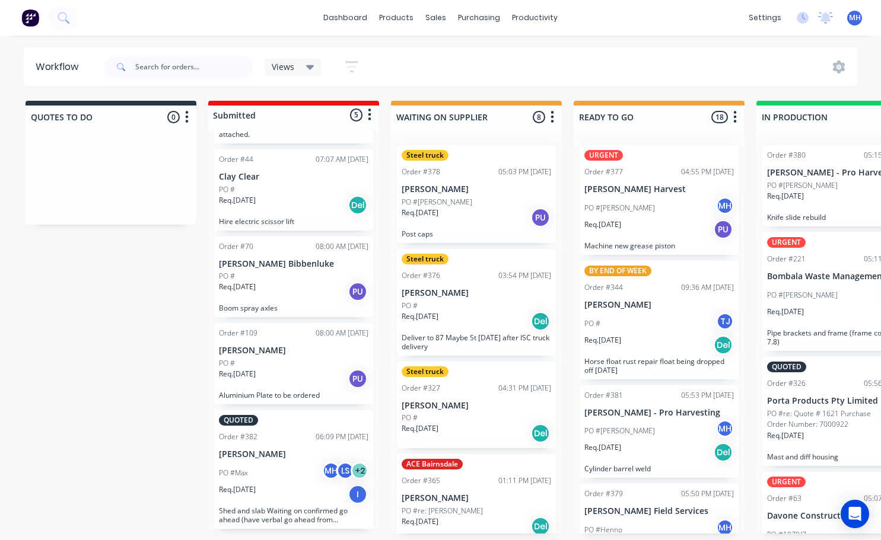
click at [248, 498] on div "Req. 12/08/25 I" at bounding box center [293, 495] width 149 height 20
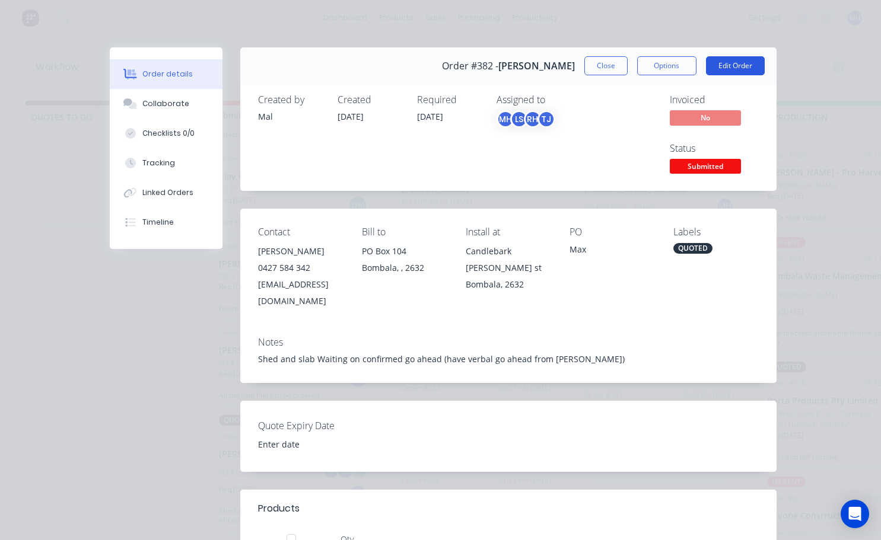
click at [749, 68] on button "Edit Order" at bounding box center [735, 65] width 59 height 19
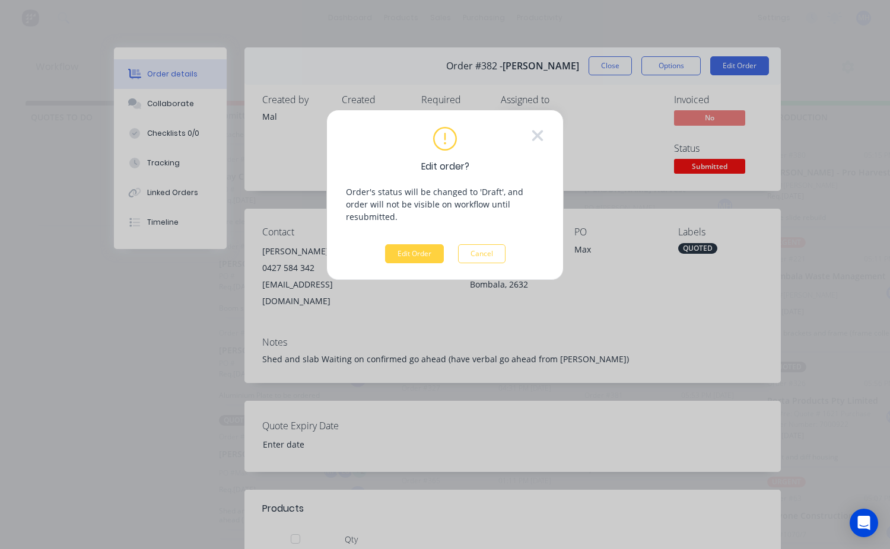
click at [429, 251] on div "Edit order? Order's status will be changed to 'Draft', and order will not be vi…" at bounding box center [444, 195] width 237 height 171
click at [429, 244] on button "Edit Order" at bounding box center [414, 253] width 59 height 19
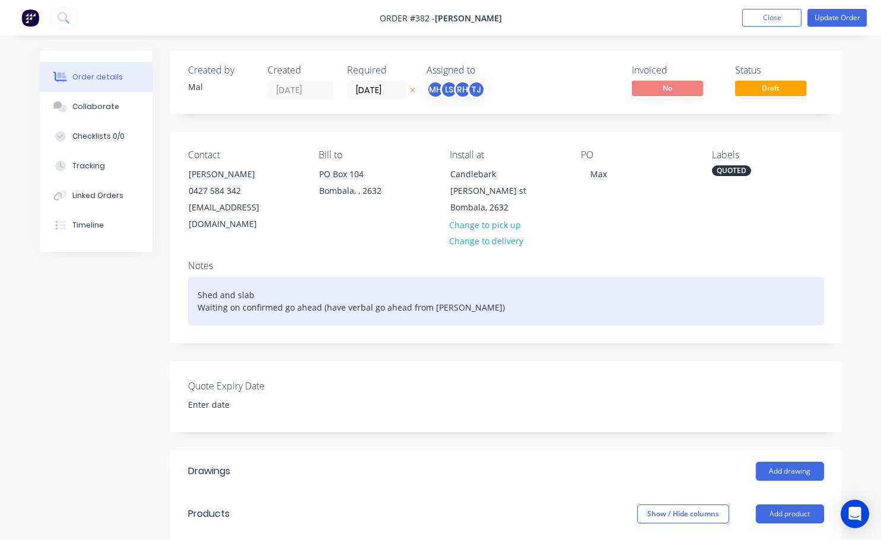
click at [200, 277] on div "Shed and slab Waiting on confirmed go ahead (have verbal go ahead from Max)" at bounding box center [506, 301] width 636 height 49
click at [197, 278] on div "Shed and slab Waiting on confirmed go ahead (have verbal go ahead from Max)" at bounding box center [506, 301] width 636 height 49
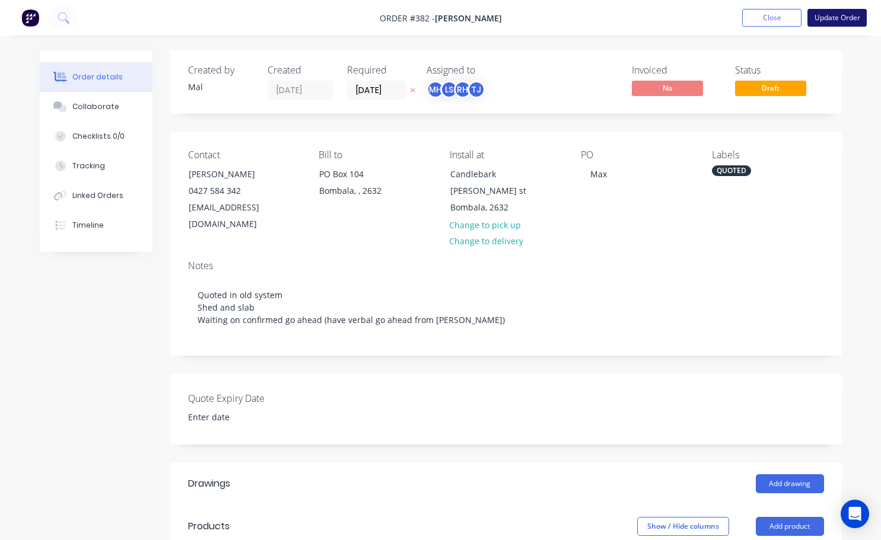
click at [818, 18] on button "Update Order" at bounding box center [836, 18] width 59 height 18
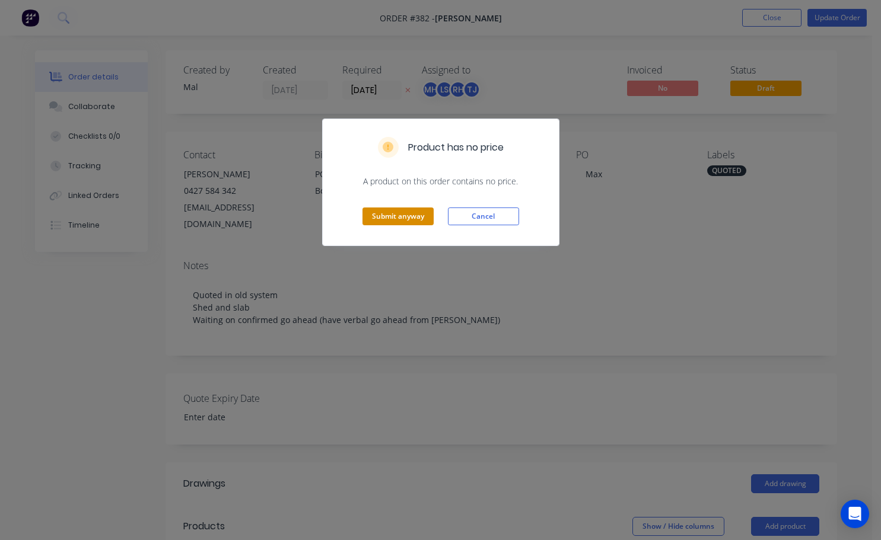
click at [404, 221] on button "Submit anyway" at bounding box center [397, 217] width 71 height 18
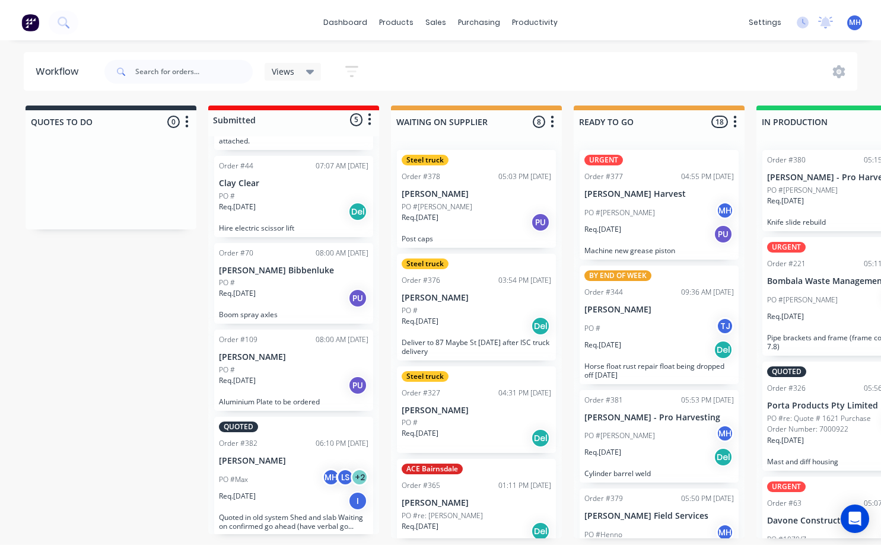
scroll to position [88, 0]
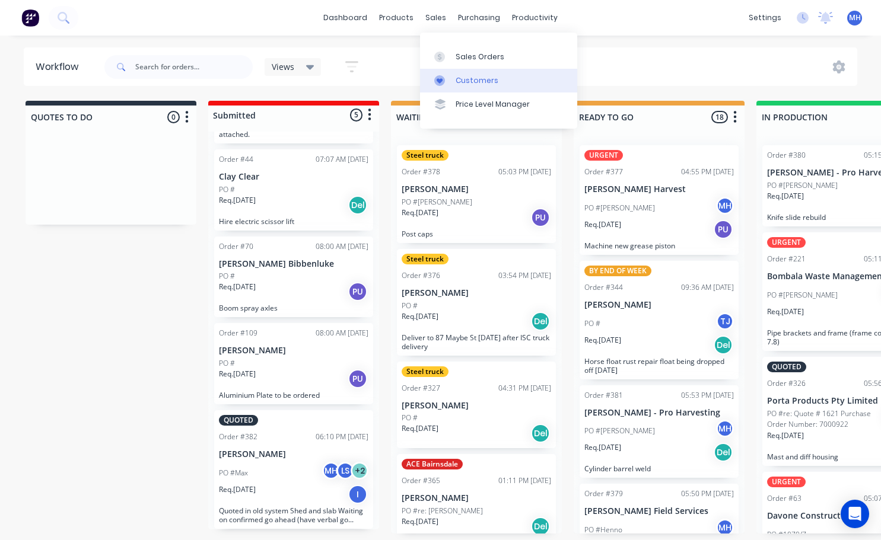
click at [470, 79] on div "Customers" at bounding box center [476, 80] width 43 height 11
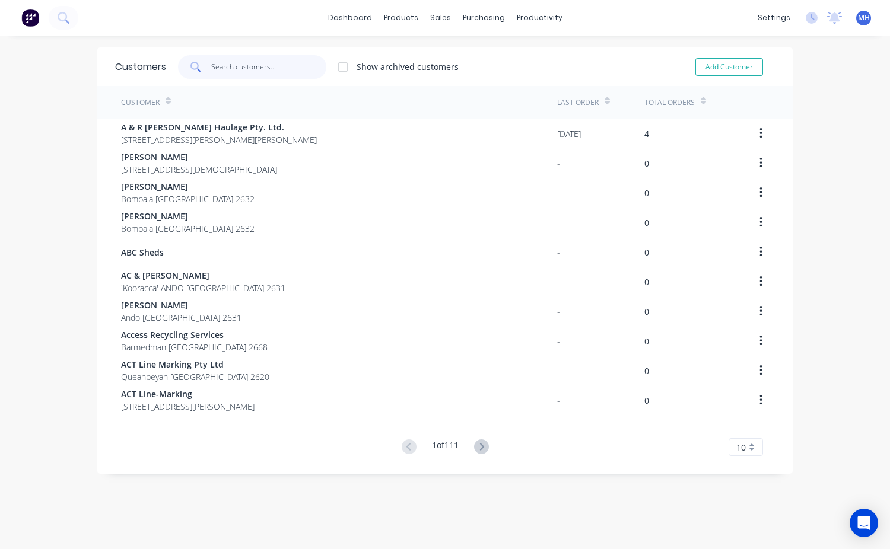
click at [211, 66] on input "text" at bounding box center [269, 67] width 116 height 24
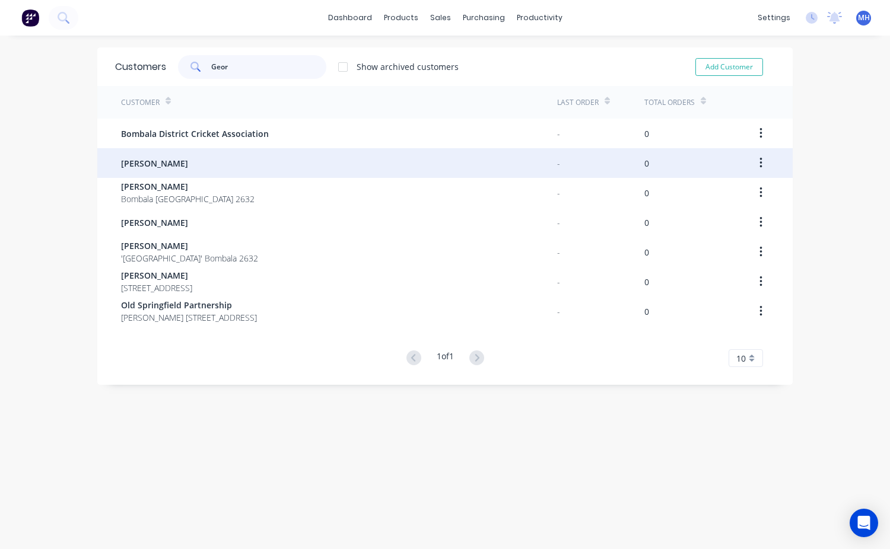
type input "Geor"
click at [174, 163] on span "George Alexiadis" at bounding box center [154, 163] width 67 height 12
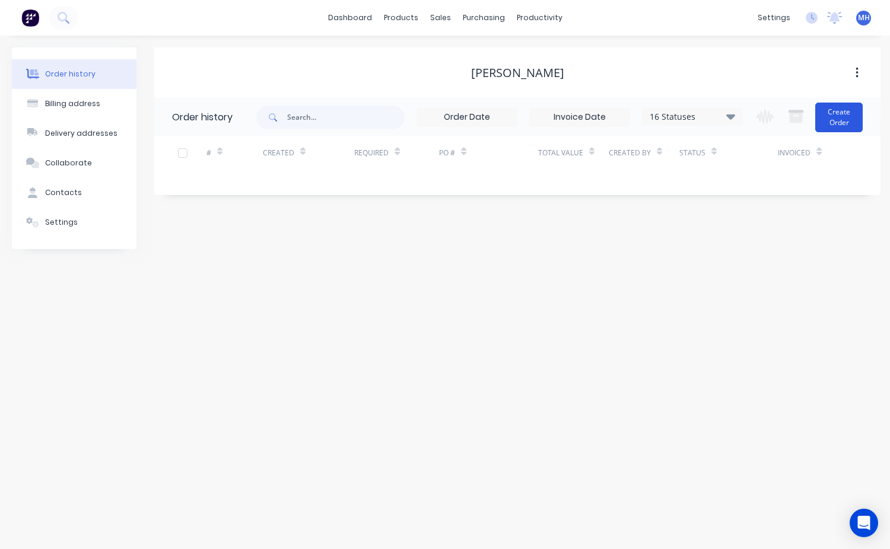
click at [832, 116] on button "Create Order" at bounding box center [838, 118] width 47 height 30
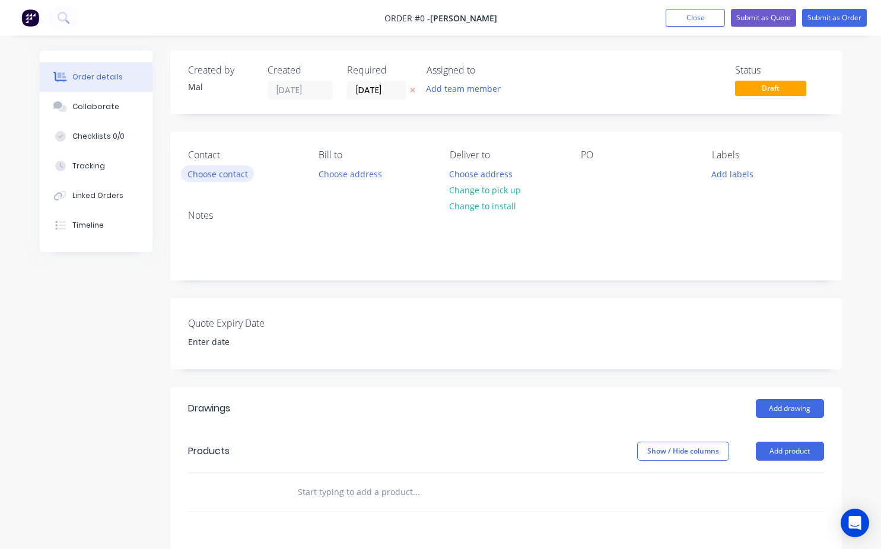
click at [235, 173] on button "Choose contact" at bounding box center [217, 173] width 73 height 16
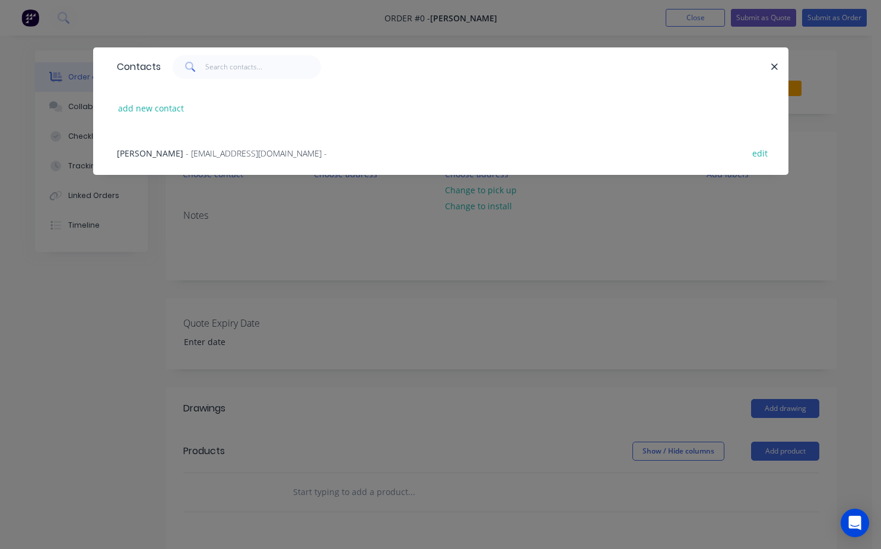
click at [167, 151] on span "George Alexiadis" at bounding box center [150, 153] width 66 height 11
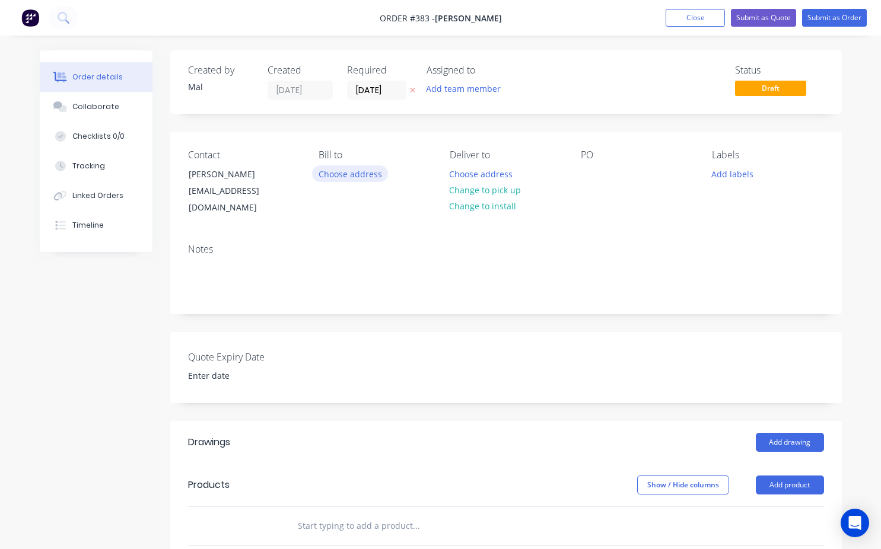
click at [363, 175] on button "Choose address" at bounding box center [350, 173] width 76 height 16
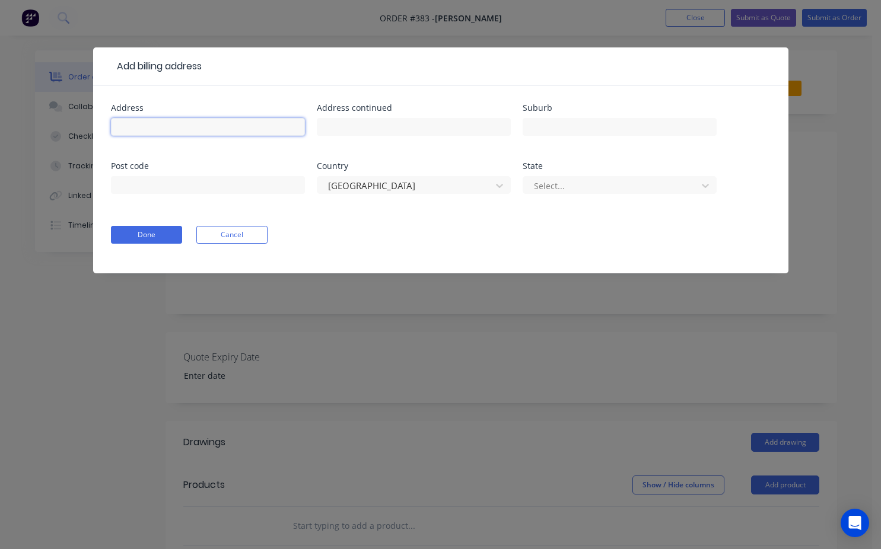
click at [146, 128] on input "text" at bounding box center [208, 127] width 194 height 18
type input "Monaro Hwy"
click at [328, 130] on input "text" at bounding box center [414, 127] width 194 height 18
type input "Chandlers creek"
click at [556, 187] on div at bounding box center [612, 186] width 158 height 15
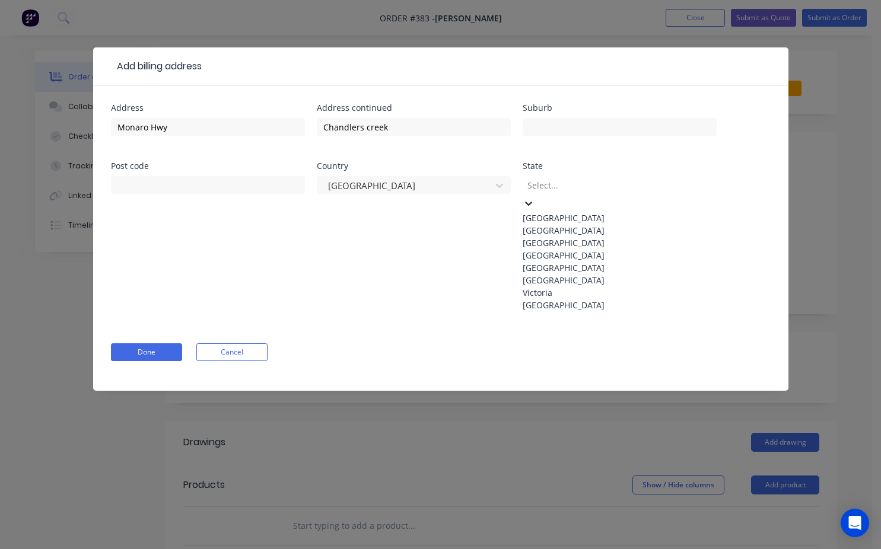
click at [563, 299] on div "Victoria" at bounding box center [620, 292] width 194 height 12
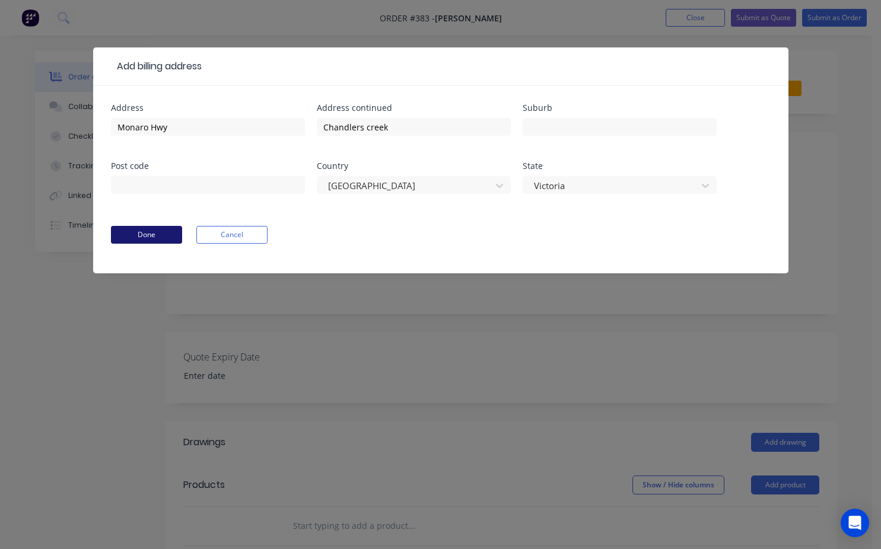
click at [153, 241] on button "Done" at bounding box center [146, 235] width 71 height 18
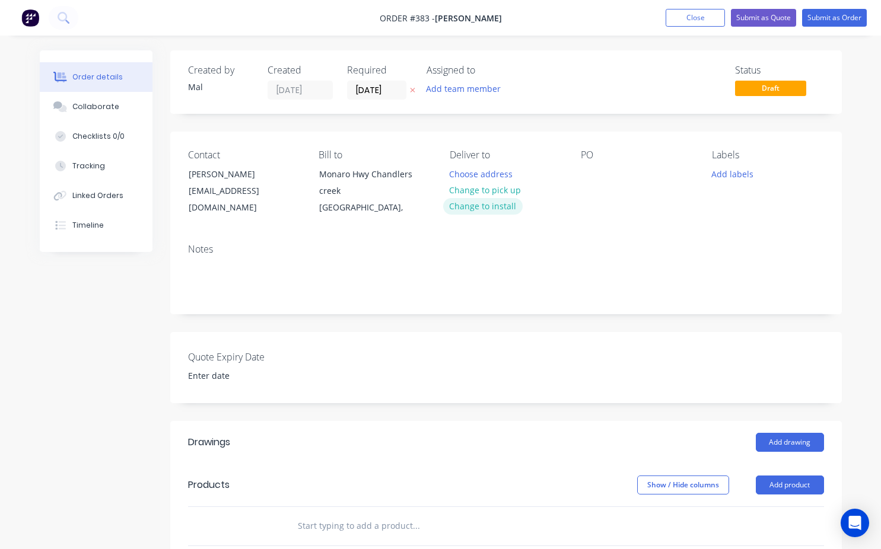
click at [502, 208] on button "Change to install" at bounding box center [482, 206] width 79 height 16
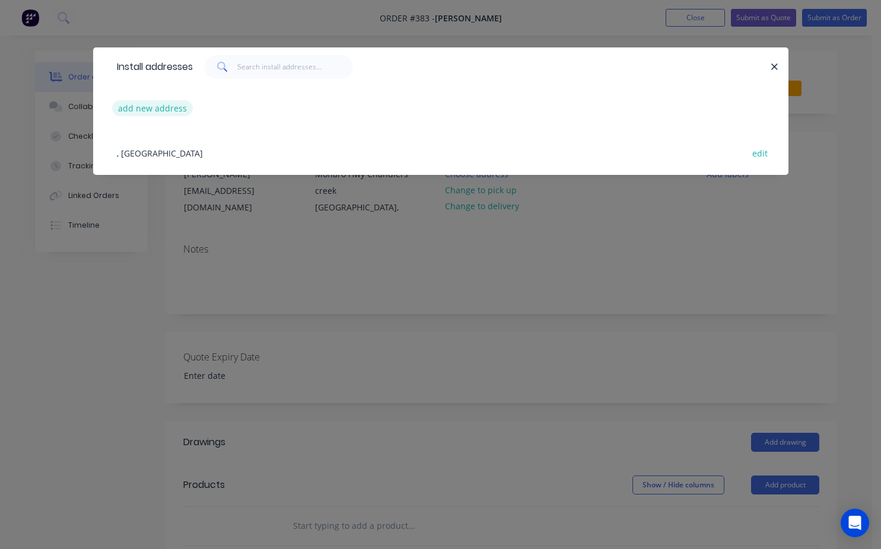
click at [161, 111] on button "add new address" at bounding box center [152, 108] width 81 height 16
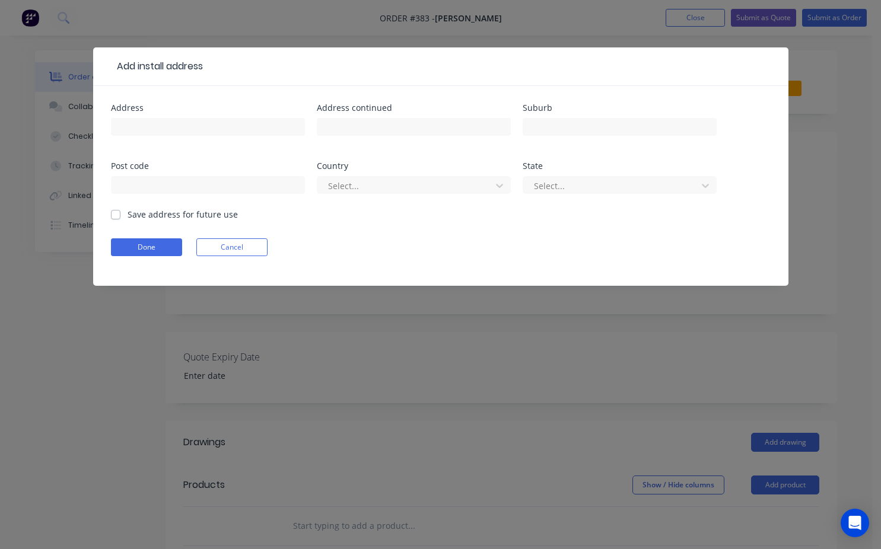
click at [735, 97] on div "Address Address continued Suburb Post code Country Select... State Select... Sa…" at bounding box center [440, 186] width 695 height 200
click at [650, 37] on div "Add install address Address Address continued Suburb Post code Country Select..…" at bounding box center [440, 274] width 881 height 549
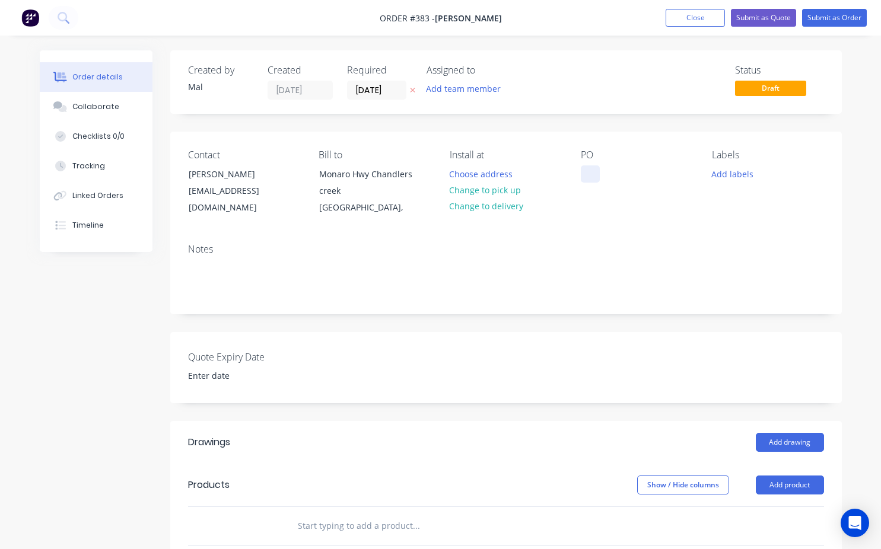
click at [587, 175] on div at bounding box center [590, 173] width 19 height 17
click at [186, 288] on div "Notes" at bounding box center [505, 273] width 671 height 79
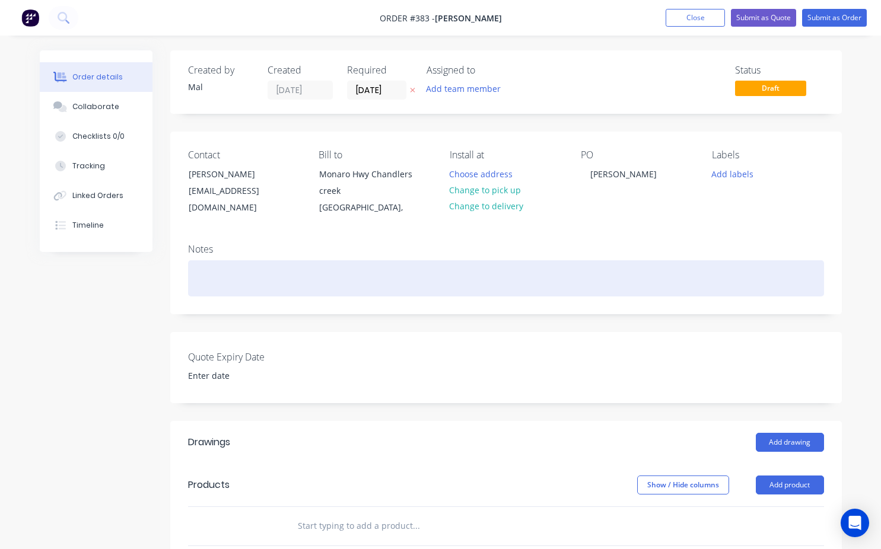
click at [201, 278] on div at bounding box center [506, 278] width 636 height 36
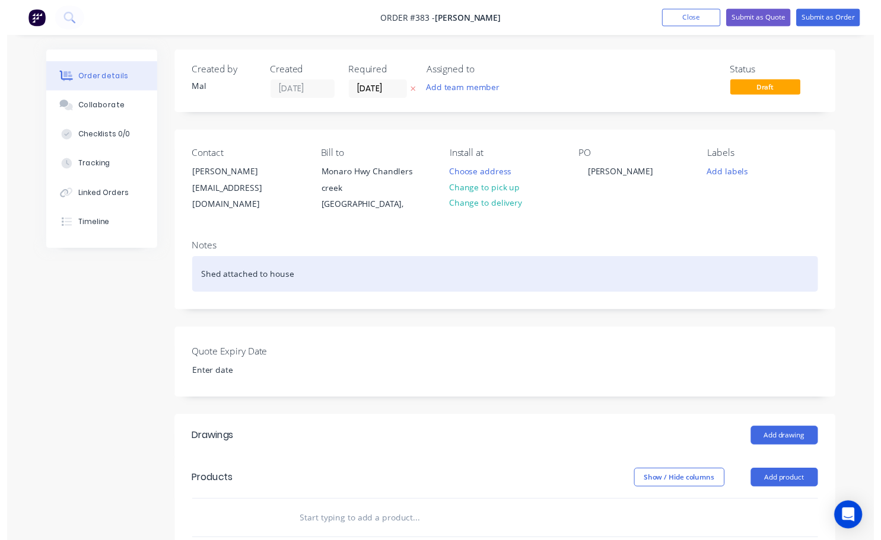
scroll to position [178, 0]
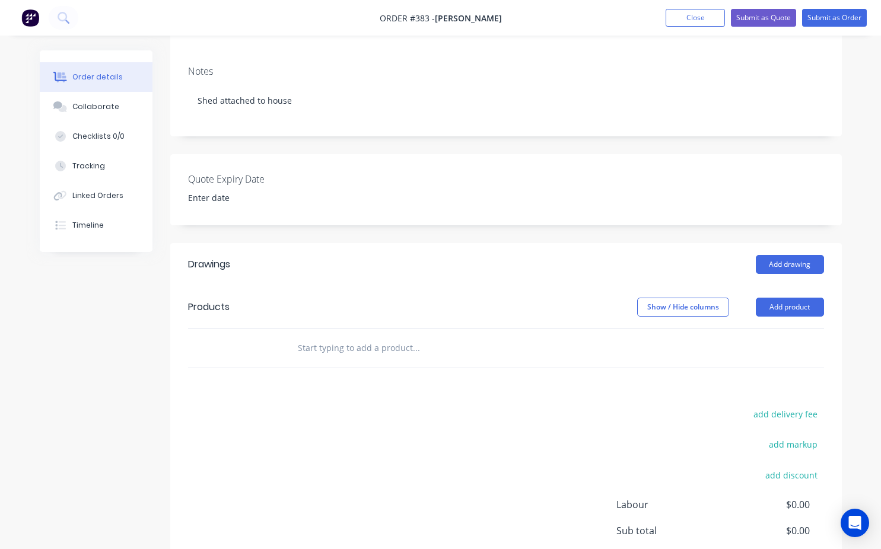
click at [301, 346] on input "text" at bounding box center [415, 348] width 237 height 24
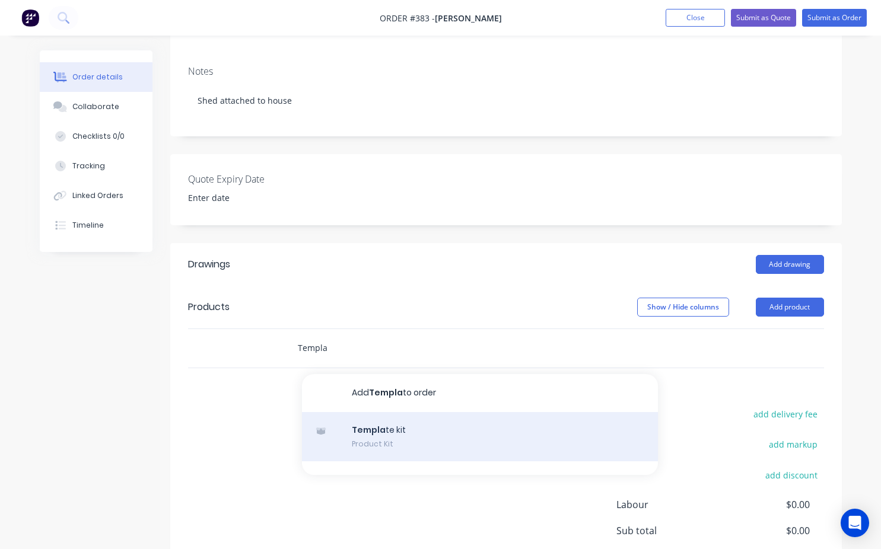
type input "Templa"
click at [374, 431] on div "Templa te kit Product Kit" at bounding box center [480, 437] width 356 height 50
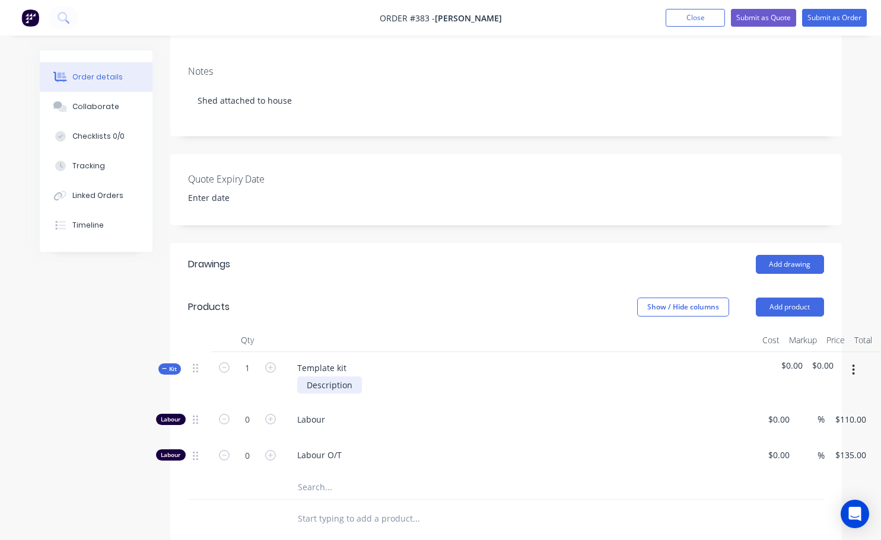
click at [353, 386] on div "Description" at bounding box center [329, 385] width 65 height 17
click at [343, 369] on div "Template kit" at bounding box center [322, 367] width 68 height 17
click at [824, 22] on button "Submit as Order" at bounding box center [834, 18] width 65 height 18
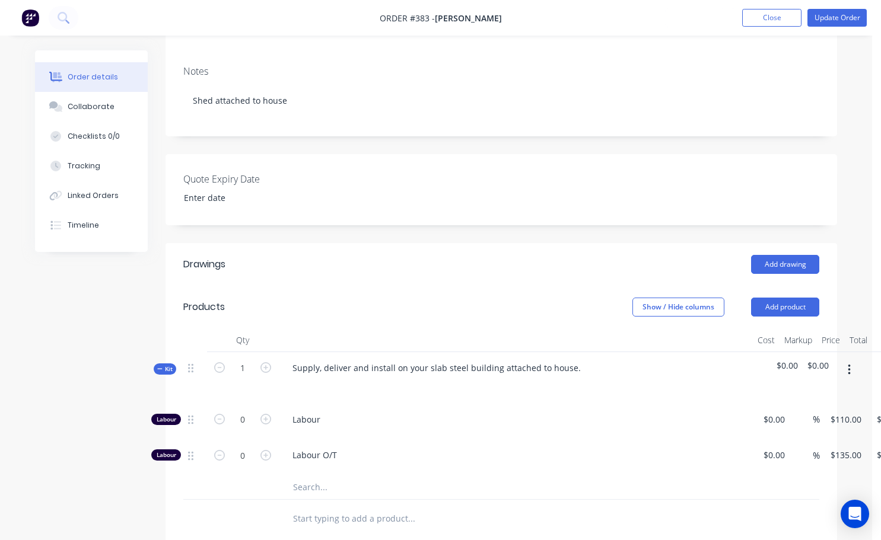
scroll to position [0, 0]
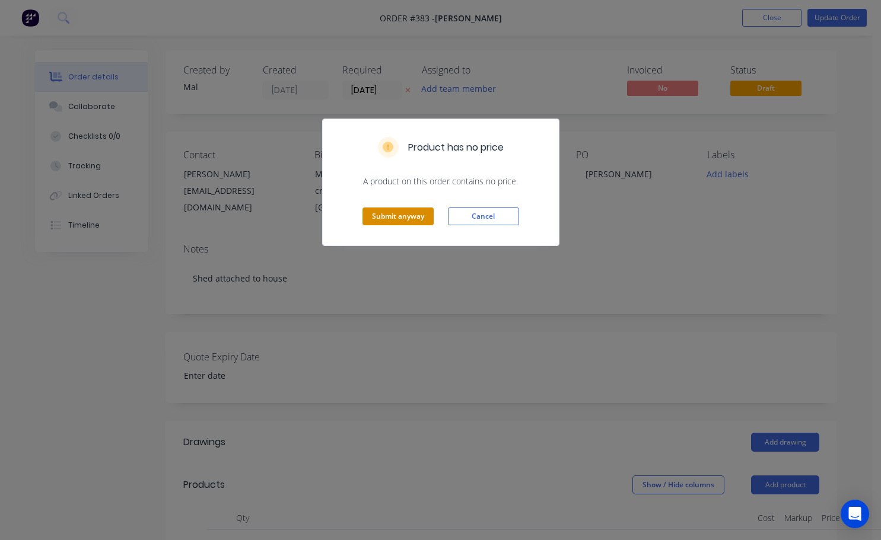
click at [420, 216] on button "Submit anyway" at bounding box center [397, 217] width 71 height 18
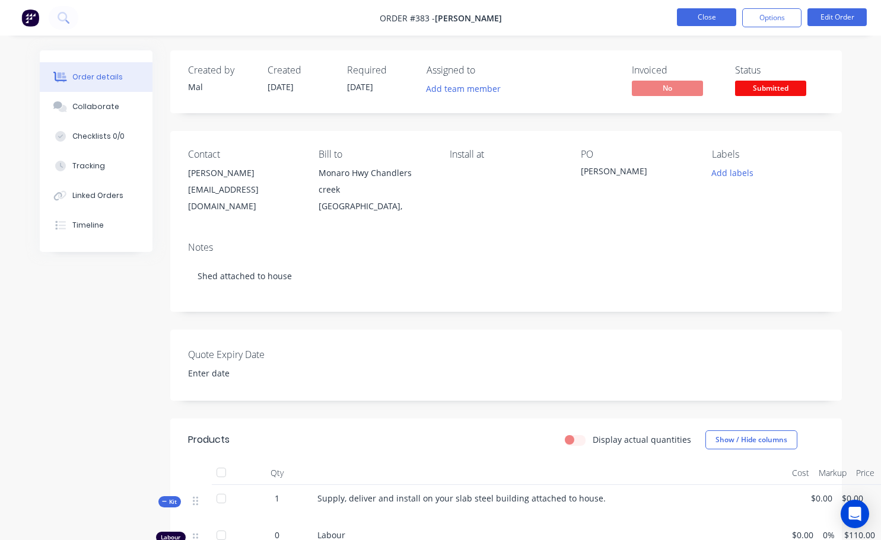
click at [705, 20] on button "Close" at bounding box center [706, 17] width 59 height 18
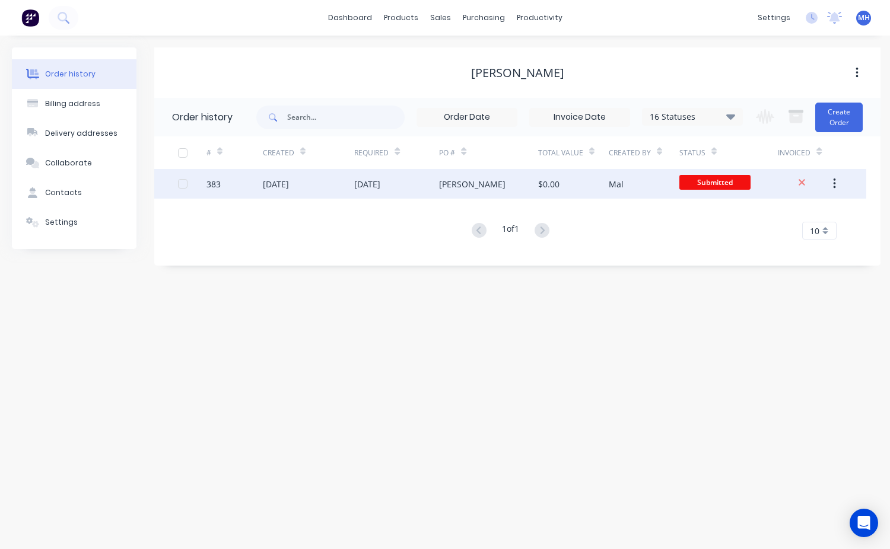
click at [723, 190] on div "Submitted" at bounding box center [714, 184] width 71 height 18
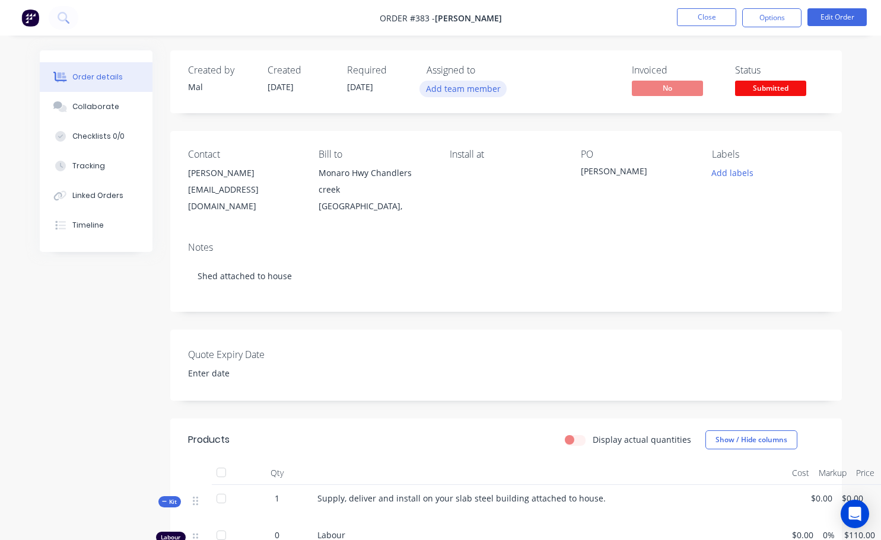
click at [438, 93] on button "Add team member" at bounding box center [462, 89] width 87 height 16
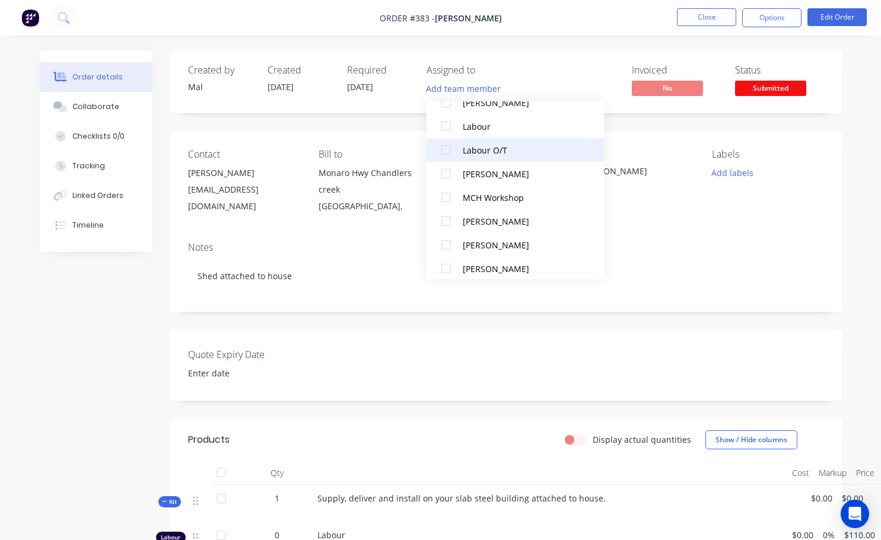
scroll to position [107, 0]
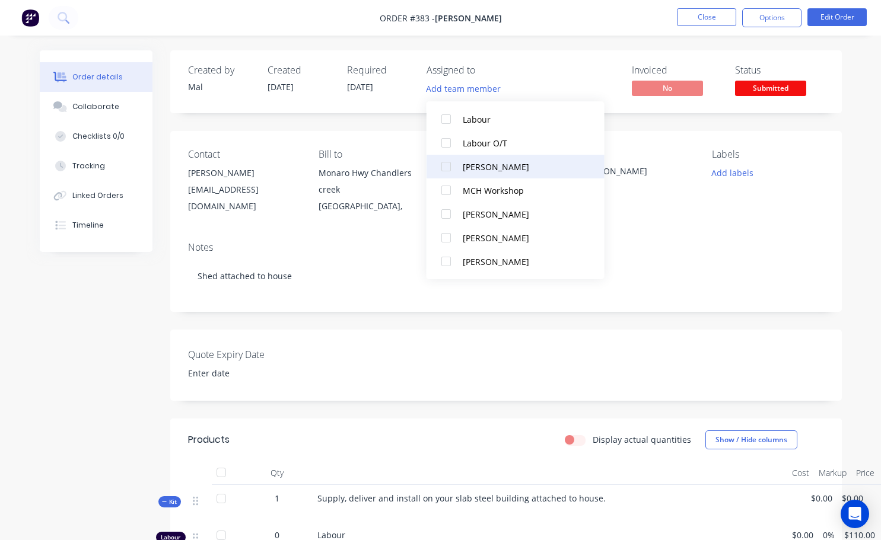
click at [449, 170] on div at bounding box center [446, 167] width 24 height 24
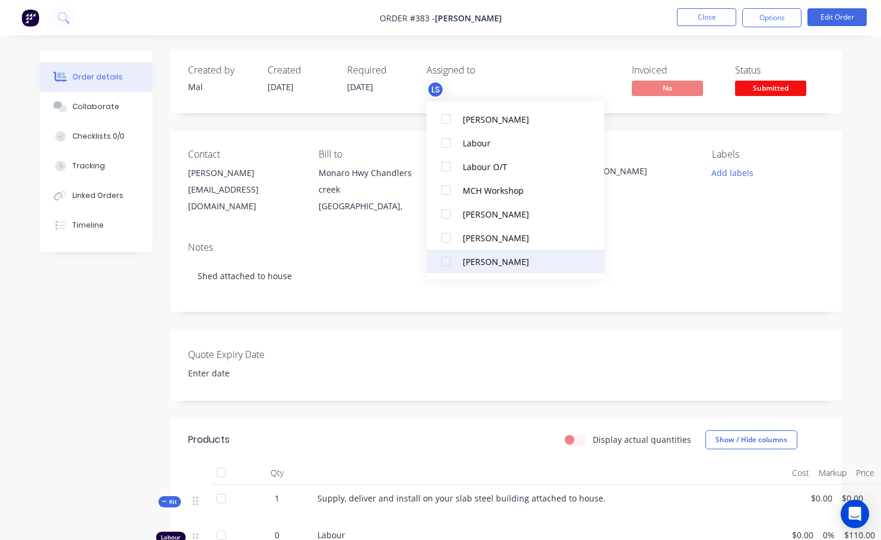
click at [447, 261] on div at bounding box center [446, 262] width 24 height 24
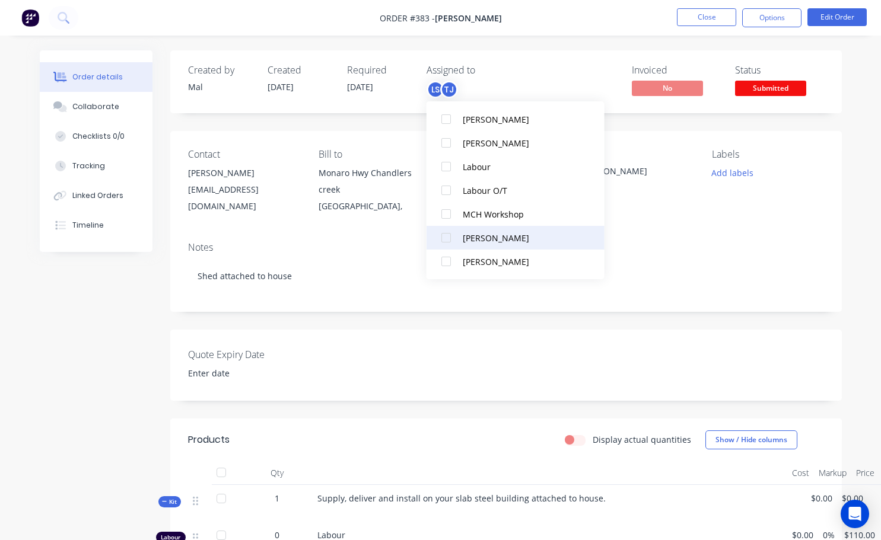
click at [443, 241] on div at bounding box center [446, 238] width 24 height 24
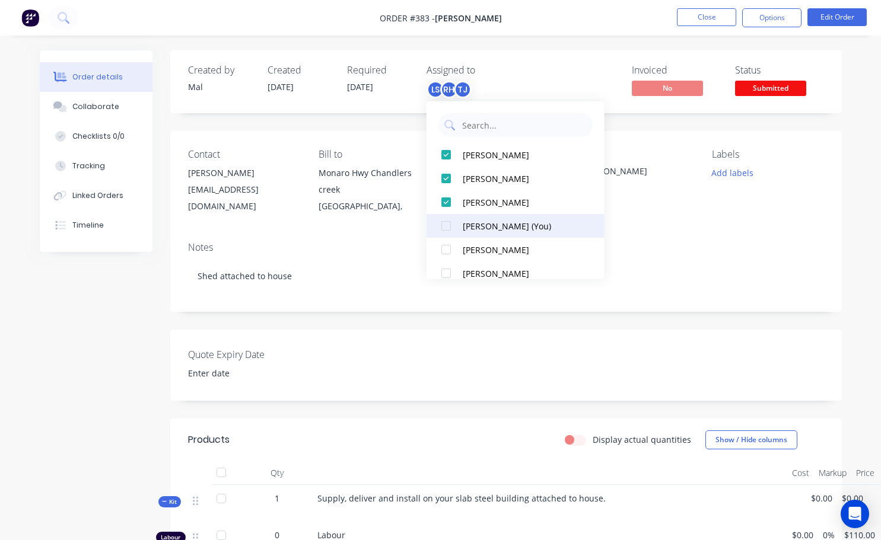
click at [443, 234] on div at bounding box center [446, 226] width 24 height 24
click at [683, 319] on div "Created by Mal Created 12/08/25 Required 12/08/25 Assigned to MH LS RH TJ Invoi…" at bounding box center [505, 413] width 671 height 727
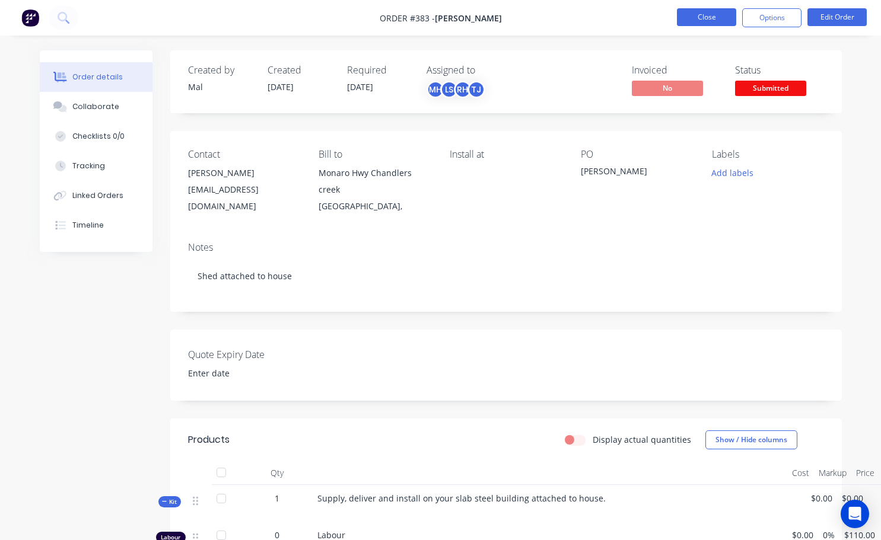
click at [719, 22] on button "Close" at bounding box center [706, 17] width 59 height 18
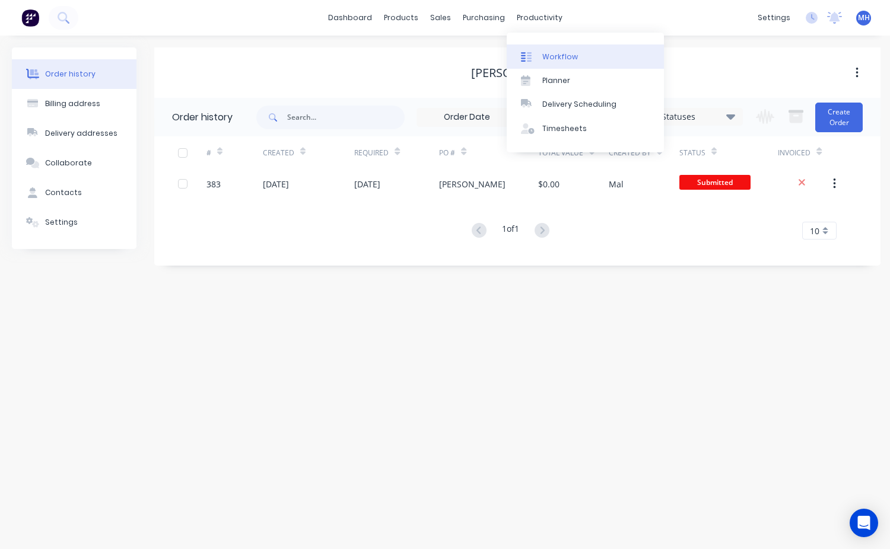
click at [558, 64] on link "Workflow" at bounding box center [584, 56] width 157 height 24
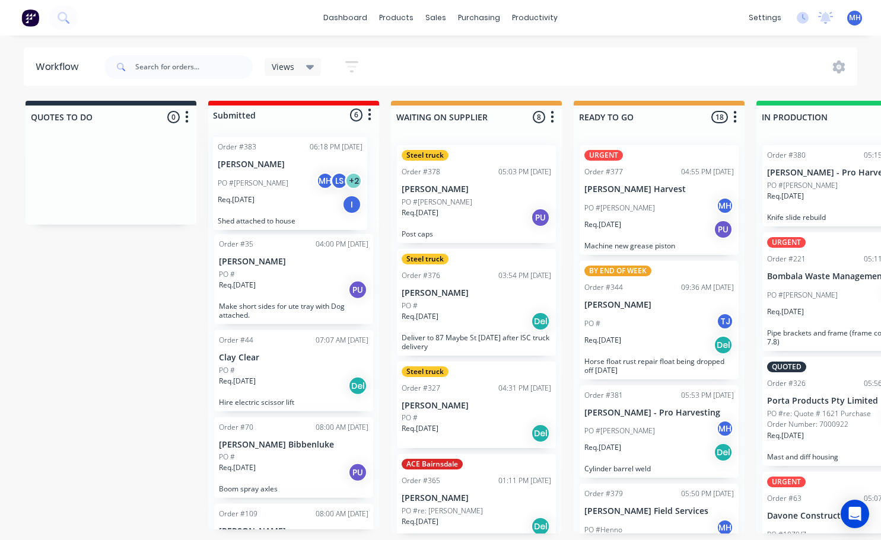
drag, startPoint x: 313, startPoint y: 501, endPoint x: 311, endPoint y: 177, distance: 324.4
click at [311, 185] on div "Order #35 04:00 PM 26/06/25 Angus Hobson PO # Req. 31/07/25 PU Make short sides…" at bounding box center [293, 331] width 171 height 398
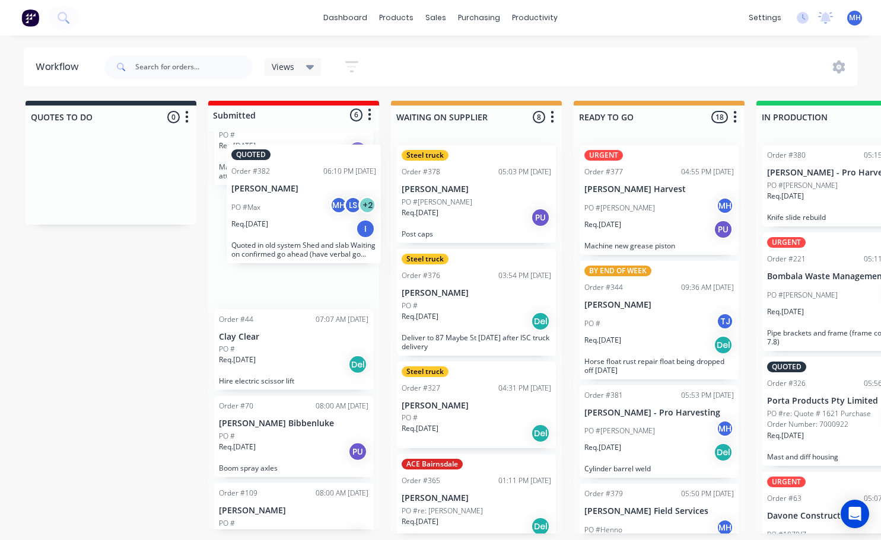
scroll to position [140, 0]
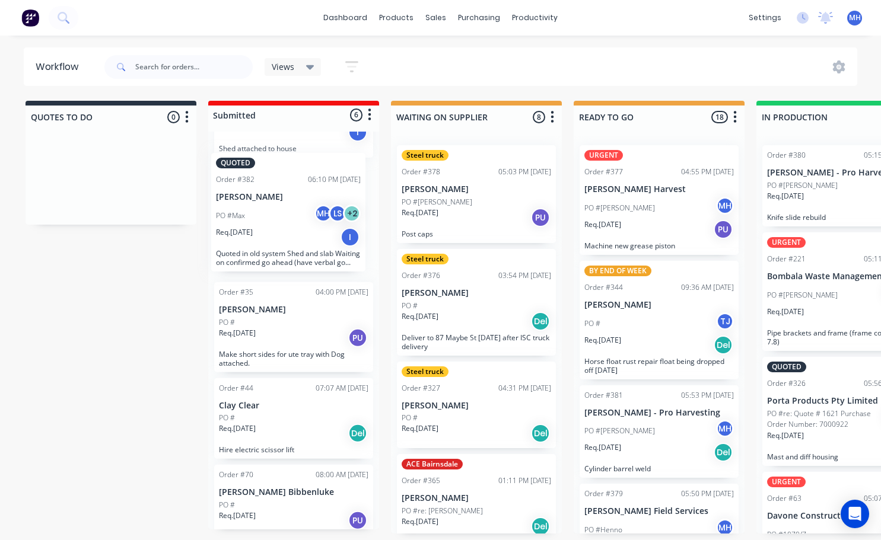
drag, startPoint x: 306, startPoint y: 473, endPoint x: 302, endPoint y: 212, distance: 260.4
click at [302, 212] on div "Order #383 06:18 PM 12/08/25 George Alexiadis PO #George MH LS + 2 Req. 12/08/2…" at bounding box center [293, 331] width 171 height 398
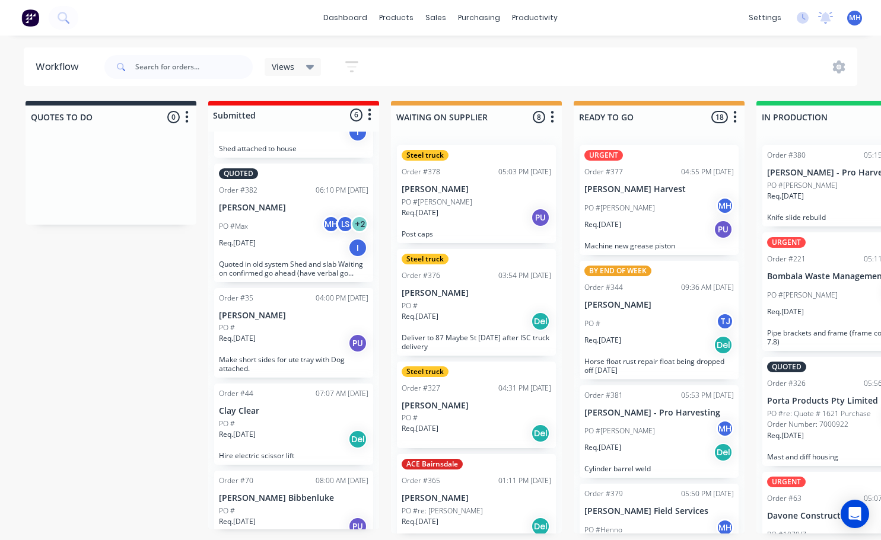
scroll to position [0, 0]
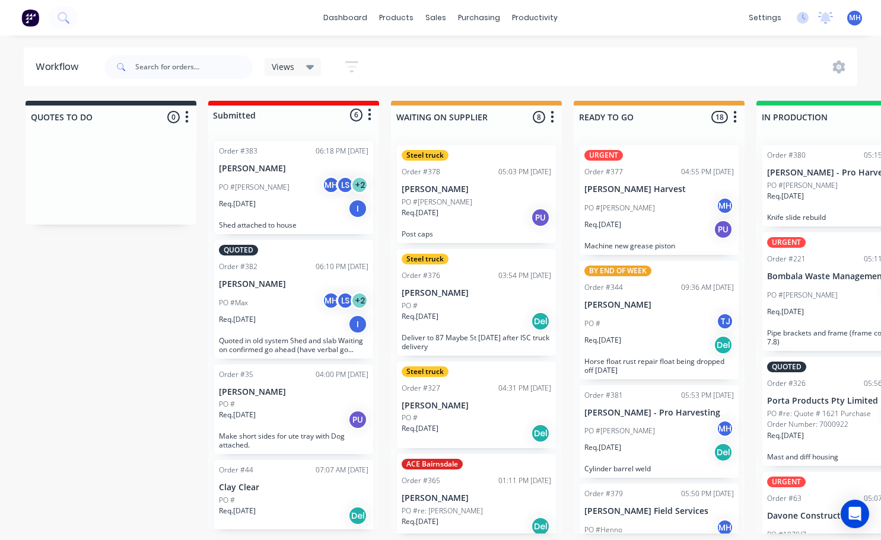
click at [282, 202] on div "Req. 12/08/25 I" at bounding box center [293, 209] width 149 height 20
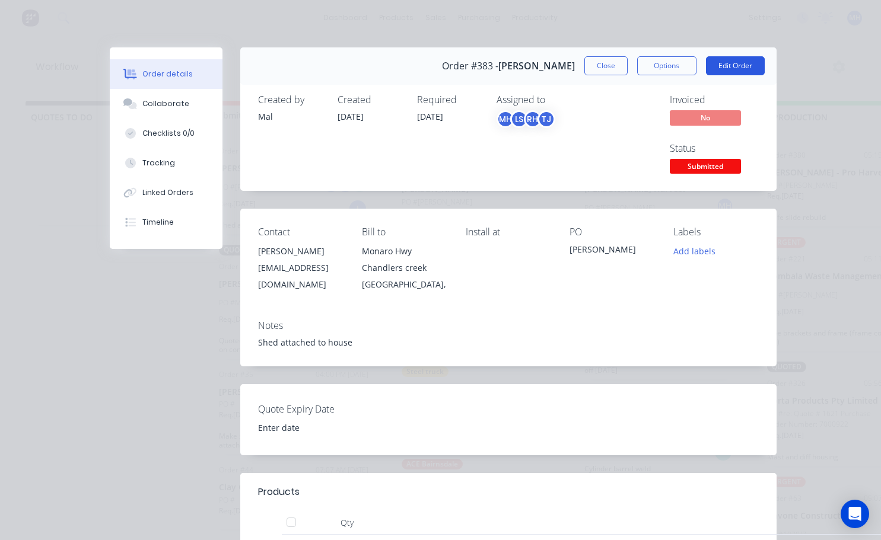
click at [748, 68] on button "Edit Order" at bounding box center [735, 65] width 59 height 19
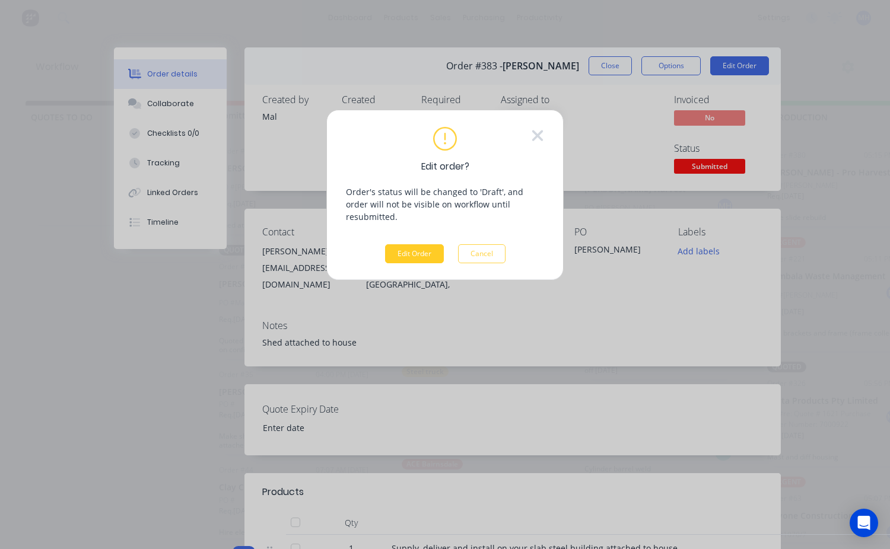
click at [431, 247] on button "Edit Order" at bounding box center [414, 253] width 59 height 19
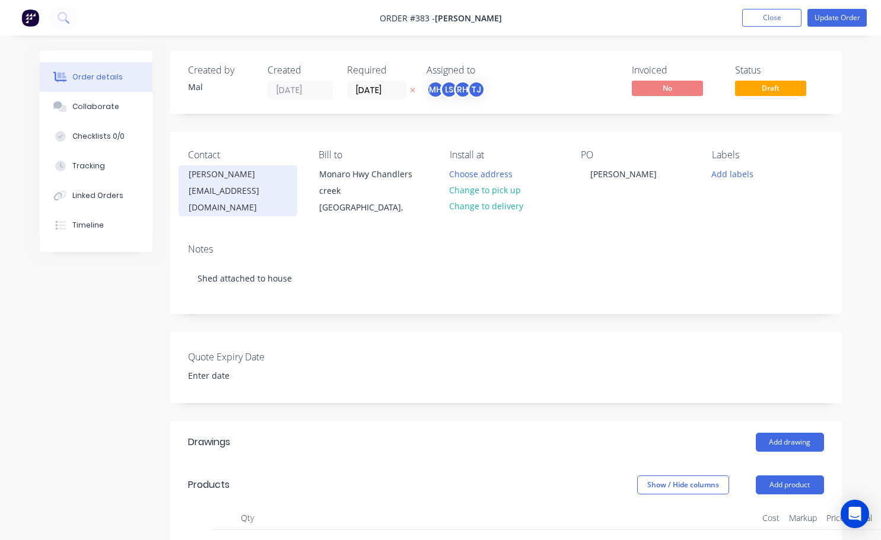
click at [266, 195] on div "georgealexiadis@bigpond.com" at bounding box center [238, 199] width 98 height 33
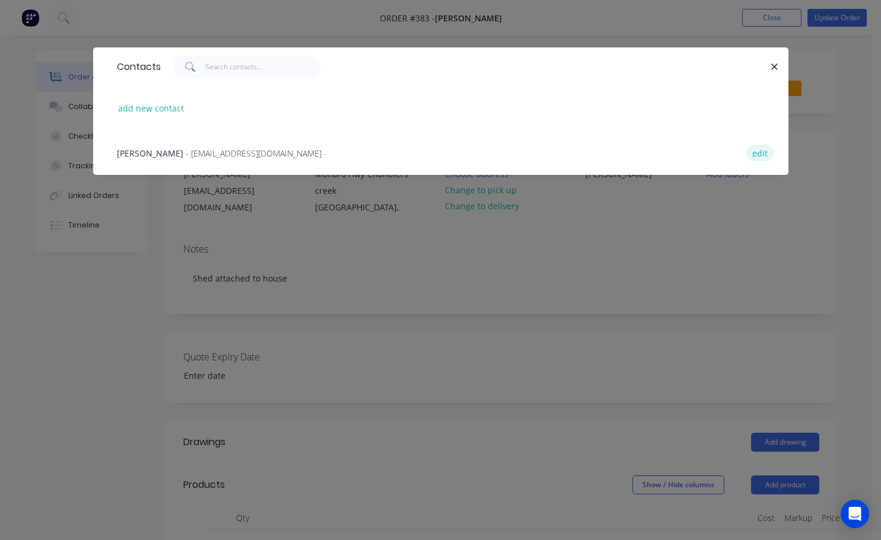
click at [746, 154] on button "edit" at bounding box center [760, 153] width 28 height 16
select select "AU"
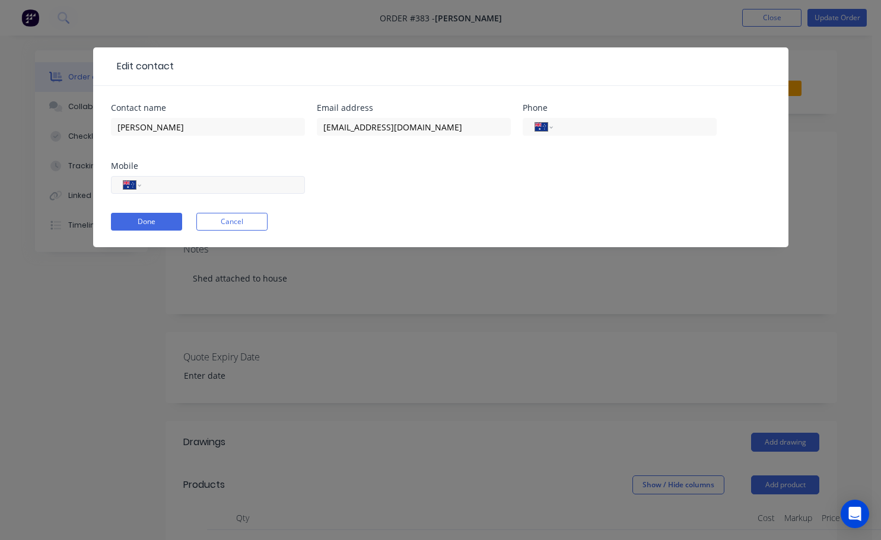
drag, startPoint x: 152, startPoint y: 182, endPoint x: 155, endPoint y: 189, distance: 6.9
click at [153, 183] on input "tel" at bounding box center [220, 186] width 142 height 14
type input "0437 744 071"
click at [135, 239] on form "Contact name George Alexiadis Email address georgealexiadis@bigpond.com Phone I…" at bounding box center [441, 176] width 660 height 144
click at [144, 230] on button "Done" at bounding box center [146, 222] width 71 height 18
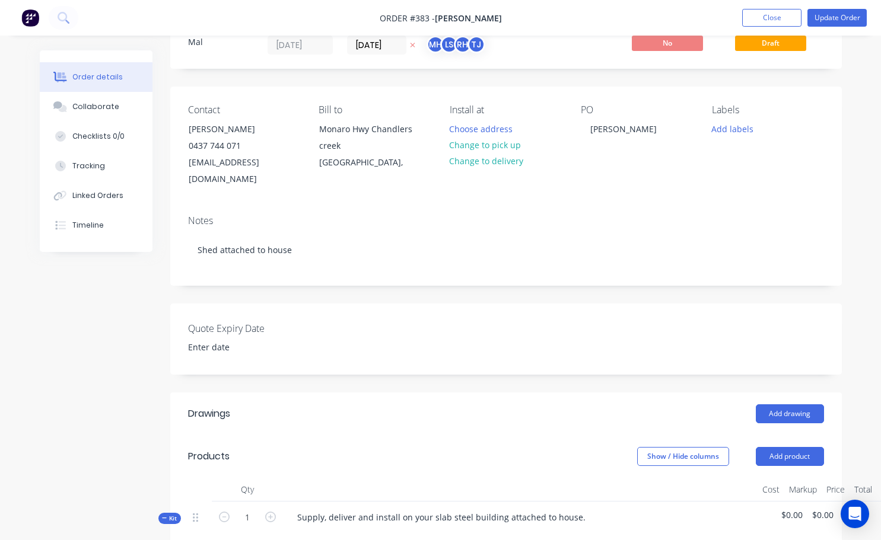
scroll to position [59, 0]
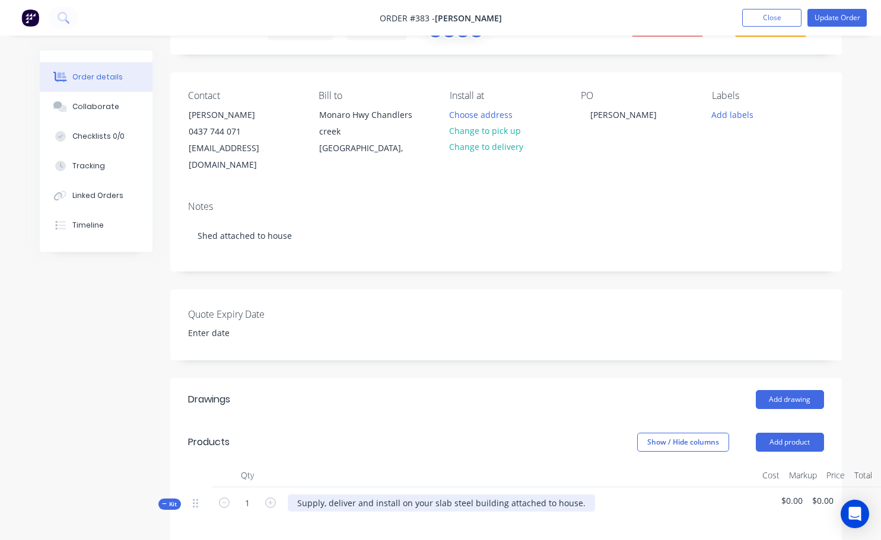
click at [422, 457] on div "Products Show / Hide columns Add product Qty Cost Markup Price Total Kit 1 Supp…" at bounding box center [505, 547] width 671 height 253
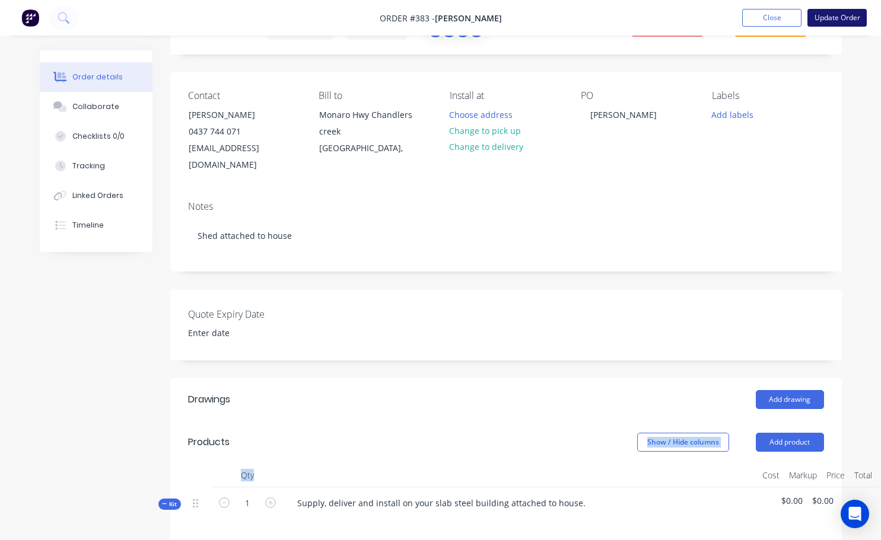
click at [842, 20] on button "Update Order" at bounding box center [836, 18] width 59 height 18
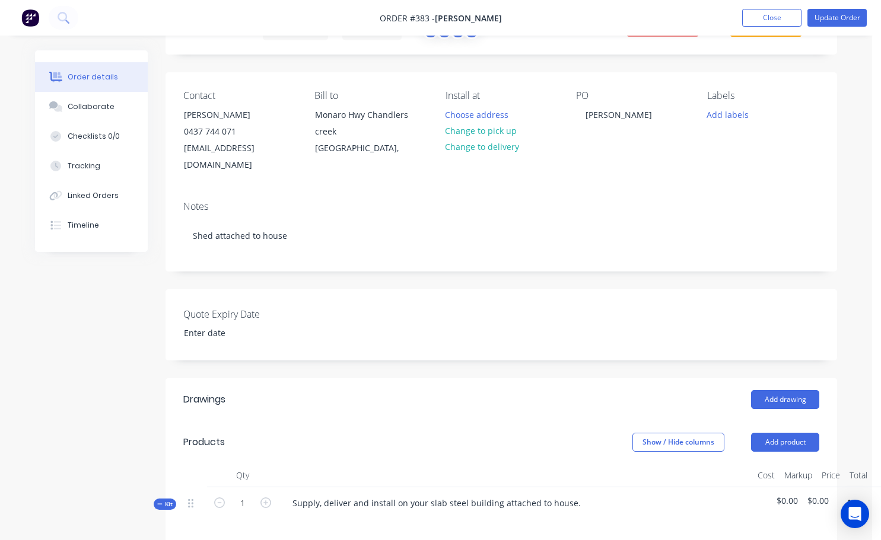
scroll to position [0, 0]
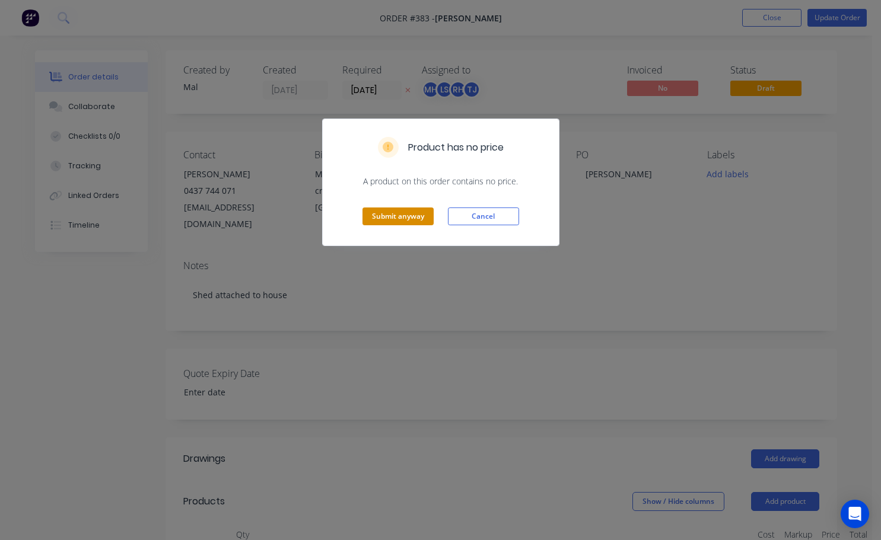
click at [406, 221] on button "Submit anyway" at bounding box center [397, 217] width 71 height 18
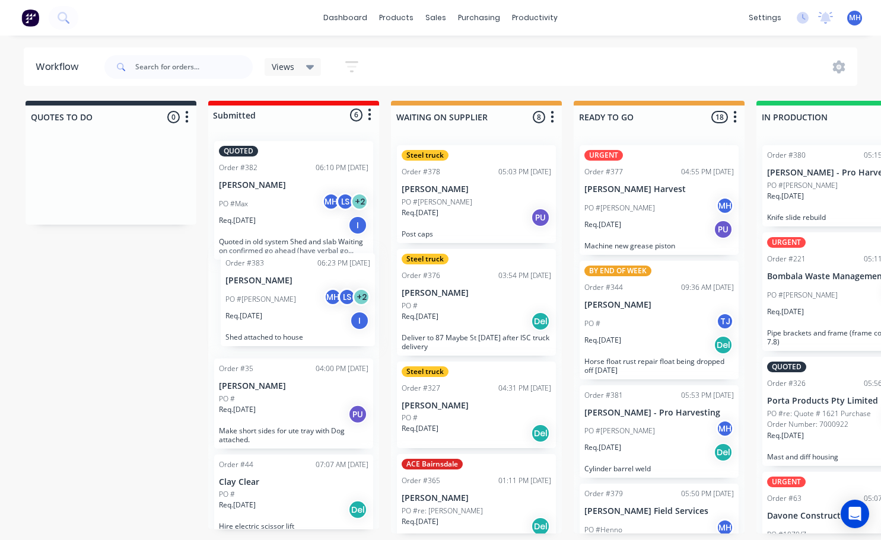
drag, startPoint x: 294, startPoint y: 483, endPoint x: 301, endPoint y: 295, distance: 188.1
click at [301, 295] on div "QUOTED Order #382 06:10 PM 12/08/25 Max Stewart PO #Max MH LS + 2 Req. 12/08/25…" at bounding box center [293, 331] width 171 height 398
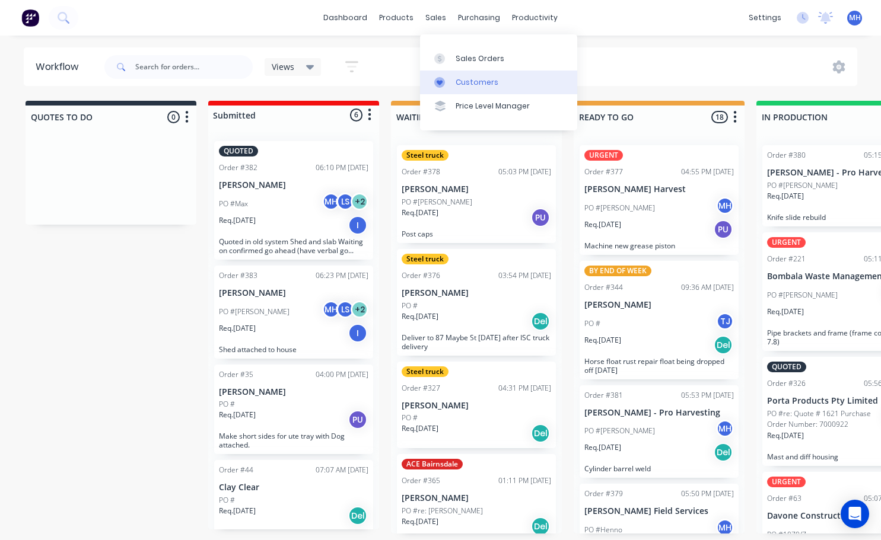
click at [480, 83] on div "Customers" at bounding box center [476, 82] width 43 height 11
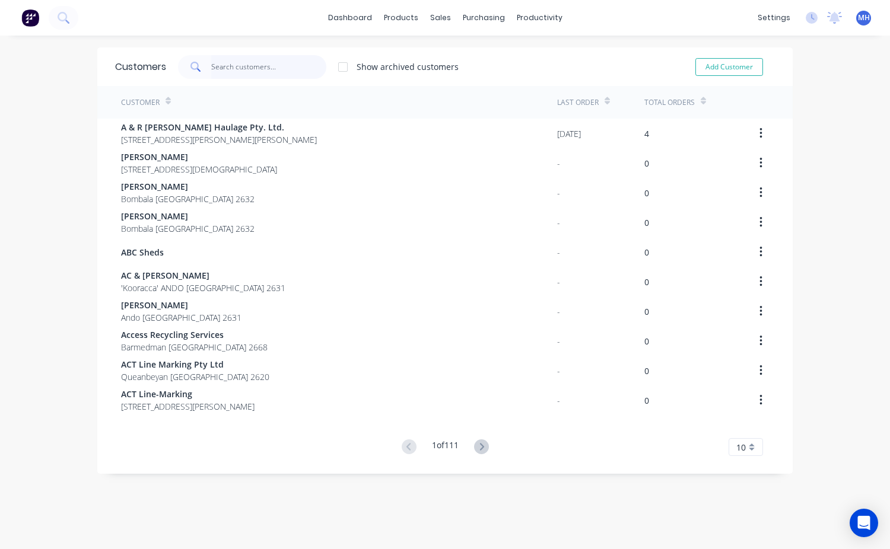
click at [214, 68] on input "text" at bounding box center [269, 67] width 116 height 24
click at [465, 78] on div "Customers" at bounding box center [476, 80] width 43 height 11
click at [207, 63] on div at bounding box center [252, 67] width 148 height 24
click at [214, 72] on input "text" at bounding box center [269, 67] width 116 height 24
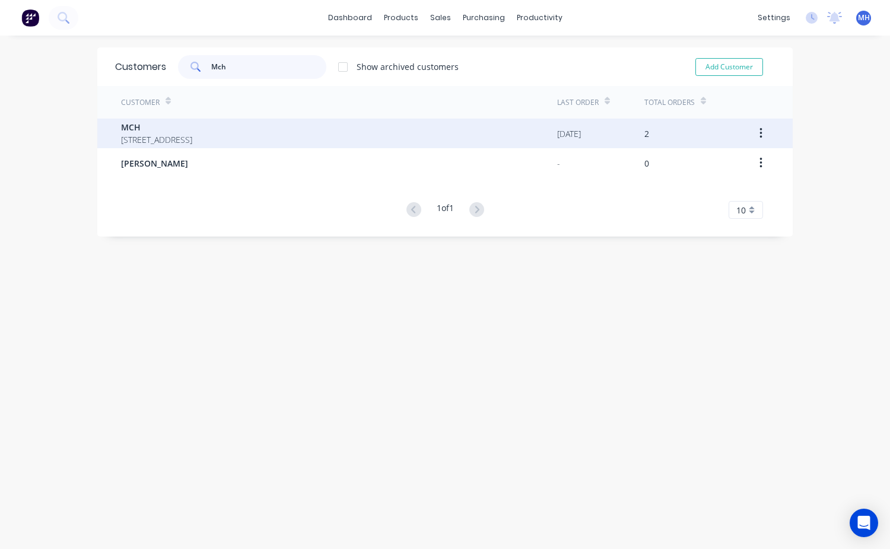
type input "Mch"
click at [165, 130] on span "MCH" at bounding box center [156, 127] width 71 height 12
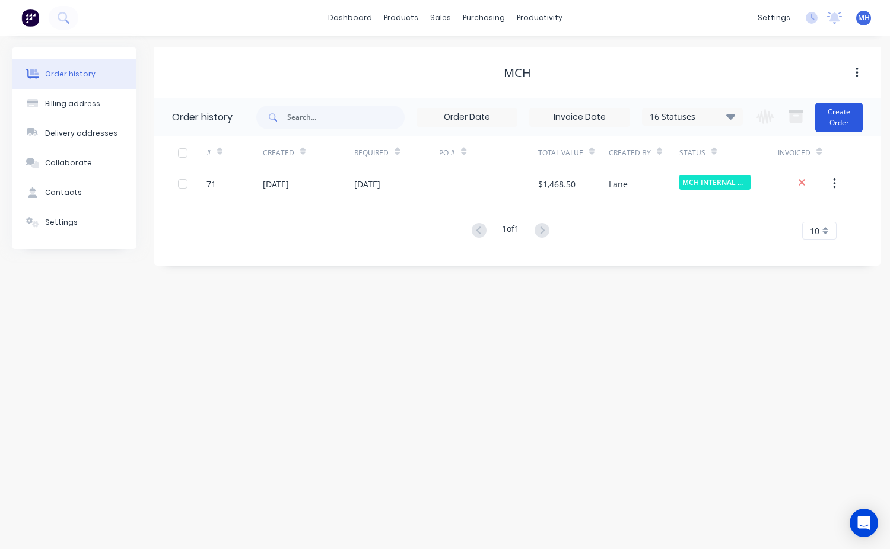
click at [830, 129] on button "Create Order" at bounding box center [838, 118] width 47 height 30
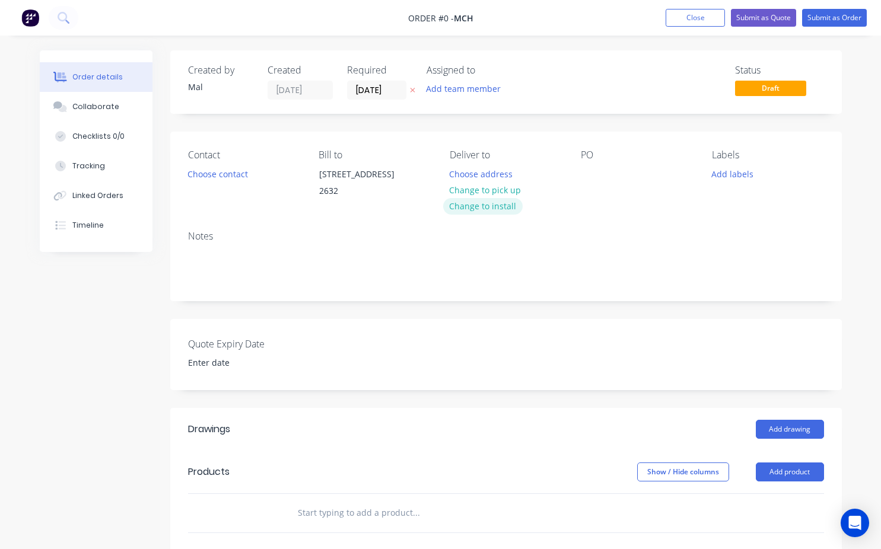
click at [491, 208] on button "Change to install" at bounding box center [482, 206] width 79 height 16
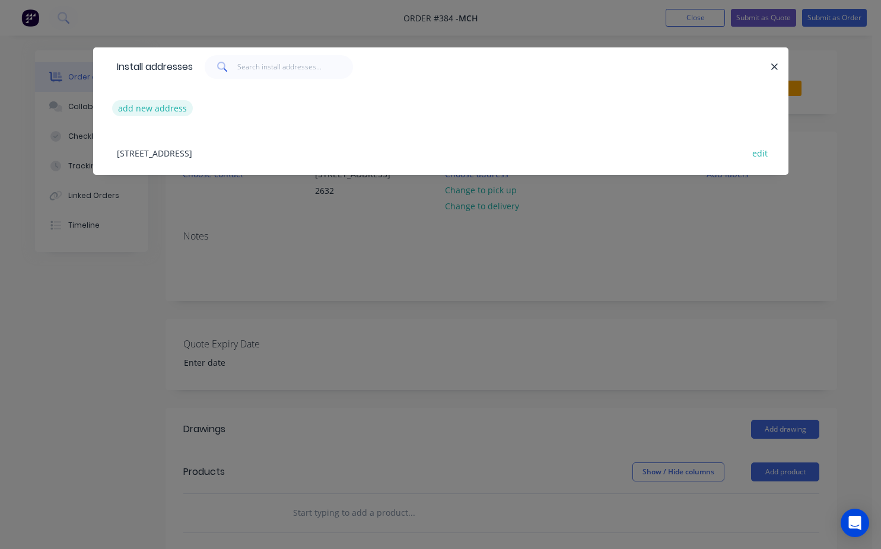
click at [139, 107] on button "add new address" at bounding box center [152, 108] width 81 height 16
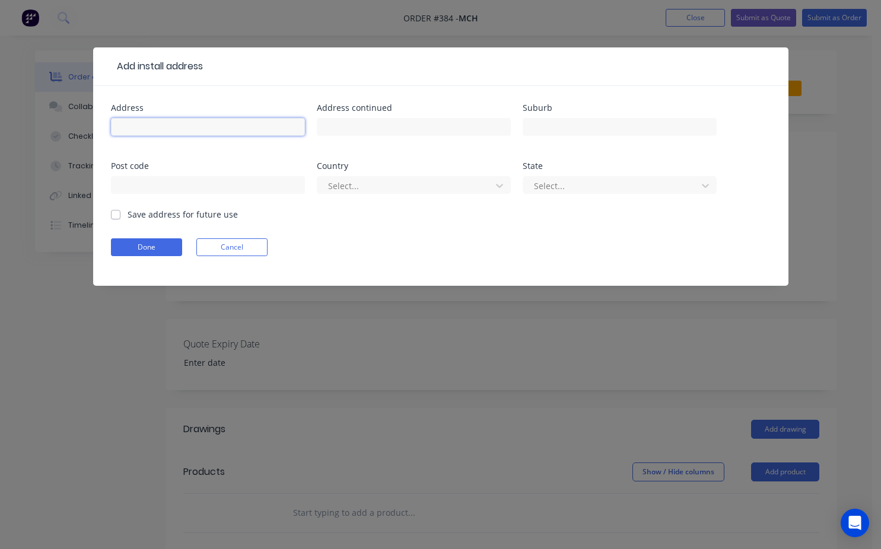
click at [140, 126] on input "text" at bounding box center [208, 127] width 194 height 18
type input "!"
type input "187 Rosehill Rd"
click at [344, 132] on input "text" at bounding box center [414, 127] width 194 height 18
click at [536, 128] on input "text" at bounding box center [620, 127] width 194 height 18
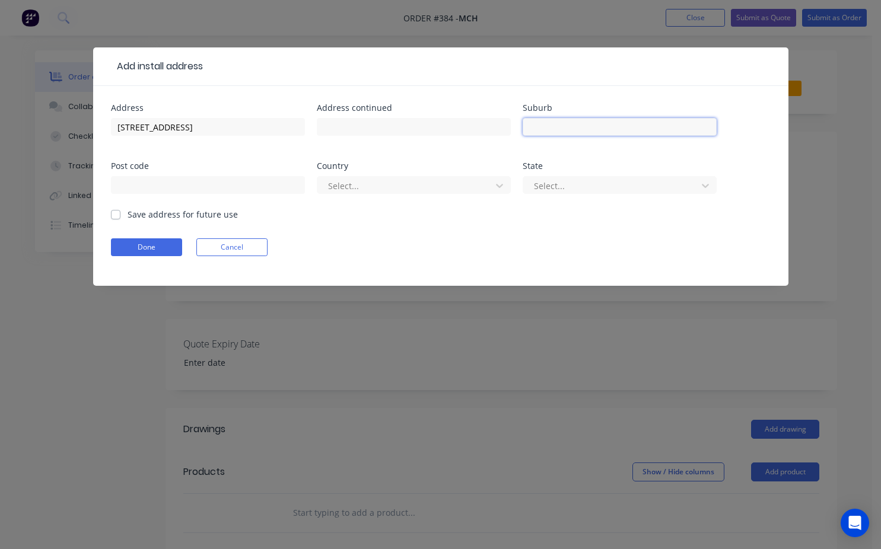
type input "Bombala"
click at [534, 175] on div "Select..." at bounding box center [620, 190] width 194 height 35
click at [565, 183] on div at bounding box center [612, 186] width 158 height 15
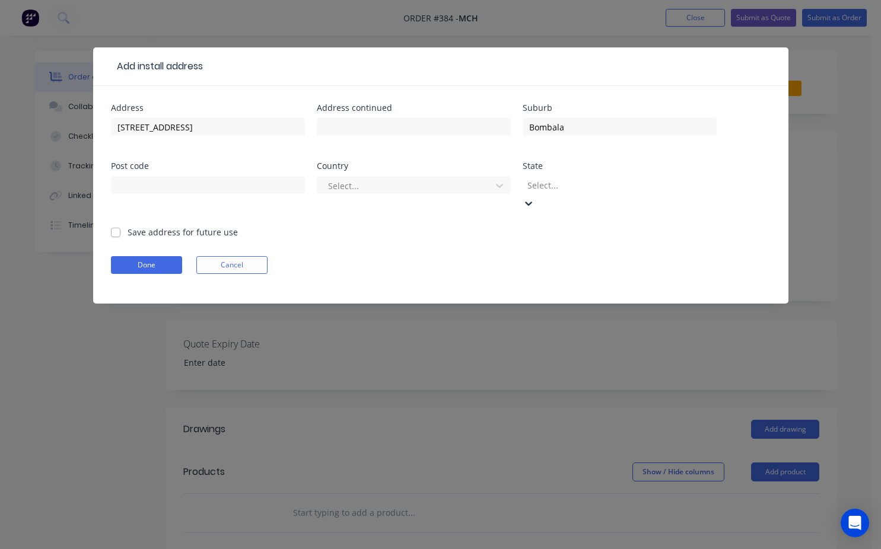
click at [534, 197] on icon at bounding box center [529, 203] width 12 height 12
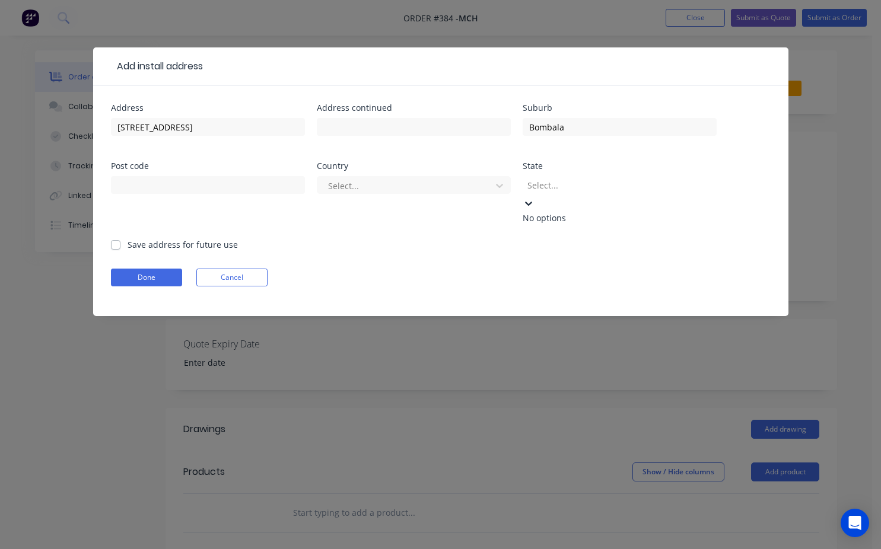
click at [532, 202] on icon at bounding box center [528, 204] width 7 height 4
click at [326, 183] on div "Select..." at bounding box center [405, 186] width 165 height 18
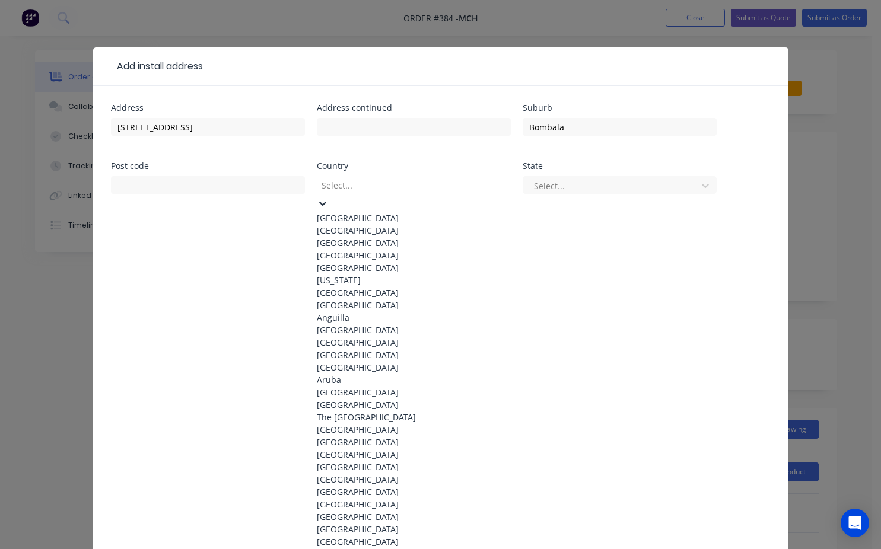
click at [352, 215] on div "[GEOGRAPHIC_DATA]" at bounding box center [414, 218] width 194 height 12
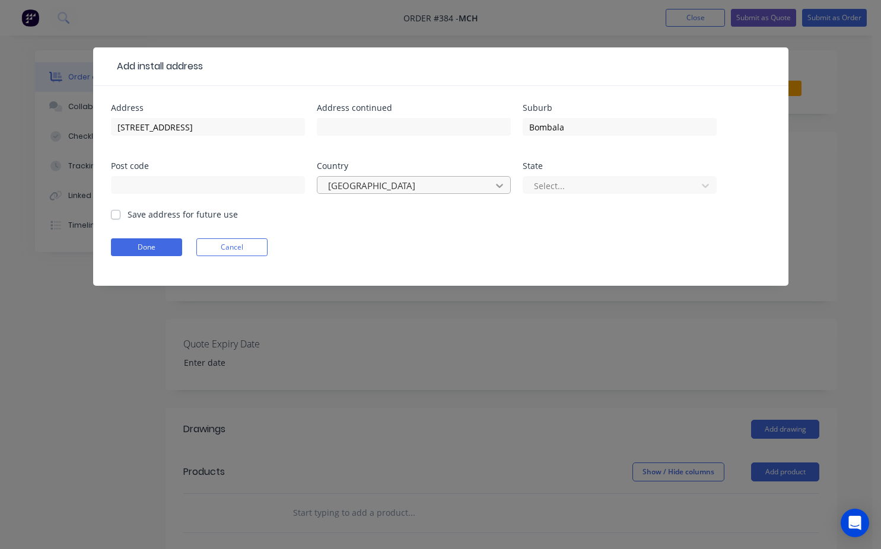
click at [497, 189] on icon at bounding box center [499, 186] width 12 height 12
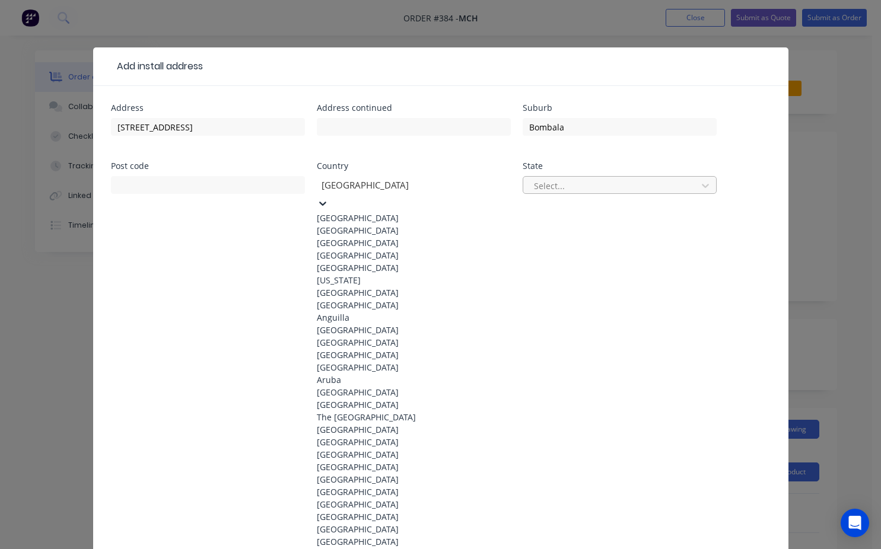
click at [571, 189] on div at bounding box center [612, 186] width 158 height 15
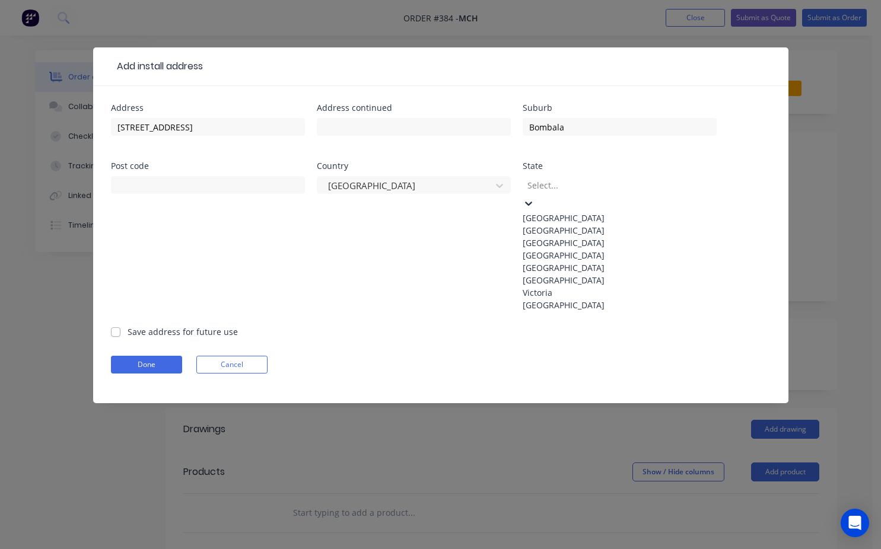
click at [584, 237] on div "New South Wales" at bounding box center [620, 230] width 194 height 12
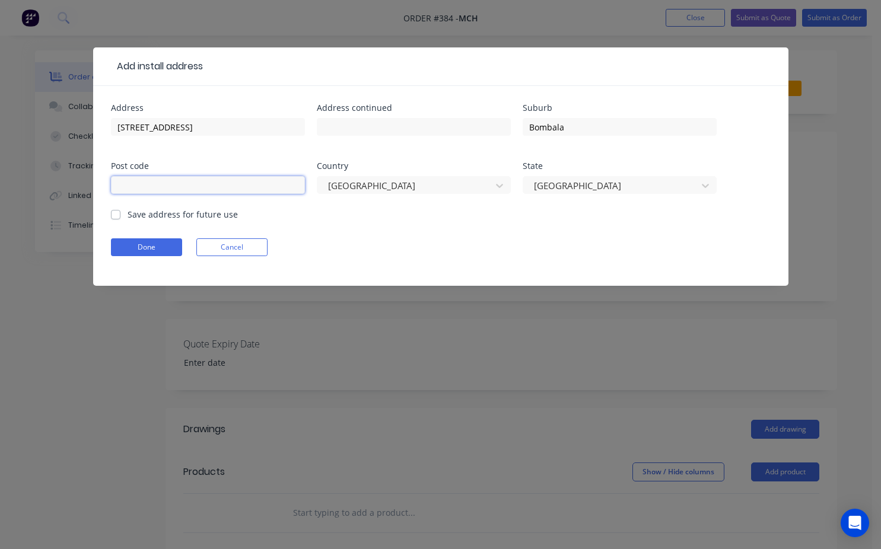
click at [167, 183] on input "text" at bounding box center [208, 185] width 194 height 18
type input "2632"
click at [128, 213] on label "Save address for future use" at bounding box center [183, 214] width 110 height 12
click at [113, 213] on input "Save address for future use" at bounding box center [115, 213] width 9 height 11
checkbox input "true"
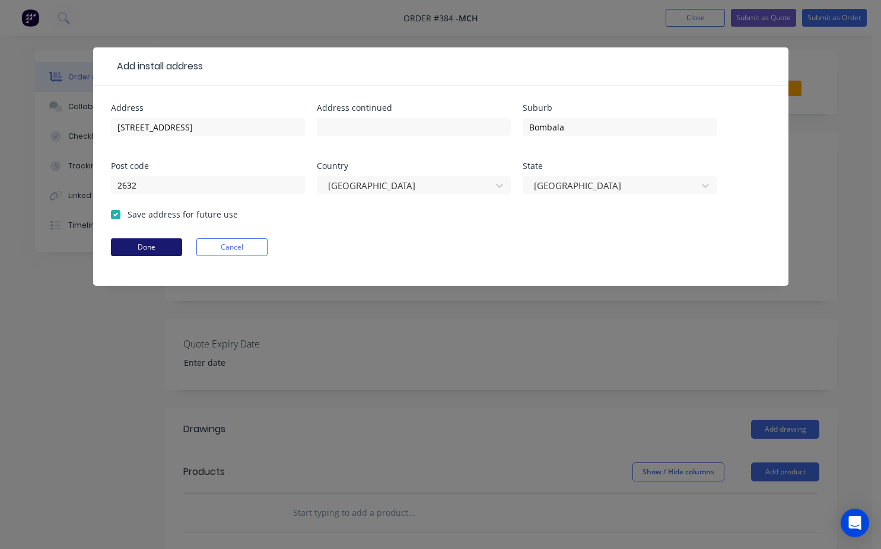
click at [146, 246] on button "Done" at bounding box center [146, 247] width 71 height 18
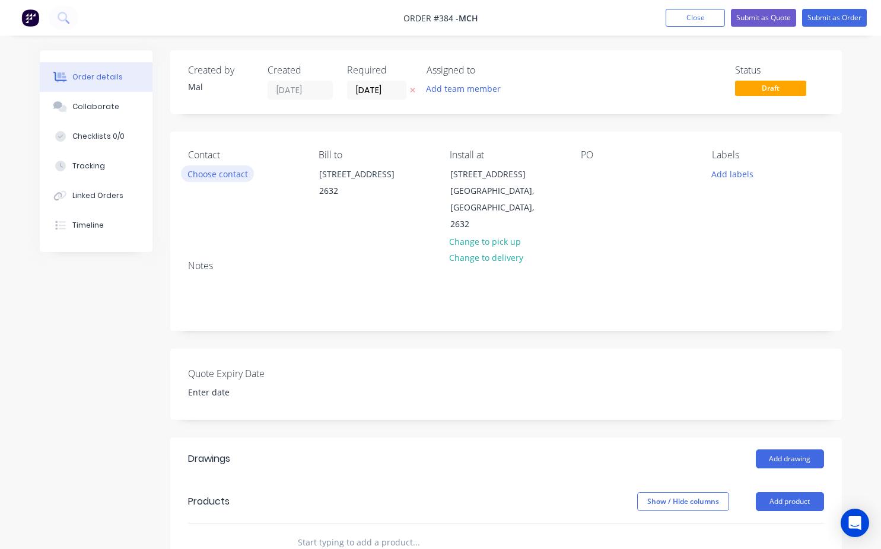
click at [217, 176] on button "Choose contact" at bounding box center [217, 173] width 73 height 16
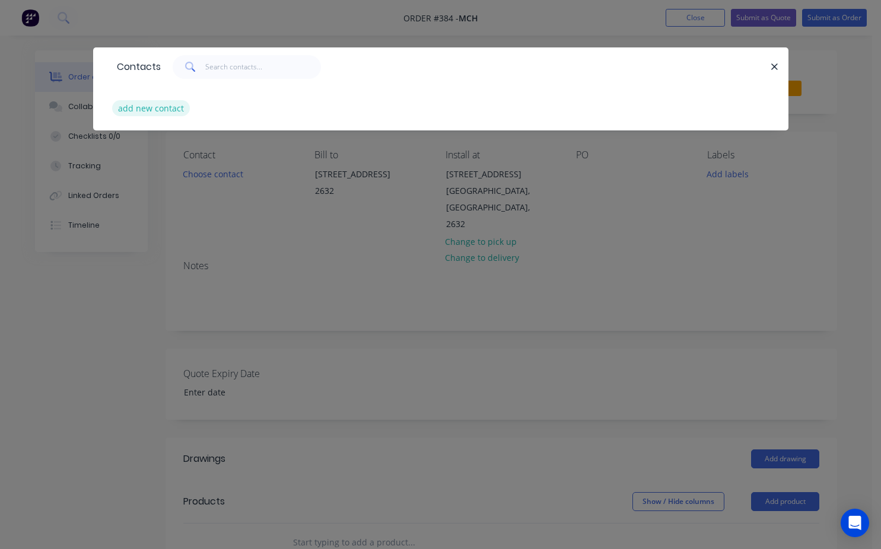
click at [167, 113] on button "add new contact" at bounding box center [151, 108] width 78 height 16
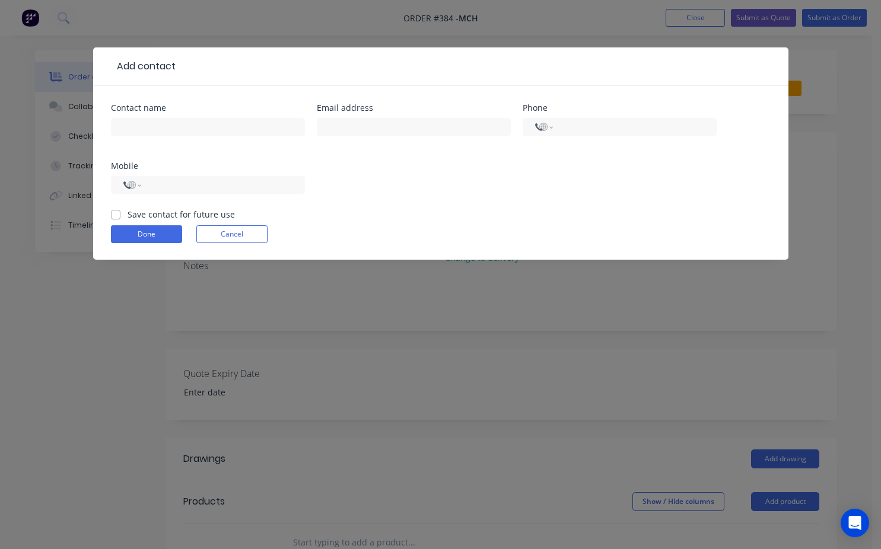
select select "AU"
drag, startPoint x: 138, startPoint y: 125, endPoint x: 140, endPoint y: 134, distance: 9.1
click at [138, 125] on input "text" at bounding box center [208, 127] width 194 height 18
type input "[PERSON_NAME]"
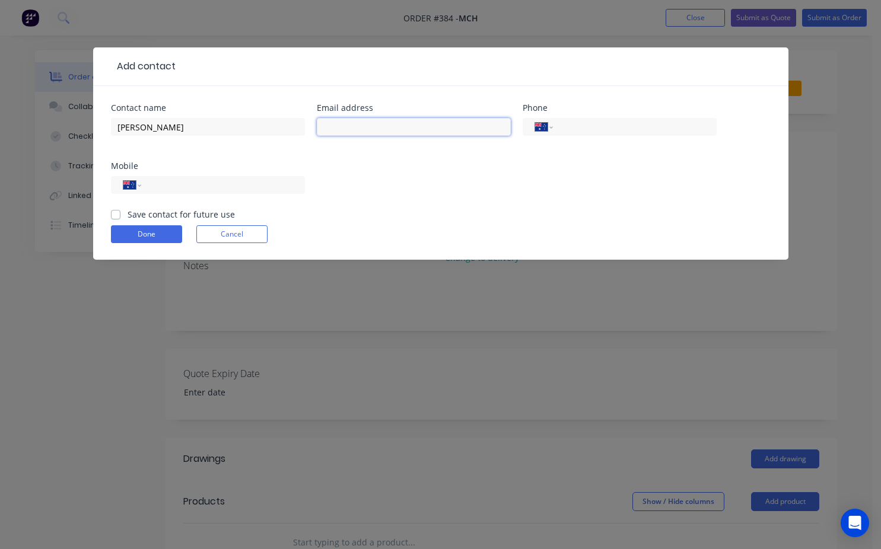
click at [350, 132] on input "text" at bounding box center [414, 127] width 194 height 18
type input "[EMAIL_ADDRESS][DOMAIN_NAME]"
click at [560, 126] on div "International Afghanistan Åland Islands Albania Algeria American Samoa Andorra …" at bounding box center [620, 127] width 194 height 18
click at [562, 130] on input "tel" at bounding box center [632, 127] width 142 height 14
type input "0407 490 928"
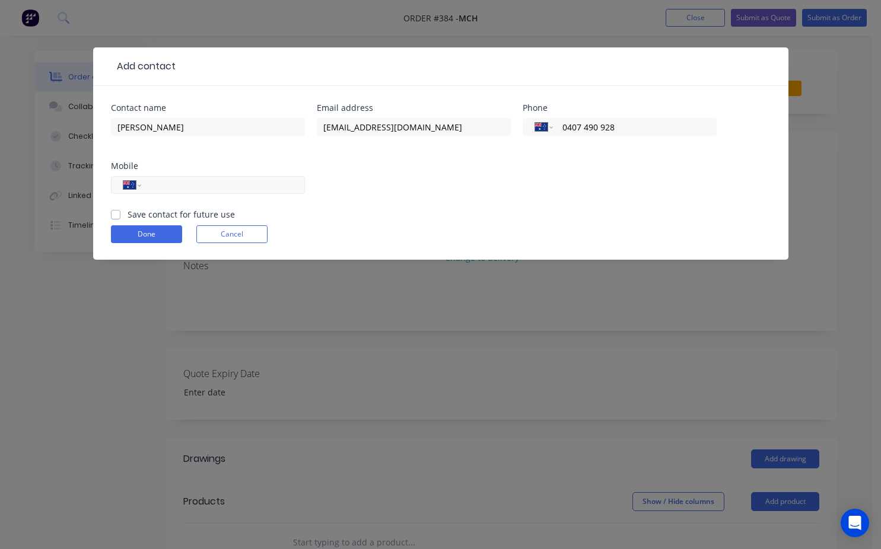
click at [155, 189] on input "tel" at bounding box center [220, 186] width 142 height 14
click at [157, 186] on input "tel" at bounding box center [220, 186] width 142 height 14
type input "0407 490 928"
click at [128, 216] on label "Save contact for future use" at bounding box center [181, 214] width 107 height 12
click at [117, 216] on input "Save contact for future use" at bounding box center [115, 213] width 9 height 11
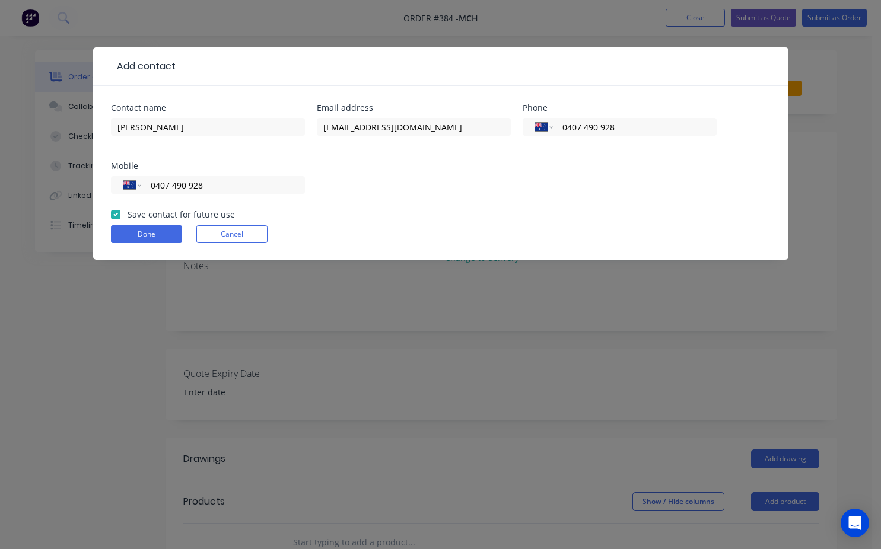
checkbox input "true"
click at [132, 228] on button "Done" at bounding box center [146, 234] width 71 height 18
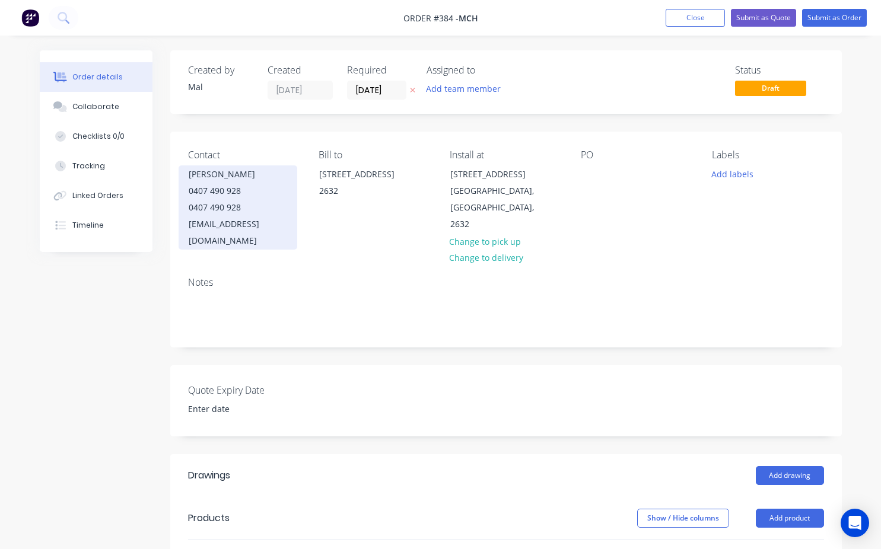
click at [251, 199] on div "0407 490 928" at bounding box center [238, 207] width 98 height 17
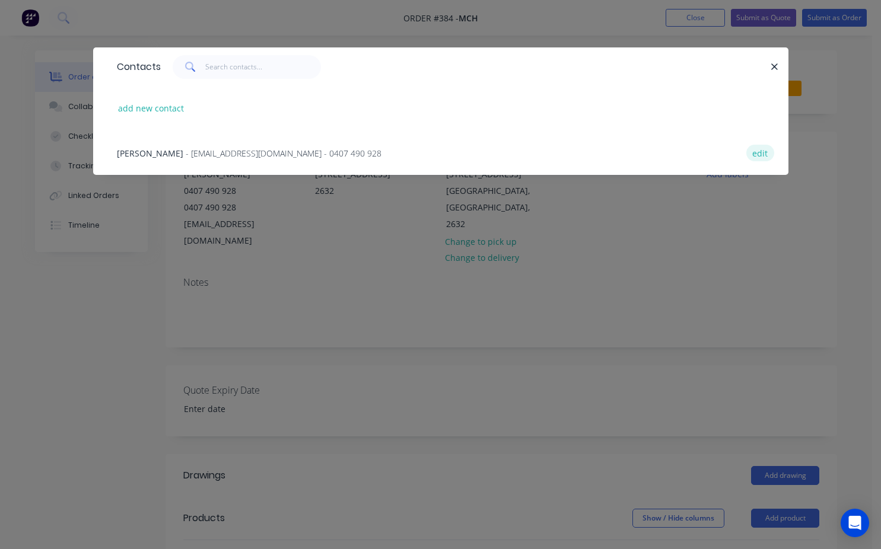
click at [754, 157] on button "edit" at bounding box center [760, 153] width 28 height 16
select select "AU"
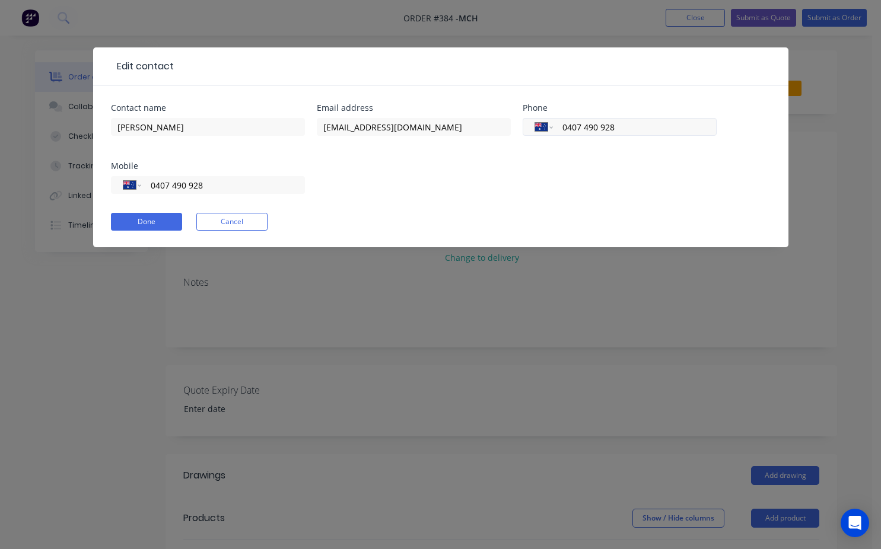
click at [614, 123] on input "0407 490 928" at bounding box center [632, 127] width 142 height 14
type input "0"
click at [157, 224] on button "Done" at bounding box center [146, 222] width 71 height 18
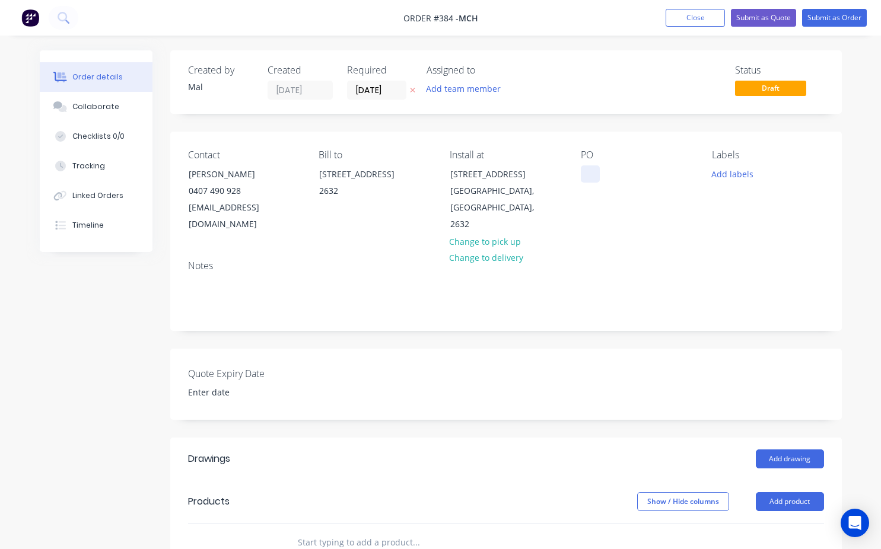
click at [584, 181] on div at bounding box center [590, 173] width 19 height 17
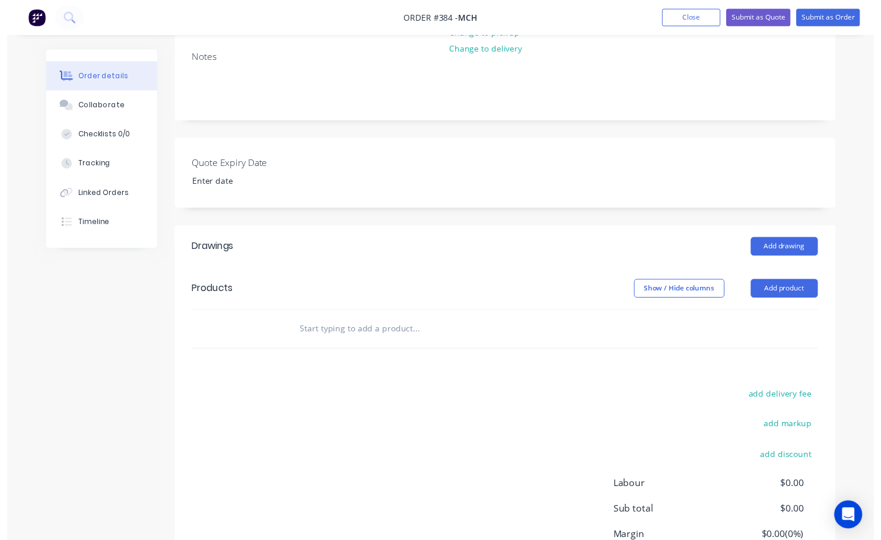
scroll to position [237, 0]
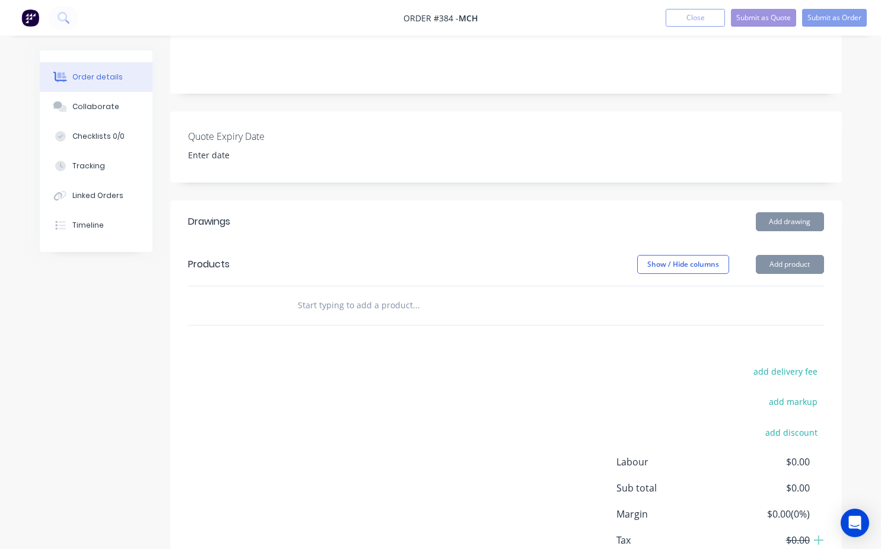
click at [302, 296] on input "text" at bounding box center [415, 306] width 237 height 24
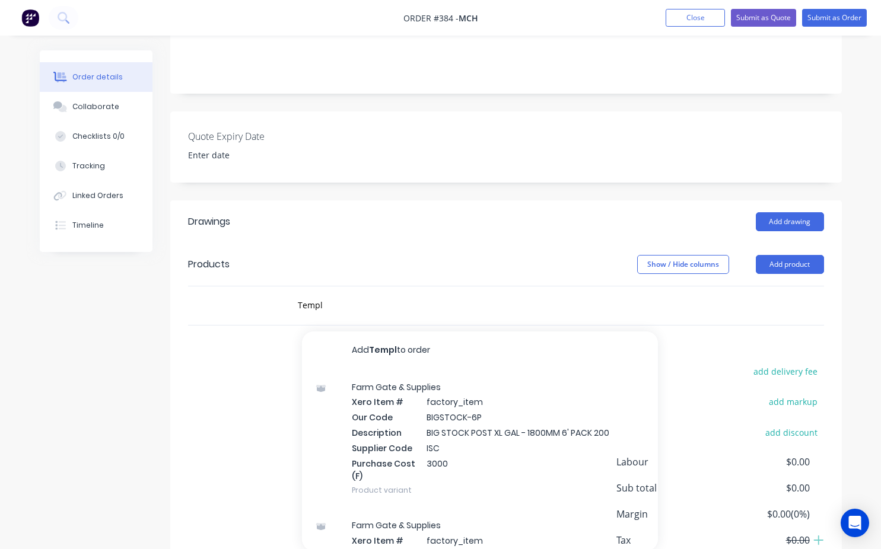
click at [240, 340] on div "Drawings Add drawing Products Show / Hide columns Add product Templ Add Templ t…" at bounding box center [505, 405] width 671 height 410
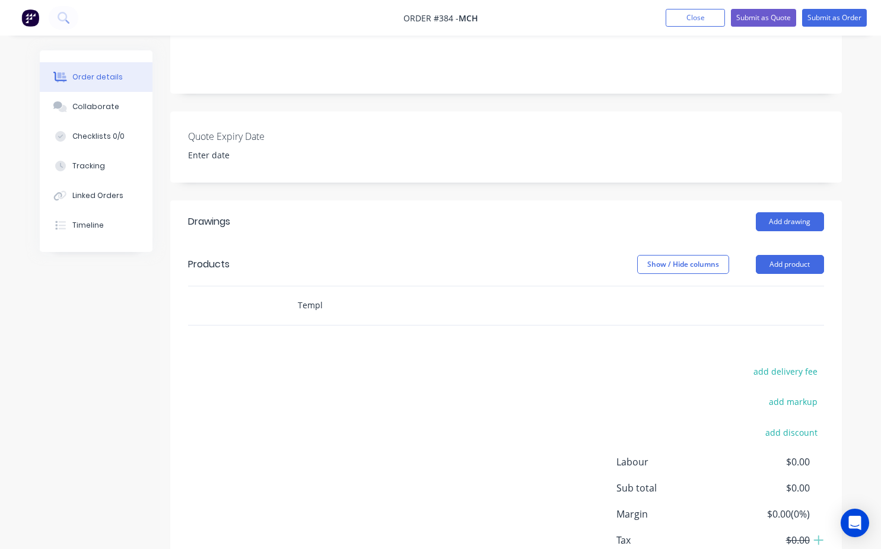
click at [327, 294] on input "Templ" at bounding box center [415, 306] width 237 height 24
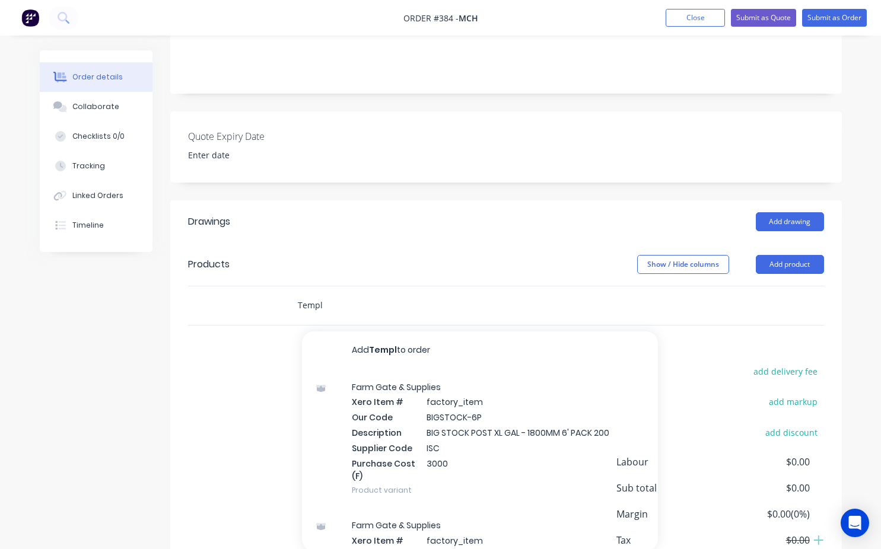
click at [324, 294] on input "Templ" at bounding box center [415, 306] width 237 height 24
type input "T"
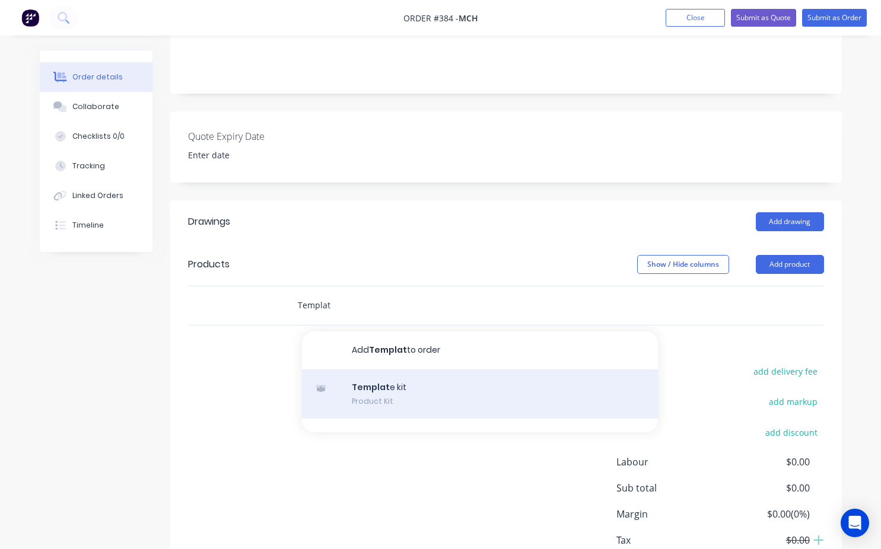
type input "Templat"
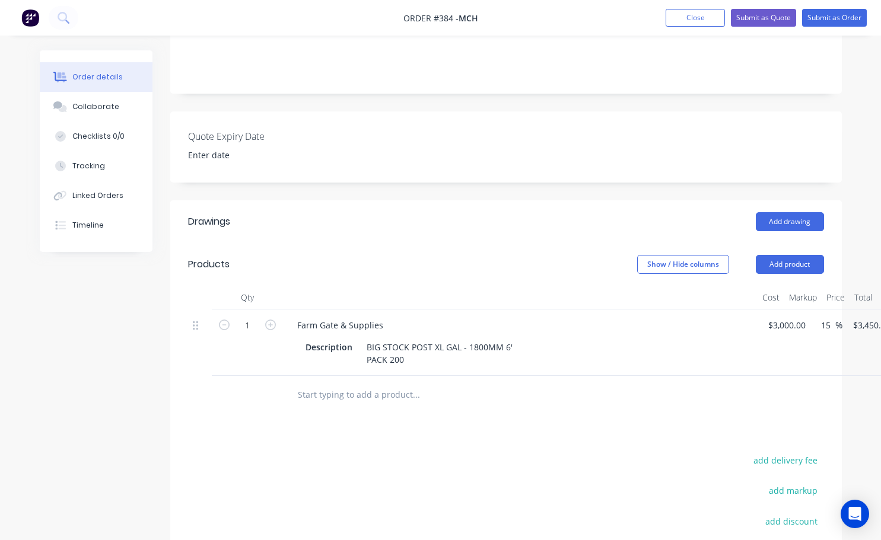
scroll to position [237, 97]
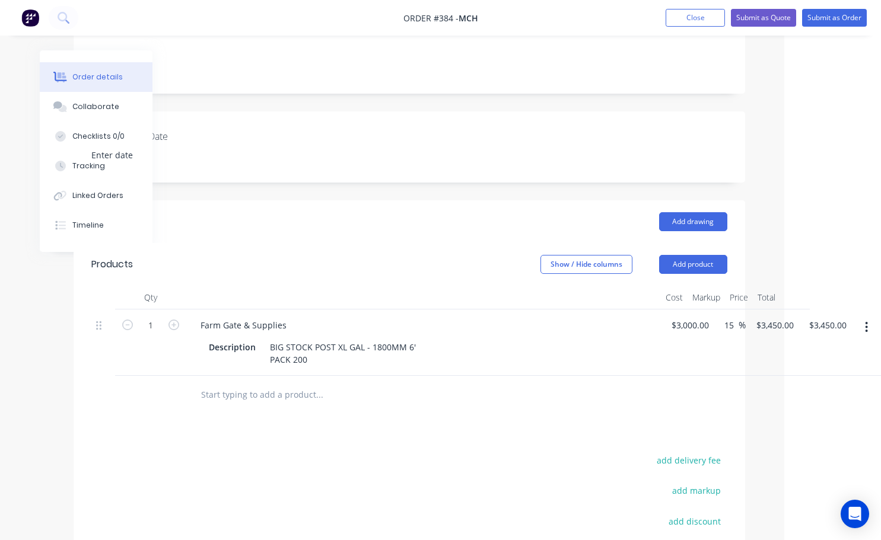
click at [869, 317] on button "button" at bounding box center [866, 327] width 28 height 21
click at [810, 421] on div "Delete" at bounding box center [824, 429] width 91 height 17
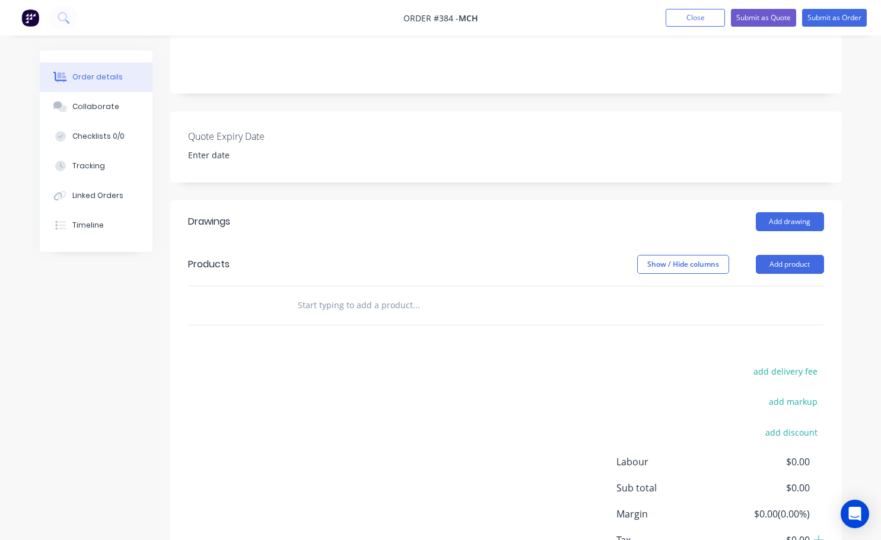
scroll to position [237, 0]
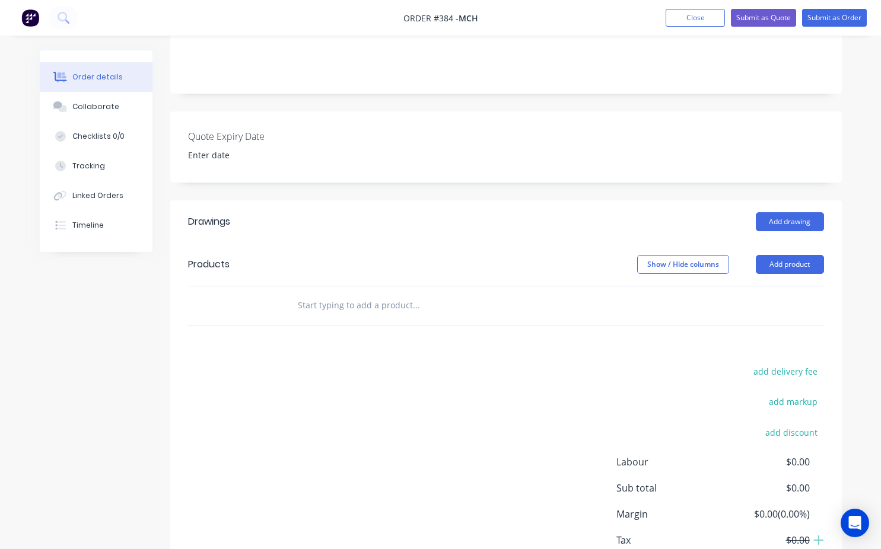
click at [304, 294] on input "text" at bounding box center [415, 306] width 237 height 24
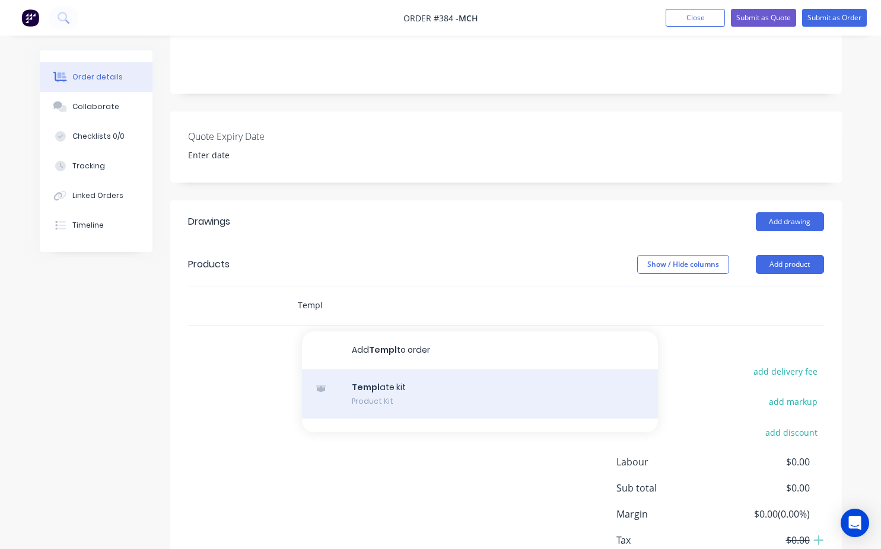
type input "Templ"
click at [390, 383] on div "Templ ate kit Product Kit" at bounding box center [480, 394] width 356 height 50
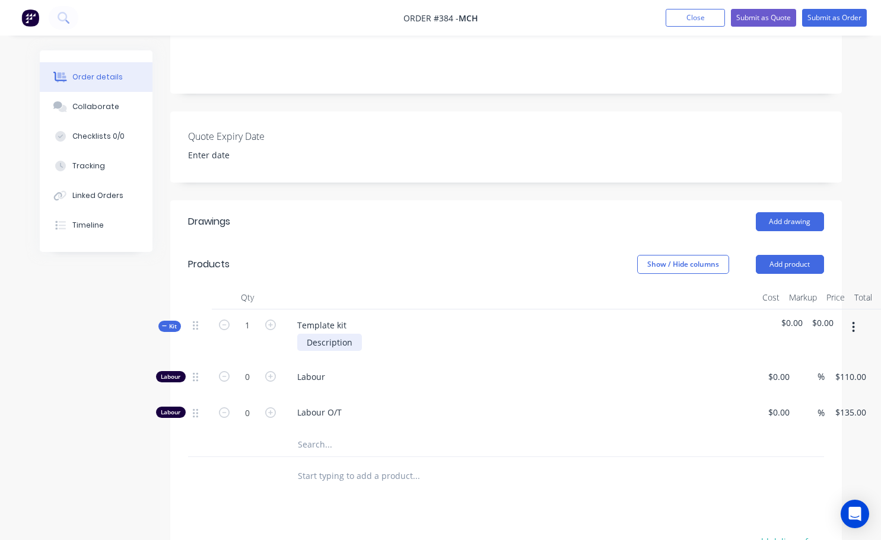
click at [358, 334] on div "Description" at bounding box center [329, 342] width 65 height 17
click at [345, 317] on div "Template kit" at bounding box center [322, 325] width 68 height 17
click at [315, 317] on div "Desxign, manufacture and fit on siye" at bounding box center [370, 325] width 164 height 17
click at [435, 317] on div "Design, manufacture and fit on siye" at bounding box center [368, 325] width 160 height 17
drag, startPoint x: 435, startPoint y: 307, endPoint x: 641, endPoint y: 394, distance: 223.5
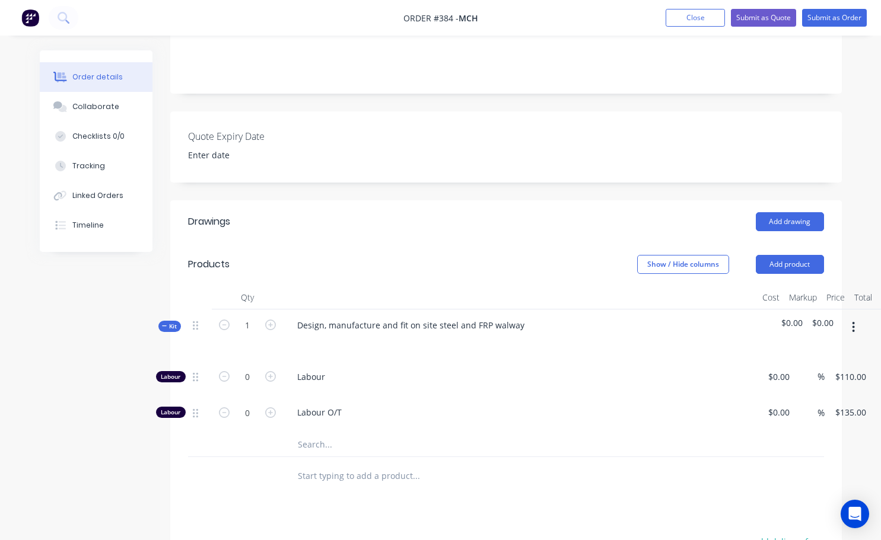
click at [640, 406] on span "Labour O/T" at bounding box center [524, 412] width 455 height 12
click at [505, 317] on div "Design, manufacture and fit on site steel and FRP walway" at bounding box center [411, 325] width 246 height 17
click at [512, 317] on div "Design, manufacture and fit on site steel and FRP walway" at bounding box center [411, 325] width 246 height 17
click at [504, 317] on div "Design, manufacture and fit on site steel and FRP walway" at bounding box center [411, 325] width 246 height 17
click at [434, 317] on div "Design, manufacture and fit on site steel and FRP walkway" at bounding box center [413, 325] width 250 height 17
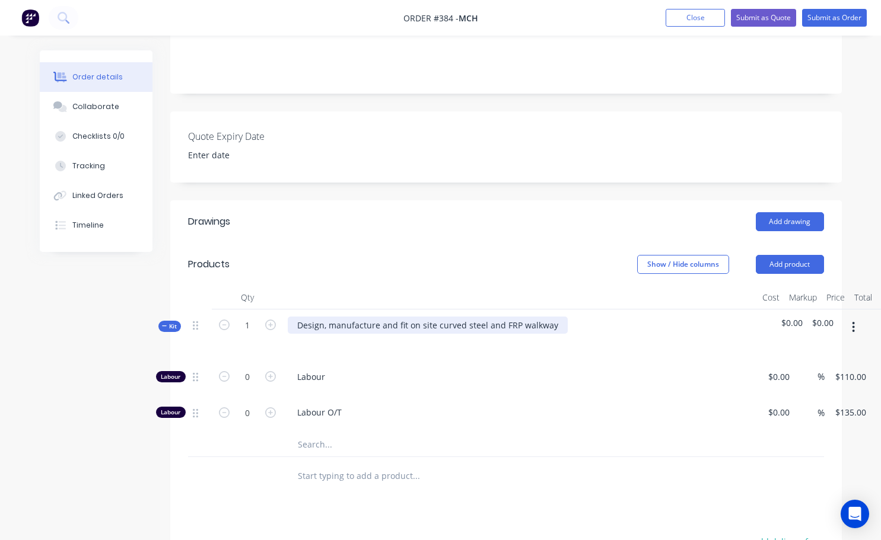
click at [553, 317] on div "Design, manufacture and fit on site curved steel and FRP walkway" at bounding box center [428, 325] width 280 height 17
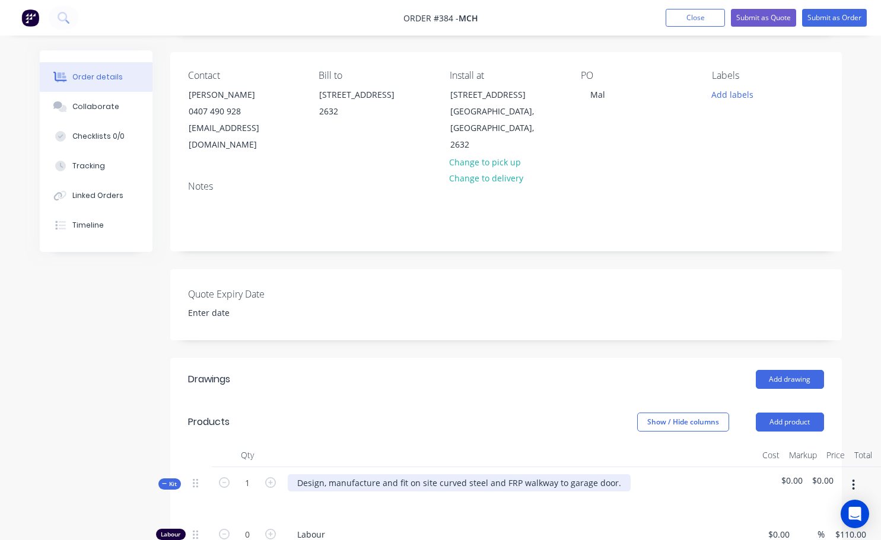
scroll to position [0, 0]
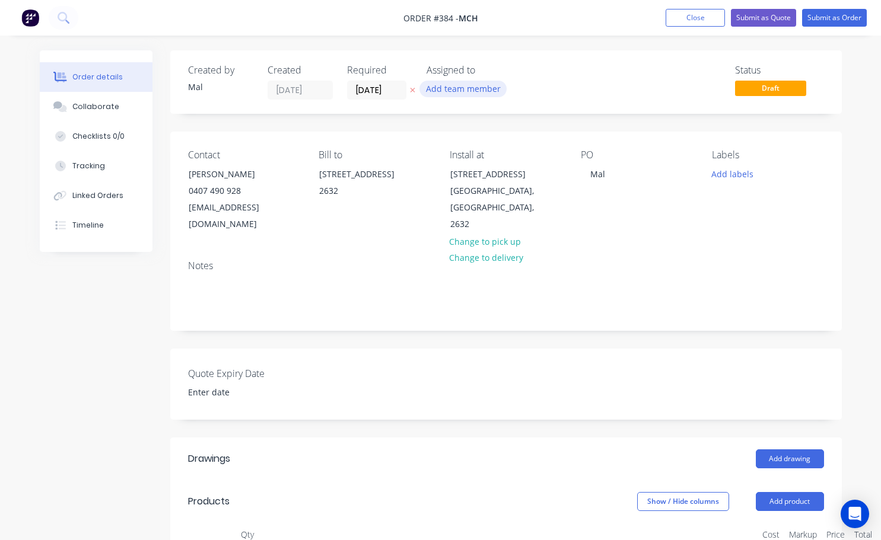
click at [477, 92] on button "Add team member" at bounding box center [462, 89] width 87 height 16
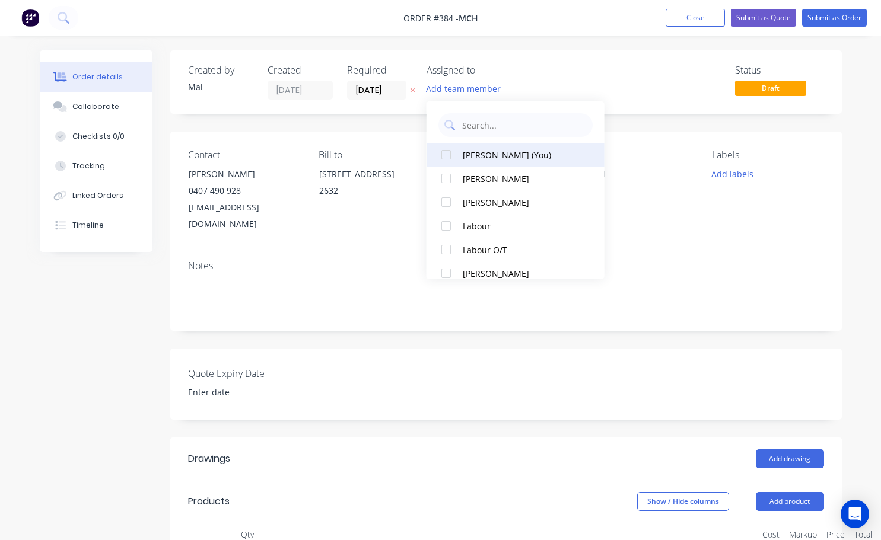
click at [445, 157] on div at bounding box center [446, 155] width 24 height 24
click at [565, 93] on div "Status Draft" at bounding box center [684, 82] width 279 height 35
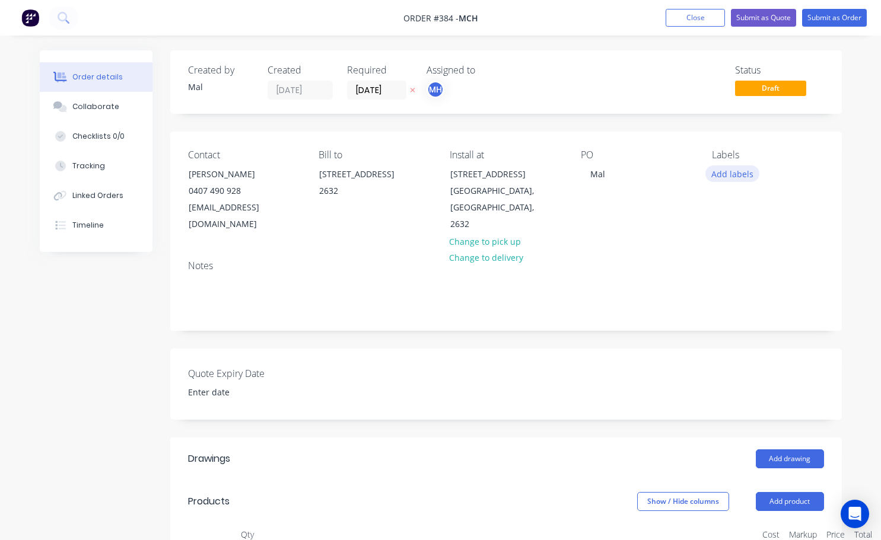
click at [743, 177] on button "Add labels" at bounding box center [732, 173] width 55 height 16
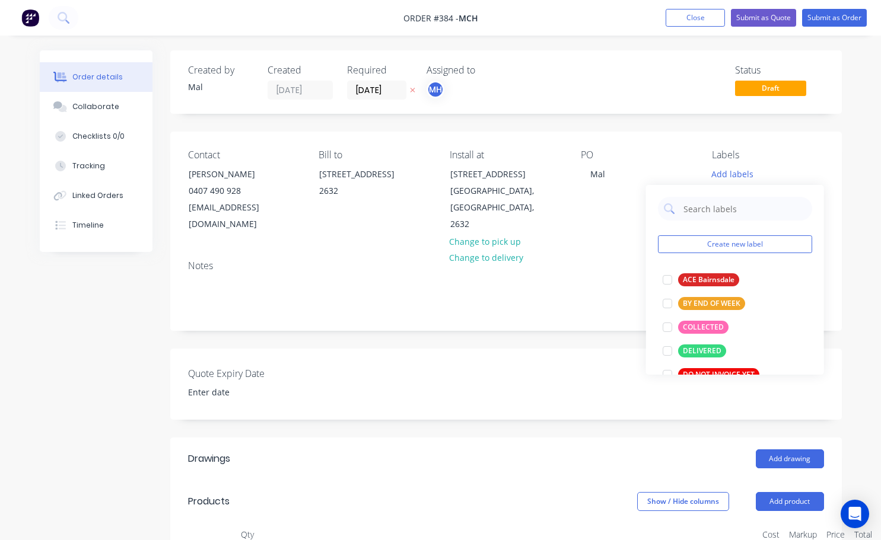
click at [625, 260] on div "Notes" at bounding box center [506, 265] width 636 height 11
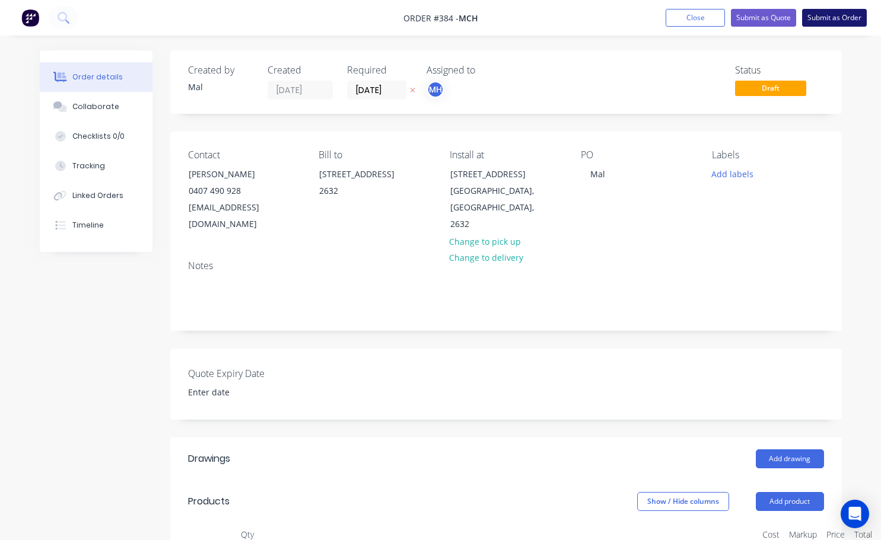
click at [838, 15] on button "Submit as Order" at bounding box center [834, 18] width 65 height 18
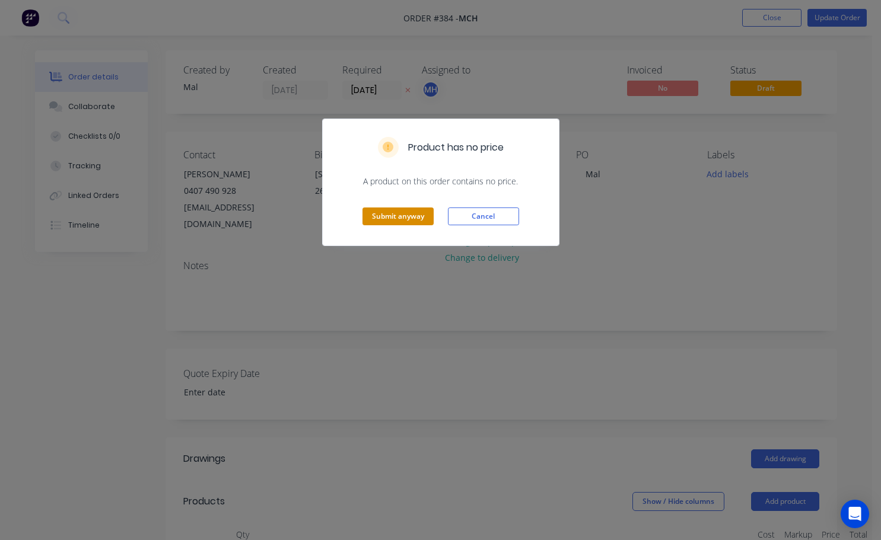
click at [415, 212] on button "Submit anyway" at bounding box center [397, 217] width 71 height 18
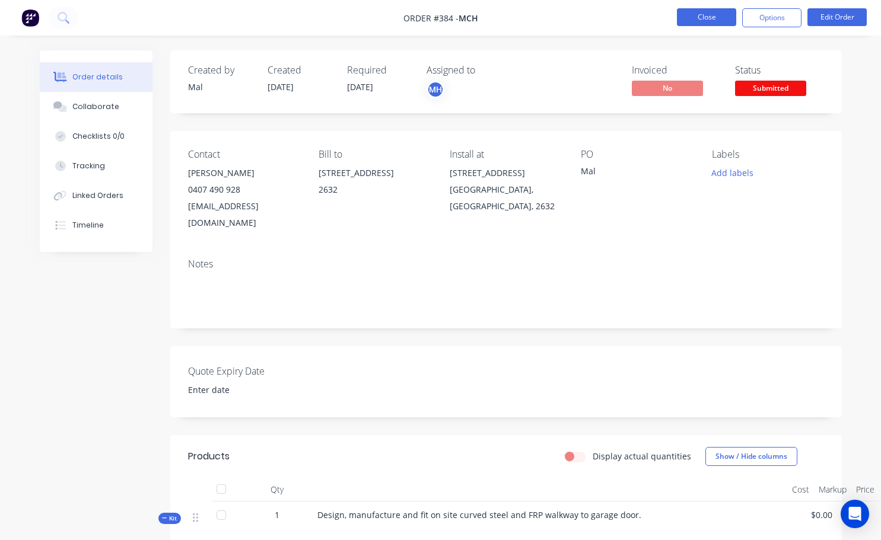
click at [721, 20] on button "Close" at bounding box center [706, 17] width 59 height 18
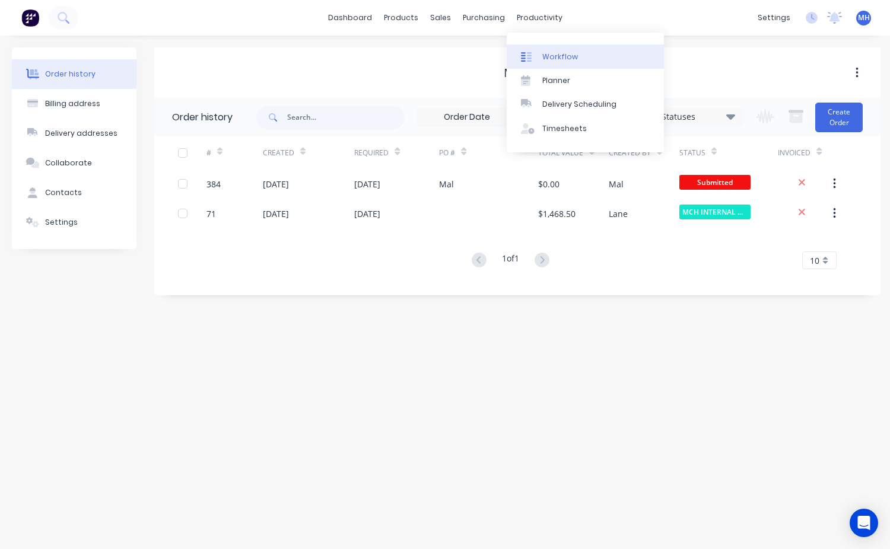
click at [575, 56] on link "Workflow" at bounding box center [584, 56] width 157 height 24
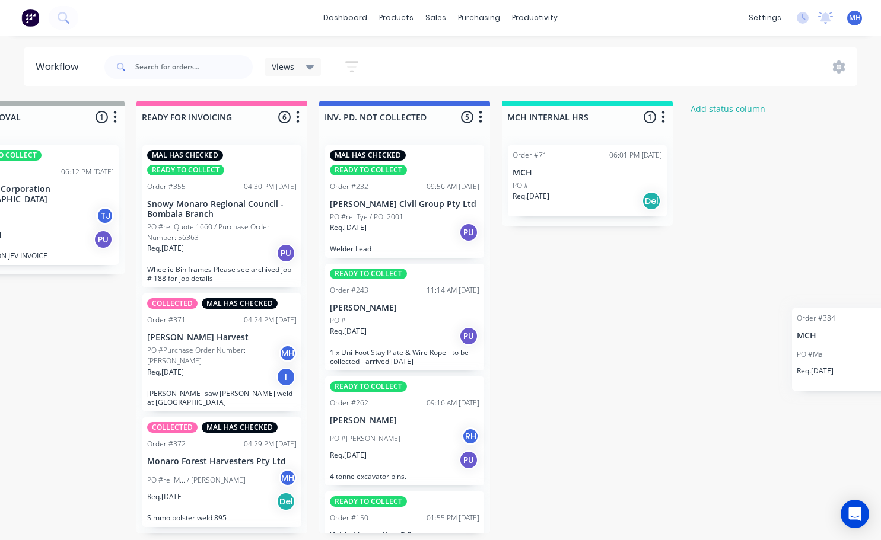
scroll to position [2, 1097]
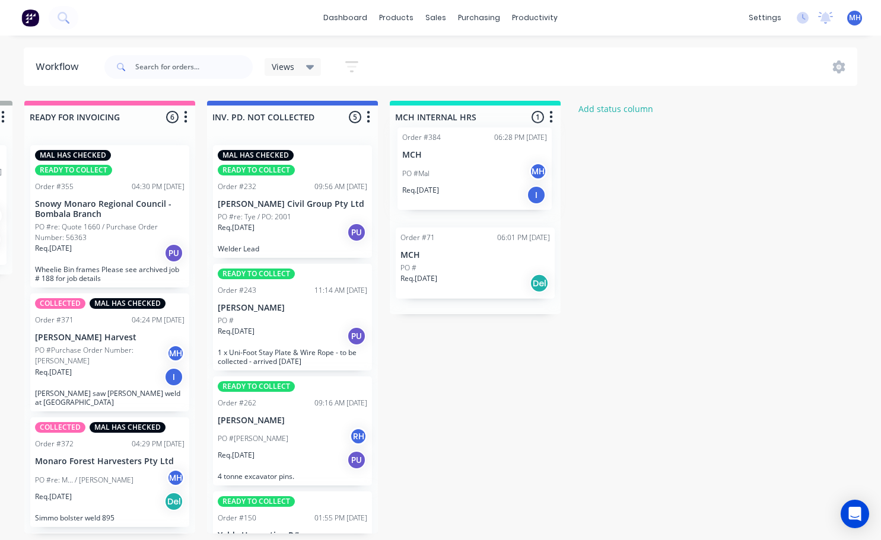
drag, startPoint x: 199, startPoint y: 504, endPoint x: 485, endPoint y: 186, distance: 428.0
click at [478, 282] on div "Req. 02/07/25 Del" at bounding box center [474, 289] width 149 height 20
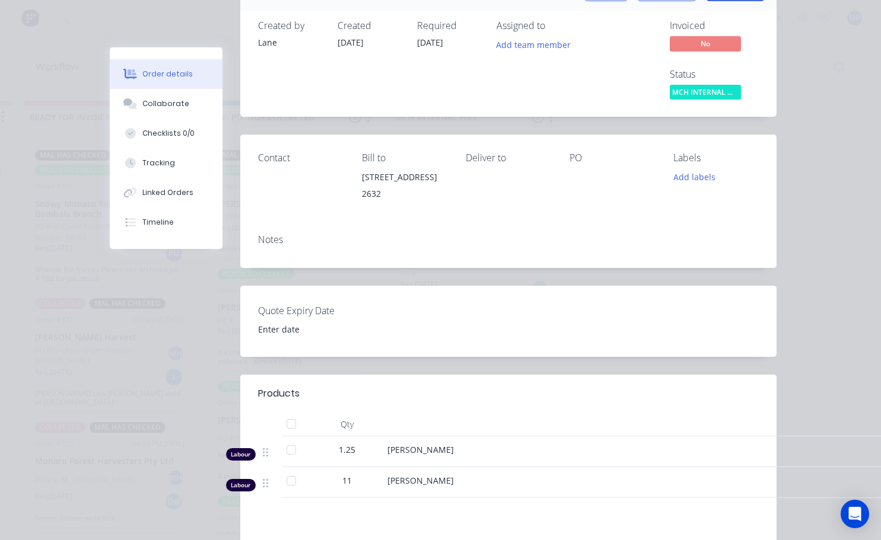
scroll to position [0, 0]
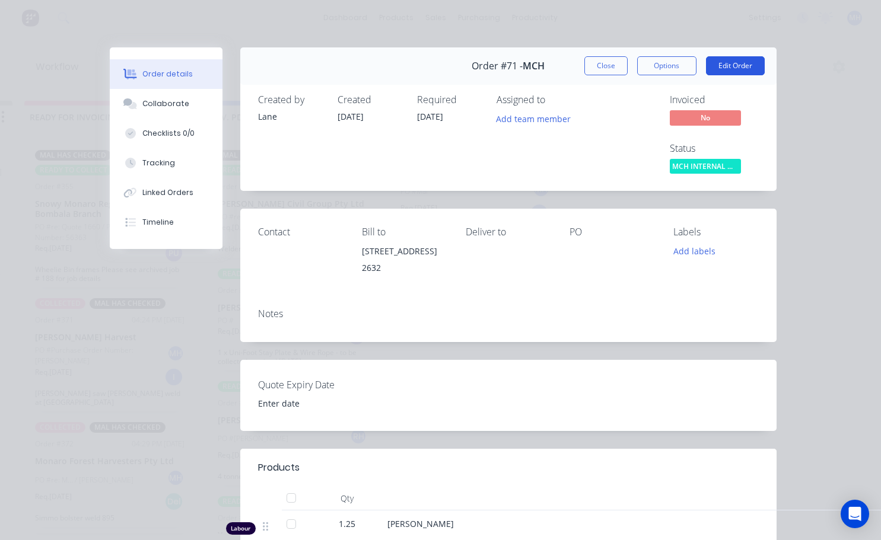
click at [747, 64] on button "Edit Order" at bounding box center [735, 65] width 59 height 19
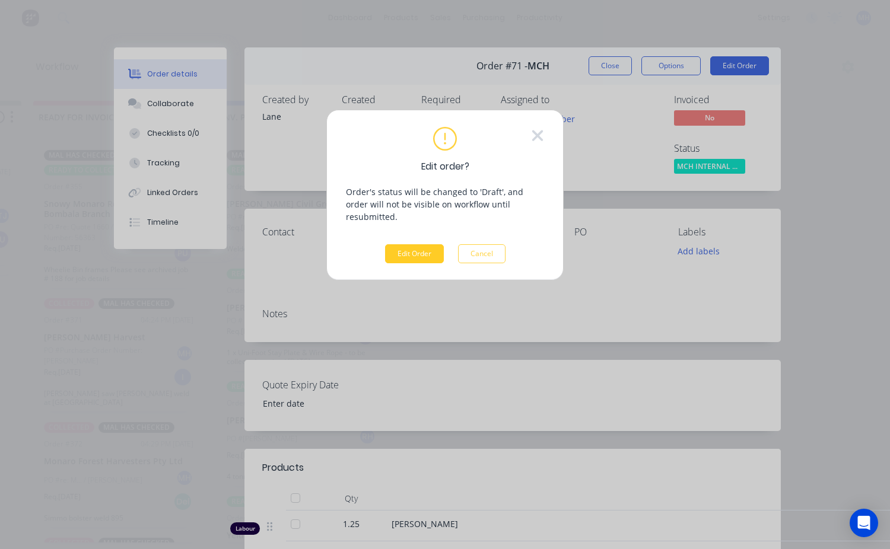
click at [423, 244] on button "Edit Order" at bounding box center [414, 253] width 59 height 19
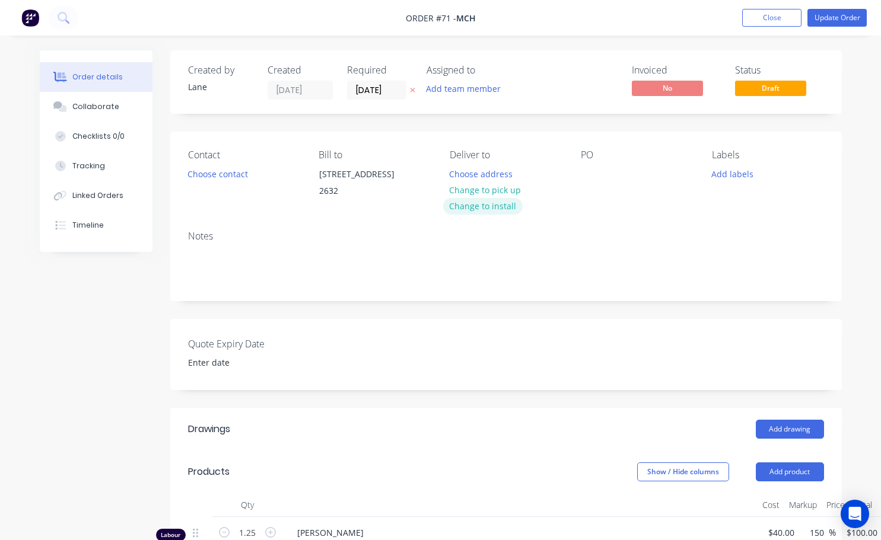
click at [488, 209] on button "Change to install" at bounding box center [482, 206] width 79 height 16
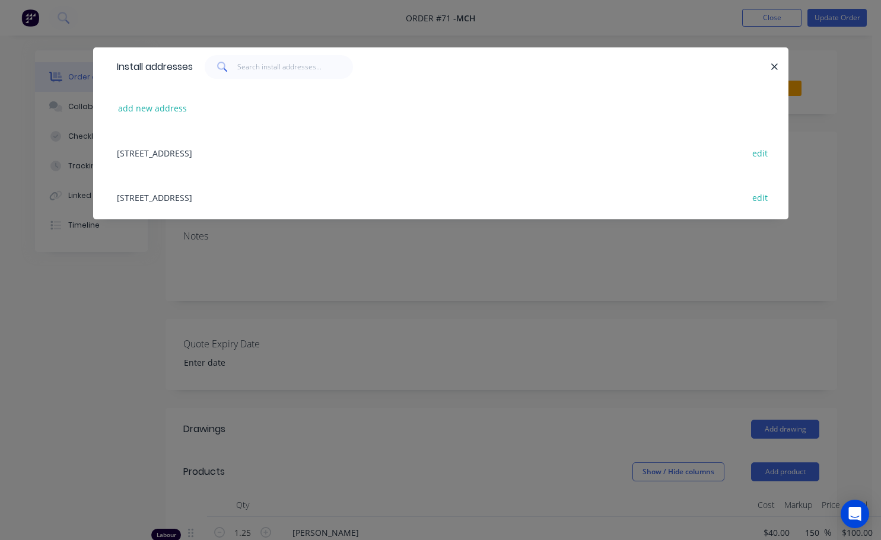
click at [196, 155] on div "8375, Monaro Highway, Australia, 2632 edit" at bounding box center [441, 152] width 660 height 44
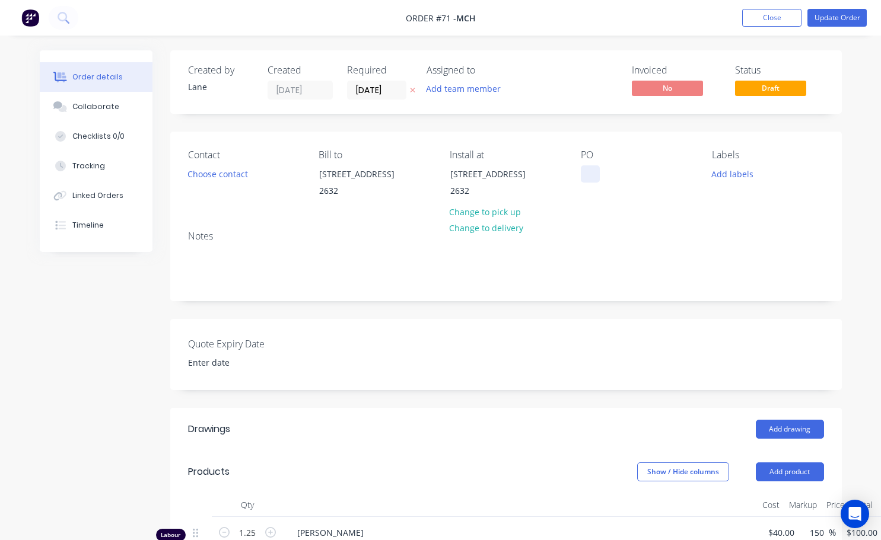
click at [580, 174] on div "Contact Choose contact Bill to 8377 Monaro Highway 2632 Install at 8375 Monaro …" at bounding box center [505, 177] width 671 height 90
click at [728, 177] on button "Add labels" at bounding box center [732, 173] width 55 height 16
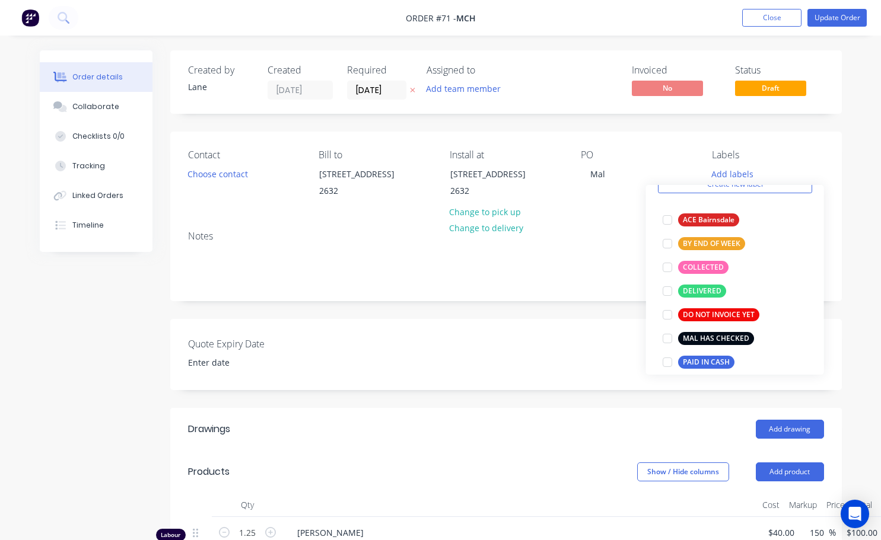
scroll to position [178, 0]
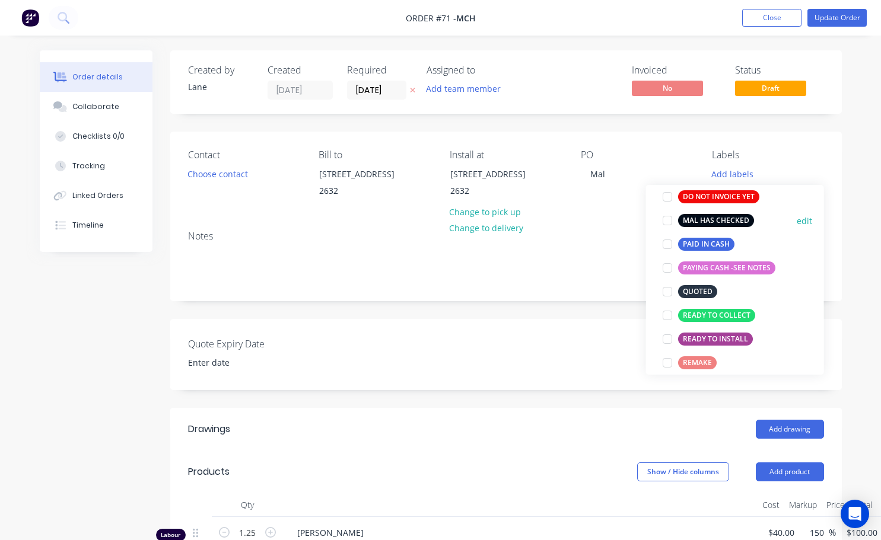
click at [670, 222] on div at bounding box center [667, 221] width 24 height 24
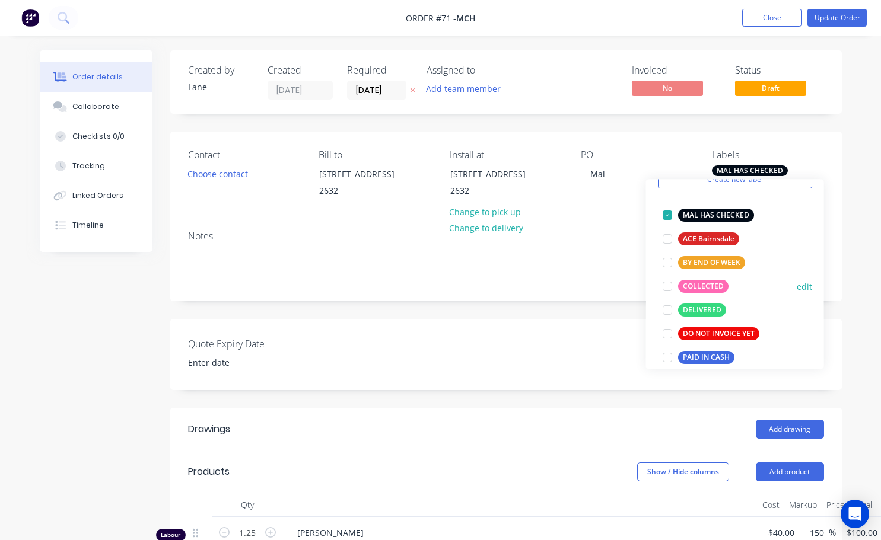
click at [667, 286] on div at bounding box center [667, 287] width 24 height 24
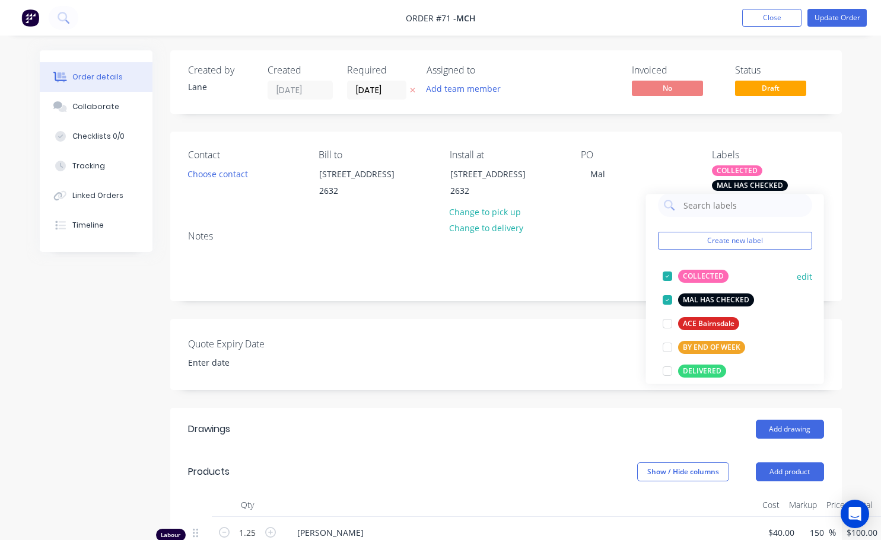
scroll to position [0, 0]
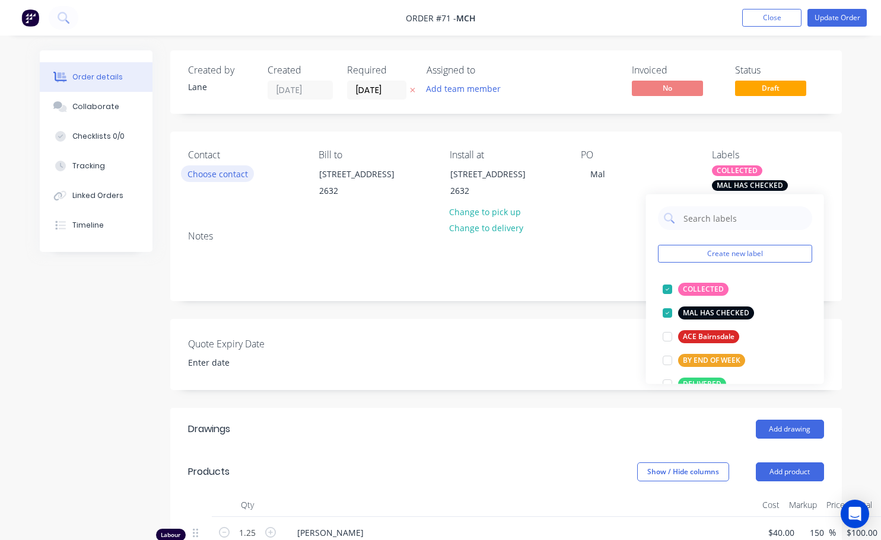
click at [238, 173] on button "Choose contact" at bounding box center [217, 173] width 73 height 16
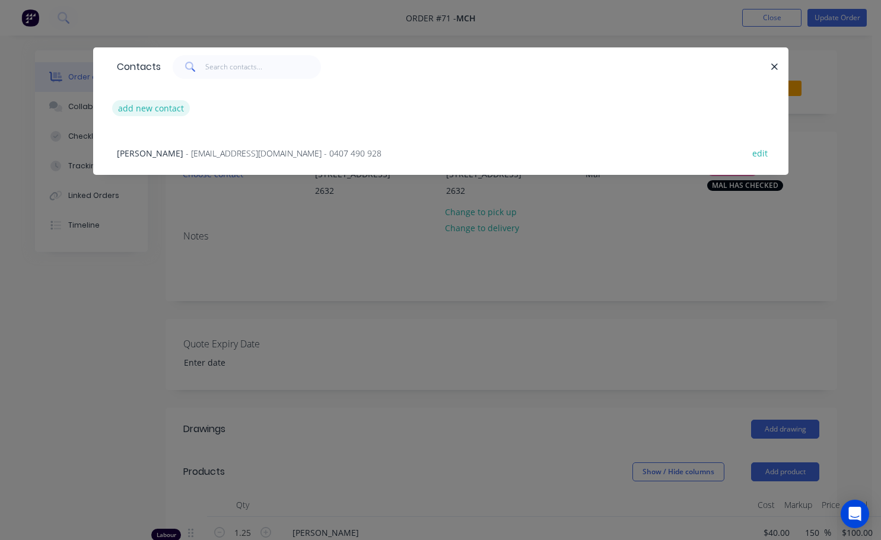
click at [157, 106] on button "add new contact" at bounding box center [151, 108] width 78 height 16
select select "AU"
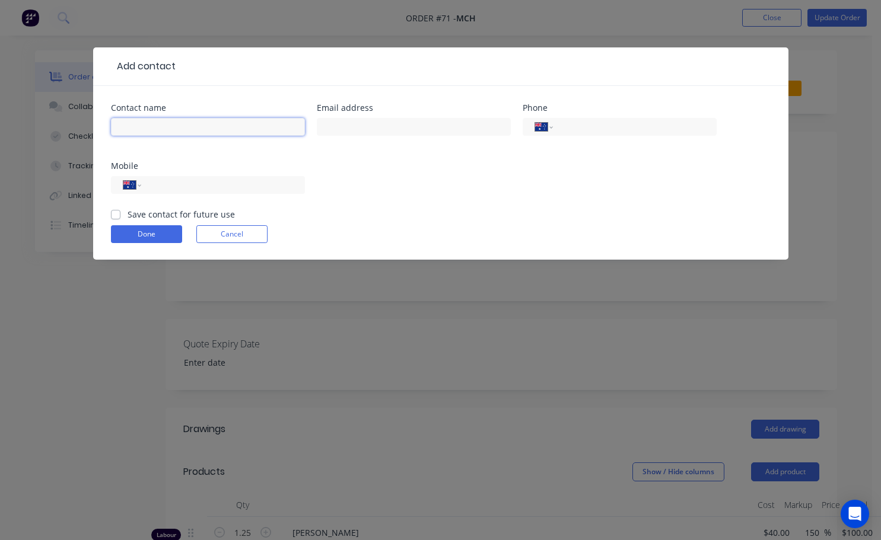
click at [166, 123] on input "text" at bounding box center [208, 127] width 194 height 18
type input "[PERSON_NAME]"
click at [353, 132] on input "text" at bounding box center [414, 127] width 194 height 18
type input "[EMAIL_ADDRESS][DOMAIN_NAME]"
click at [167, 189] on input "tel" at bounding box center [220, 186] width 142 height 14
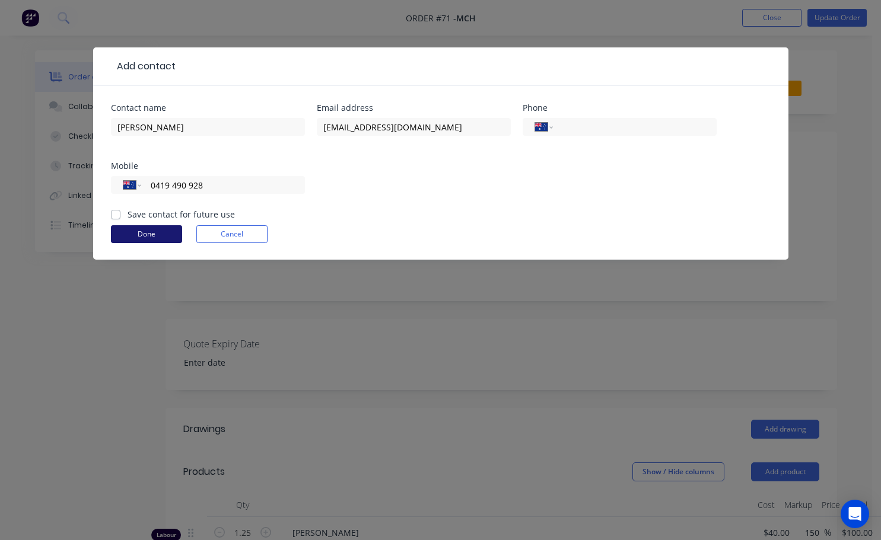
type input "0419 490 928"
click at [141, 236] on button "Done" at bounding box center [146, 234] width 71 height 18
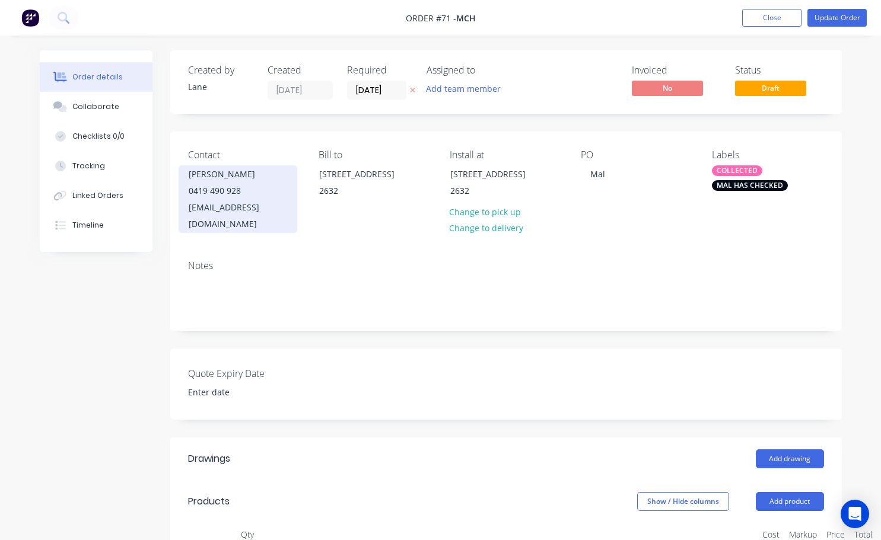
click at [238, 200] on div "[EMAIL_ADDRESS][DOMAIN_NAME]" at bounding box center [238, 215] width 98 height 33
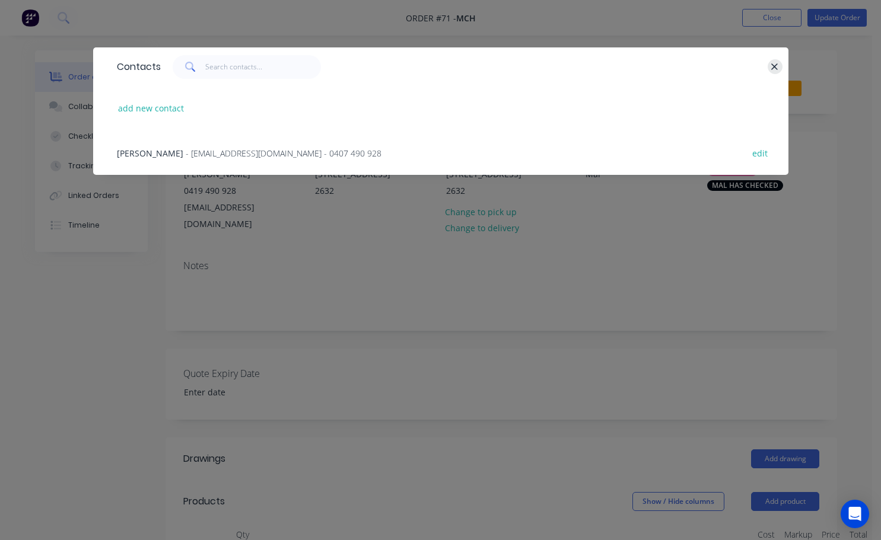
click at [776, 69] on icon "button" at bounding box center [775, 66] width 7 height 7
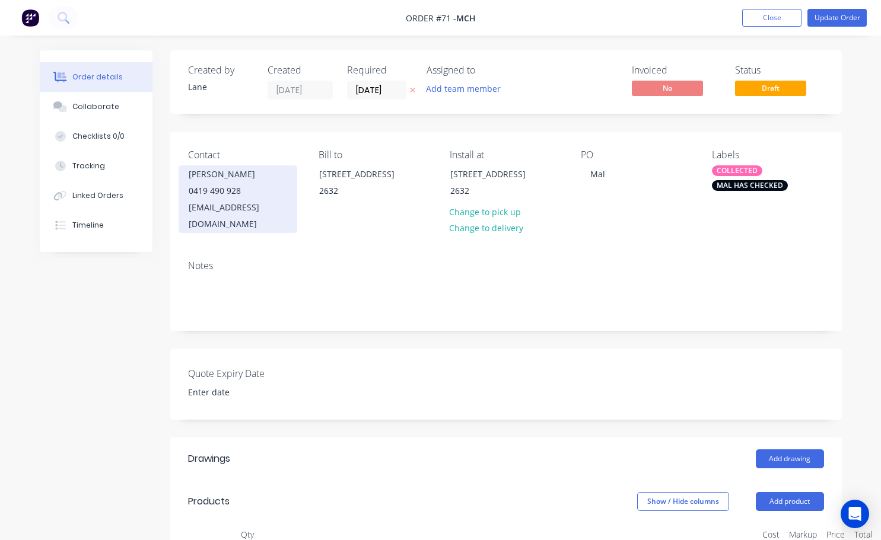
click at [224, 184] on div "0419 490 928" at bounding box center [238, 191] width 98 height 17
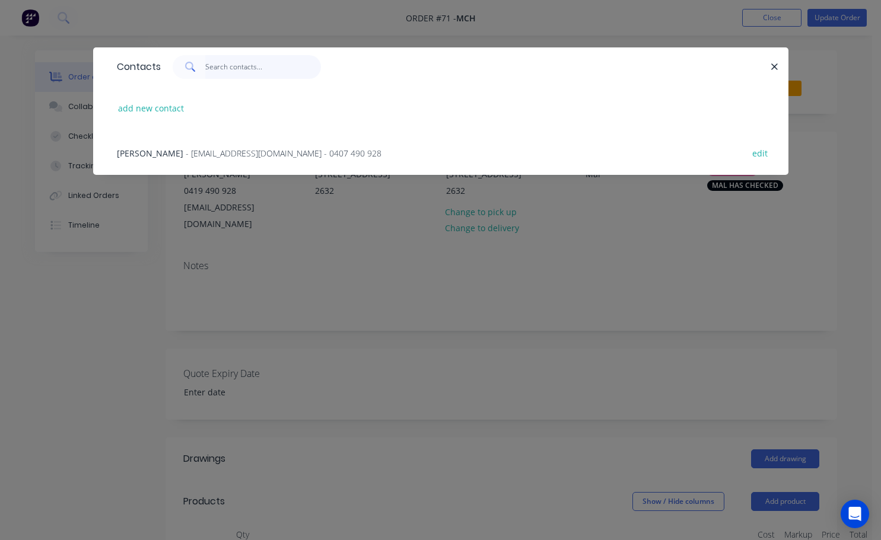
click at [230, 69] on input "text" at bounding box center [263, 67] width 116 height 24
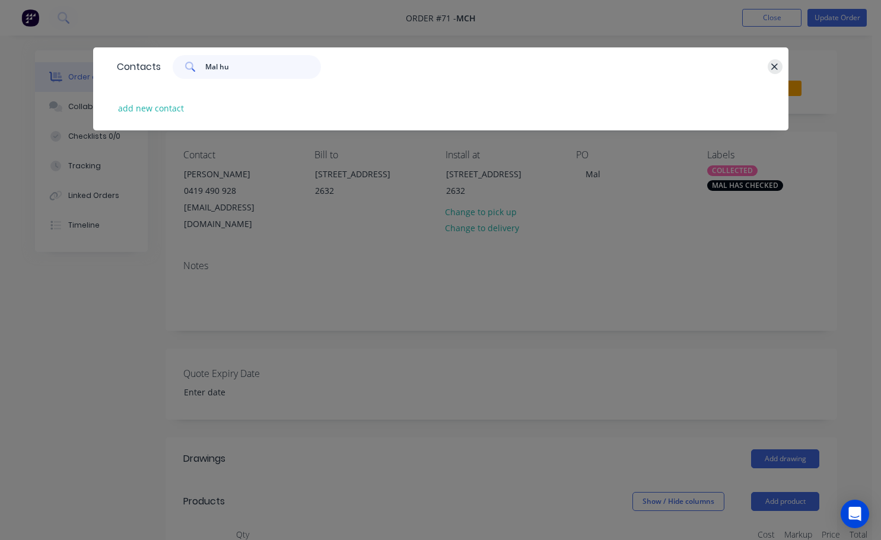
type input "Mal hu"
click at [773, 66] on icon "button" at bounding box center [774, 67] width 8 height 11
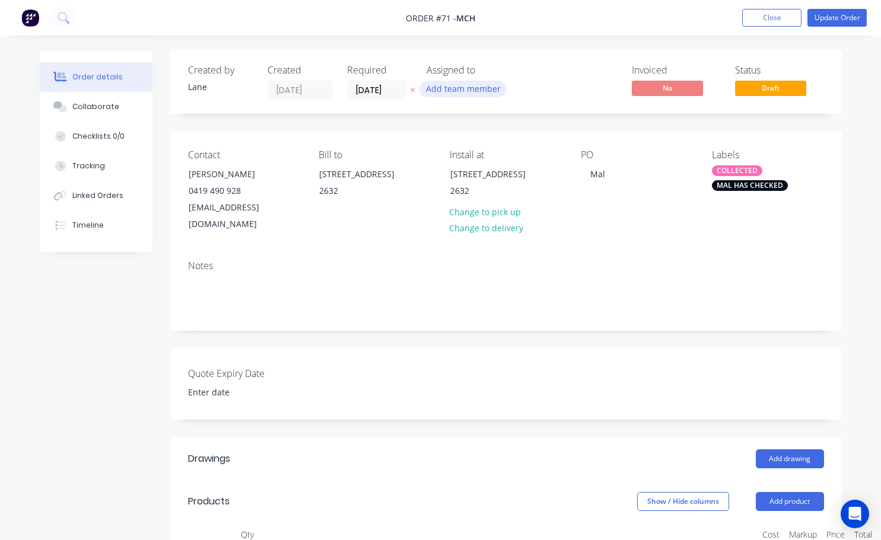
click at [479, 89] on button "Add team member" at bounding box center [462, 89] width 87 height 16
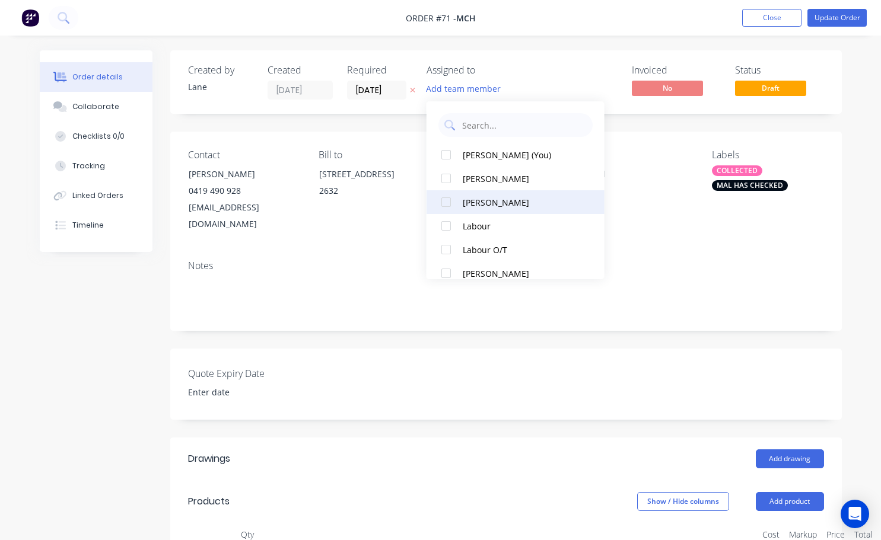
scroll to position [107, 0]
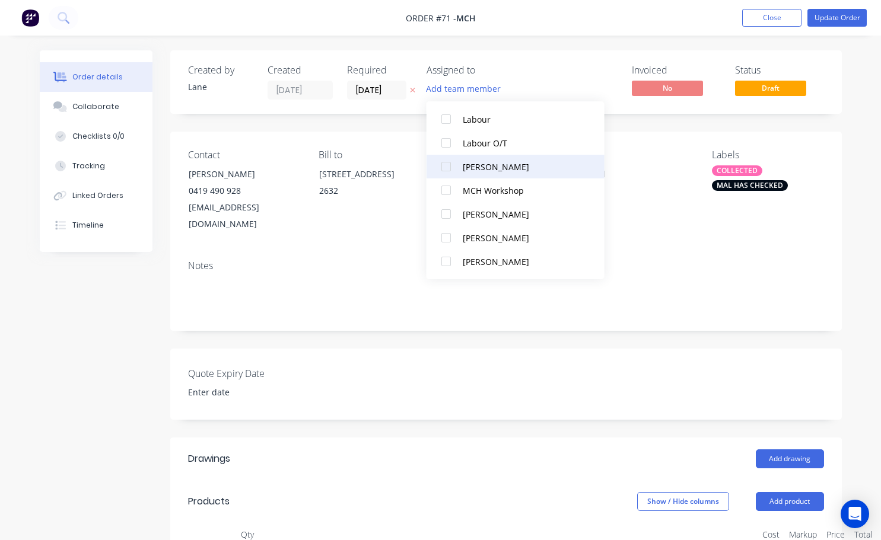
click at [448, 164] on div at bounding box center [446, 167] width 24 height 24
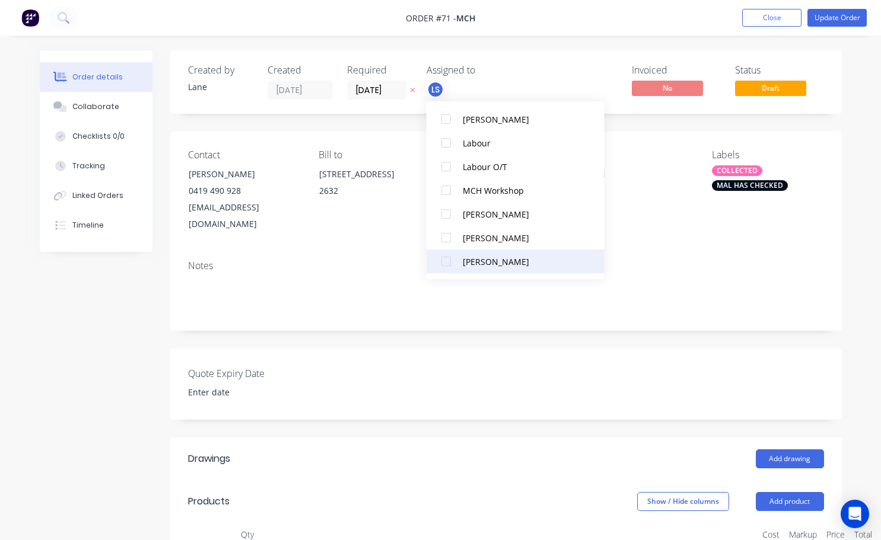
click at [445, 263] on div at bounding box center [446, 262] width 24 height 24
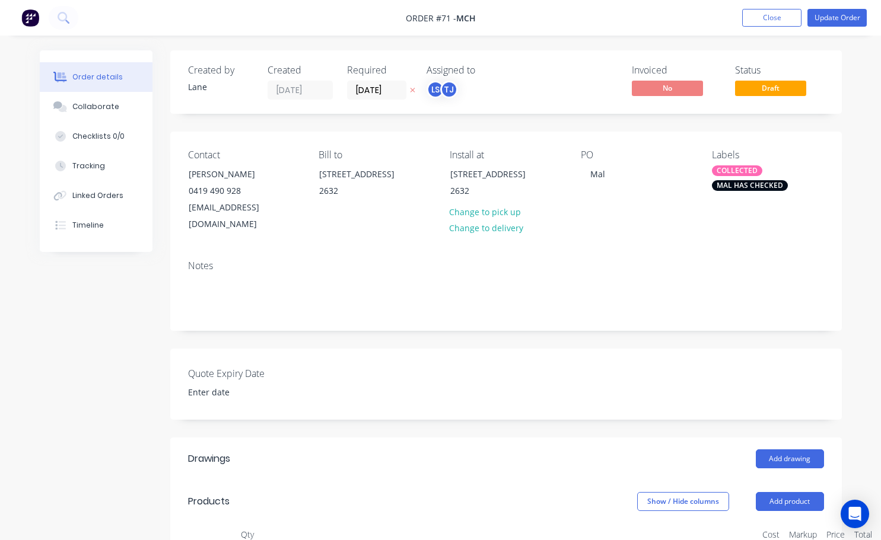
click at [537, 79] on div "Assigned to LS TJ" at bounding box center [485, 82] width 119 height 35
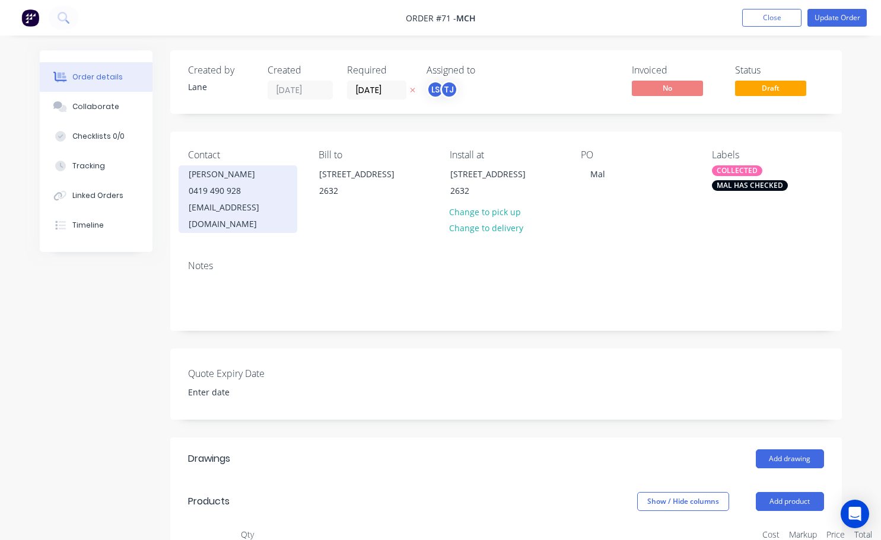
click at [241, 212] on div "[EMAIL_ADDRESS][DOMAIN_NAME]" at bounding box center [238, 215] width 98 height 33
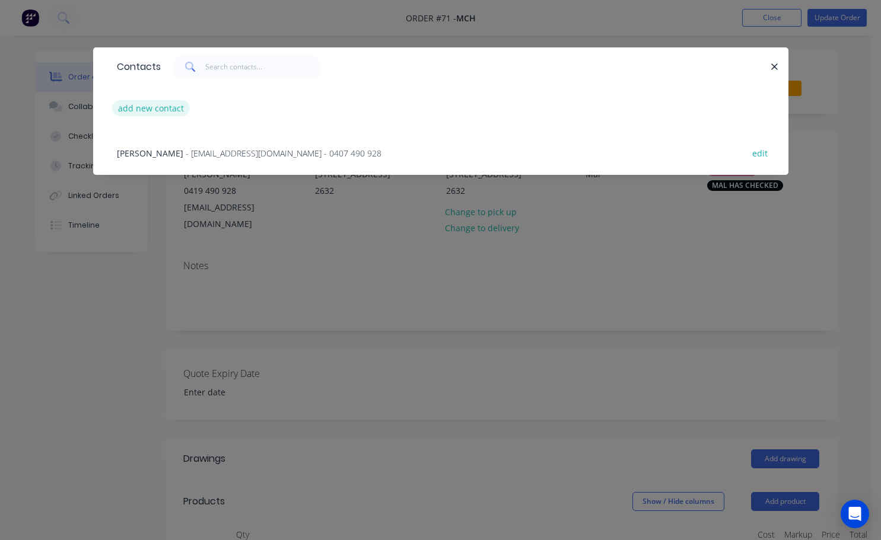
click at [140, 110] on button "add new contact" at bounding box center [151, 108] width 78 height 16
select select "AU"
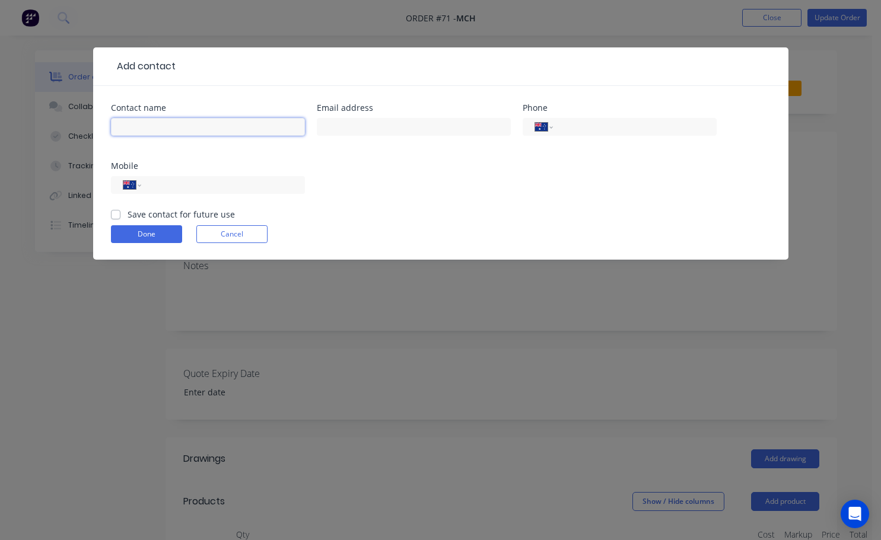
click at [155, 124] on input "text" at bounding box center [208, 127] width 194 height 18
type input "[PERSON_NAME]"
click at [341, 136] on div at bounding box center [414, 132] width 194 height 35
click at [356, 128] on input "text" at bounding box center [414, 127] width 194 height 18
type input "[EMAIL_ADDRESS][DOMAIN_NAME]"
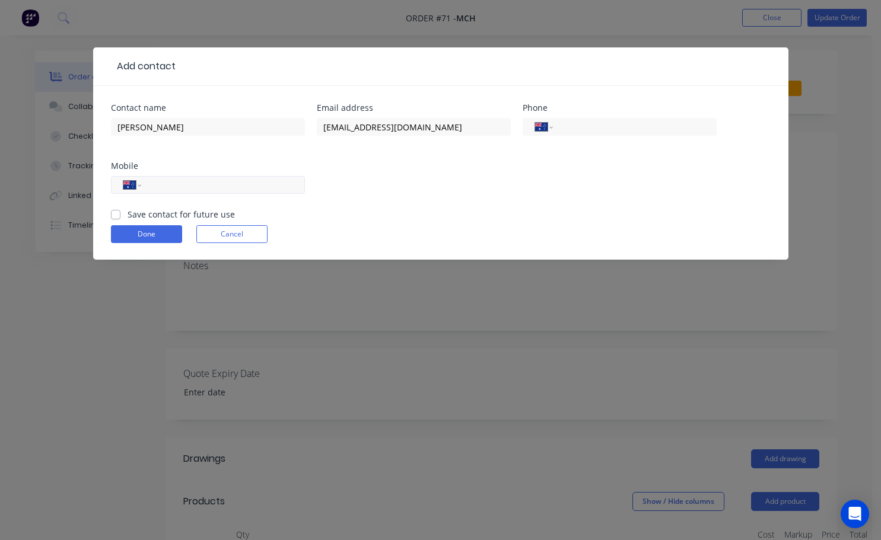
click at [155, 184] on input "tel" at bounding box center [220, 186] width 142 height 14
type input "0419 490 928"
click at [110, 214] on div "Contact name Mal Hurley Email address mchweld@bigpond.net.au Phone Internationa…" at bounding box center [440, 173] width 695 height 174
click at [128, 215] on label "Save contact for future use" at bounding box center [181, 214] width 107 height 12
click at [114, 215] on input "Save contact for future use" at bounding box center [115, 213] width 9 height 11
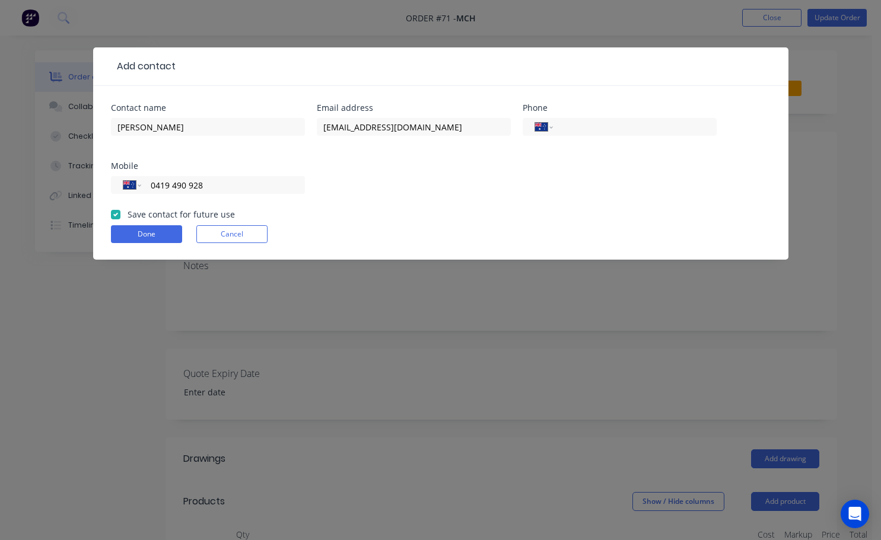
checkbox input "true"
click at [128, 234] on button "Done" at bounding box center [146, 234] width 71 height 18
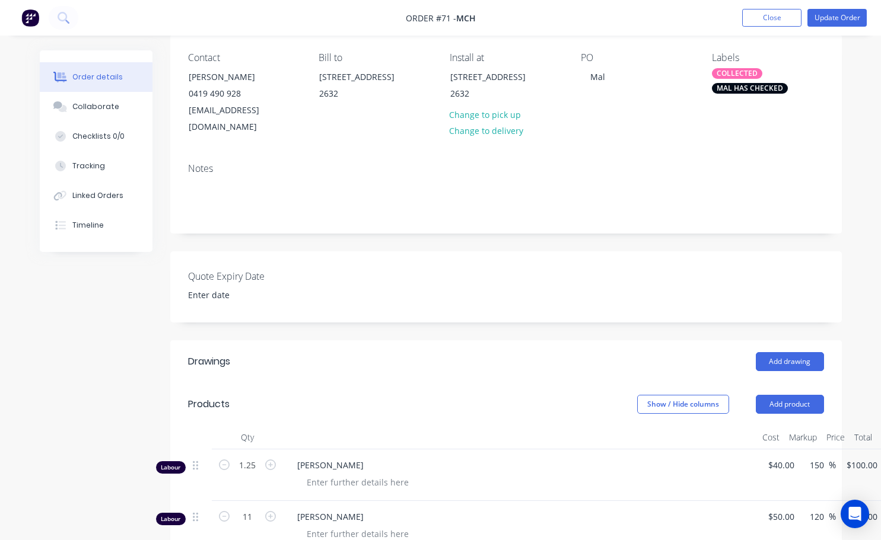
scroll to position [237, 0]
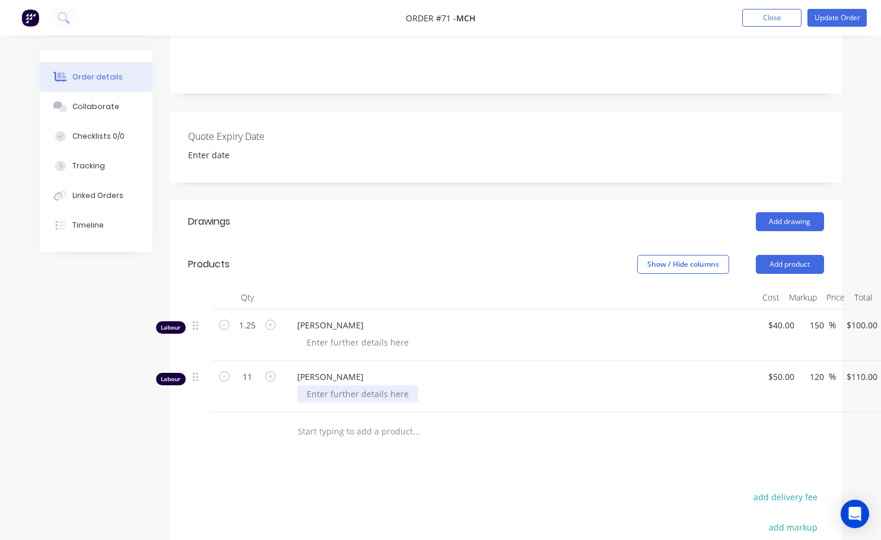
click at [364, 386] on div at bounding box center [357, 394] width 121 height 17
click at [380, 334] on div at bounding box center [357, 342] width 121 height 17
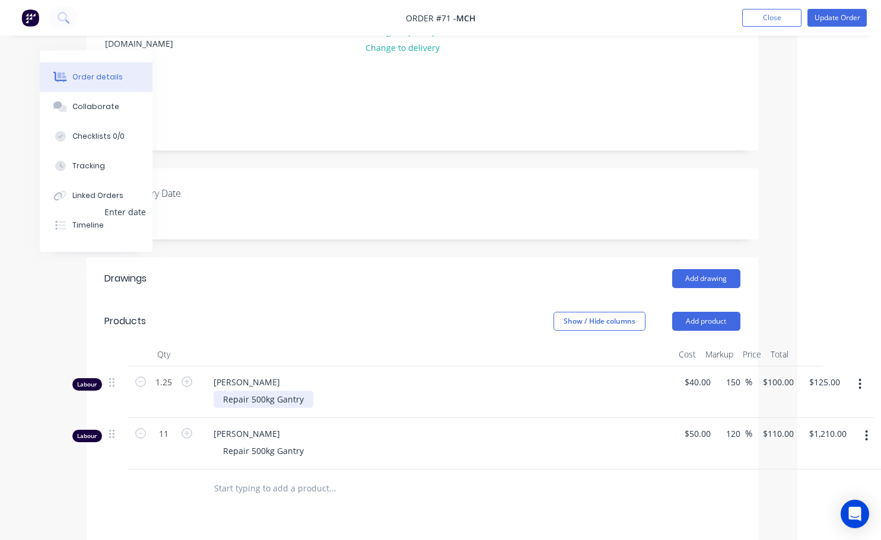
scroll to position [237, 84]
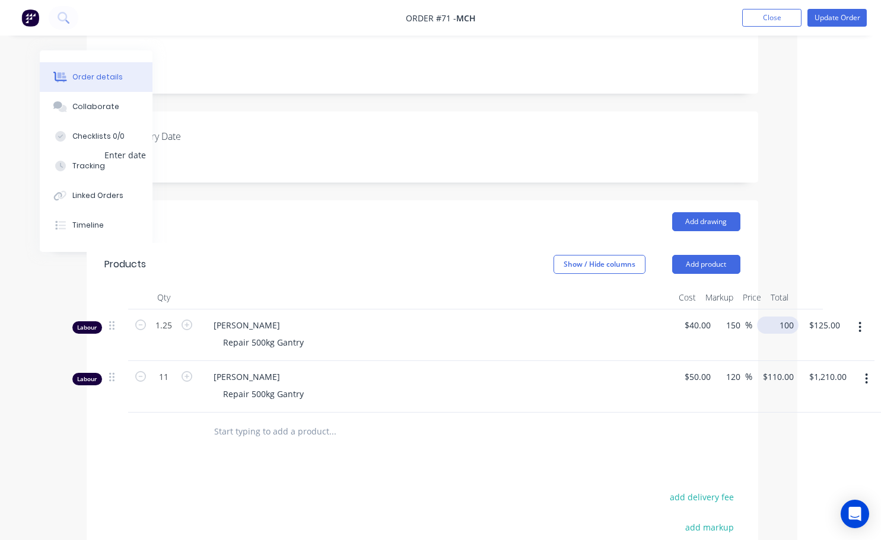
click at [740, 315] on div "Labour 1.25 Lane Stevenson Repair 500kg Gantry $40.00 $40.00 150 150 % 100 $100…" at bounding box center [422, 336] width 636 height 52
type input "80"
type input "100"
type input "$80.00"
type input "$100.00"
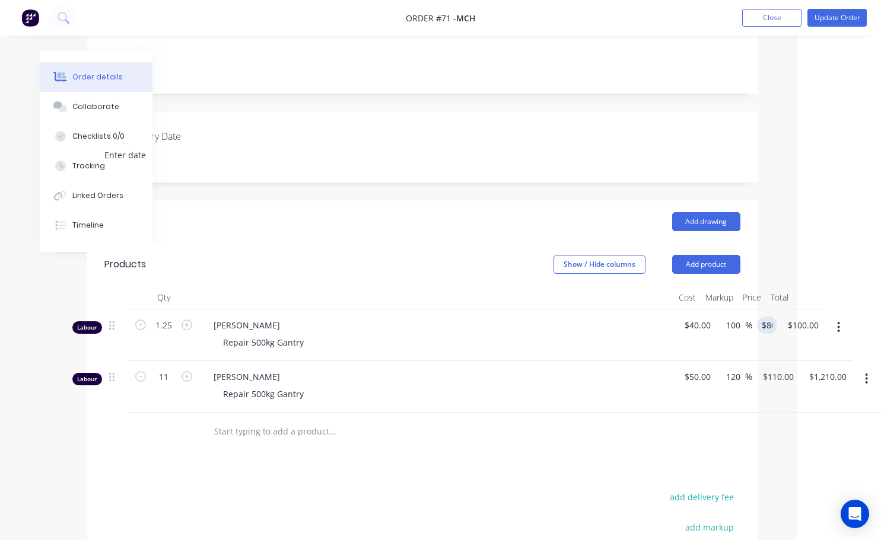
click at [701, 439] on div "Drawings Add drawing Products Show / Hide columns Add product Qty Cost Markup P…" at bounding box center [422, 468] width 671 height 536
click at [779, 368] on input "110" at bounding box center [780, 376] width 37 height 17
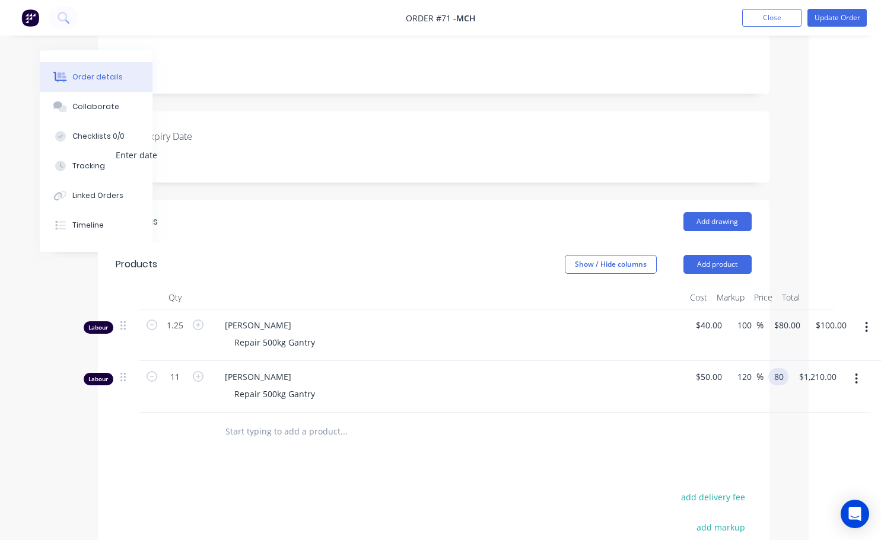
type input "80"
type input "60"
type input "$80.00"
type input "$880.00"
click at [700, 434] on div at bounding box center [434, 432] width 636 height 39
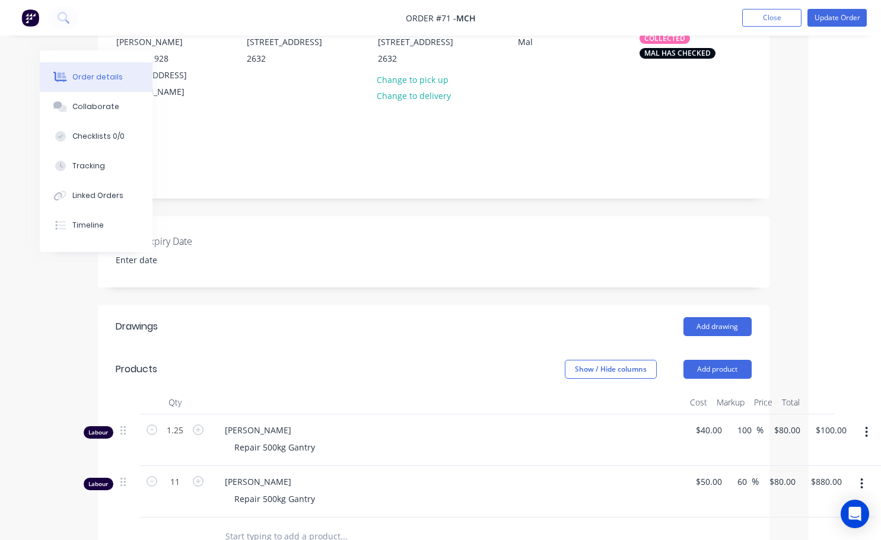
scroll to position [19, 72]
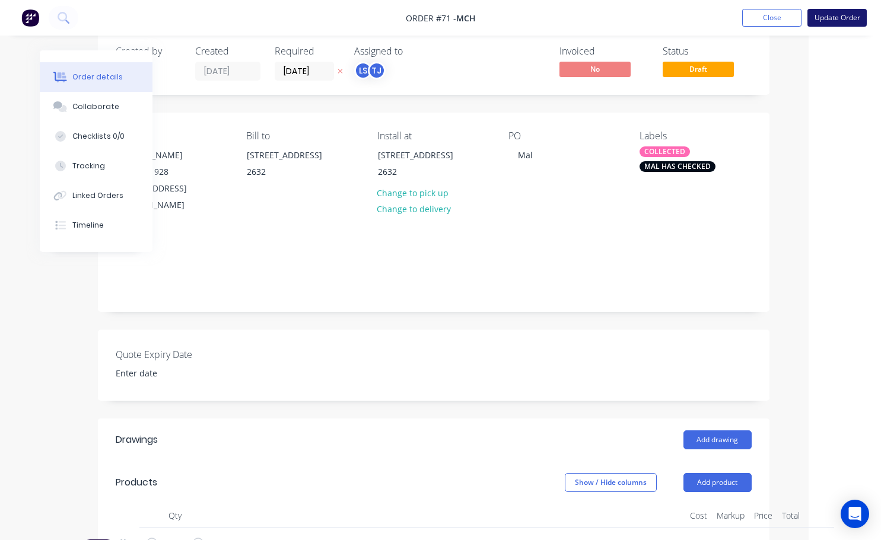
click at [836, 21] on button "Update Order" at bounding box center [836, 18] width 59 height 18
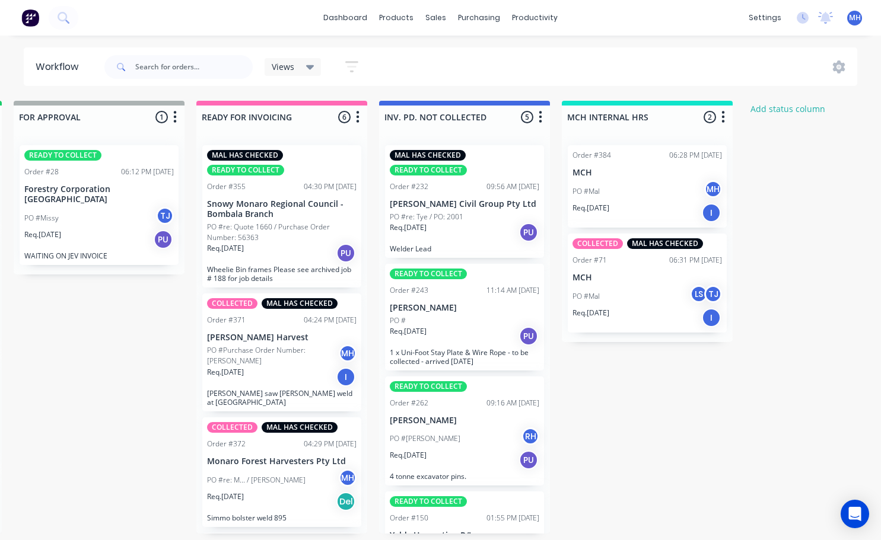
scroll to position [0, 1097]
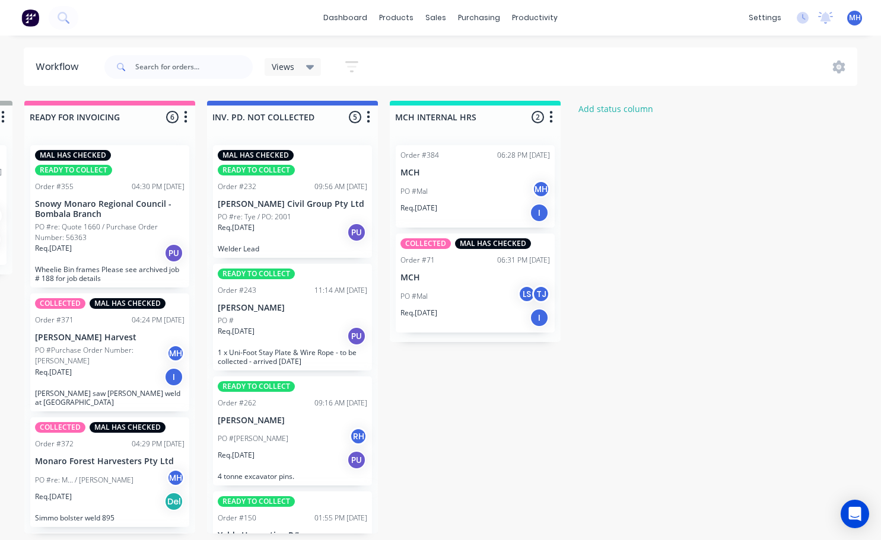
click at [442, 193] on div "PO #Mal MH" at bounding box center [474, 191] width 149 height 23
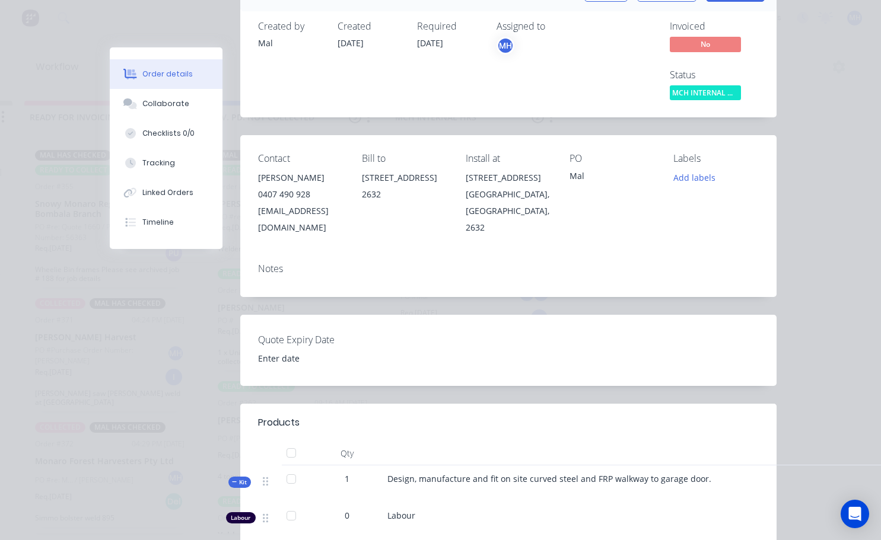
scroll to position [59, 0]
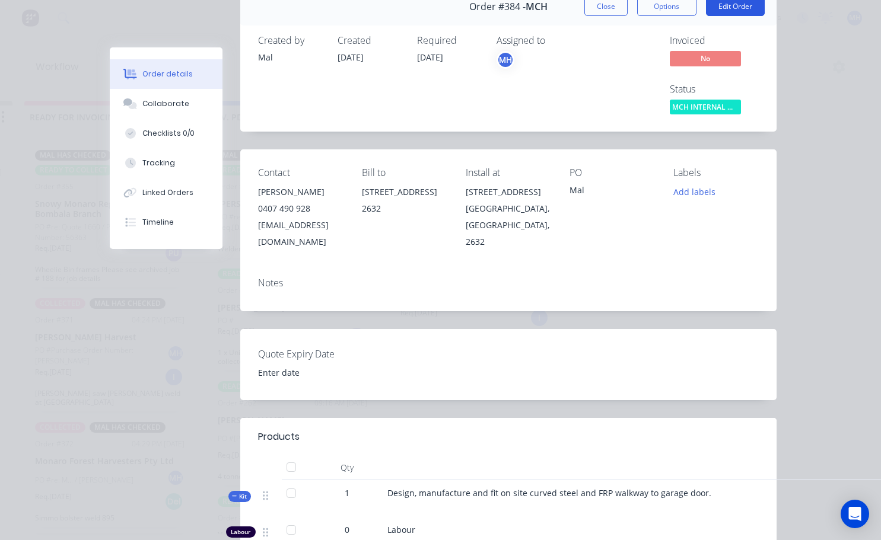
click at [737, 6] on button "Edit Order" at bounding box center [735, 6] width 59 height 19
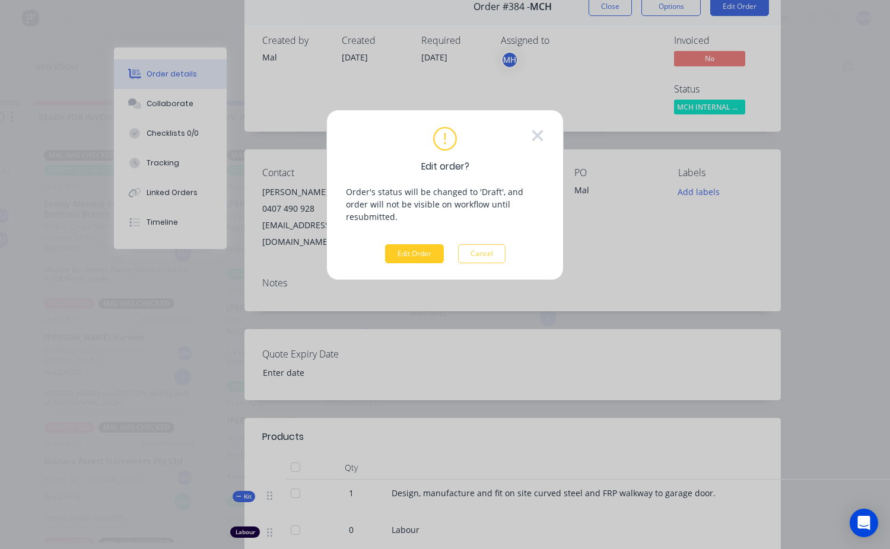
click at [436, 244] on button "Edit Order" at bounding box center [414, 253] width 59 height 19
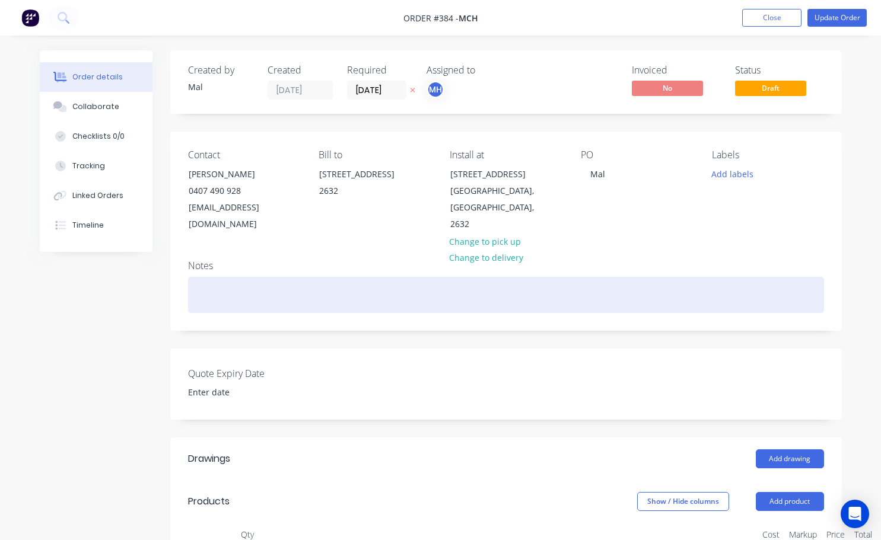
click at [217, 279] on div at bounding box center [506, 295] width 636 height 36
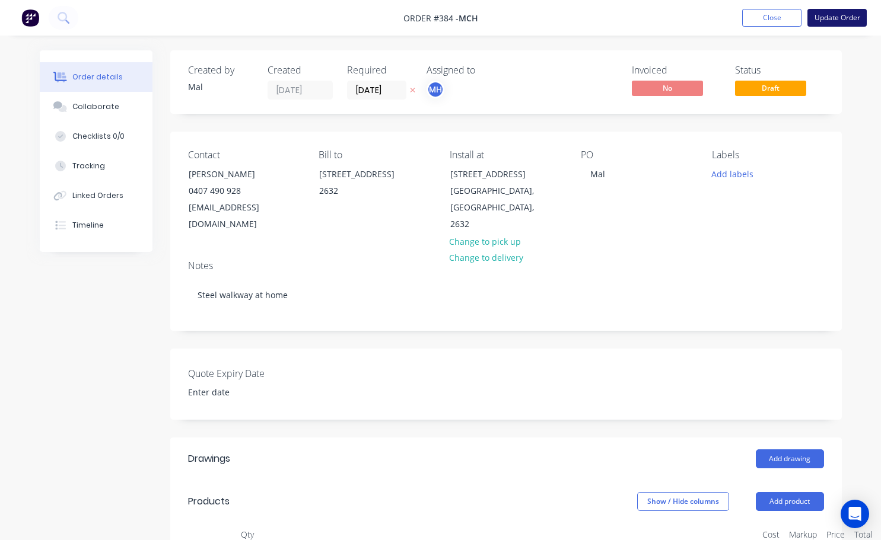
click at [856, 26] on button "Update Order" at bounding box center [836, 18] width 59 height 18
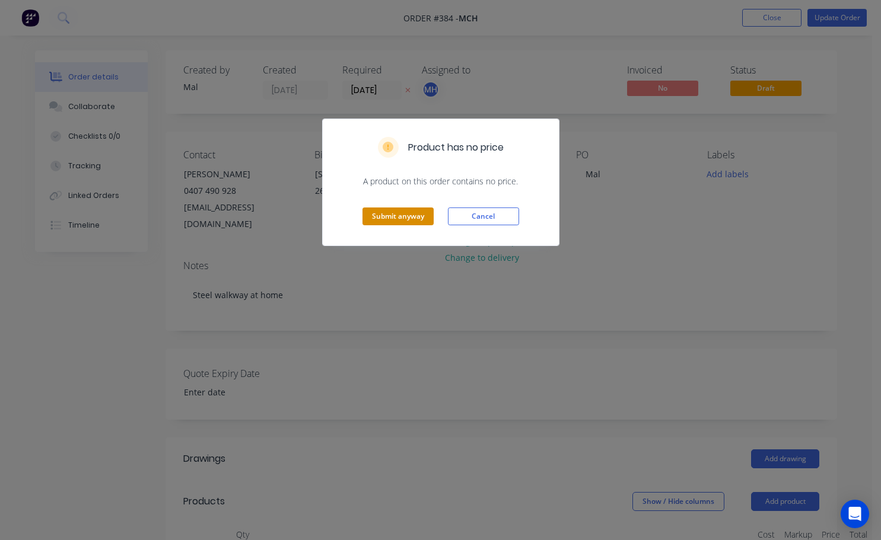
click at [413, 220] on button "Submit anyway" at bounding box center [397, 217] width 71 height 18
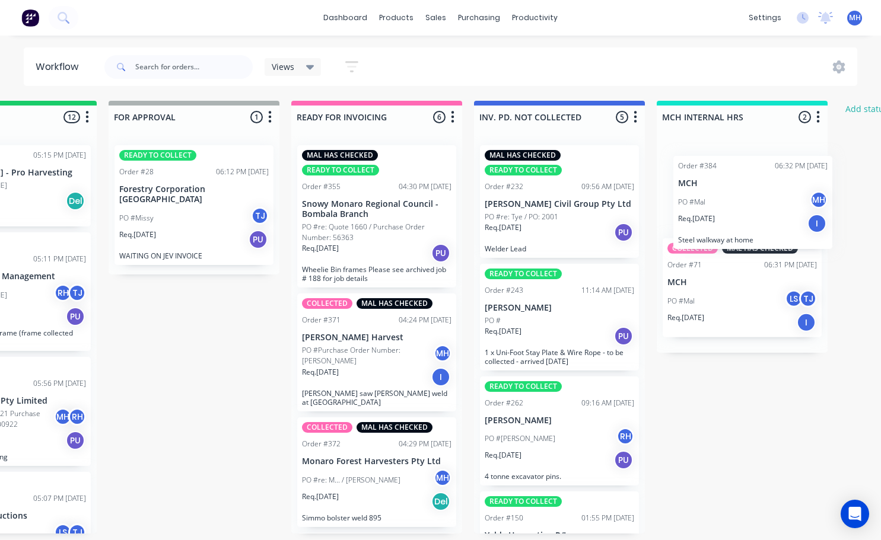
scroll to position [0, 836]
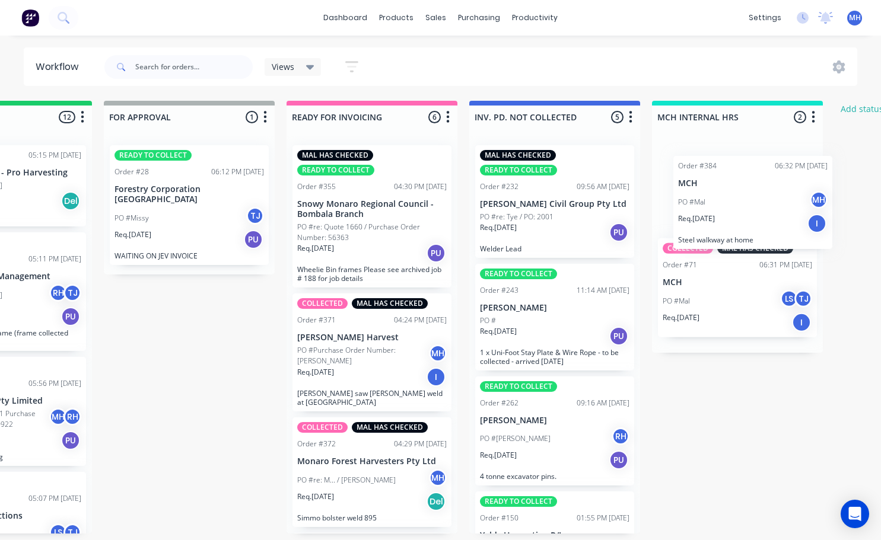
drag, startPoint x: 737, startPoint y: 285, endPoint x: 693, endPoint y: 174, distance: 118.7
click at [700, 178] on div "COLLECTED MAL HAS CHECKED Order #71 06:31 PM 12/08/25 MCH PO #Mal LS TJ Req. 02…" at bounding box center [737, 244] width 171 height 217
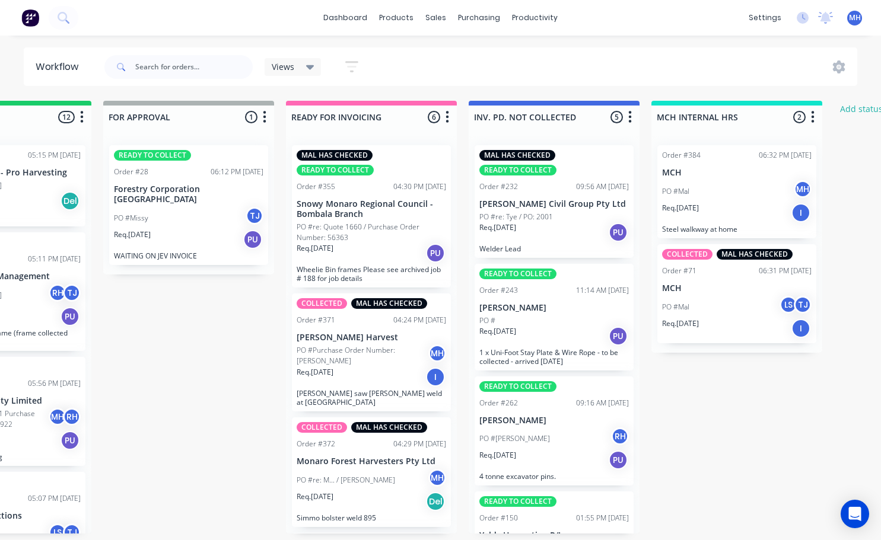
click at [684, 329] on div "Req. 02/07/25 I" at bounding box center [736, 328] width 149 height 20
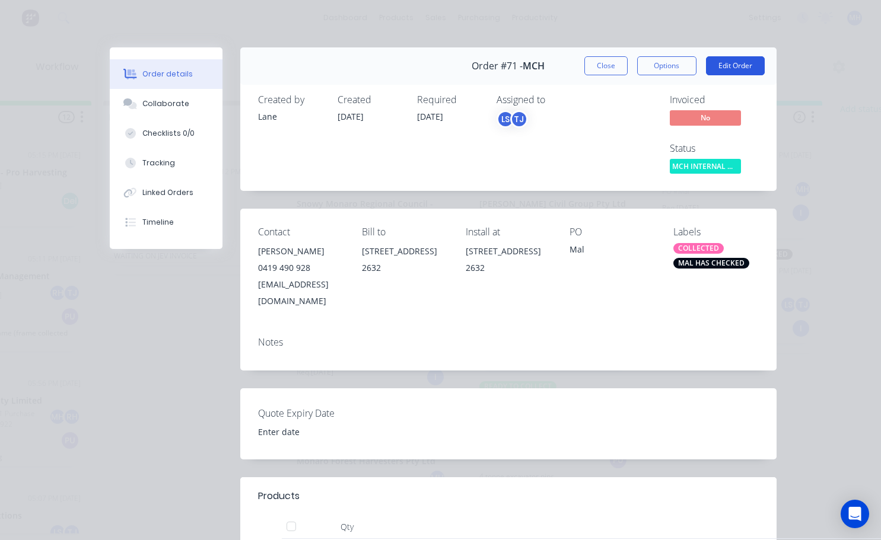
click at [718, 66] on button "Edit Order" at bounding box center [735, 65] width 59 height 19
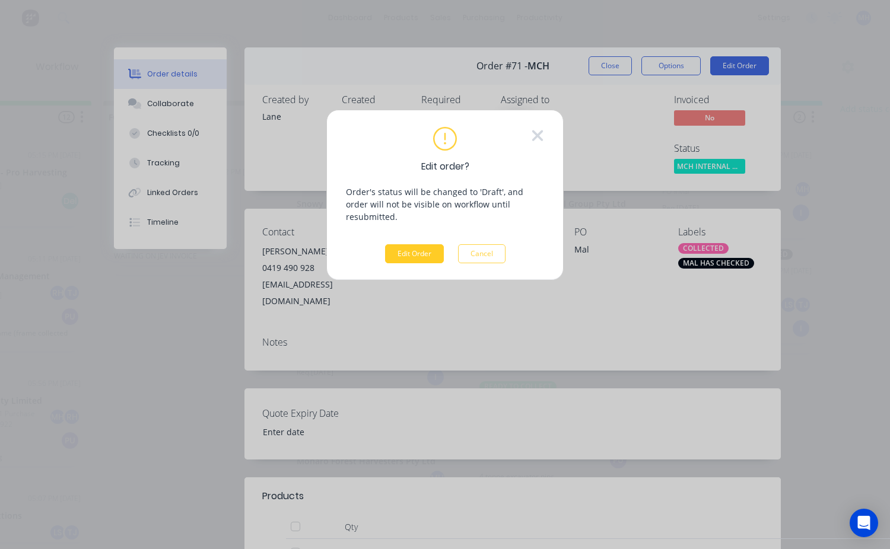
click at [423, 244] on button "Edit Order" at bounding box center [414, 253] width 59 height 19
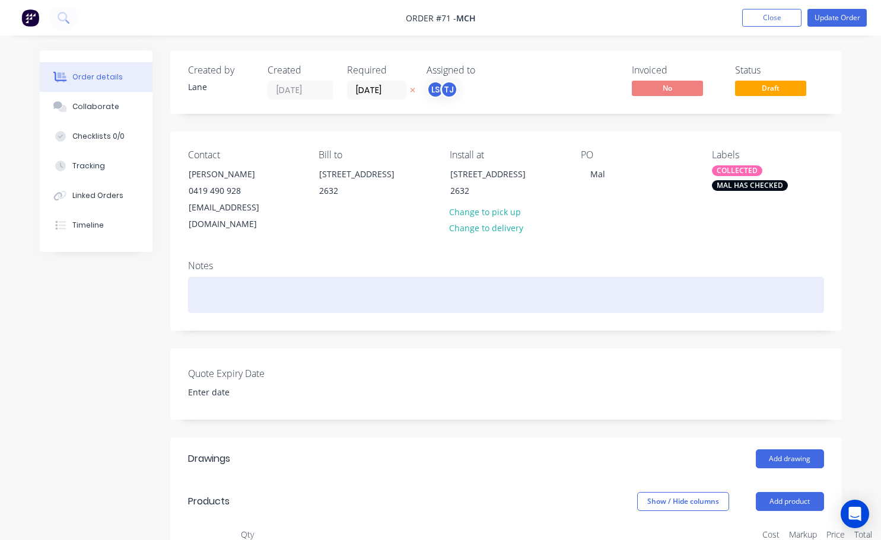
click at [227, 277] on div at bounding box center [506, 295] width 636 height 36
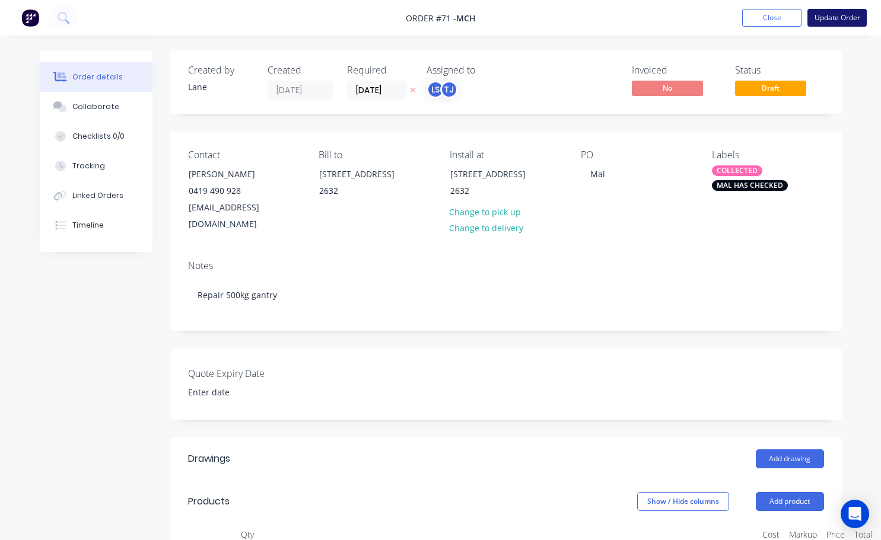
click at [839, 20] on button "Update Order" at bounding box center [836, 18] width 59 height 18
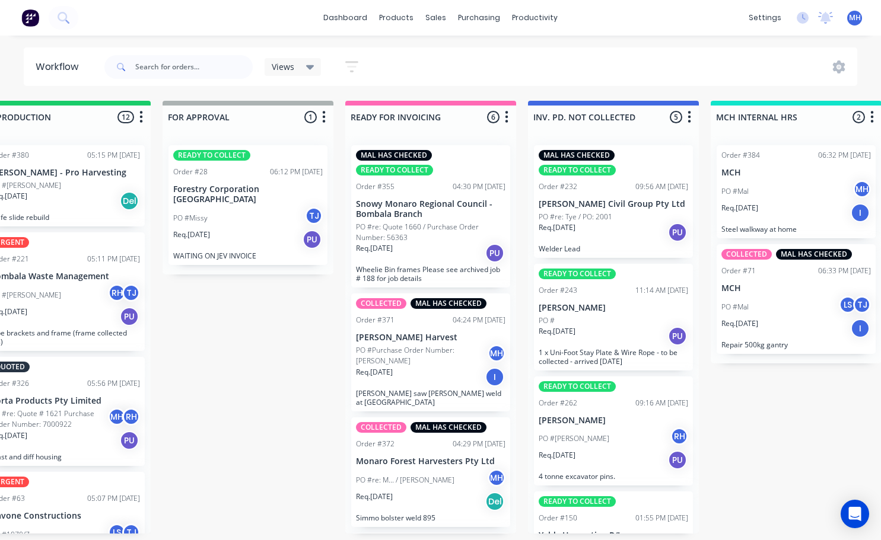
scroll to position [0, 735]
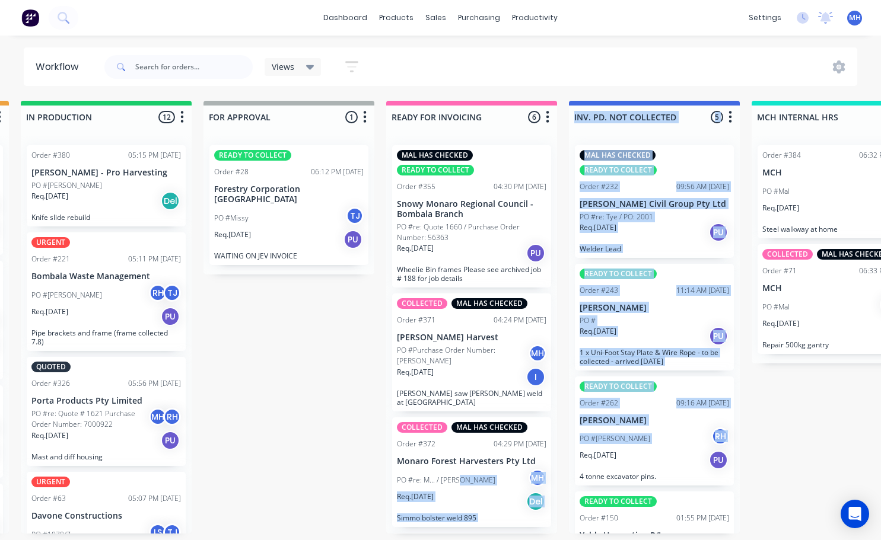
drag, startPoint x: 523, startPoint y: 460, endPoint x: 473, endPoint y: 460, distance: 49.8
click at [473, 460] on div "QUOTES TO DO 0 Status colour #273444 hex #273444 Save Cancel Notifications Emai…" at bounding box center [245, 317] width 1978 height 433
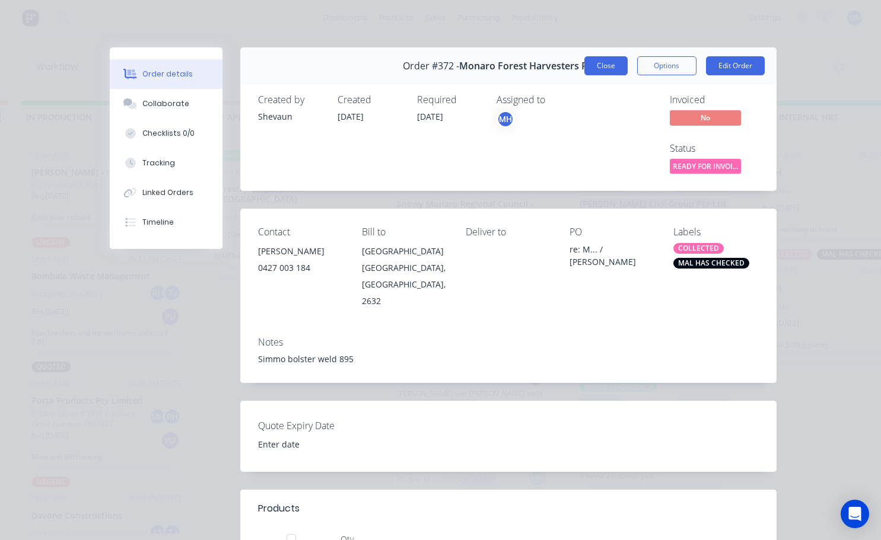
click at [612, 63] on button "Close" at bounding box center [605, 65] width 43 height 19
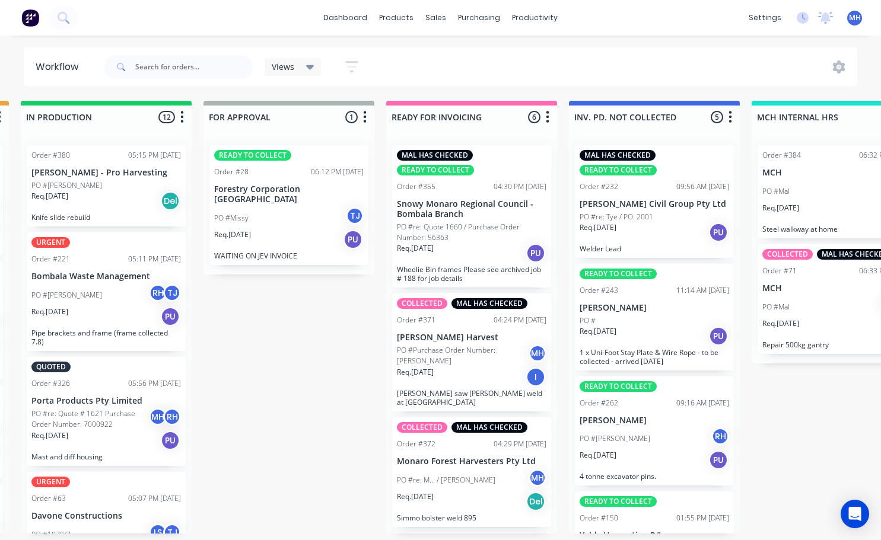
click at [328, 454] on div "QUOTES TO DO 0 Status colour #273444 hex #273444 Save Cancel Notifications Emai…" at bounding box center [245, 317] width 1978 height 433
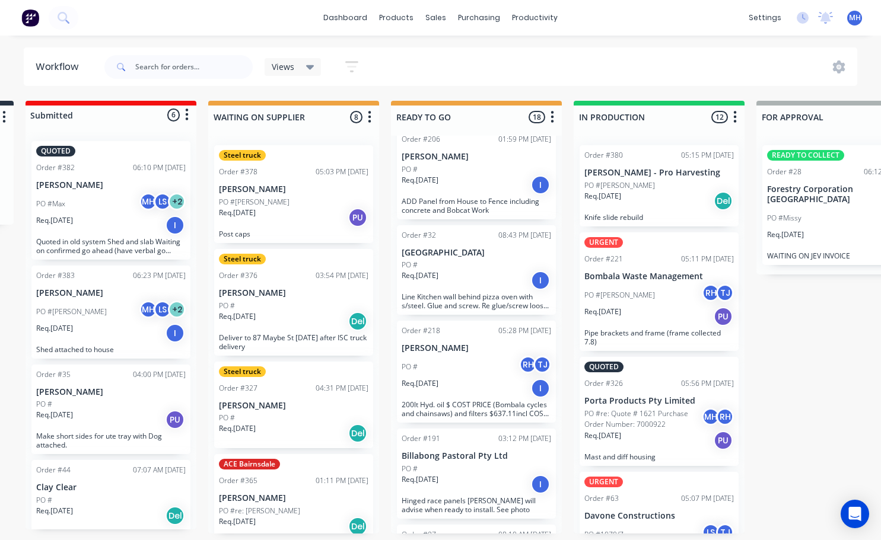
scroll to position [1127, 0]
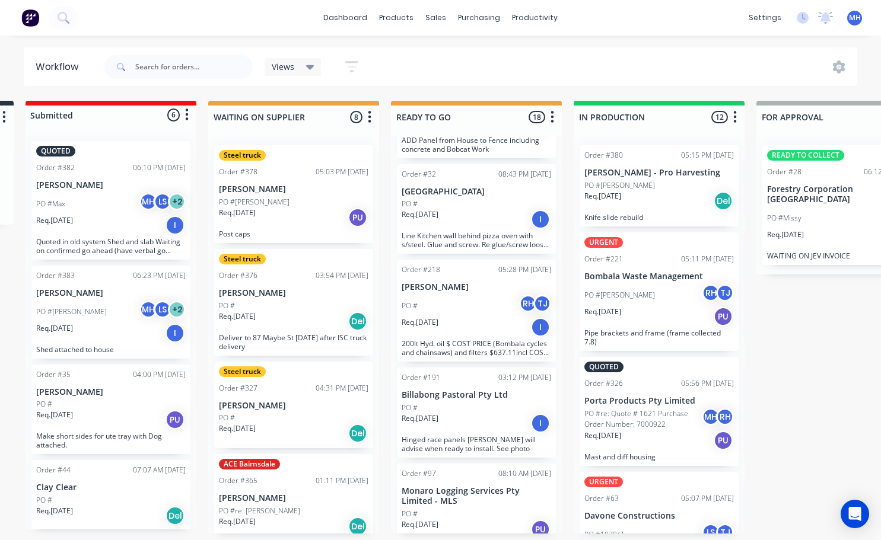
click at [477, 317] on div "Req. 22/07/25 I" at bounding box center [476, 327] width 149 height 20
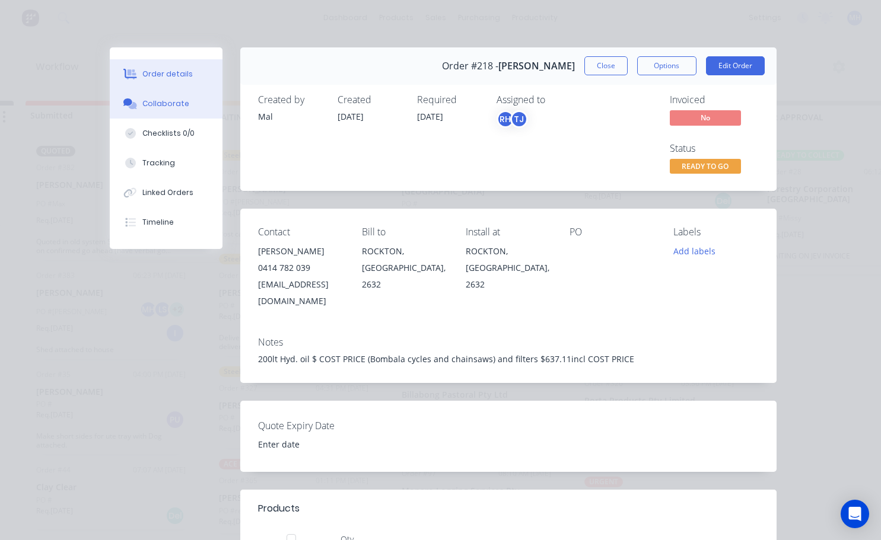
click at [149, 104] on div "Collaborate" at bounding box center [165, 103] width 47 height 11
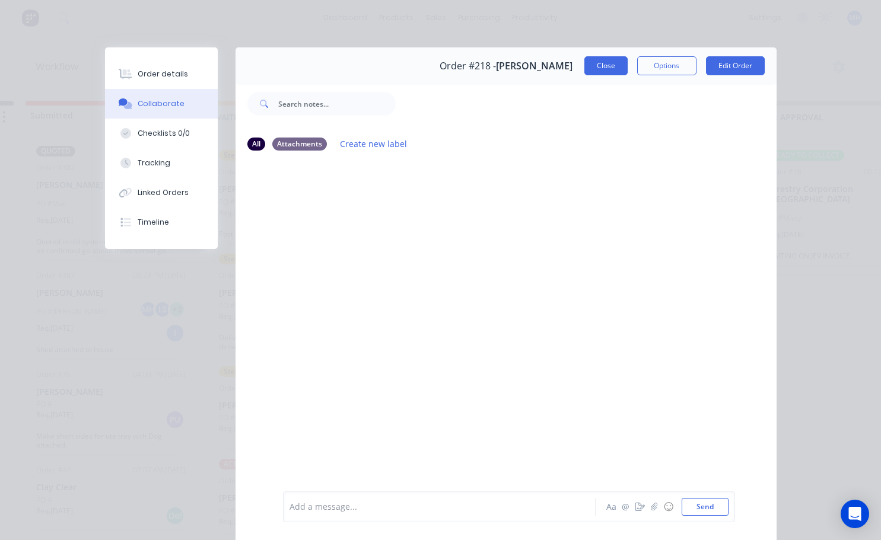
click at [600, 62] on button "Close" at bounding box center [605, 65] width 43 height 19
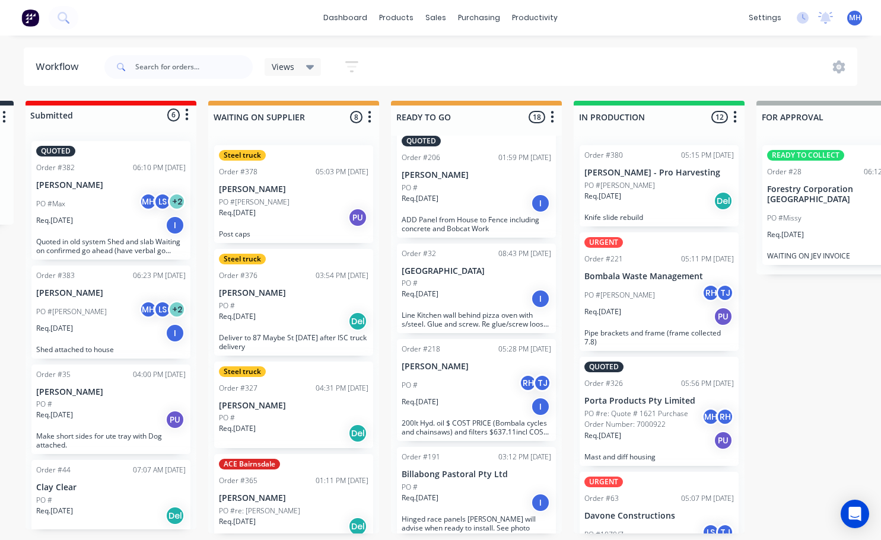
scroll to position [1068, 0]
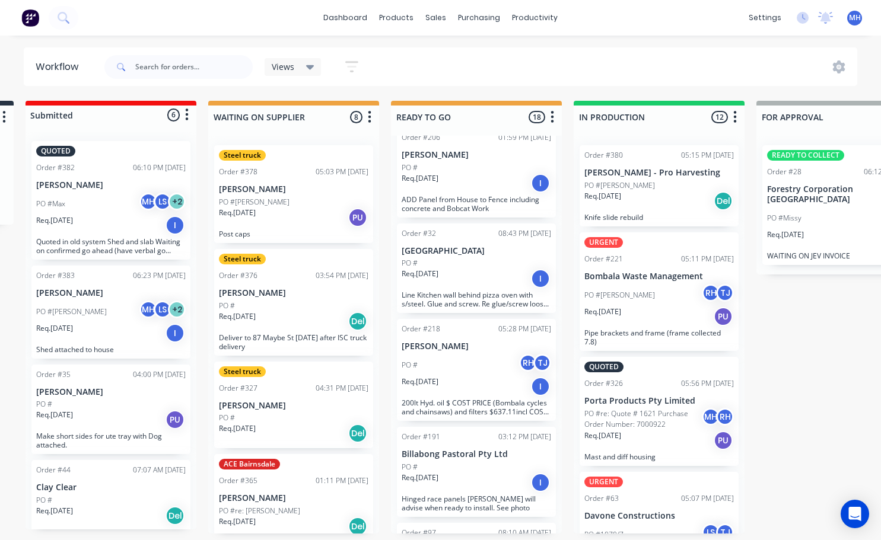
click at [468, 360] on div "PO # RH TJ" at bounding box center [476, 365] width 149 height 23
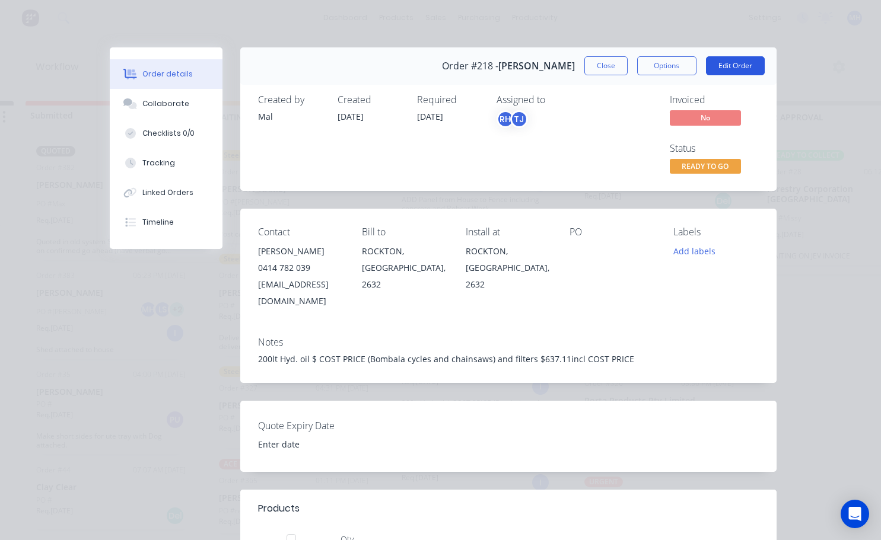
click at [736, 70] on button "Edit Order" at bounding box center [735, 65] width 59 height 19
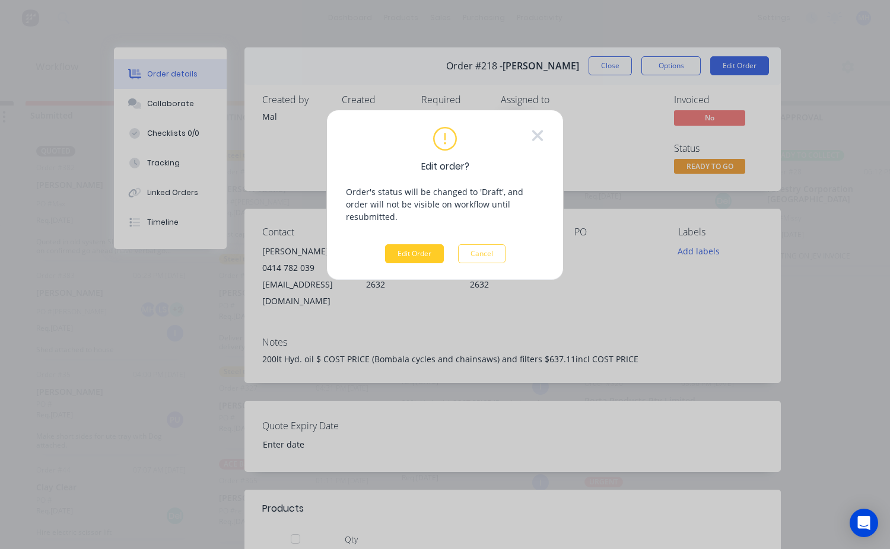
click at [426, 244] on button "Edit Order" at bounding box center [414, 253] width 59 height 19
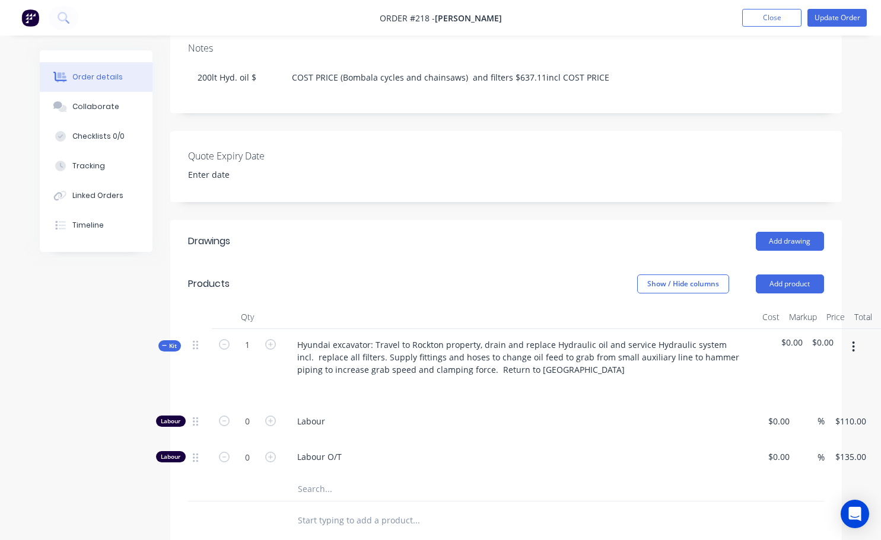
scroll to position [237, 0]
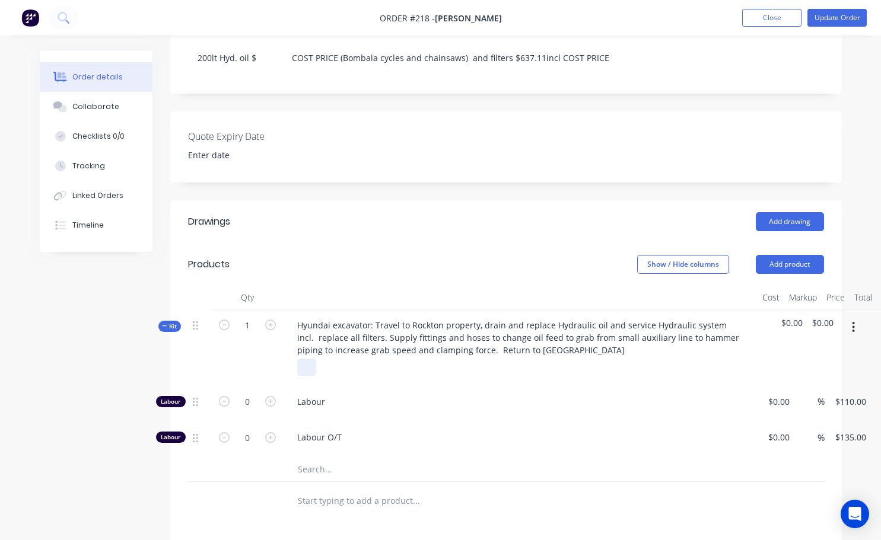
click at [300, 359] on div at bounding box center [306, 367] width 19 height 17
click at [852, 321] on icon "button" at bounding box center [853, 327] width 3 height 13
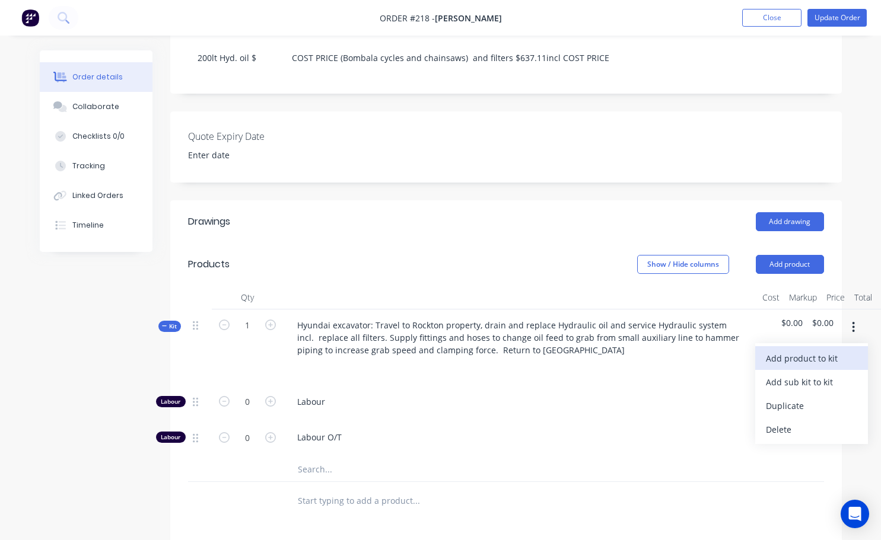
click at [809, 350] on div "Add product to kit" at bounding box center [811, 358] width 91 height 17
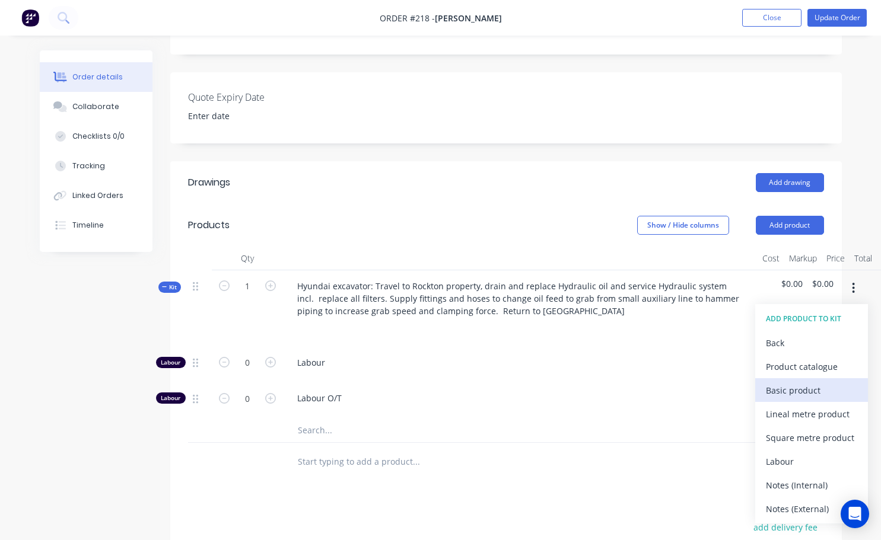
scroll to position [297, 0]
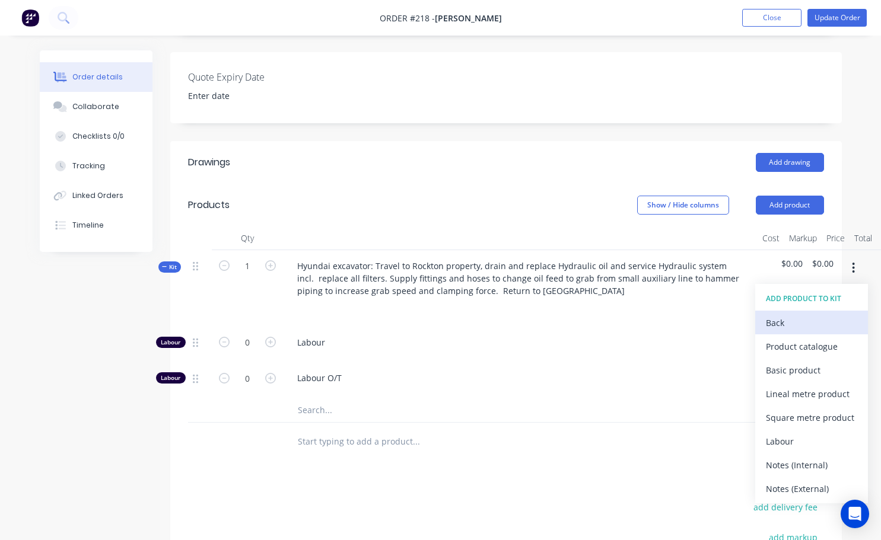
click at [773, 314] on div "Back" at bounding box center [811, 322] width 91 height 17
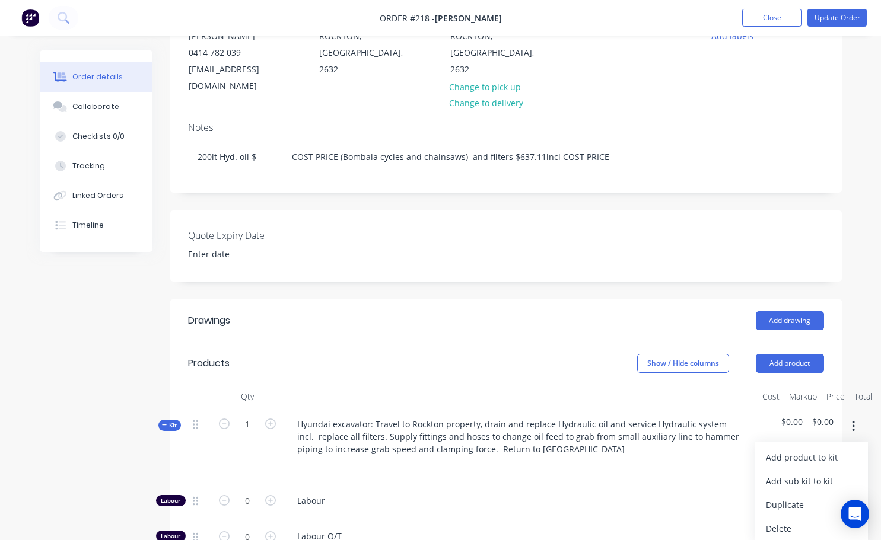
scroll to position [119, 0]
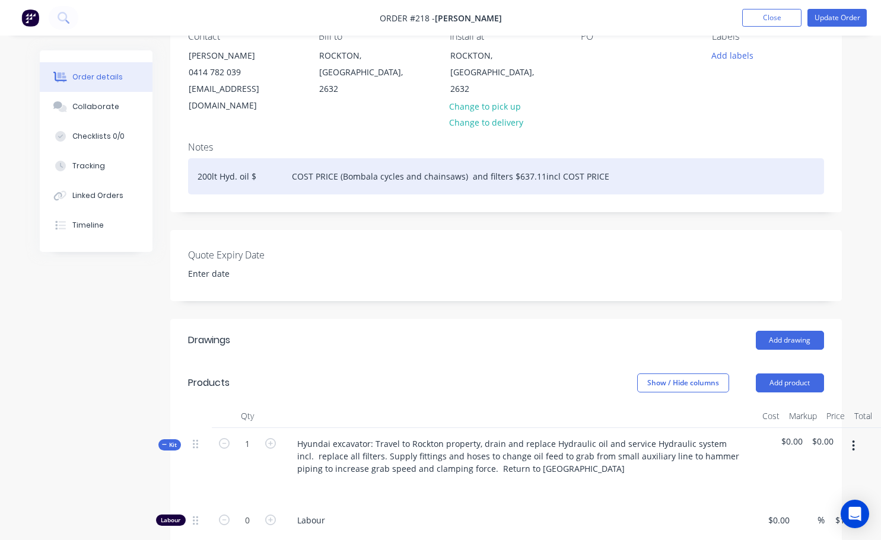
click at [200, 168] on div "200lt Hyd. oil $ COST PRICE (Bombala cycles and chainsaws) and filters $637.11i…" at bounding box center [506, 176] width 636 height 36
click at [597, 162] on div "200lt Hyd. oil $ COST PRICE (Bombala cycles and chainsaws) and filters $637.11i…" at bounding box center [506, 176] width 636 height 36
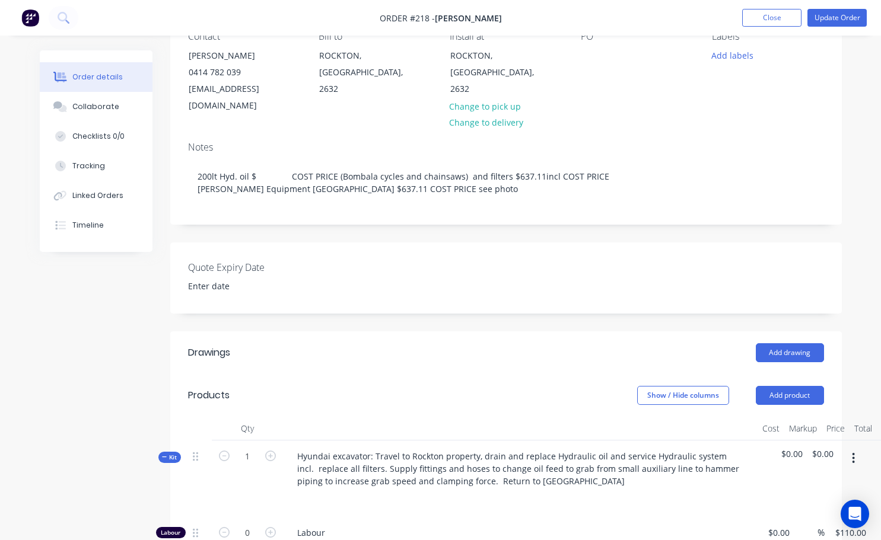
click at [485, 243] on div "Quote Expiry Date" at bounding box center [505, 278] width 671 height 71
click at [124, 110] on button "Collaborate" at bounding box center [96, 107] width 113 height 30
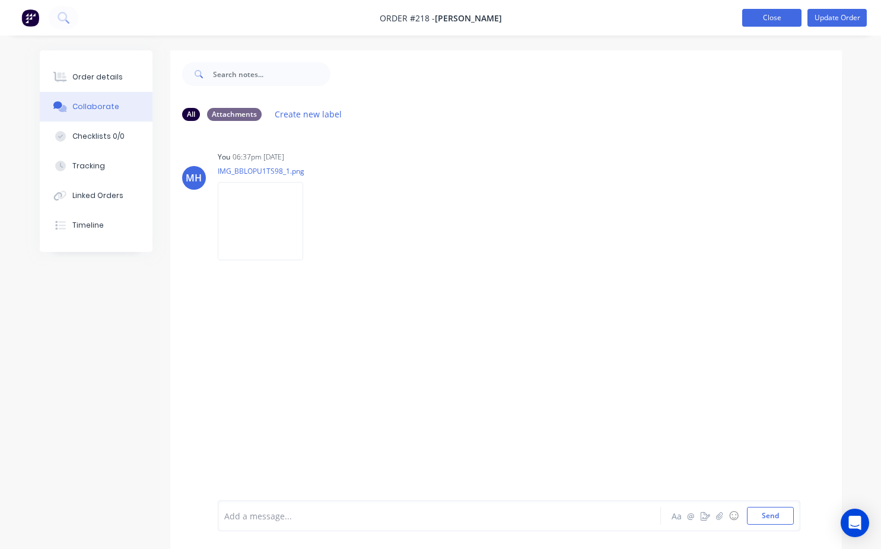
click at [777, 20] on button "Close" at bounding box center [771, 18] width 59 height 18
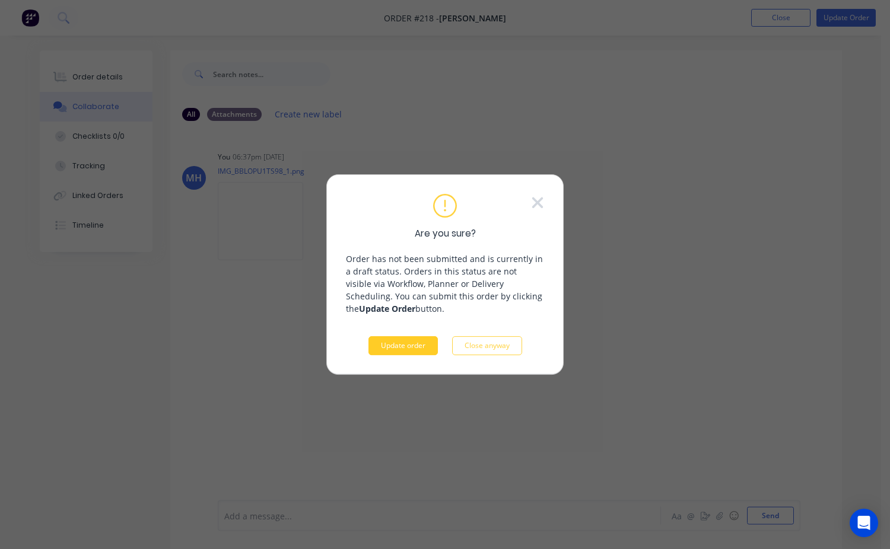
click at [426, 344] on button "Update order" at bounding box center [402, 345] width 69 height 19
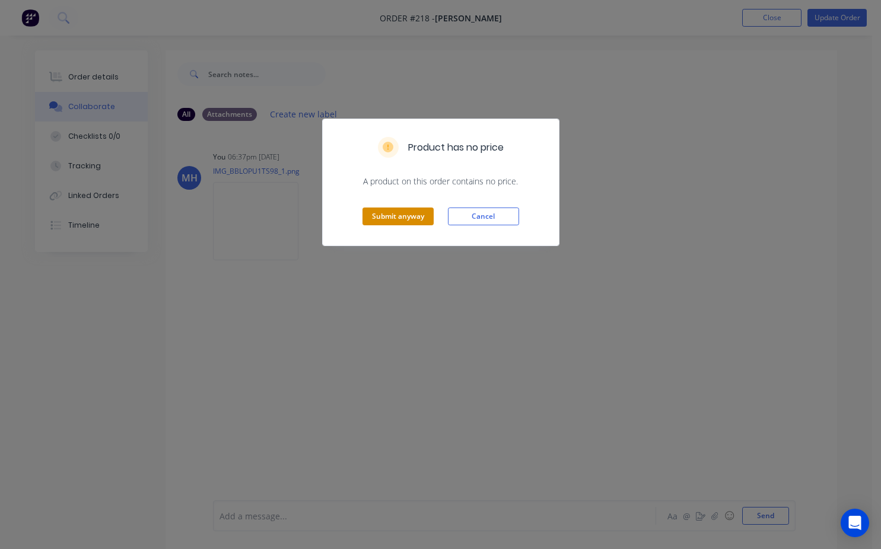
click at [415, 219] on button "Submit anyway" at bounding box center [397, 217] width 71 height 18
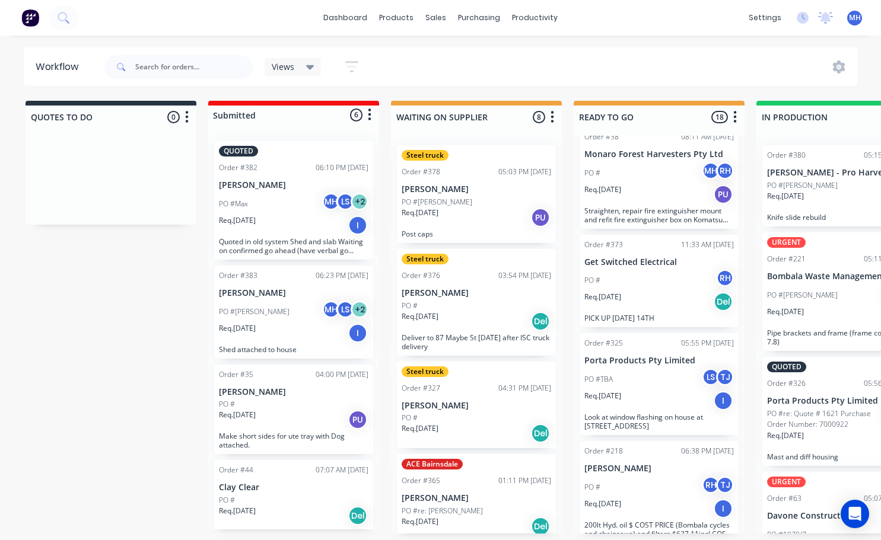
scroll to position [2, 0]
click at [629, 499] on div "Req. 22/07/25 I" at bounding box center [658, 509] width 149 height 20
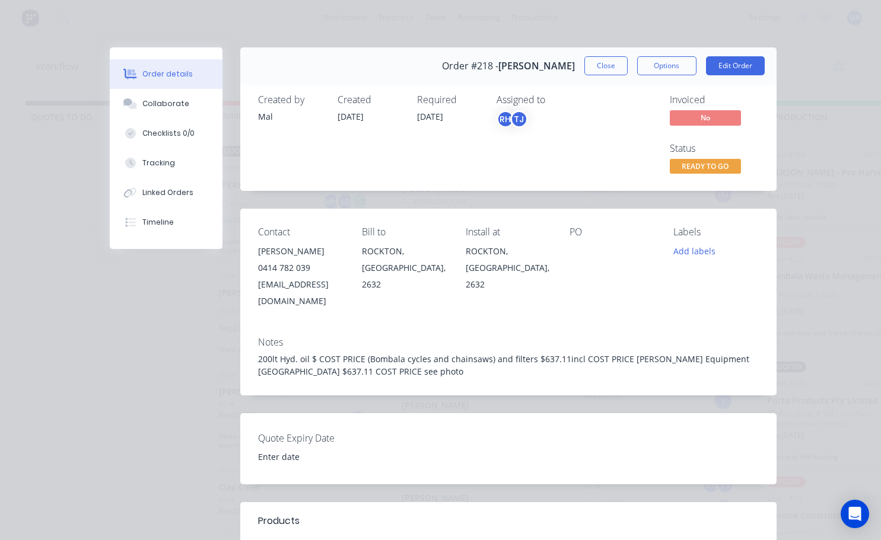
click at [618, 353] on div "200lt Hyd. oil $ COST PRICE (Bombala cycles and chainsaws) and filters $637.11i…" at bounding box center [508, 365] width 501 height 25
click at [607, 72] on button "Close" at bounding box center [605, 65] width 43 height 19
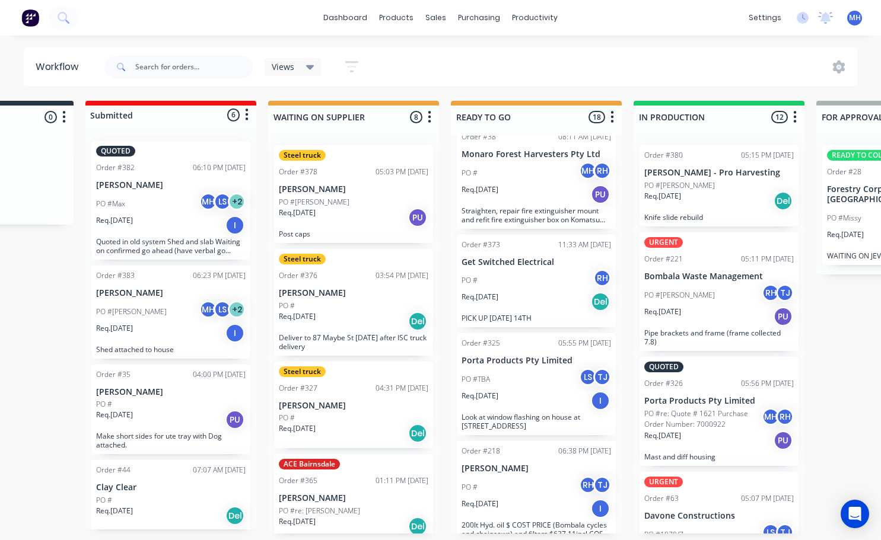
scroll to position [2, 119]
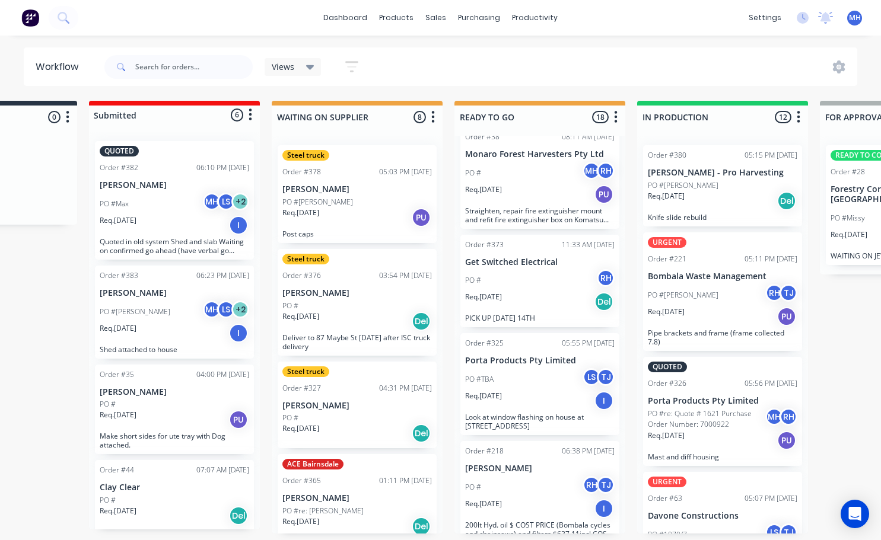
click at [526, 292] on div "Req. [DATE] Del" at bounding box center [539, 302] width 149 height 20
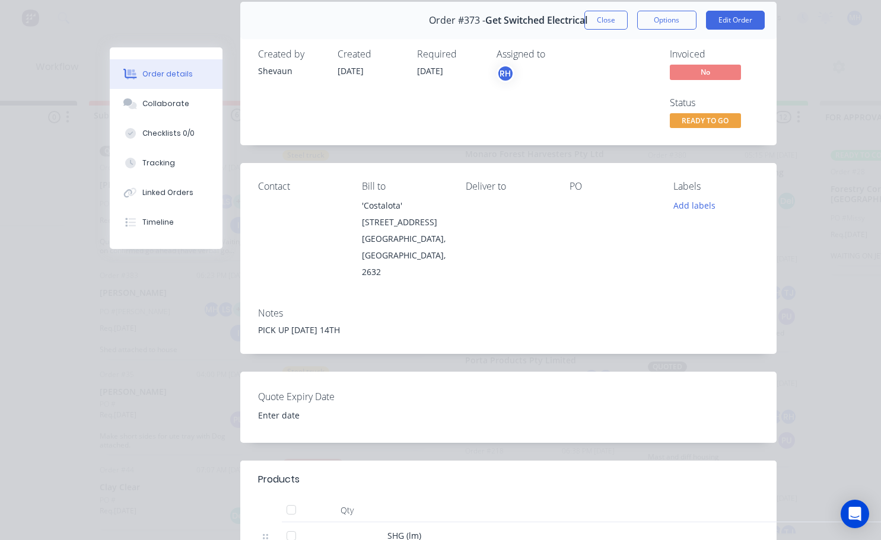
scroll to position [0, 0]
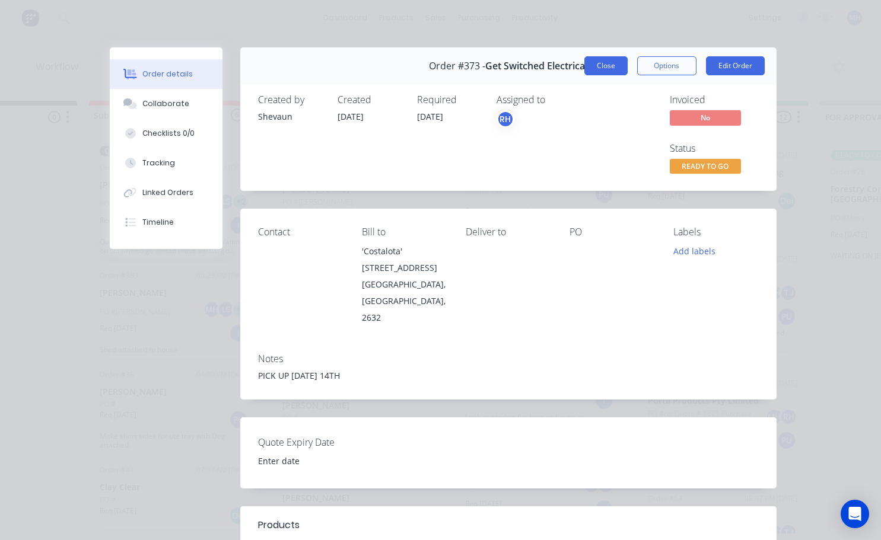
click at [593, 70] on button "Close" at bounding box center [605, 65] width 43 height 19
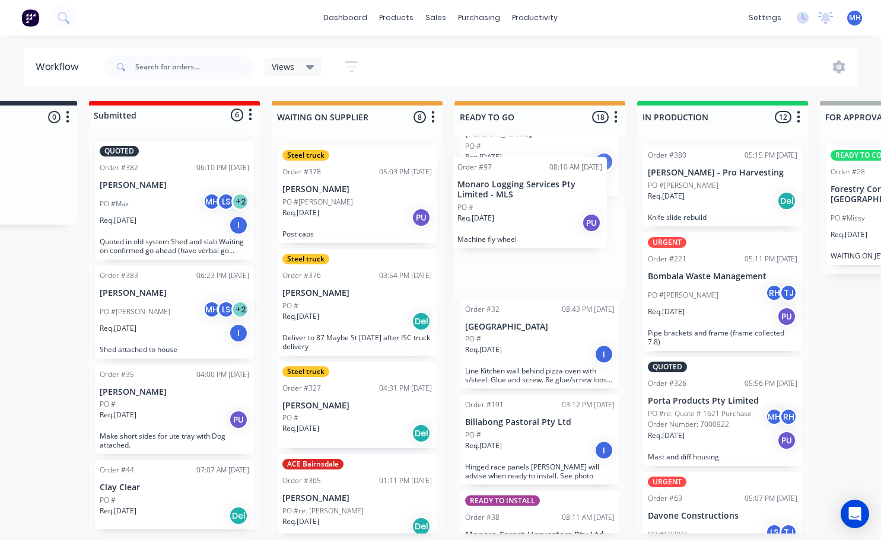
scroll to position [1059, 0]
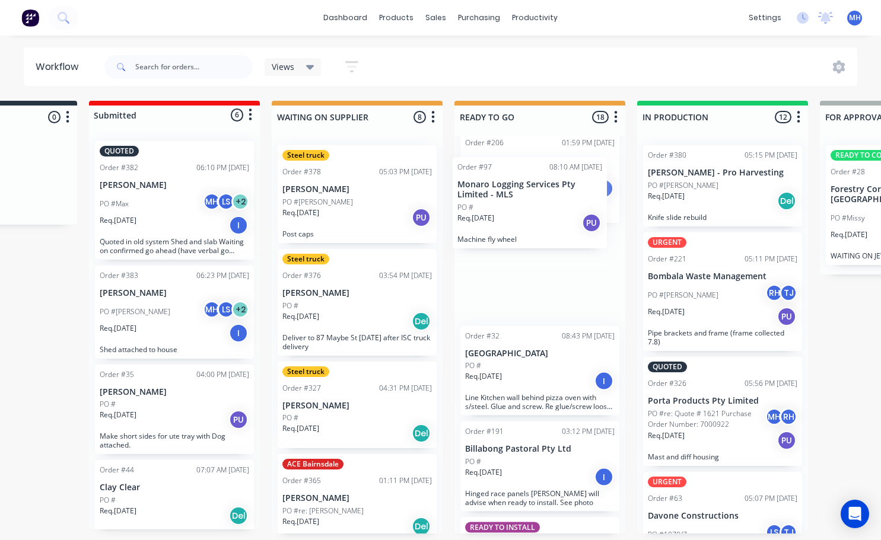
drag, startPoint x: 514, startPoint y: 208, endPoint x: 506, endPoint y: 250, distance: 42.8
click at [506, 250] on div "URGENT Order #377 04:55 PM 12/08/25 Pelz Harvest PO #Terry MH Req. 12/08/25 PU …" at bounding box center [539, 335] width 171 height 398
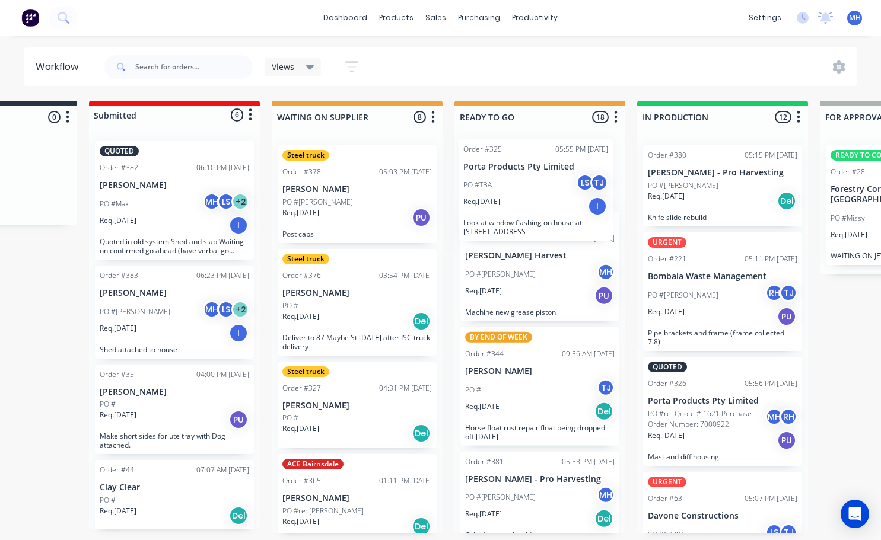
scroll to position [0, 0]
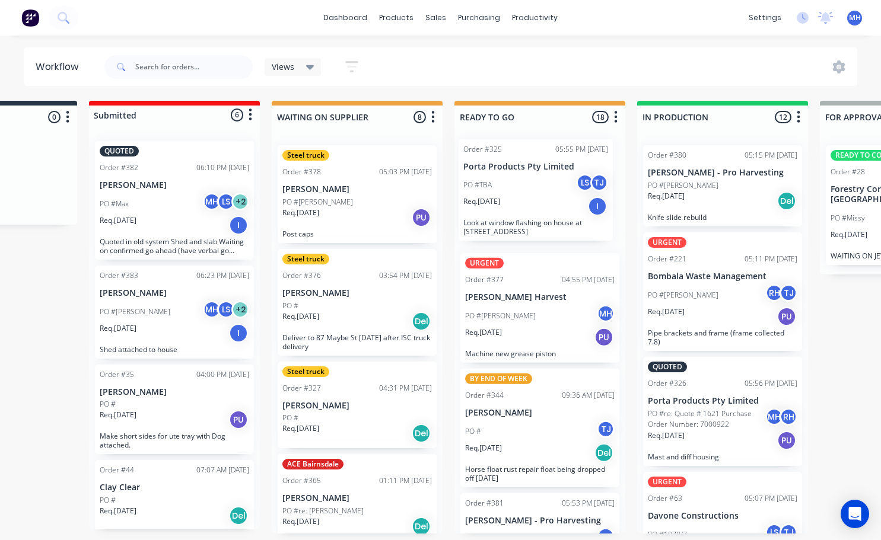
drag, startPoint x: 503, startPoint y: 378, endPoint x: 505, endPoint y: 137, distance: 240.8
click at [505, 137] on div "URGENT Order #377 04:55 PM 12/08/25 Pelz Harvest PO #Terry MH Req. 12/08/25 PU …" at bounding box center [539, 335] width 171 height 398
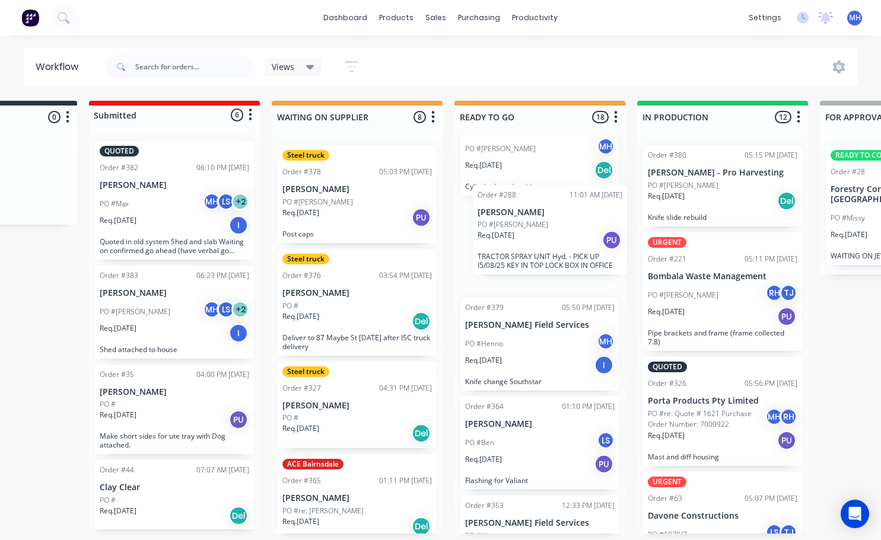
scroll to position [390, 0]
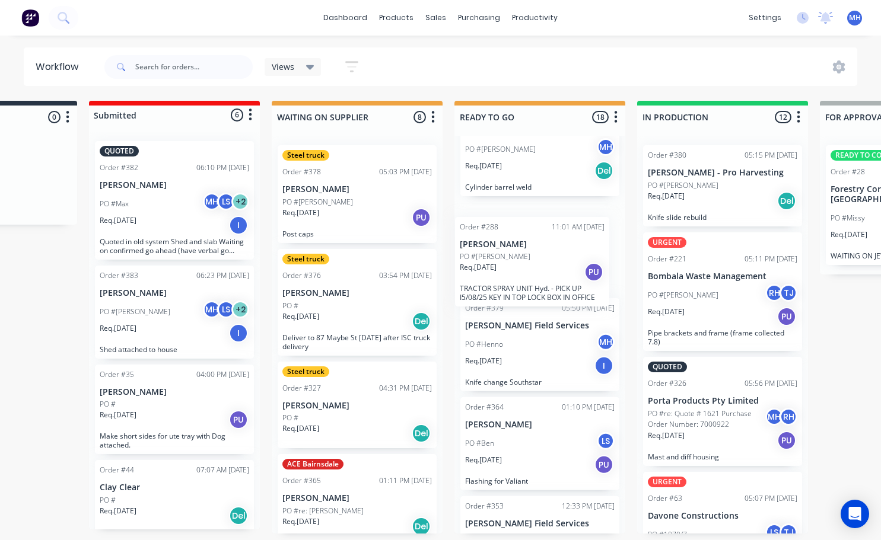
drag, startPoint x: 527, startPoint y: 403, endPoint x: 524, endPoint y: 274, distance: 128.7
click at [524, 274] on div "Order #325 05:55 PM 12/08/25 Porta Products Pty Limited PO #TBA LS TJ Req. 13/0…" at bounding box center [539, 335] width 171 height 398
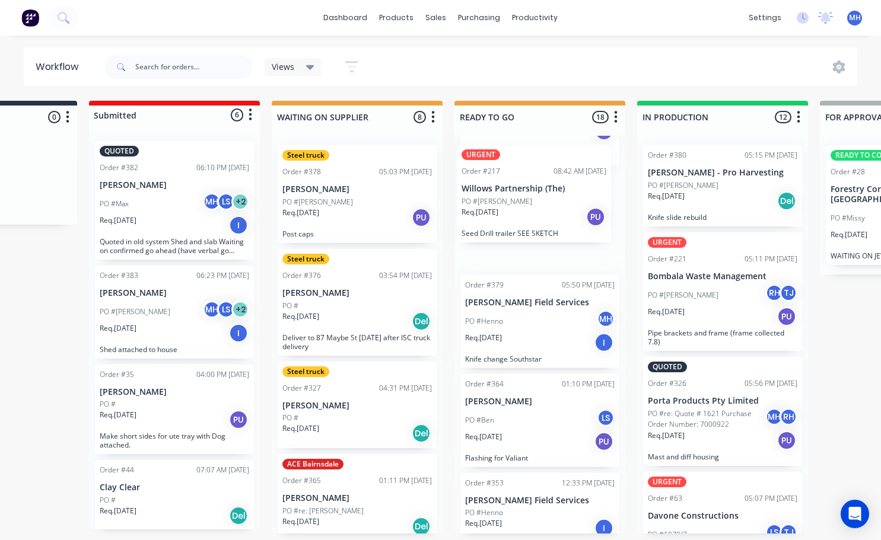
scroll to position [469, 0]
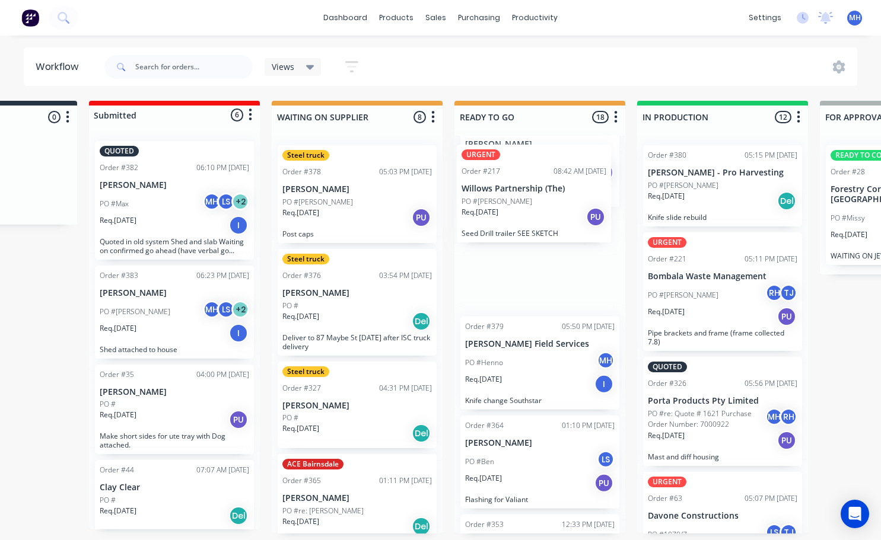
drag, startPoint x: 532, startPoint y: 418, endPoint x: 529, endPoint y: 215, distance: 202.9
click at [529, 215] on div "Order #325 05:55 PM 12/08/25 Porta Products Pty Limited PO #TBA LS TJ Req. 13/0…" at bounding box center [539, 335] width 171 height 398
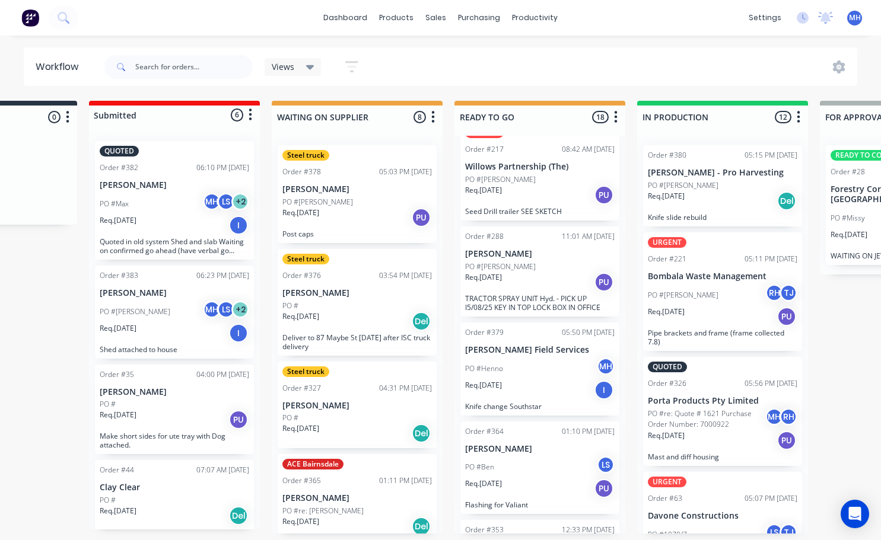
scroll to position [410, 0]
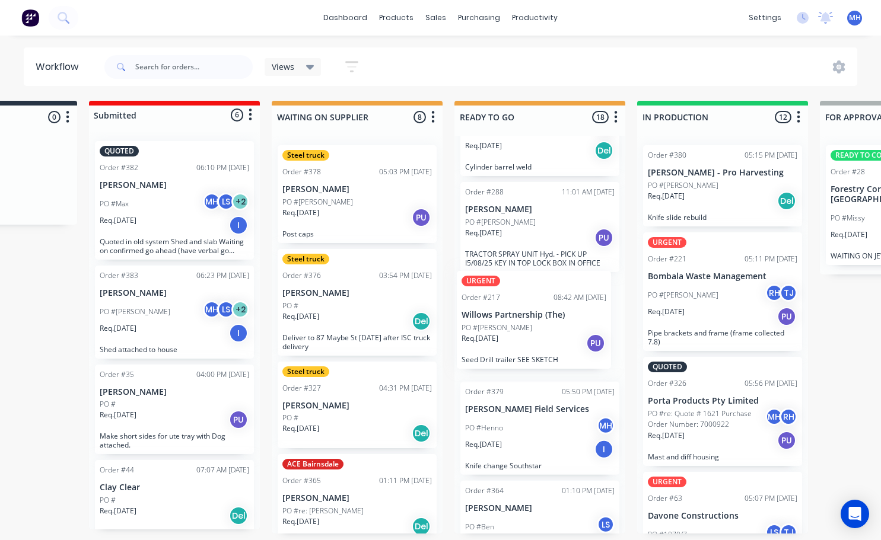
drag, startPoint x: 517, startPoint y: 246, endPoint x: 514, endPoint y: 341, distance: 94.9
click at [514, 341] on div "Order #325 05:55 PM 12/08/25 Porta Products Pty Limited PO #TBA LS TJ Req. 13/0…" at bounding box center [539, 335] width 171 height 398
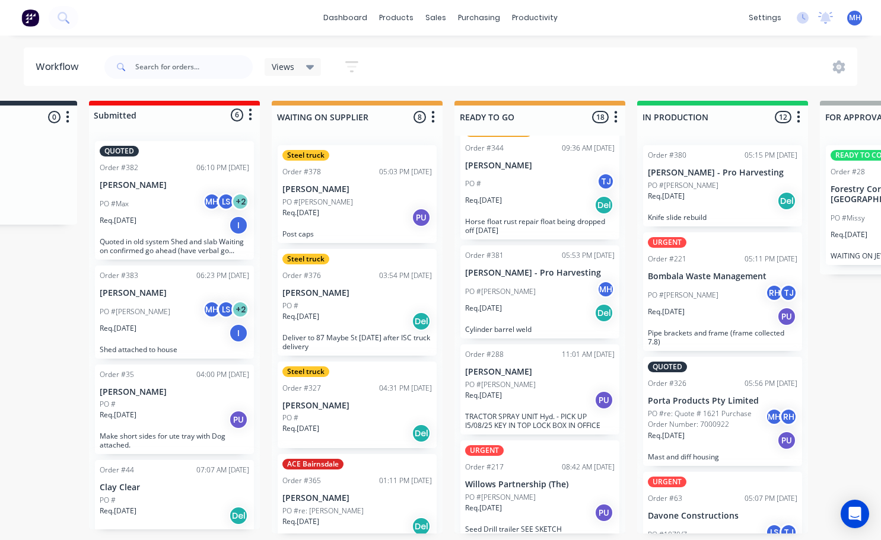
scroll to position [232, 0]
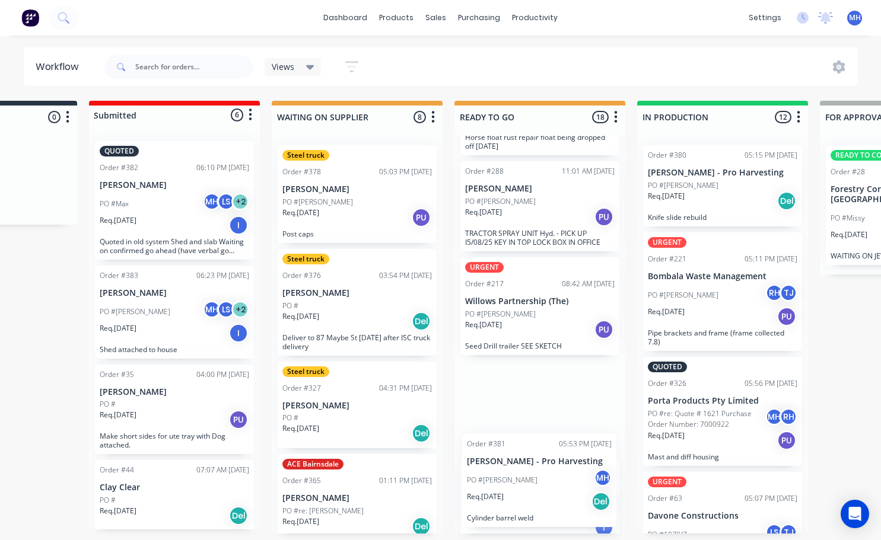
drag, startPoint x: 505, startPoint y: 321, endPoint x: 506, endPoint y: 490, distance: 168.4
click at [507, 496] on div "Order #325 05:55 PM 12/08/25 Porta Products Pty Limited PO #TBA LS TJ Req. 13/0…" at bounding box center [539, 335] width 171 height 398
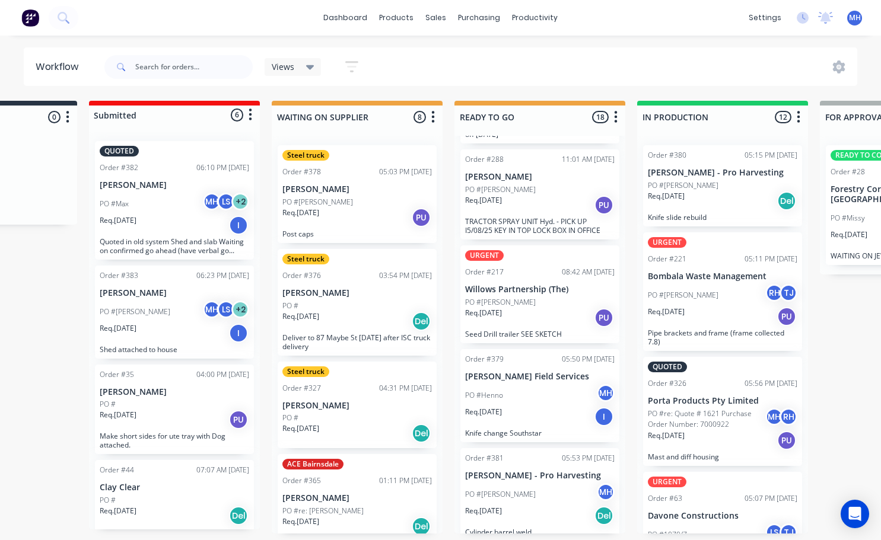
scroll to position [455, 0]
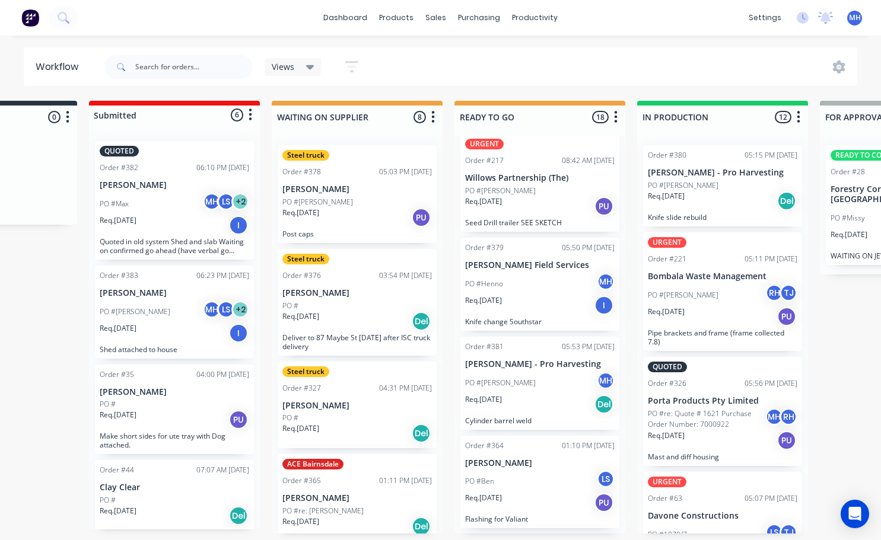
click at [521, 299] on div "Req. [DATE] I" at bounding box center [539, 305] width 149 height 20
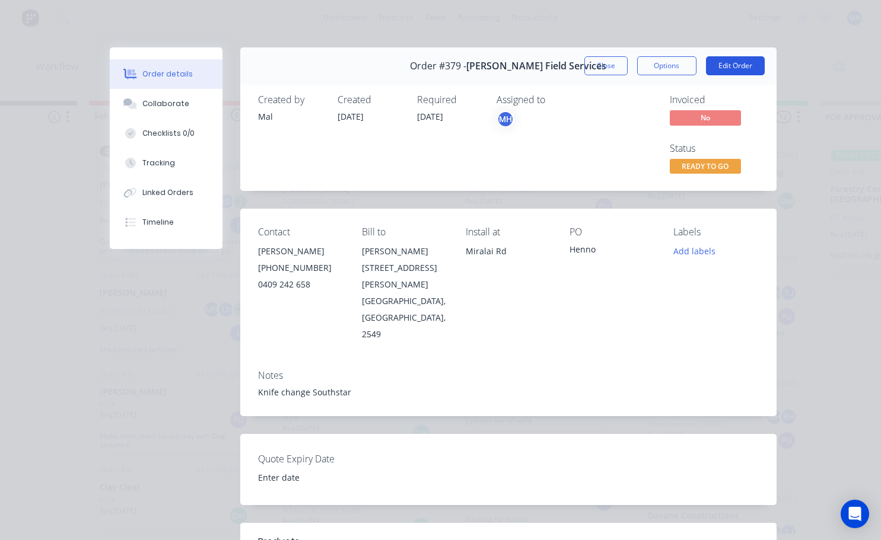
click at [738, 60] on button "Edit Order" at bounding box center [735, 65] width 59 height 19
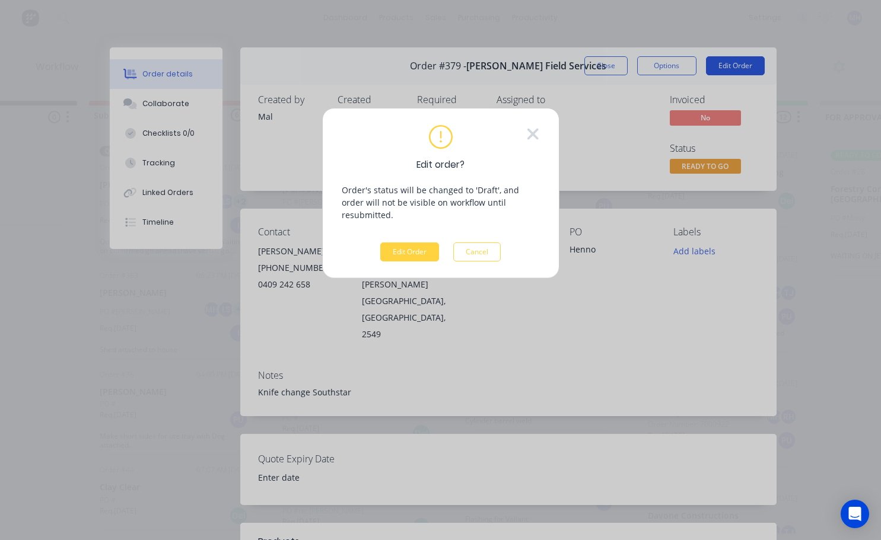
scroll to position [0, 119]
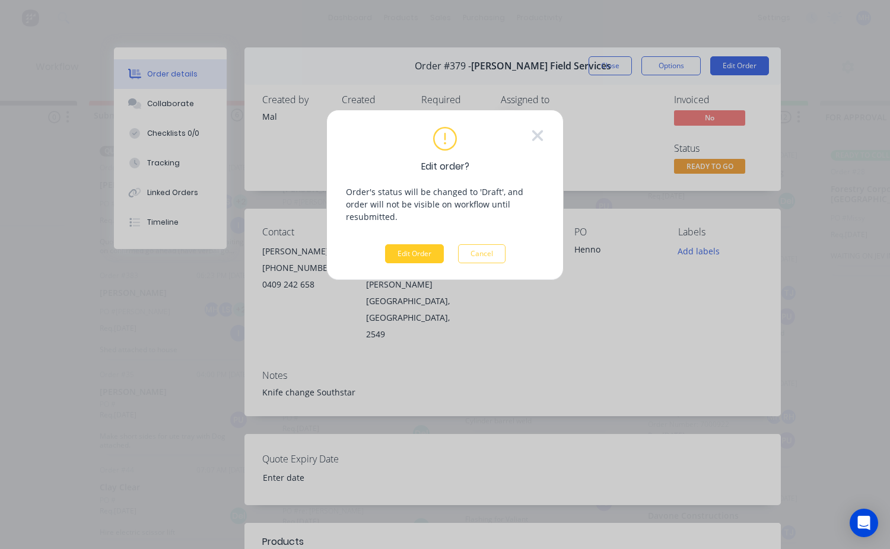
click at [412, 249] on button "Edit Order" at bounding box center [414, 253] width 59 height 19
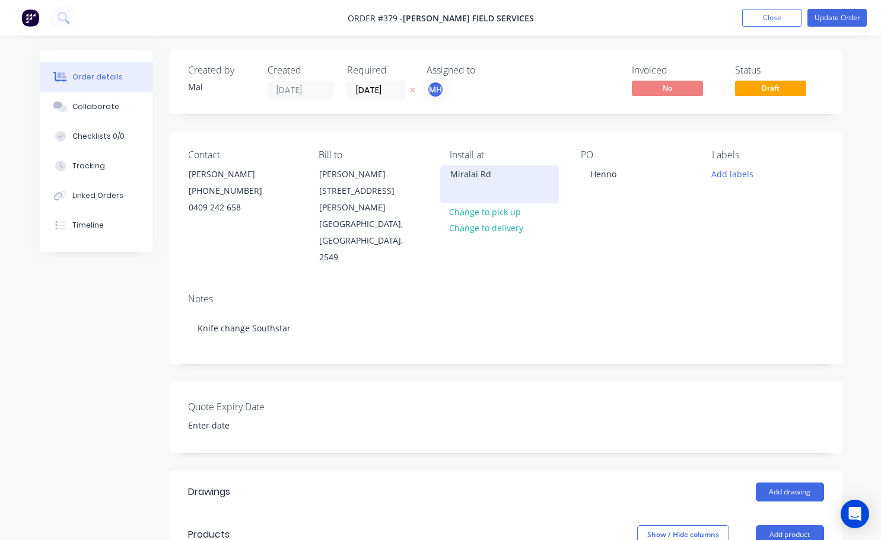
click at [473, 184] on div "Miralai Rd" at bounding box center [499, 184] width 119 height 38
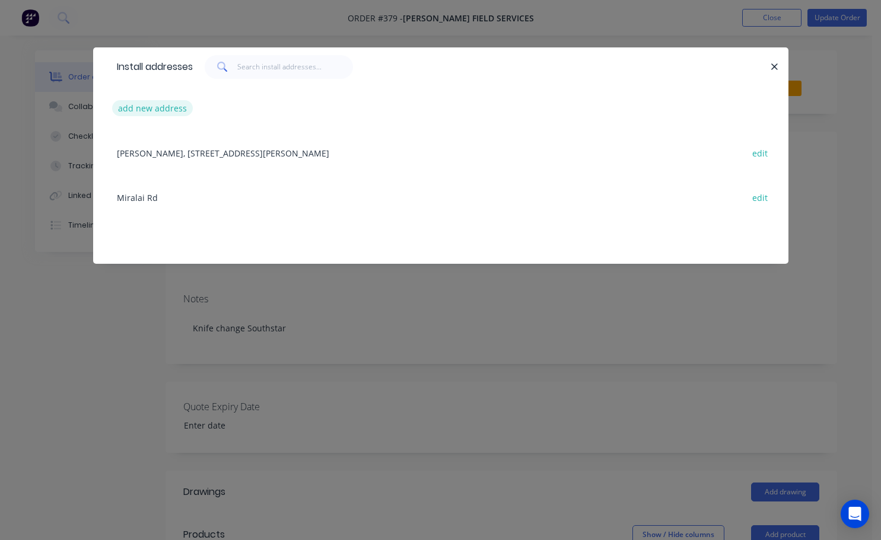
click at [145, 112] on button "add new address" at bounding box center [152, 108] width 81 height 16
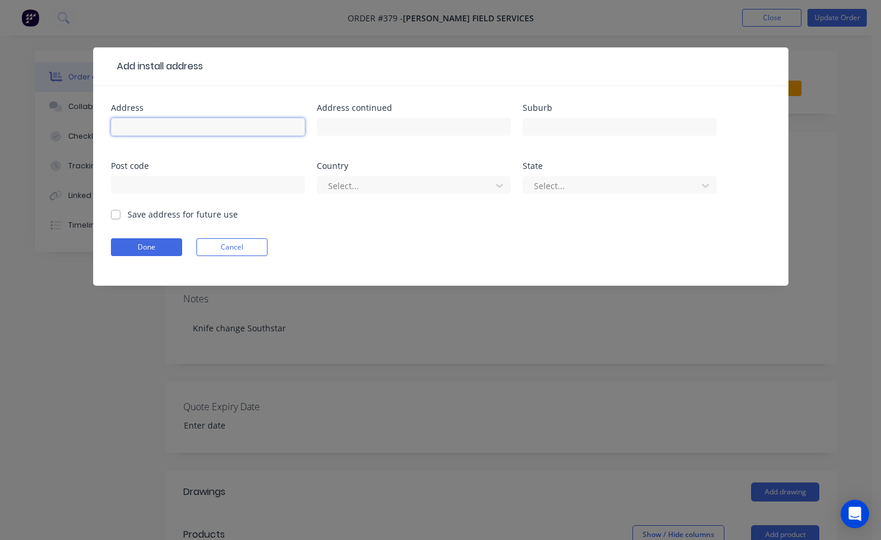
click at [139, 124] on input "text" at bounding box center [208, 127] width 194 height 18
type input "Mcleods rd"
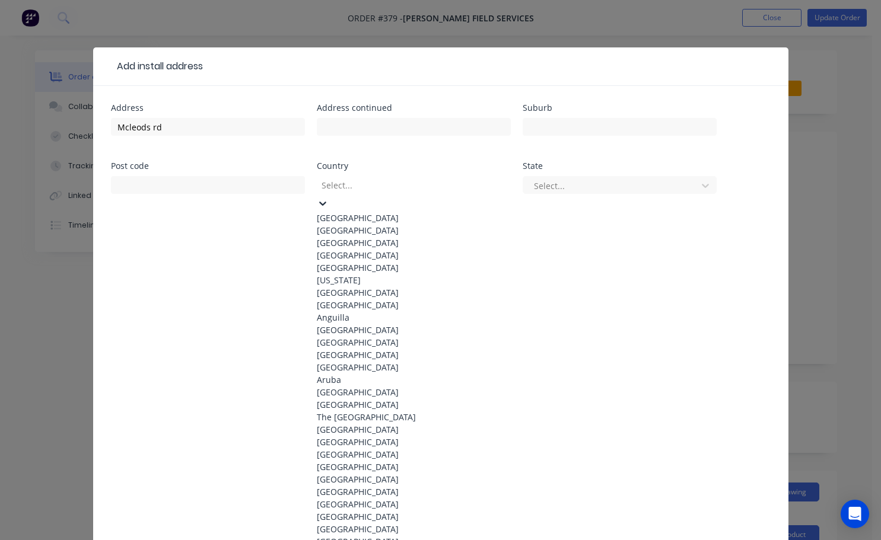
click at [341, 181] on div at bounding box center [405, 185] width 171 height 15
click at [408, 212] on div "[GEOGRAPHIC_DATA]" at bounding box center [414, 218] width 194 height 12
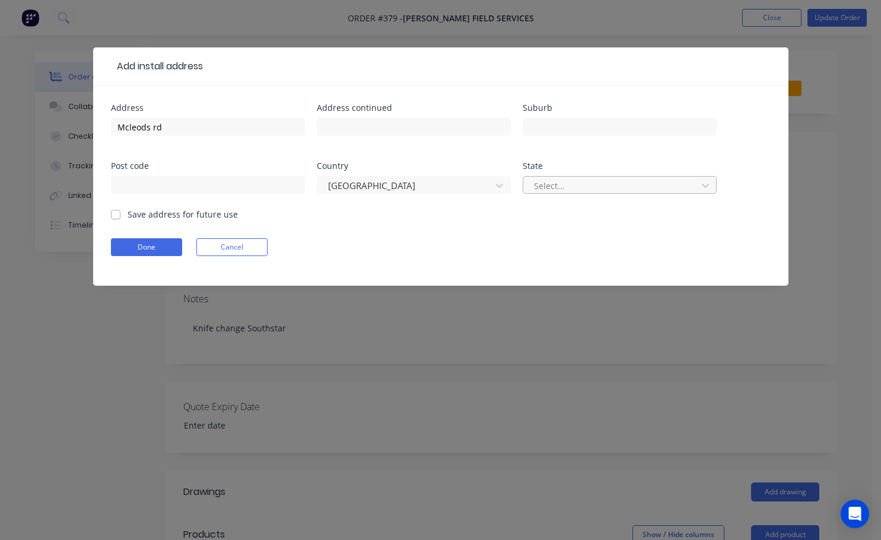
click at [536, 181] on div at bounding box center [612, 186] width 158 height 15
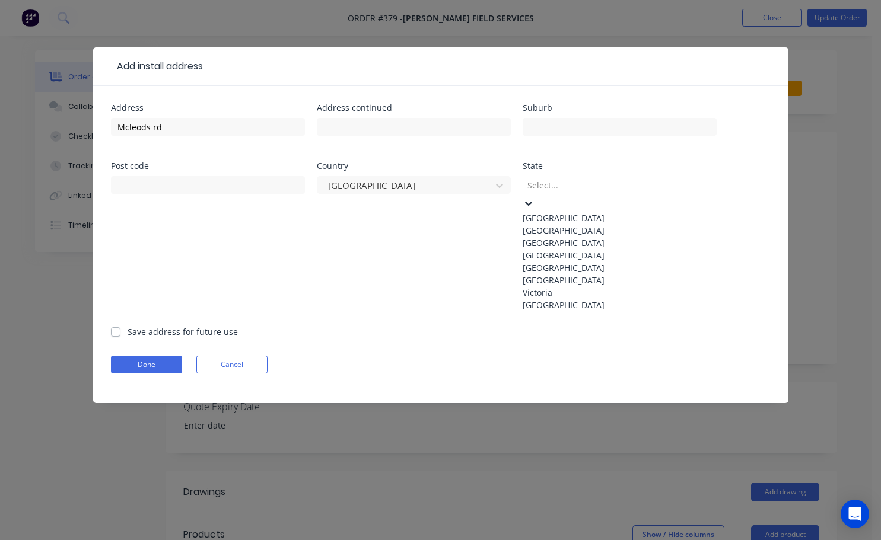
click at [571, 237] on div "New South Wales" at bounding box center [620, 230] width 194 height 12
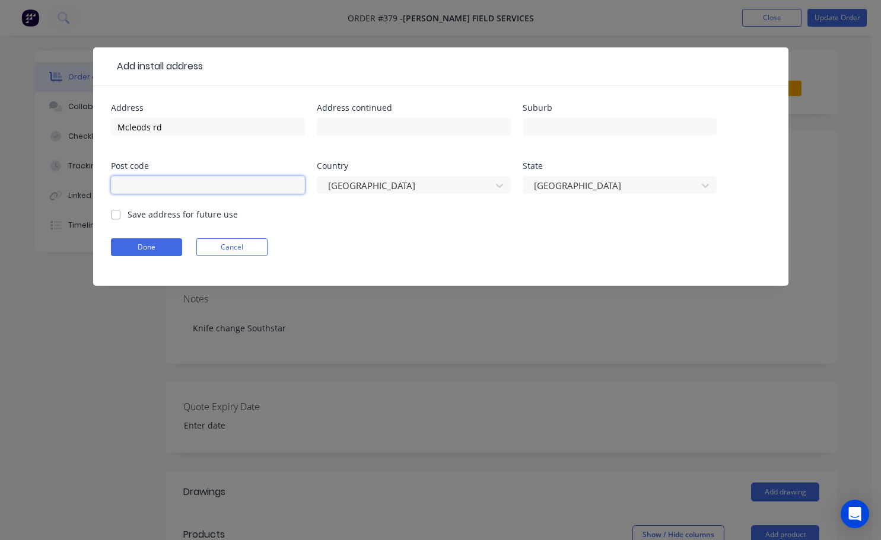
click at [129, 190] on input "text" at bounding box center [208, 185] width 194 height 18
type input "2632"
click at [128, 212] on label "Save address for future use" at bounding box center [183, 214] width 110 height 12
click at [116, 212] on input "Save address for future use" at bounding box center [115, 213] width 9 height 11
checkbox input "true"
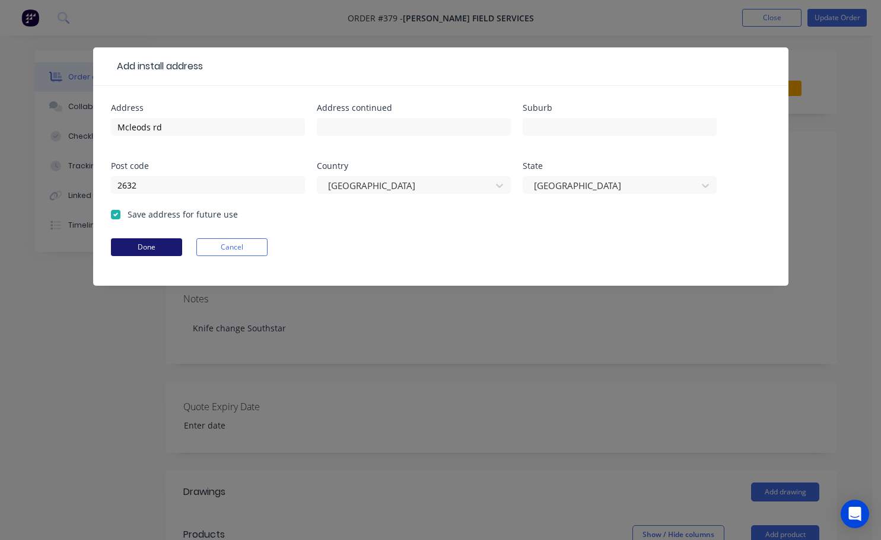
click at [140, 243] on button "Done" at bounding box center [146, 247] width 71 height 18
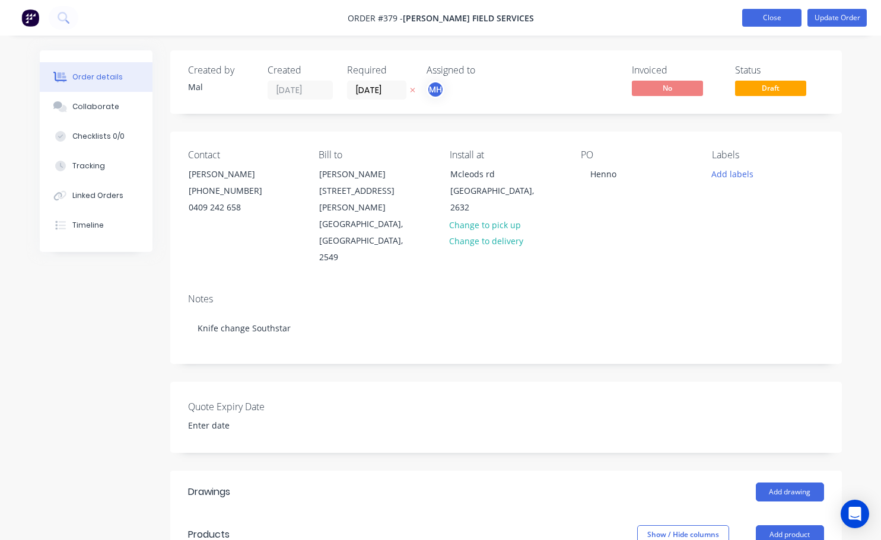
click at [781, 17] on button "Close" at bounding box center [771, 18] width 59 height 18
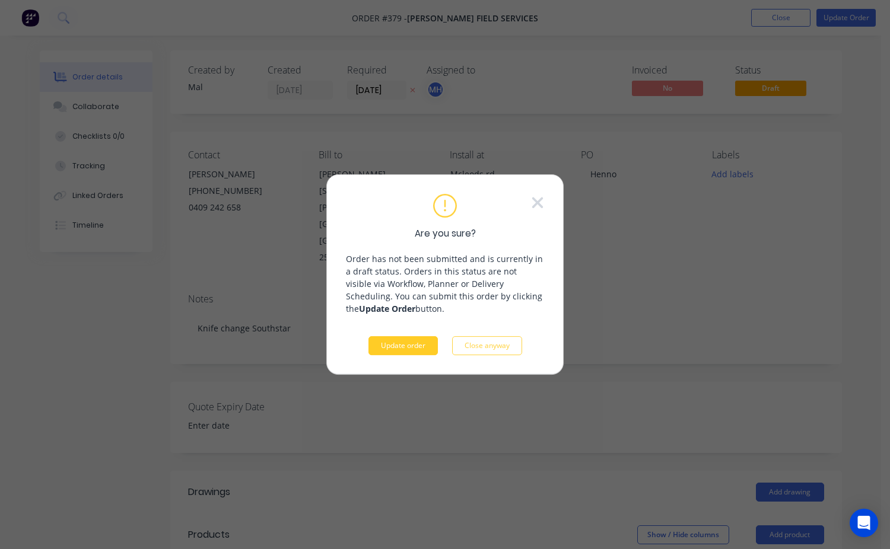
click at [422, 340] on button "Update order" at bounding box center [402, 345] width 69 height 19
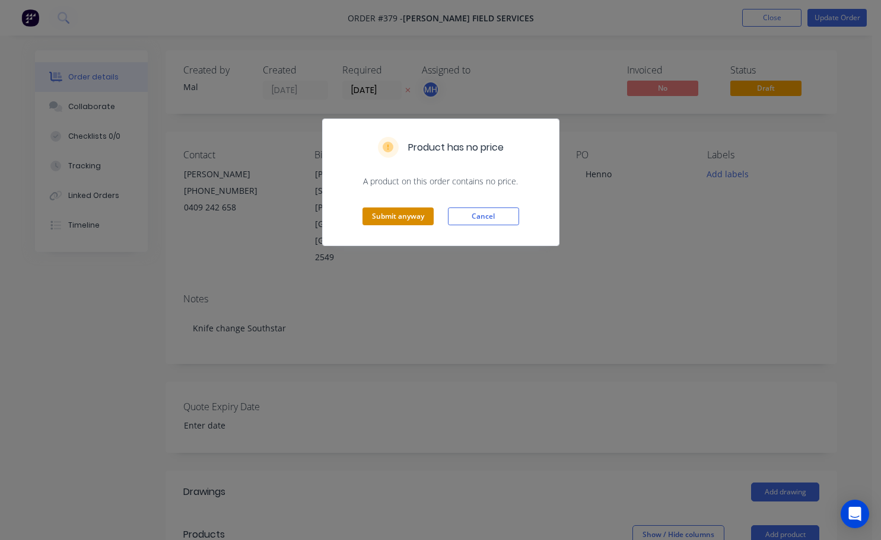
click at [389, 216] on button "Submit anyway" at bounding box center [397, 217] width 71 height 18
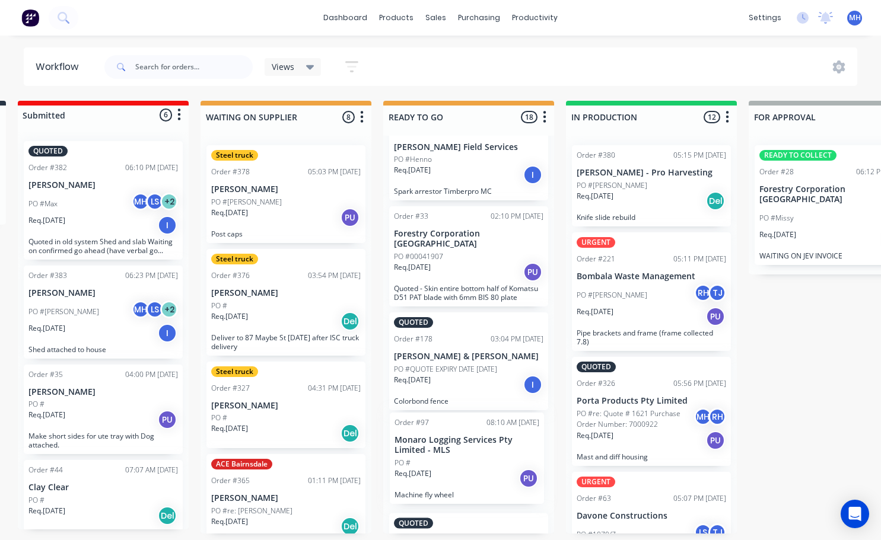
scroll to position [2, 190]
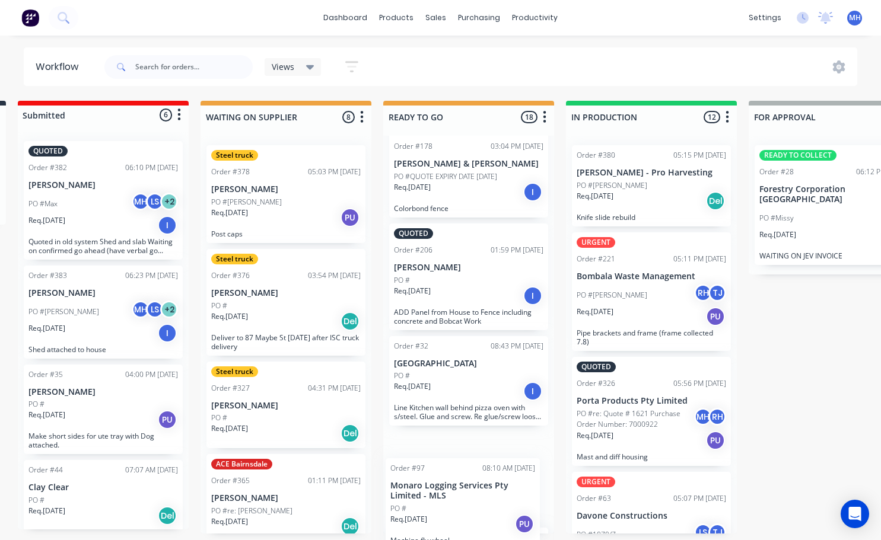
click at [466, 443] on div "Order #325 05:55 PM 12/08/25 Porta Products Pty Limited PO #TBA LS TJ Req. 13/0…" at bounding box center [468, 335] width 171 height 398
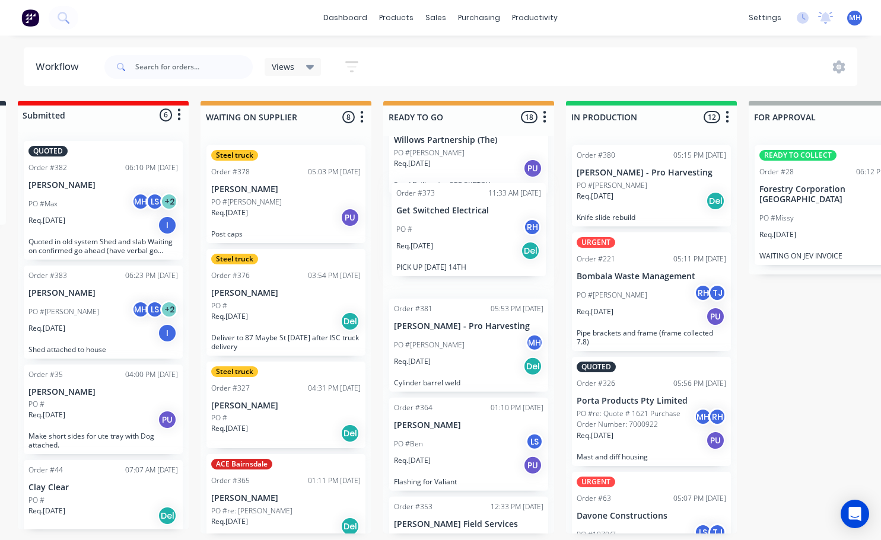
scroll to position [490, 0]
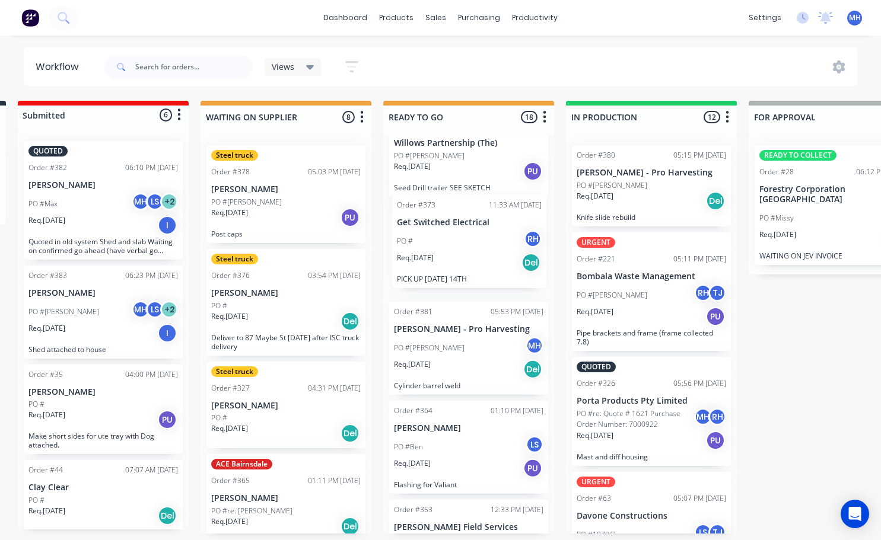
drag, startPoint x: 462, startPoint y: 444, endPoint x: 468, endPoint y: 253, distance: 191.1
click at [468, 253] on div "Order #325 05:55 PM 12/08/25 Porta Products Pty Limited PO #TBA LS TJ Req. 13/0…" at bounding box center [468, 335] width 171 height 398
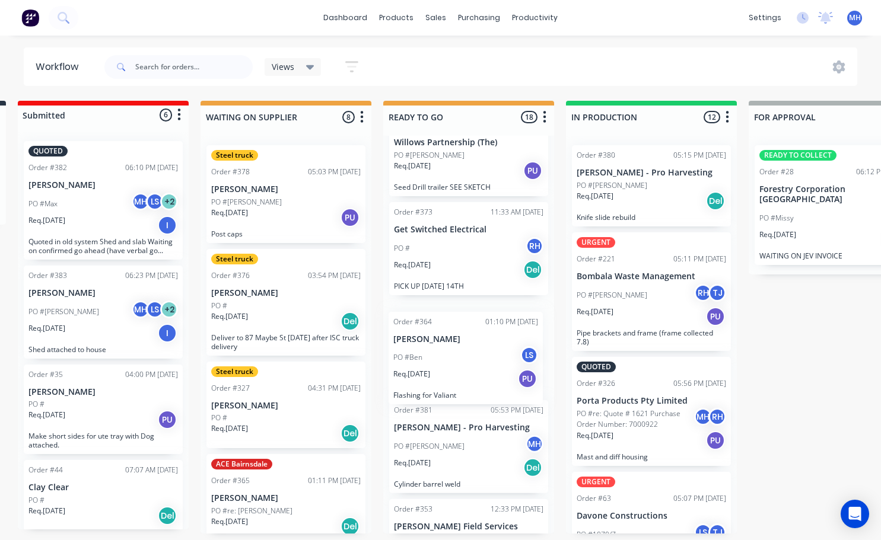
drag, startPoint x: 464, startPoint y: 448, endPoint x: 463, endPoint y: 353, distance: 95.5
click at [463, 353] on div "Order #325 05:55 PM 12/08/25 Porta Products Pty Limited PO #TBA LS TJ Req. 13/0…" at bounding box center [468, 335] width 171 height 398
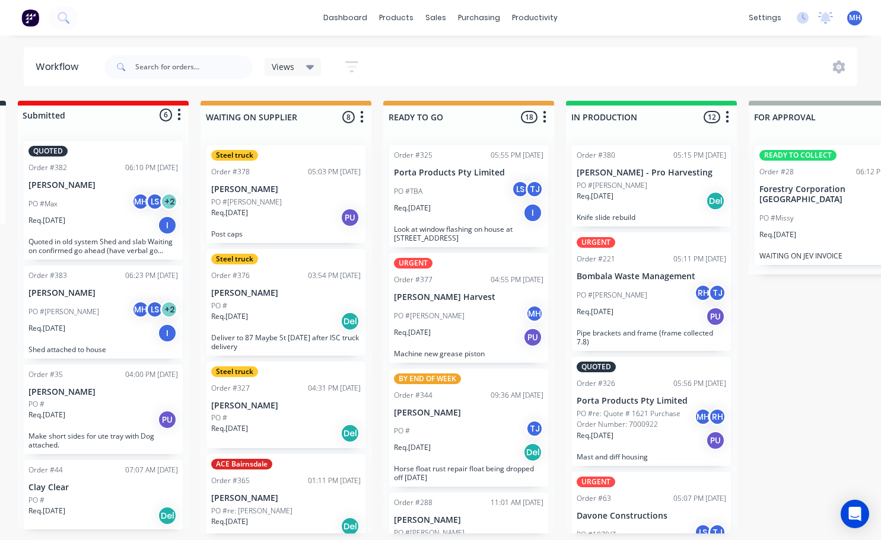
scroll to position [0, 190]
click at [469, 278] on div "Order #377 04:55 PM 12/08/25" at bounding box center [468, 280] width 149 height 11
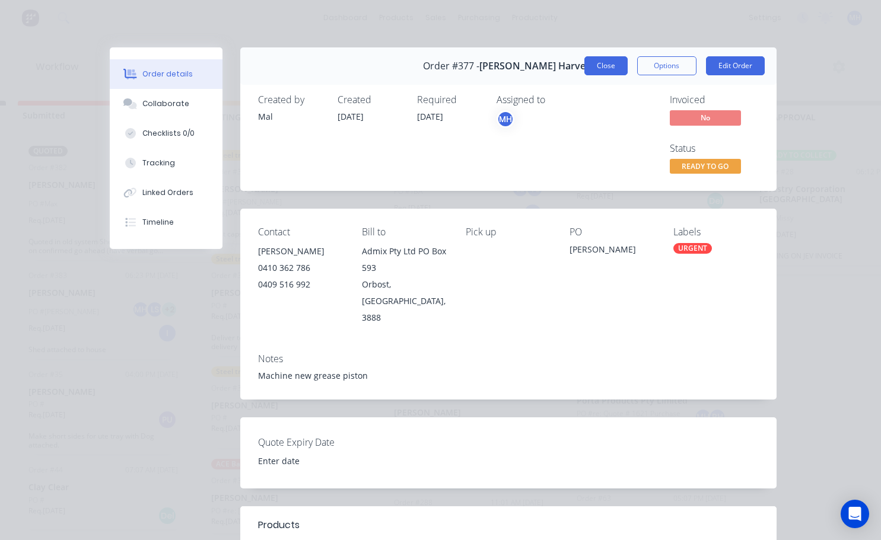
click at [613, 70] on button "Close" at bounding box center [605, 65] width 43 height 19
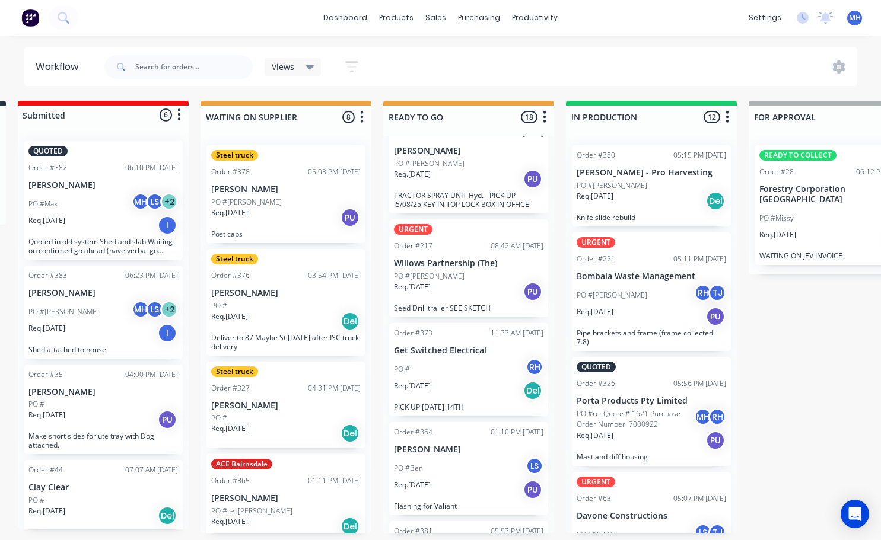
scroll to position [356, 0]
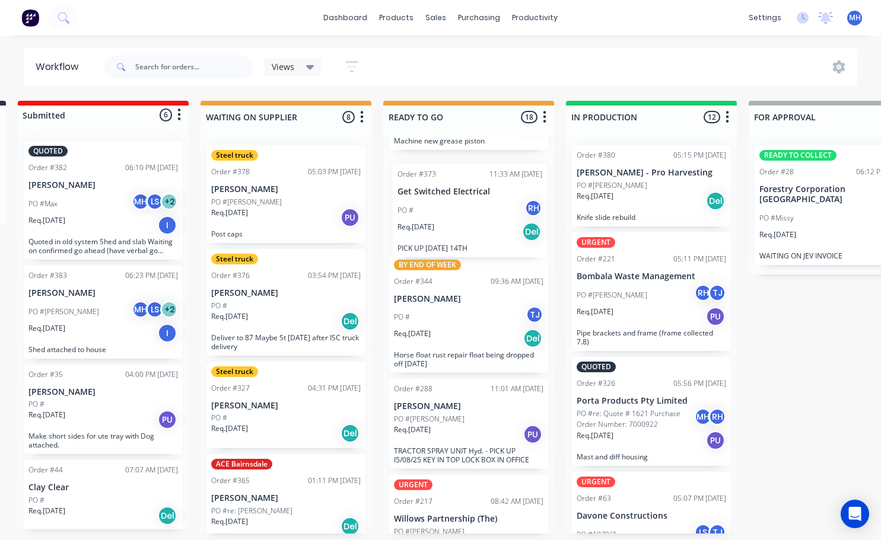
drag, startPoint x: 461, startPoint y: 409, endPoint x: 462, endPoint y: 240, distance: 169.0
click at [462, 240] on div "Order #325 05:55 PM 12/08/25 Porta Products Pty Limited PO #TBA LS TJ Req. 13/0…" at bounding box center [468, 335] width 171 height 398
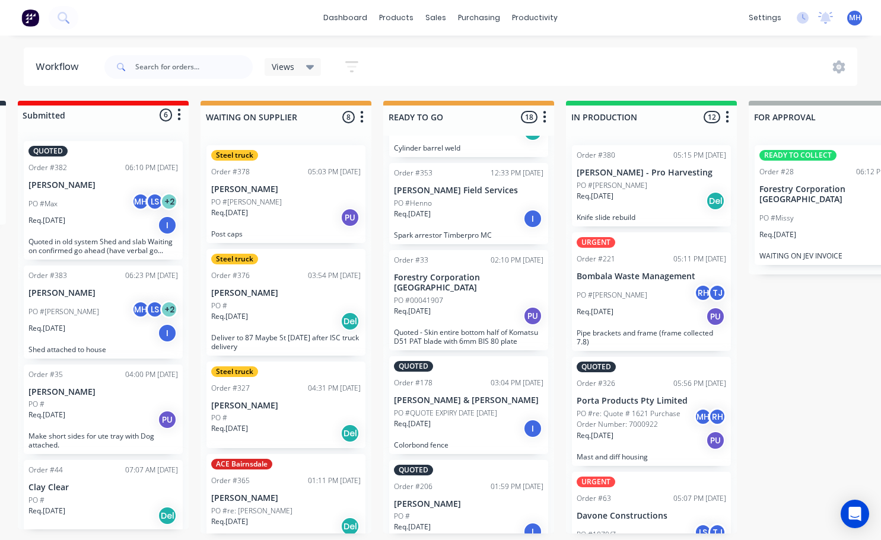
scroll to position [830, 0]
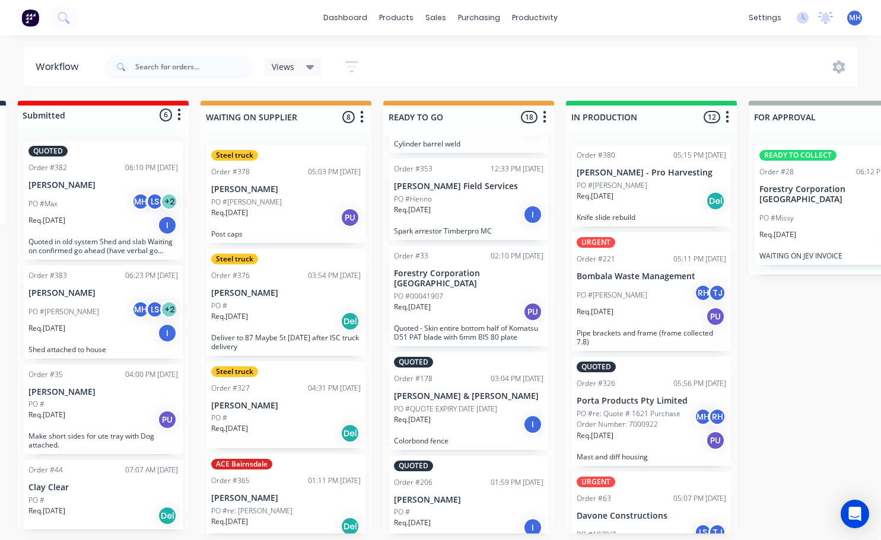
click at [469, 391] on p "[PERSON_NAME] & [PERSON_NAME]" at bounding box center [468, 396] width 149 height 10
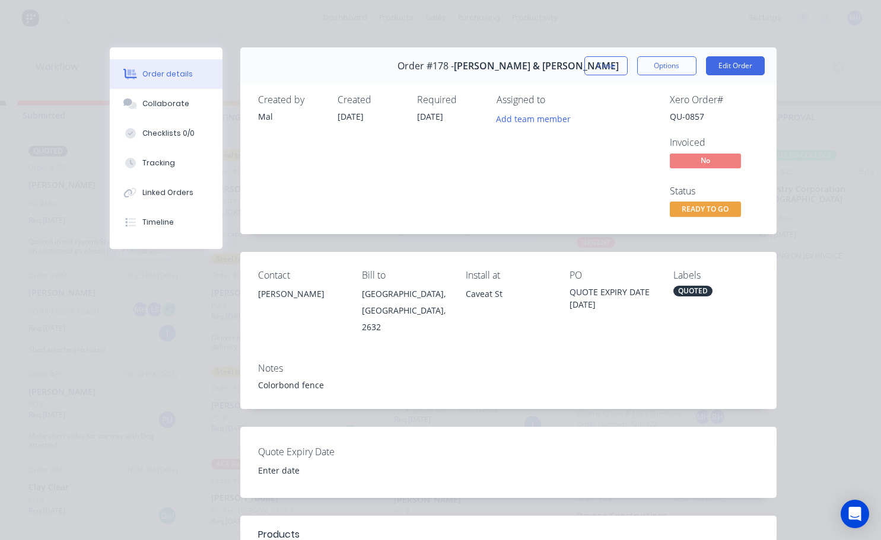
click at [674, 289] on div "QUOTED" at bounding box center [692, 291] width 39 height 11
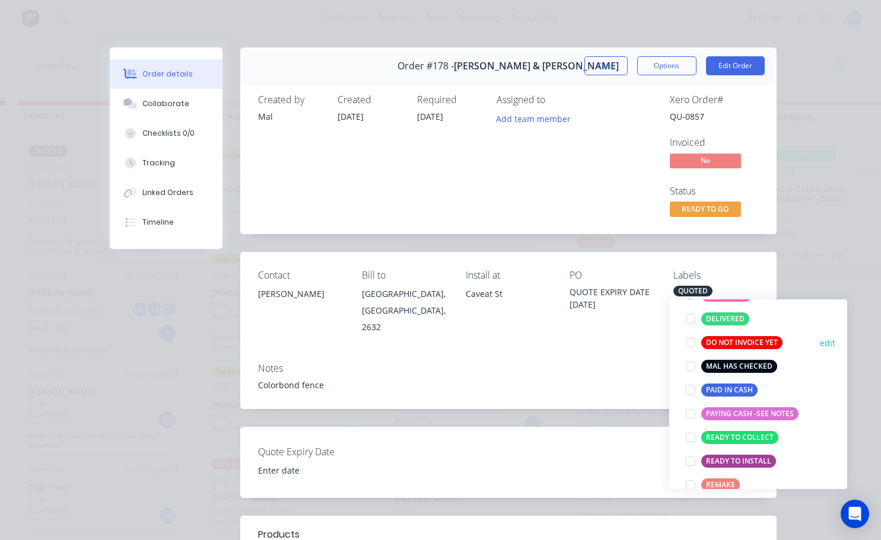
scroll to position [178, 0]
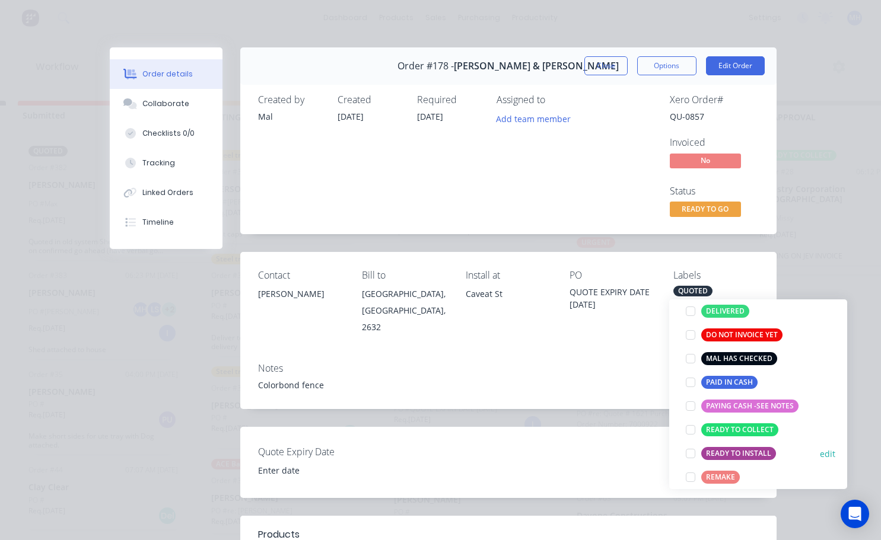
click at [694, 450] on div at bounding box center [690, 454] width 24 height 24
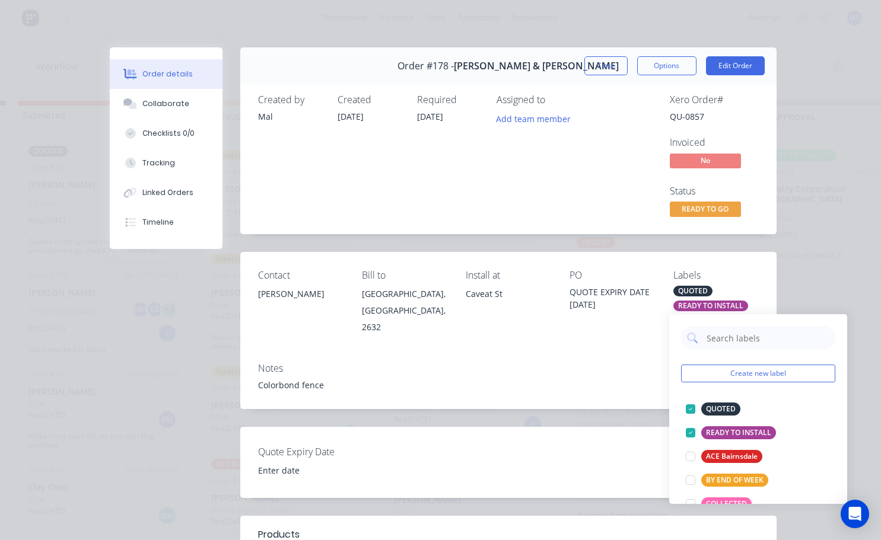
click at [641, 363] on div "Notes" at bounding box center [508, 368] width 501 height 11
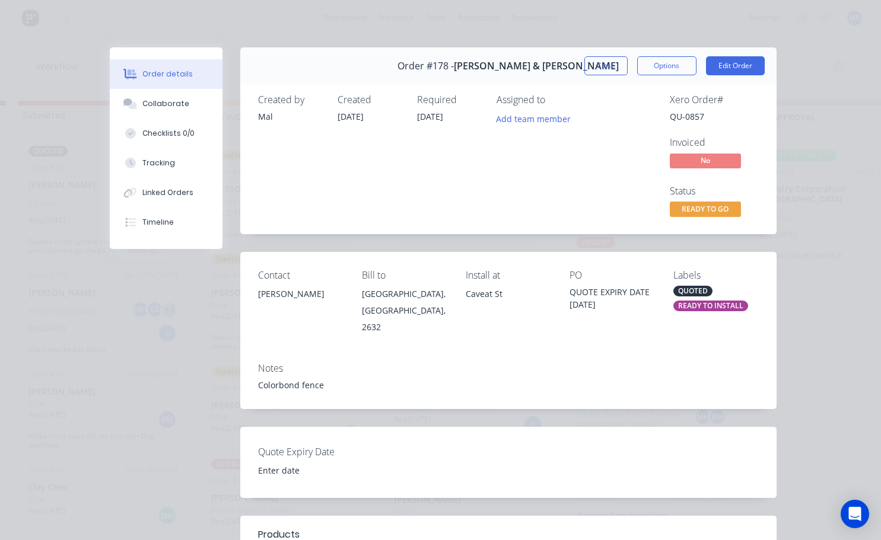
click at [603, 71] on button "Close" at bounding box center [605, 65] width 43 height 19
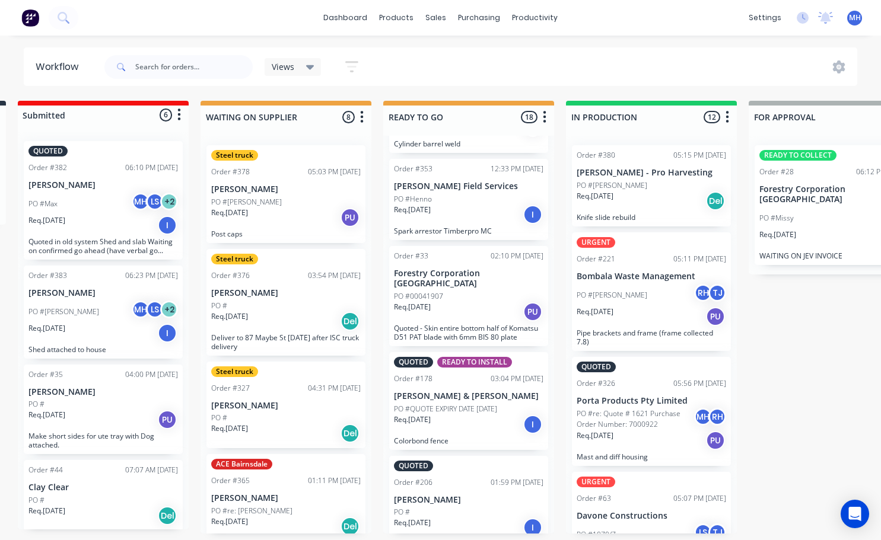
click at [471, 461] on div "QUOTED" at bounding box center [468, 466] width 149 height 11
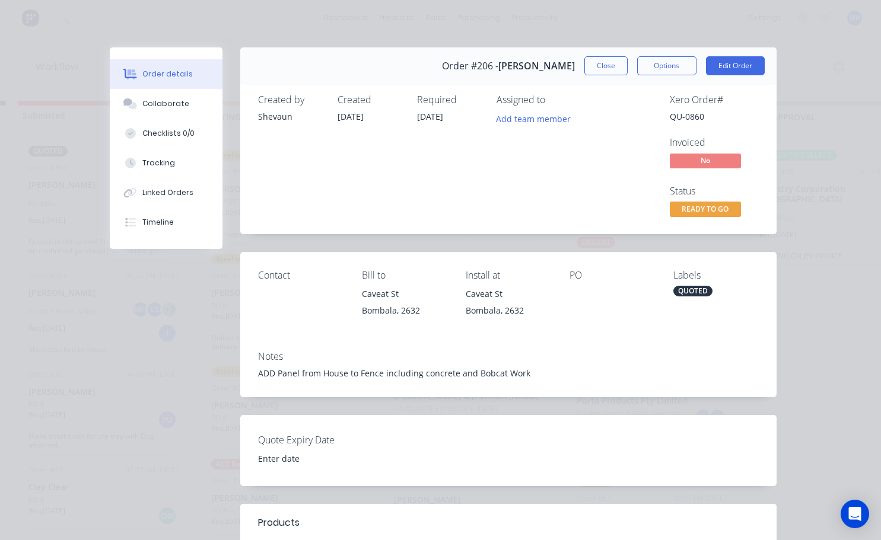
click at [684, 291] on div "QUOTED" at bounding box center [692, 291] width 39 height 11
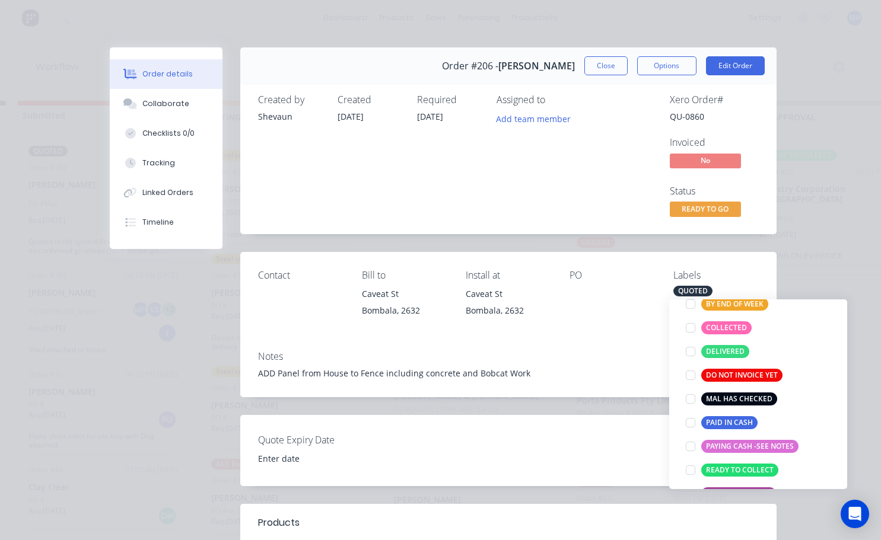
scroll to position [237, 0]
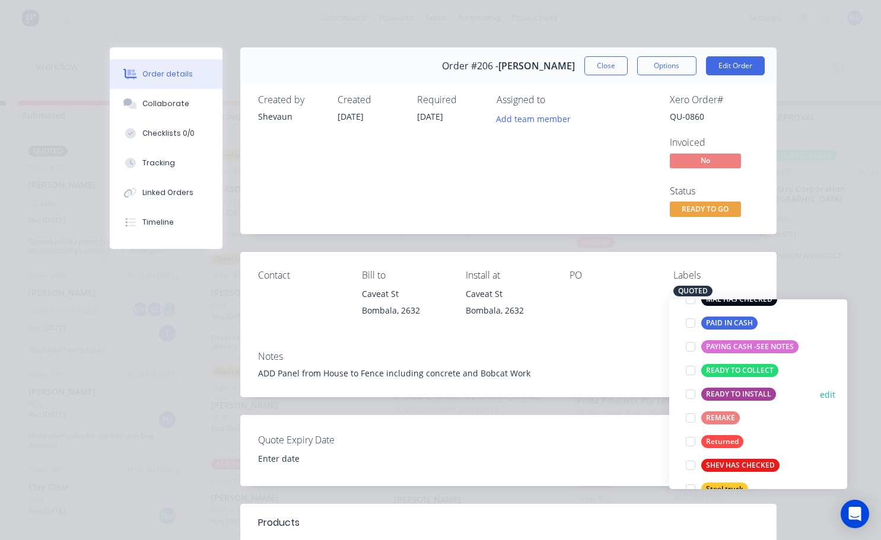
click at [692, 393] on div at bounding box center [690, 395] width 24 height 24
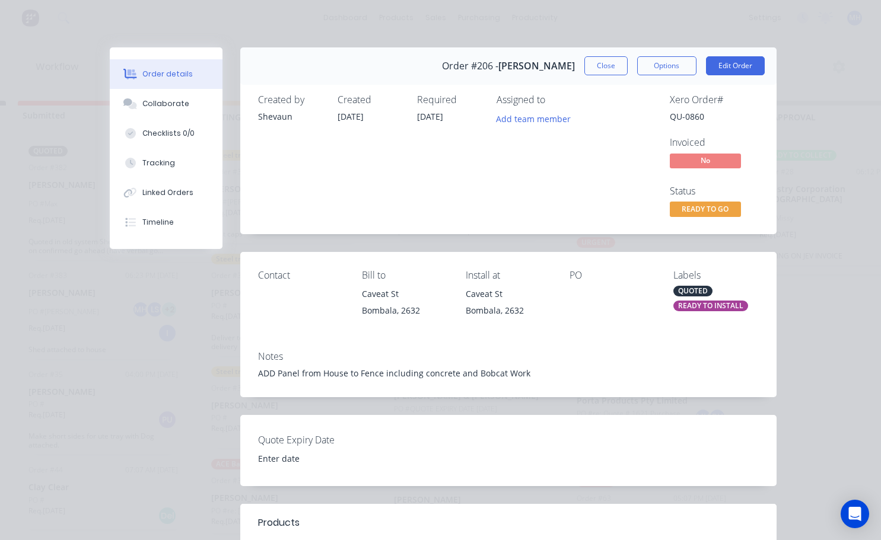
click at [616, 329] on div "Contact Bill to Caveat St Bombala, 2632 Install at Caveat St Bombala, 2632 PO L…" at bounding box center [508, 297] width 536 height 90
click at [599, 66] on button "Close" at bounding box center [605, 65] width 43 height 19
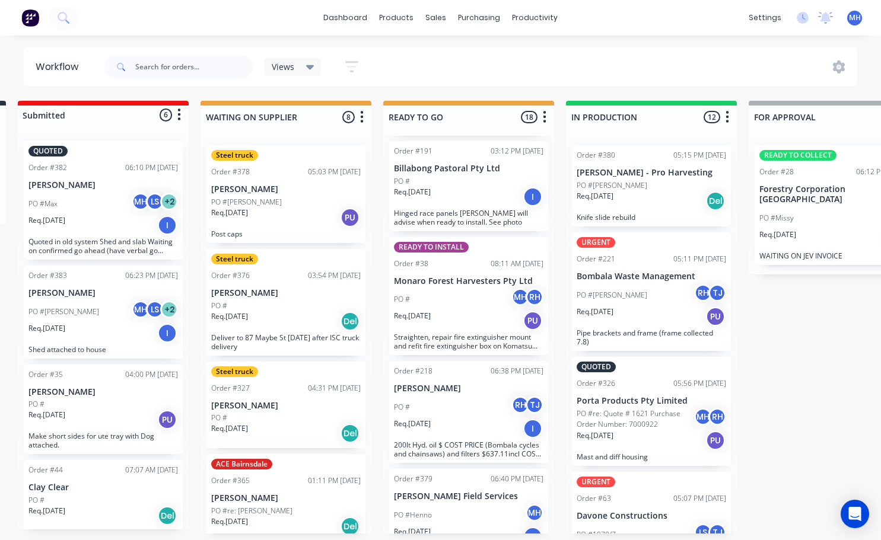
scroll to position [1470, 0]
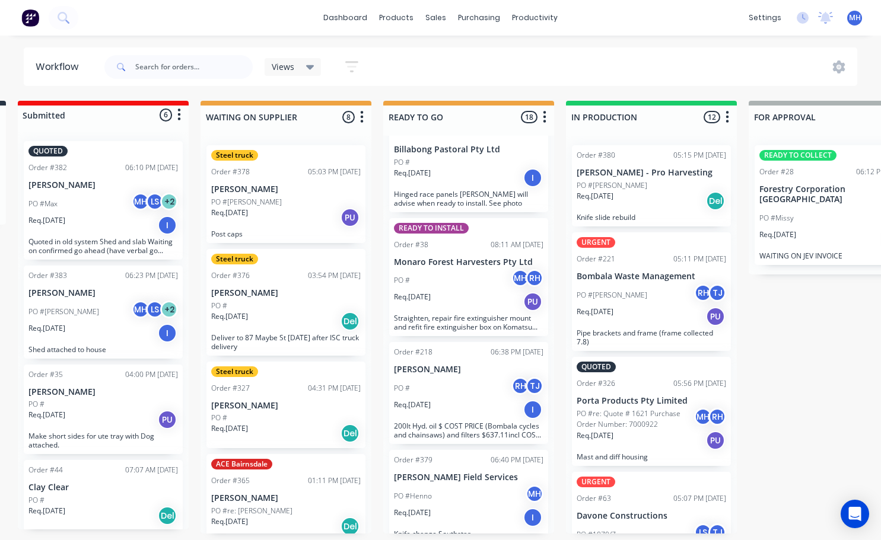
click at [487, 400] on div "Req. 22/07/25 I" at bounding box center [468, 410] width 149 height 20
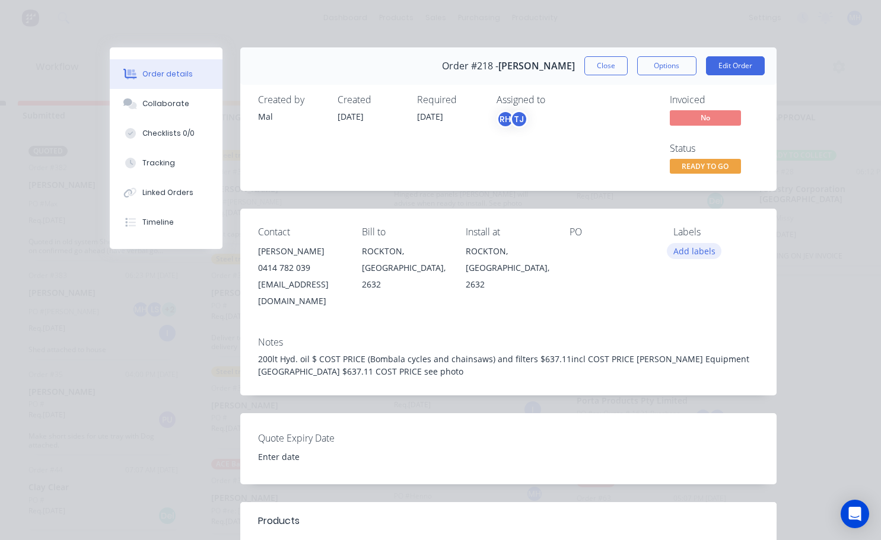
click at [695, 251] on button "Add labels" at bounding box center [694, 251] width 55 height 16
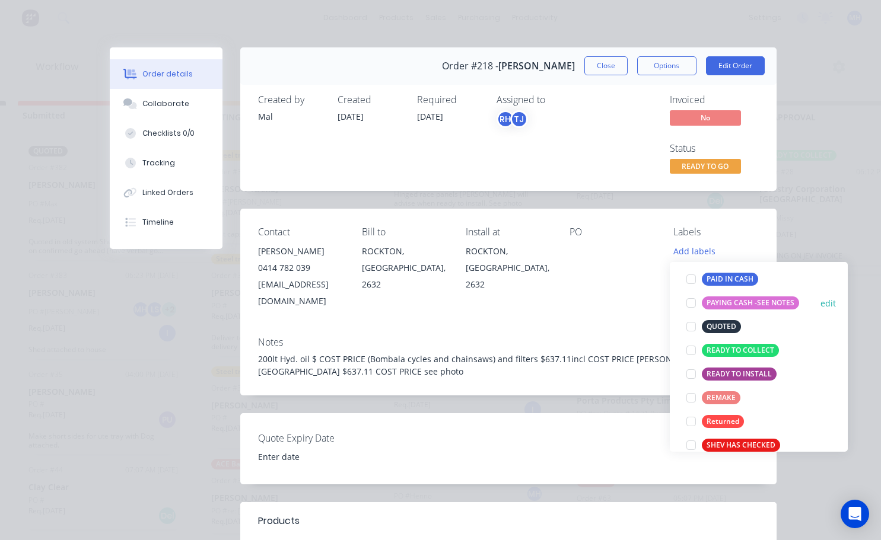
scroll to position [237, 0]
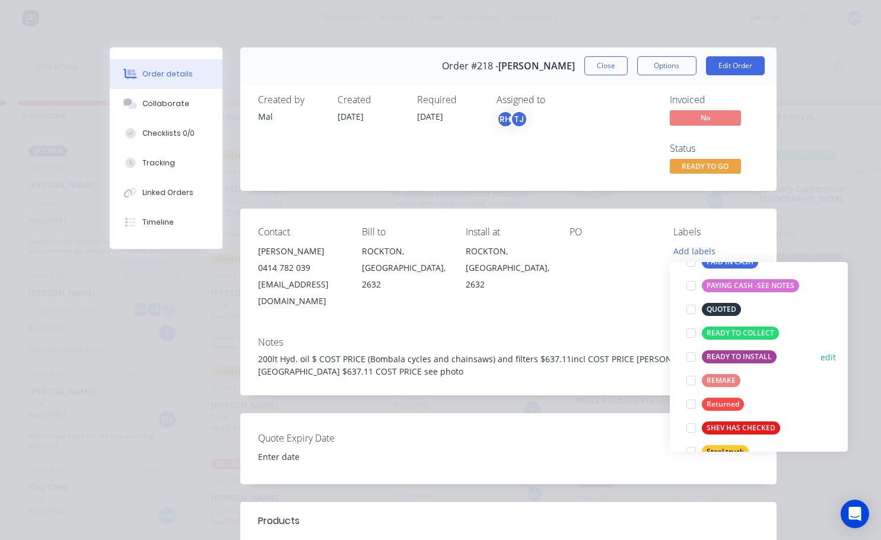
click at [693, 356] on div at bounding box center [691, 357] width 24 height 24
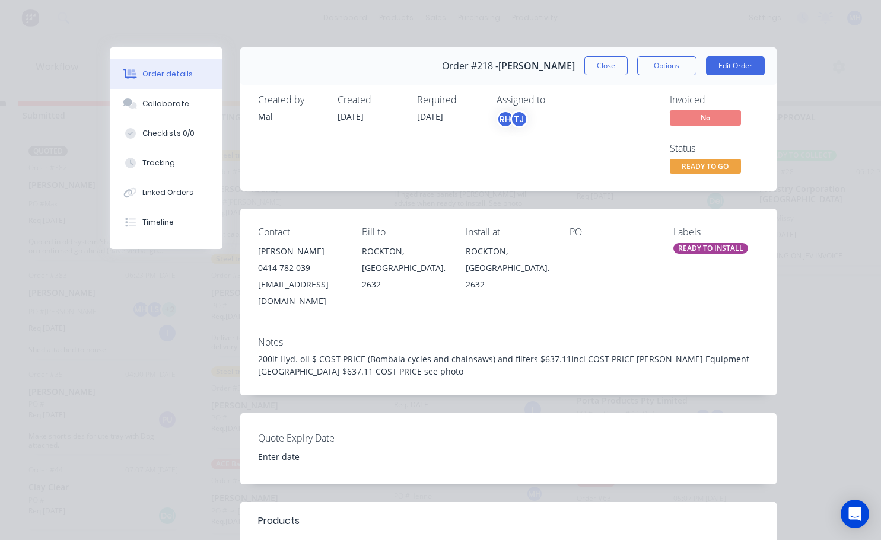
click at [611, 282] on div "PO" at bounding box center [611, 268] width 85 height 82
click at [608, 72] on button "Close" at bounding box center [605, 65] width 43 height 19
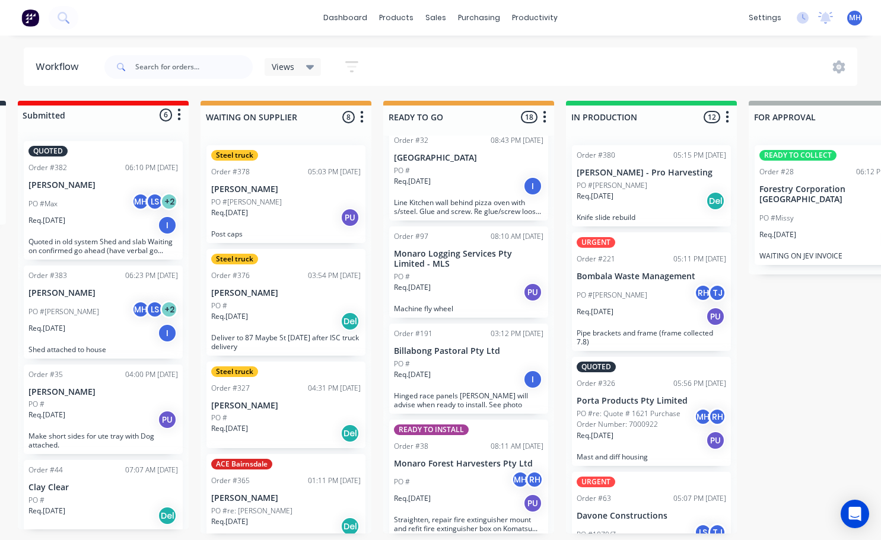
scroll to position [1249, 0]
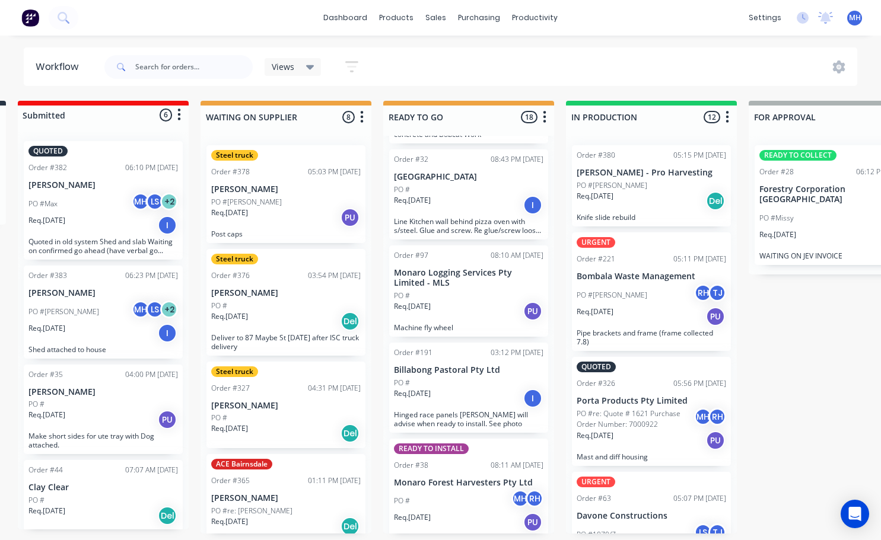
click at [441, 416] on div "Order #325 05:55 PM 12/08/25 Porta Products Pty Limited PO #TBA LS TJ Req. 13/0…" at bounding box center [468, 335] width 171 height 398
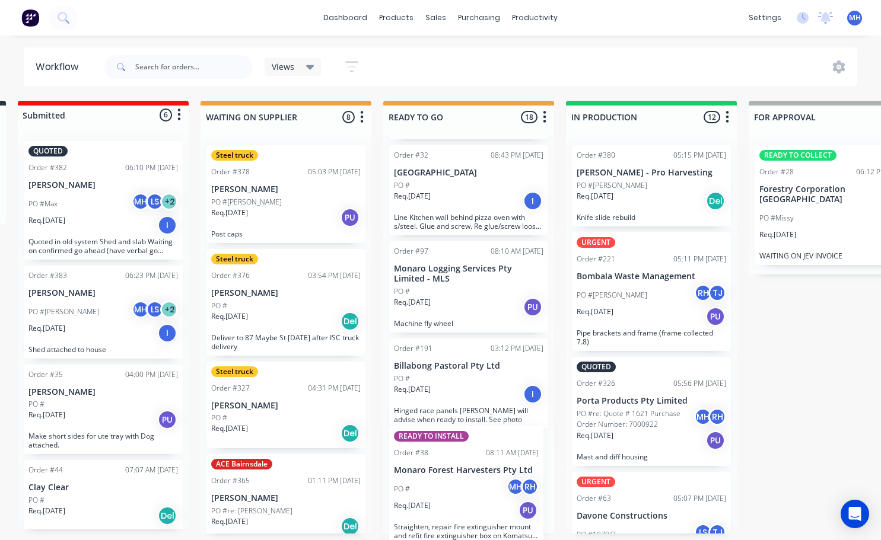
drag, startPoint x: 447, startPoint y: 482, endPoint x: 447, endPoint y: 501, distance: 19.0
click at [447, 501] on div "Order #325 05:55 PM 12/08/25 Porta Products Pty Limited PO #TBA LS TJ Req. 13/0…" at bounding box center [468, 335] width 171 height 398
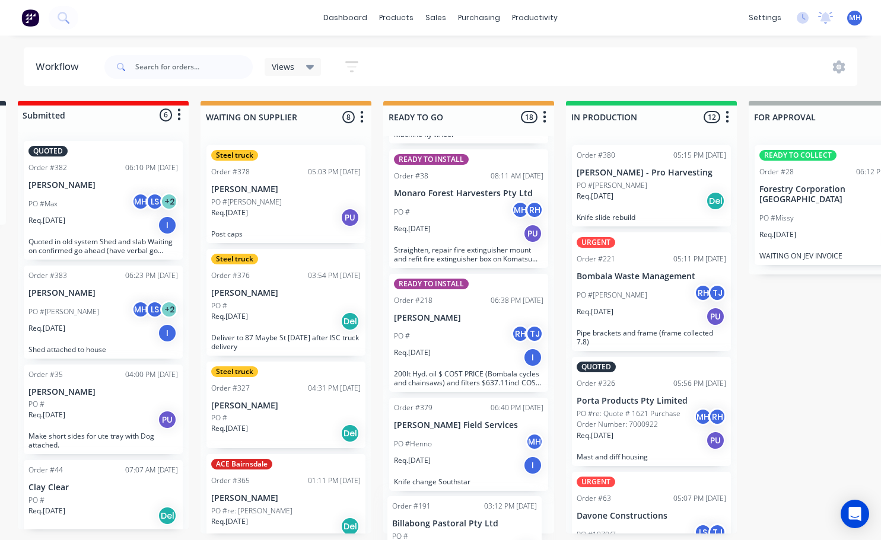
scroll to position [1492, 0]
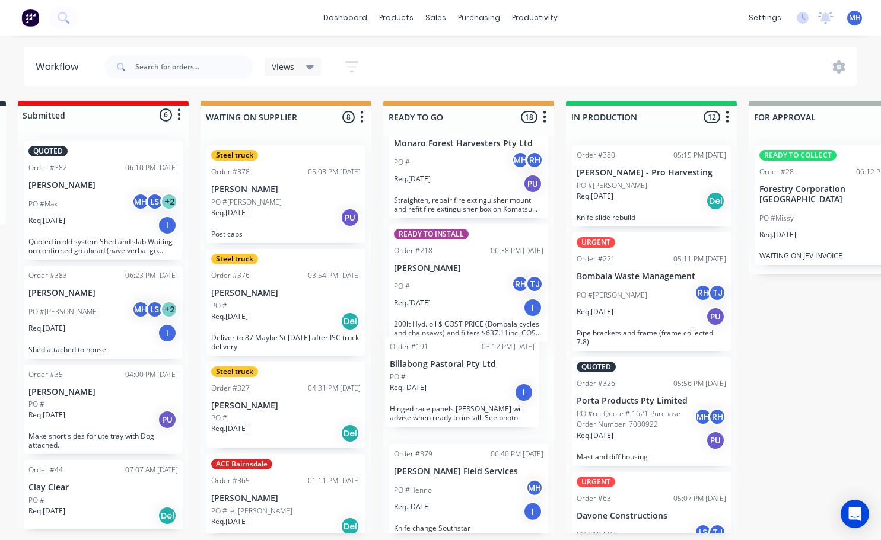
drag, startPoint x: 453, startPoint y: 382, endPoint x: 448, endPoint y: 397, distance: 16.0
click at [448, 397] on div "Order #325 05:55 PM 12/08/25 Porta Products Pty Limited PO #TBA LS TJ Req. 13/0…" at bounding box center [468, 335] width 171 height 398
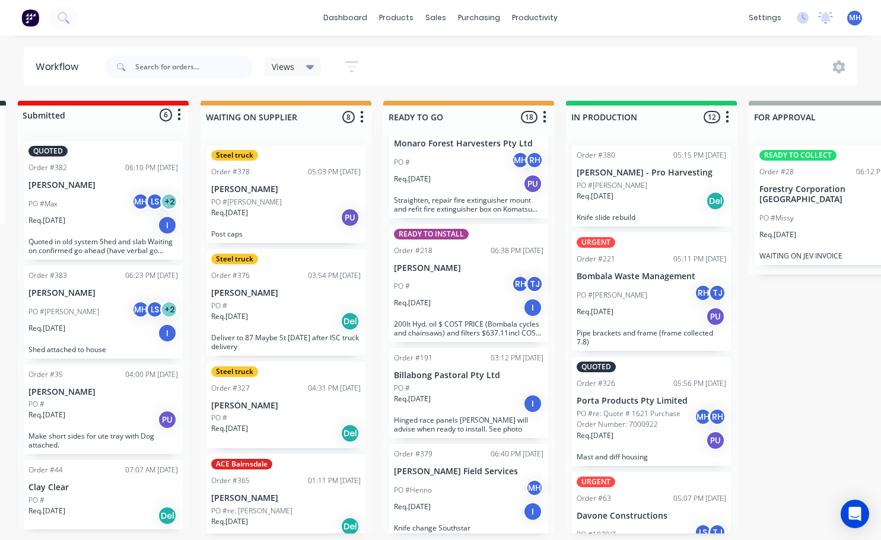
scroll to position [1486, 0]
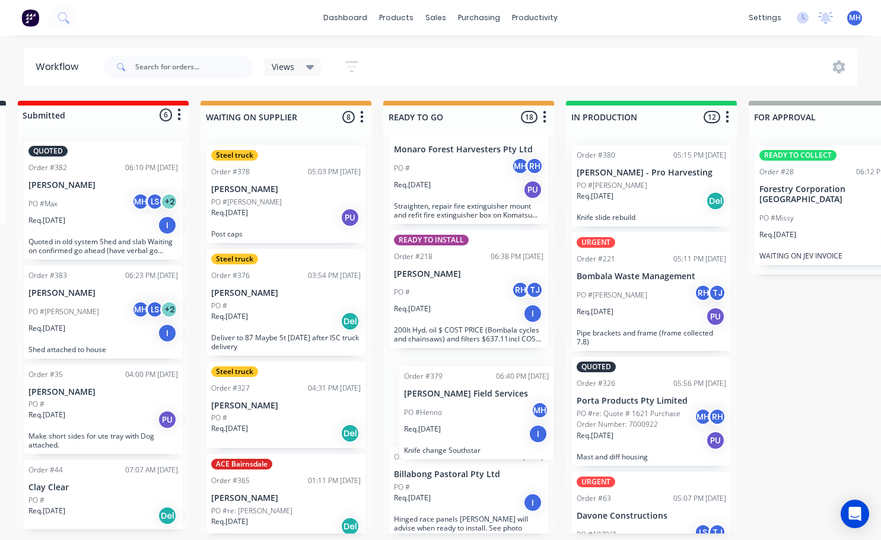
drag, startPoint x: 457, startPoint y: 495, endPoint x: 451, endPoint y: 399, distance: 95.6
click at [460, 407] on div "Order #325 05:55 PM 12/08/25 Porta Products Pty Limited PO #TBA LS TJ Req. 13/0…" at bounding box center [468, 335] width 171 height 398
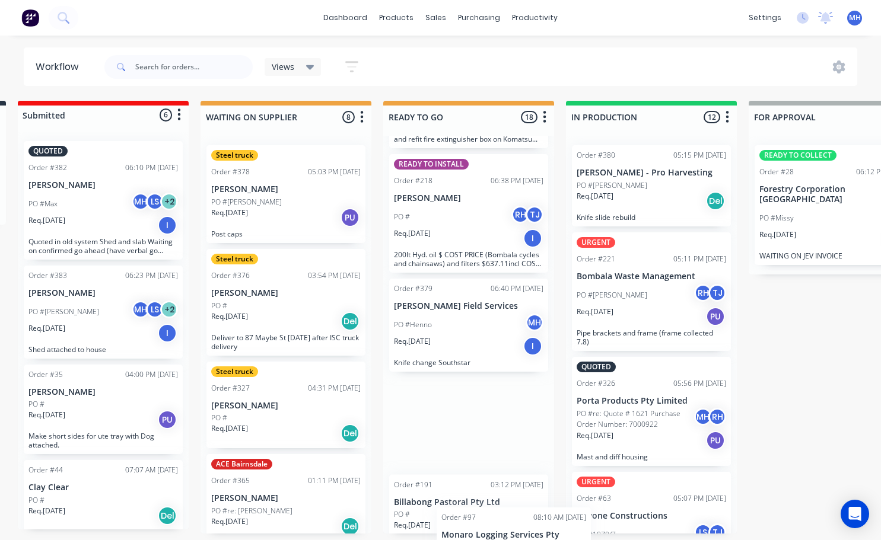
scroll to position [1492, 0]
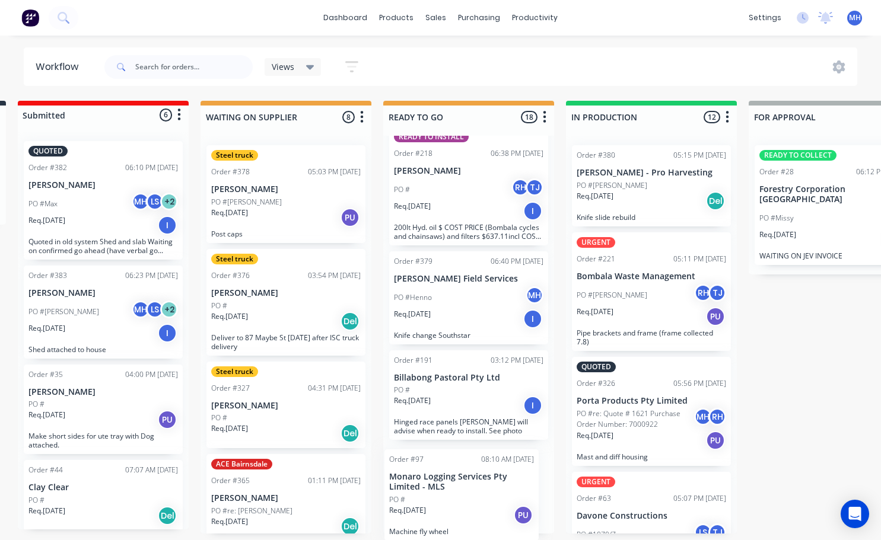
drag, startPoint x: 444, startPoint y: 300, endPoint x: 440, endPoint y: 506, distance: 206.4
click at [439, 519] on div "Order #325 05:55 PM 12/08/25 Porta Products Pty Limited PO #TBA LS TJ Req. 13/0…" at bounding box center [468, 335] width 171 height 398
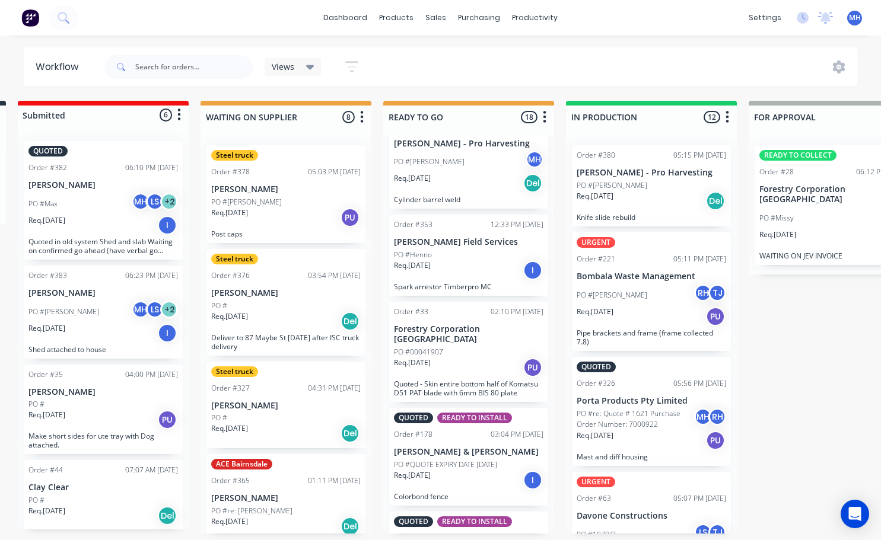
scroll to position [715, 0]
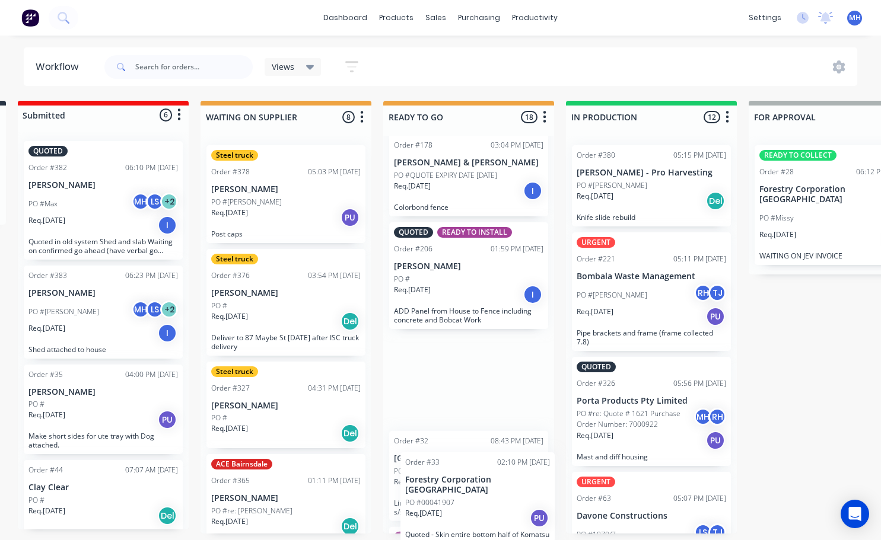
drag, startPoint x: 444, startPoint y: 393, endPoint x: 441, endPoint y: 451, distance: 58.2
click at [451, 479] on div "Order #325 05:55 PM 12/08/25 Porta Products Pty Limited PO #TBA LS TJ Req. 13/0…" at bounding box center [468, 335] width 171 height 398
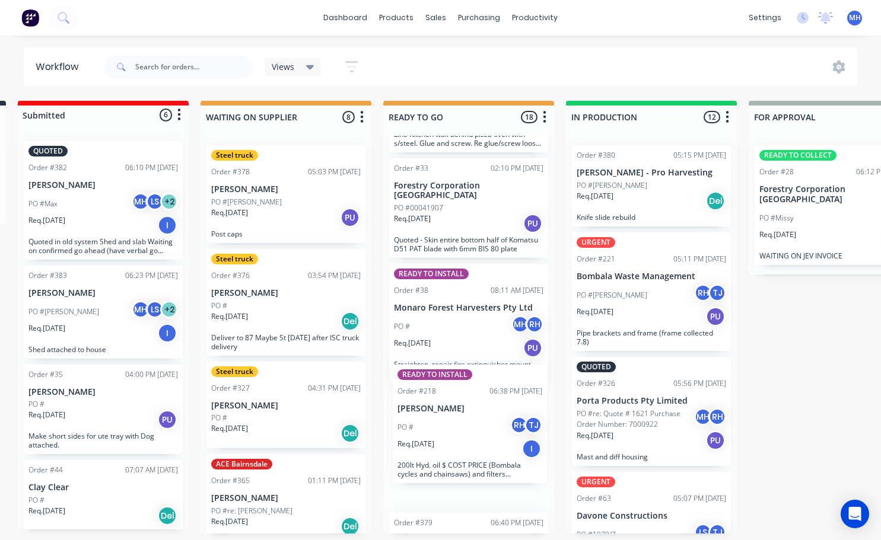
scroll to position [1231, 0]
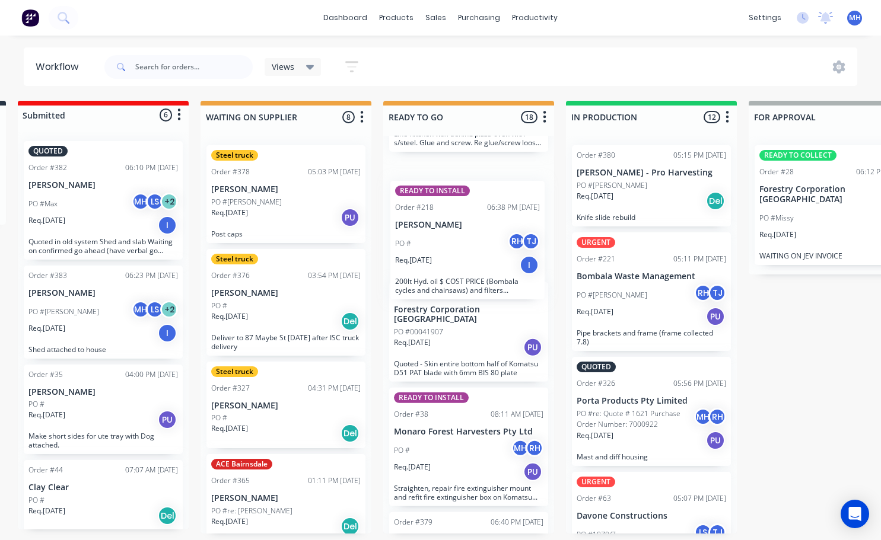
drag, startPoint x: 445, startPoint y: 469, endPoint x: 447, endPoint y: 269, distance: 199.3
click at [447, 269] on div "Order #325 05:55 PM 12/08/25 Porta Products Pty Limited PO #TBA LS TJ Req. 13/0…" at bounding box center [468, 335] width 171 height 398
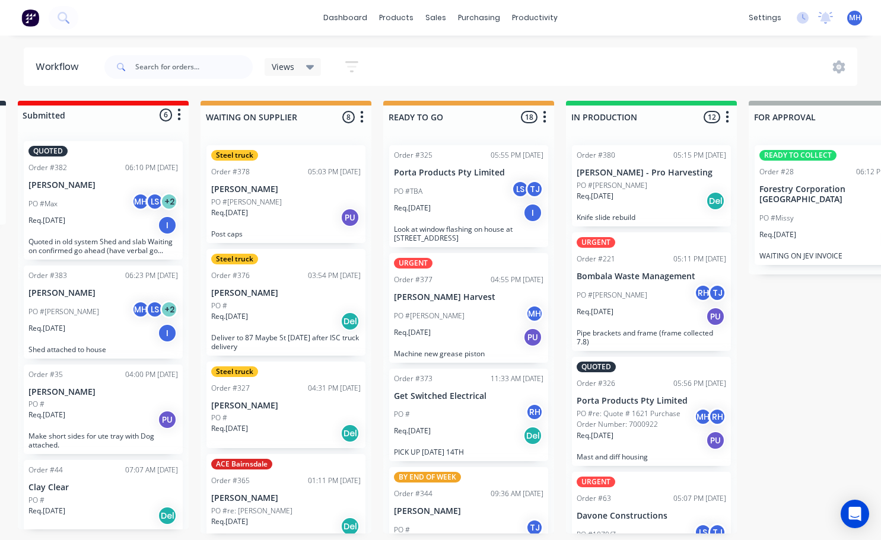
scroll to position [0, 190]
click at [853, 17] on span "MH" at bounding box center [855, 17] width 12 height 11
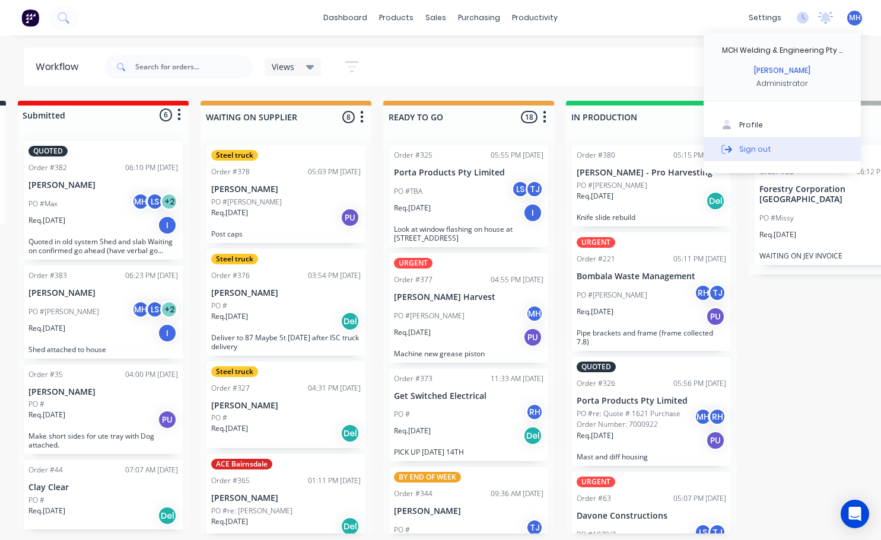
click at [768, 149] on button "Sign out" at bounding box center [781, 149] width 157 height 24
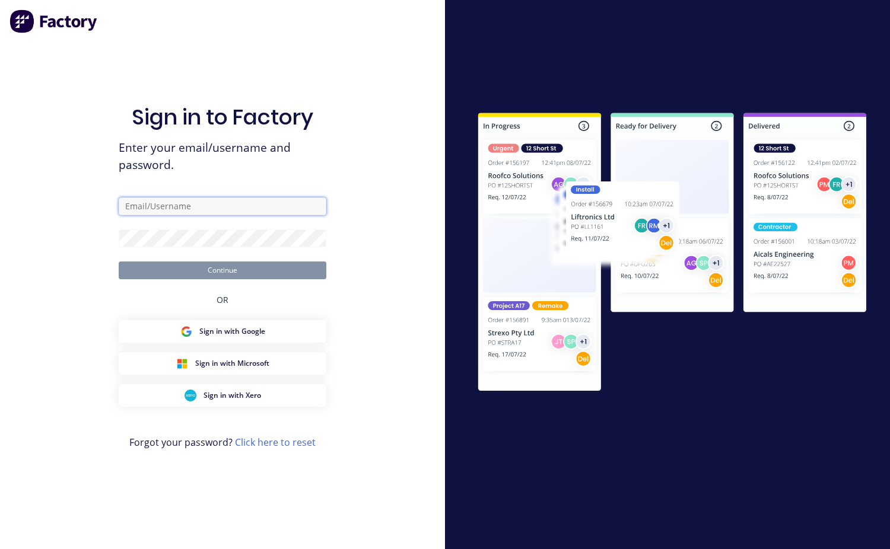
type input "[EMAIL_ADDRESS][DOMAIN_NAME]"
